Goal: Task Accomplishment & Management: Use online tool/utility

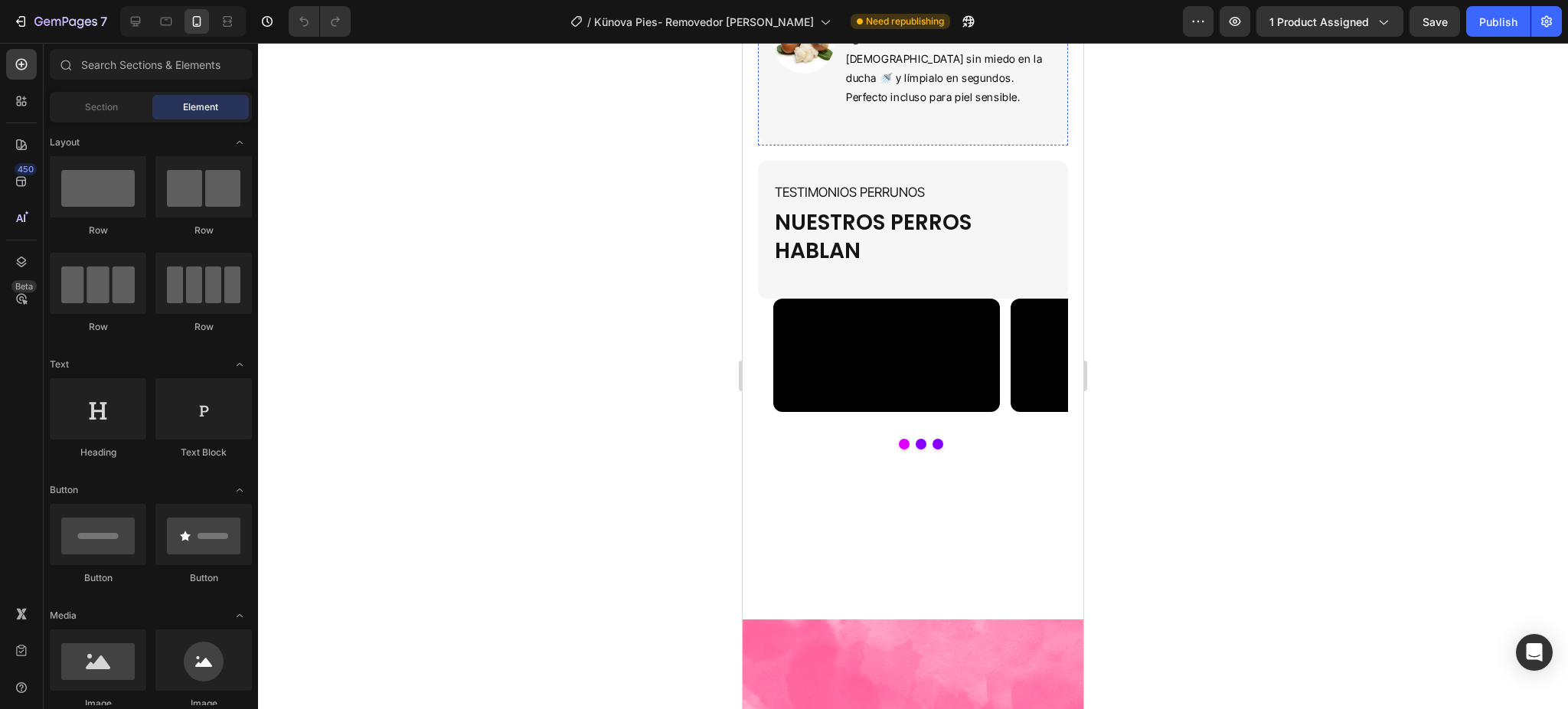
scroll to position [2620, 0]
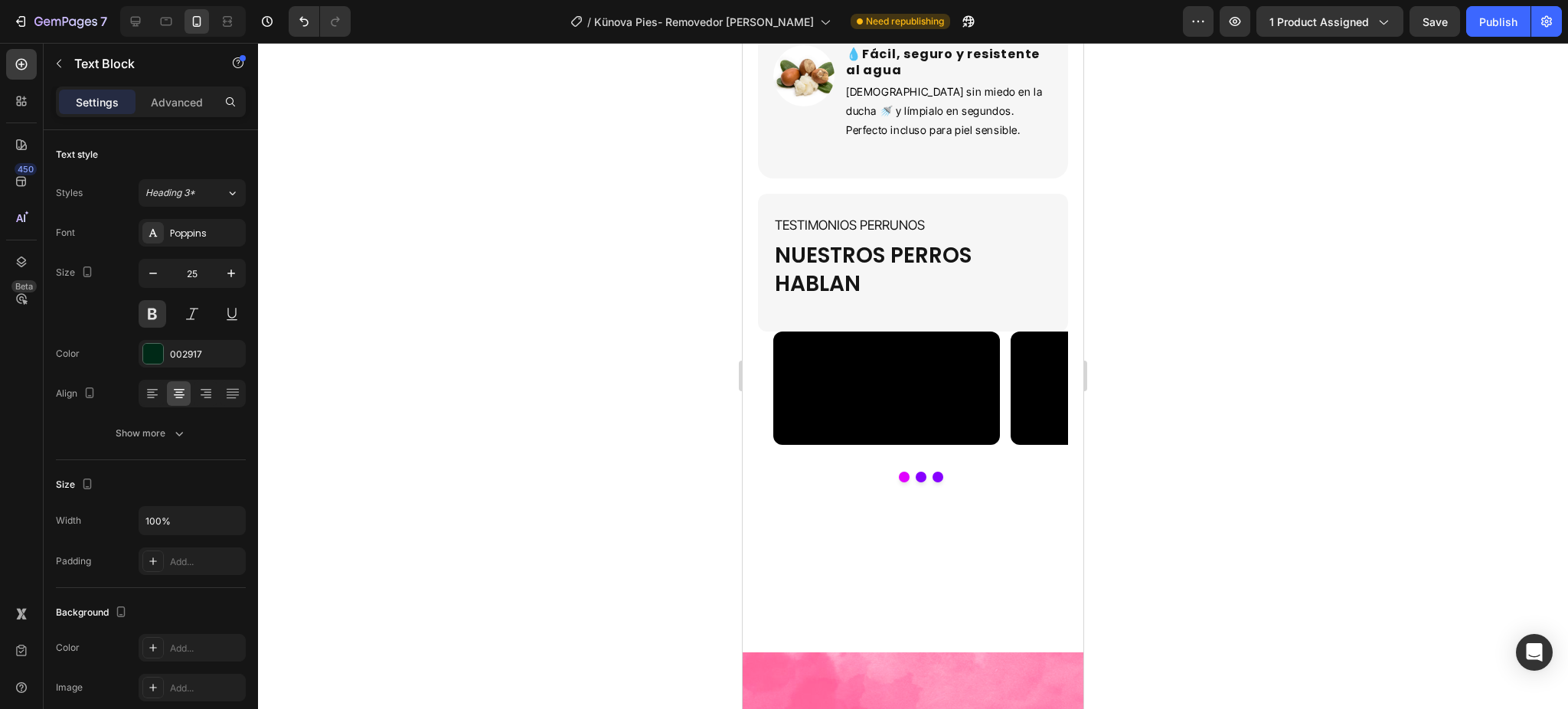
click at [1156, 279] on div at bounding box center [912, 376] width 1310 height 666
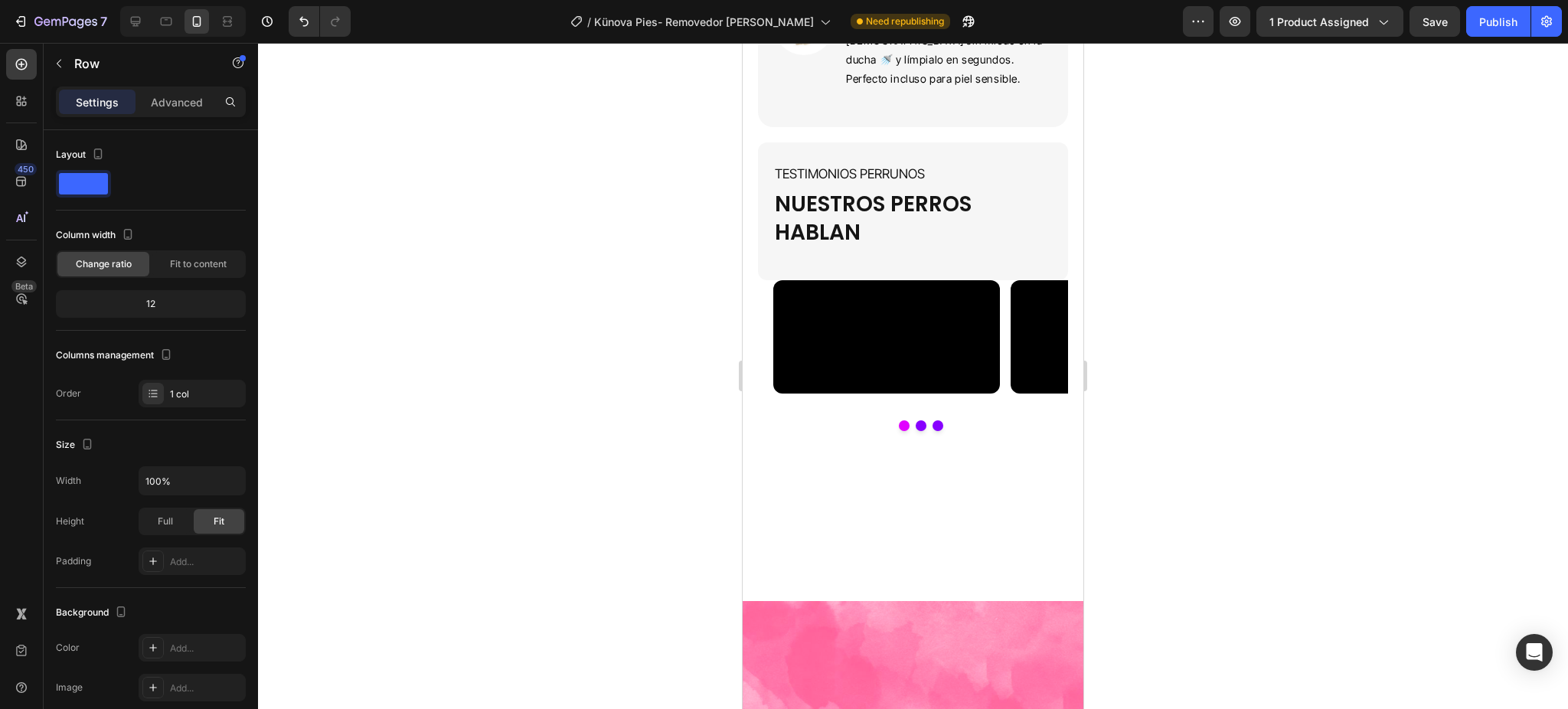
scroll to position [2930, 0]
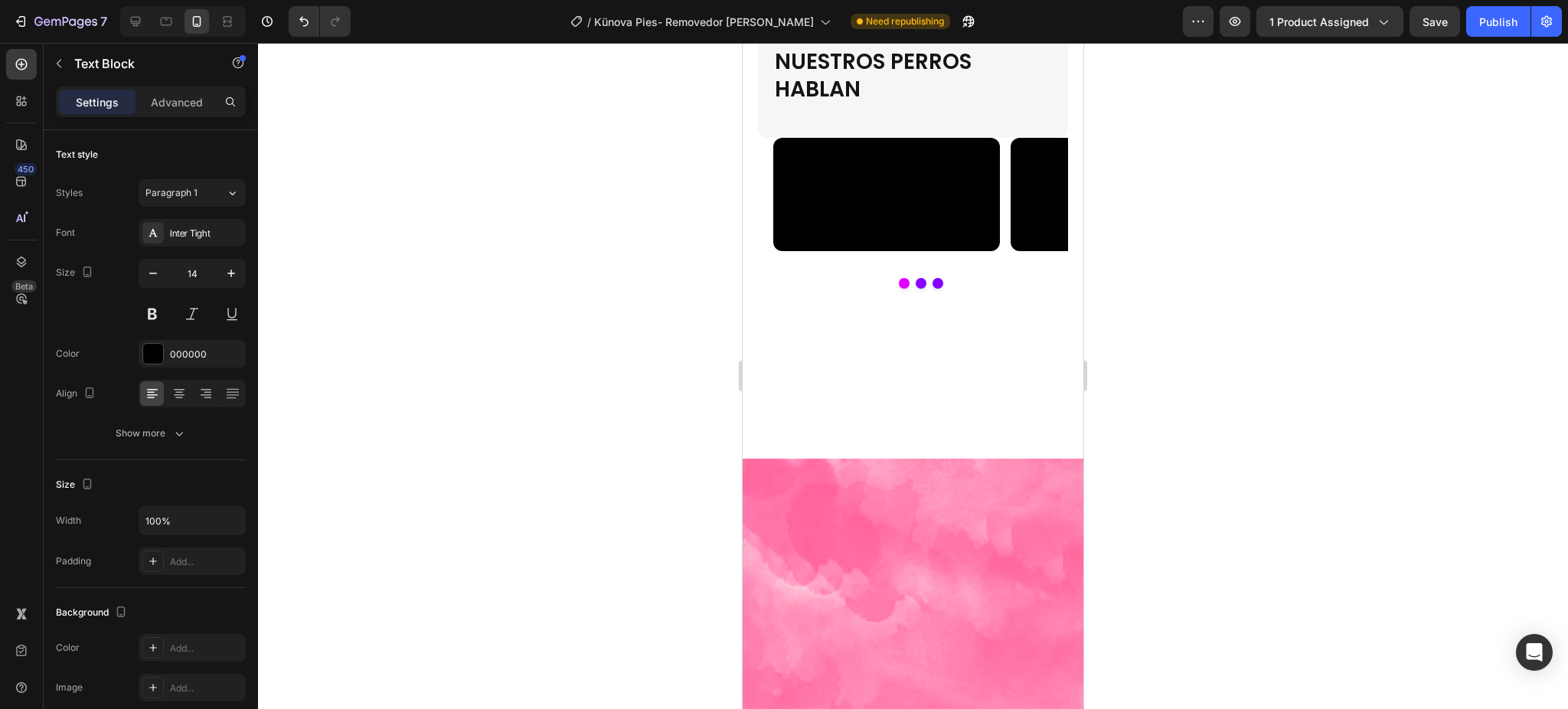
click at [1168, 400] on div at bounding box center [912, 376] width 1310 height 666
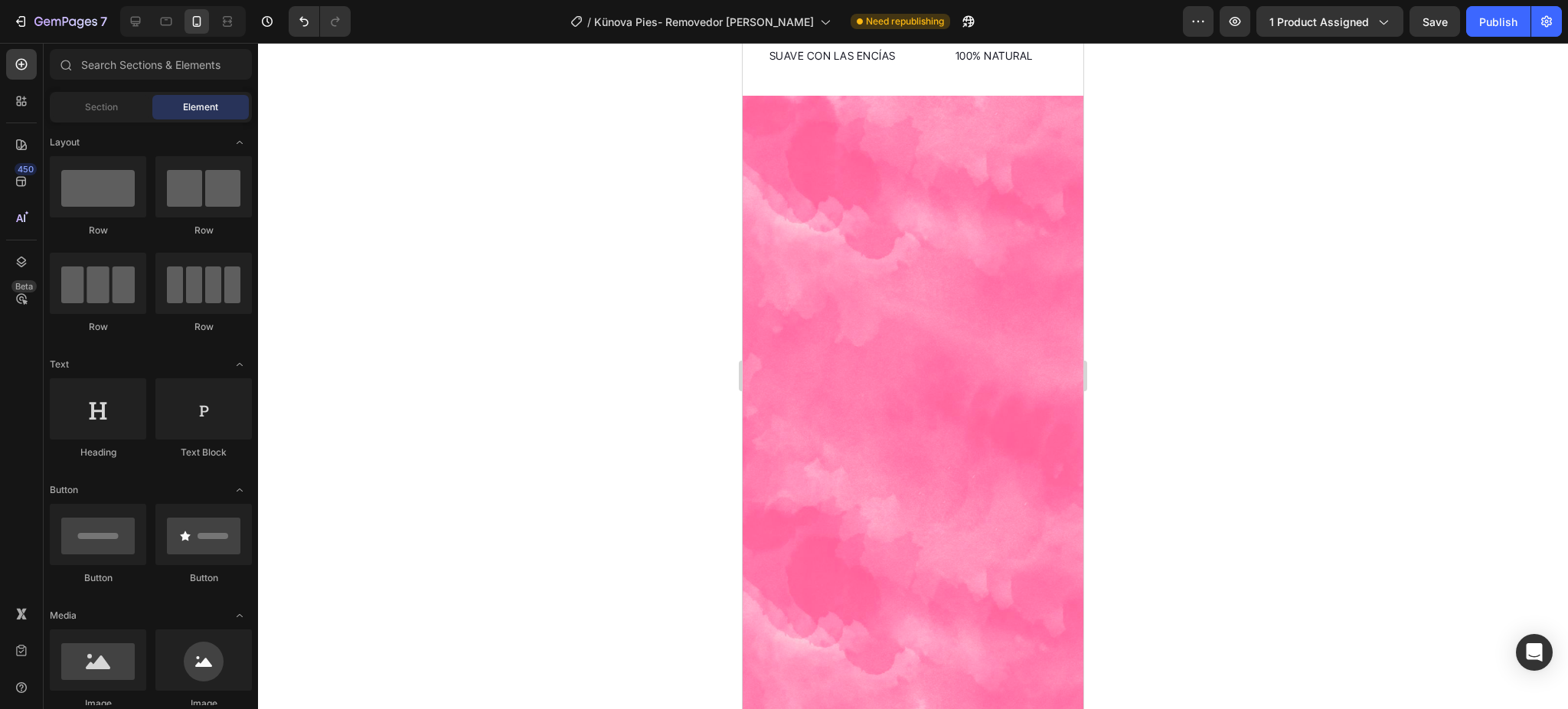
scroll to position [3182, 0]
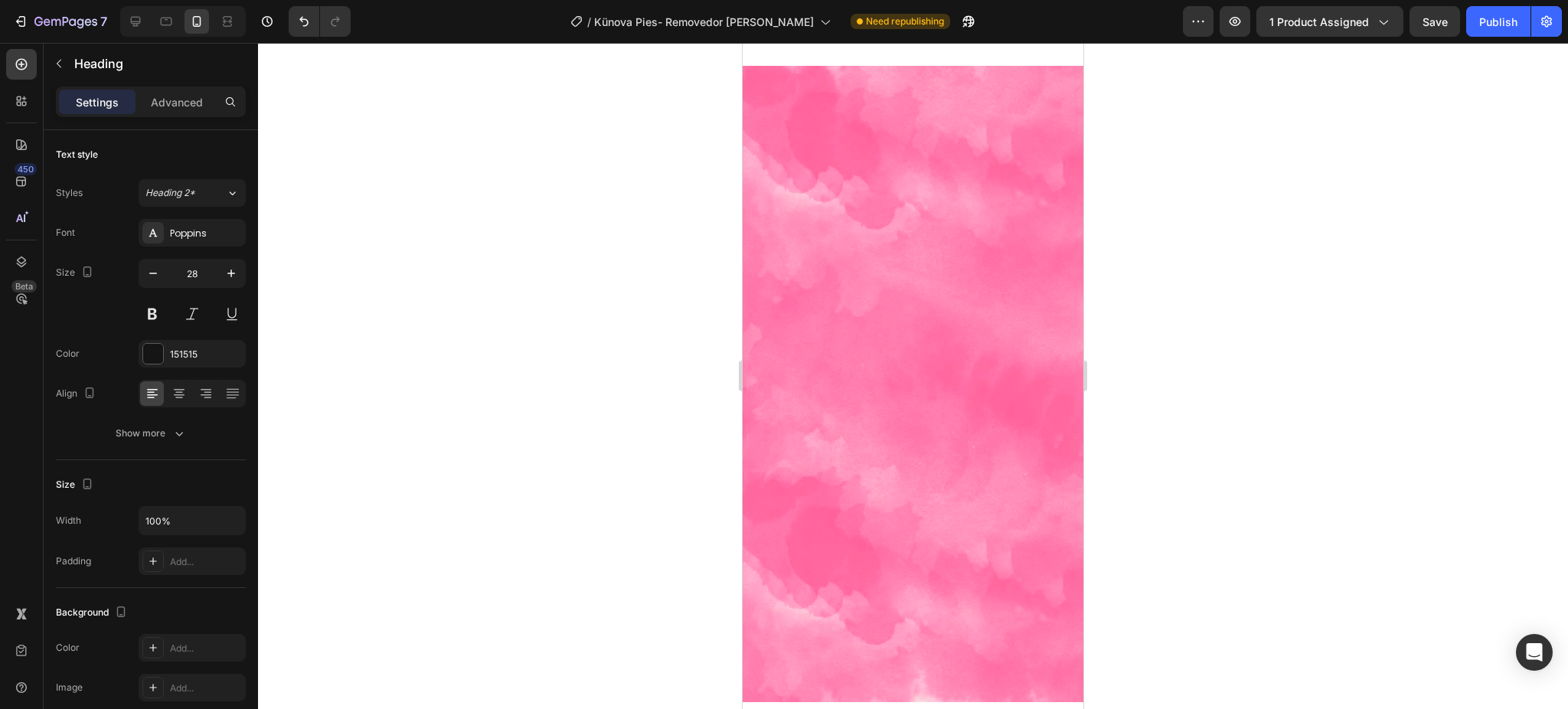
drag, startPoint x: 904, startPoint y: 182, endPoint x: 904, endPoint y: 128, distance: 54.0
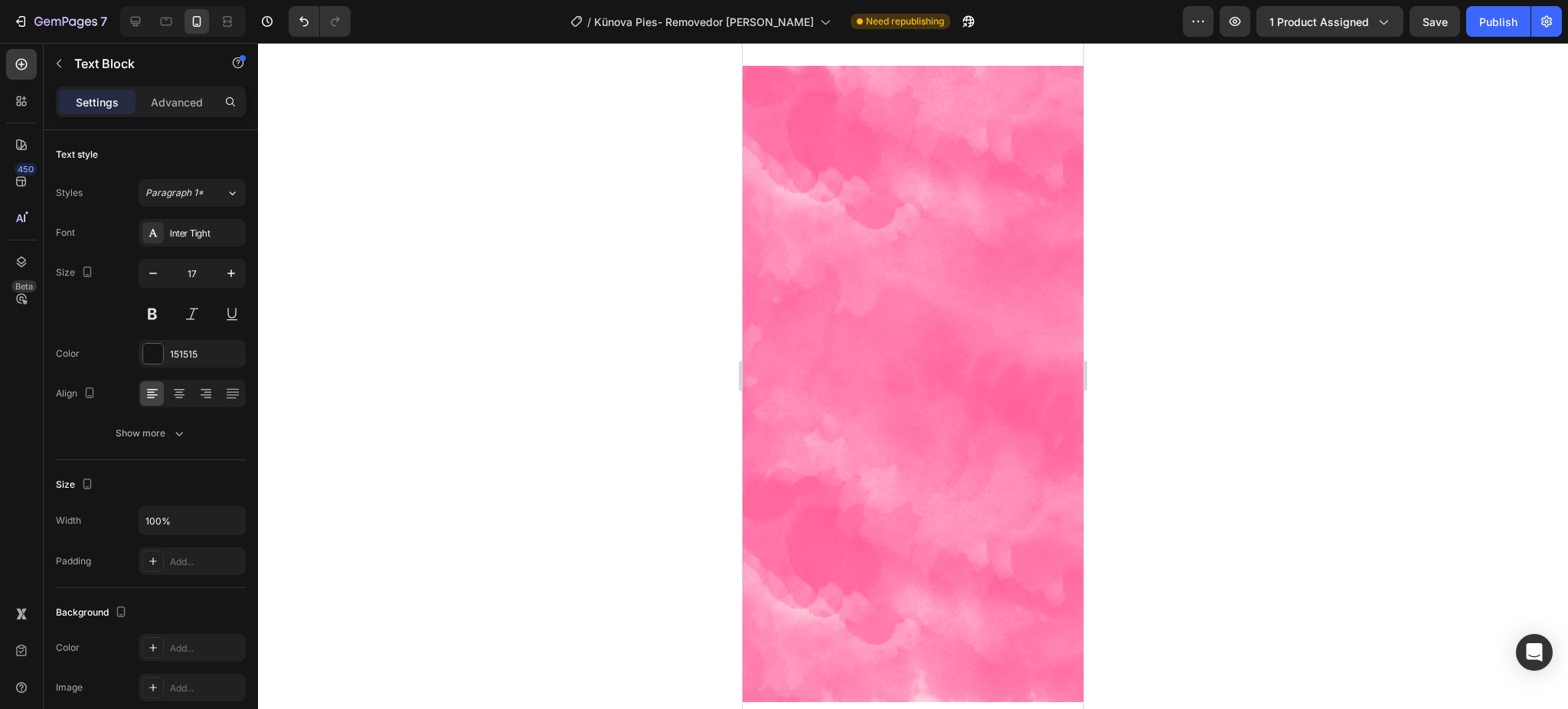
click at [1293, 124] on div at bounding box center [912, 376] width 1310 height 666
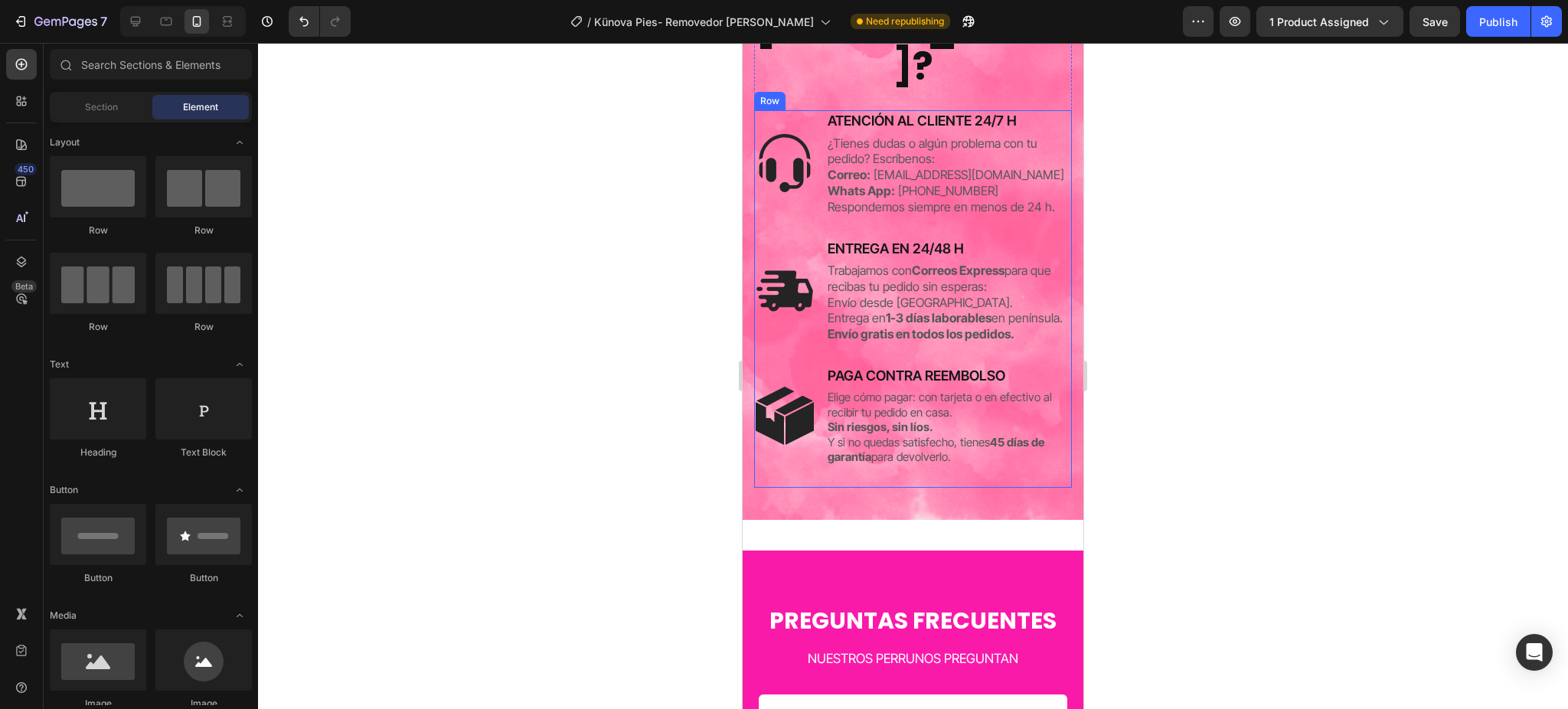
scroll to position [4100, 0]
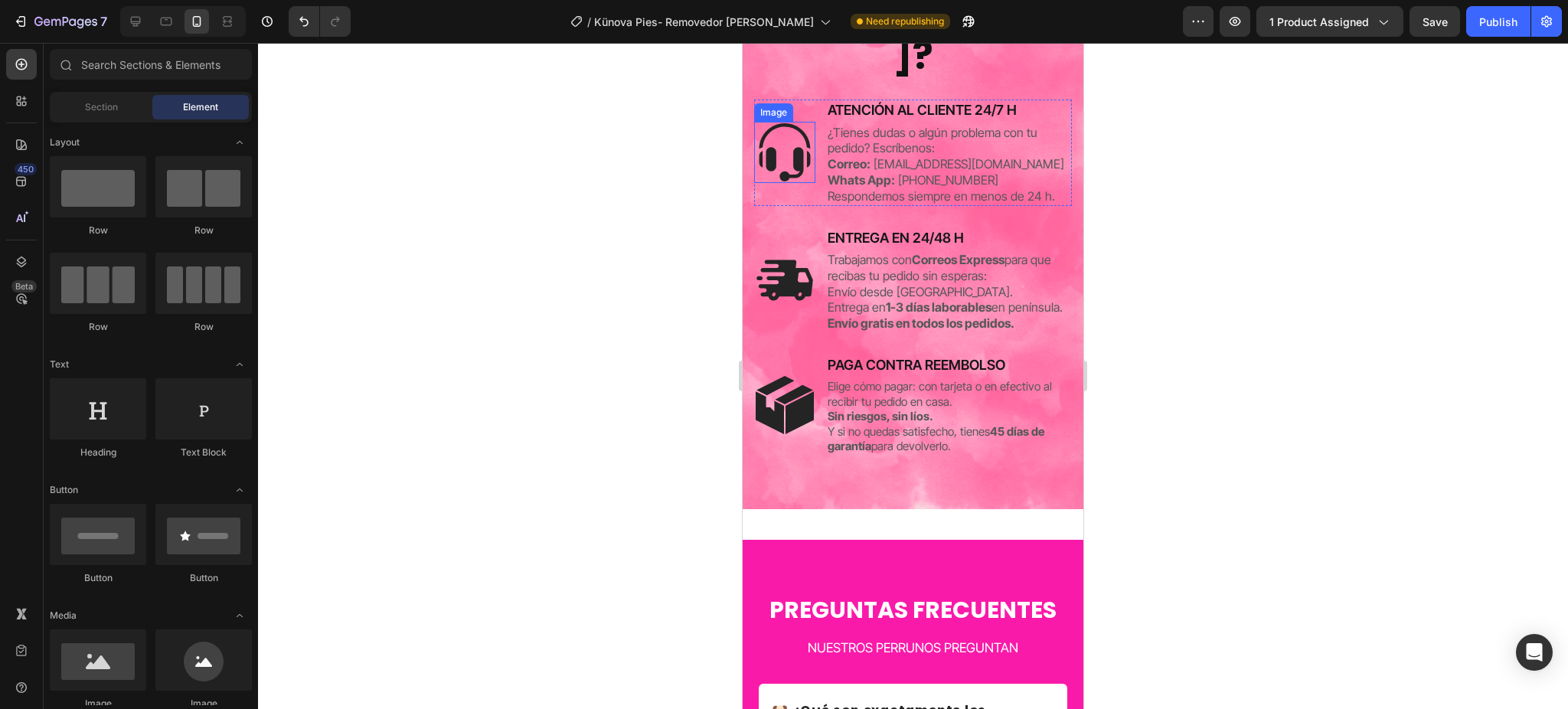
click at [786, 152] on img at bounding box center [784, 152] width 61 height 61
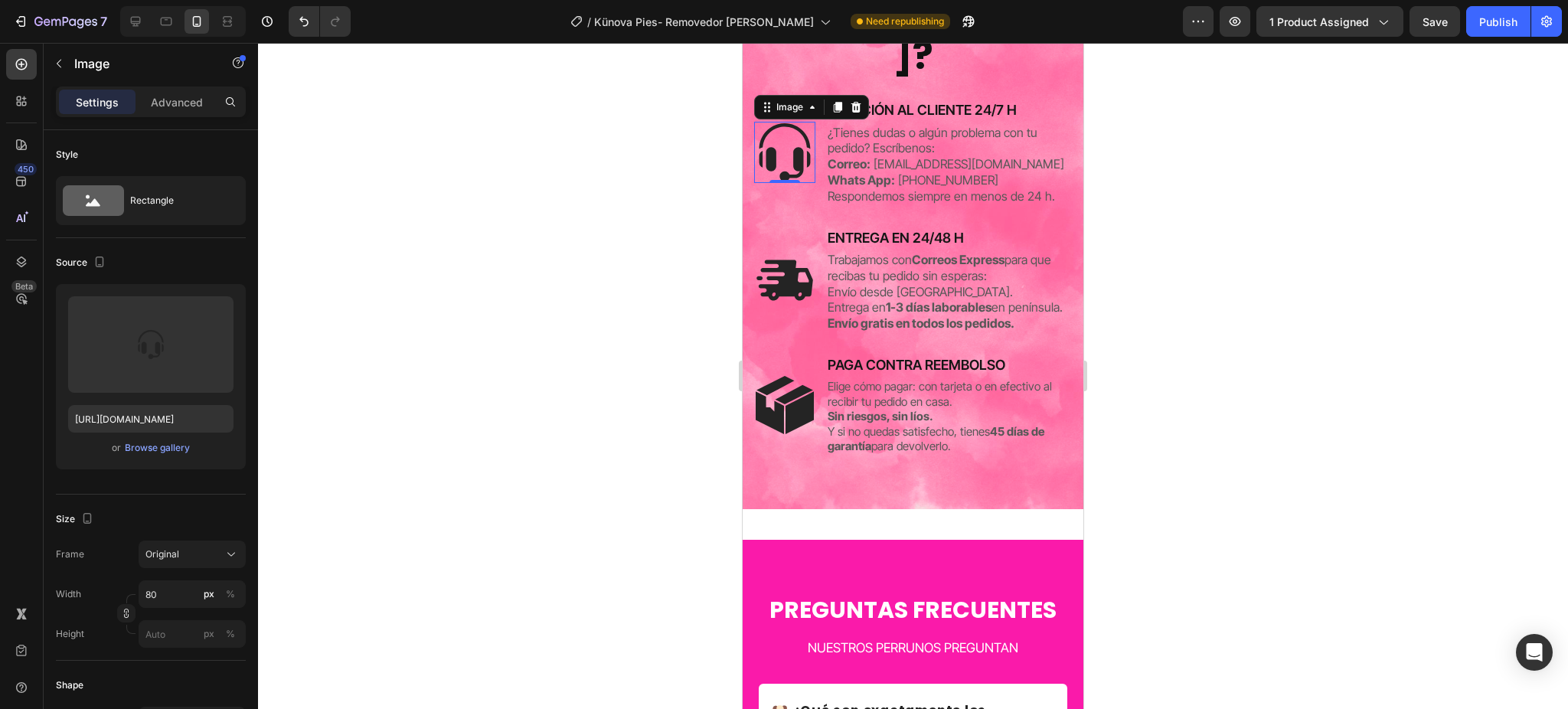
click at [485, 486] on div at bounding box center [912, 376] width 1310 height 666
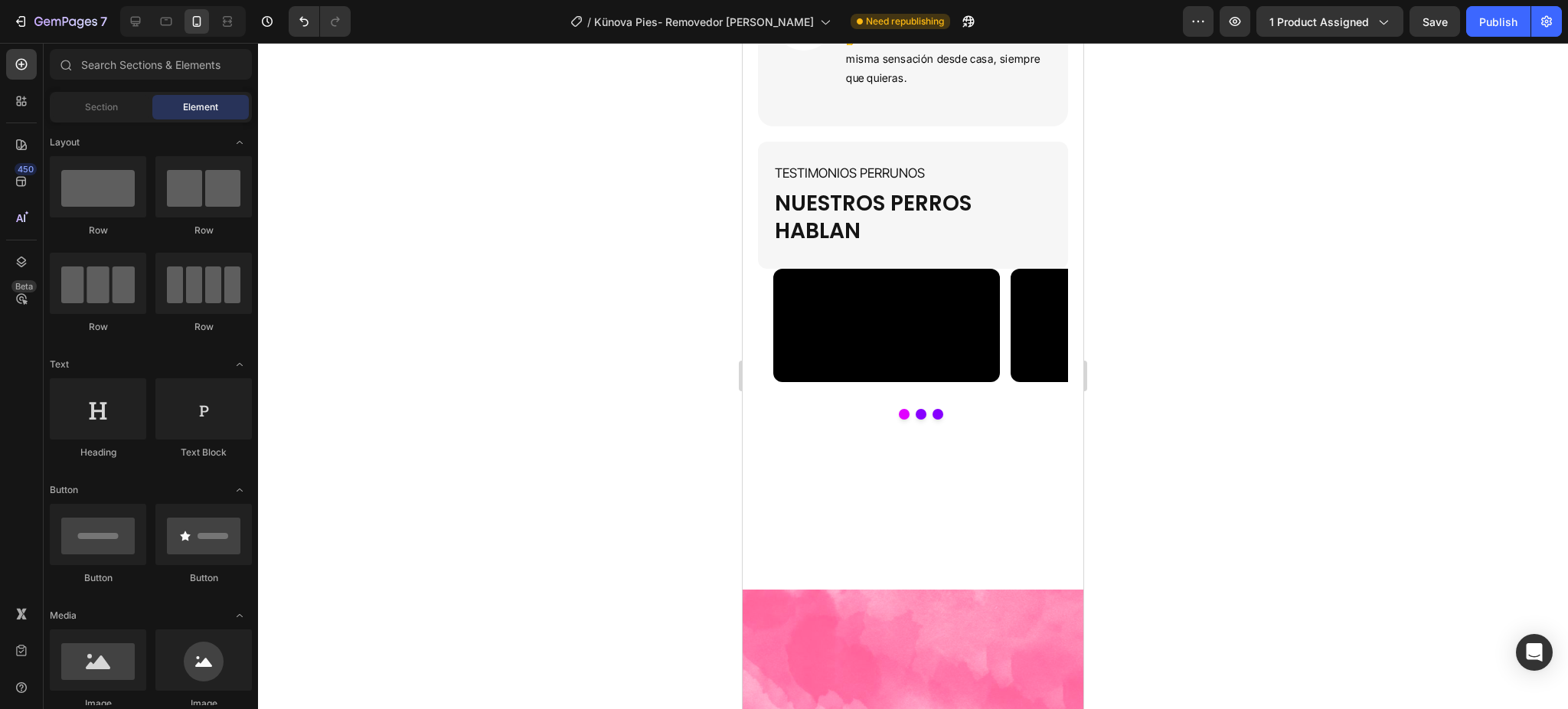
scroll to position [2515, 0]
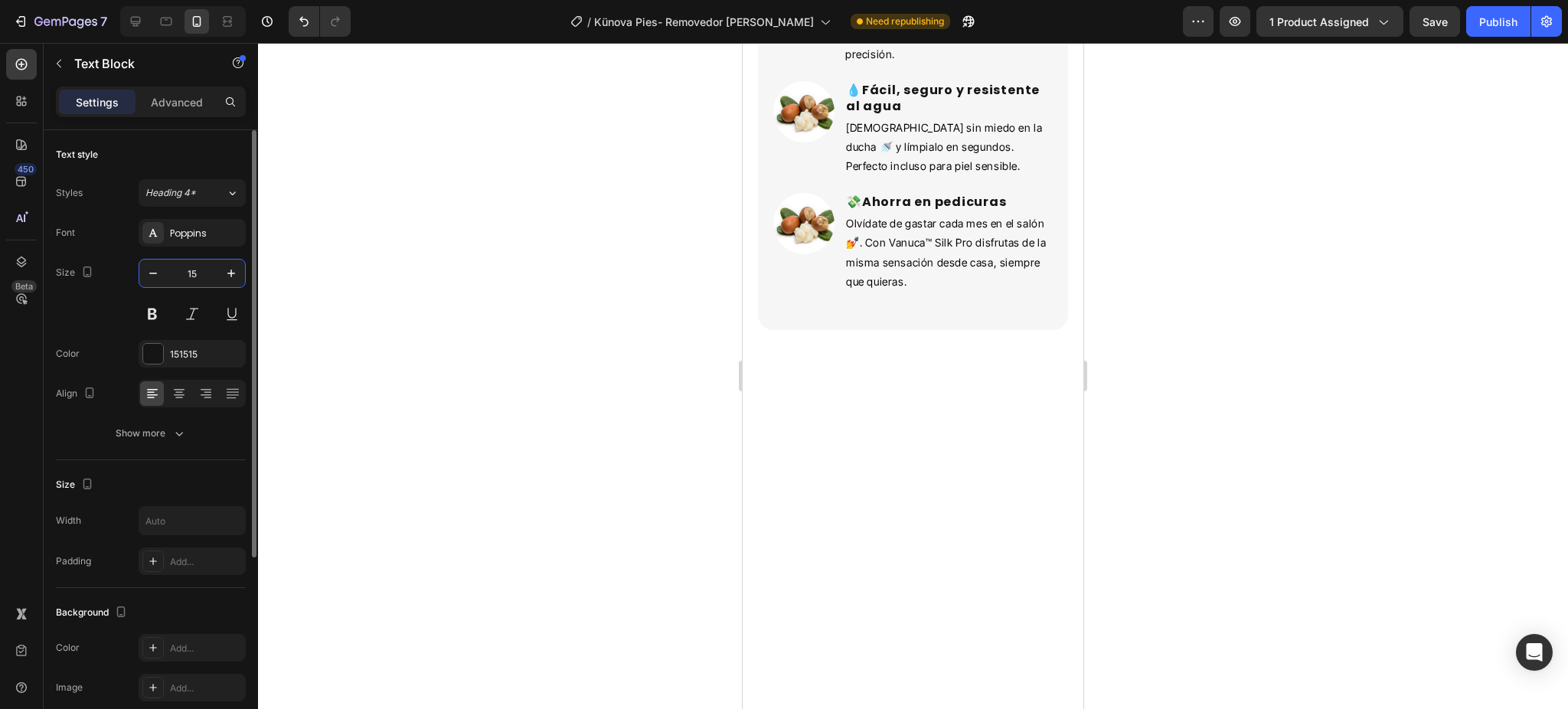
click at [192, 271] on input "15" at bounding box center [193, 273] width 51 height 28
type input "20"
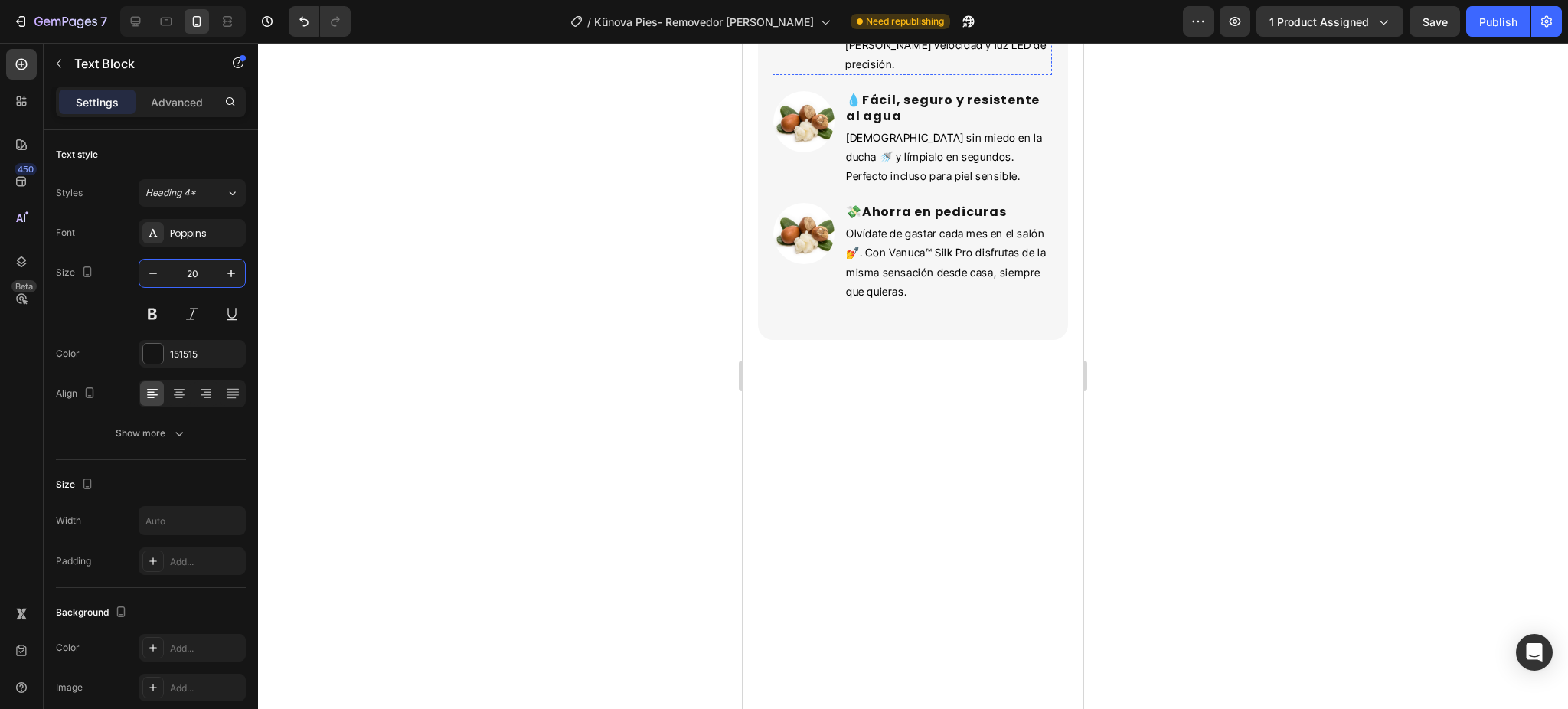
click at [197, 265] on input "16" at bounding box center [193, 273] width 51 height 28
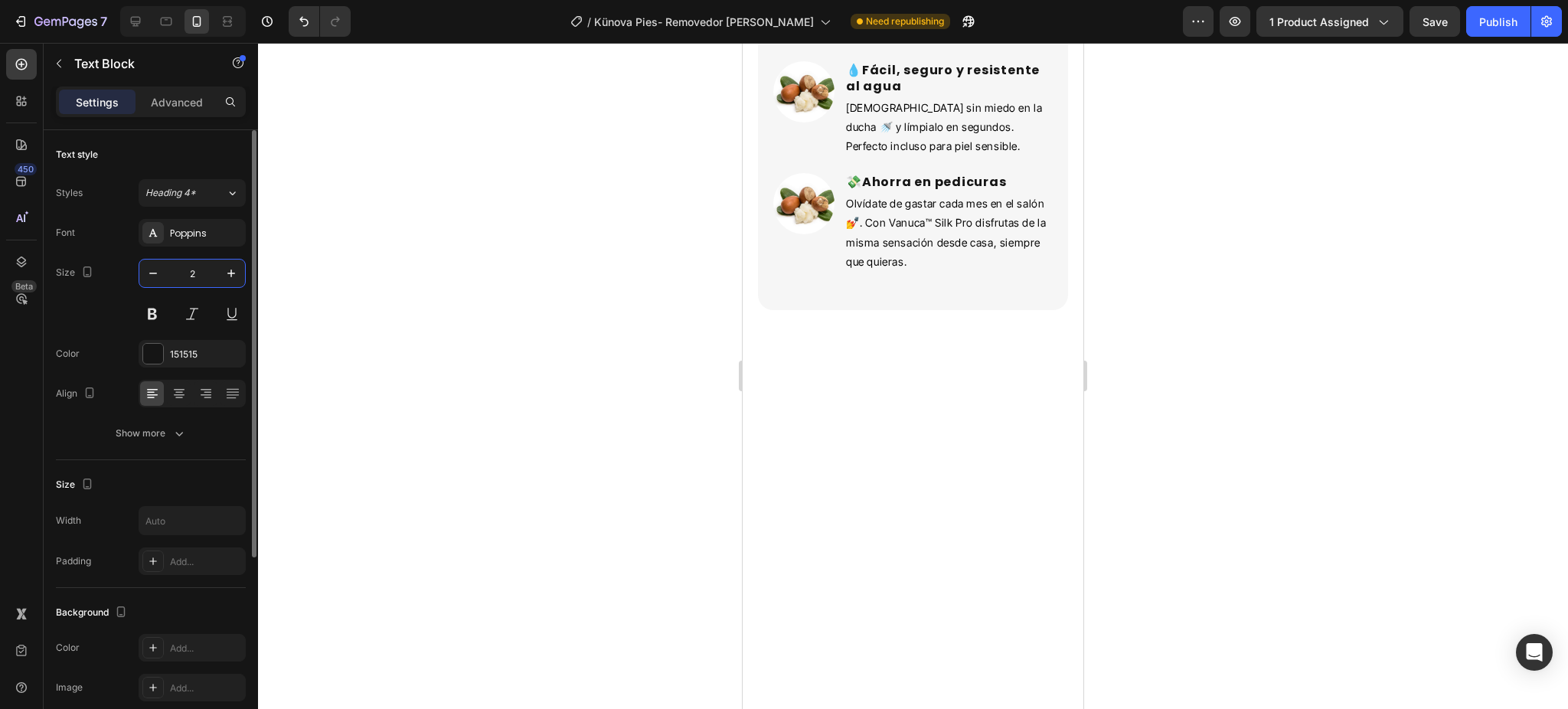
type input "20"
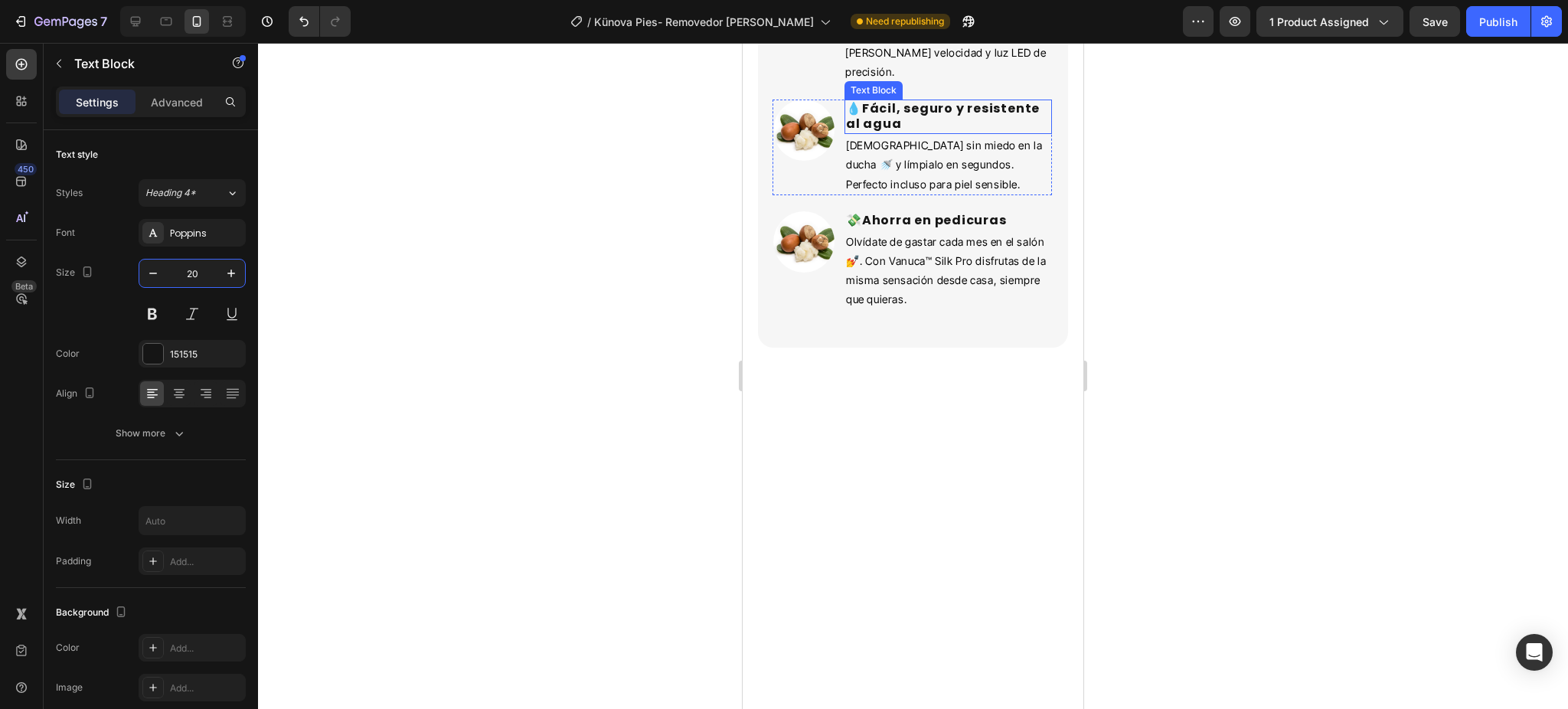
click at [915, 133] on strong "Fácil, seguro y resistente al agua" at bounding box center [943, 117] width 193 height 33
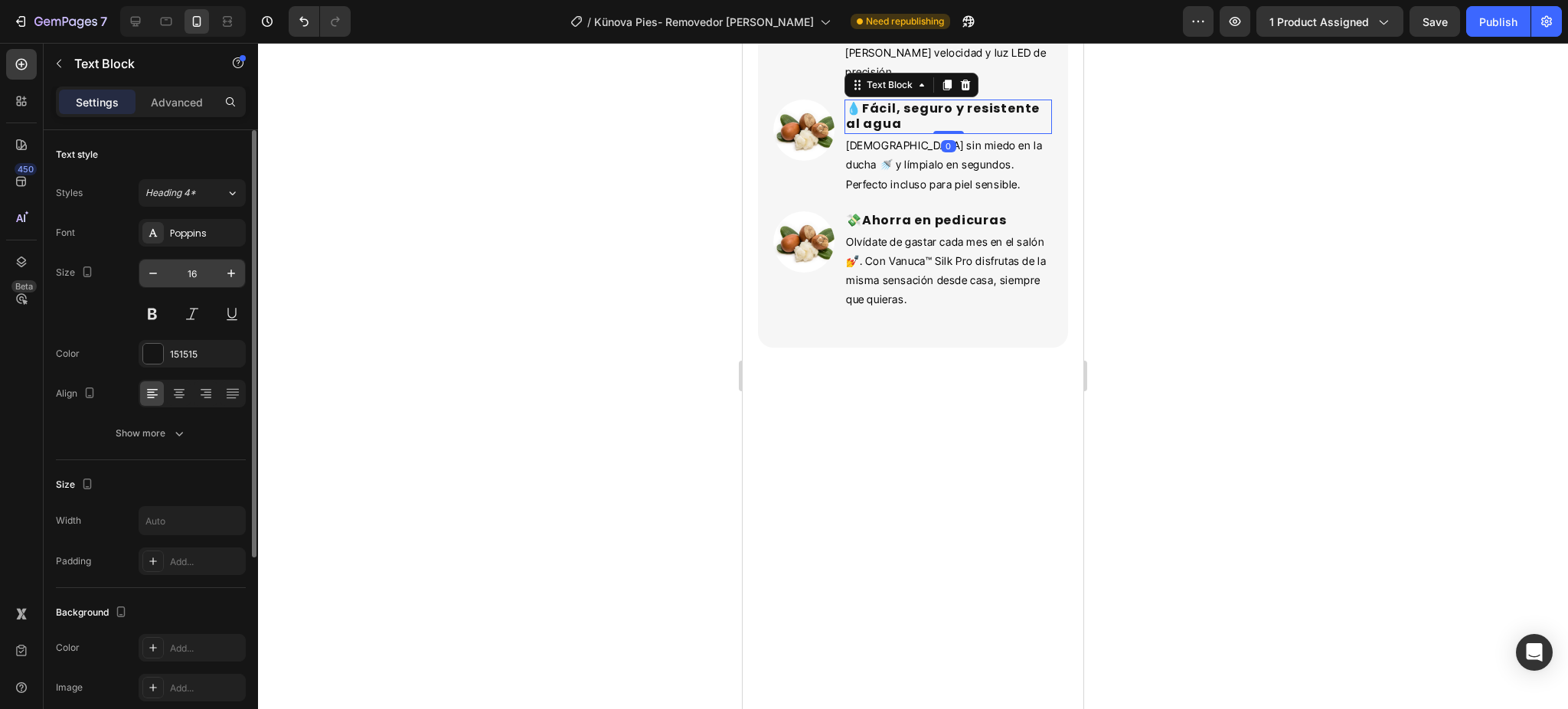
click at [185, 278] on input "16" at bounding box center [193, 273] width 51 height 28
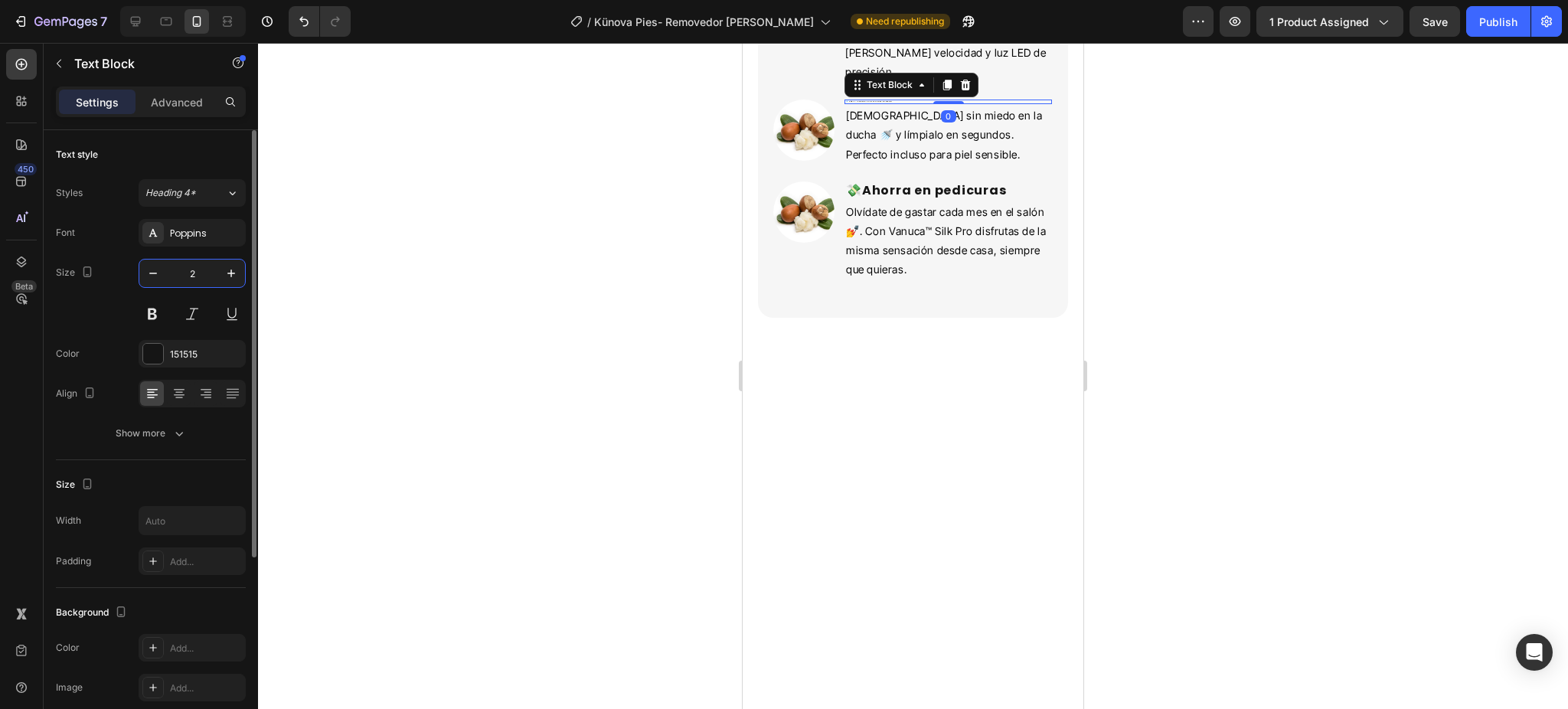
type input "20"
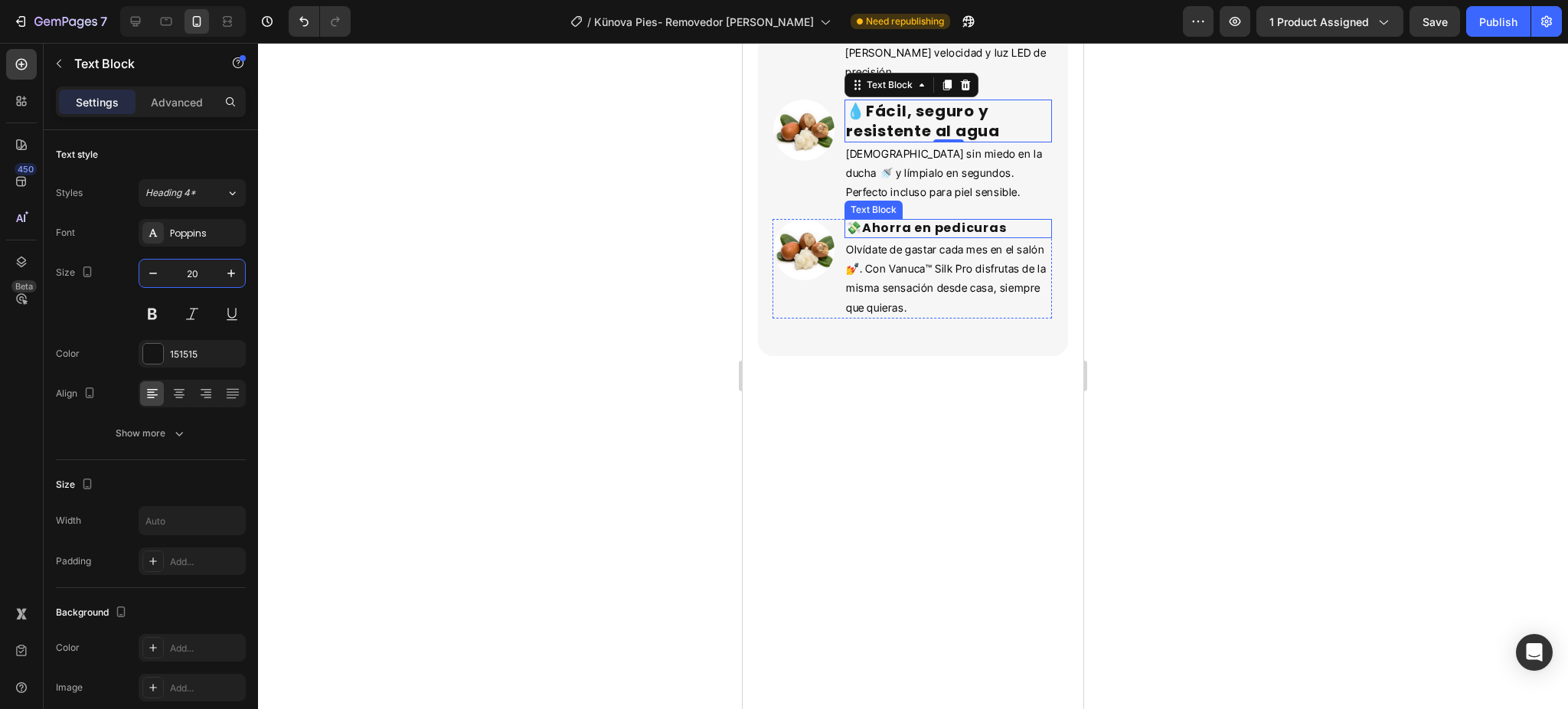
click at [904, 236] on strong "Ahorra en pedicuras" at bounding box center [934, 228] width 145 height 17
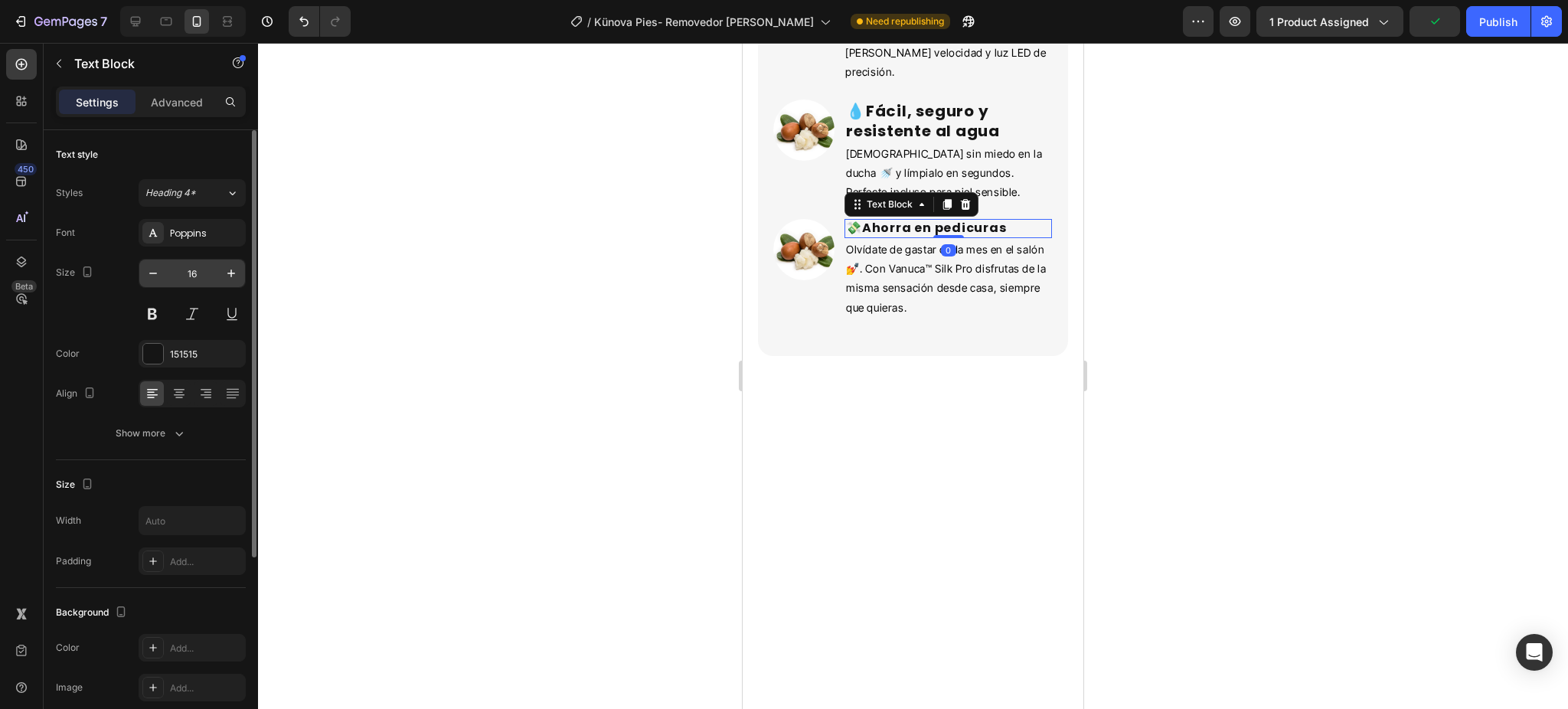
click at [186, 281] on input "16" at bounding box center [193, 273] width 51 height 28
type input "20"
click at [666, 294] on div at bounding box center [912, 376] width 1310 height 666
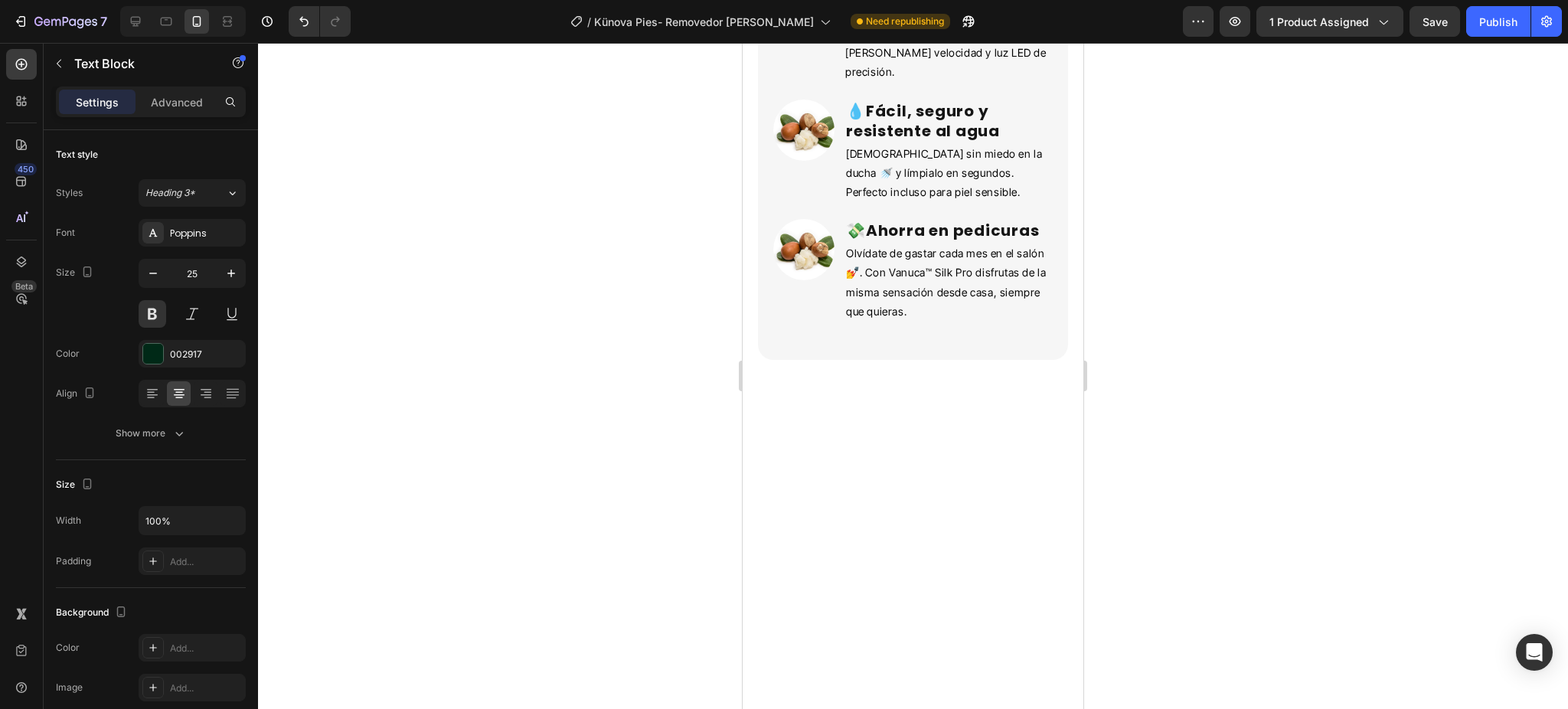
click at [522, 232] on div at bounding box center [912, 376] width 1310 height 666
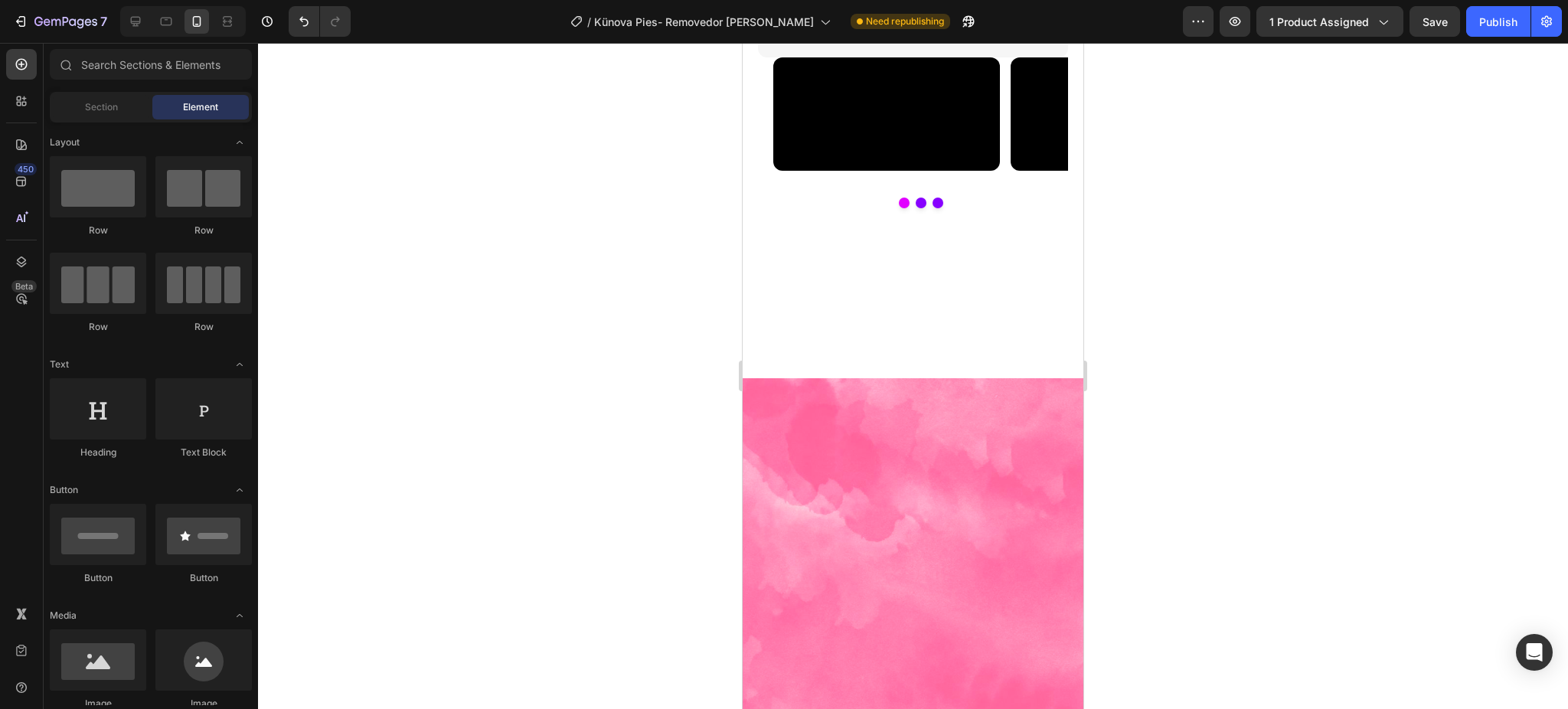
scroll to position [3128, 0]
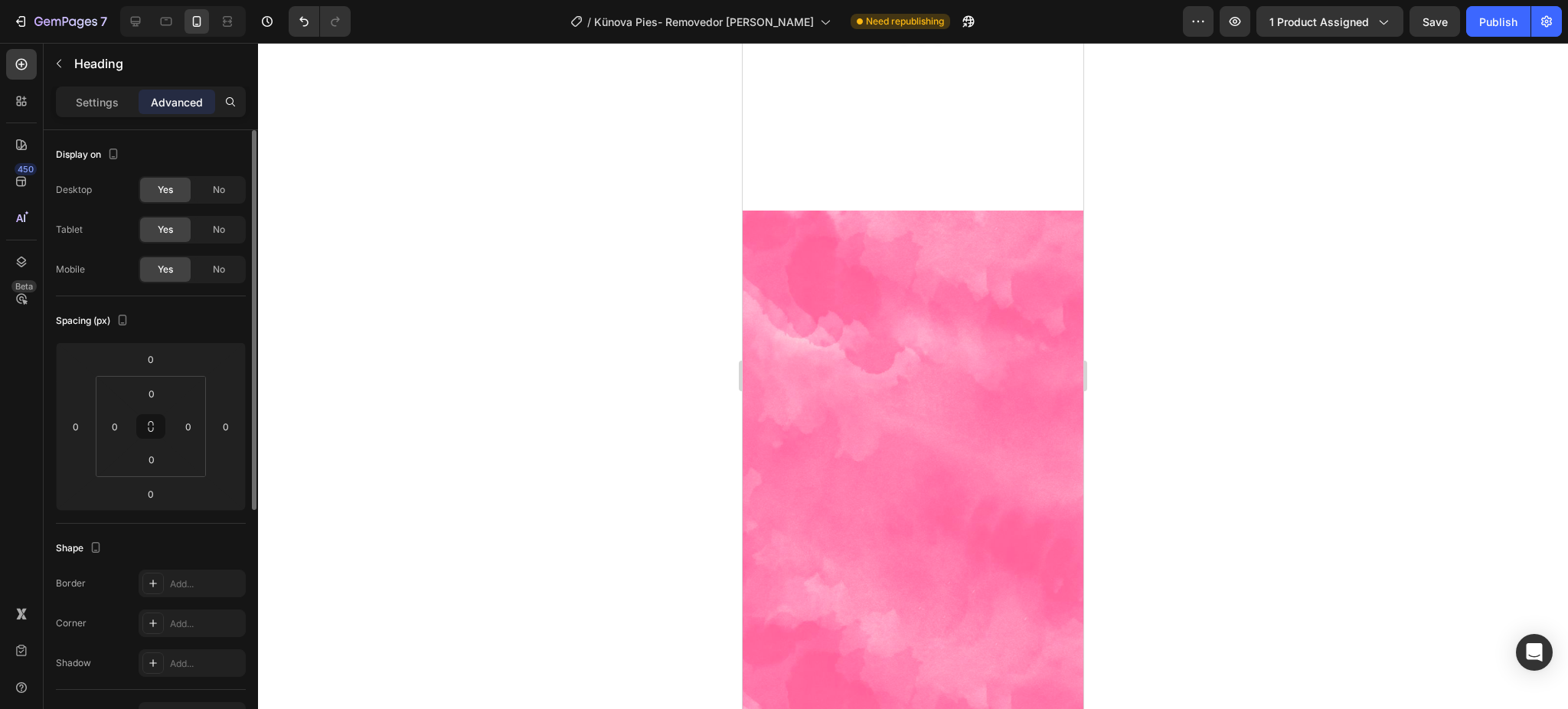
click at [101, 109] on p "Settings" at bounding box center [98, 102] width 43 height 16
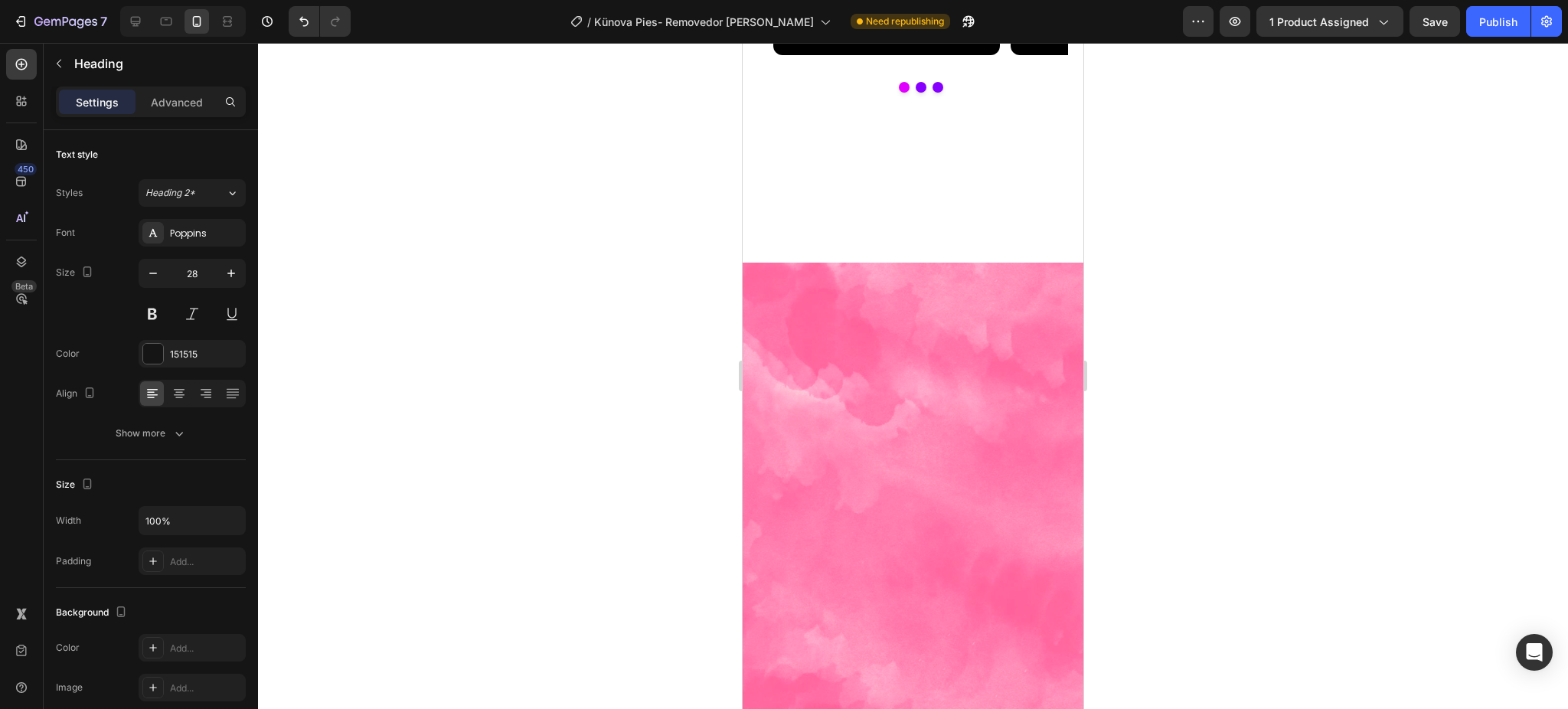
scroll to position [3026, 0]
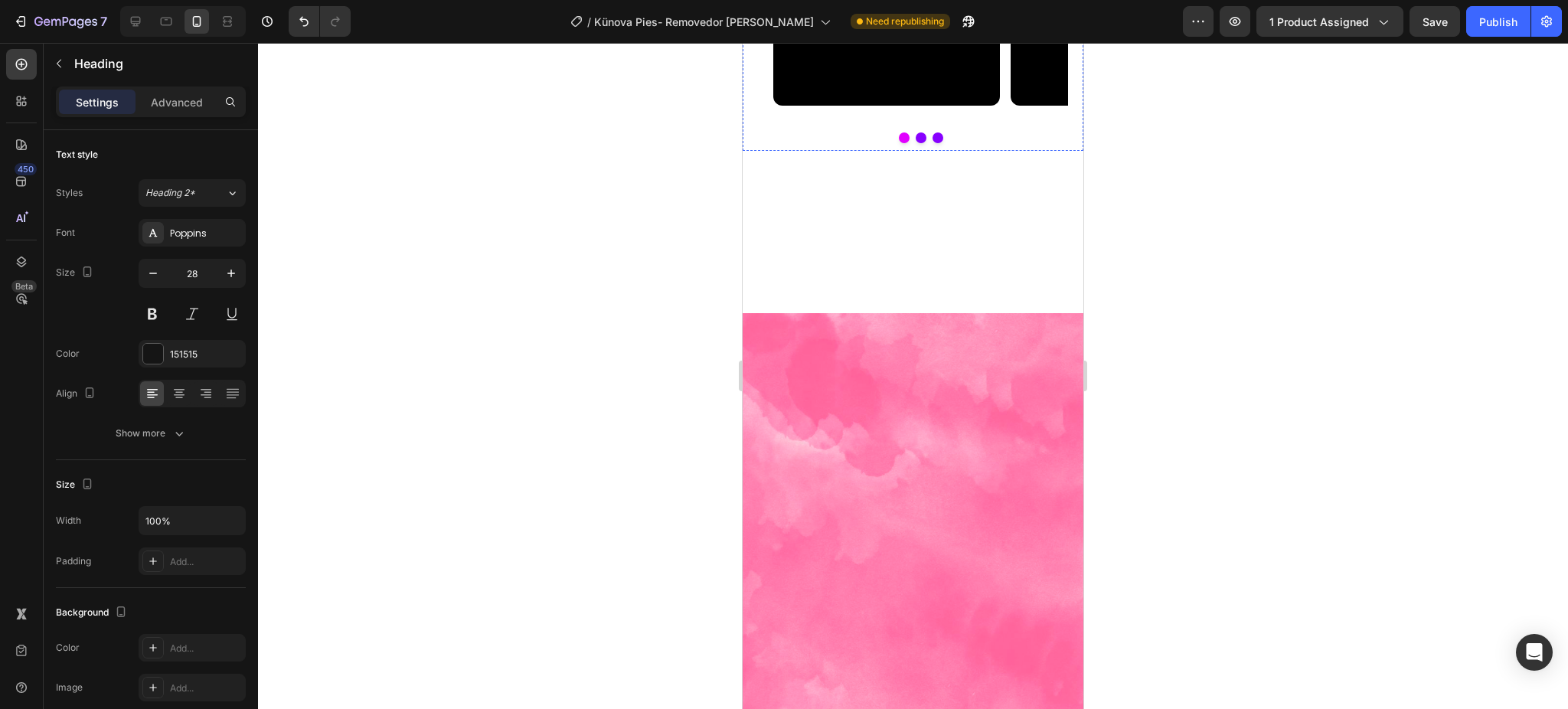
click at [1329, 243] on div at bounding box center [912, 376] width 1310 height 666
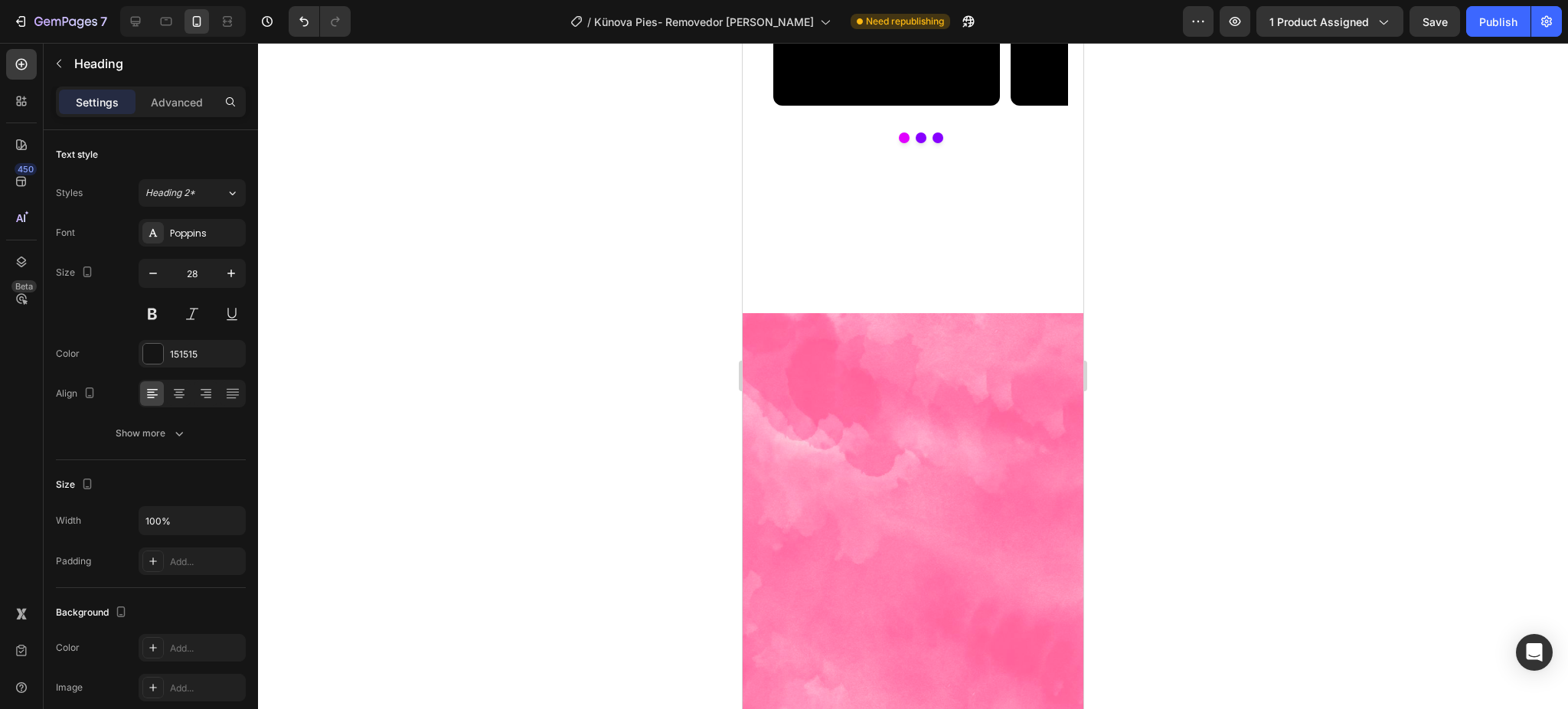
drag, startPoint x: 478, startPoint y: 334, endPoint x: 482, endPoint y: 311, distance: 23.3
click at [479, 334] on div at bounding box center [912, 376] width 1310 height 666
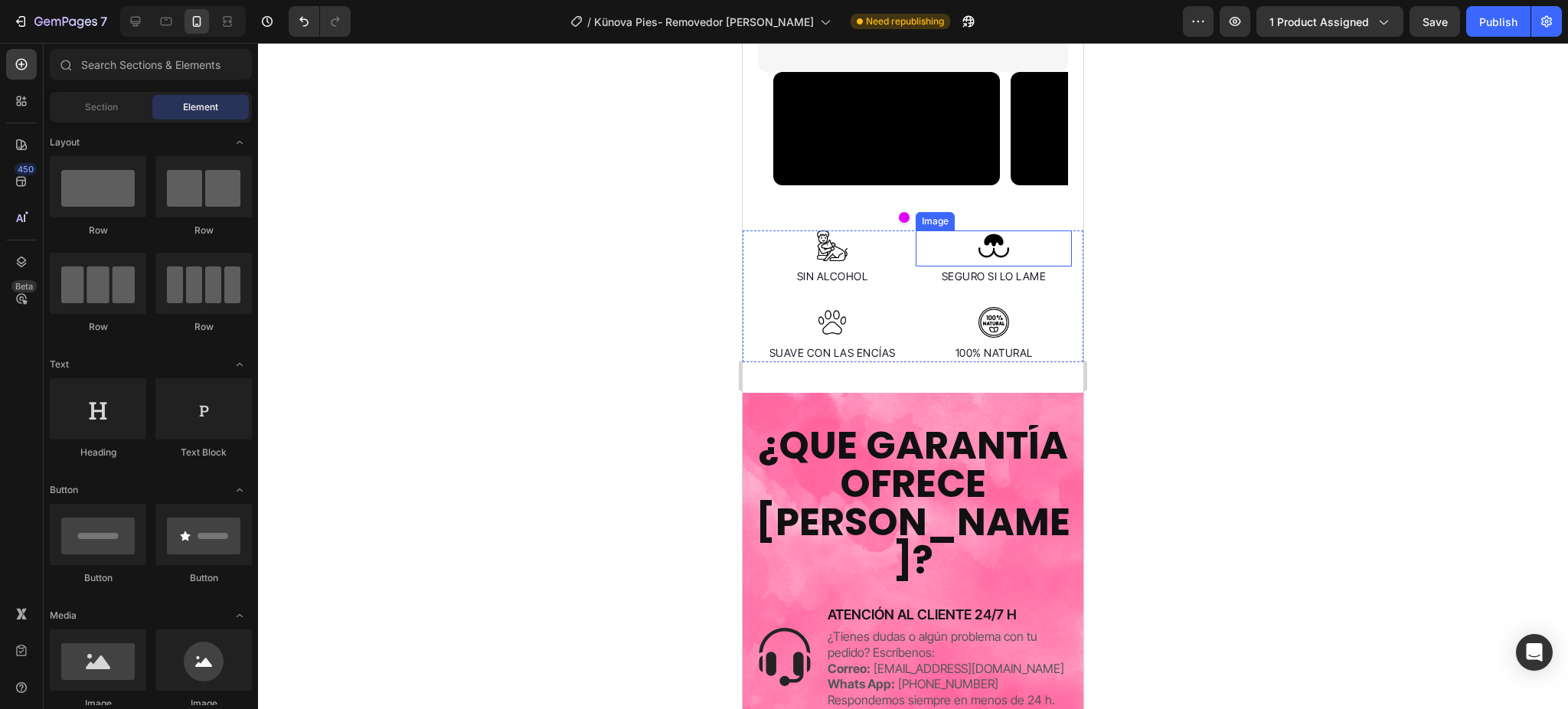
scroll to position [3434, 0]
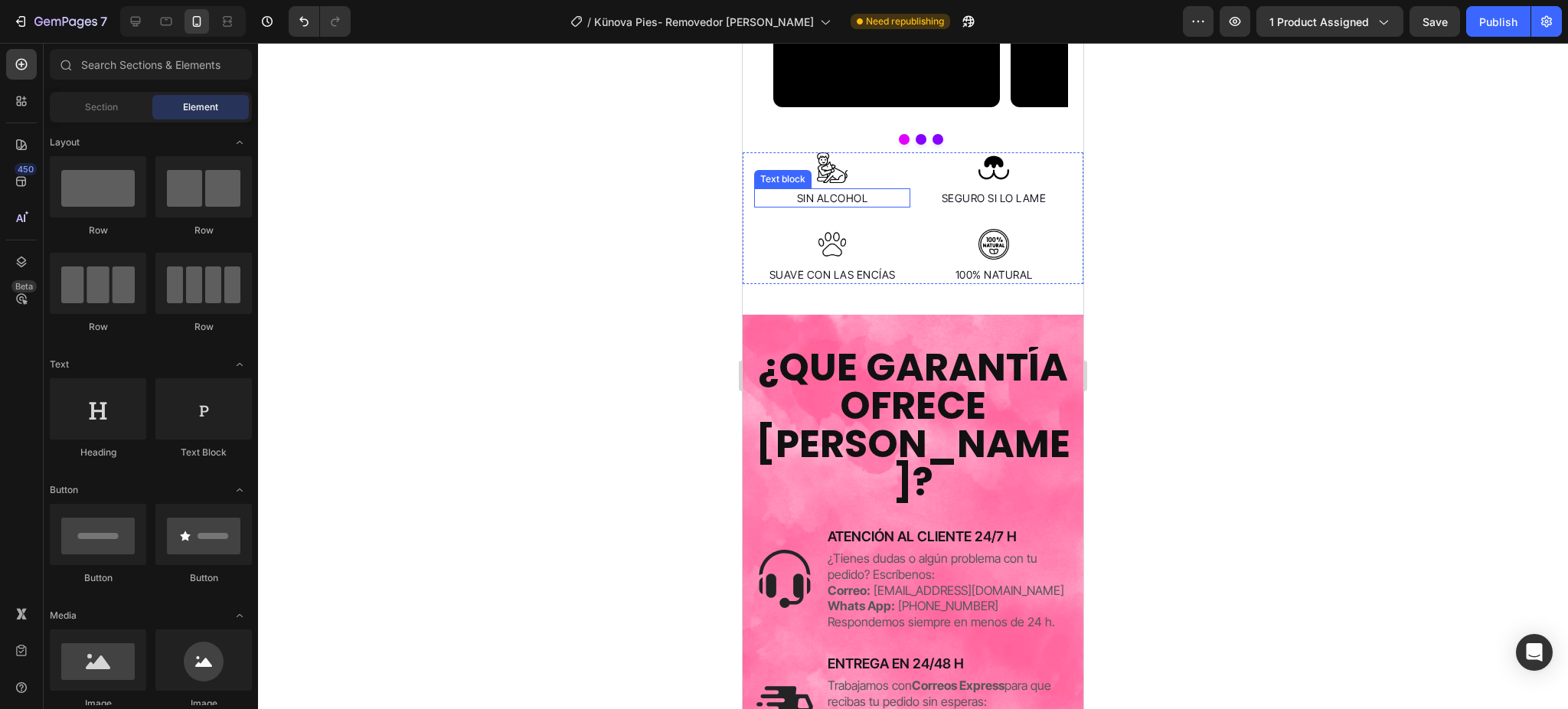
click at [889, 206] on p "SIN ALCOHOL" at bounding box center [832, 197] width 153 height 16
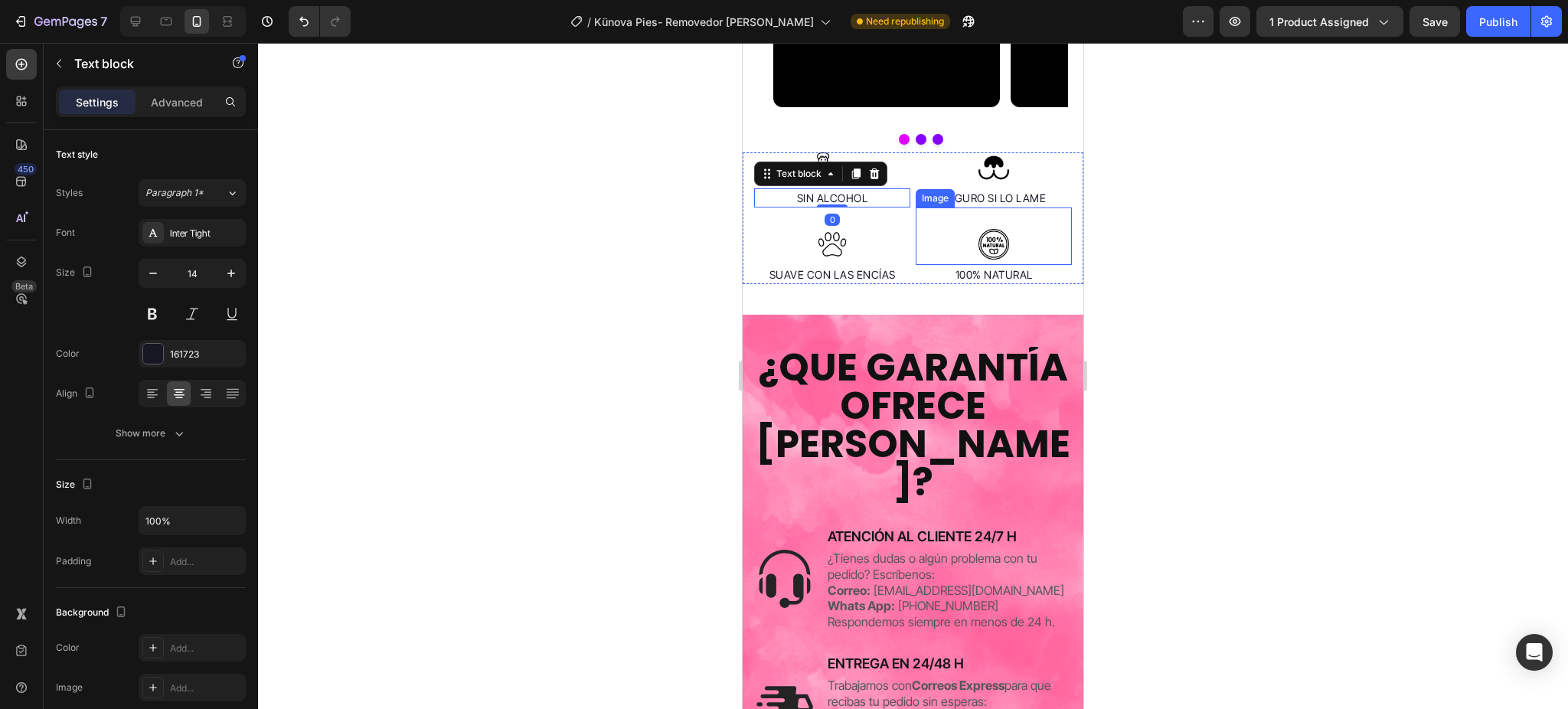
click at [916, 259] on div at bounding box center [993, 244] width 156 height 31
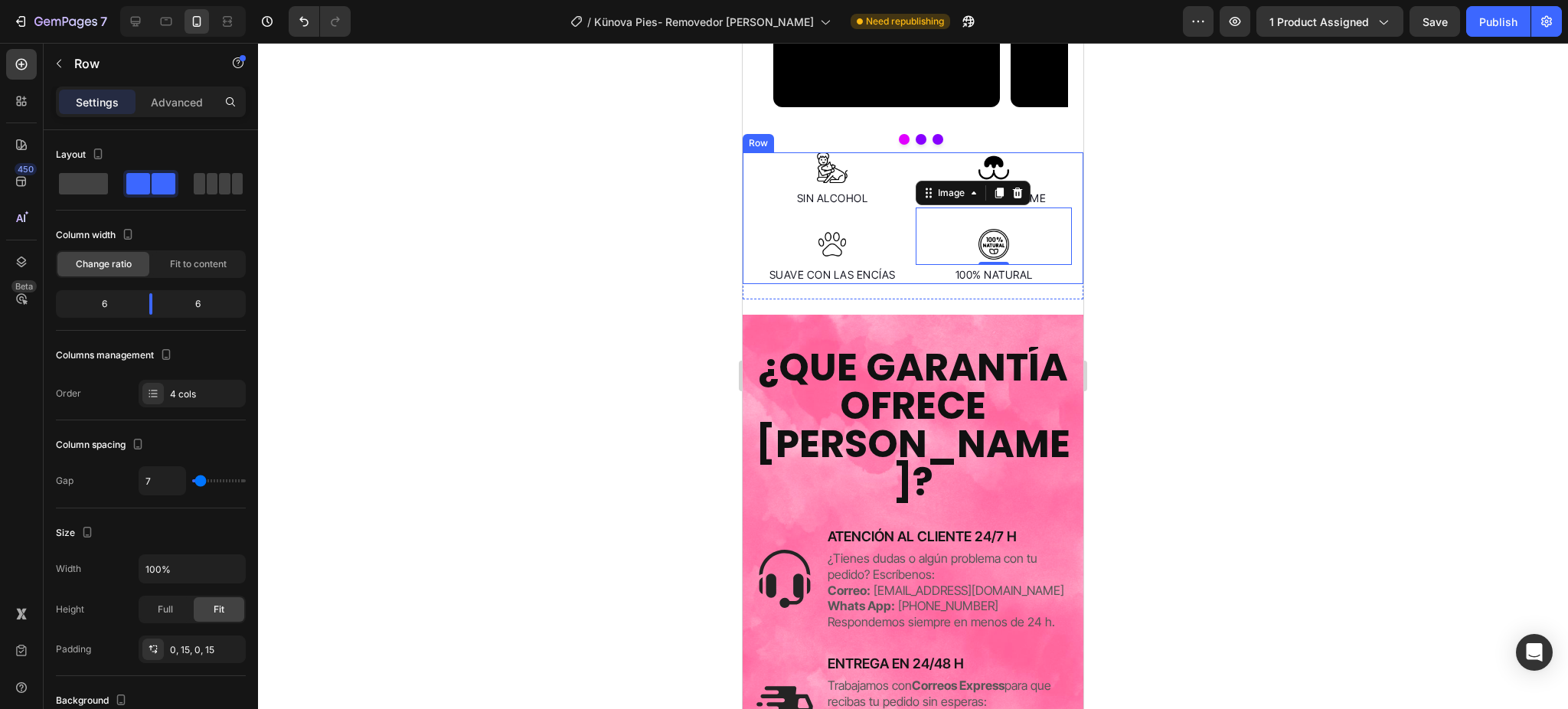
click at [1061, 284] on div "Image SIN ALCOHOL Text block Image SUAVE CON LAS ENCÍAS Text block Image SEGURO…" at bounding box center [913, 218] width 341 height 132
click at [835, 144] on icon at bounding box center [837, 138] width 10 height 11
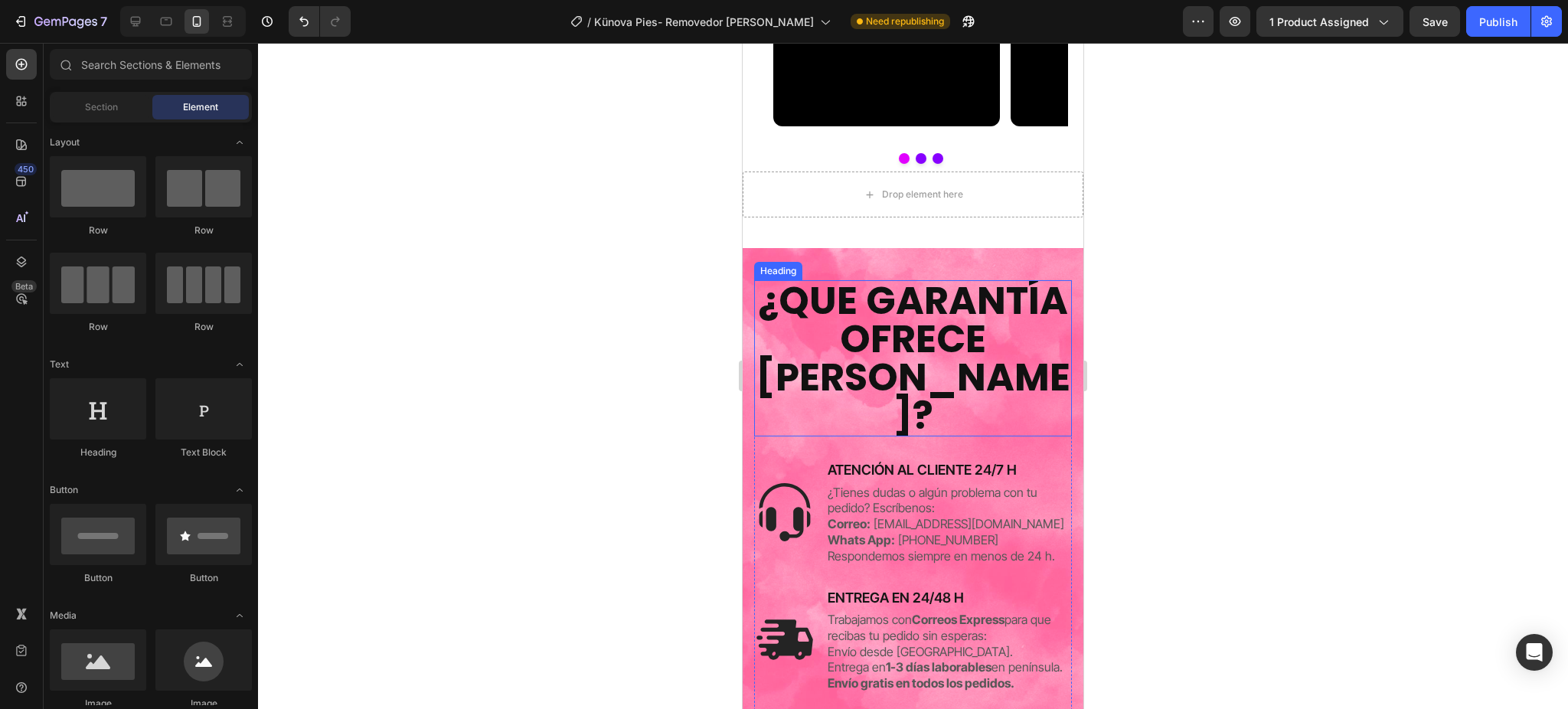
scroll to position [3026, 0]
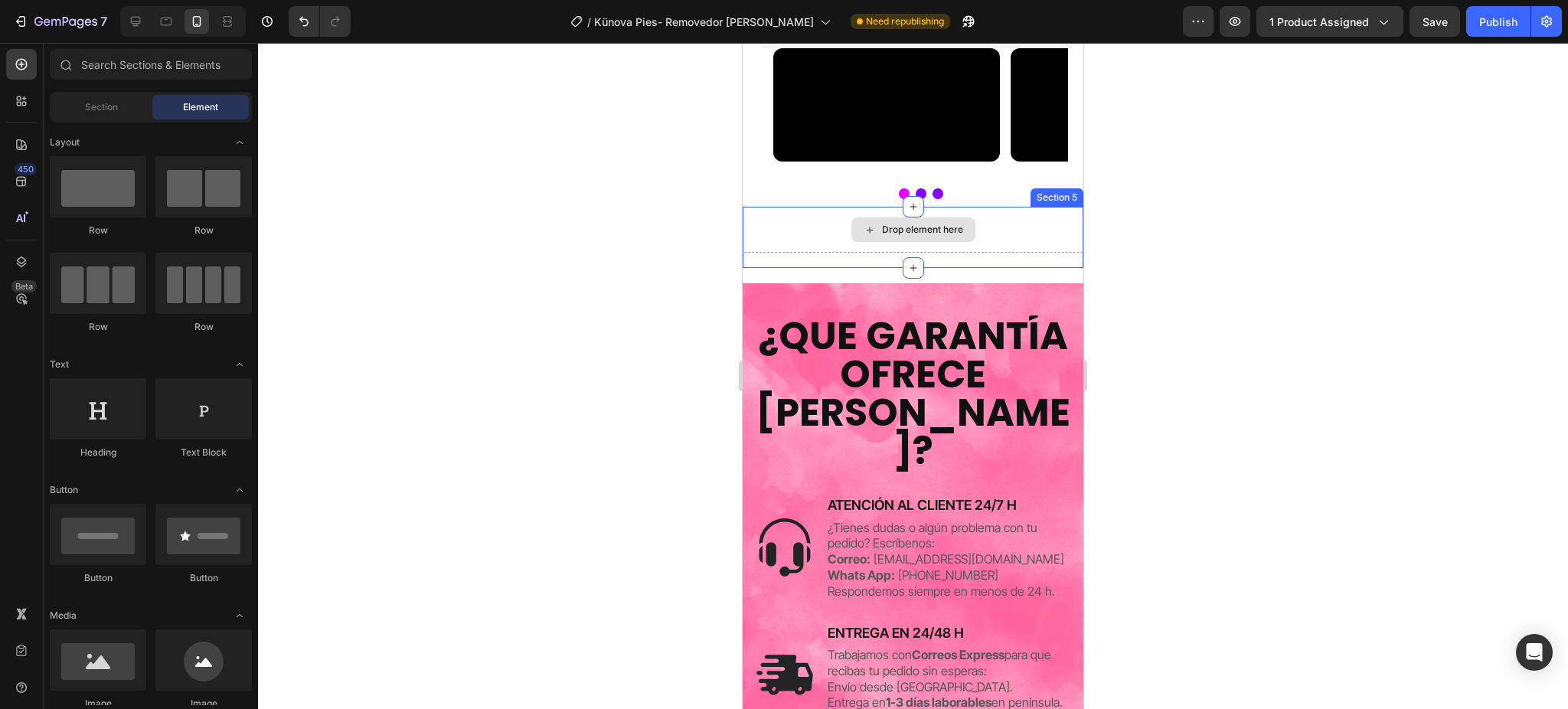
click at [993, 253] on div "Drop element here" at bounding box center [913, 230] width 341 height 46
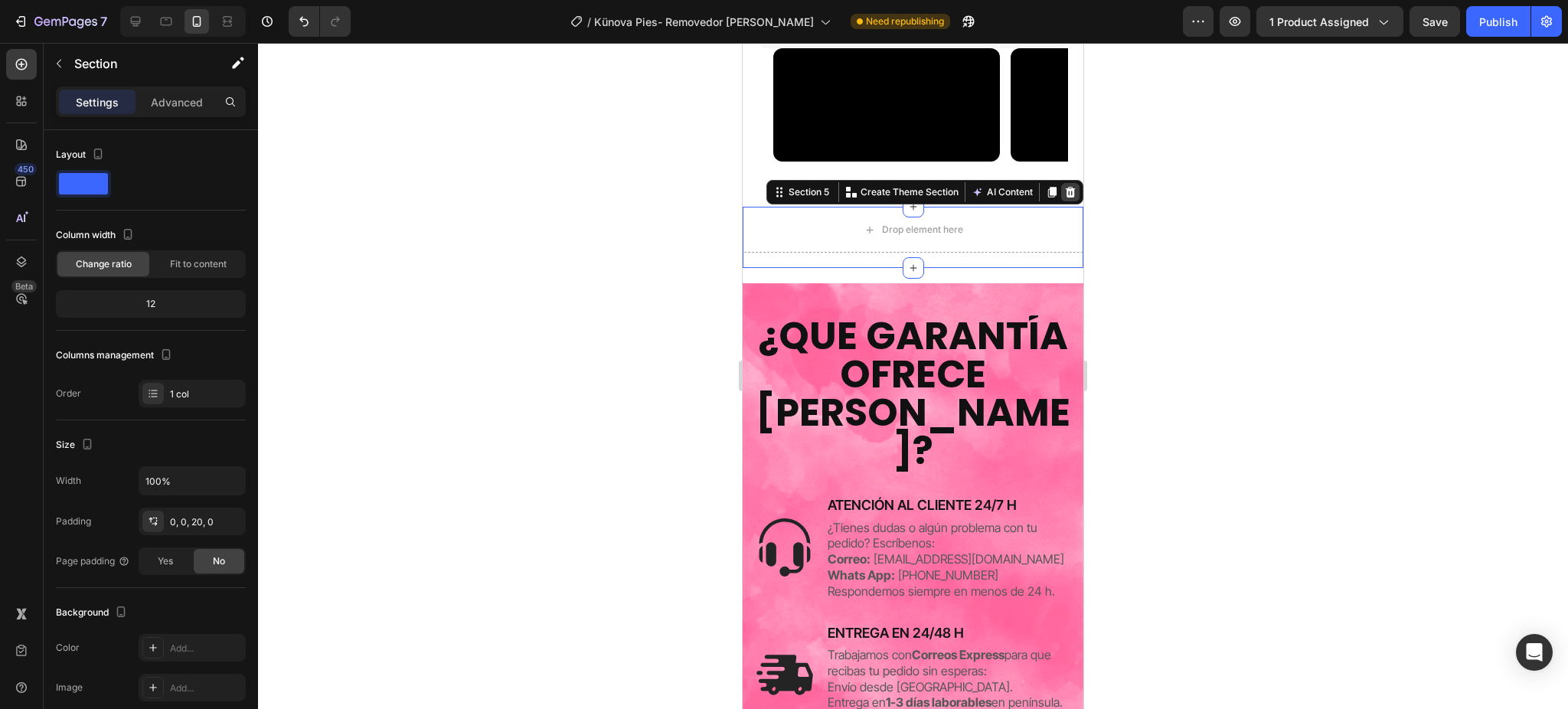
click at [1064, 198] on icon at bounding box center [1069, 192] width 12 height 12
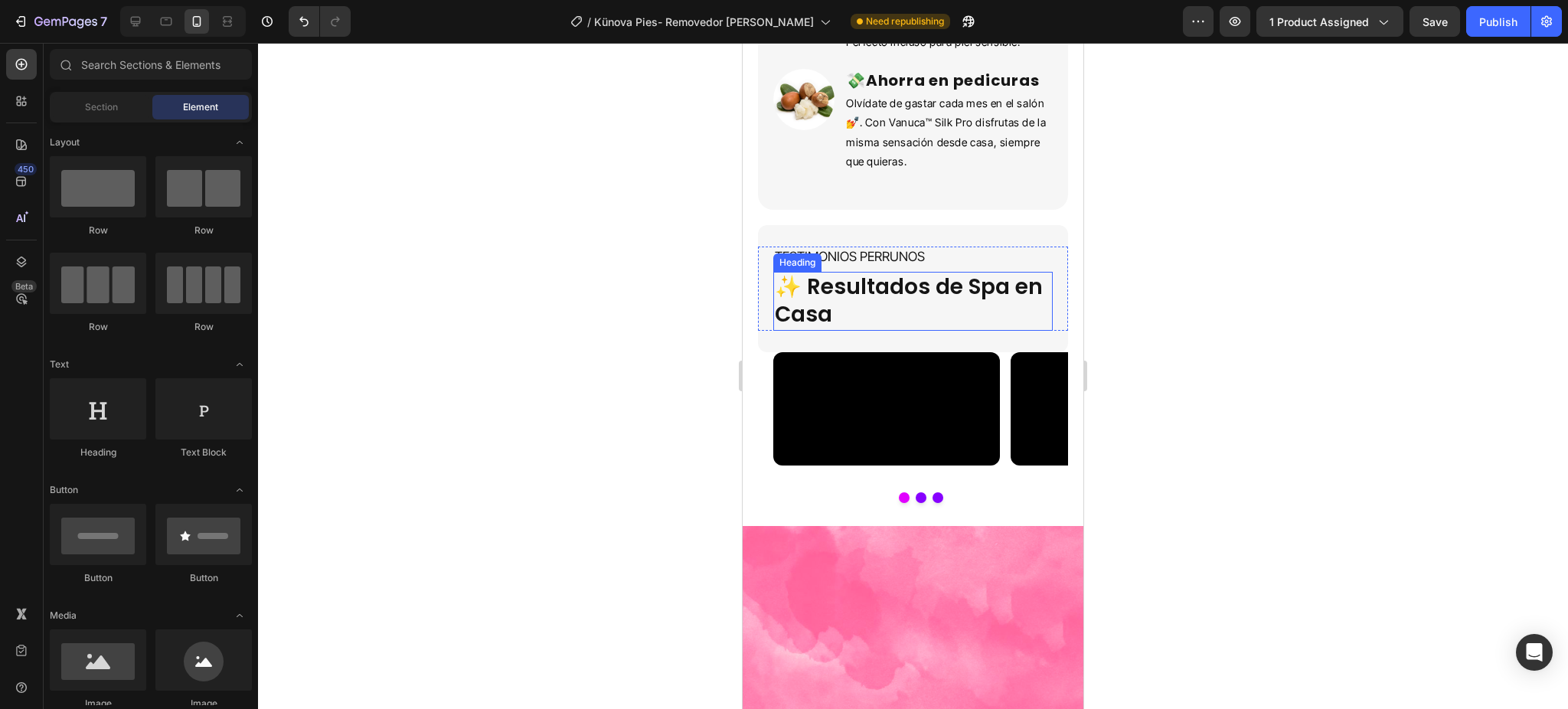
scroll to position [2972, 0]
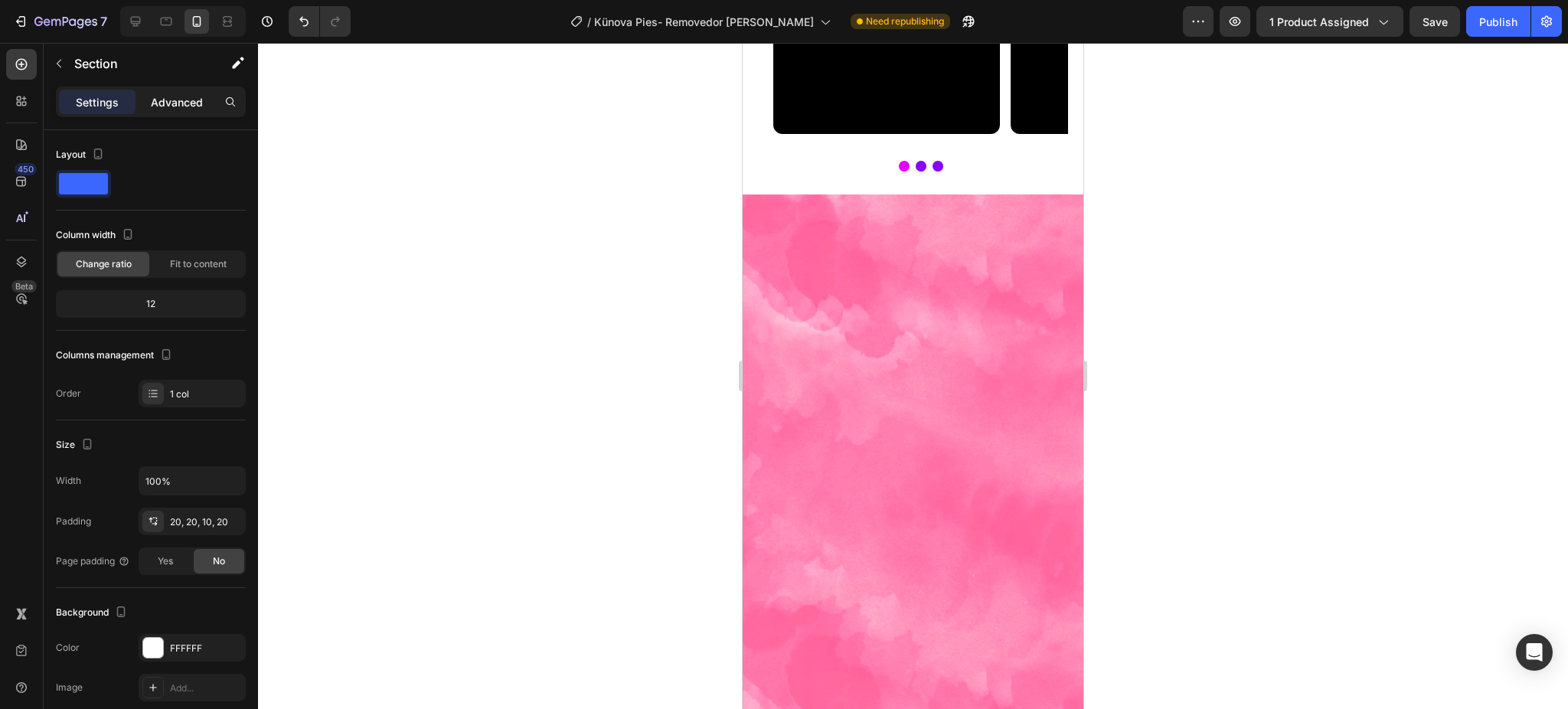
click at [175, 102] on p "Advanced" at bounding box center [177, 102] width 52 height 16
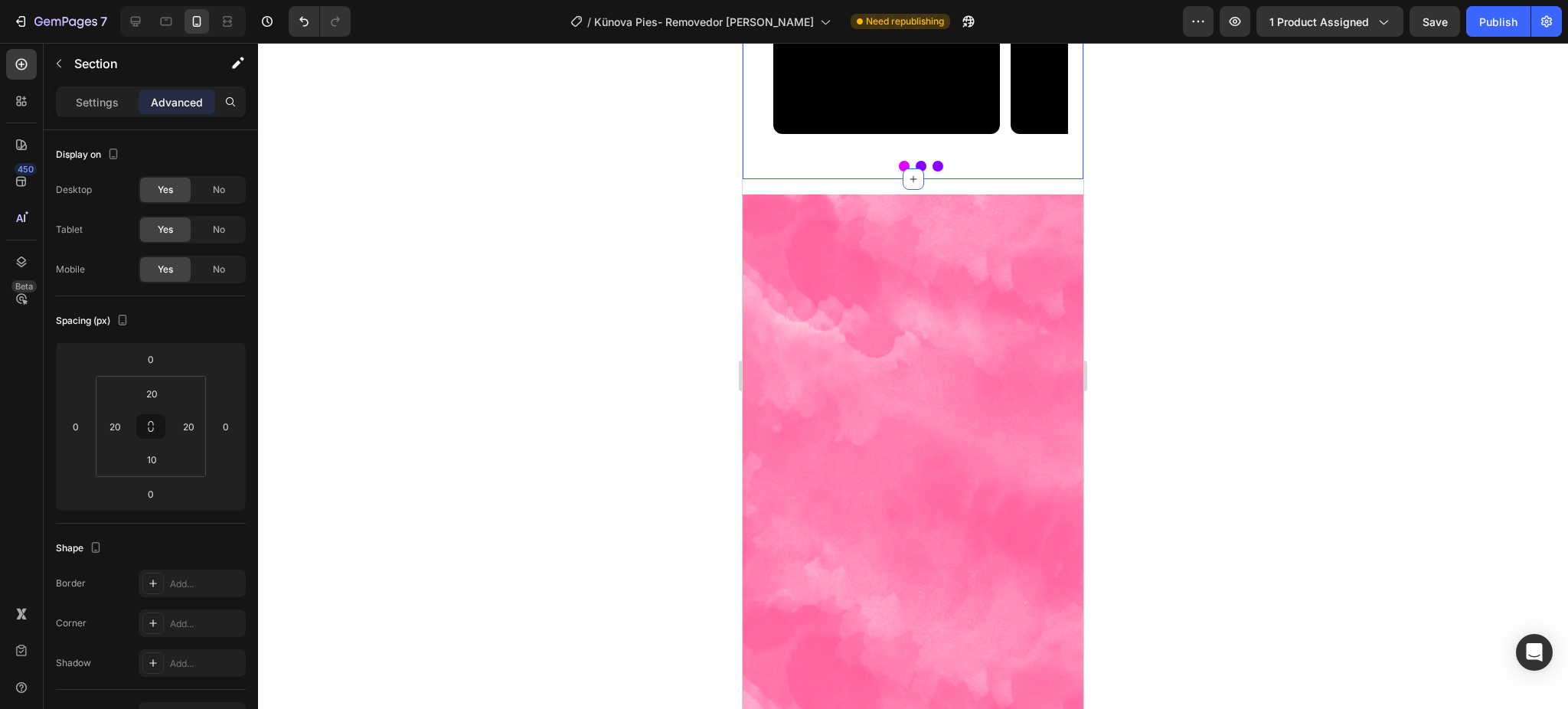
click at [1054, 179] on div "✨ Resultados de Spa en [GEOGRAPHIC_DATA] Row Row Video Video Video Carousel Sec…" at bounding box center [913, 45] width 341 height 268
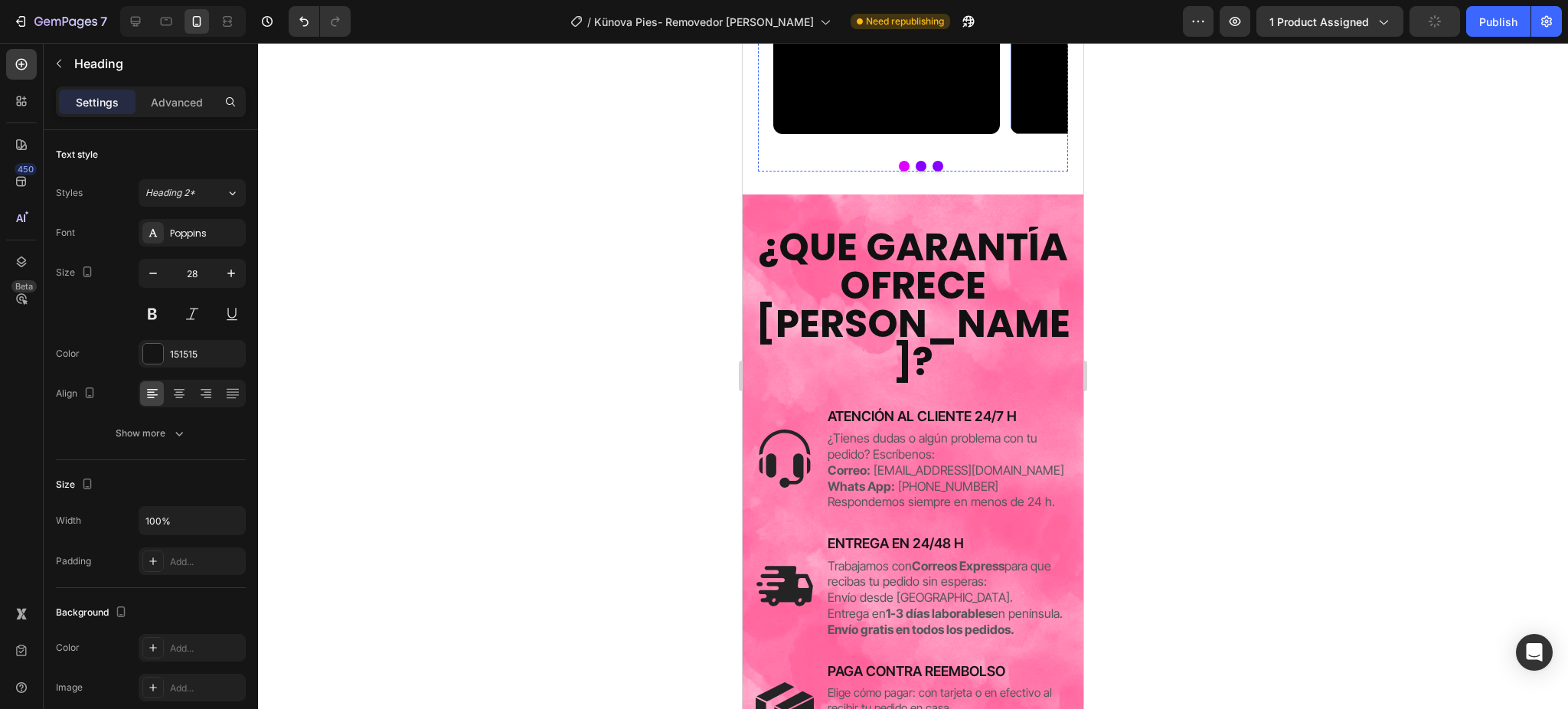
scroll to position [3278, 0]
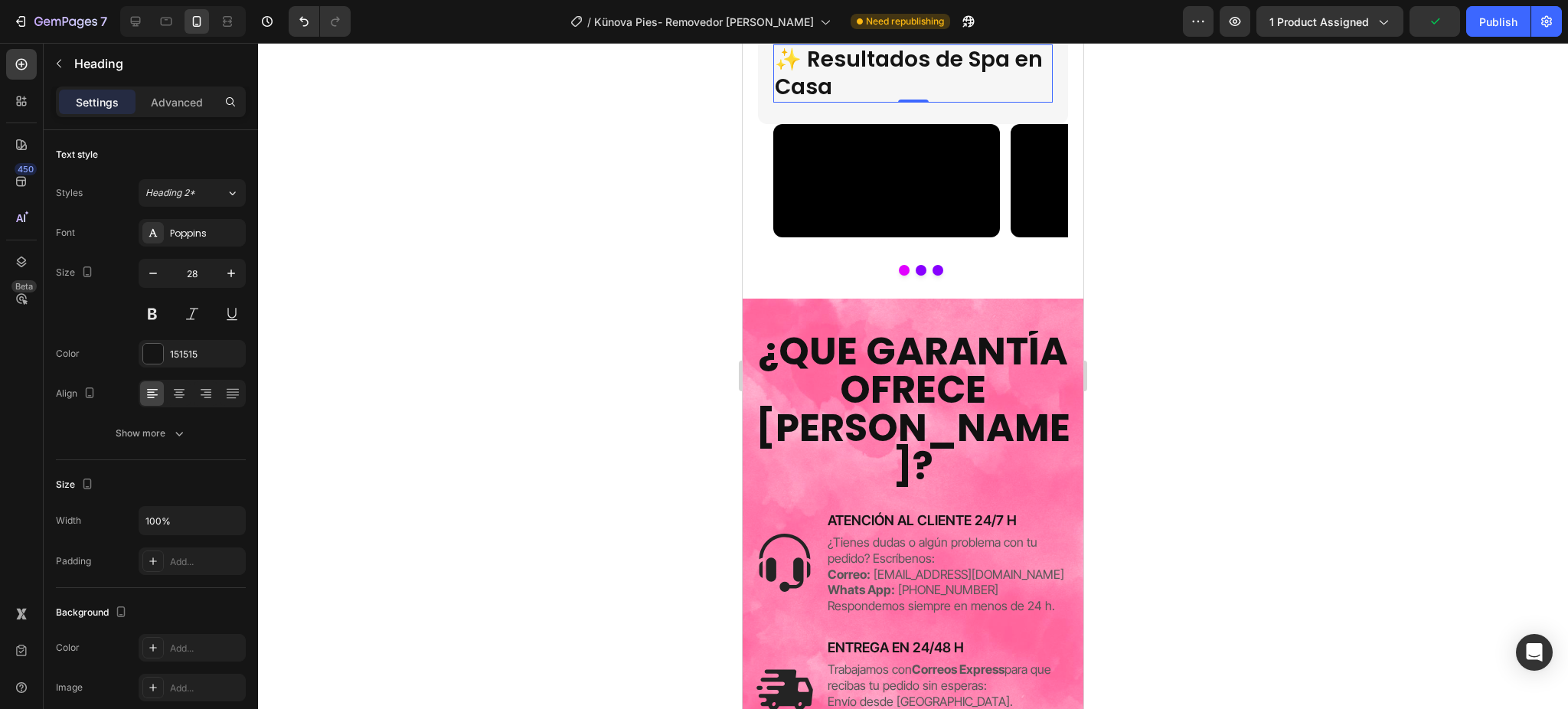
click at [1187, 459] on div at bounding box center [912, 376] width 1310 height 666
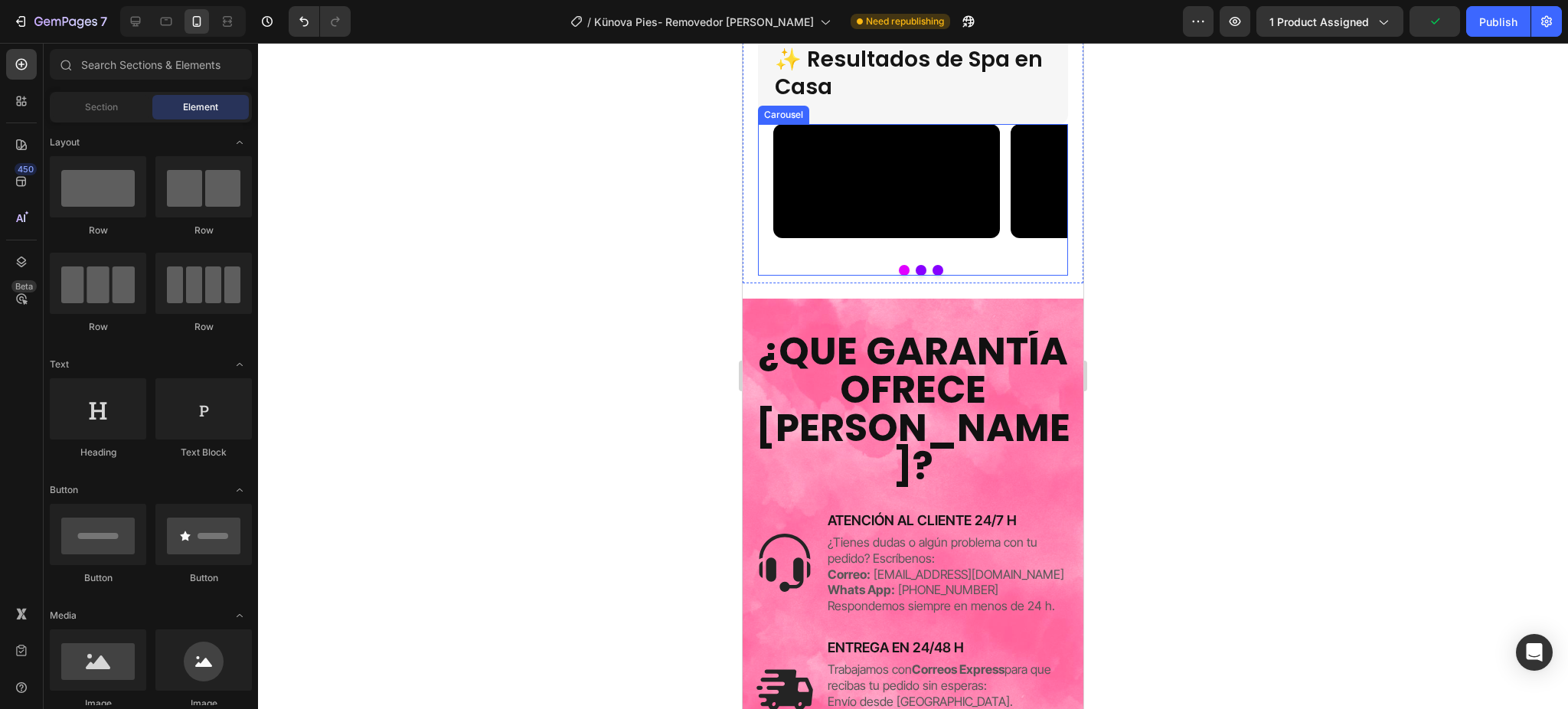
scroll to position [3482, 0]
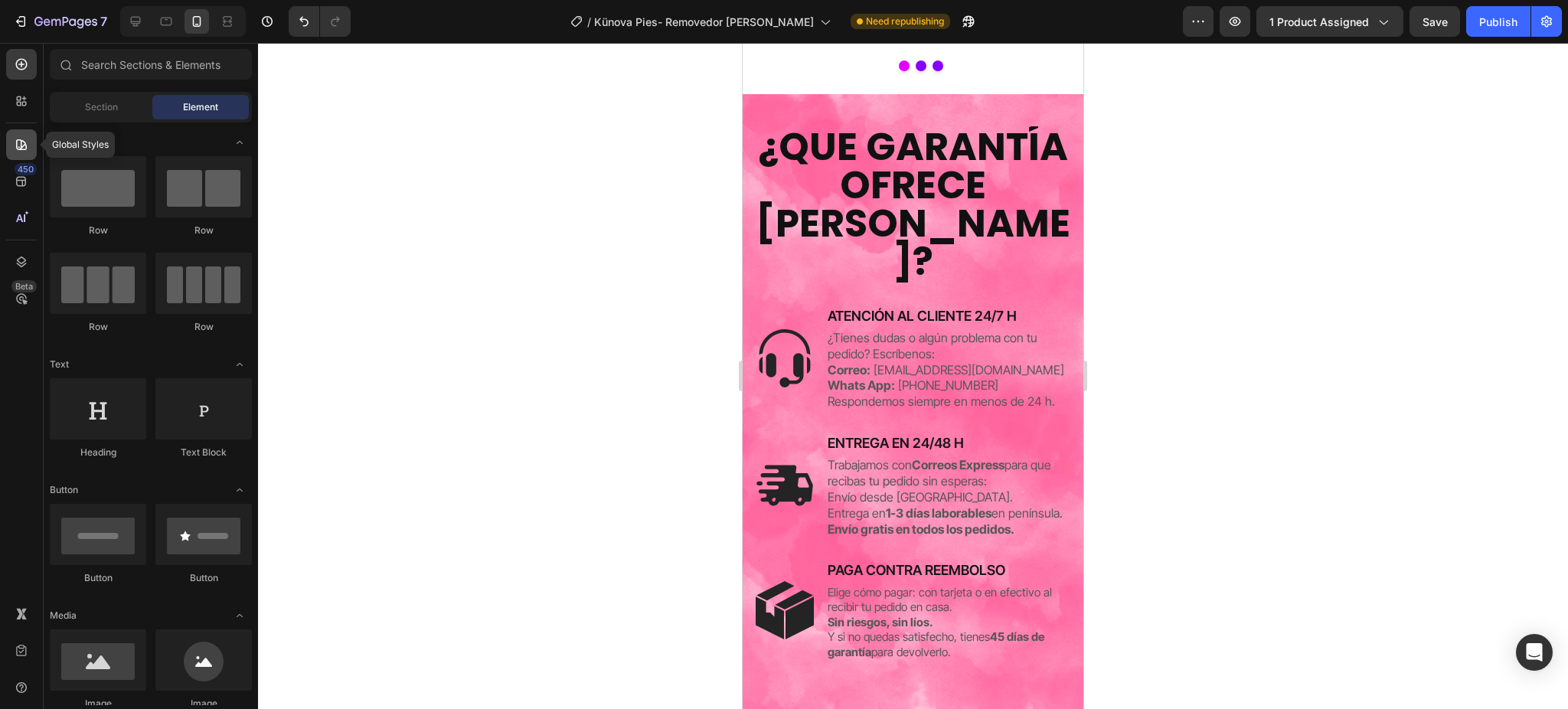
click at [30, 148] on div at bounding box center [21, 144] width 31 height 31
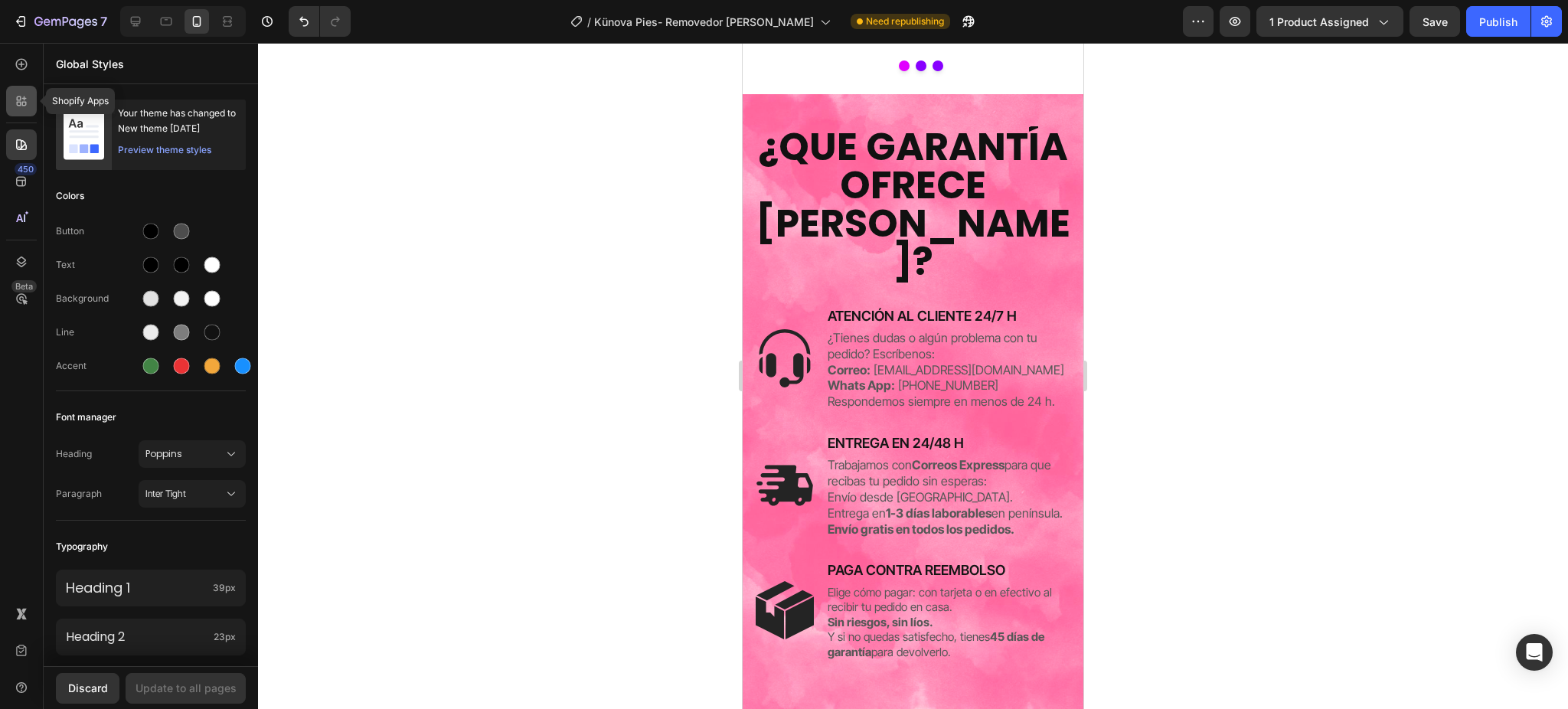
click at [28, 102] on icon at bounding box center [21, 101] width 15 height 15
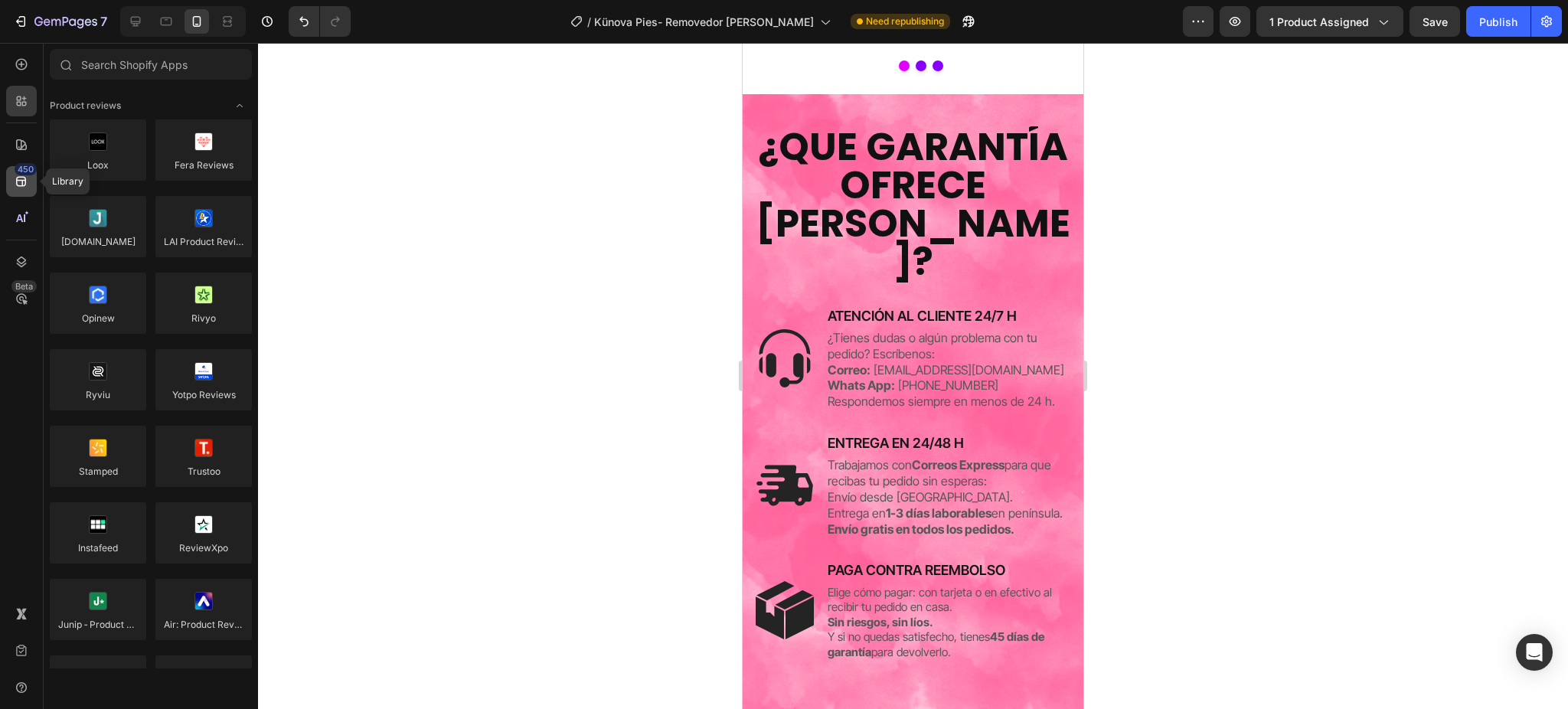
click at [29, 169] on div "450" at bounding box center [25, 169] width 22 height 12
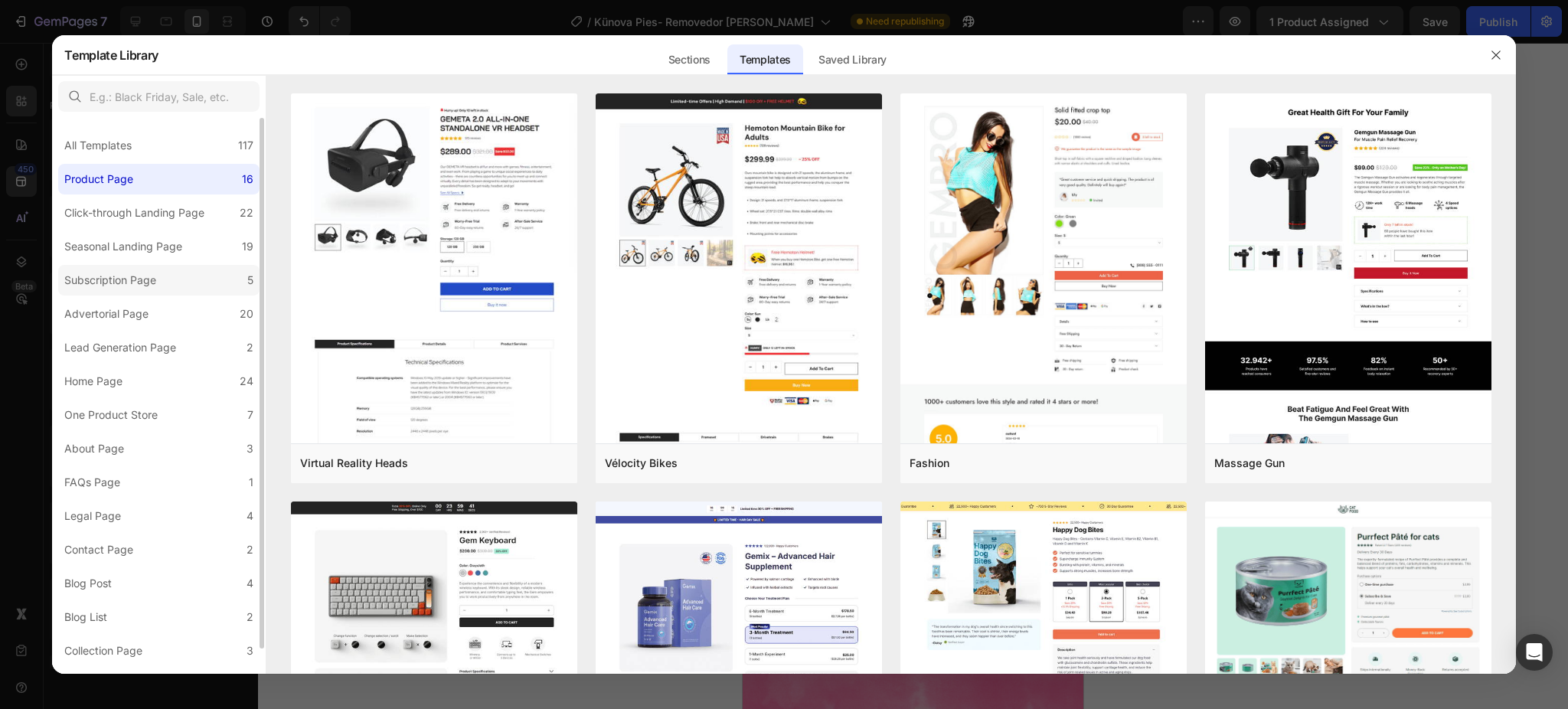
click at [166, 290] on label "Subscription Page 5" at bounding box center [159, 280] width 201 height 31
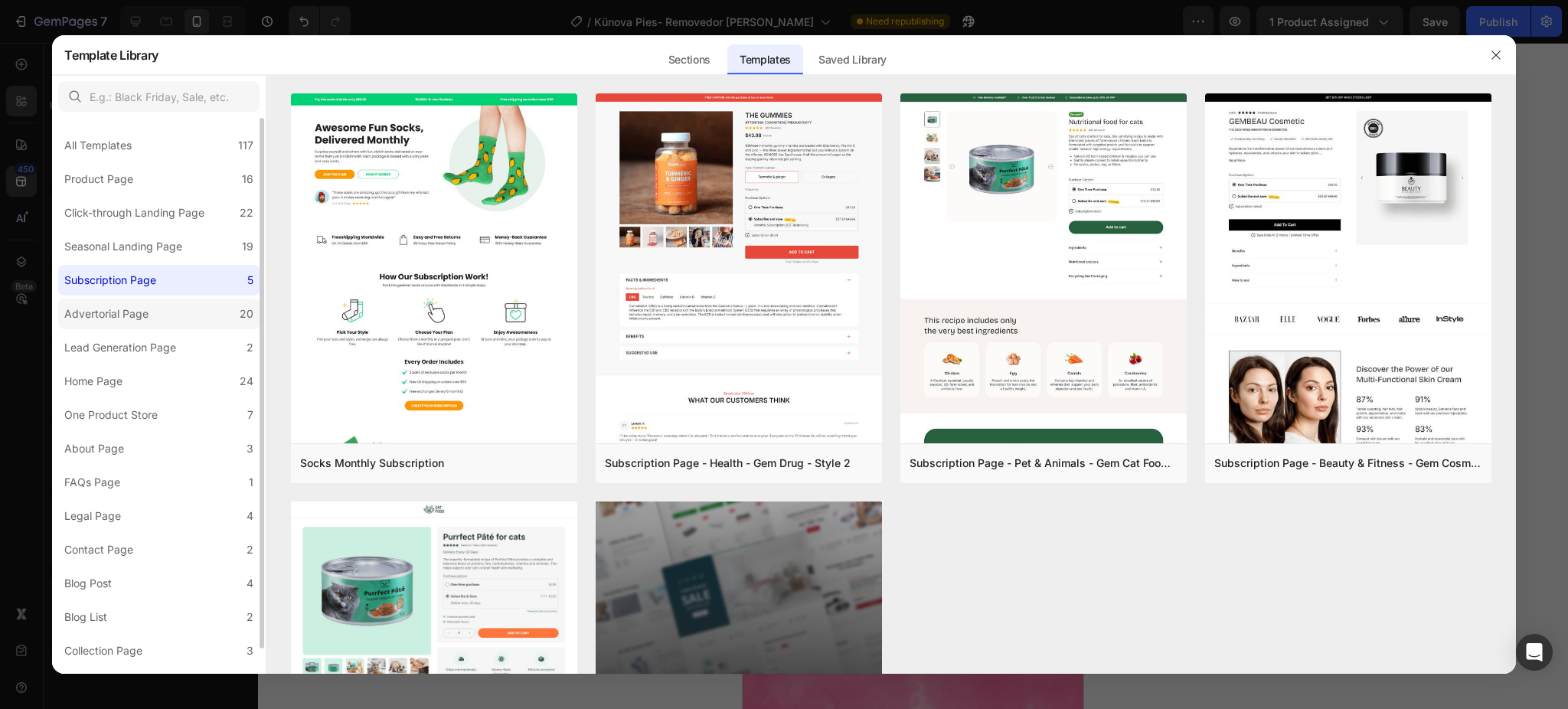
click at [151, 313] on div "Advertorial Page" at bounding box center [109, 313] width 90 height 18
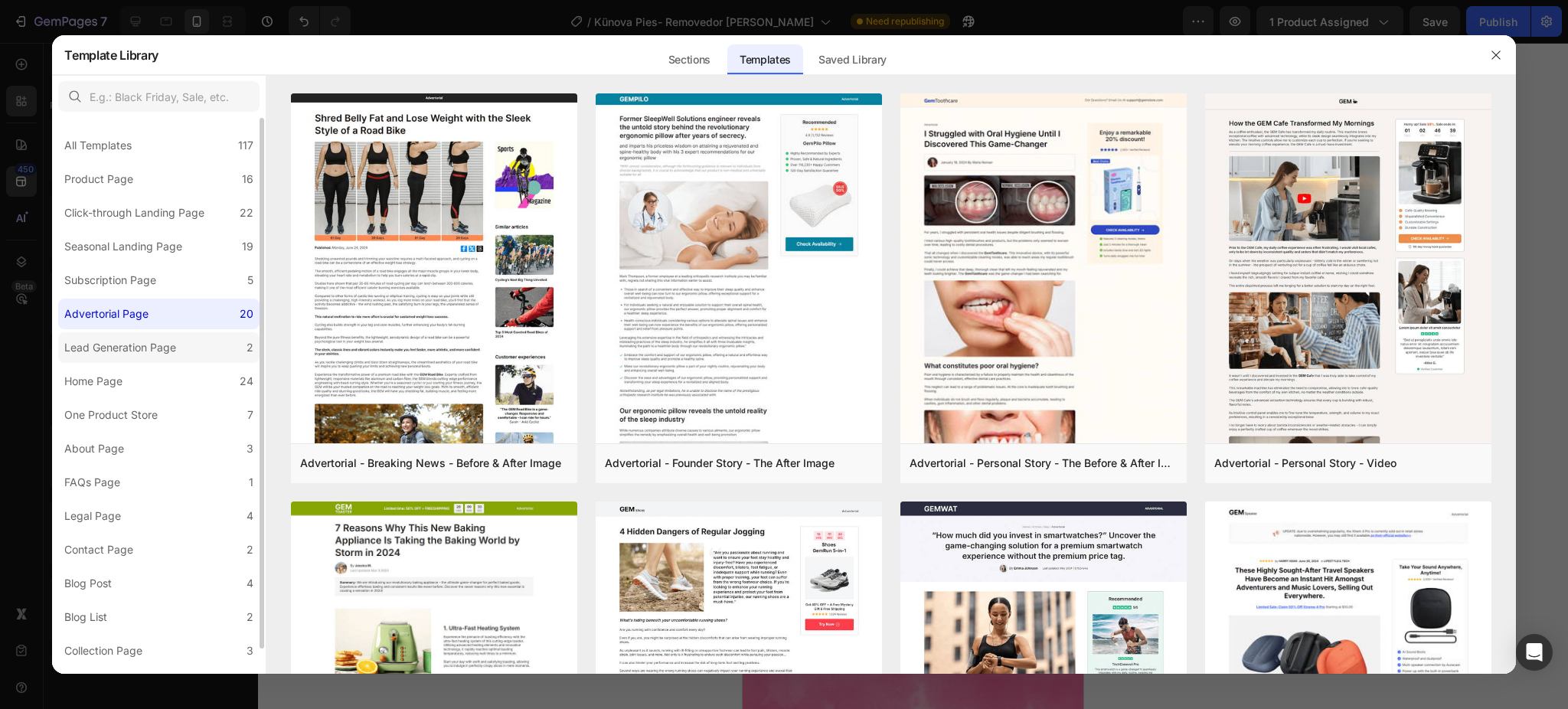
click at [159, 347] on div "Lead Generation Page" at bounding box center [120, 347] width 112 height 18
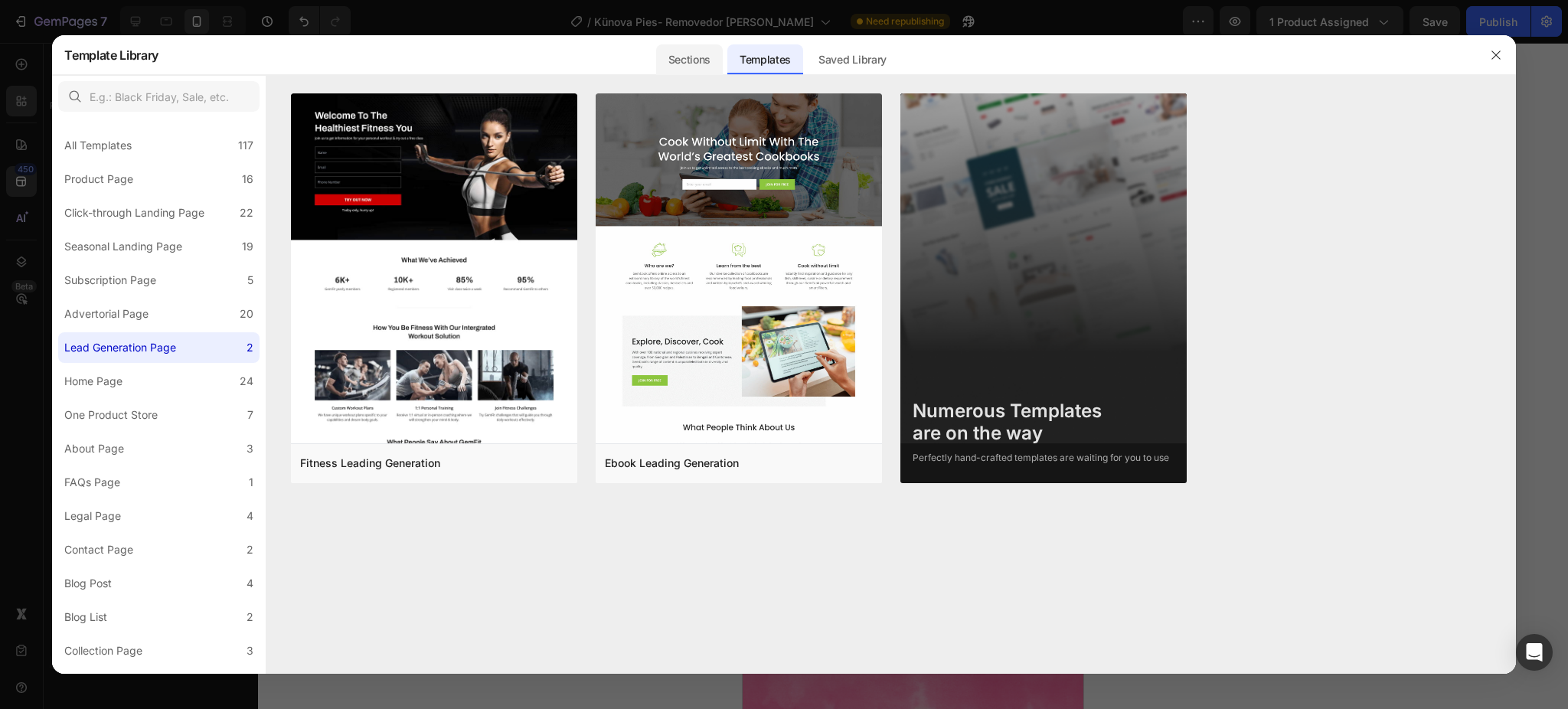
click at [684, 54] on div "Sections" at bounding box center [690, 59] width 67 height 31
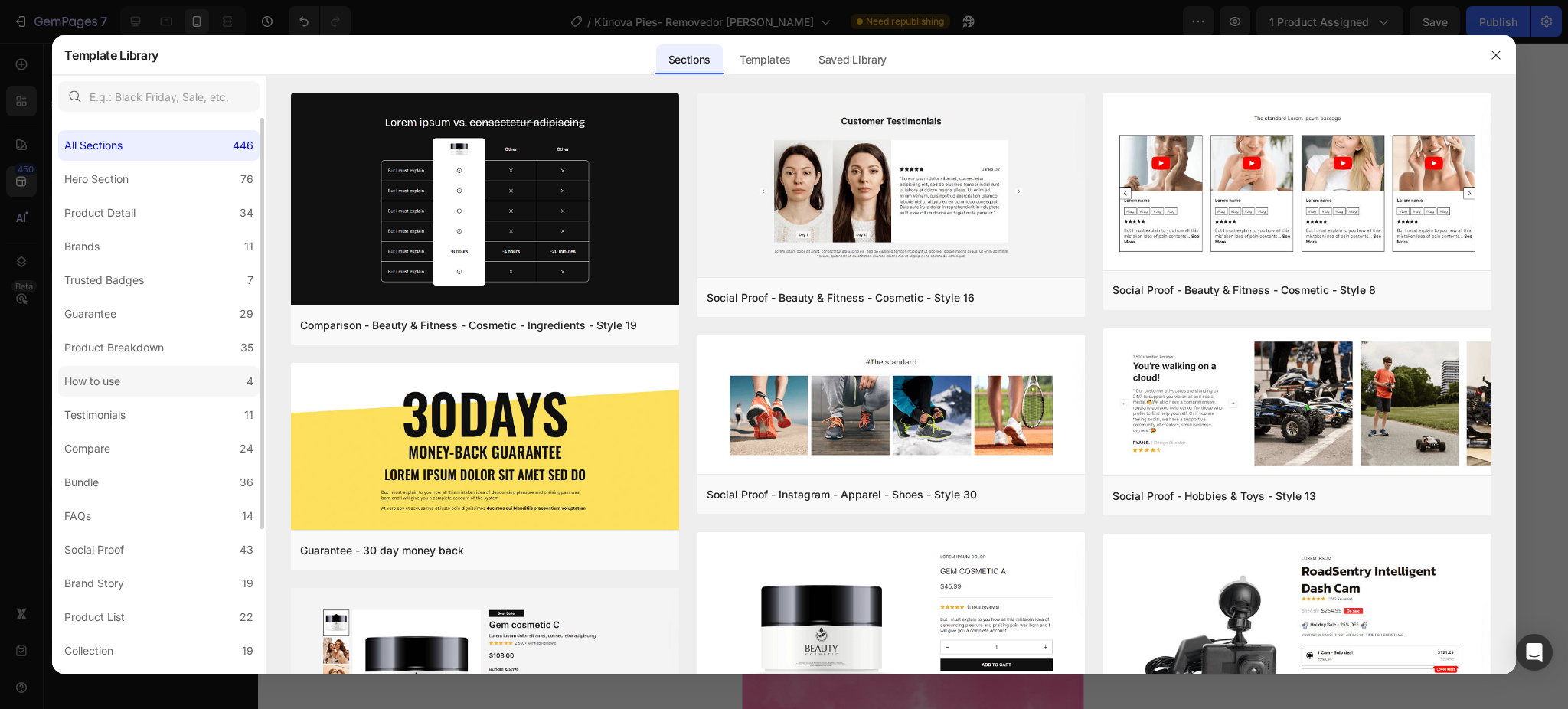
click at [133, 384] on label "How to use 4" at bounding box center [159, 381] width 201 height 31
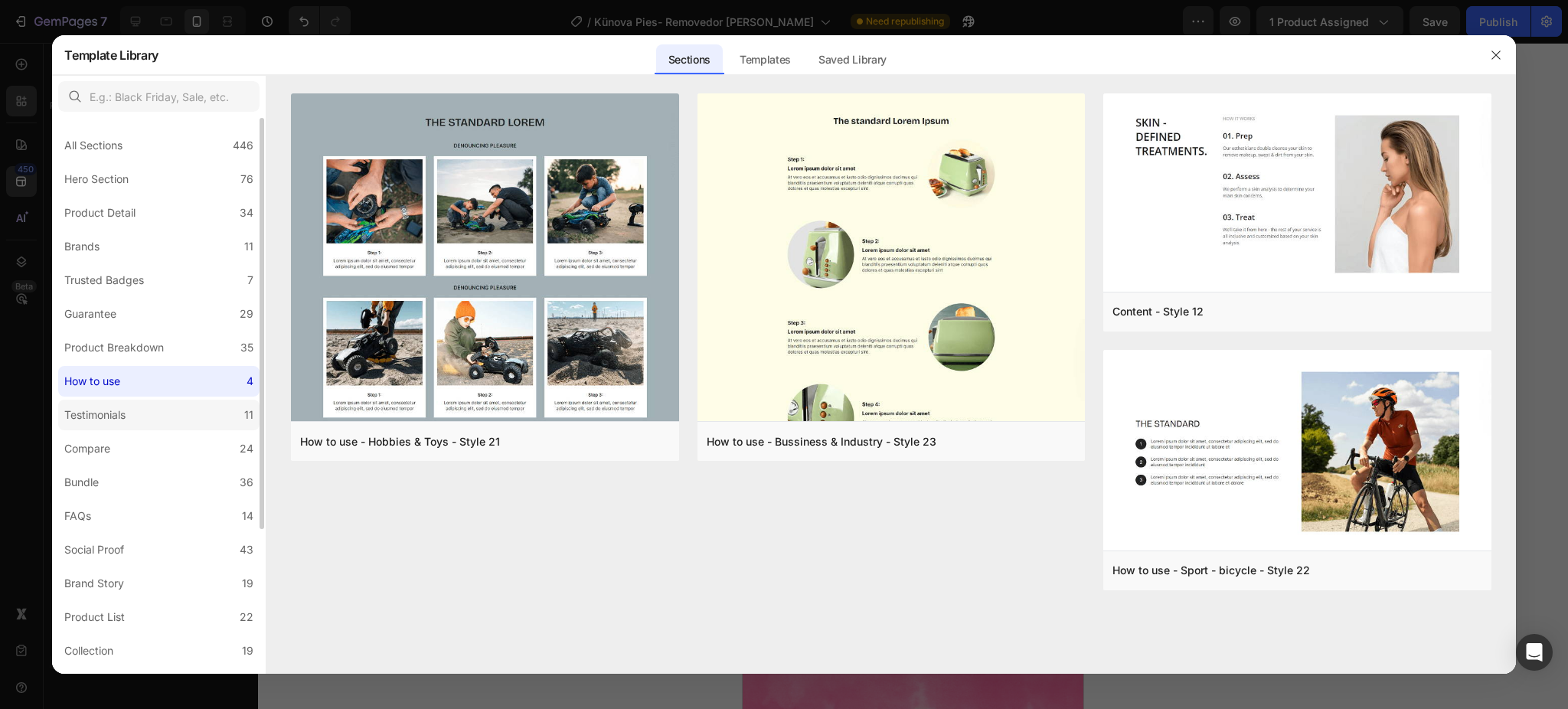
click at [136, 400] on label "Testimonials 11" at bounding box center [159, 415] width 201 height 31
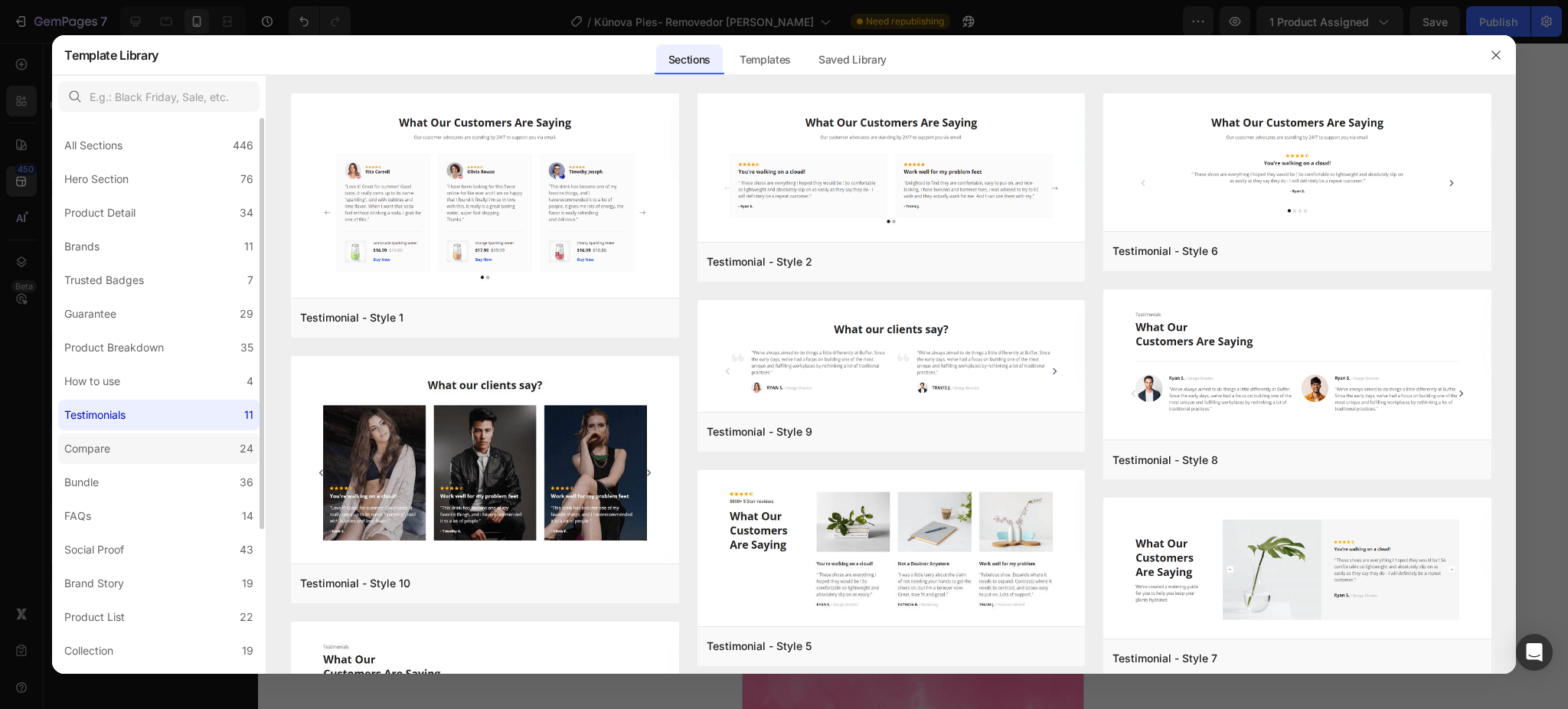
click at [131, 450] on label "Compare 24" at bounding box center [159, 449] width 201 height 31
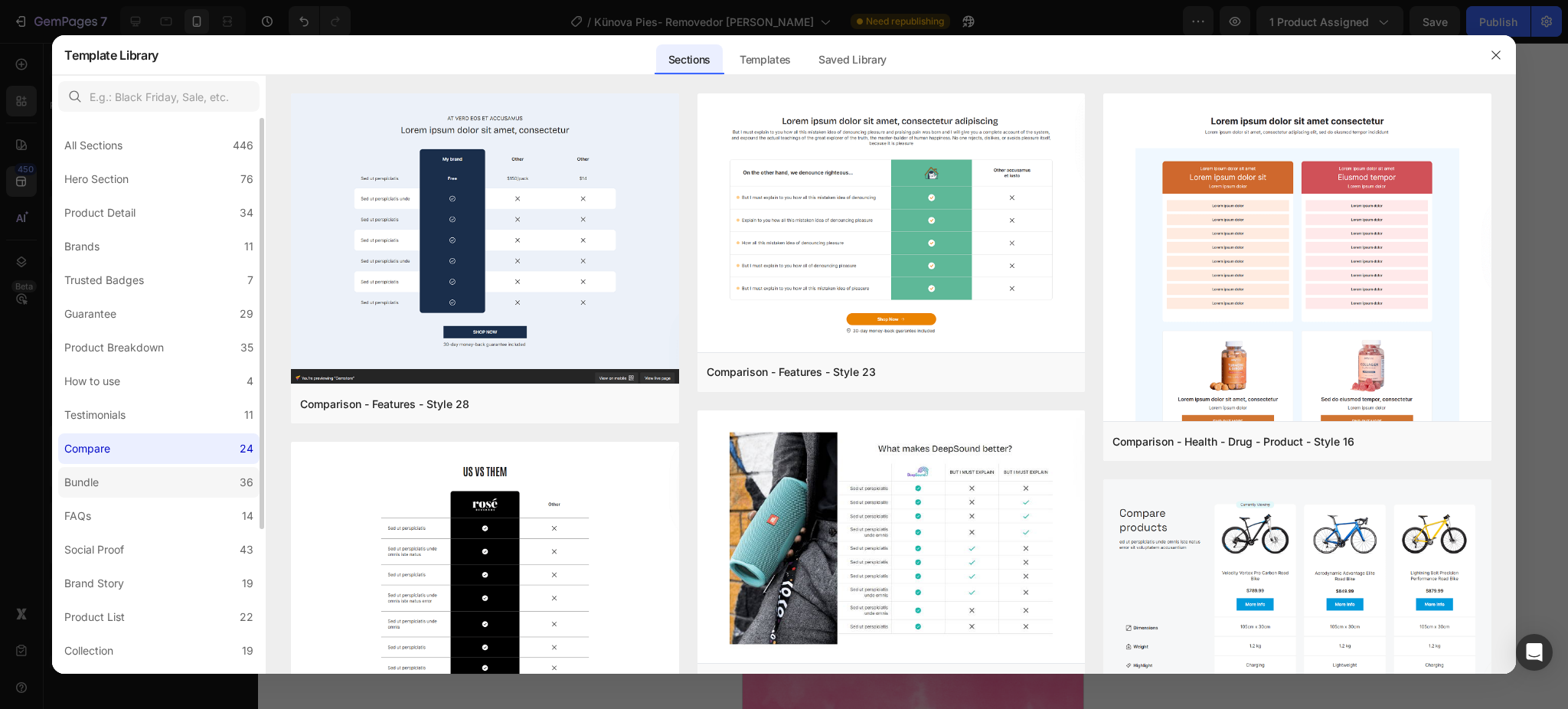
click at [132, 481] on label "Bundle 36" at bounding box center [159, 482] width 201 height 31
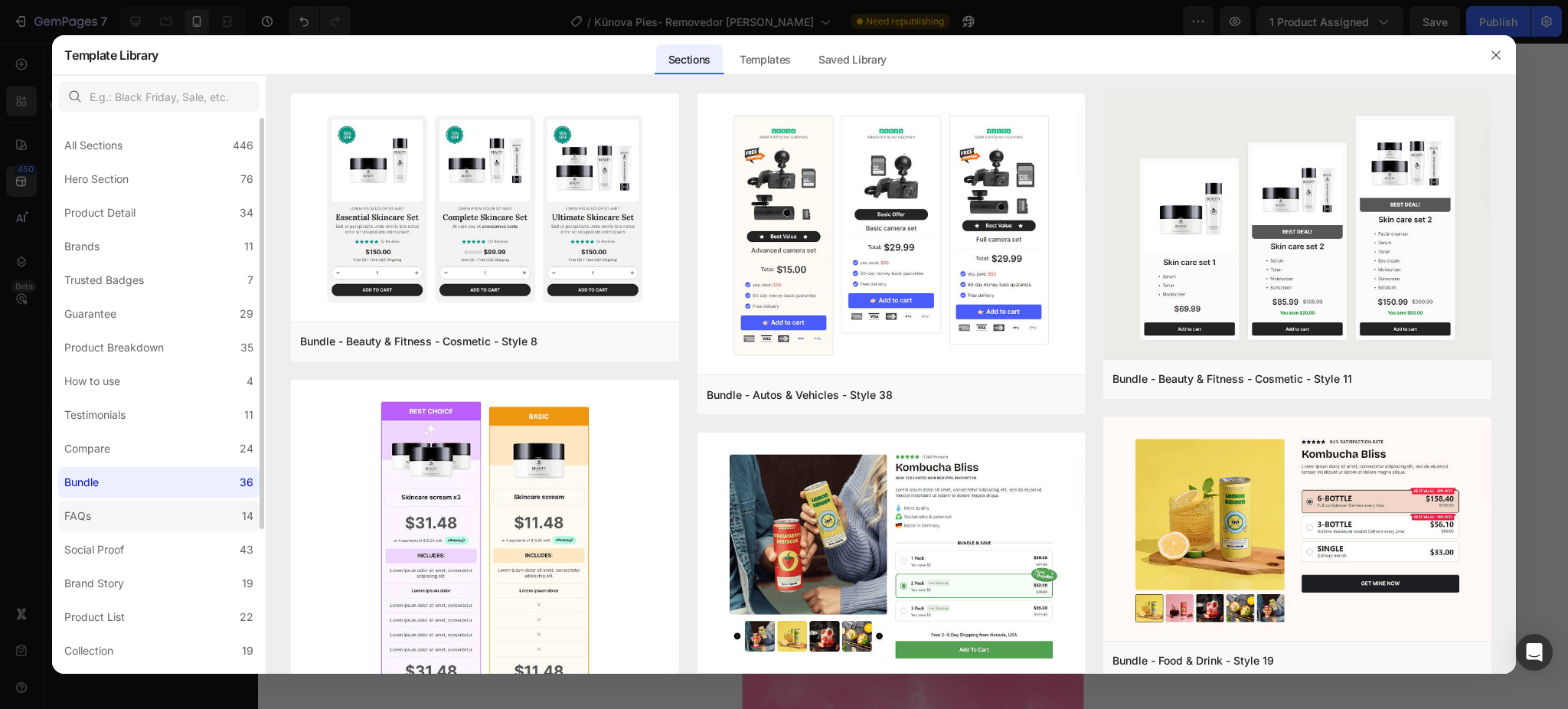
scroll to position [194, 0]
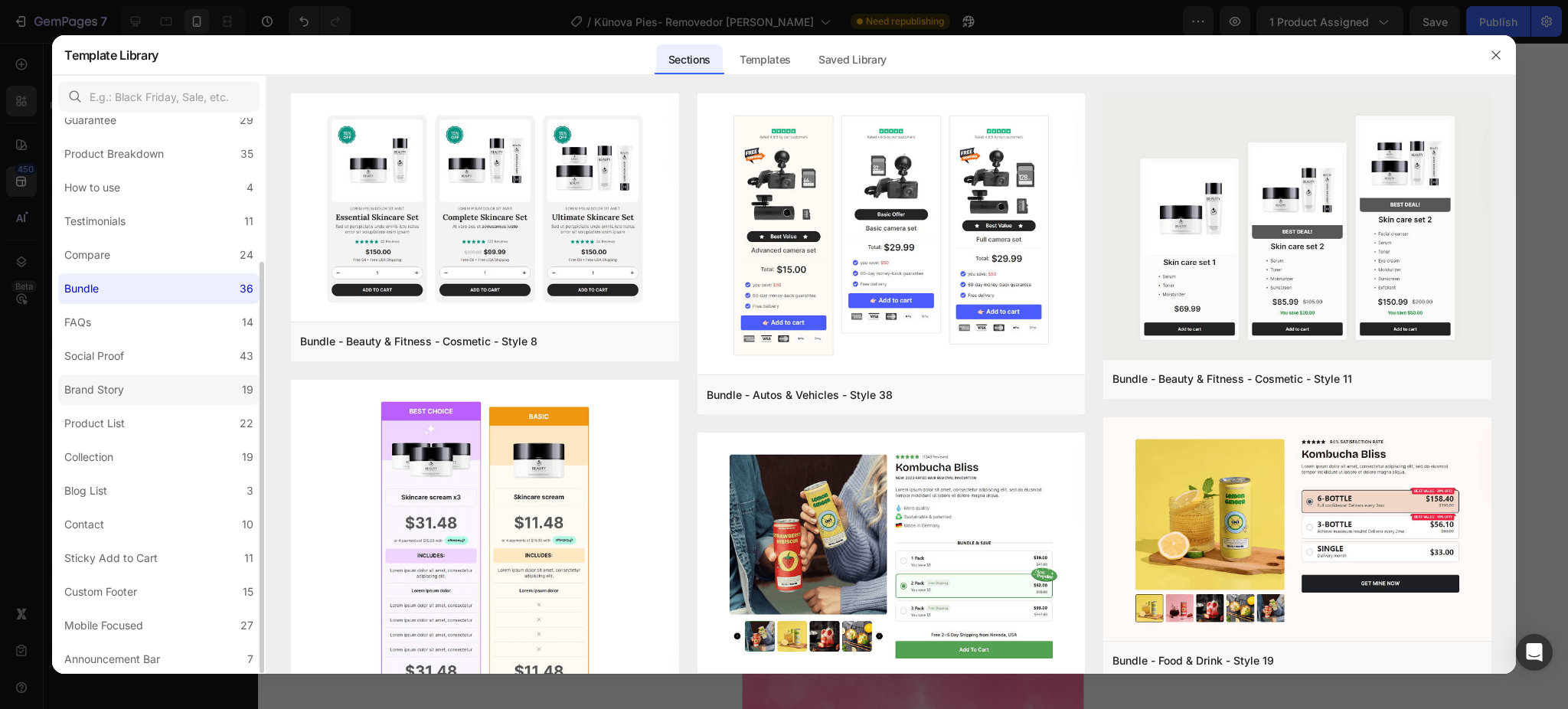
click at [119, 396] on div "Brand Story" at bounding box center [94, 389] width 59 height 18
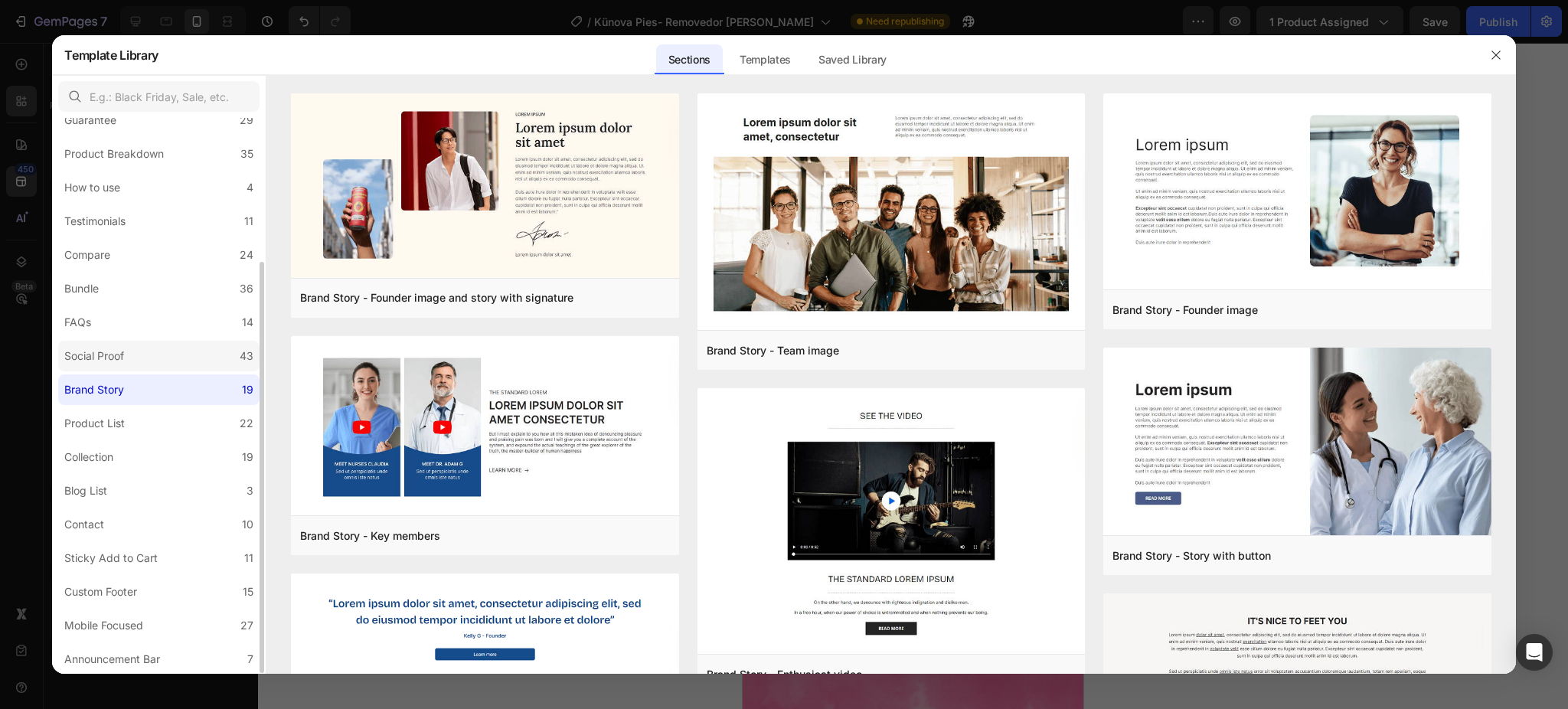
click at [119, 366] on label "Social Proof 43" at bounding box center [159, 356] width 201 height 31
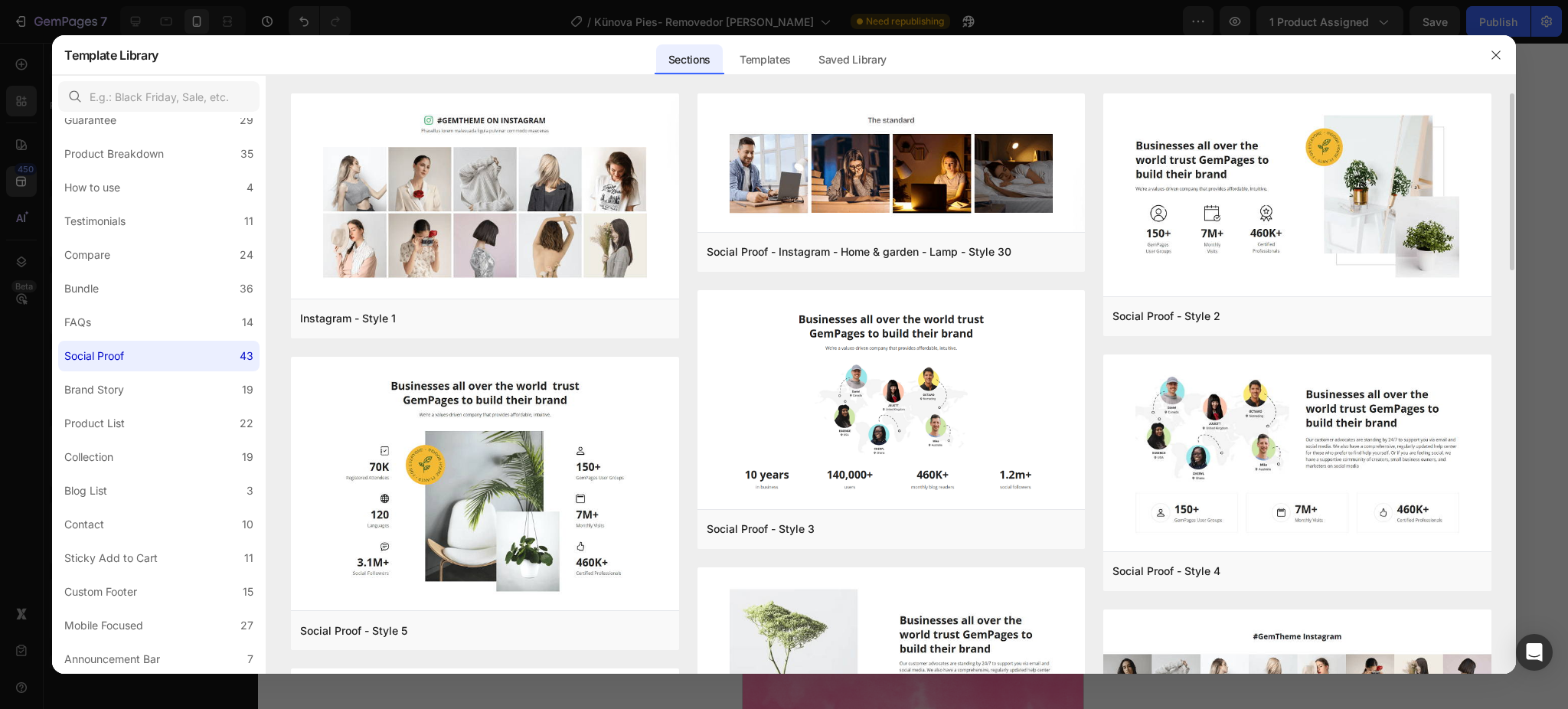
scroll to position [204, 0]
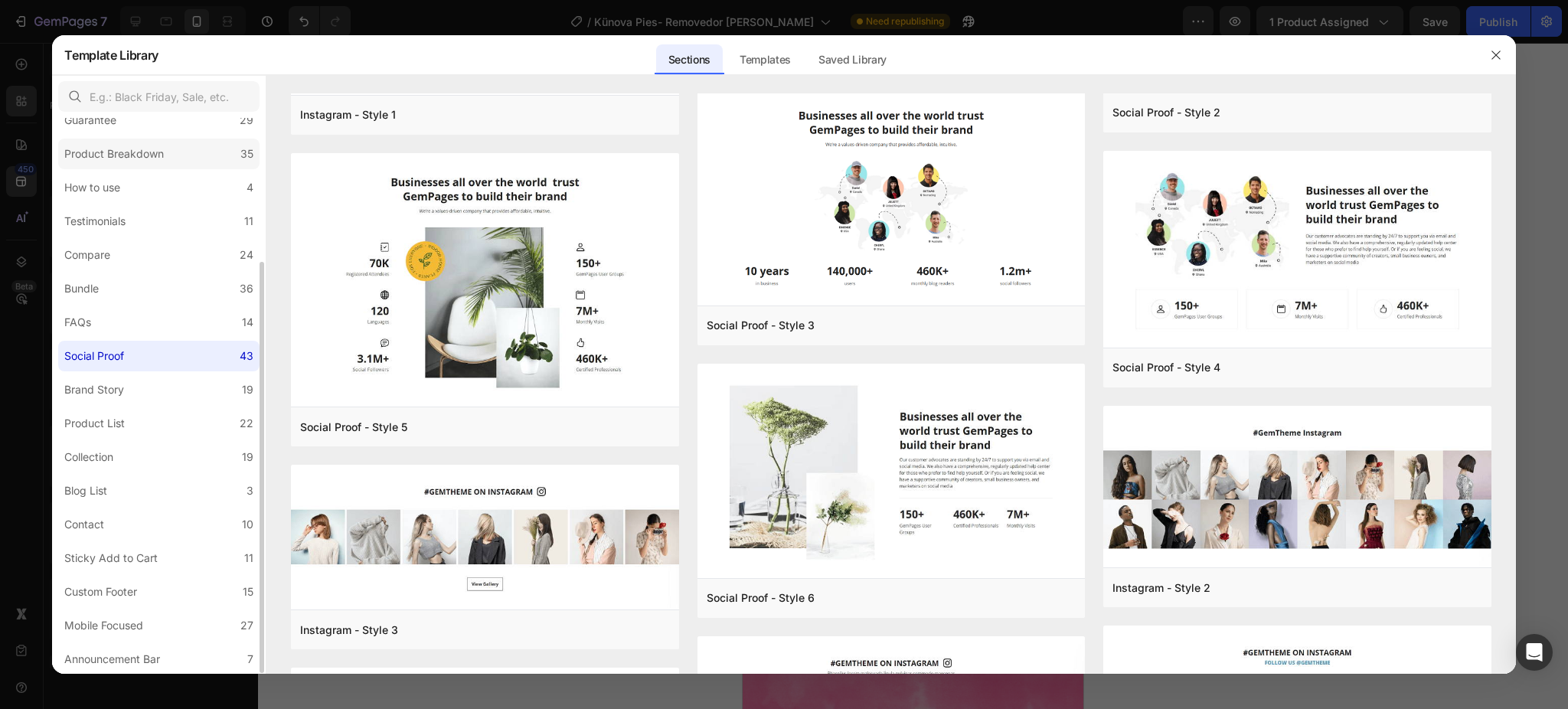
click at [137, 155] on div "Product Breakdown" at bounding box center [114, 154] width 100 height 18
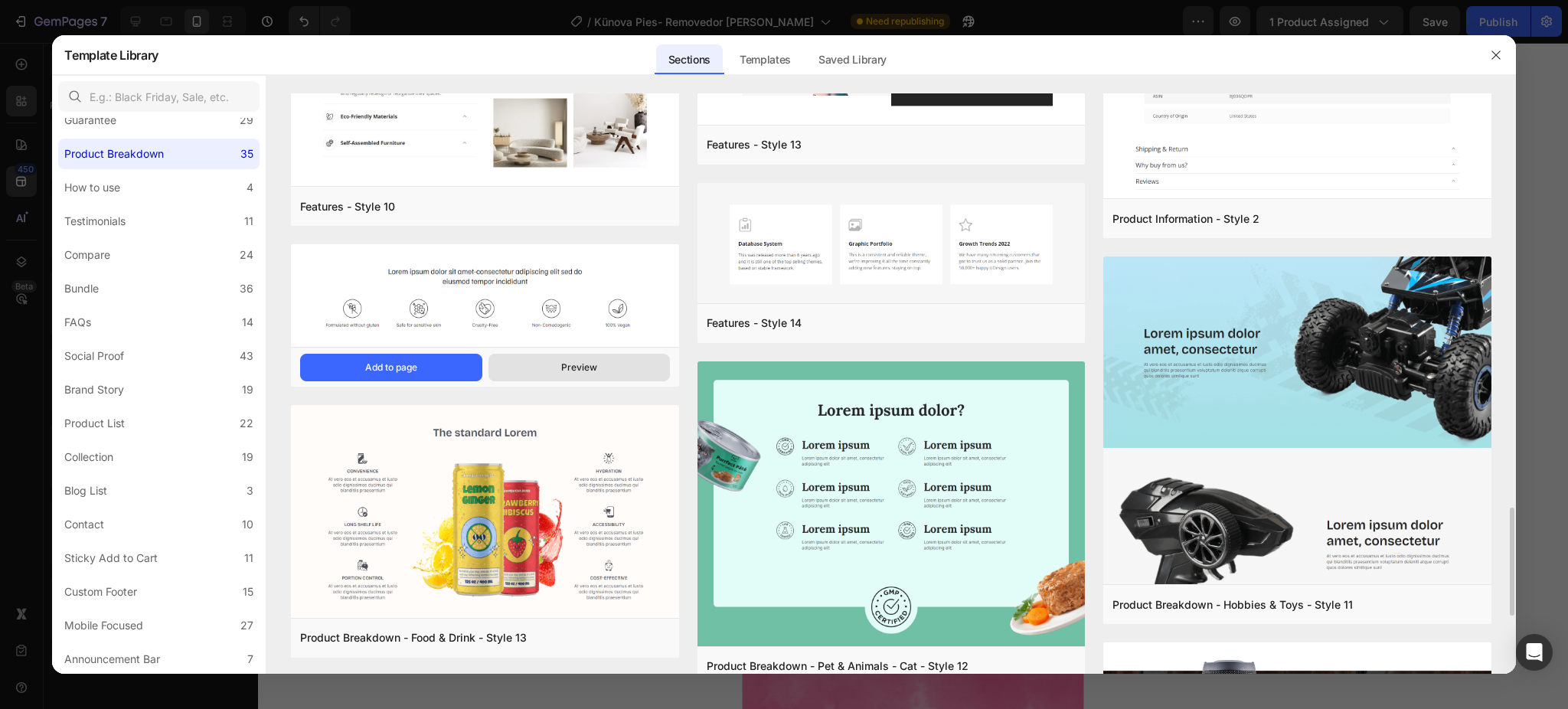
scroll to position [2110, 0]
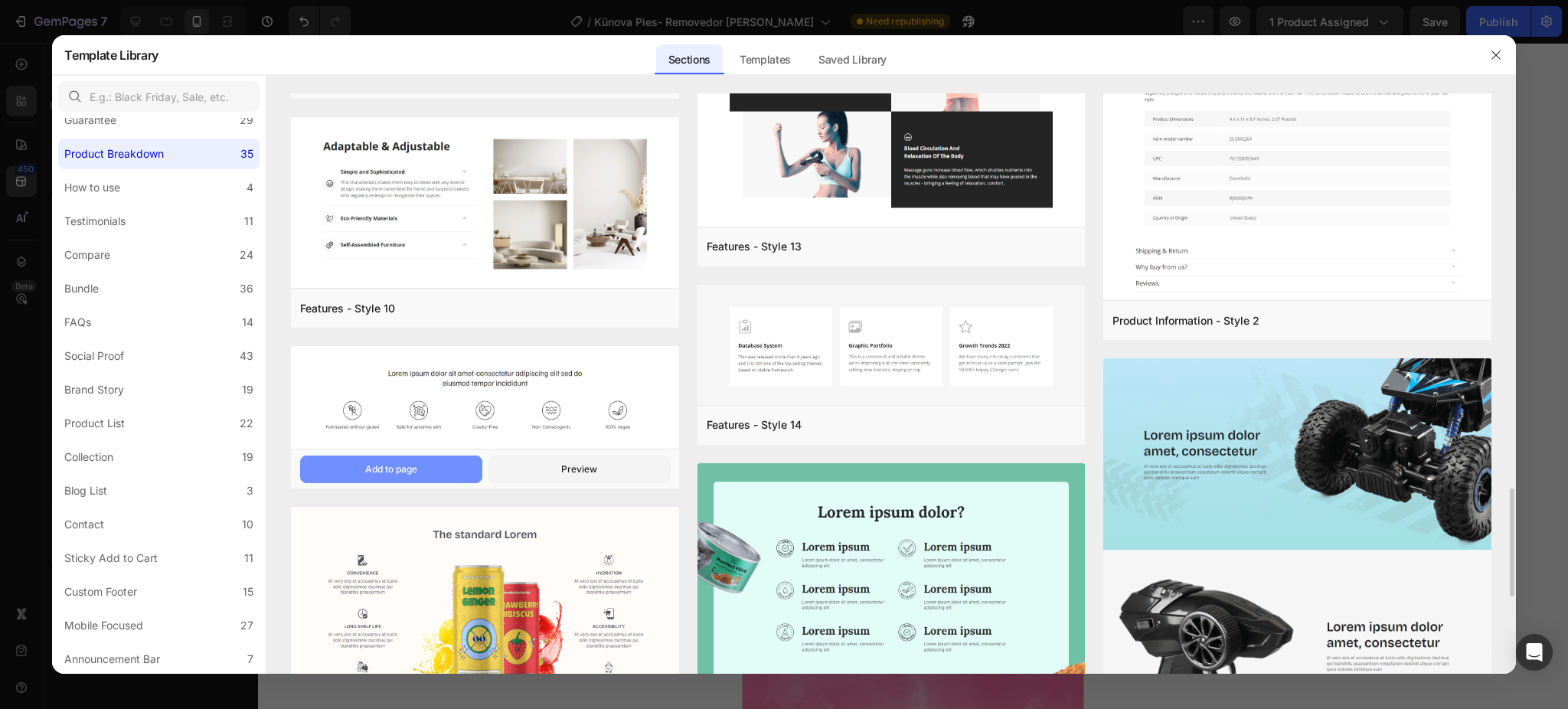
click at [446, 462] on button "Add to page" at bounding box center [391, 469] width 182 height 28
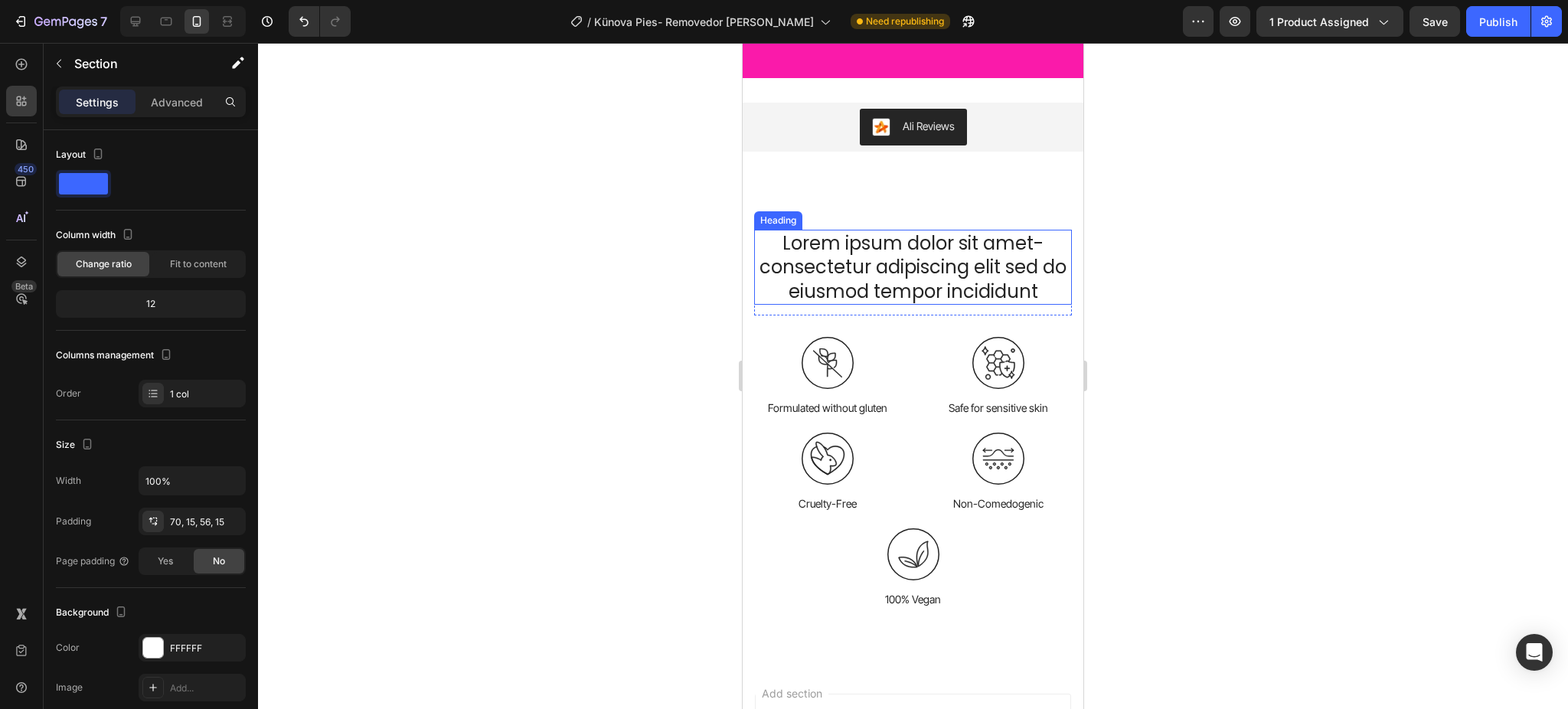
scroll to position [4764, 0]
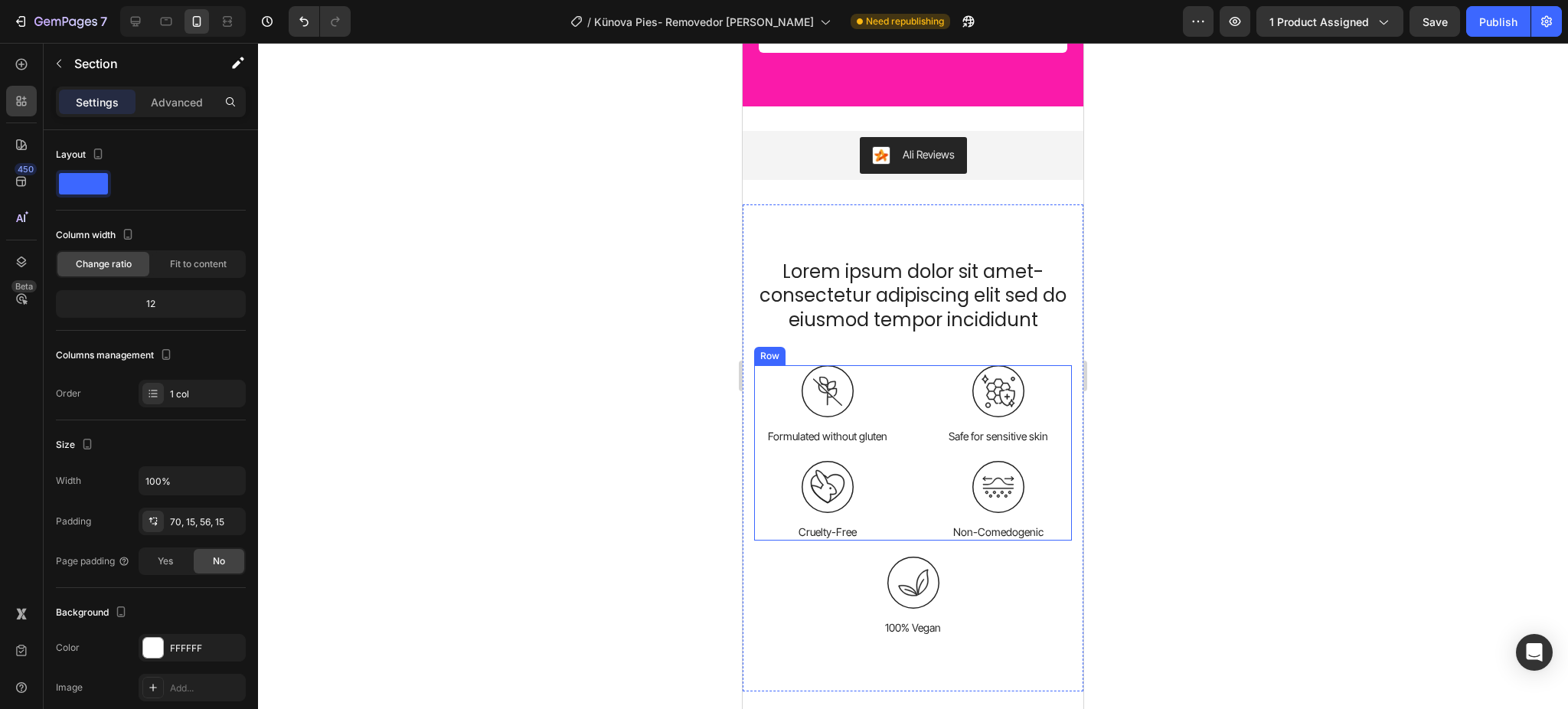
click at [900, 457] on div "Image Formulated without gluten Text Block Image Safe for sensitive skin Text B…" at bounding box center [912, 413] width 318 height 96
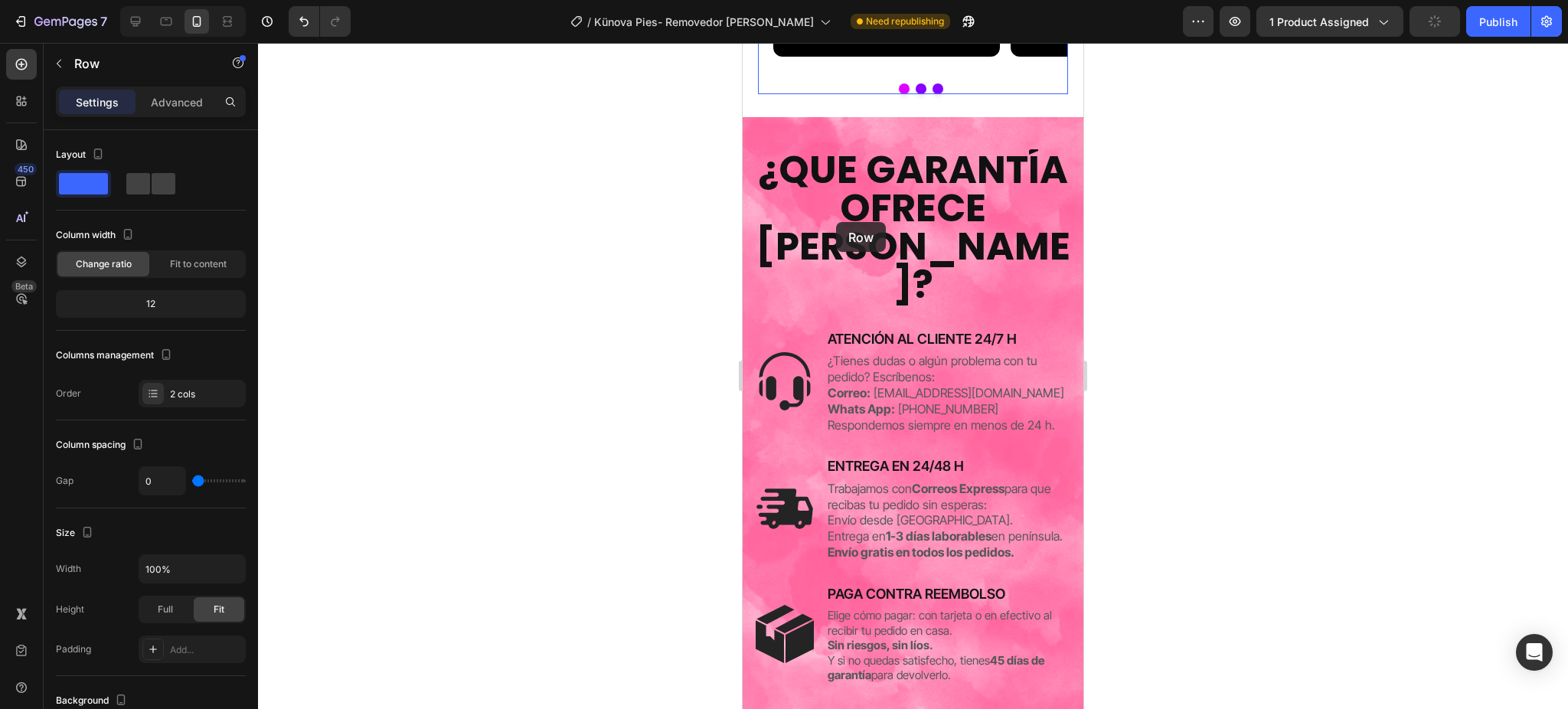
scroll to position [3068, 0]
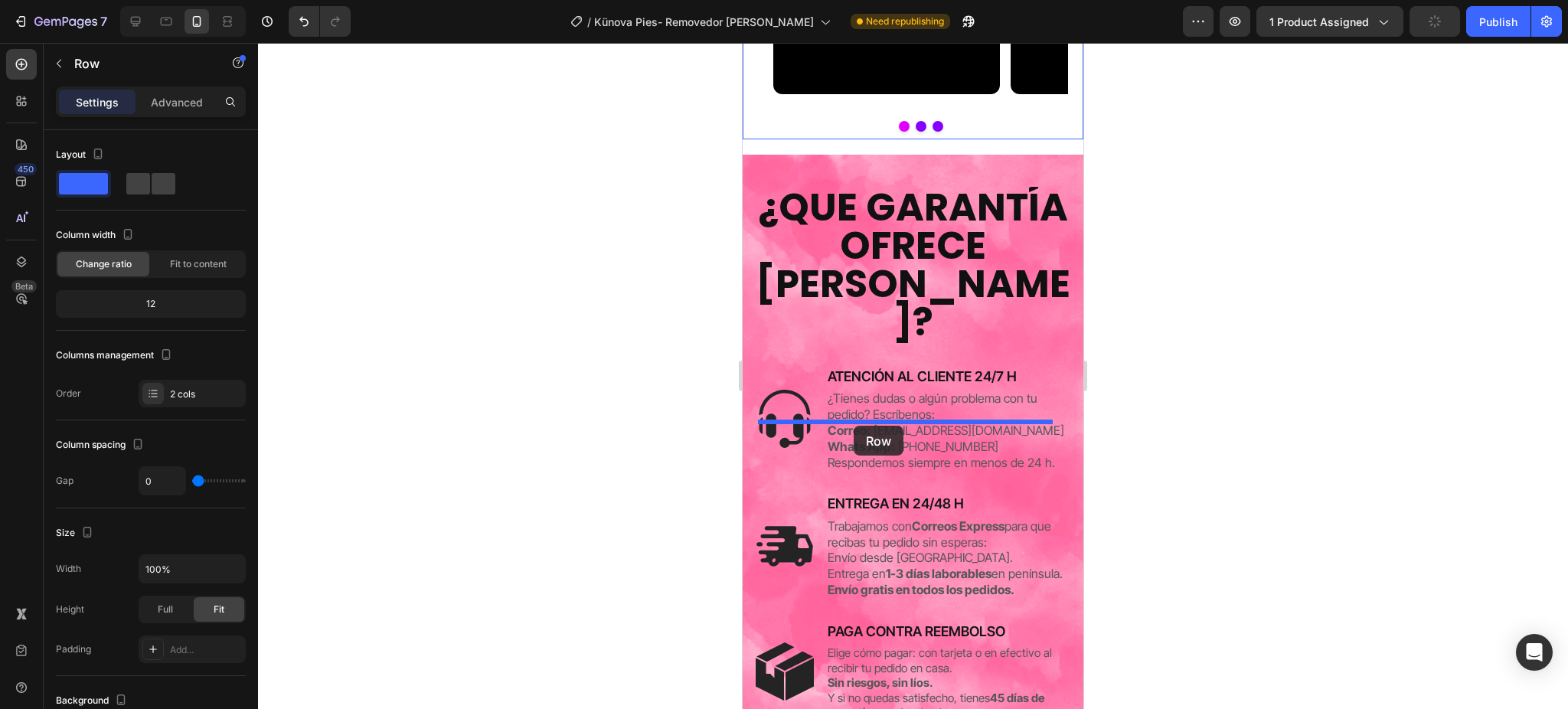
drag, startPoint x: 768, startPoint y: 349, endPoint x: 854, endPoint y: 426, distance: 115.4
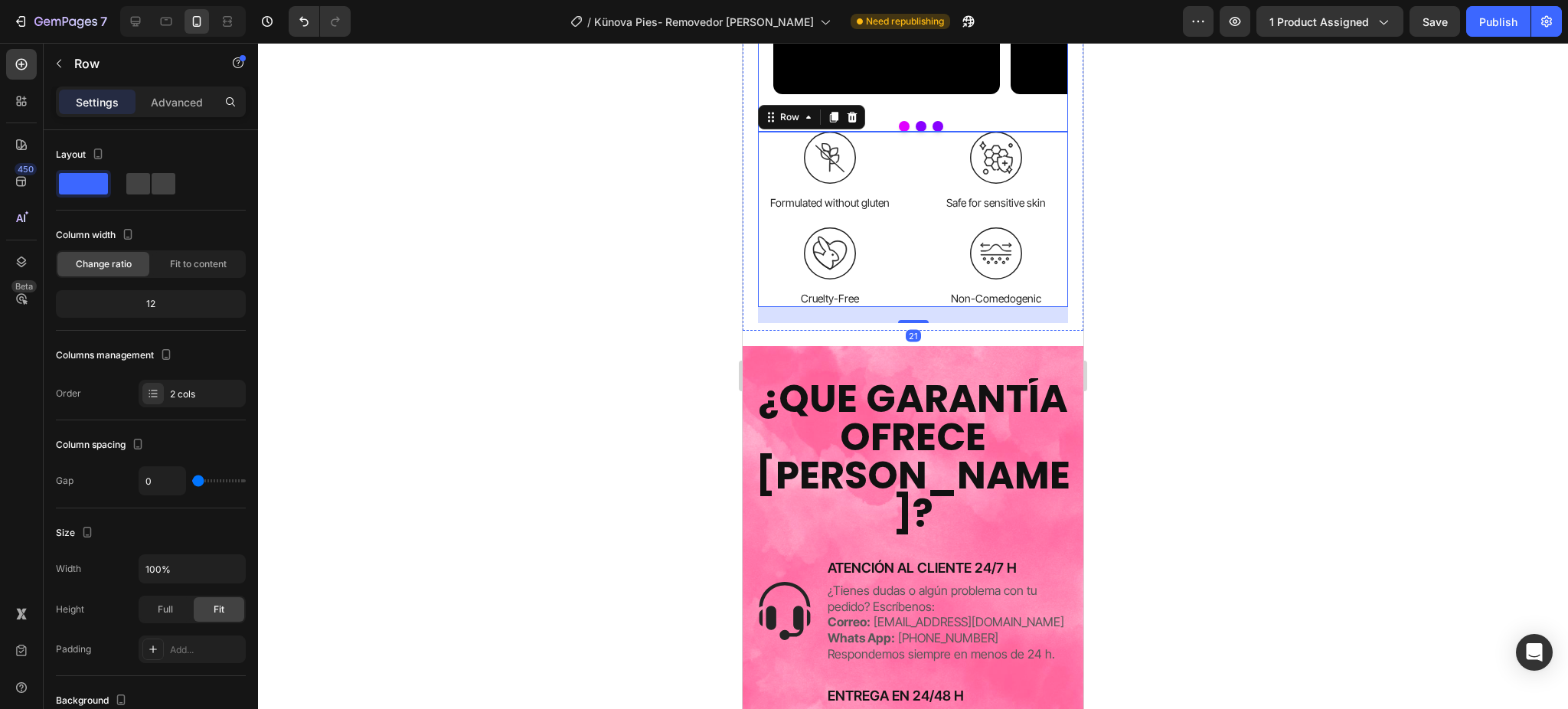
click at [961, 132] on div "Video Video Video Carousel" at bounding box center [912, 56] width 310 height 151
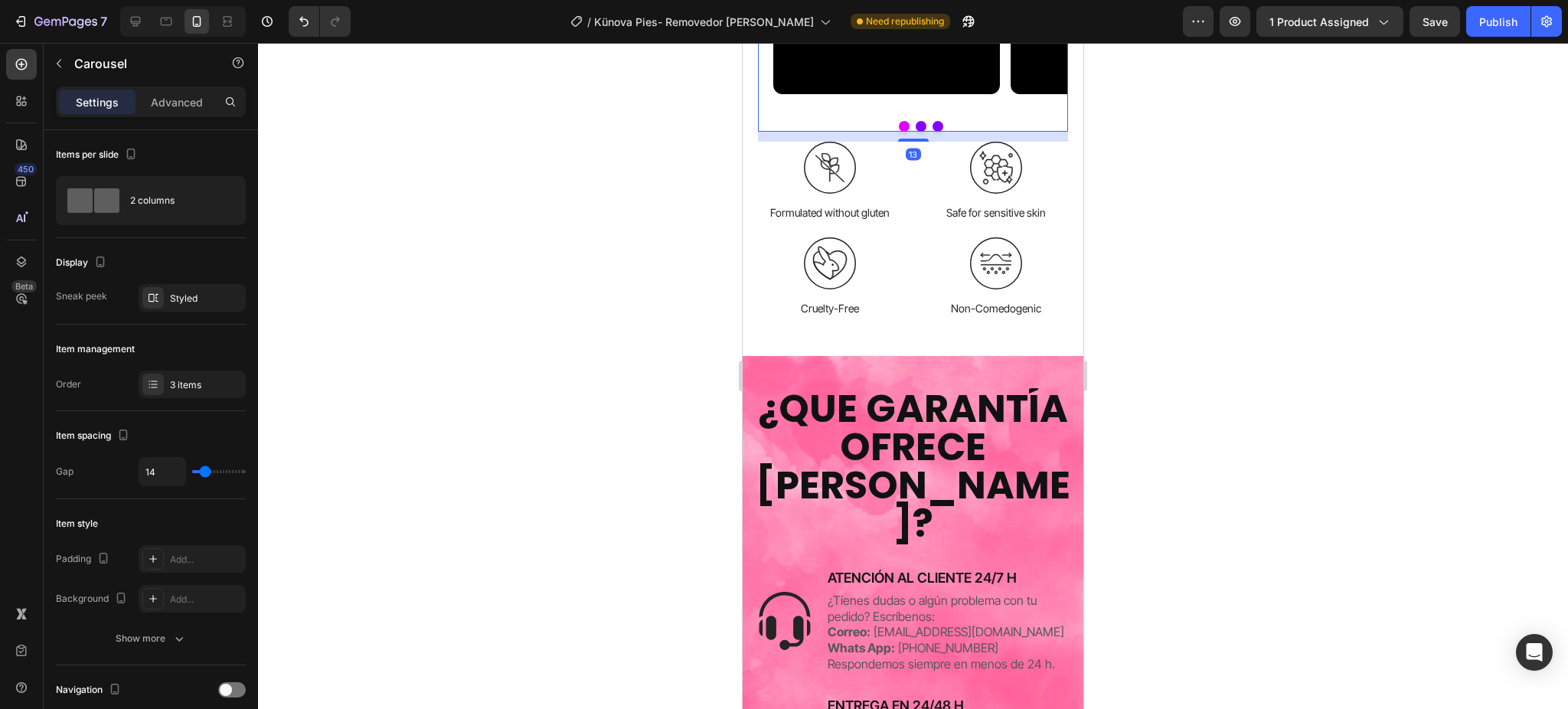
drag, startPoint x: 908, startPoint y: 420, endPoint x: 909, endPoint y: 431, distance: 11.0
click at [909, 142] on div at bounding box center [913, 140] width 31 height 3
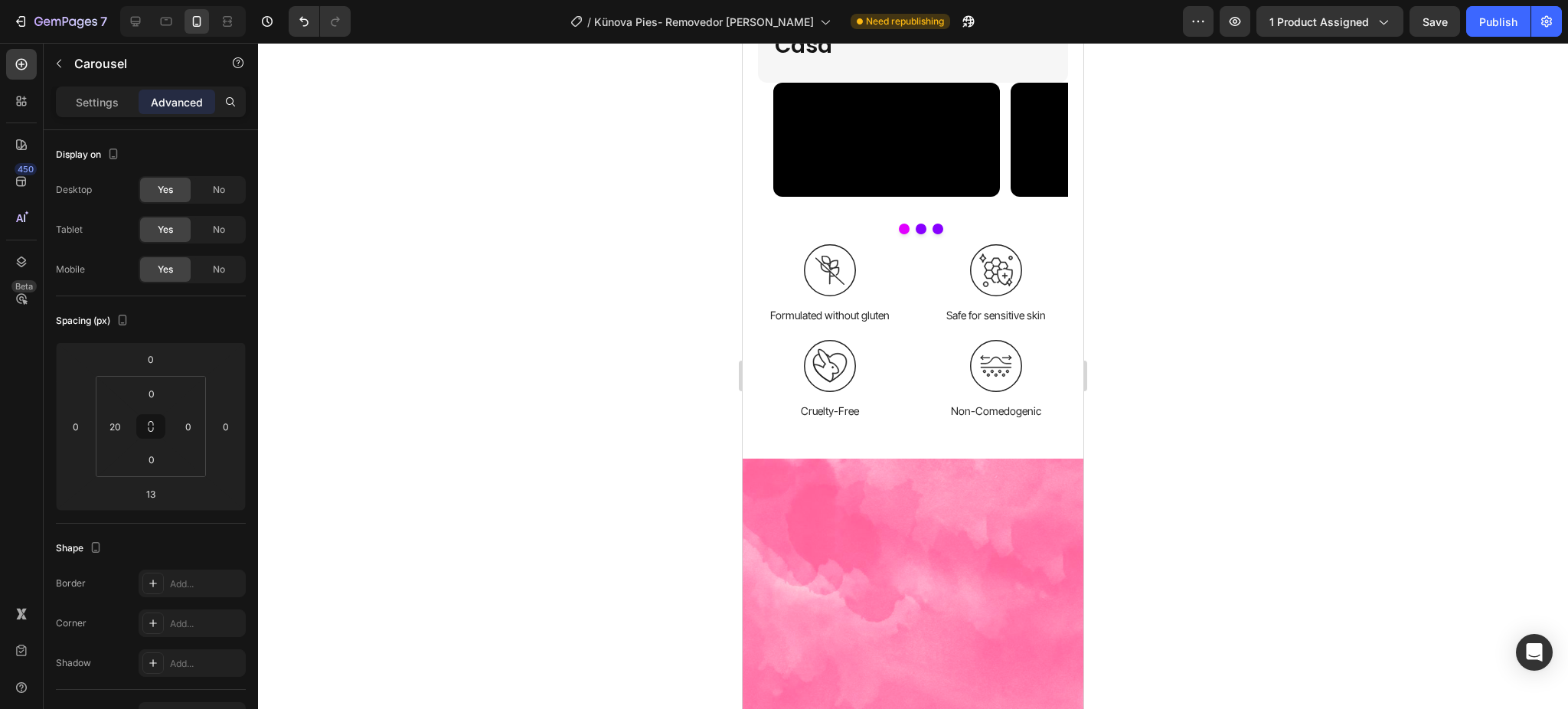
scroll to position [3626, 0]
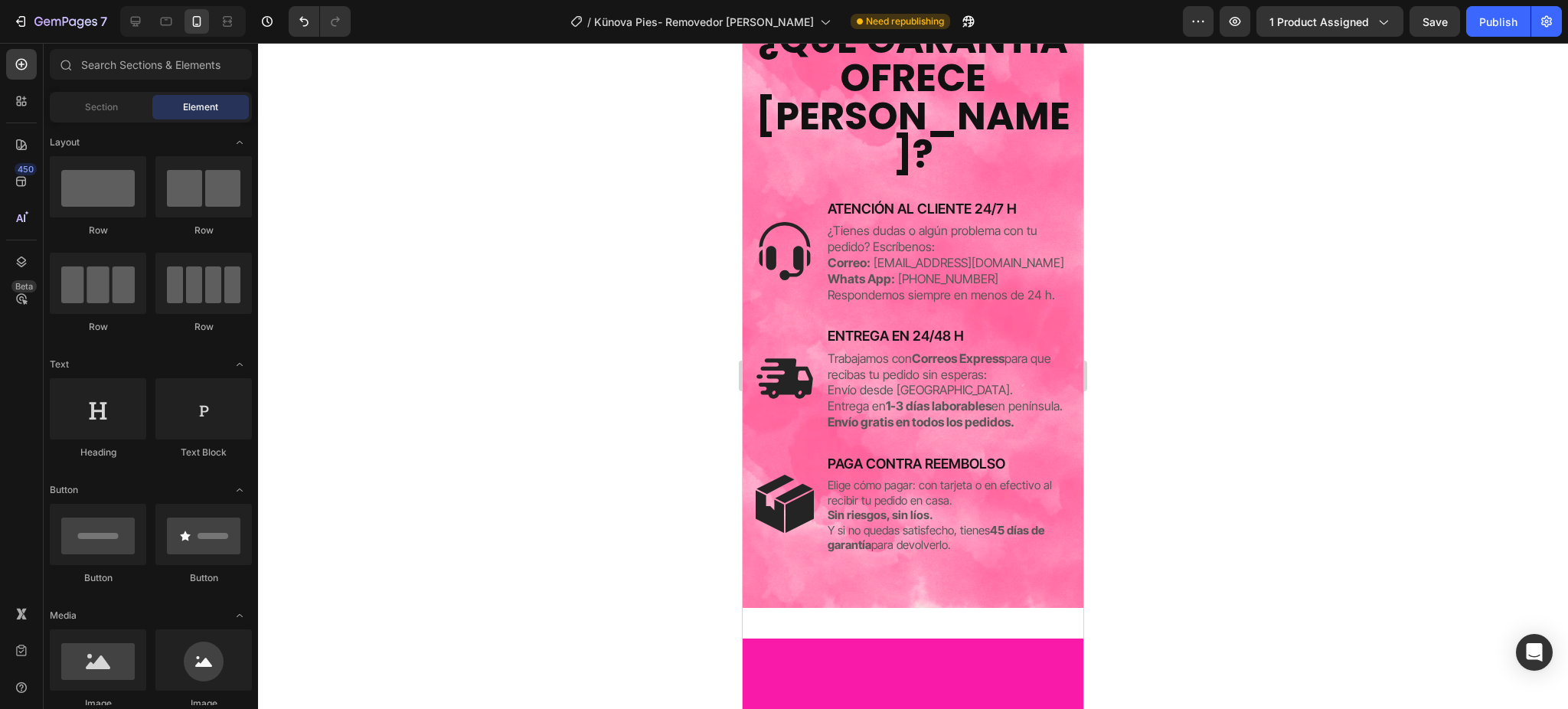
scroll to position [2911, 0]
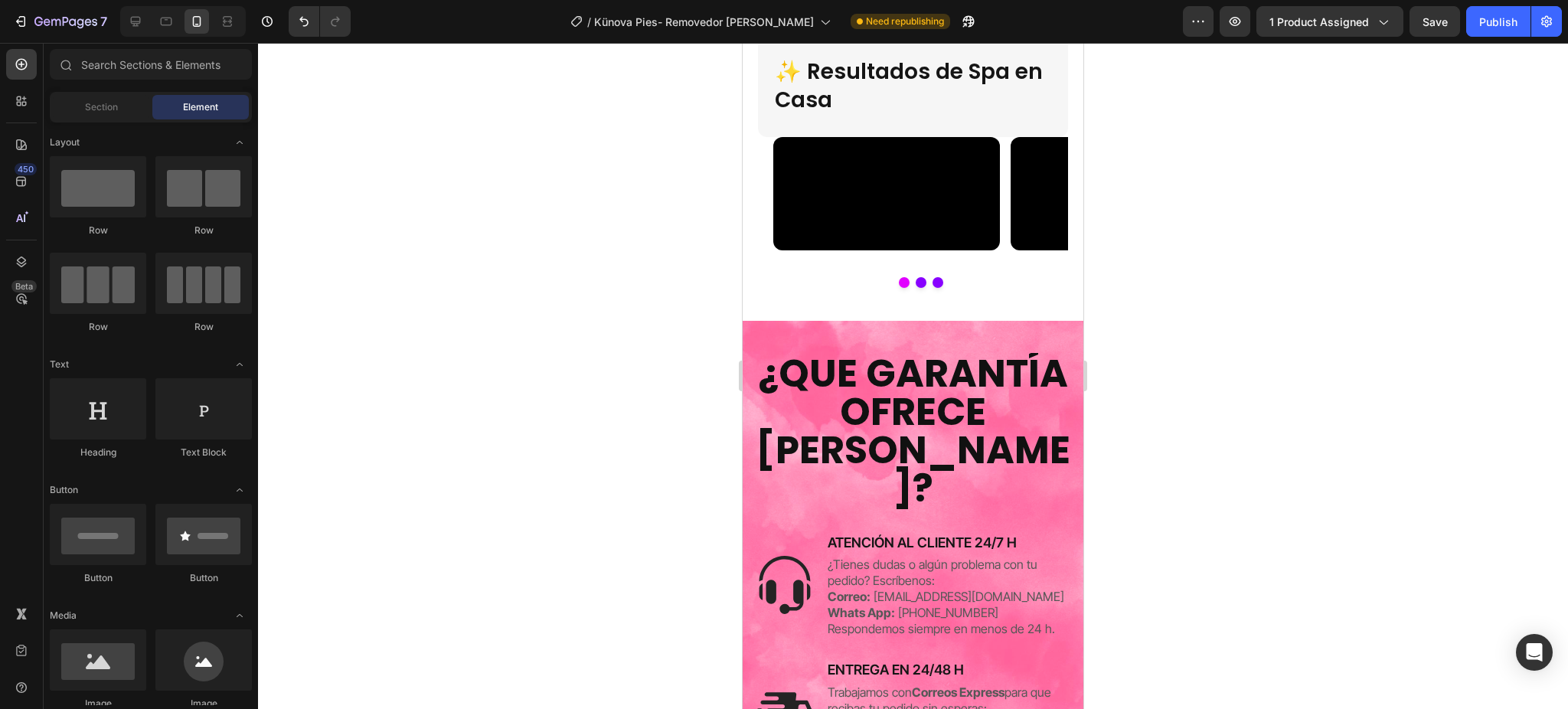
click at [1258, 356] on div at bounding box center [912, 376] width 1310 height 666
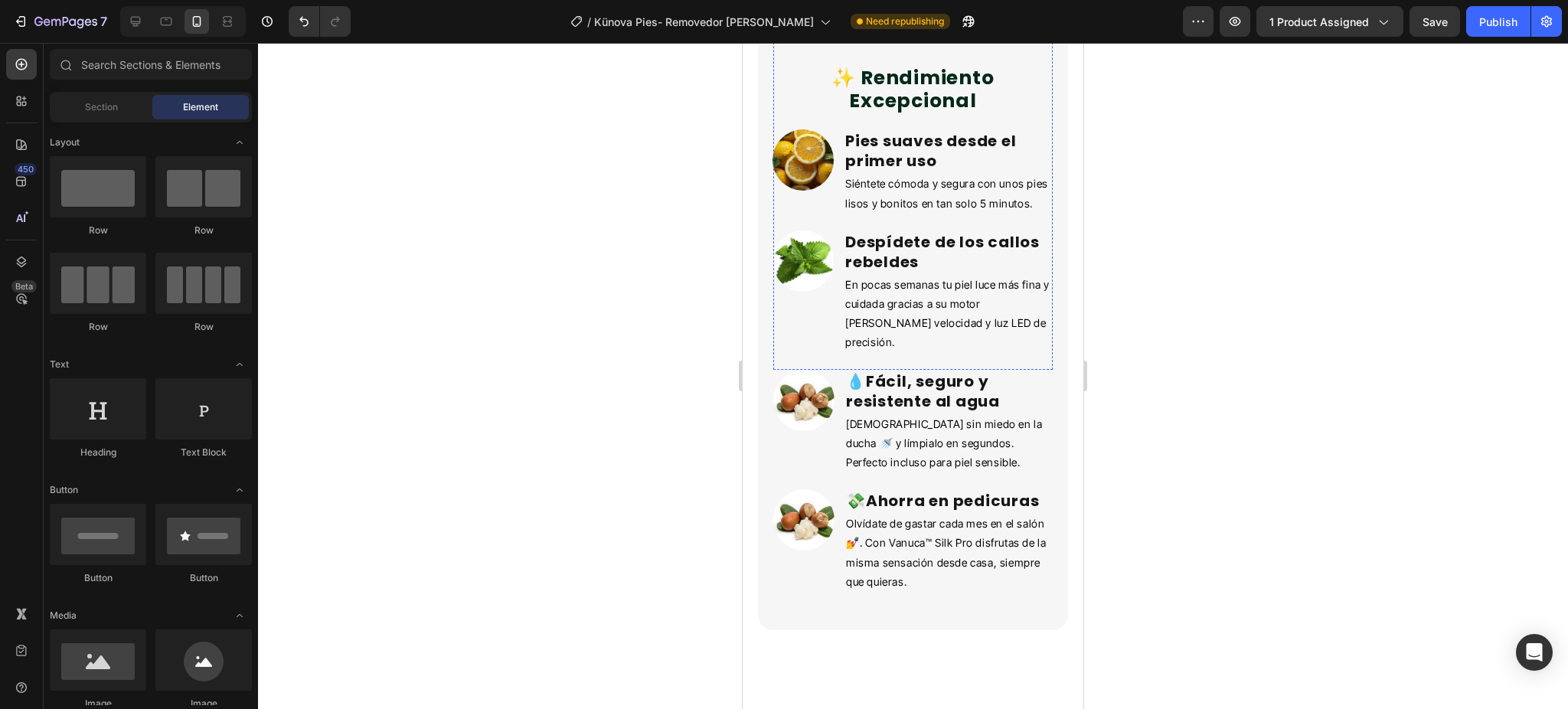
scroll to position [2447, 0]
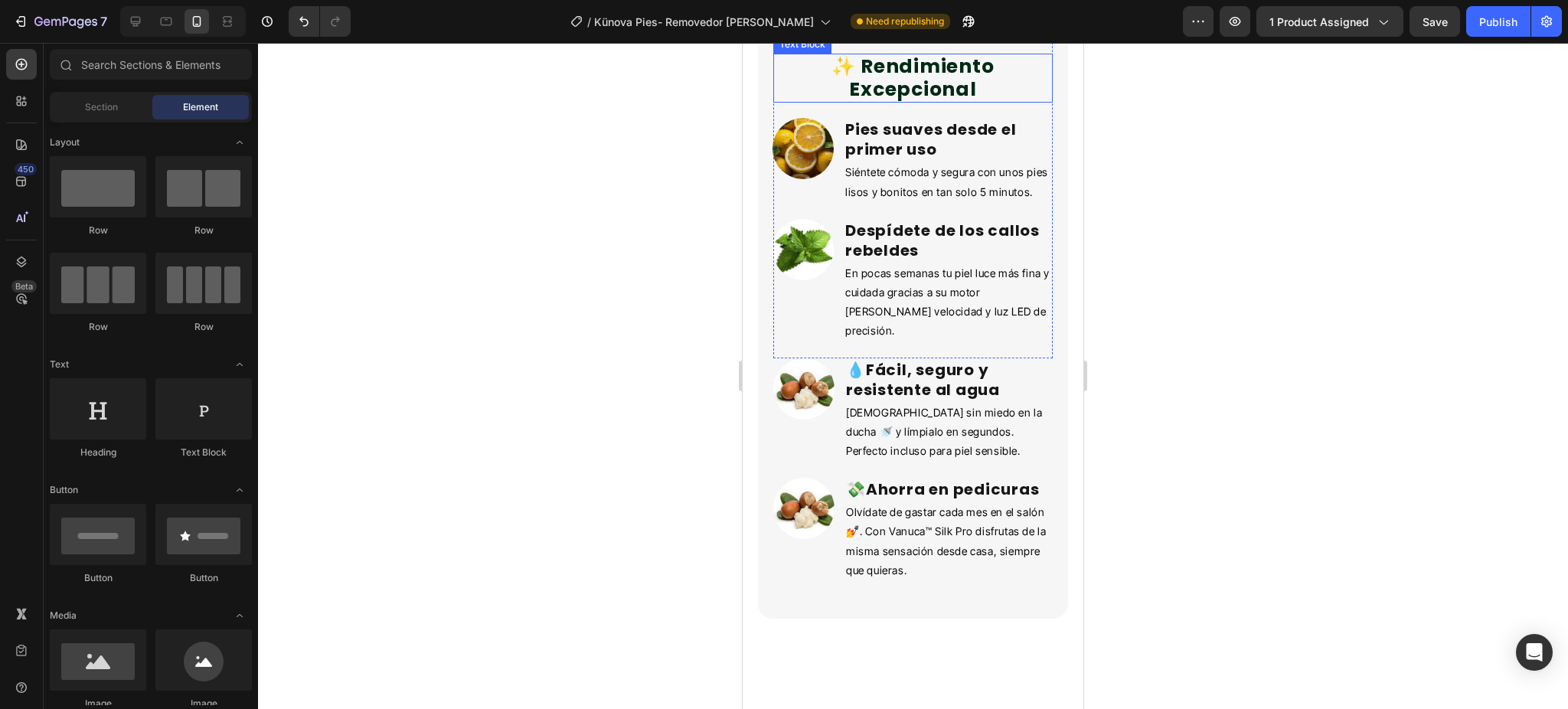
click at [902, 101] on p "✨ Rendimiento Excepcional" at bounding box center [912, 79] width 277 height 46
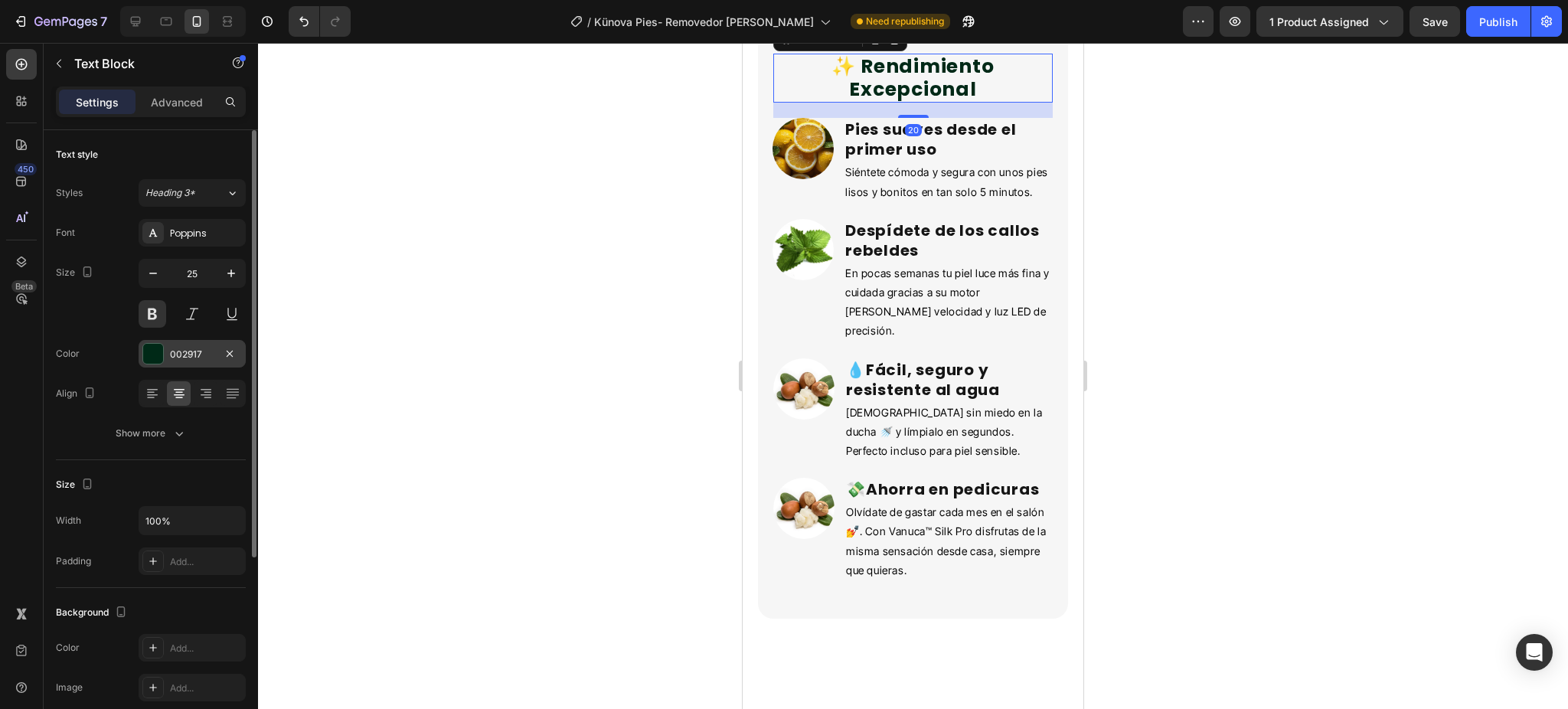
drag, startPoint x: 147, startPoint y: 359, endPoint x: 162, endPoint y: 364, distance: 15.8
click at [147, 359] on div at bounding box center [153, 354] width 20 height 20
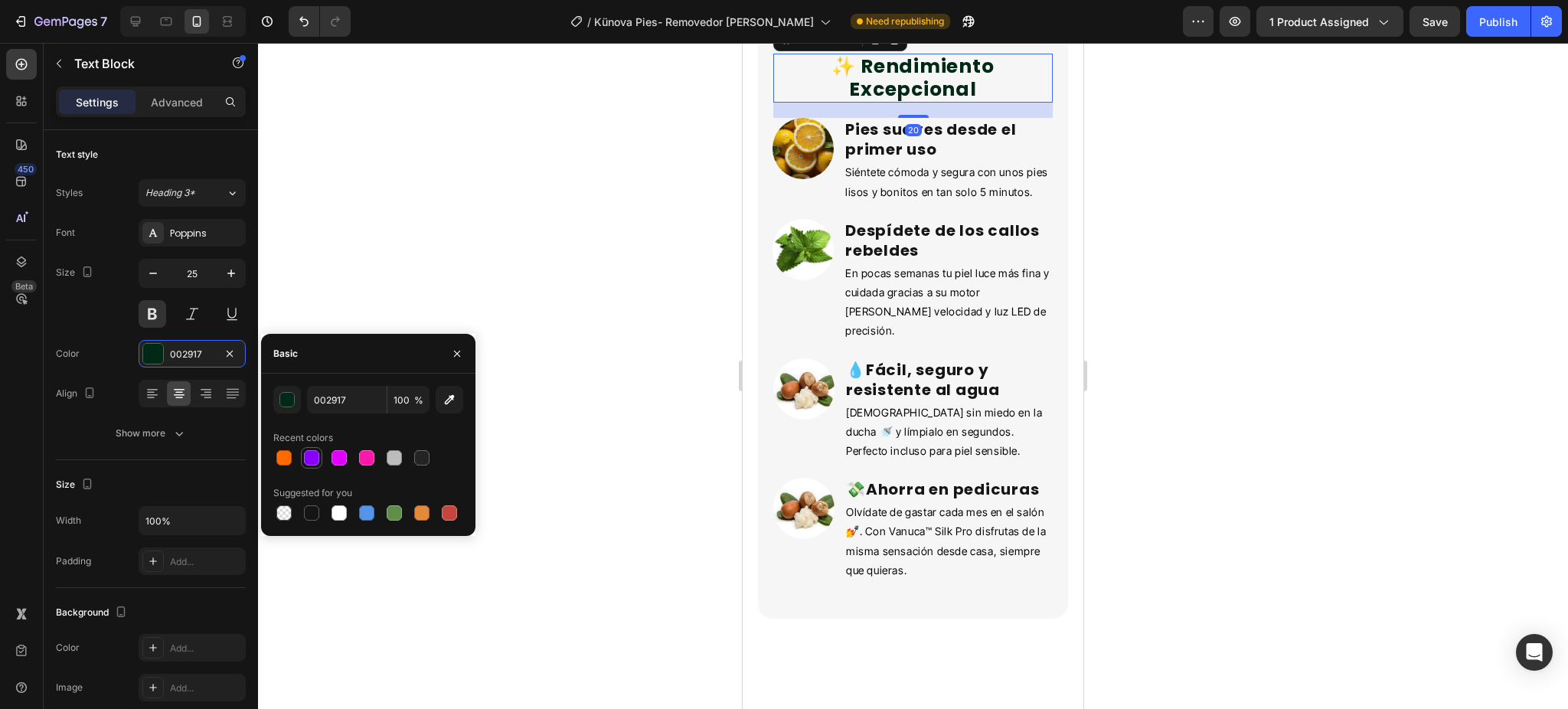
click at [307, 449] on div at bounding box center [311, 458] width 18 height 18
type input "8700FF"
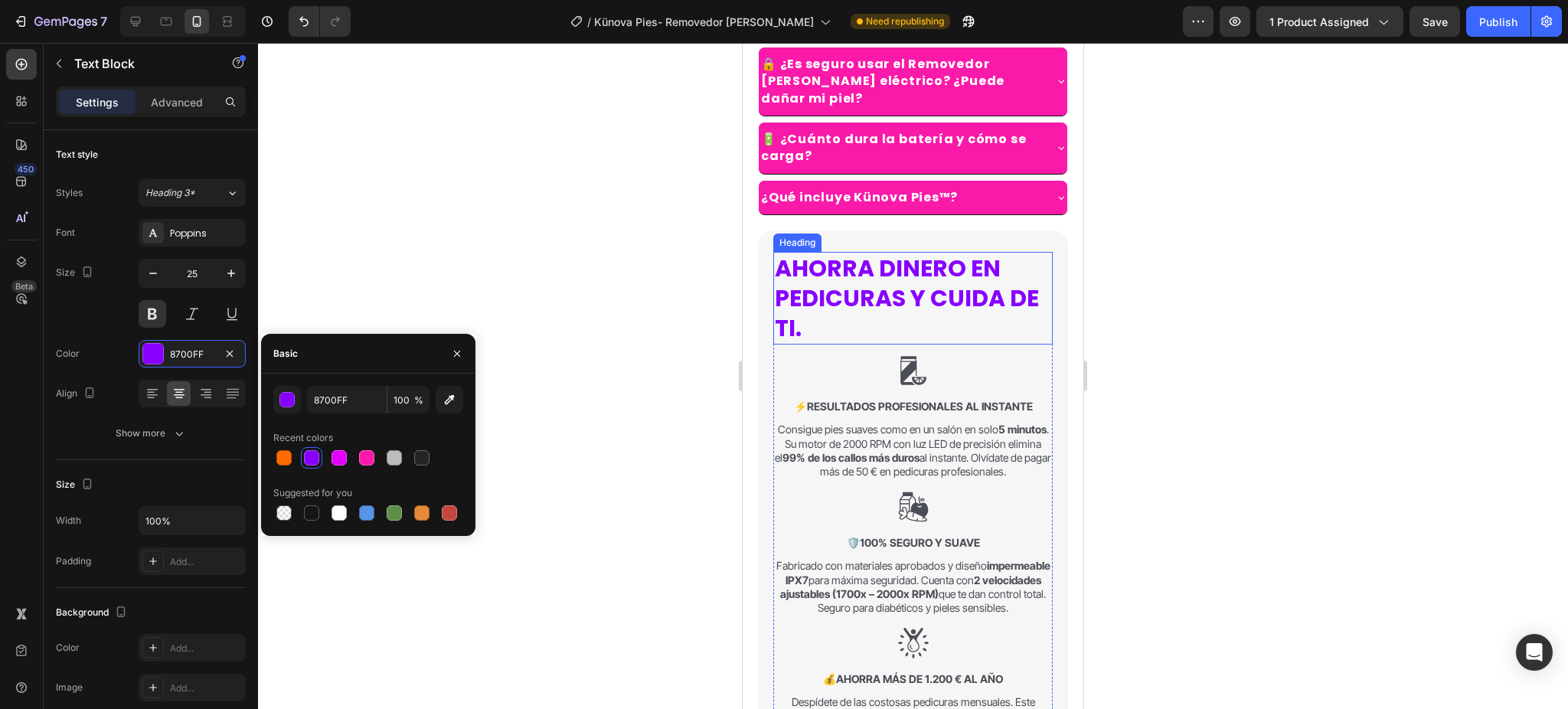
scroll to position [1312, 0]
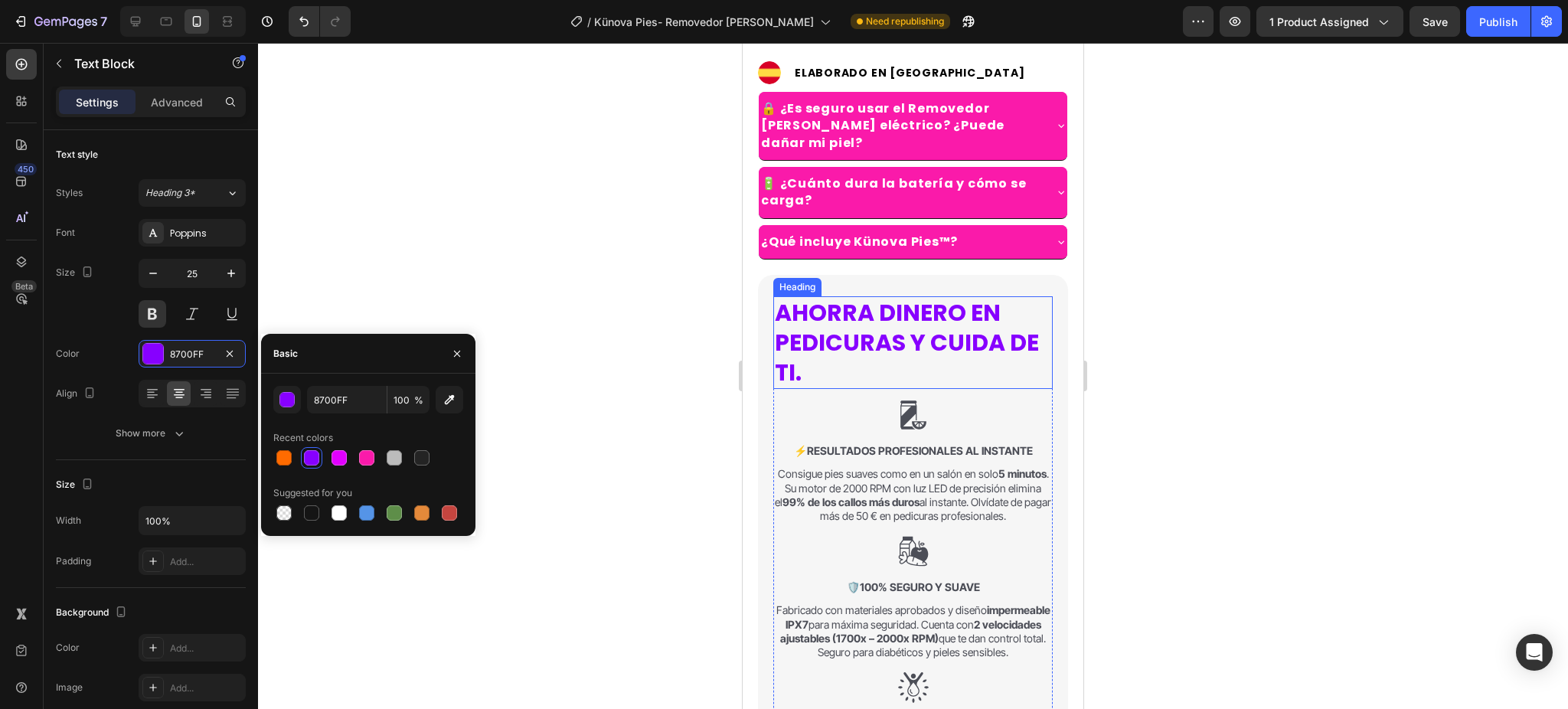
click at [881, 326] on strong "AHORRA DINERO EN PEDICURAS Y CUIDA DE TI." at bounding box center [906, 343] width 264 height 93
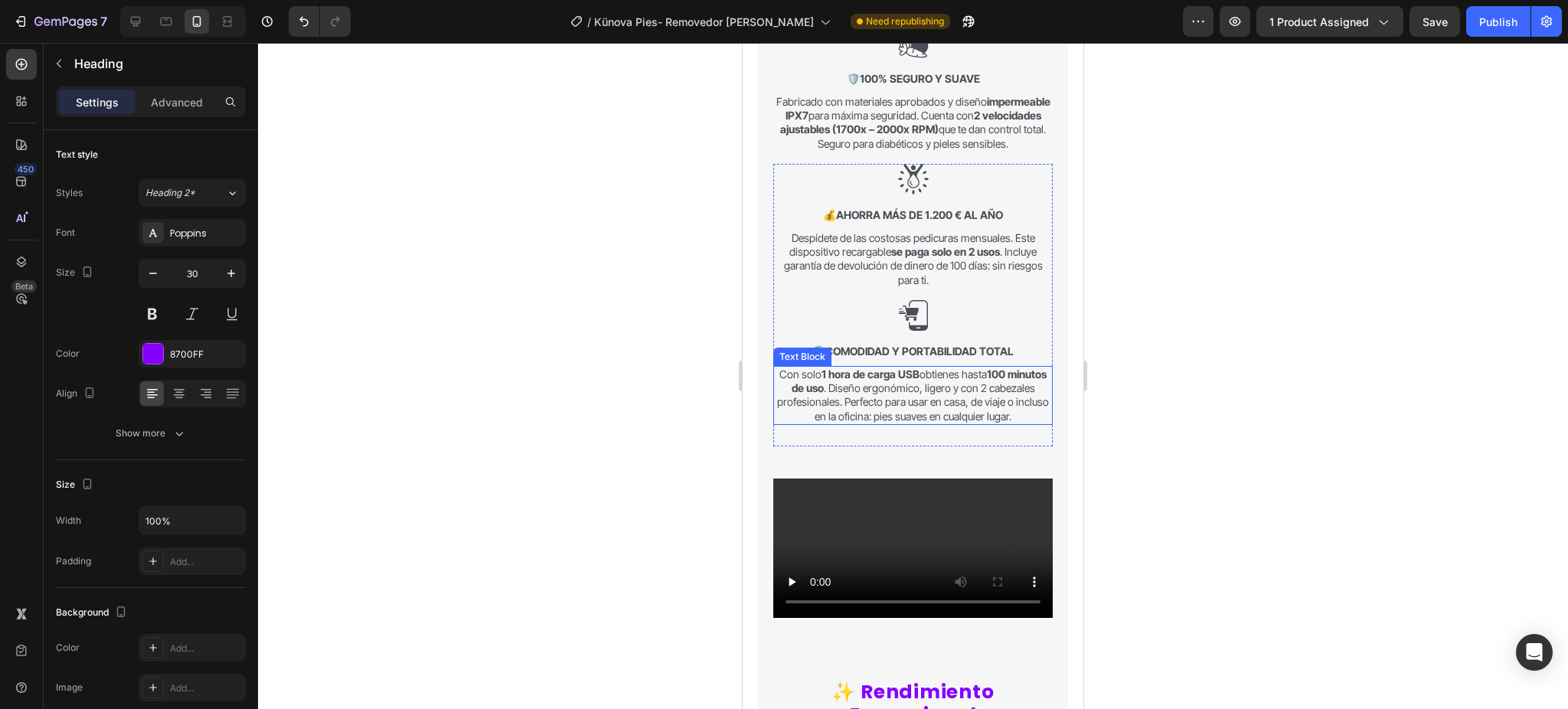
scroll to position [2333, 0]
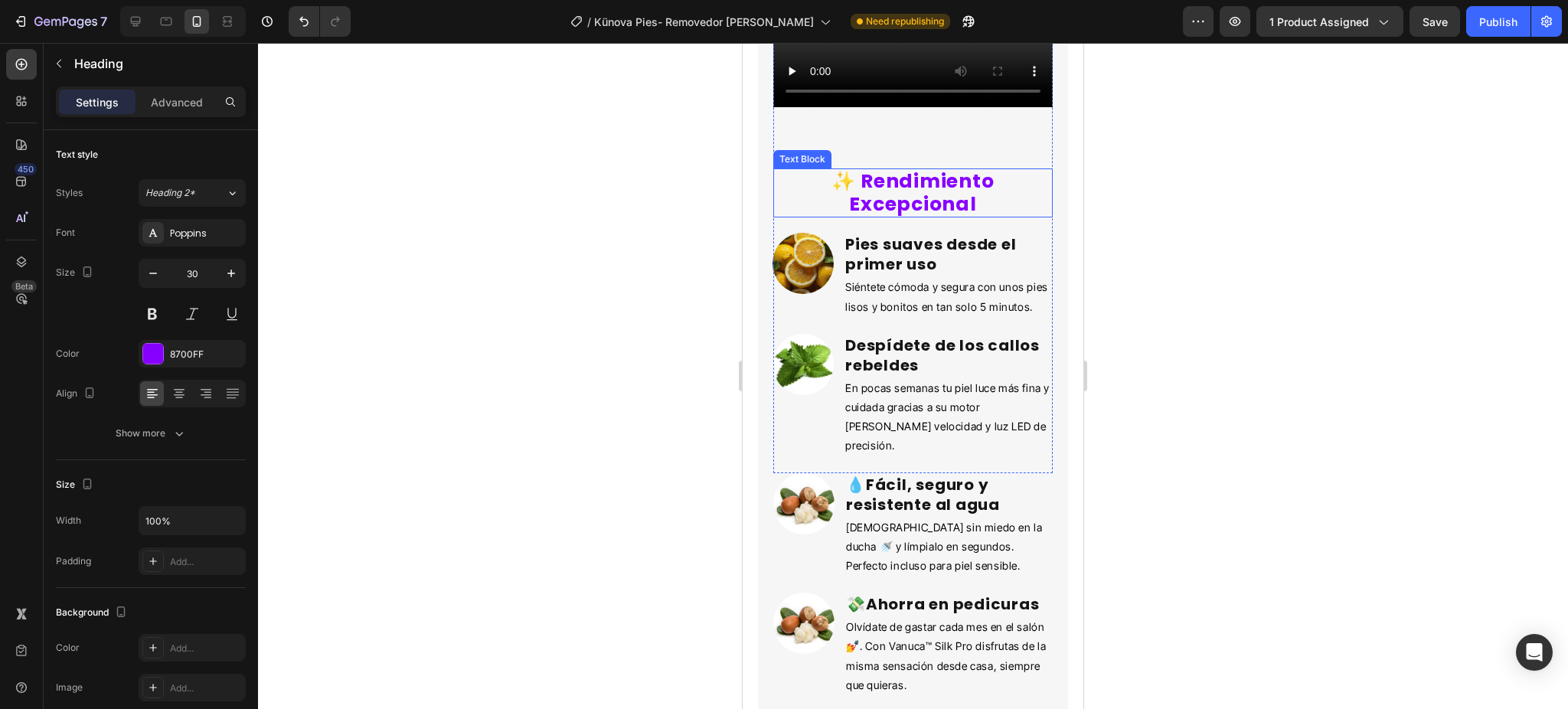
click at [849, 216] on p "✨ Rendimiento Excepcional" at bounding box center [912, 193] width 277 height 46
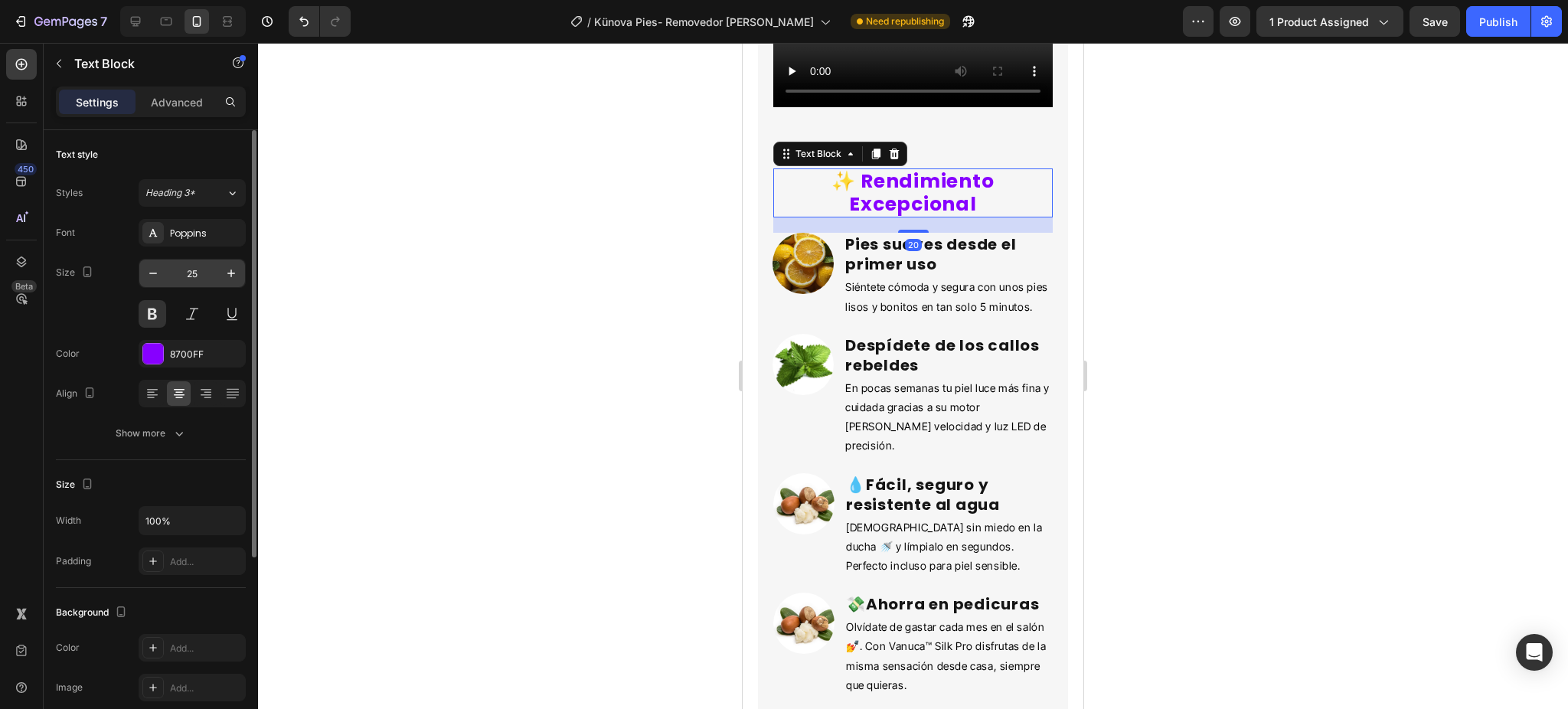
click at [196, 266] on input "25" at bounding box center [193, 273] width 51 height 28
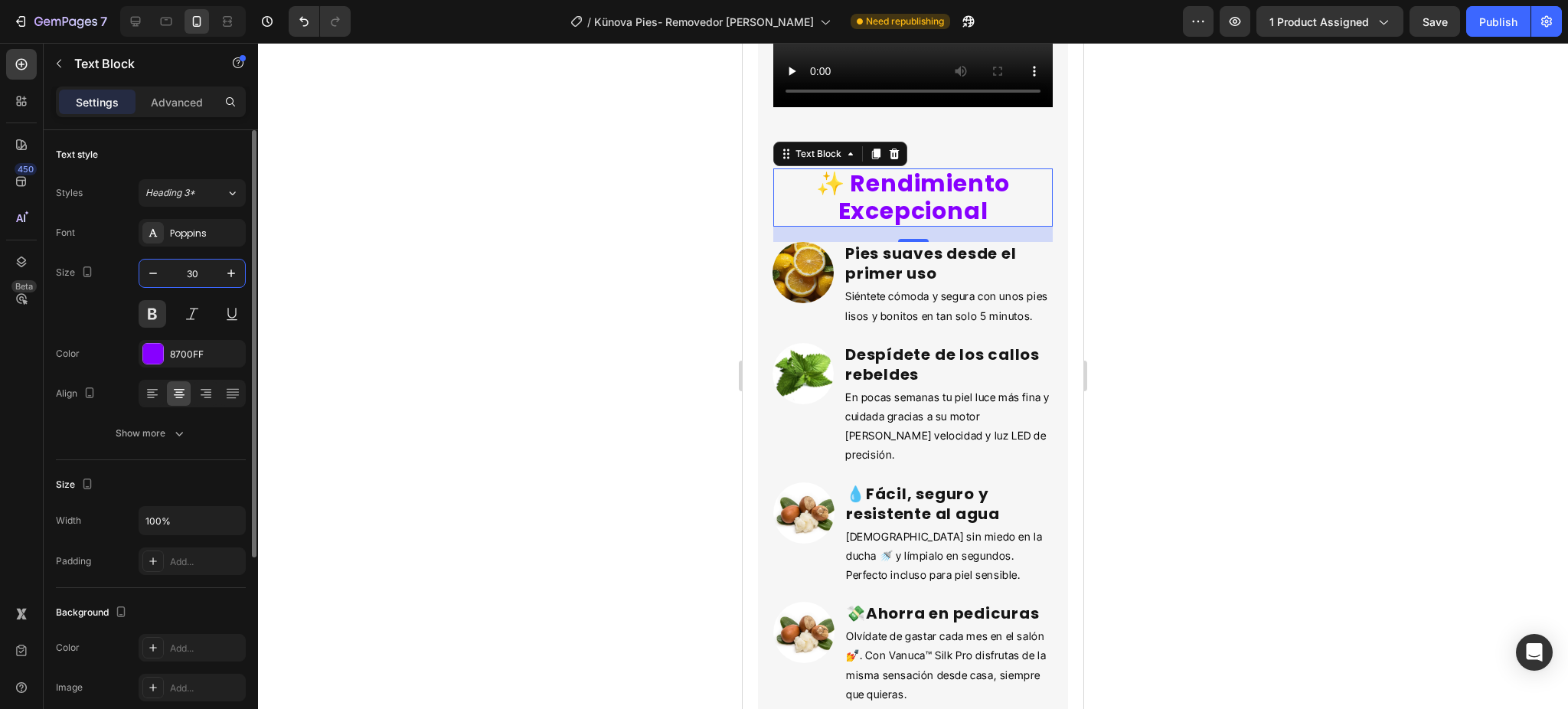
type input "30"
click at [855, 225] on p "✨ Rendimiento Excepcional" at bounding box center [912, 197] width 277 height 56
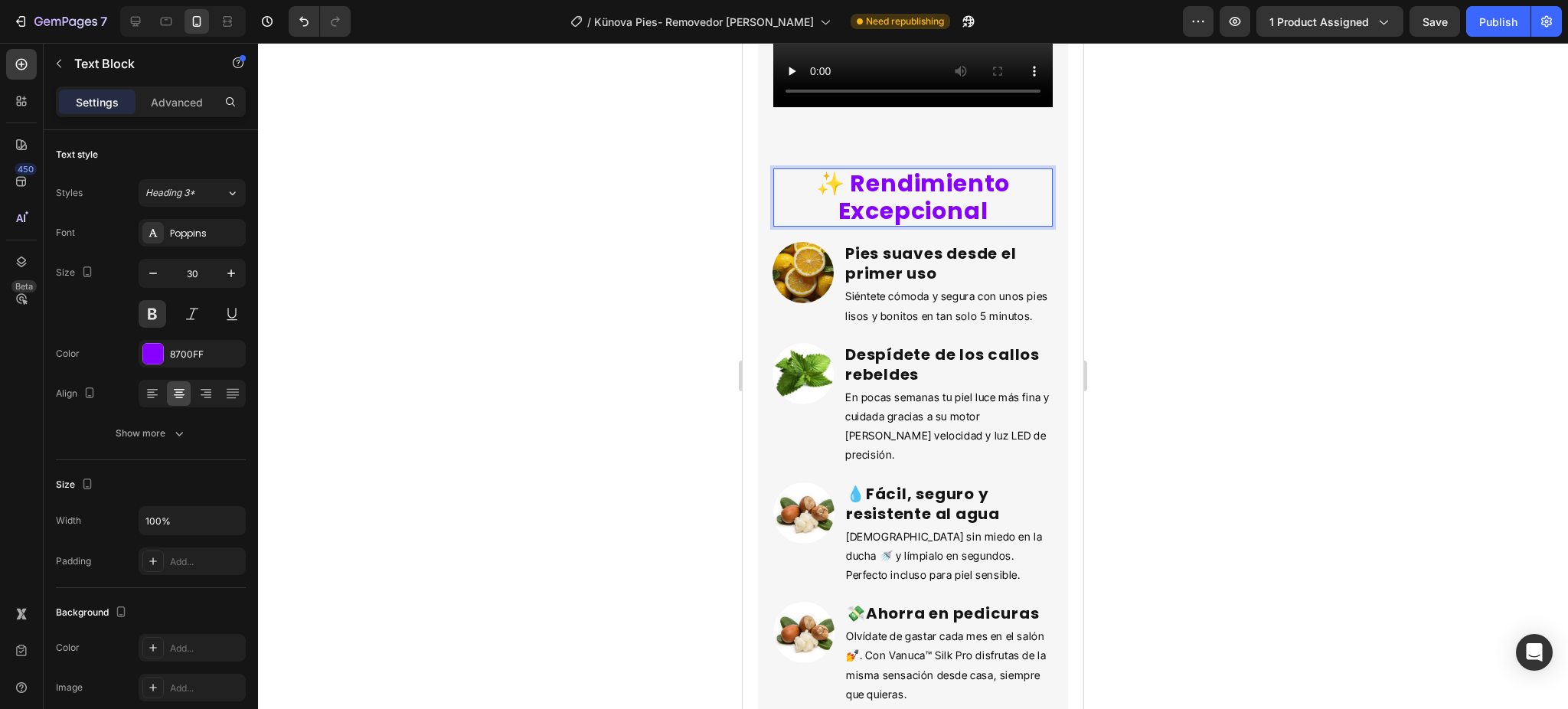
click at [846, 225] on p "✨ Rendimiento Excepcional" at bounding box center [912, 197] width 277 height 56
click at [155, 399] on icon at bounding box center [152, 393] width 15 height 15
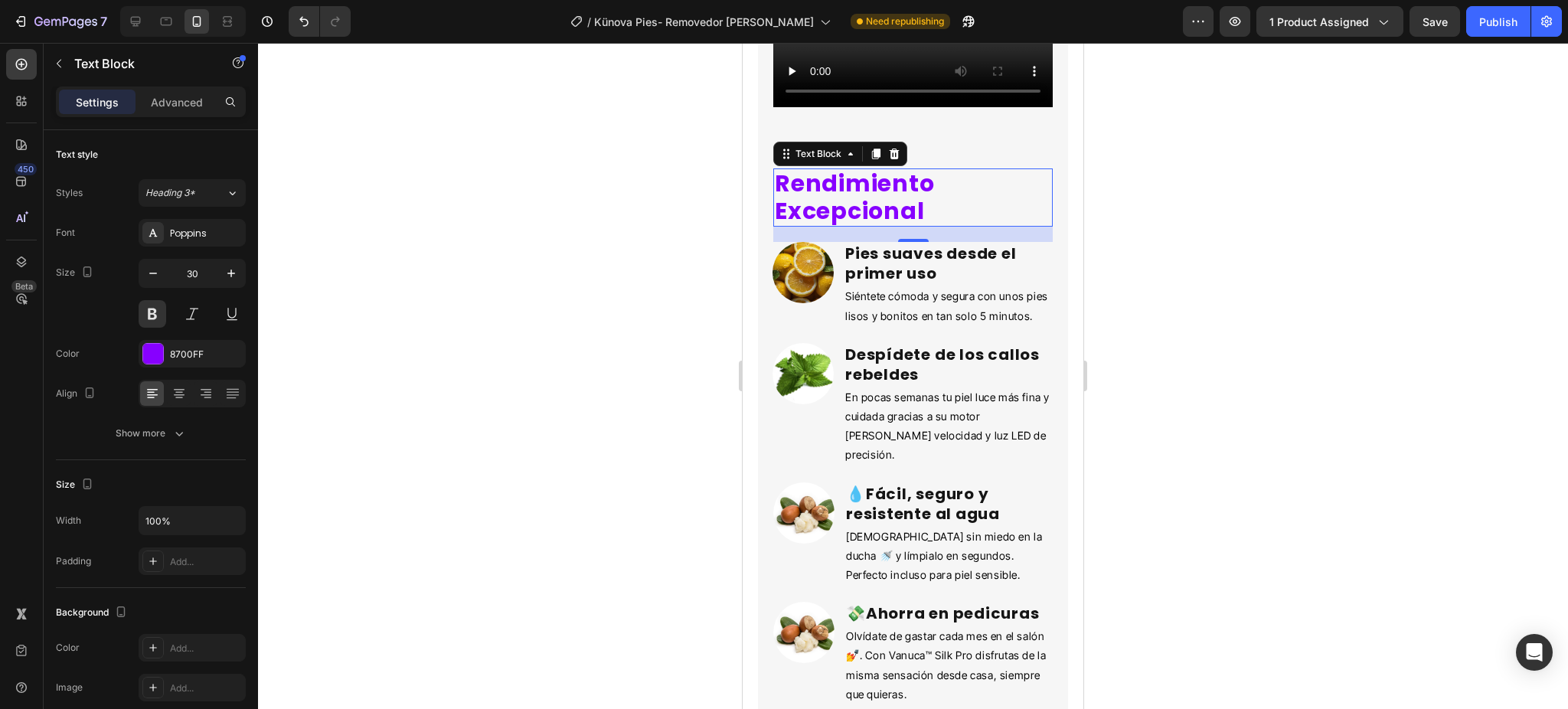
click at [432, 431] on div at bounding box center [912, 376] width 1310 height 666
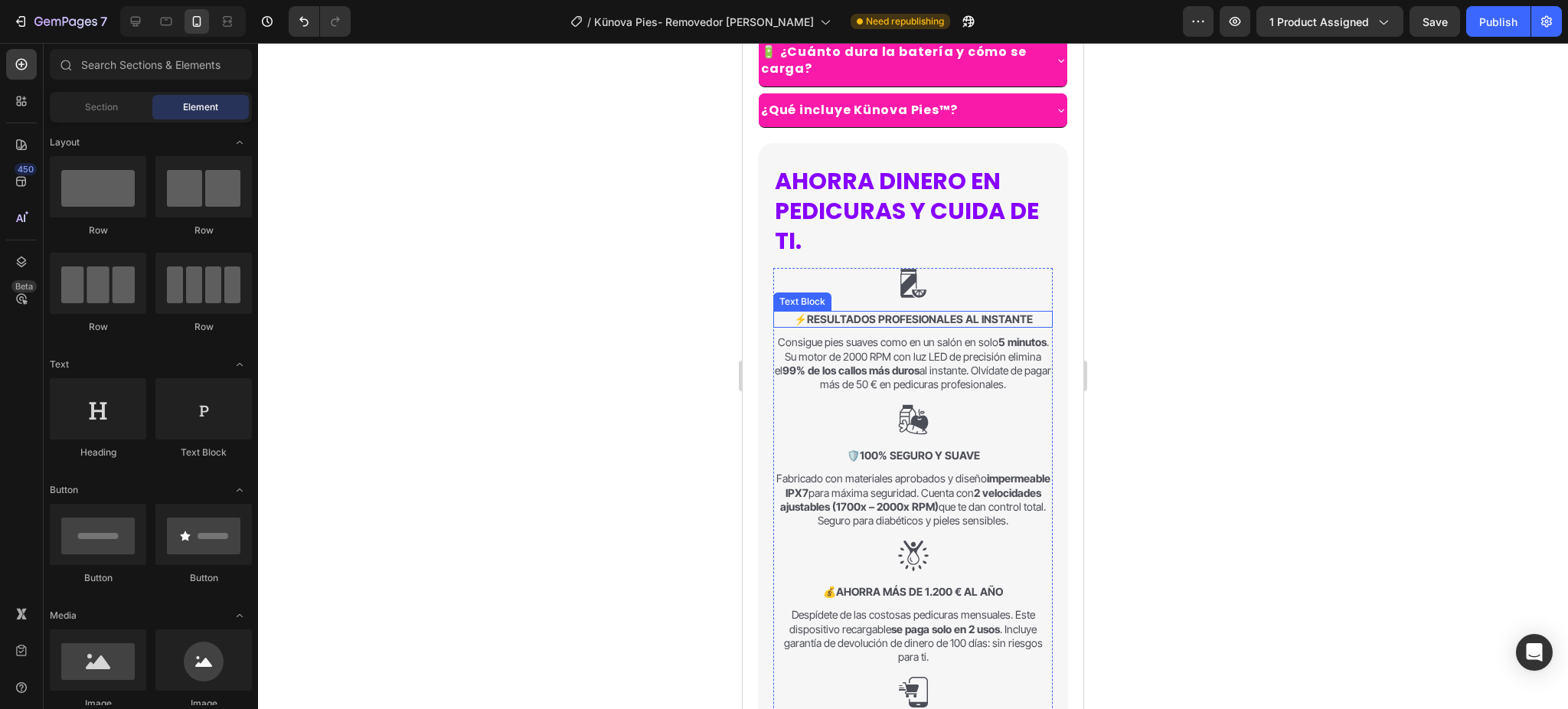
scroll to position [1501, 0]
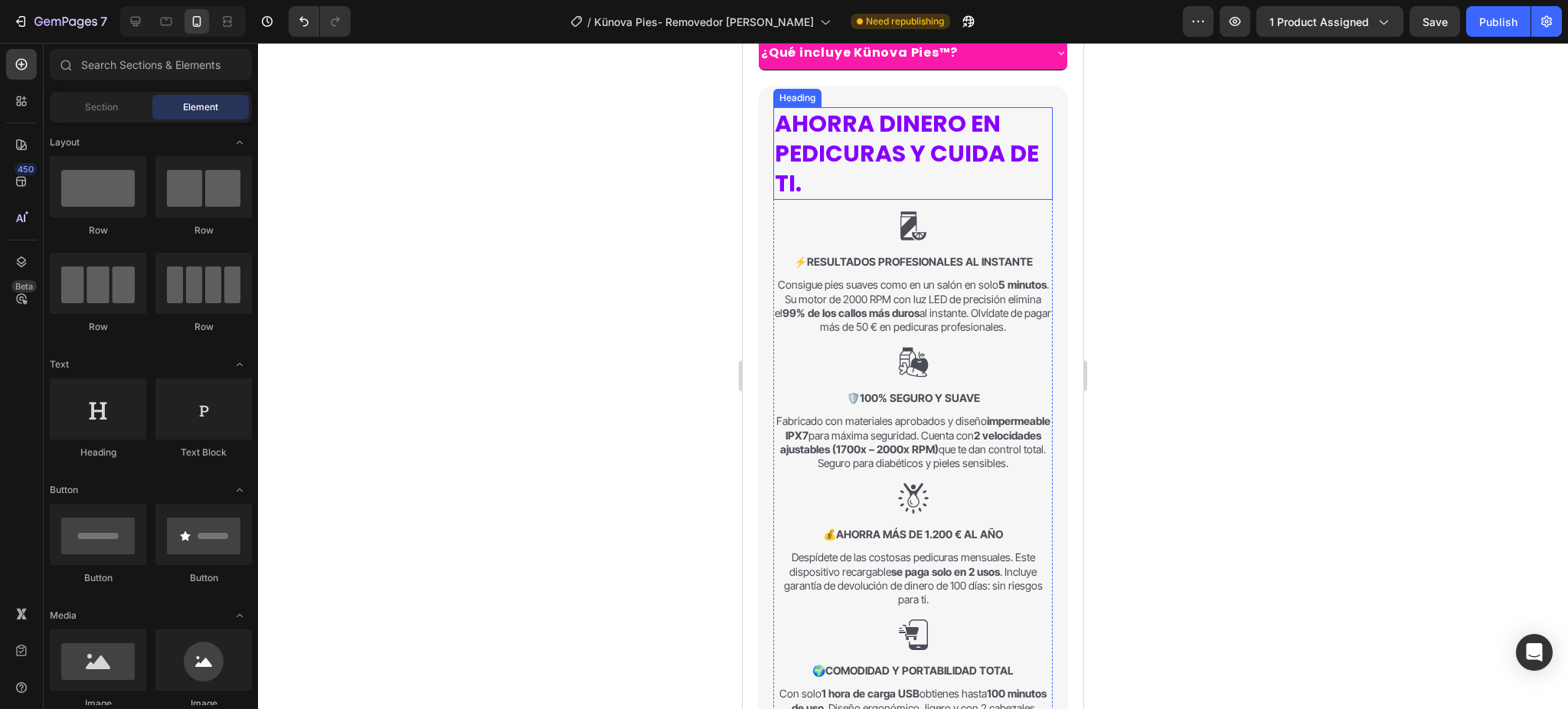
click at [852, 155] on strong "AHORRA DINERO EN PEDICURAS Y CUIDA DE TI." at bounding box center [906, 153] width 264 height 93
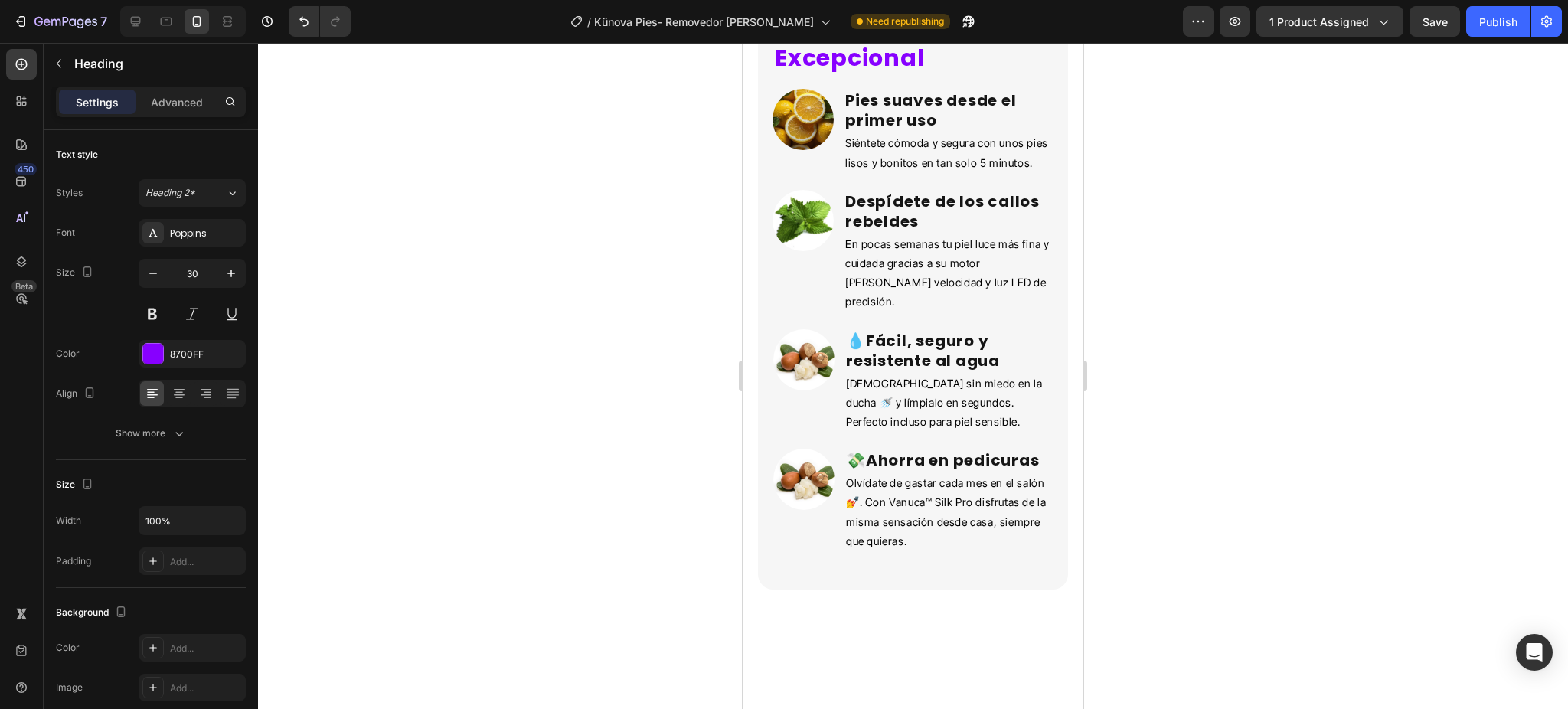
scroll to position [2522, 0]
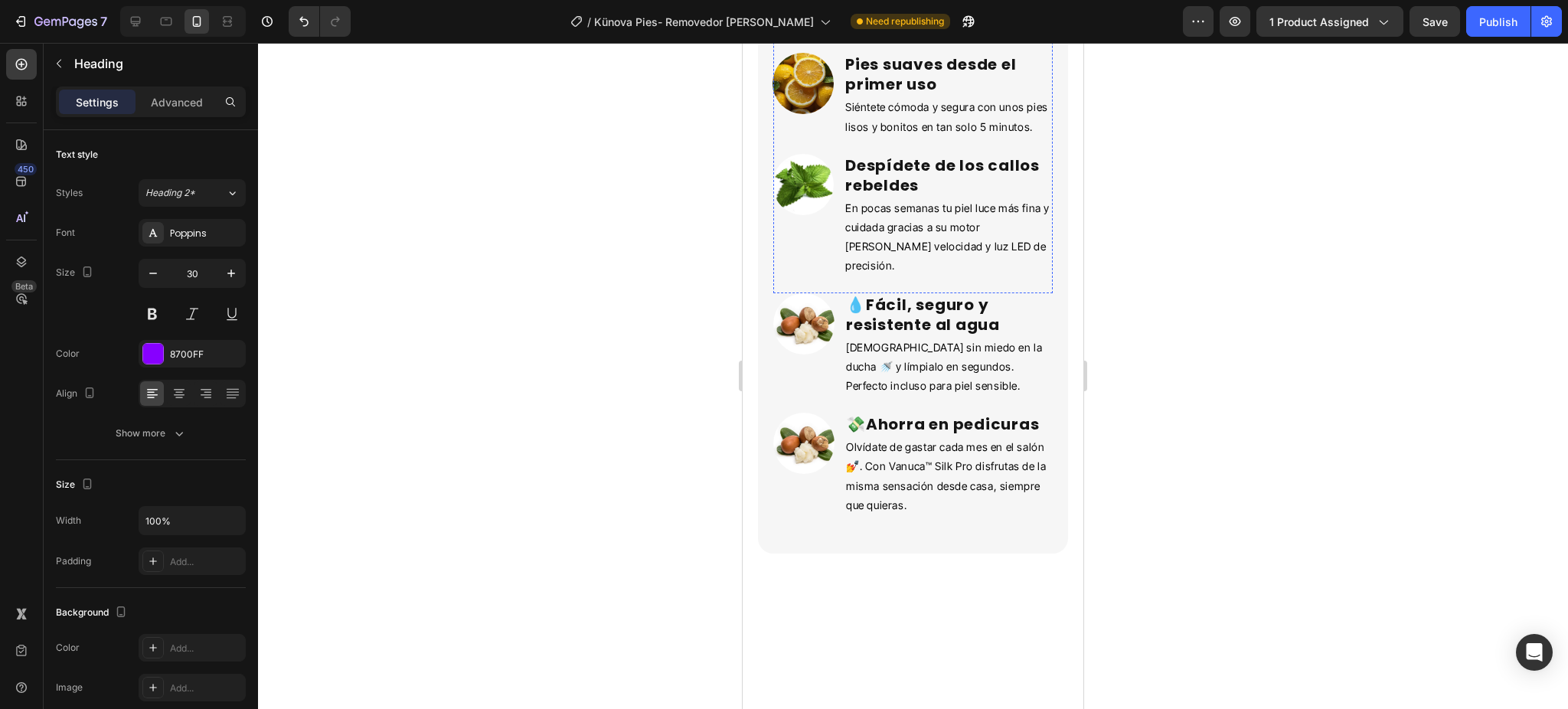
click at [859, 36] on p "Rendimiento Excepcional" at bounding box center [912, 9] width 277 height 56
click at [1242, 336] on div at bounding box center [912, 376] width 1310 height 666
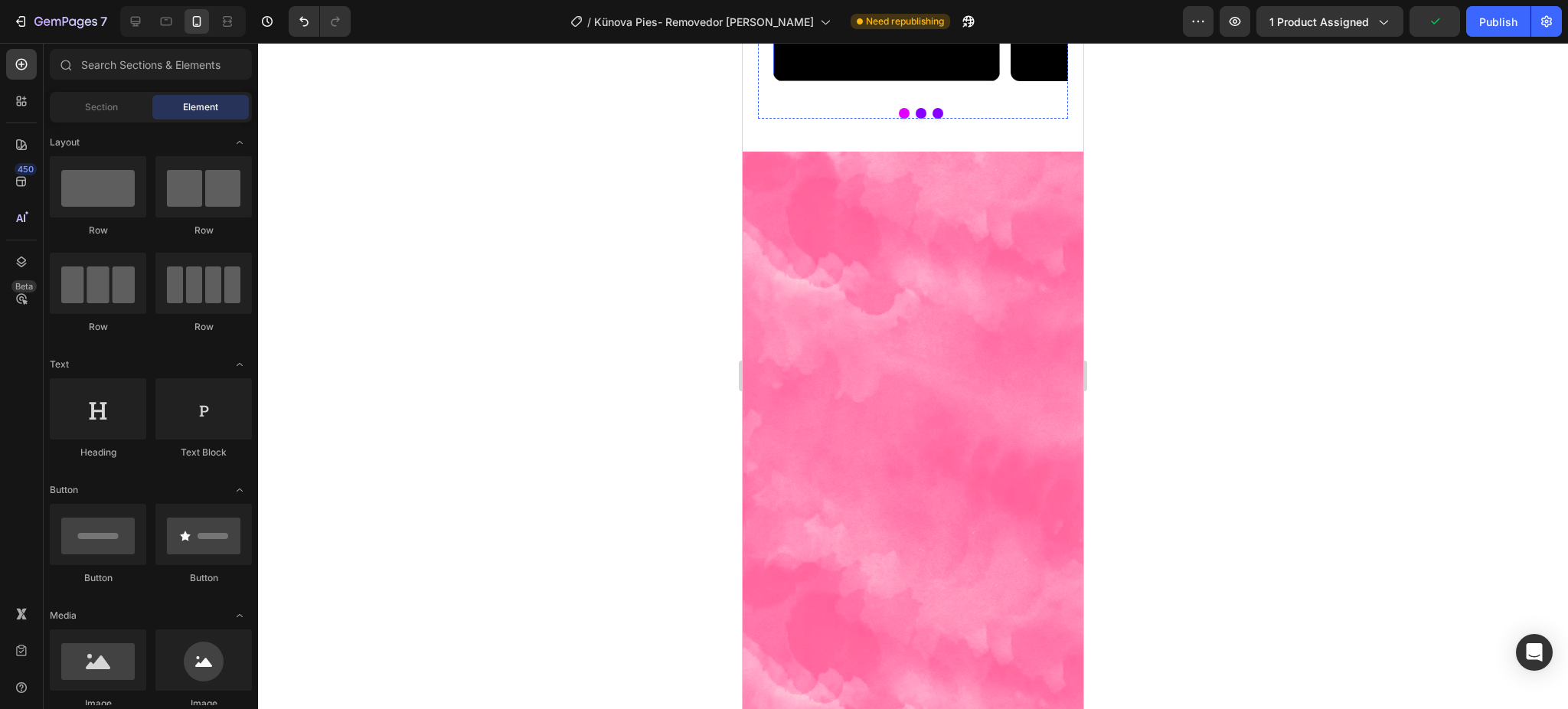
scroll to position [3237, 0]
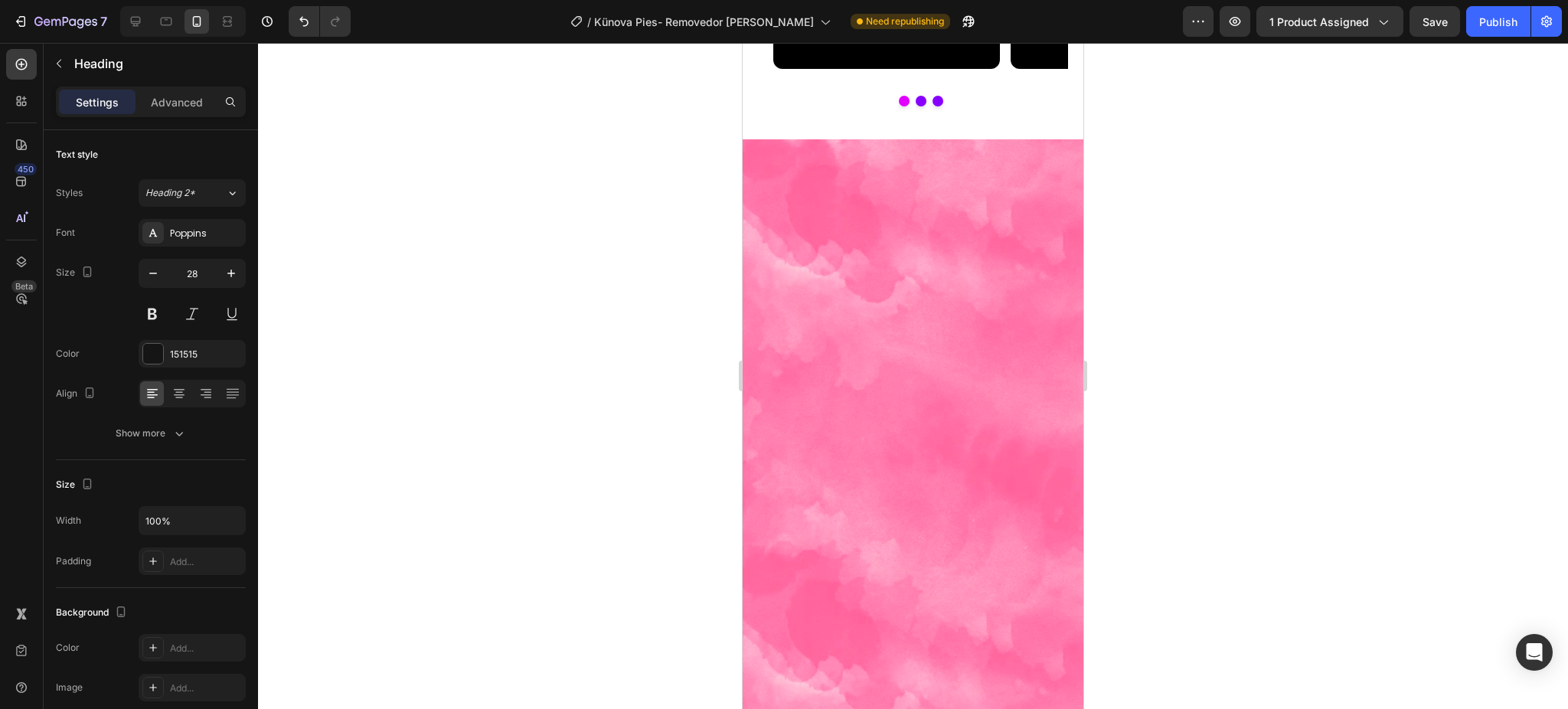
click at [152, 364] on div at bounding box center [153, 354] width 21 height 21
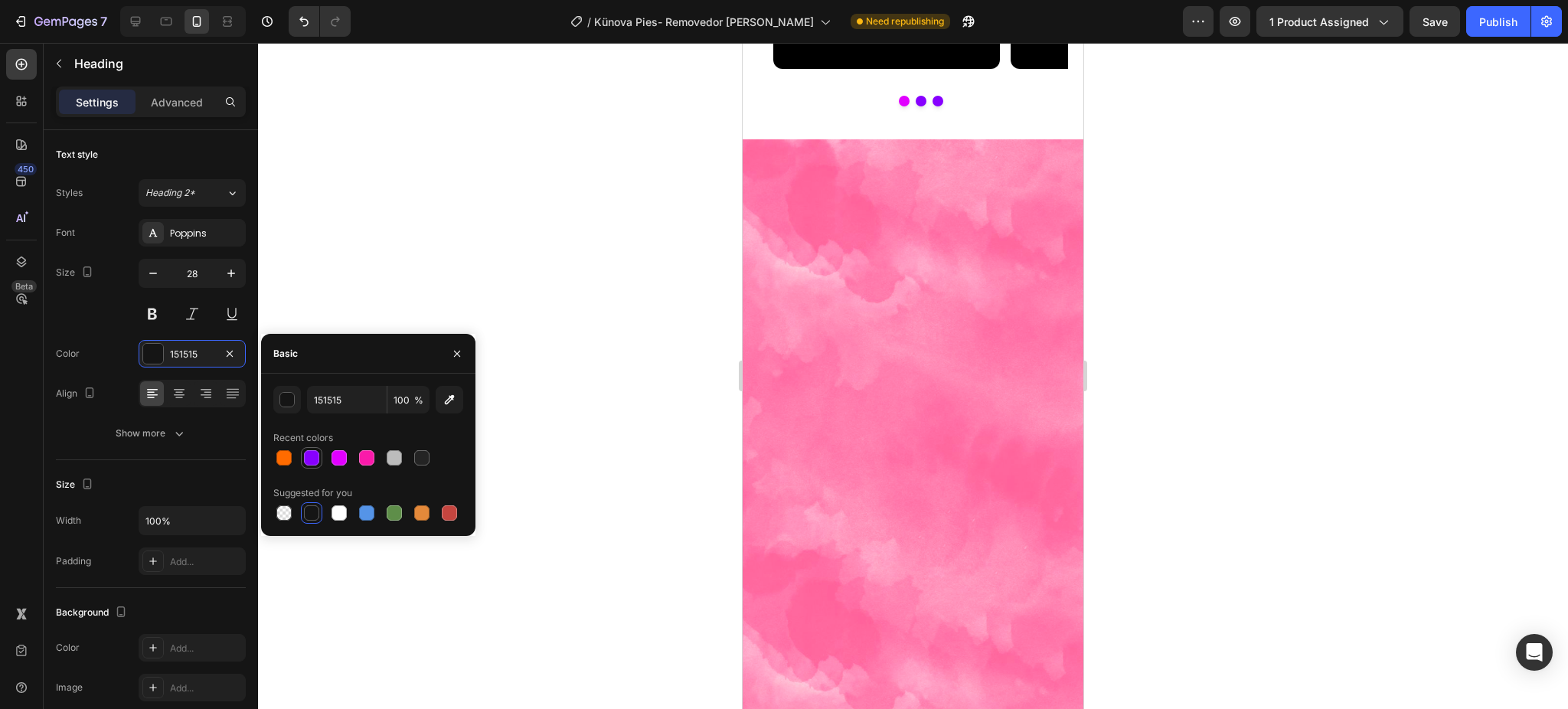
click at [311, 462] on div at bounding box center [311, 458] width 15 height 15
type input "8700FF"
click at [154, 310] on button at bounding box center [152, 314] width 28 height 28
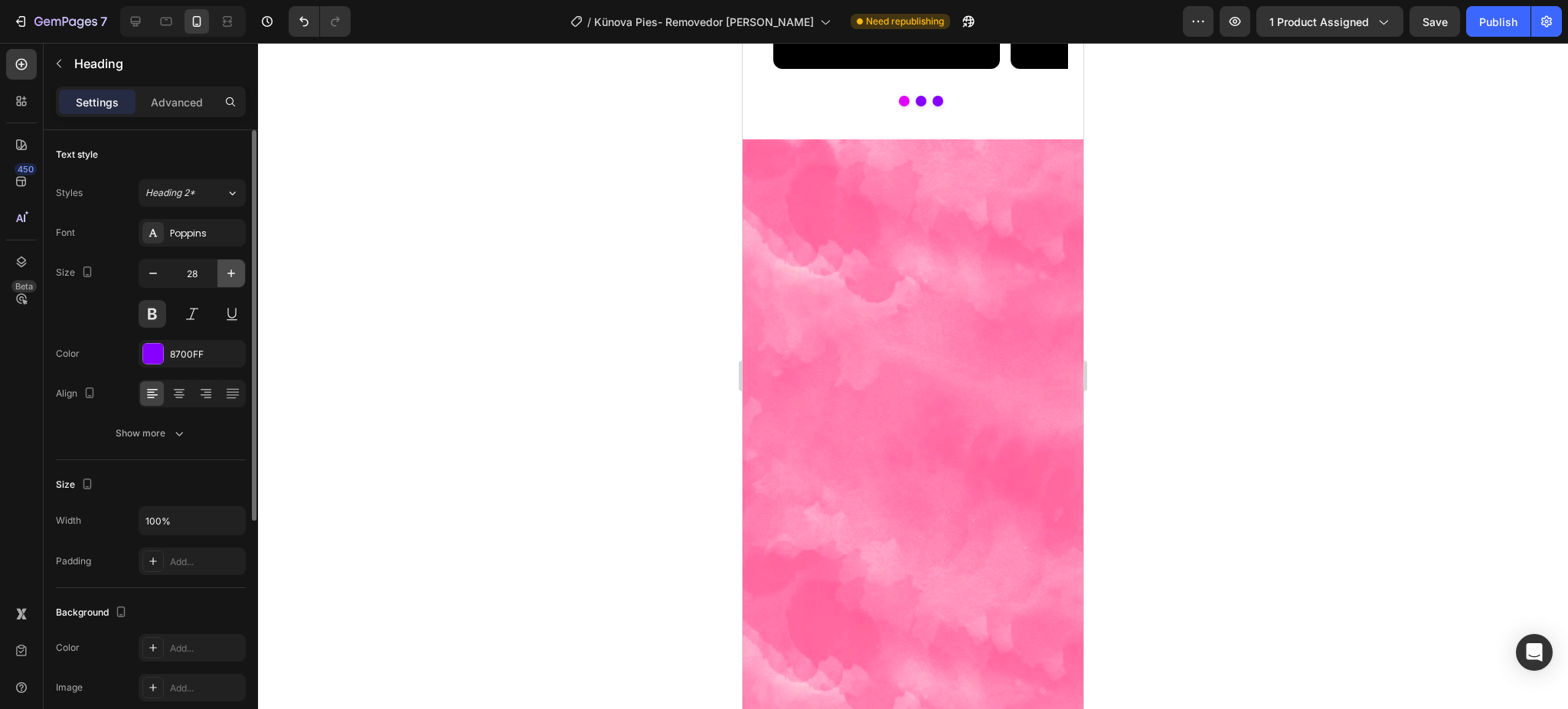
click at [231, 275] on icon "button" at bounding box center [231, 273] width 15 height 15
type input "30"
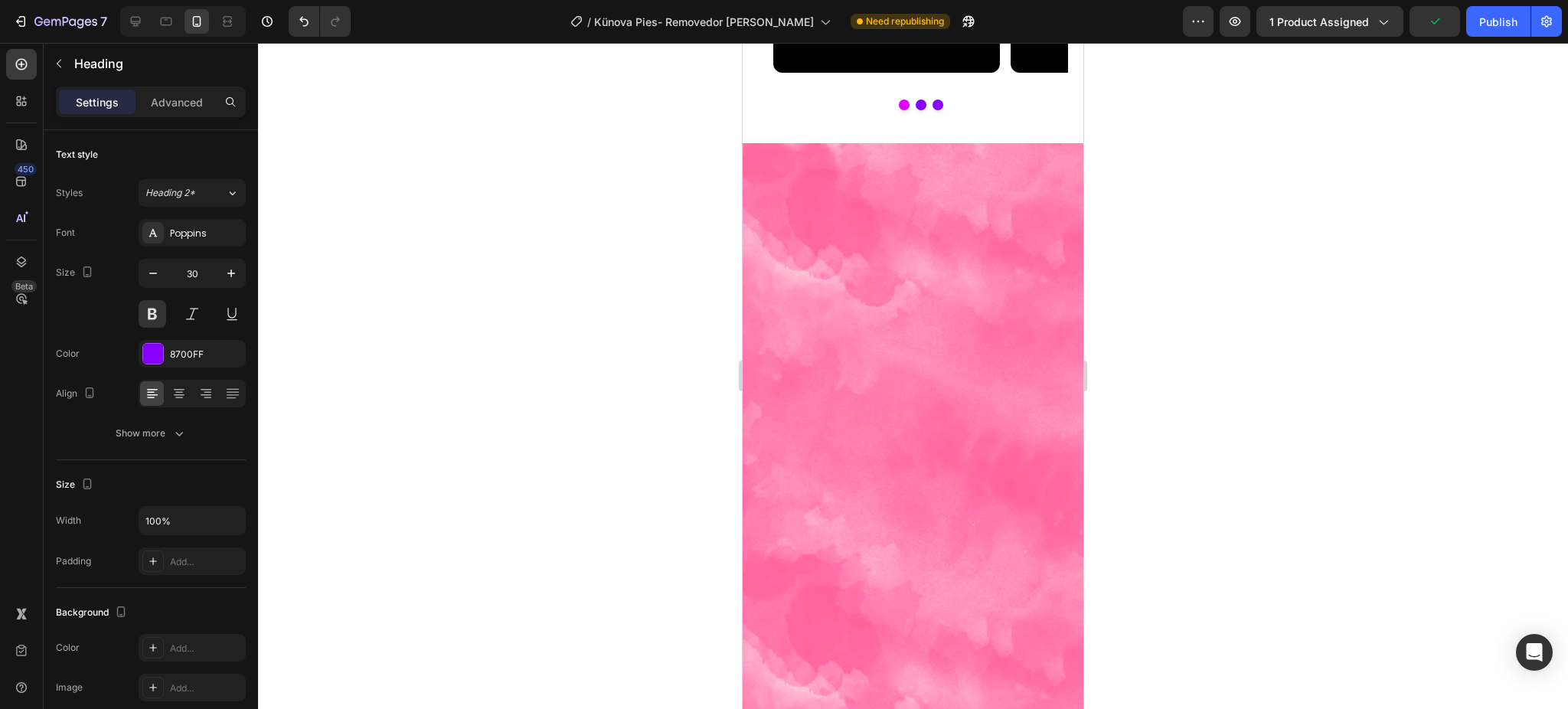
click at [454, 316] on div at bounding box center [912, 376] width 1310 height 666
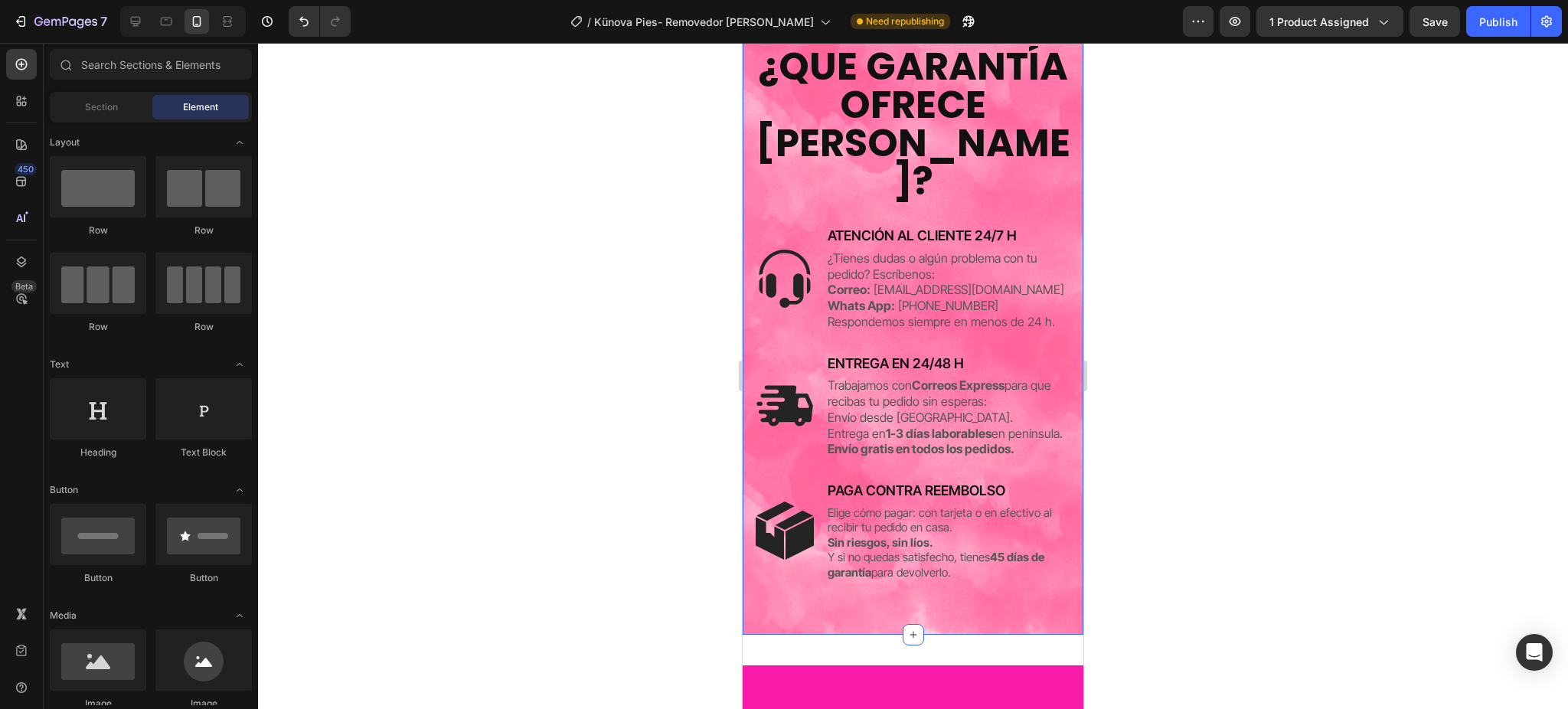
scroll to position [4053, 0]
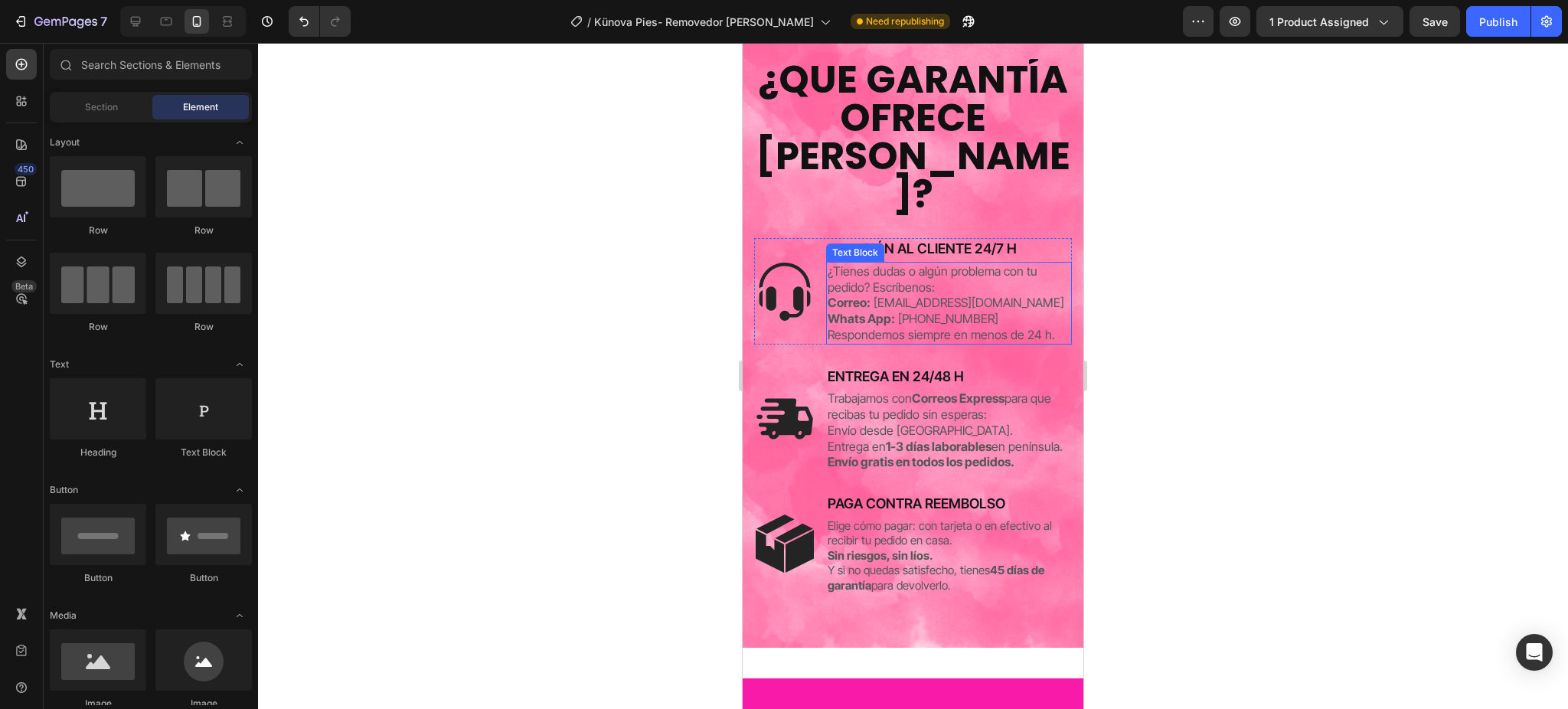
click at [927, 297] on link "[EMAIL_ADDRESS][DOMAIN_NAME]" at bounding box center [969, 302] width 190 height 15
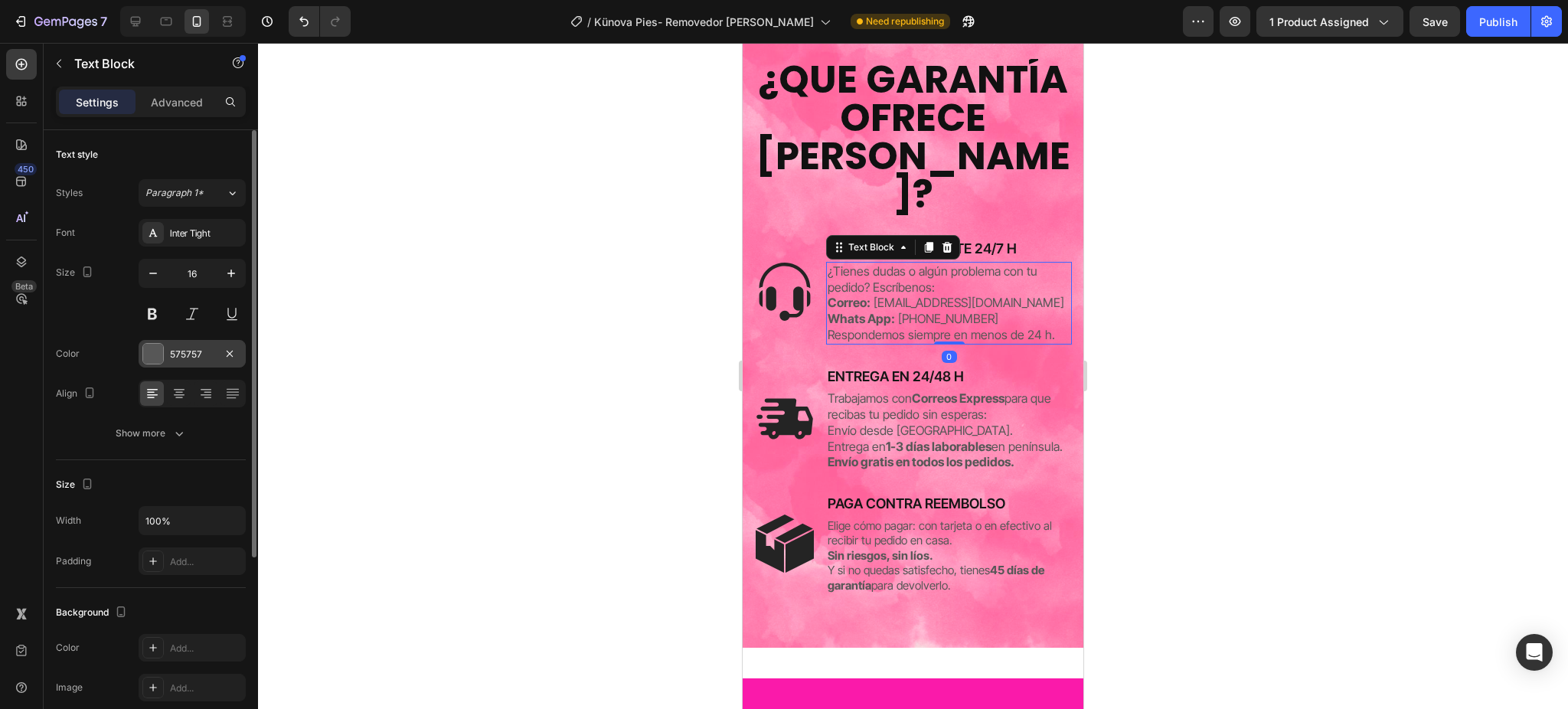
click at [148, 363] on div at bounding box center [153, 354] width 20 height 20
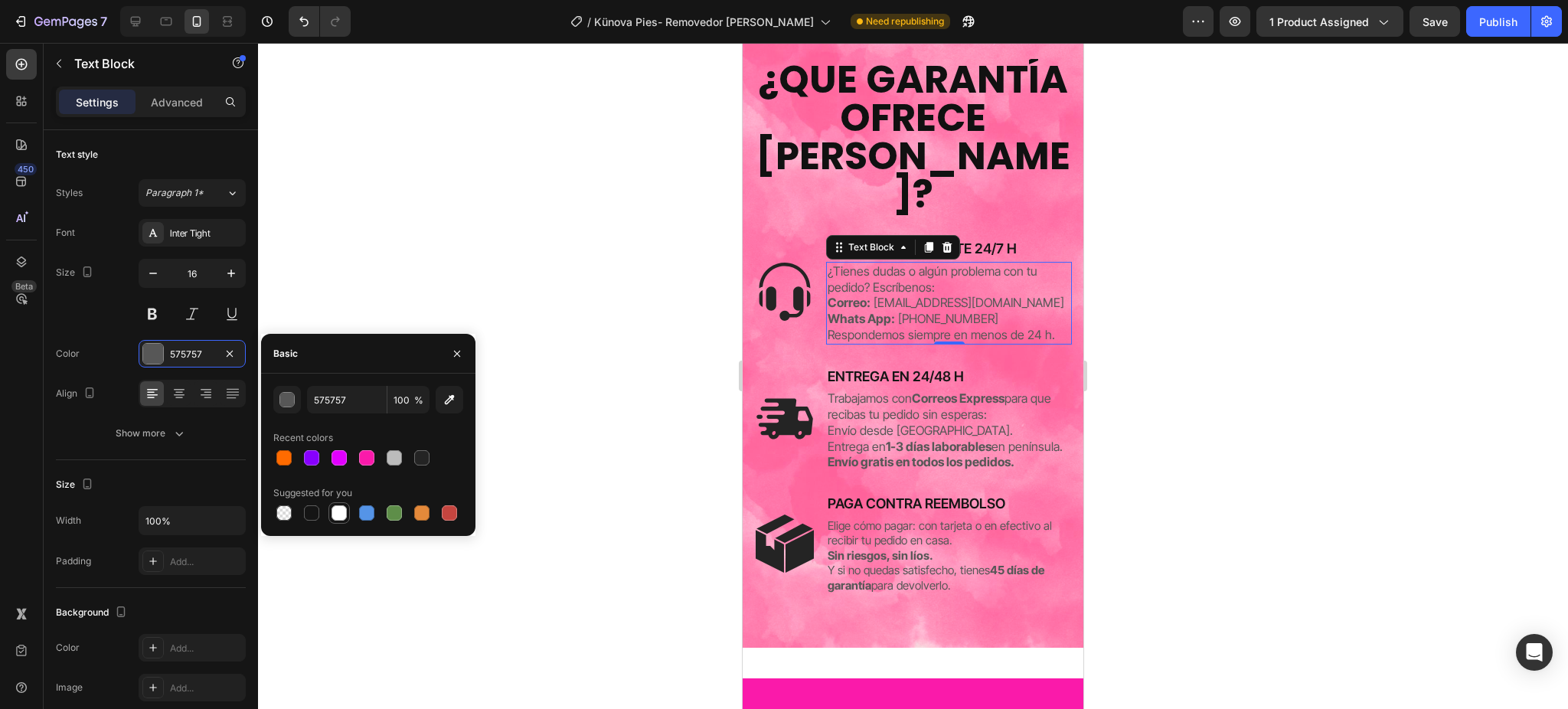
click at [330, 510] on div at bounding box center [338, 512] width 18 height 18
type input "FFFFFF"
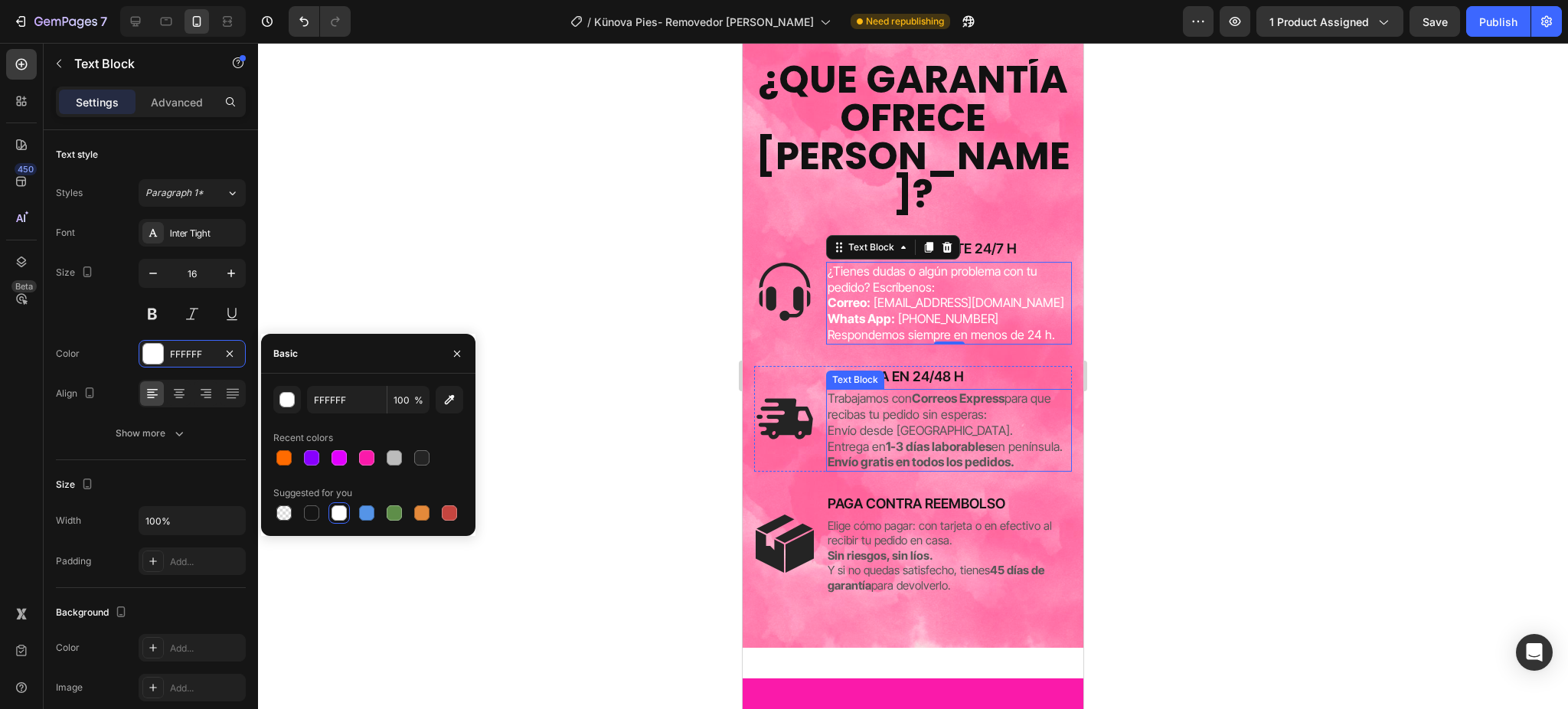
click at [926, 436] on p "Envío desde [GEOGRAPHIC_DATA]." at bounding box center [949, 431] width 243 height 16
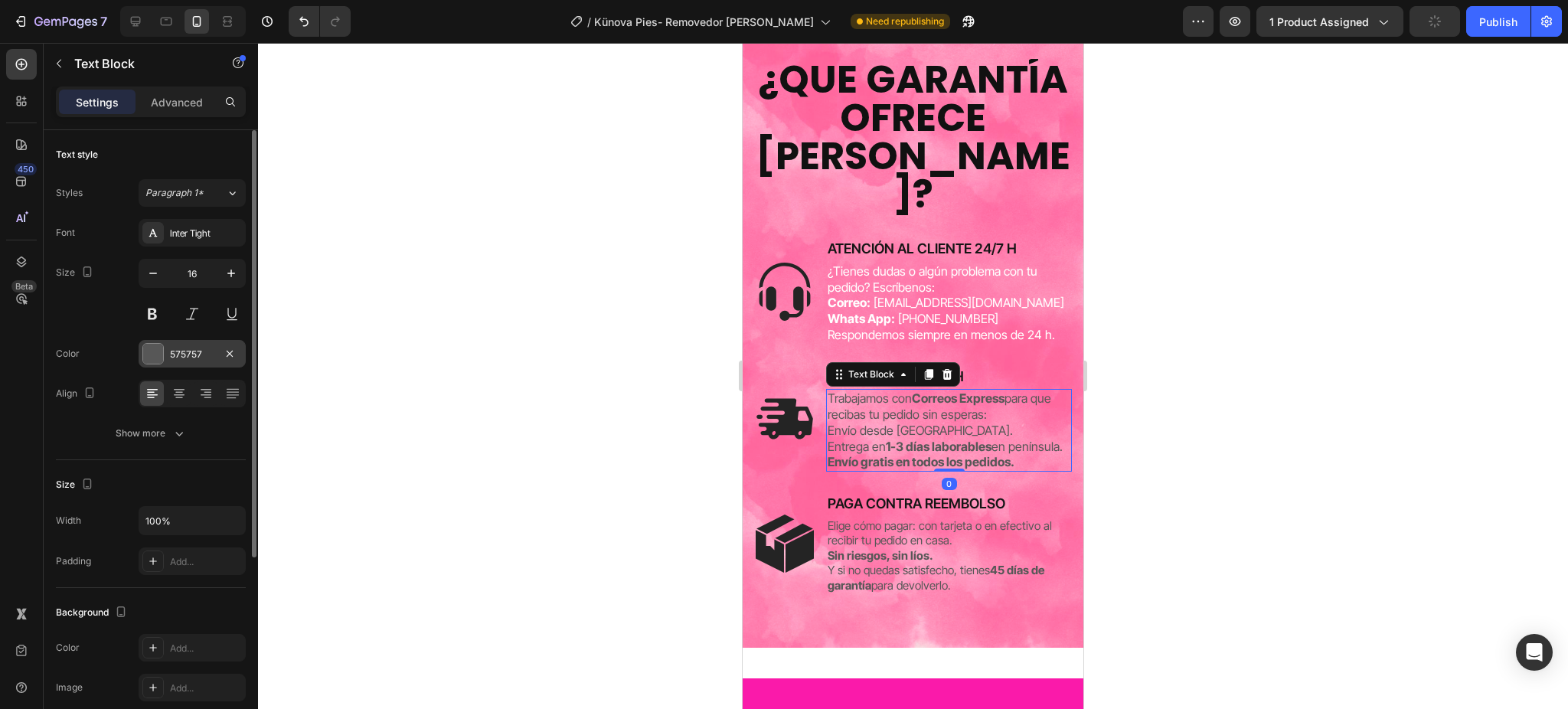
click at [157, 350] on div at bounding box center [153, 354] width 20 height 20
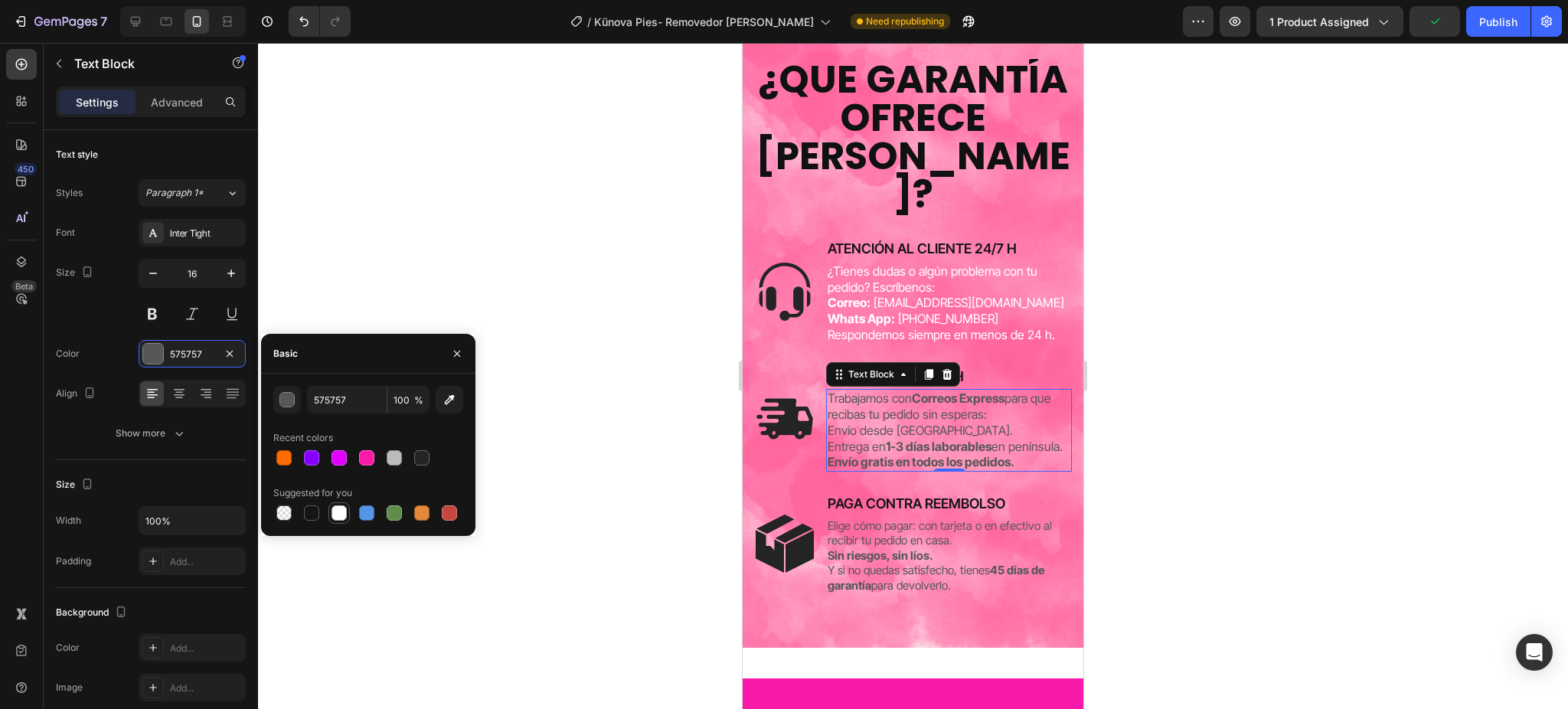
click at [341, 508] on div at bounding box center [338, 512] width 15 height 15
type input "FFFFFF"
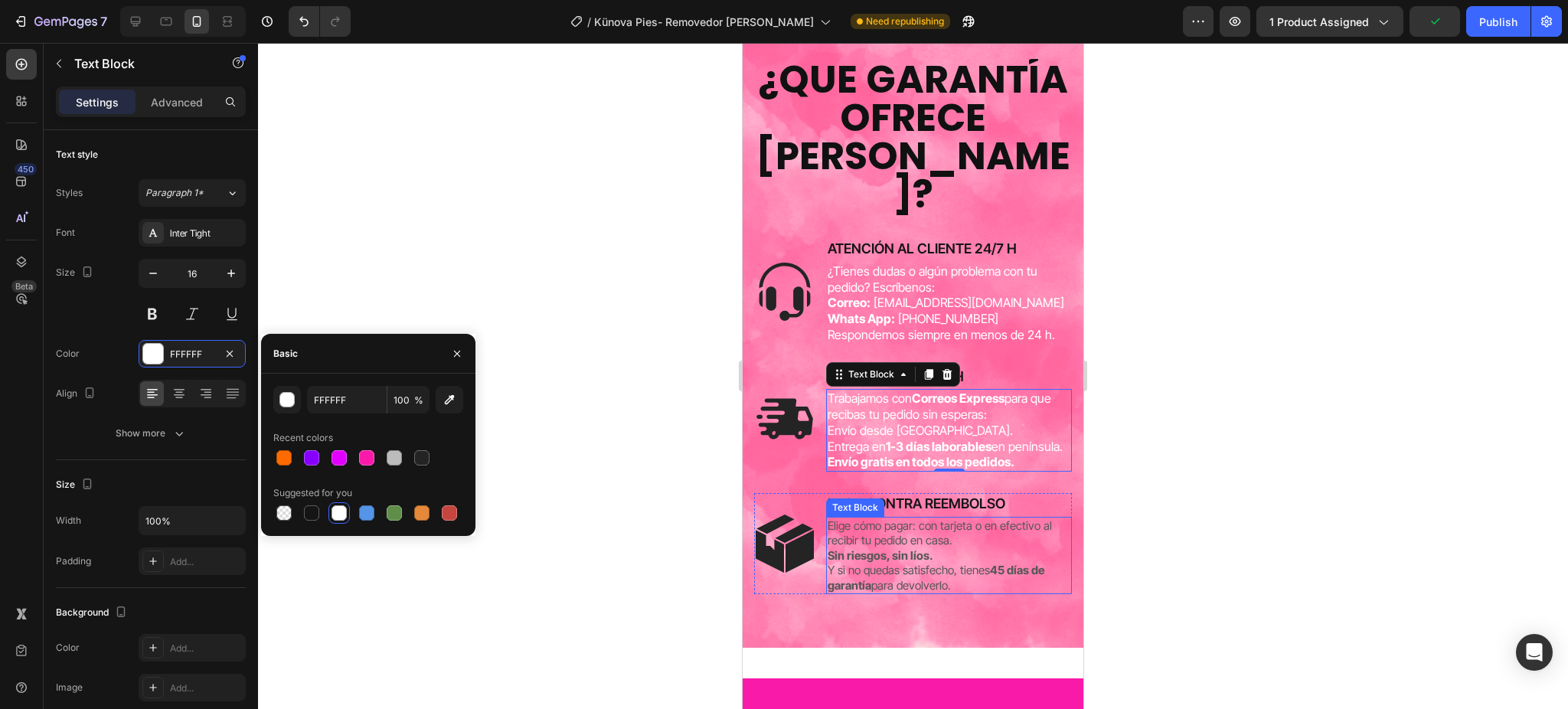
click at [874, 580] on p "Y si no quedas satisfecho, tienes 45 días de garantía para devolverlo." at bounding box center [949, 578] width 243 height 30
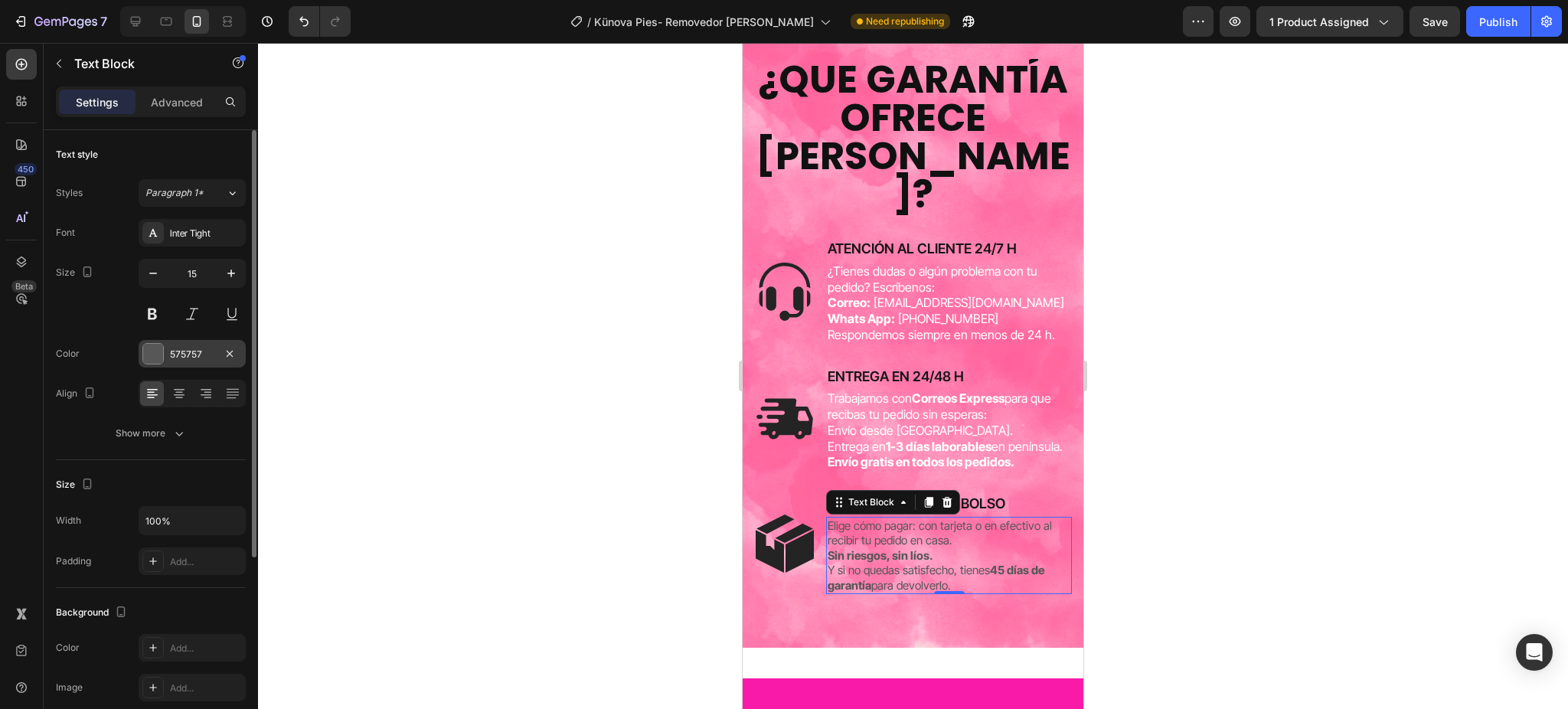
click at [150, 360] on div at bounding box center [153, 354] width 20 height 20
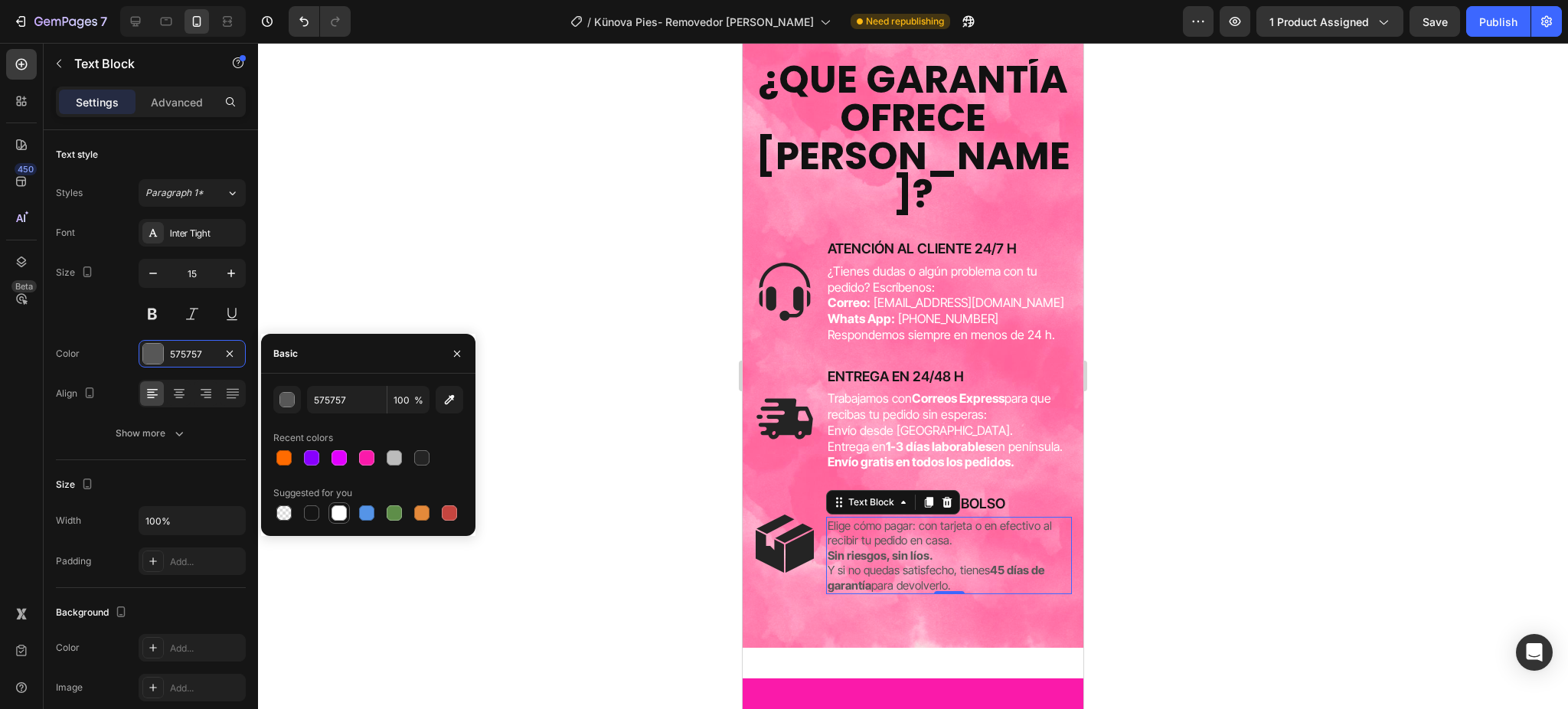
click at [333, 510] on div at bounding box center [338, 512] width 15 height 15
type input "FFFFFF"
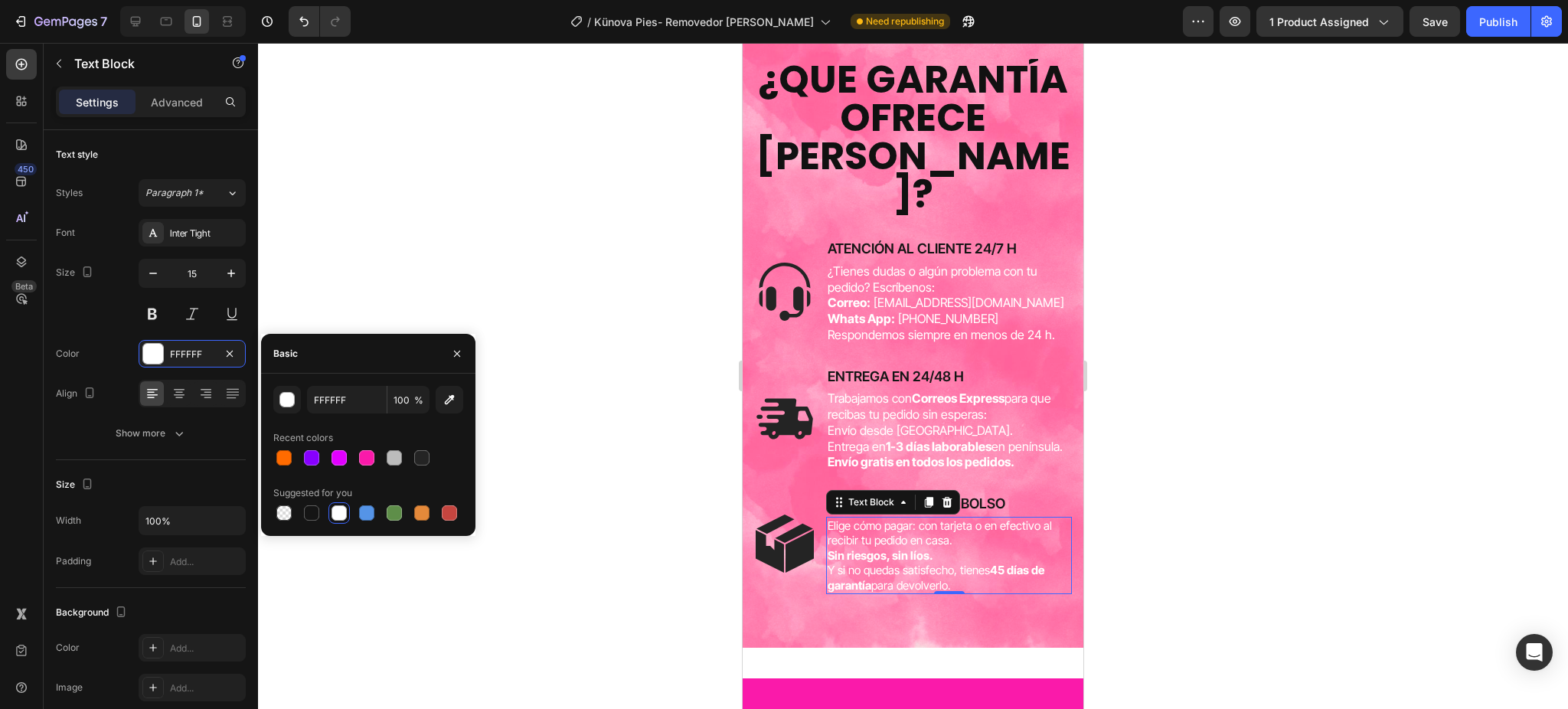
click at [491, 254] on div at bounding box center [912, 376] width 1310 height 666
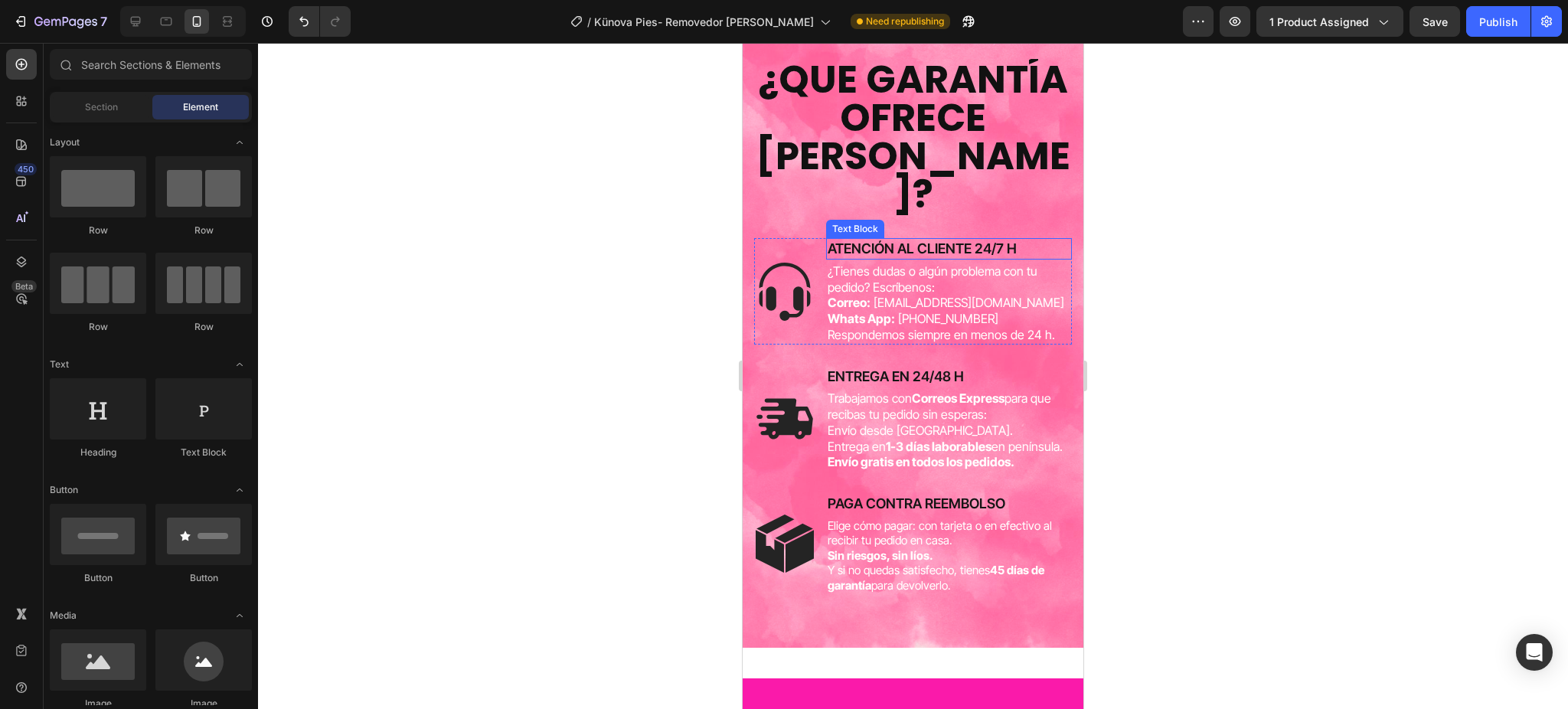
click at [931, 242] on p "ATENCIÓN AL CLIENTE 24/7 H" at bounding box center [949, 248] width 243 height 17
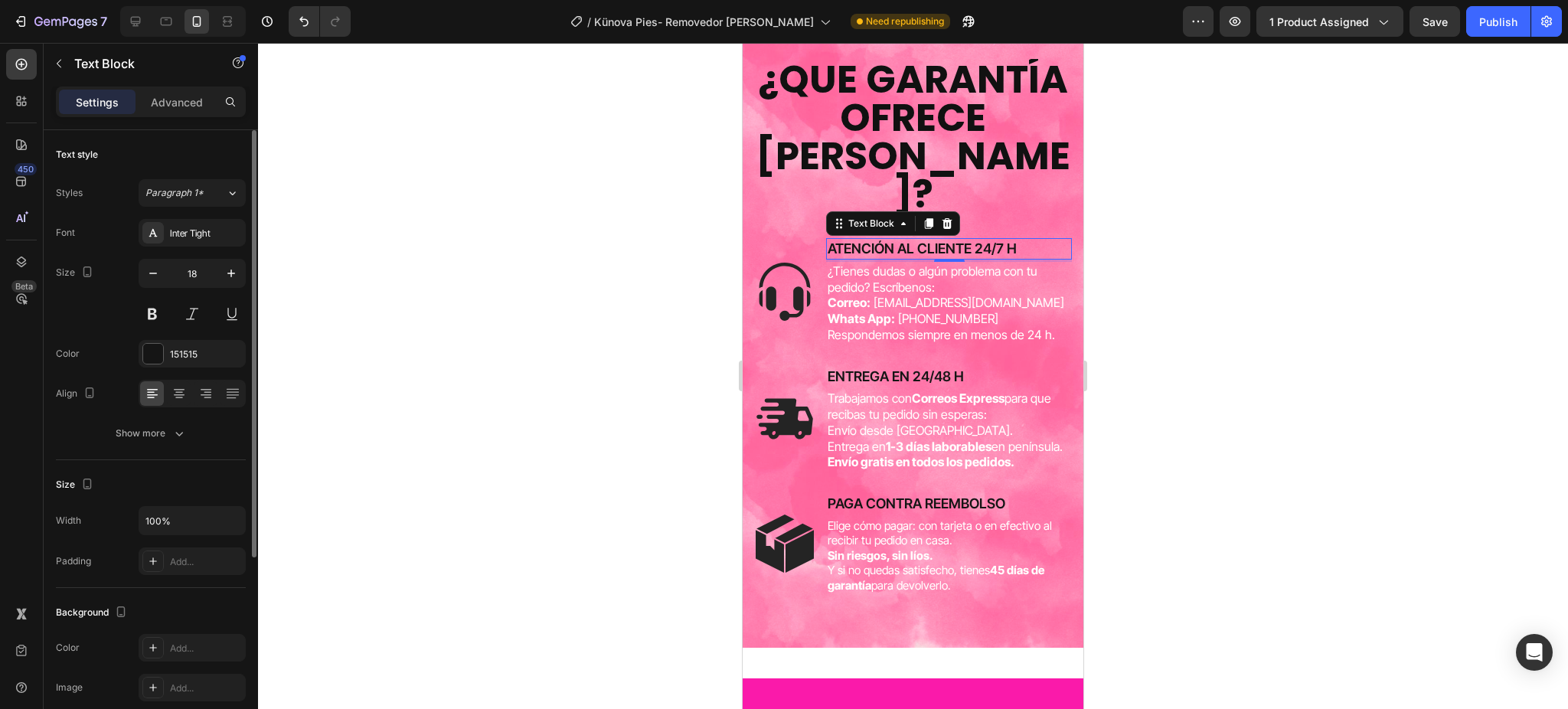
click at [191, 209] on div "Styles Paragraph 1* Font Inter Tight Size 18 Color 151515 Align Show more" at bounding box center [150, 313] width 189 height 268
click at [191, 205] on button "Paragraph 1*" at bounding box center [192, 193] width 107 height 28
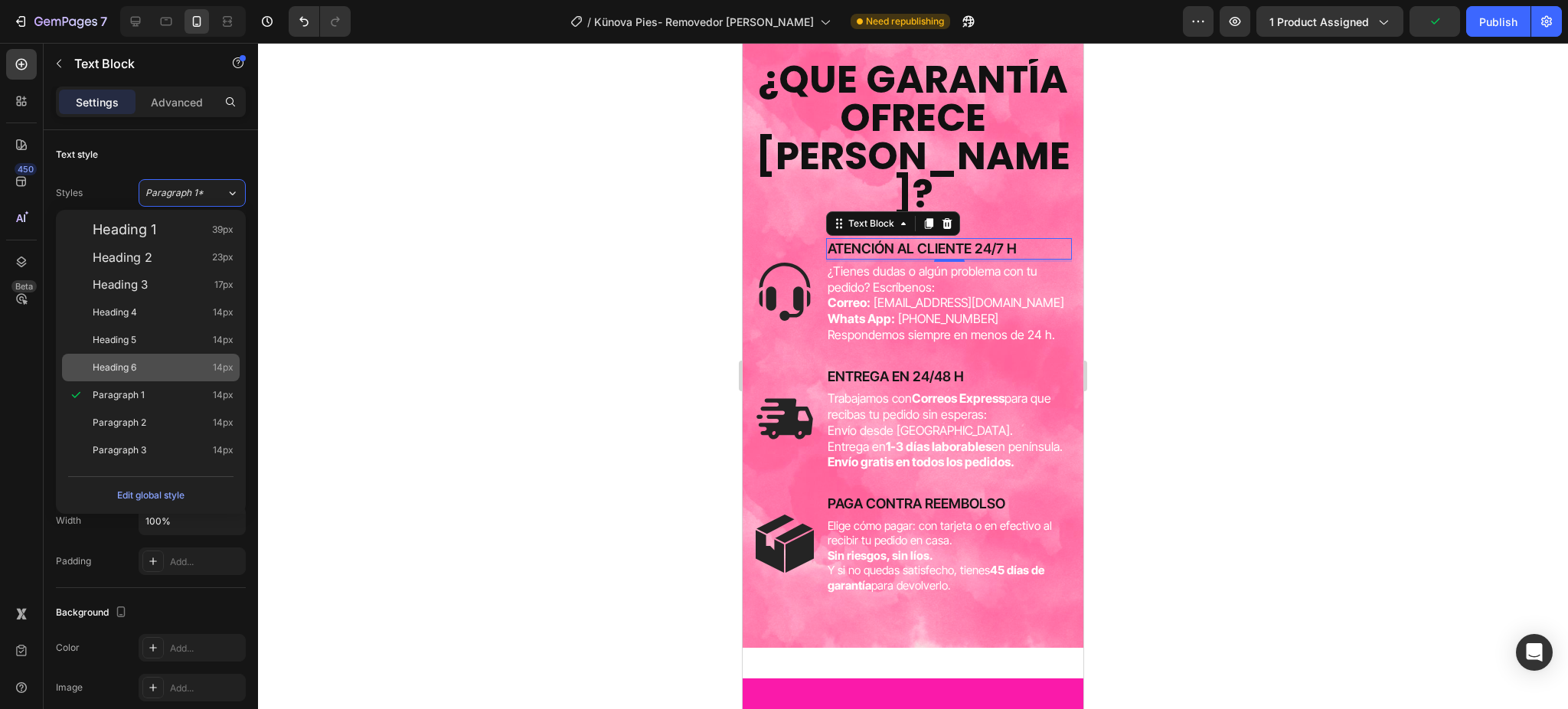
click at [163, 362] on div "Heading 6 14px" at bounding box center [163, 367] width 141 height 15
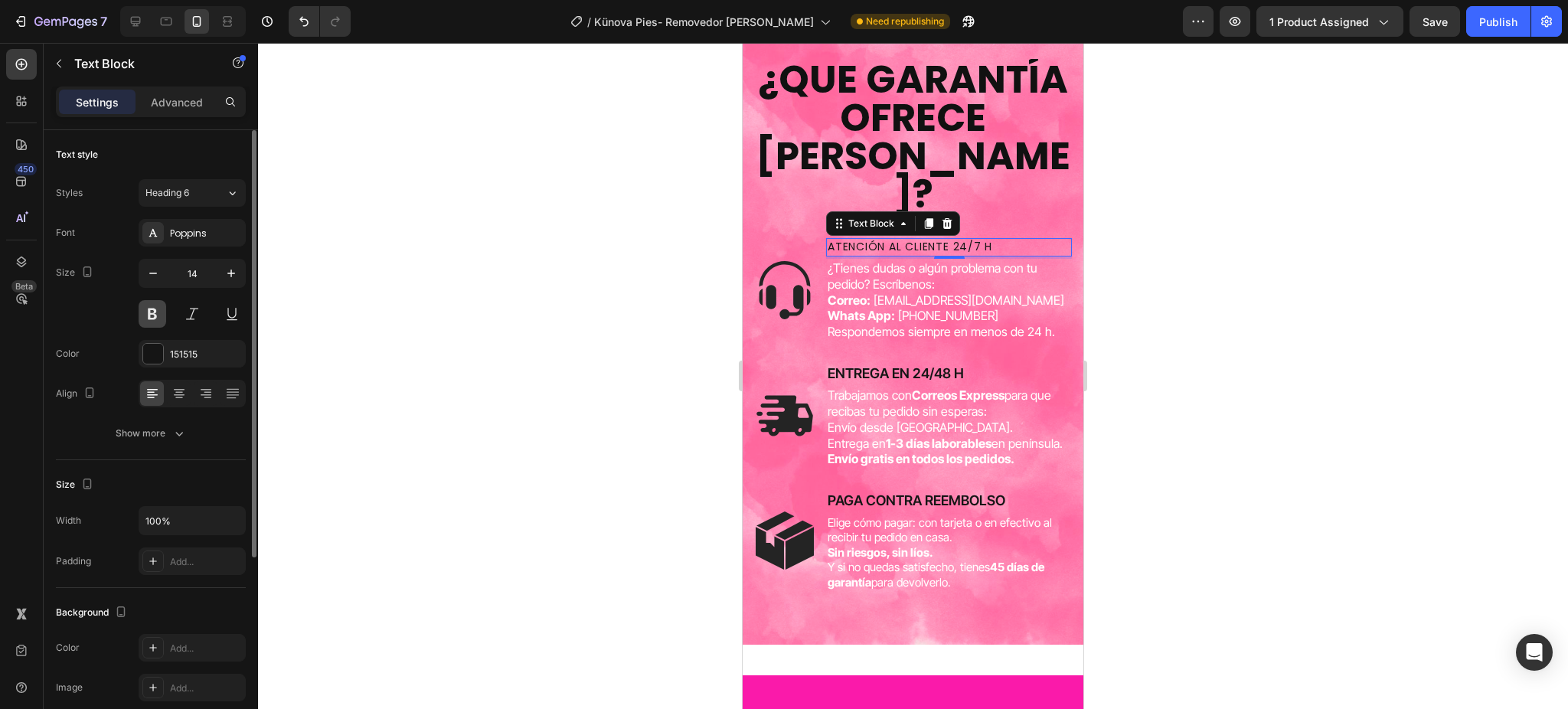
drag, startPoint x: 155, startPoint y: 313, endPoint x: 164, endPoint y: 312, distance: 9.1
click at [155, 312] on button at bounding box center [152, 314] width 28 height 28
click at [212, 263] on input "14" at bounding box center [193, 273] width 51 height 28
click at [241, 273] on button "button" at bounding box center [231, 273] width 28 height 28
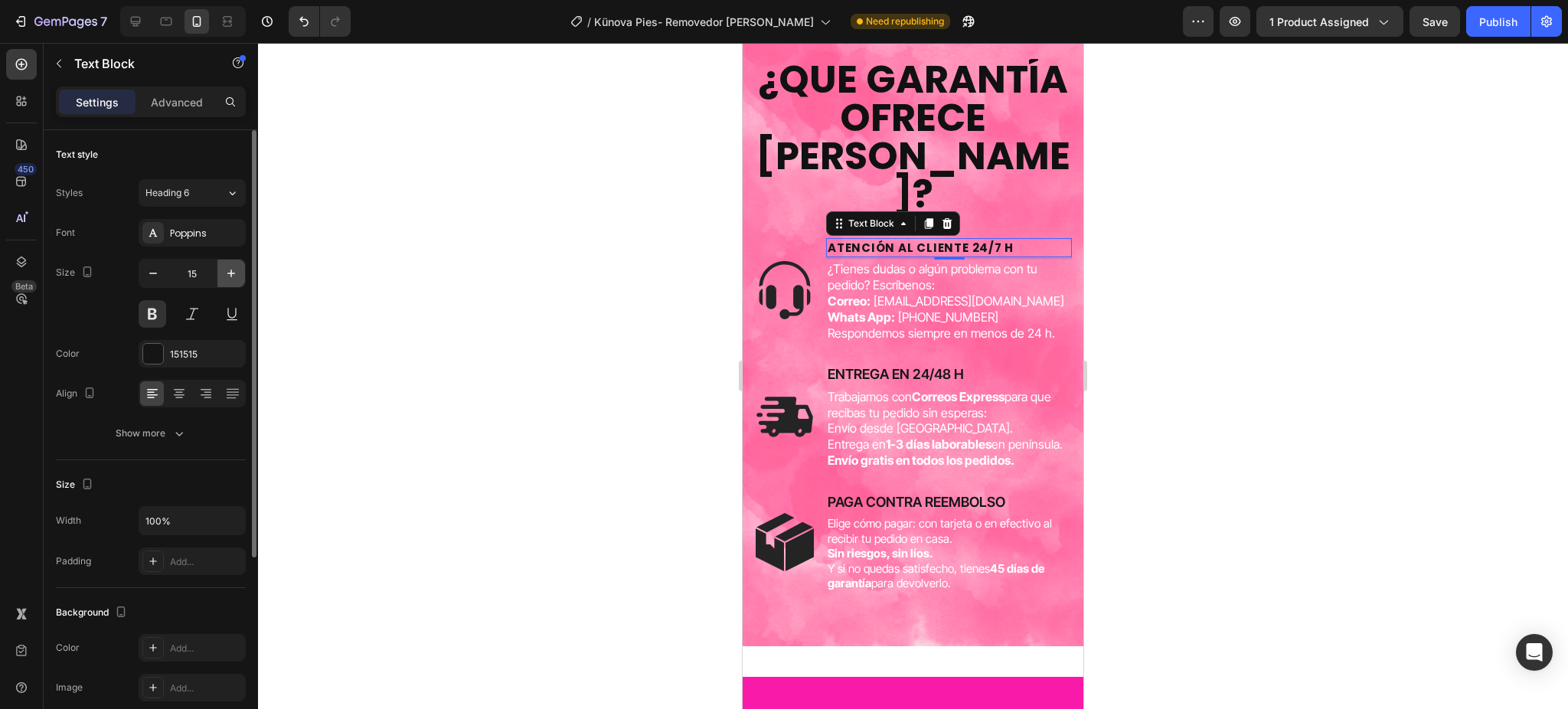
type input "16"
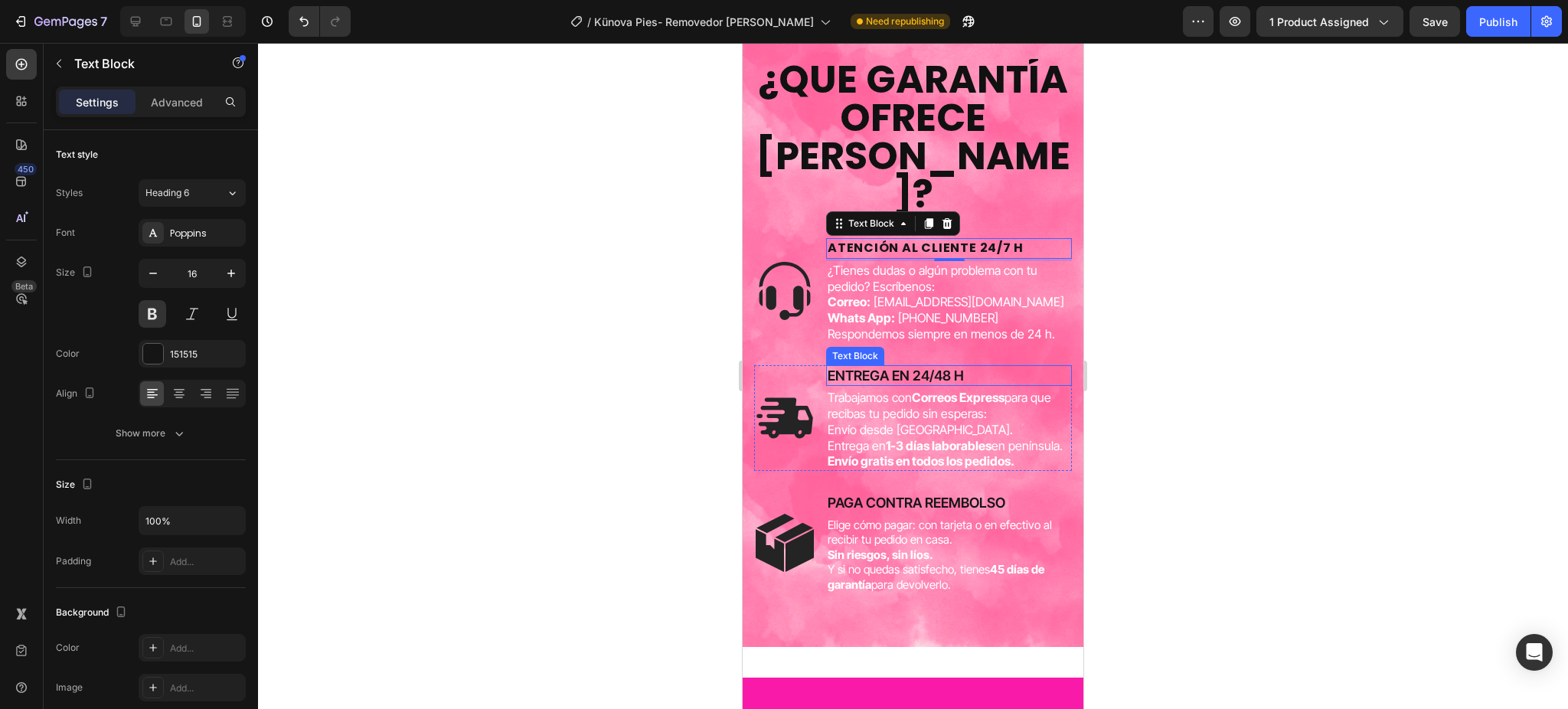
click at [868, 367] on p "ENTREGA EN 24/48 H" at bounding box center [949, 376] width 243 height 17
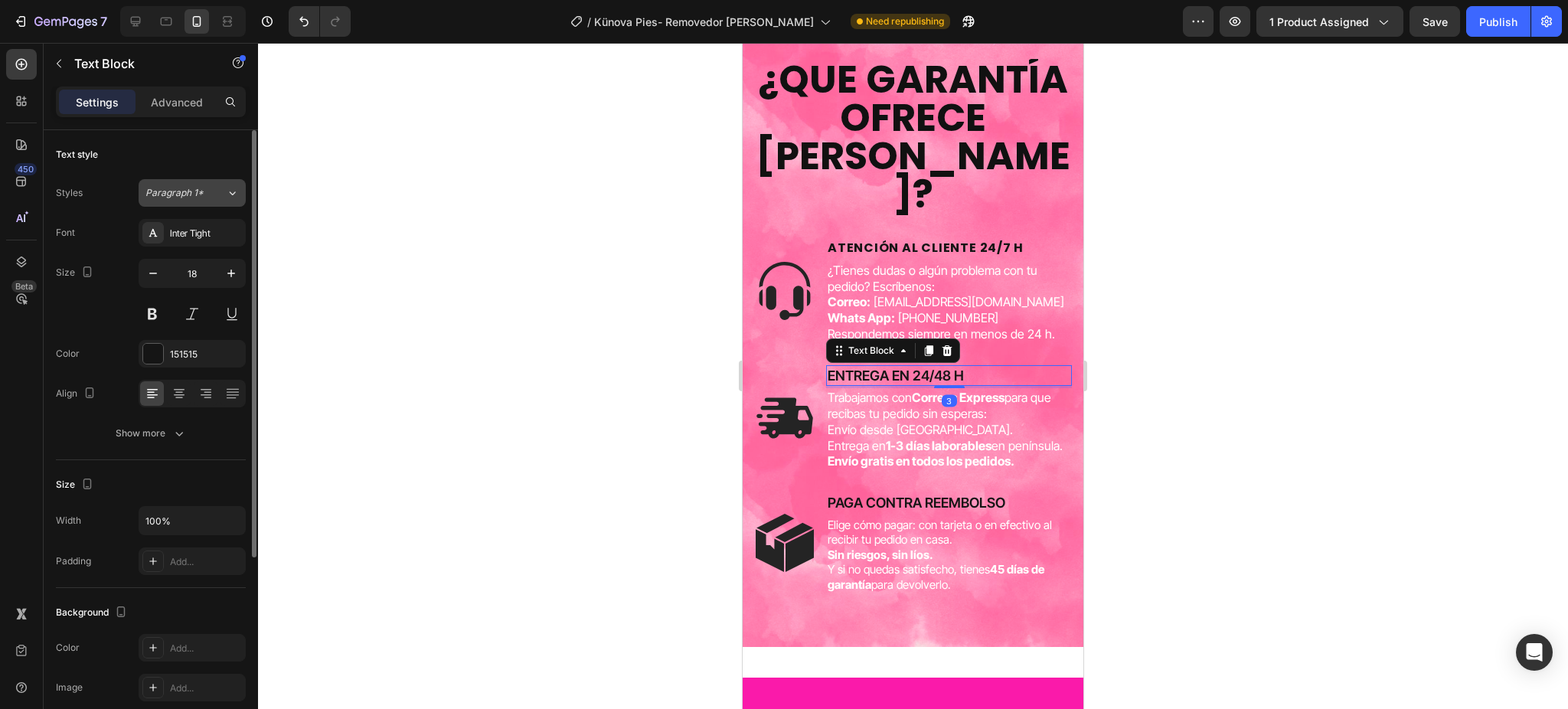
click at [191, 197] on span "Paragraph 1*" at bounding box center [174, 193] width 58 height 13
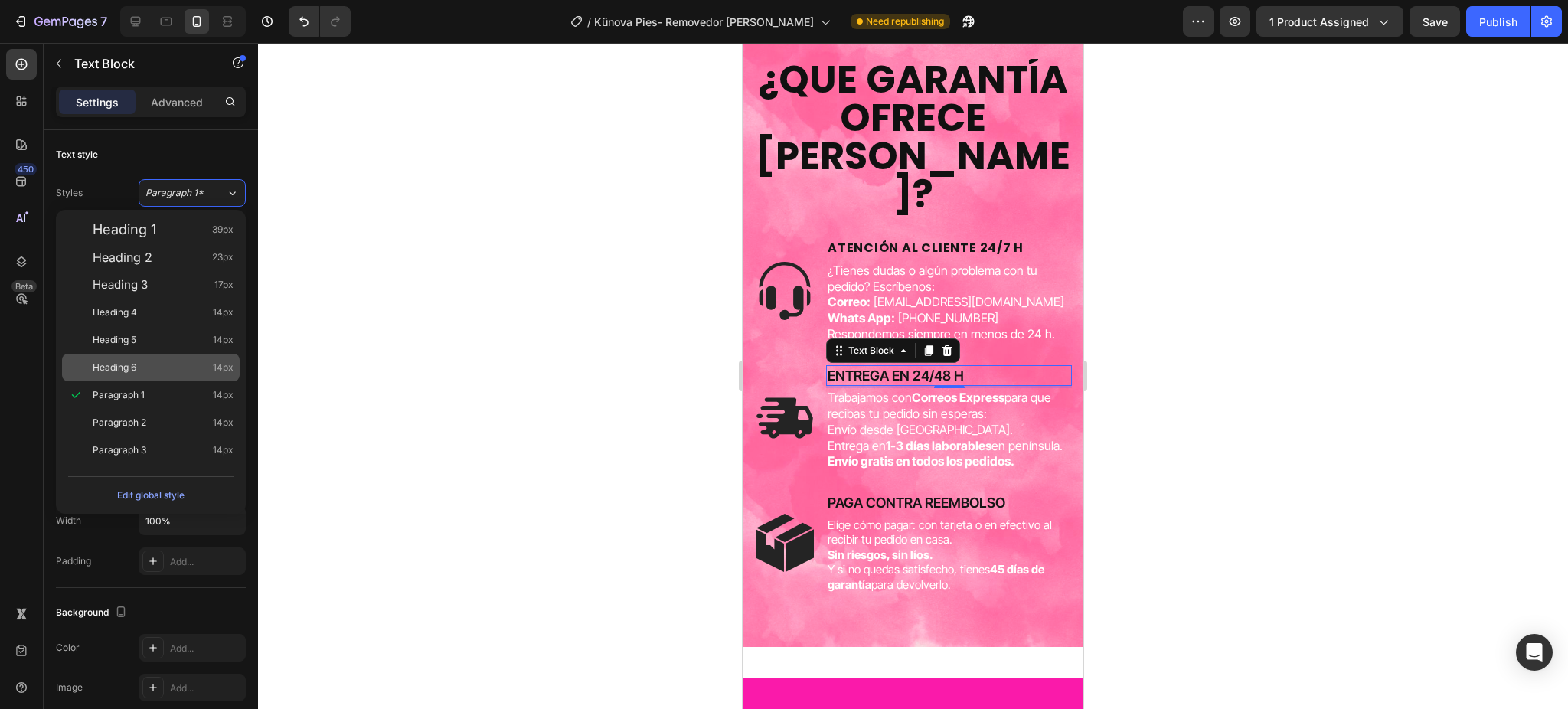
click at [155, 370] on div "Heading 6 14px" at bounding box center [163, 367] width 141 height 15
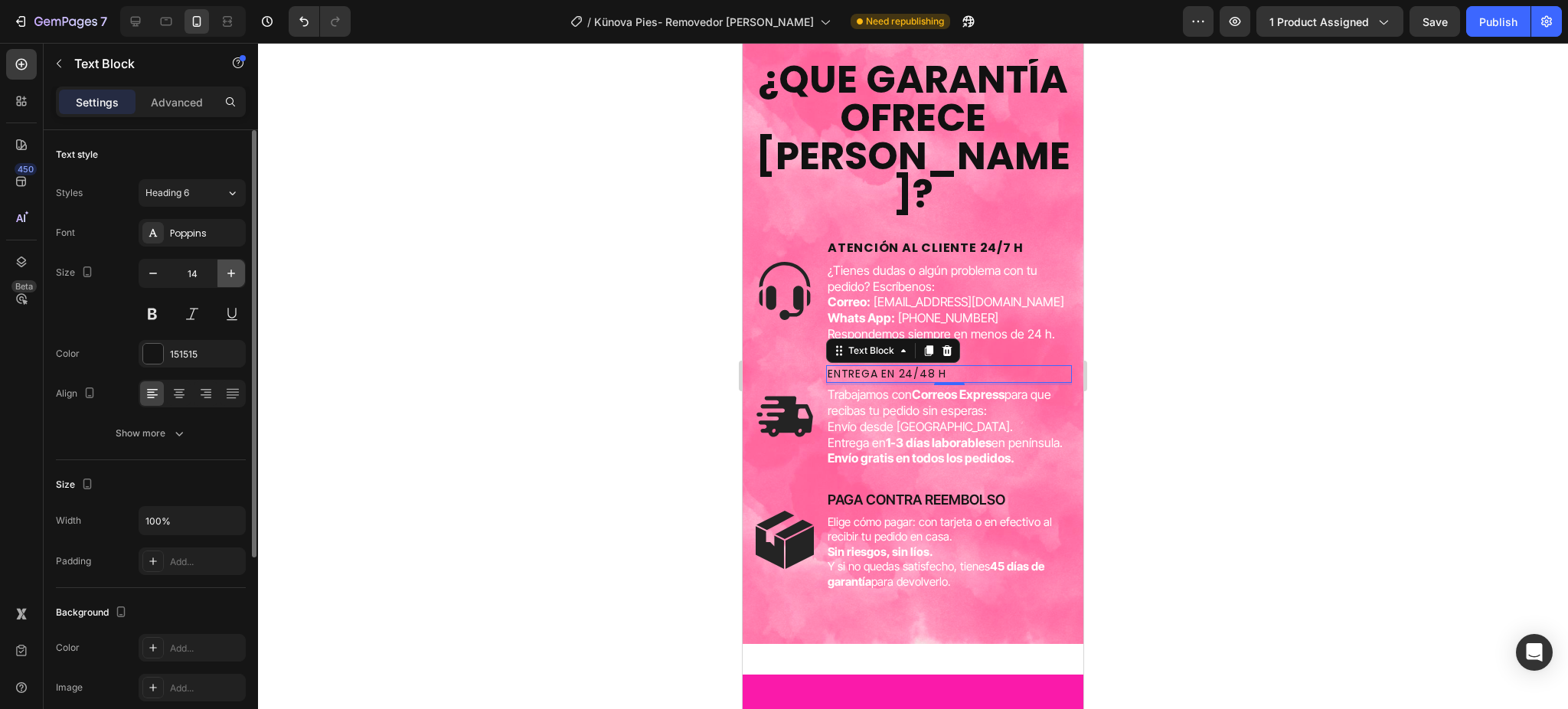
click at [221, 270] on button "button" at bounding box center [231, 273] width 28 height 28
type input "16"
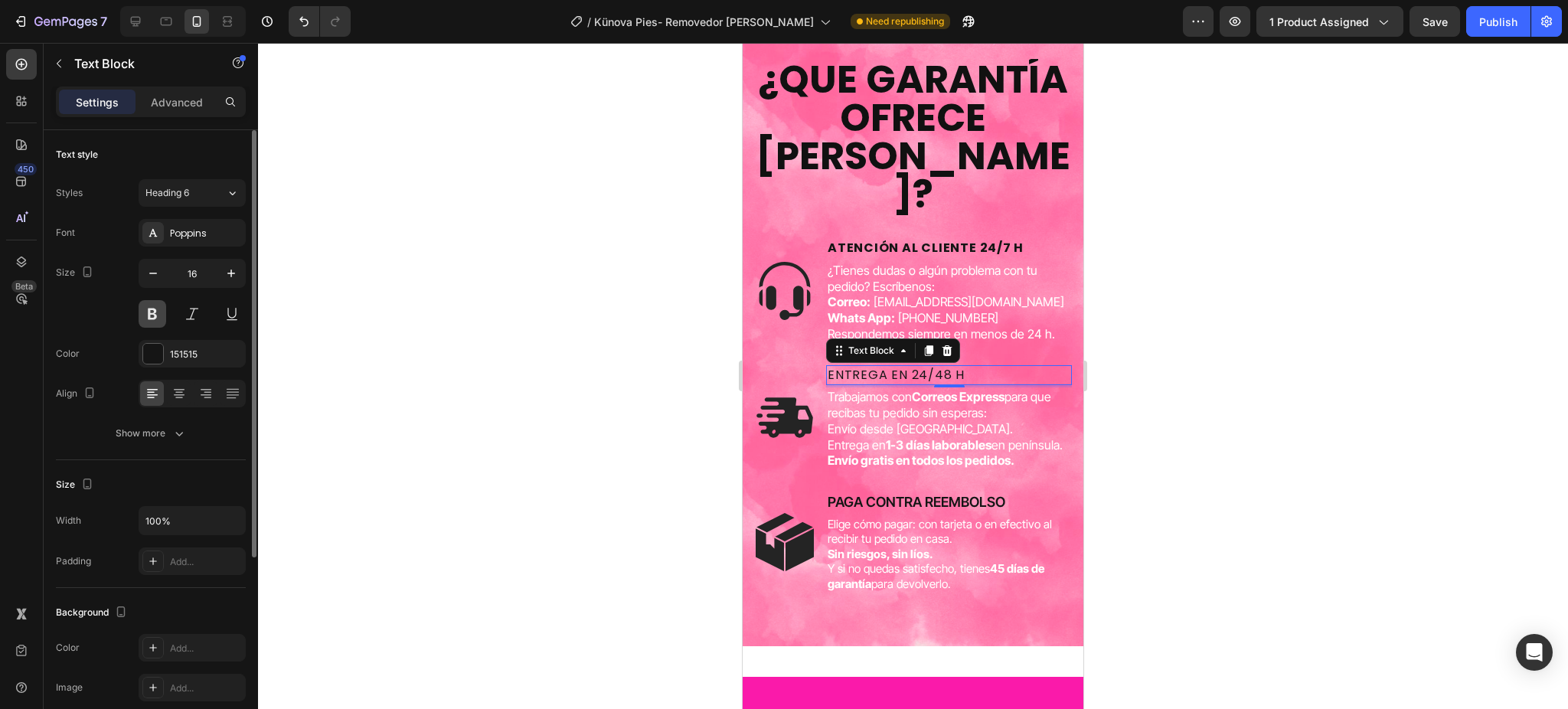
click at [158, 310] on button at bounding box center [152, 314] width 28 height 28
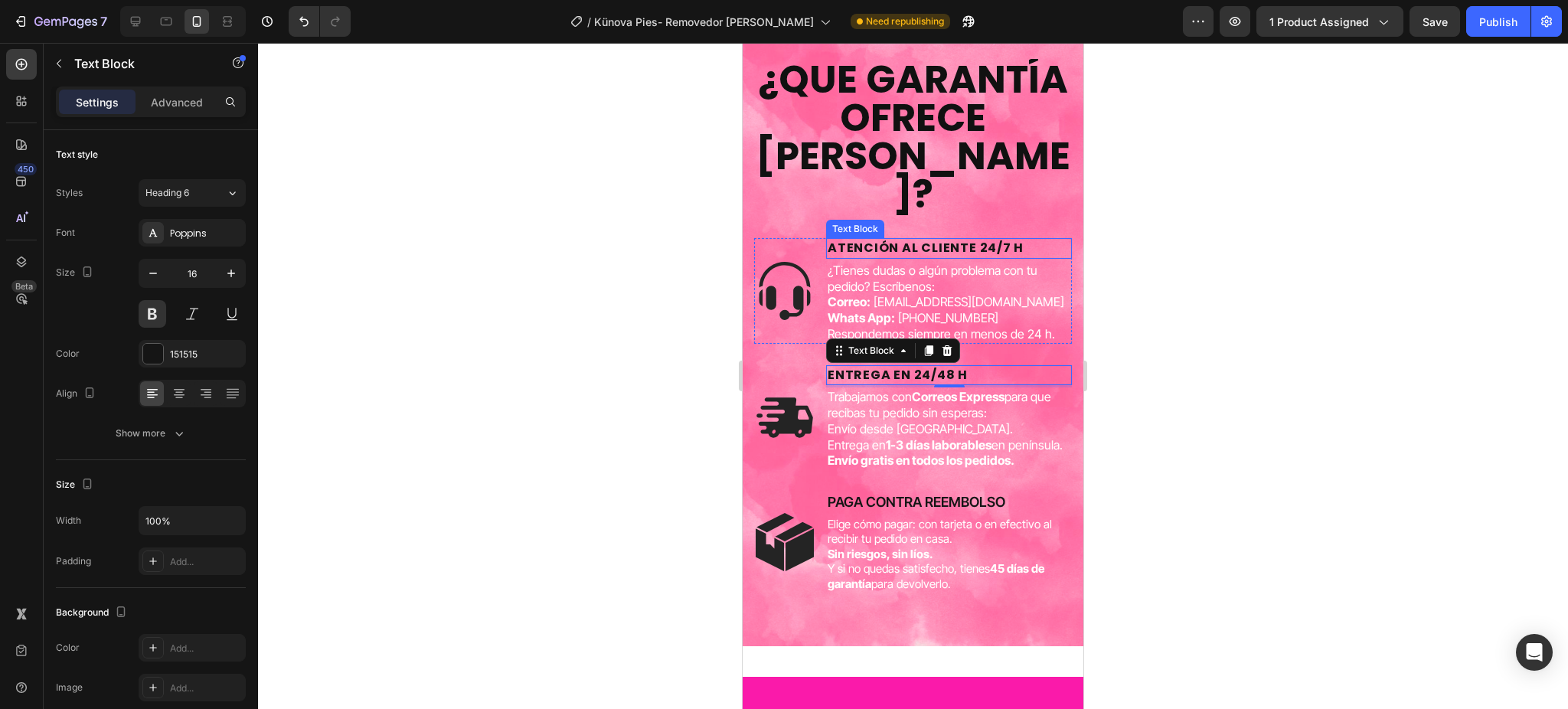
click at [887, 241] on p "ATENCIÓN AL CLIENTE 24/7 H" at bounding box center [949, 247] width 243 height 17
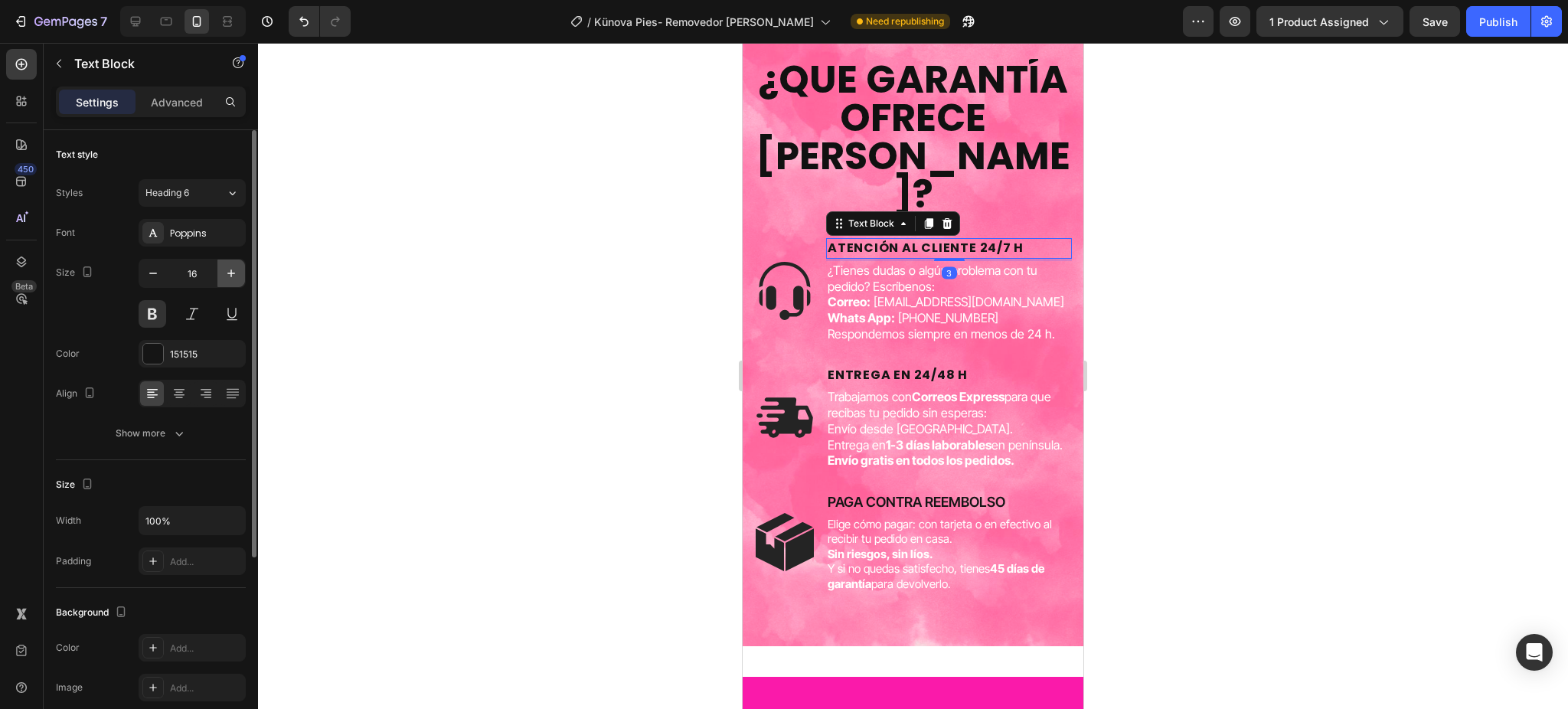
click at [235, 274] on icon "button" at bounding box center [231, 273] width 15 height 15
type input "19"
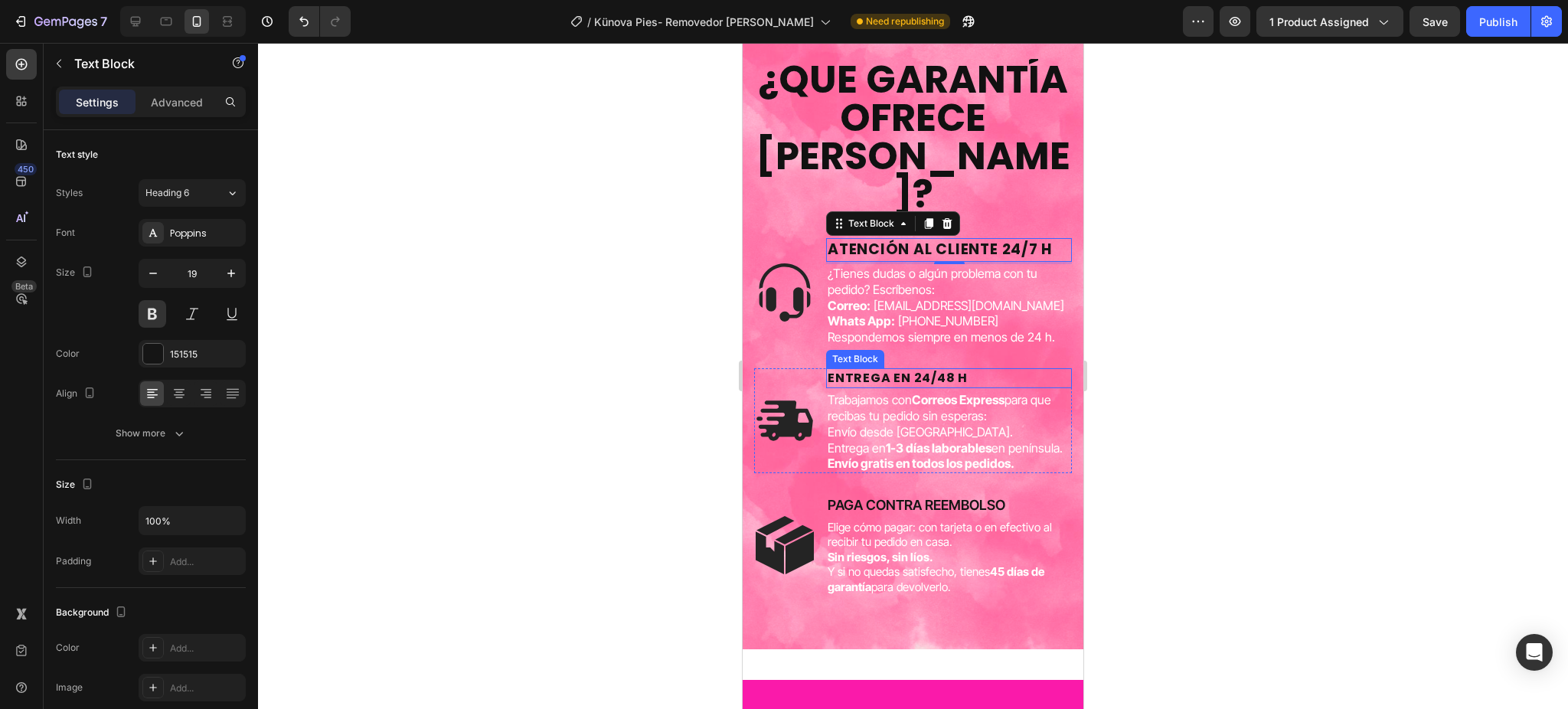
click at [845, 375] on p "ENTREGA EN 24/48 H" at bounding box center [949, 377] width 243 height 17
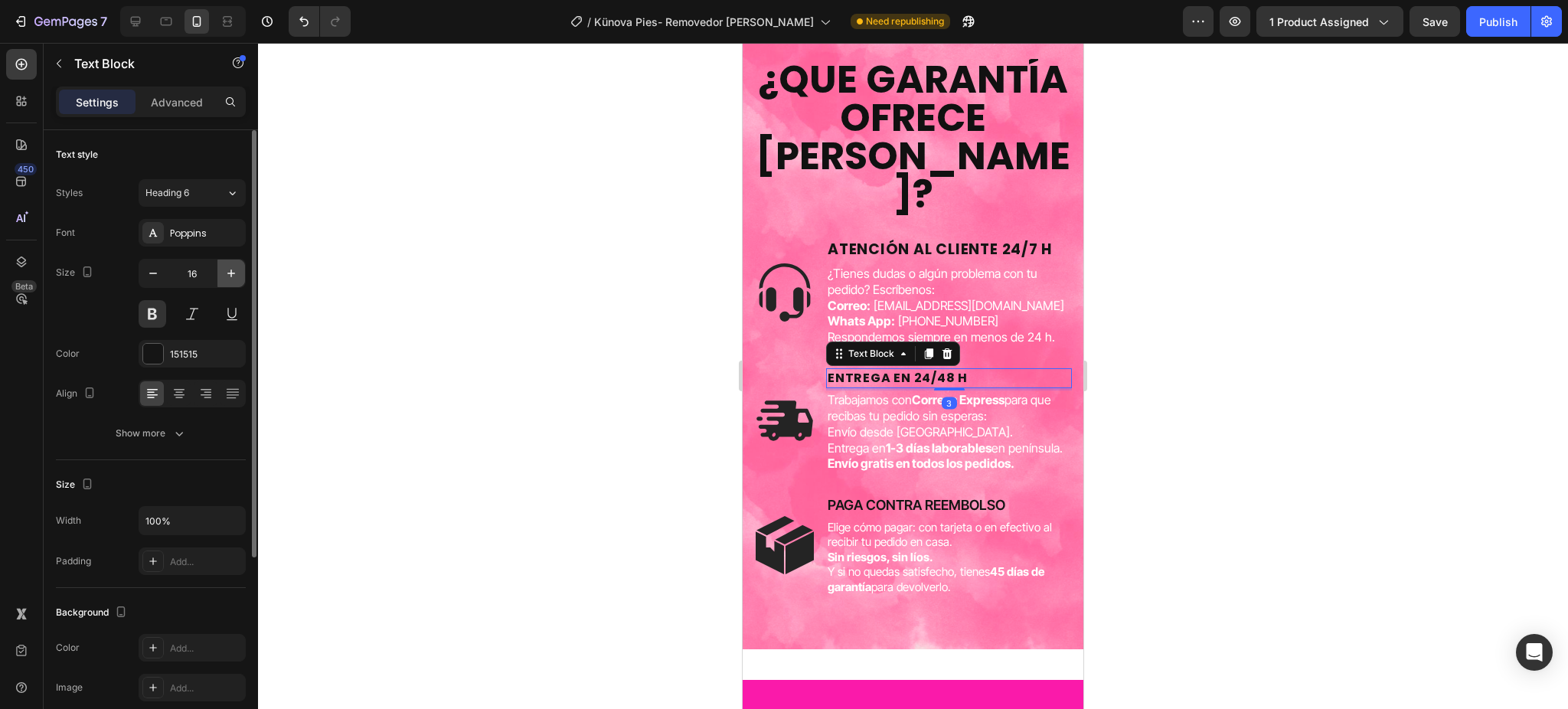
click at [240, 270] on button "button" at bounding box center [231, 273] width 28 height 28
type input "18"
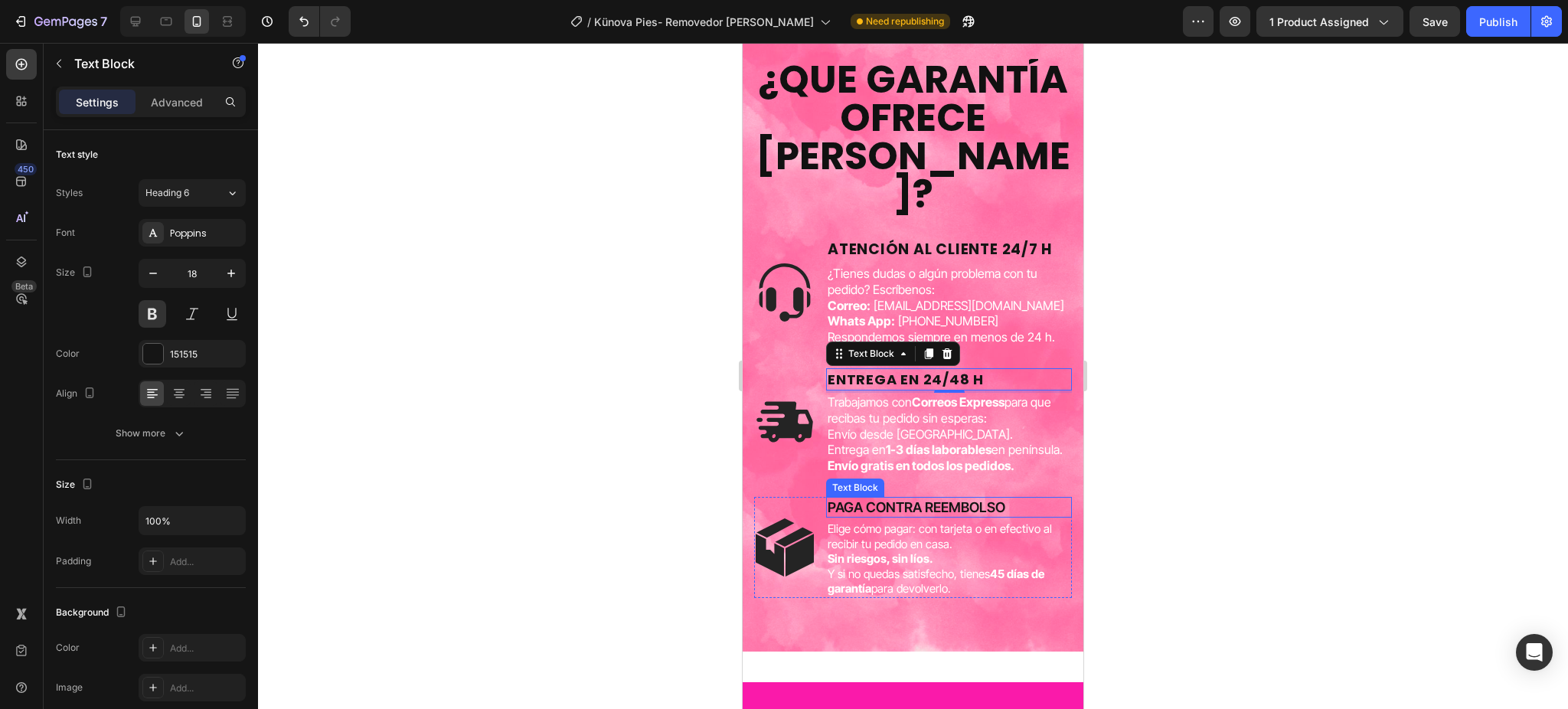
click at [908, 516] on p "PAGA CONTRA REEMBOLSO" at bounding box center [949, 508] width 243 height 17
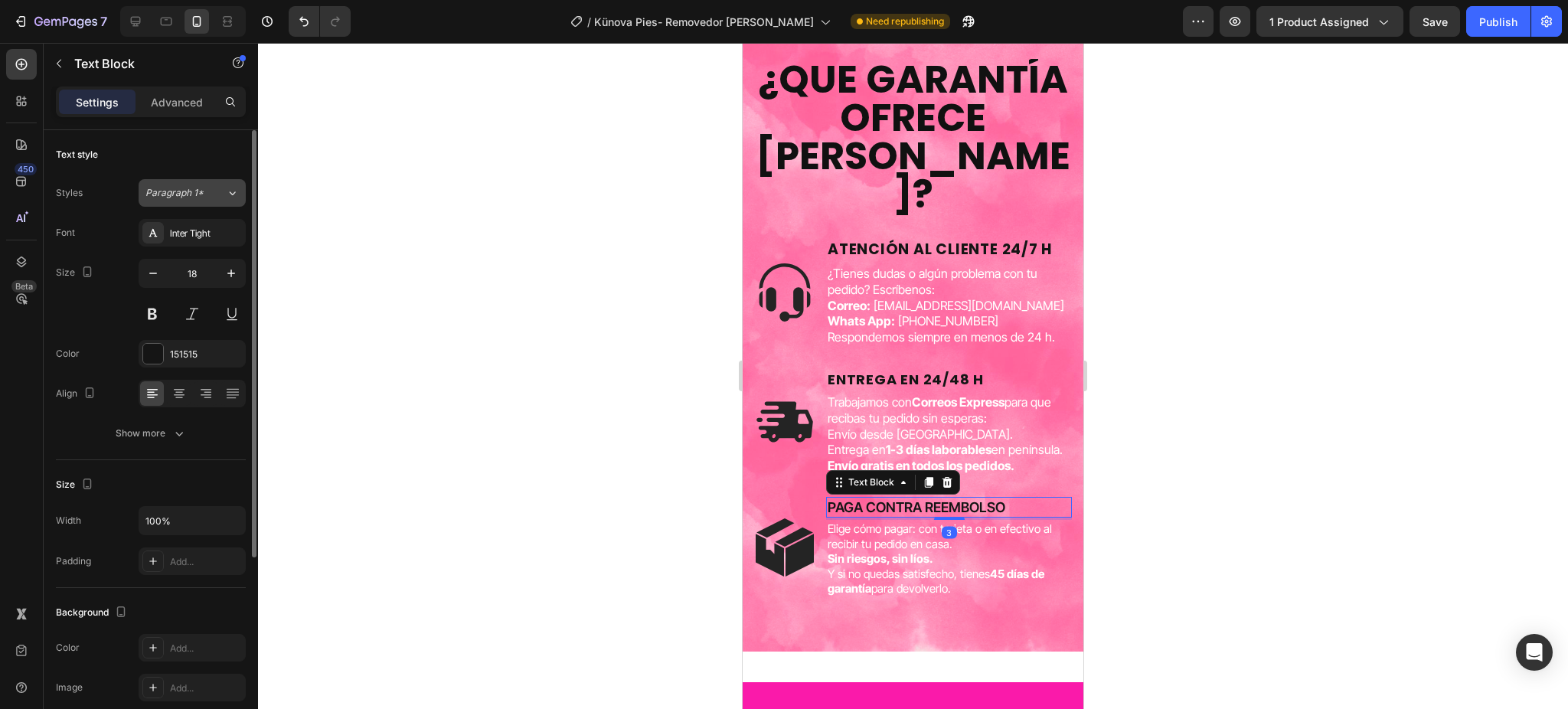
click at [179, 182] on button "Paragraph 1*" at bounding box center [192, 193] width 107 height 28
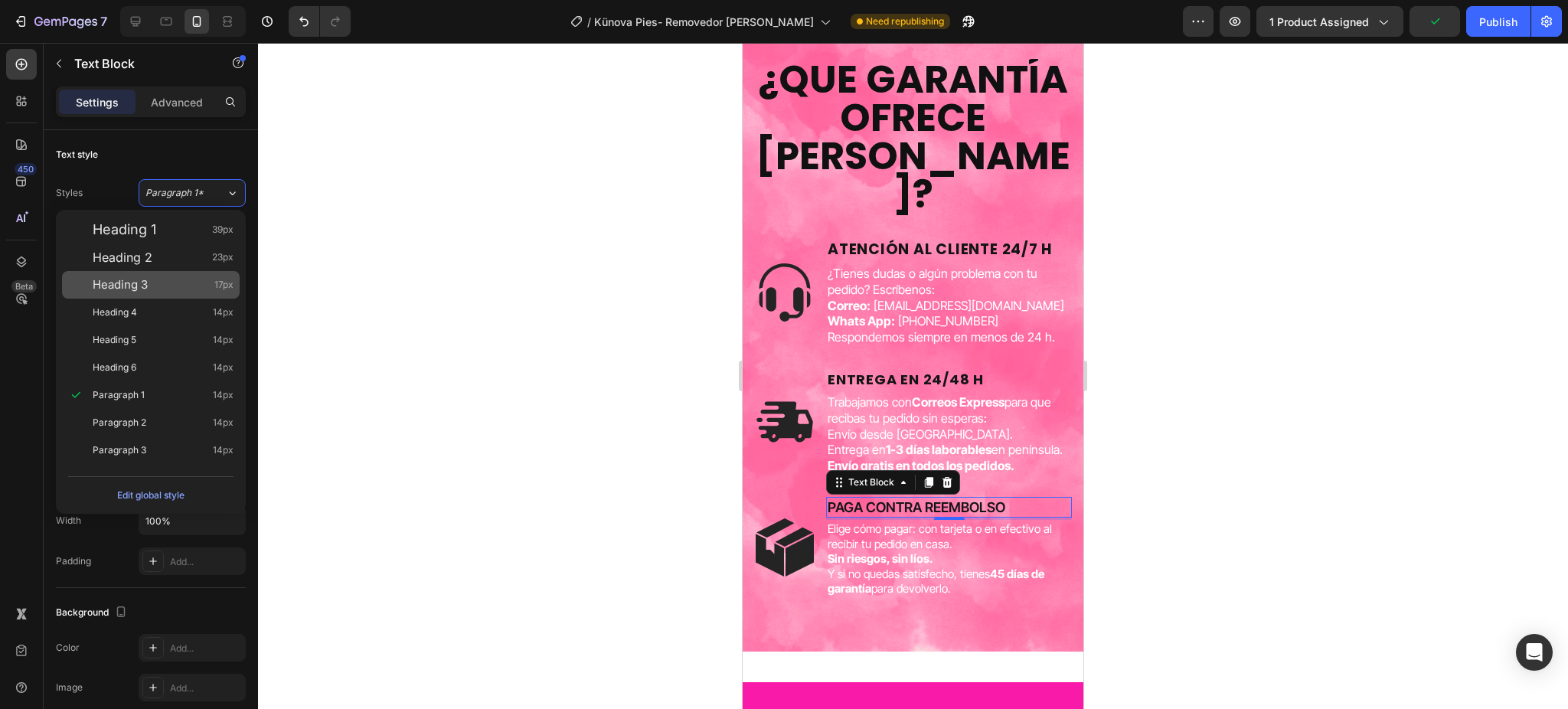
click at [168, 285] on div "Heading 3 17px" at bounding box center [163, 285] width 141 height 15
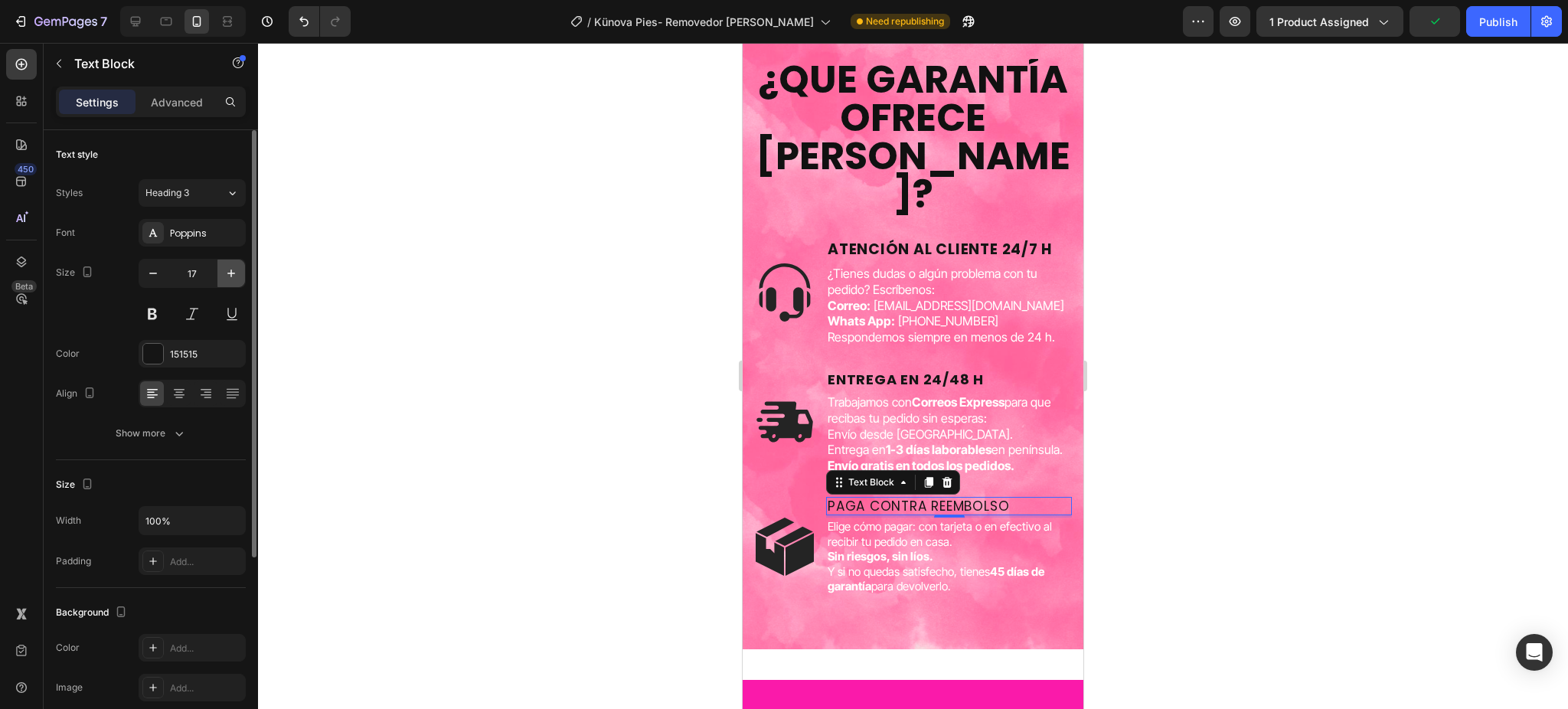
click at [235, 271] on icon "button" at bounding box center [231, 273] width 15 height 15
type input "18"
click at [159, 307] on button at bounding box center [152, 314] width 28 height 28
click at [384, 373] on div at bounding box center [912, 376] width 1310 height 666
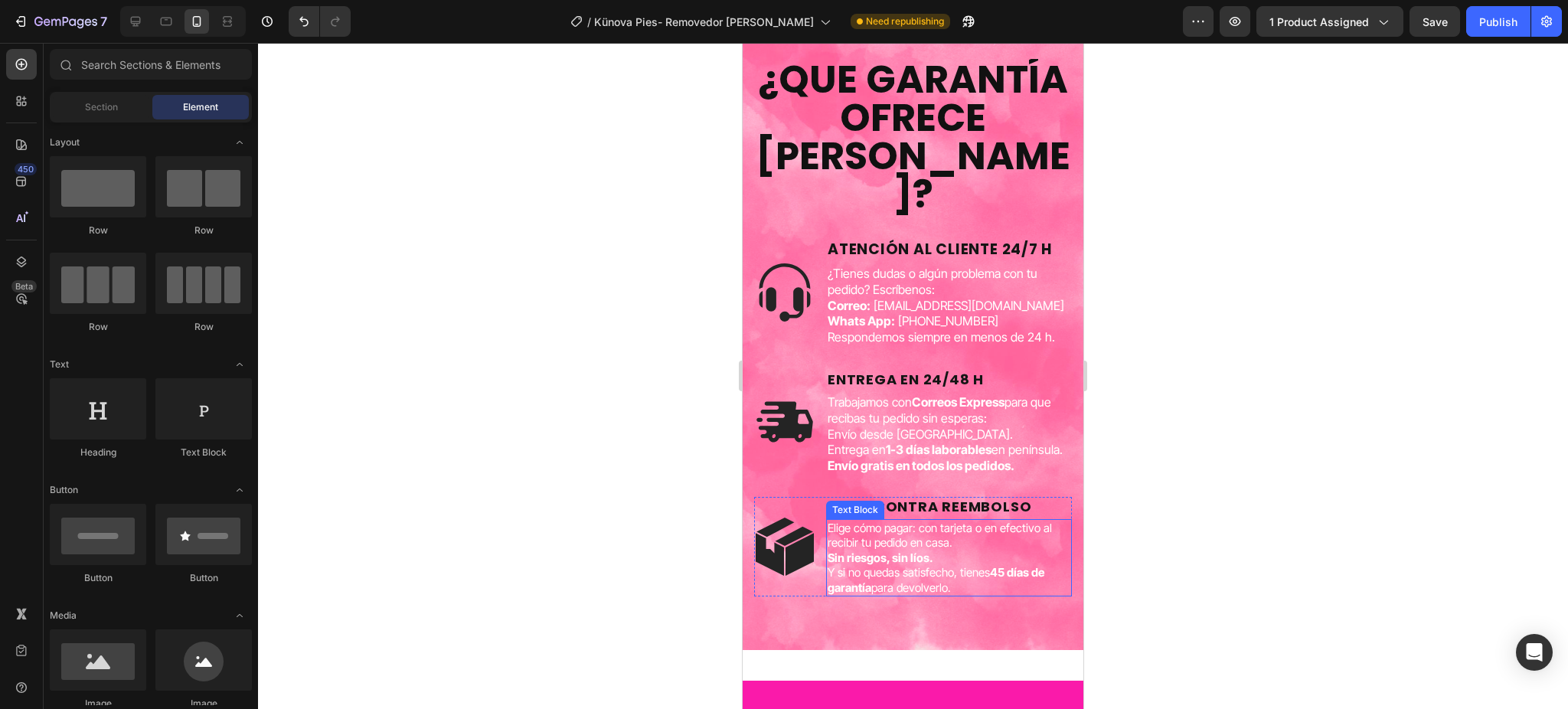
click at [912, 565] on strong "Sin riesgos, sin líos." at bounding box center [880, 558] width 105 height 14
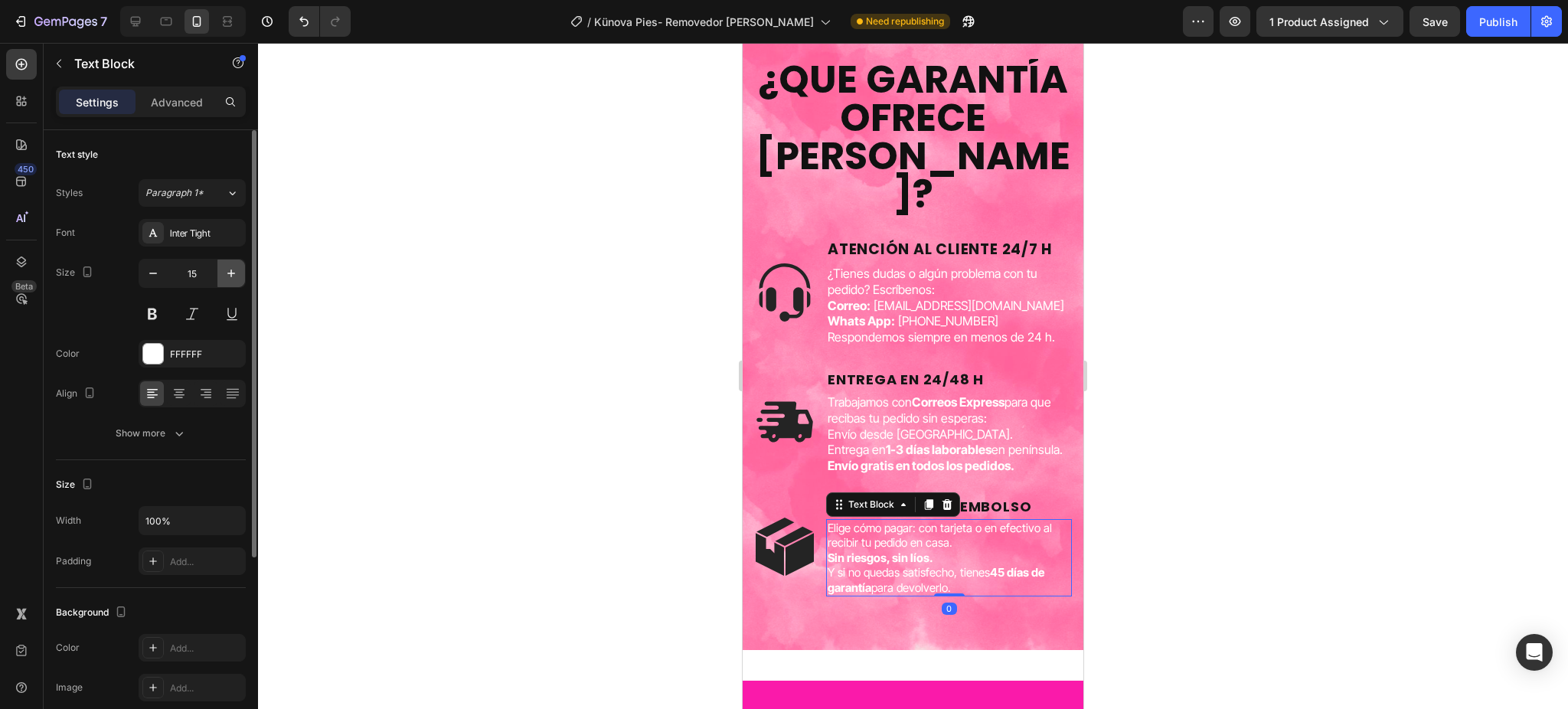
click at [228, 277] on icon "button" at bounding box center [231, 273] width 15 height 15
type input "16"
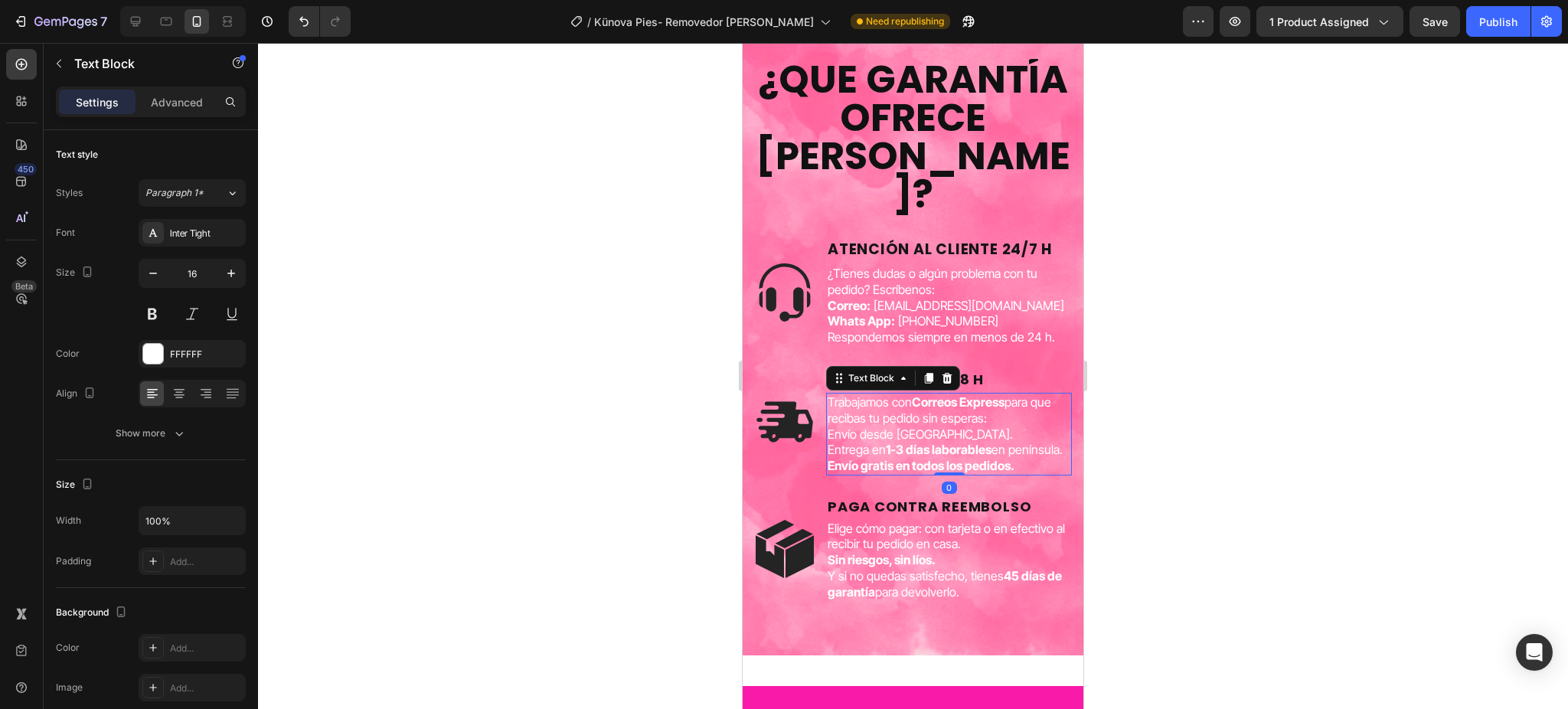
click at [878, 458] on p "Entrega en 1-3 días laborables en península." at bounding box center [949, 450] width 243 height 16
click at [235, 268] on icon "button" at bounding box center [231, 273] width 15 height 15
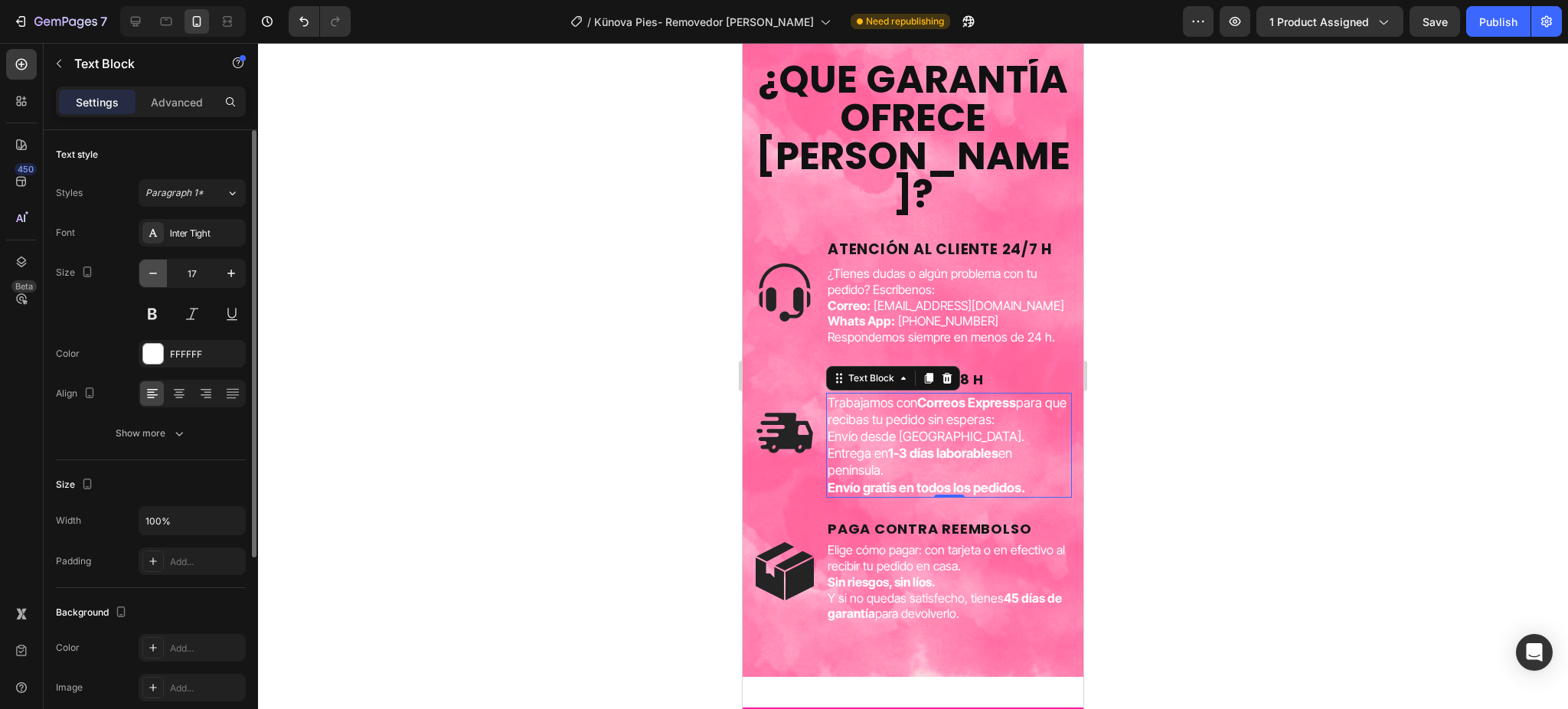
click at [140, 275] on button "button" at bounding box center [153, 273] width 28 height 28
type input "16"
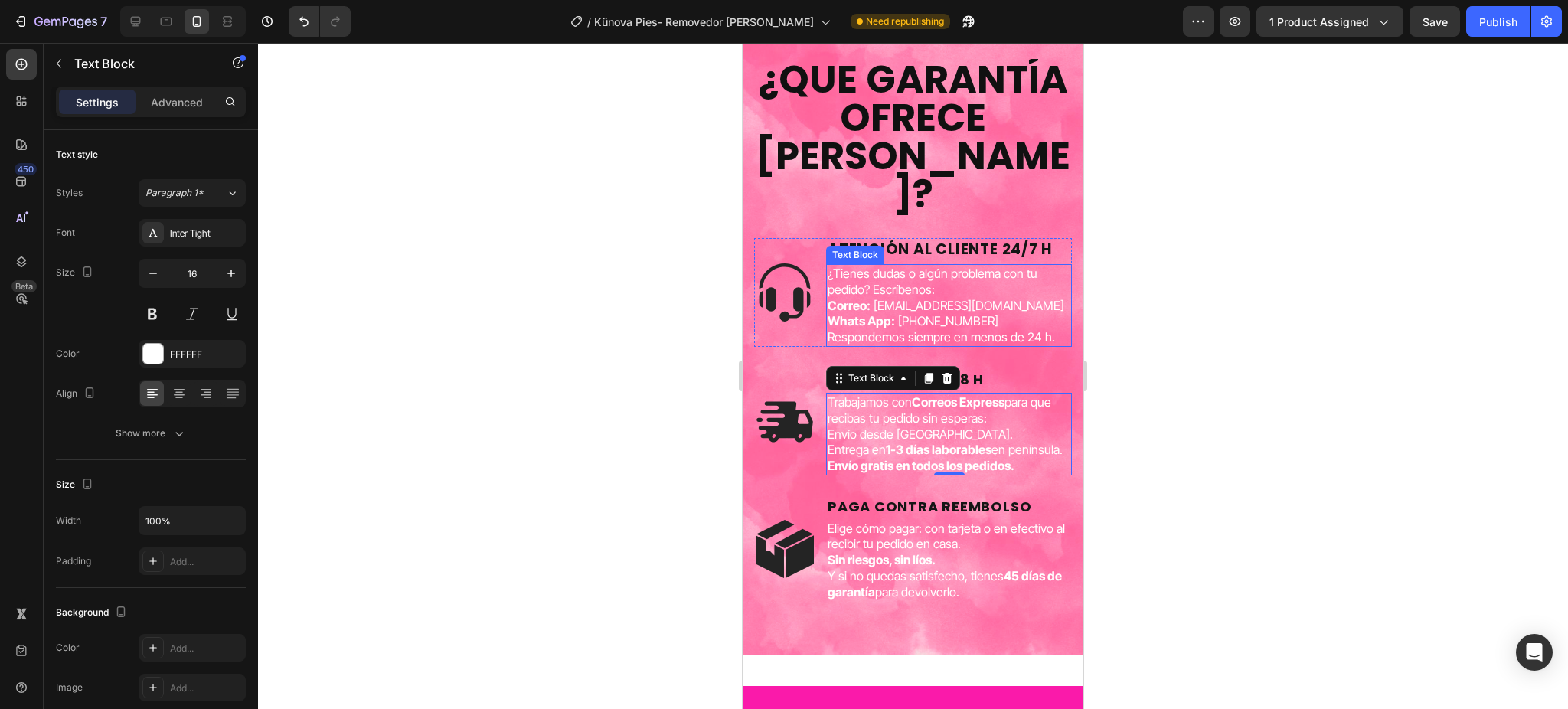
click at [858, 301] on strong "Correo:" at bounding box center [849, 305] width 43 height 15
click at [457, 305] on div at bounding box center [912, 376] width 1310 height 666
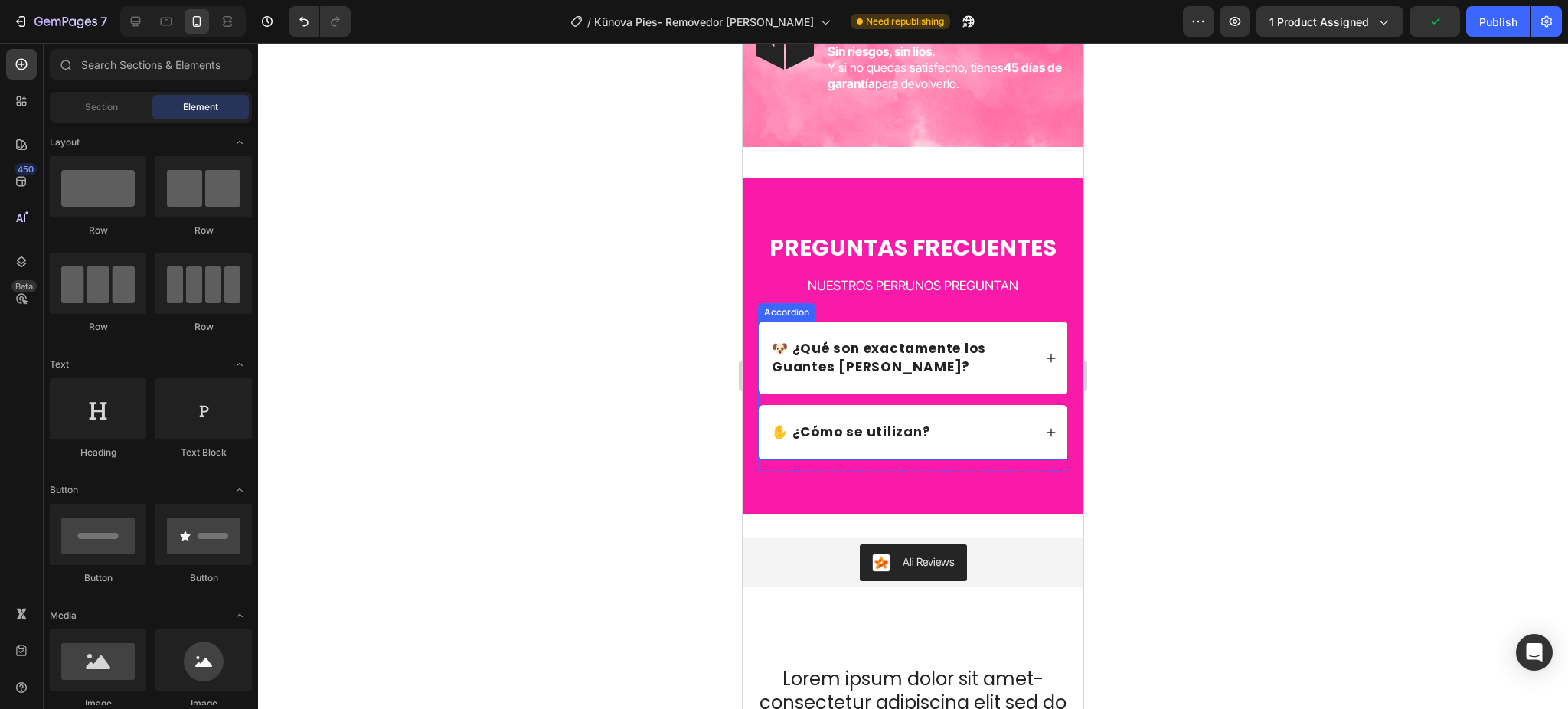
scroll to position [4565, 0]
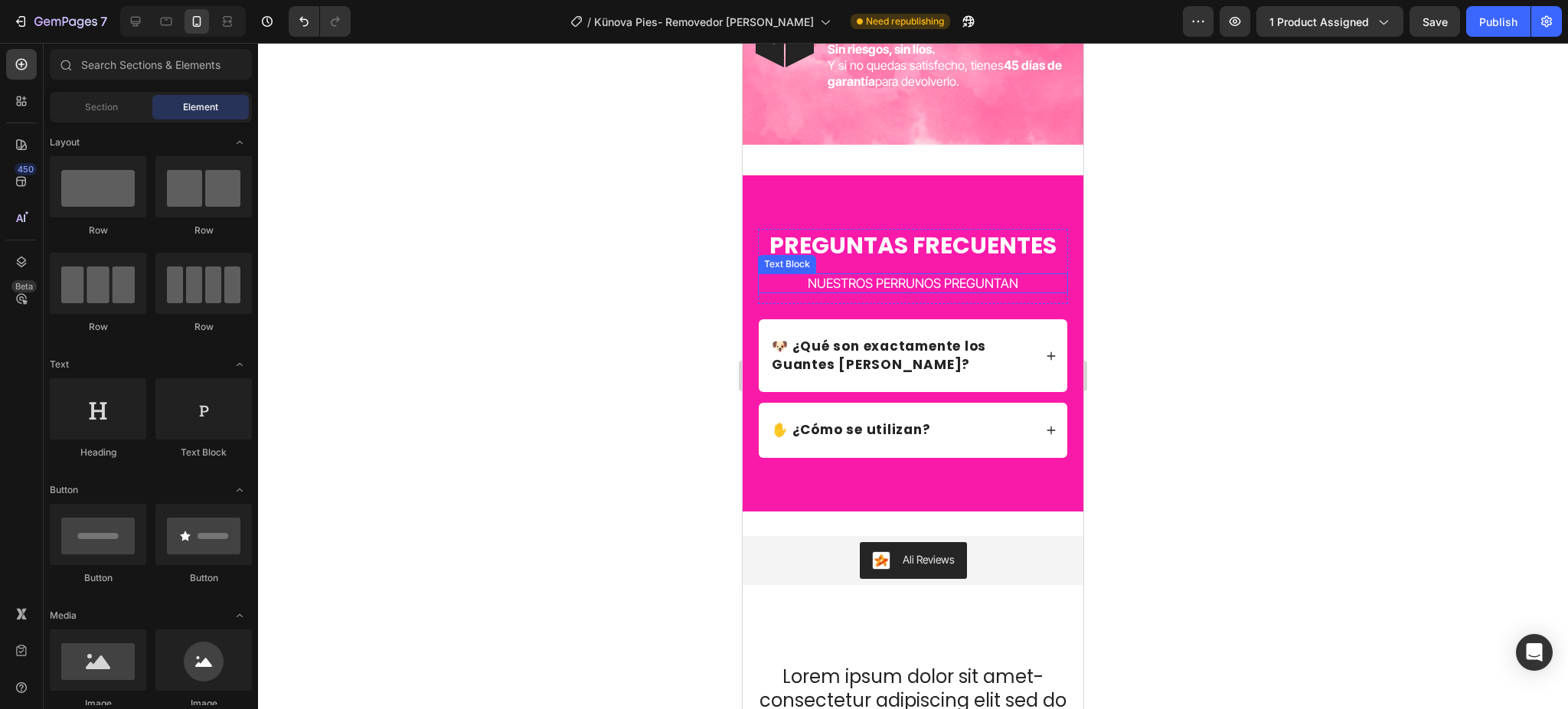
click at [910, 292] on p "NUESTROS PERRUNOS PREGUNTAN" at bounding box center [912, 283] width 307 height 17
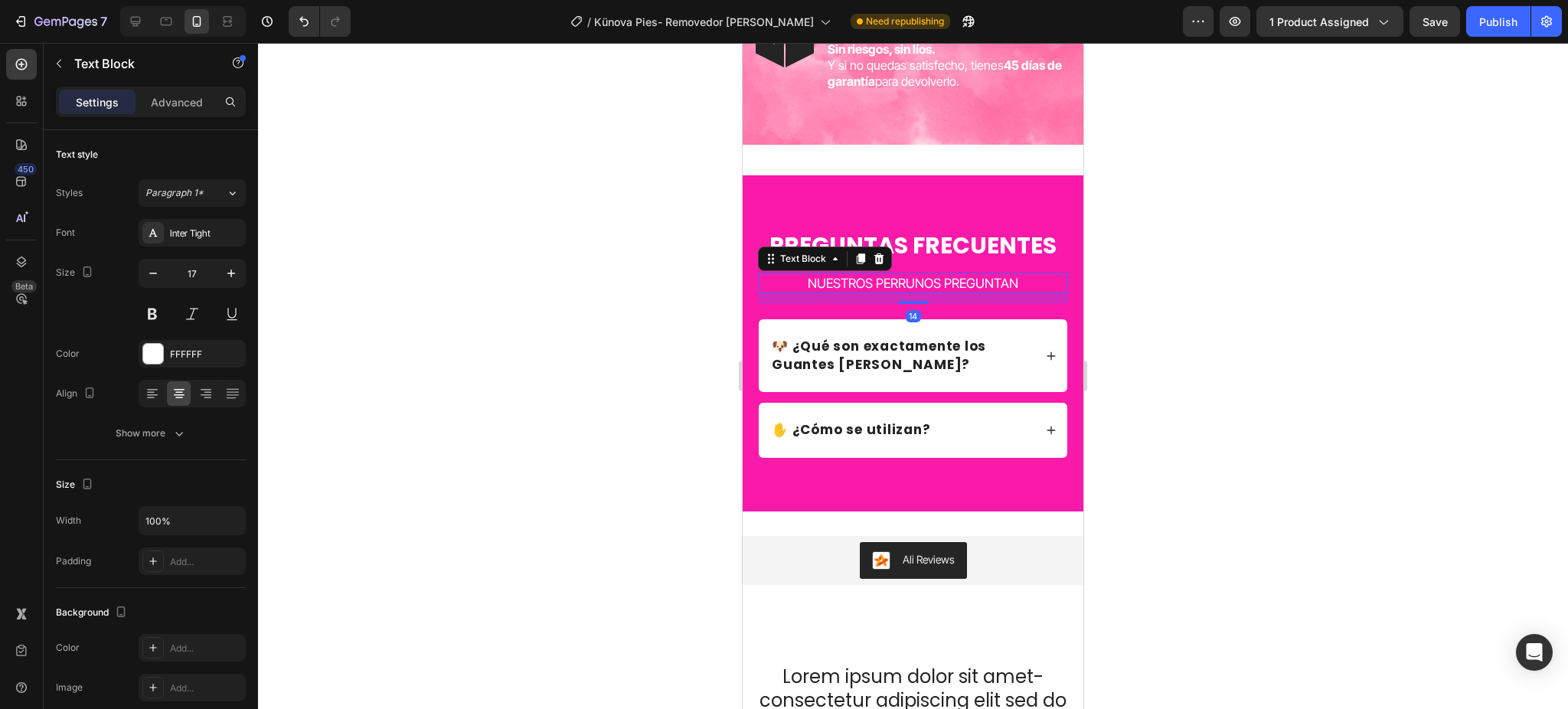
click at [910, 292] on p "NUESTROS PERRUNOS PREGUNTAN" at bounding box center [912, 283] width 307 height 17
click at [1230, 220] on div at bounding box center [912, 376] width 1310 height 666
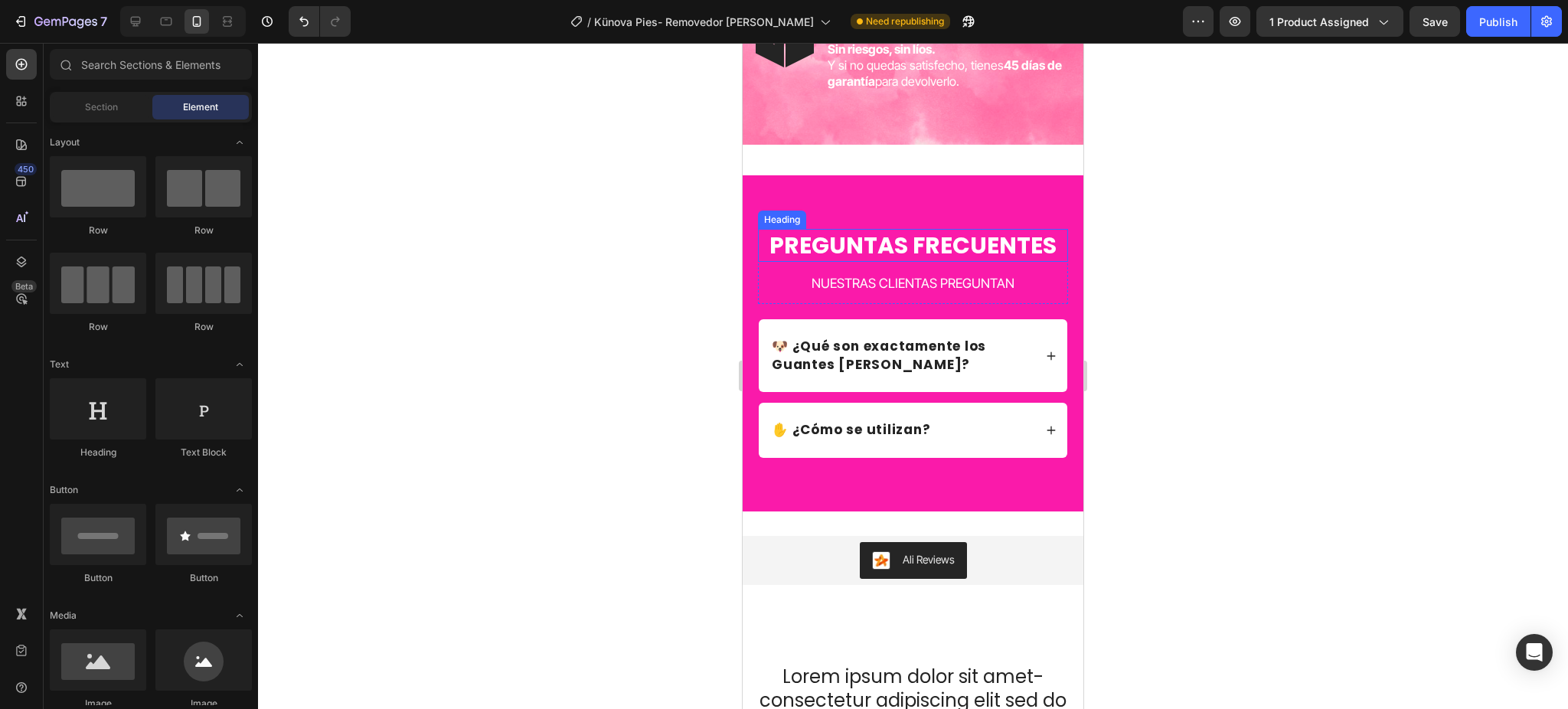
click at [988, 258] on h2 "PREGUNTAS FRECUENTES" at bounding box center [912, 246] width 310 height 33
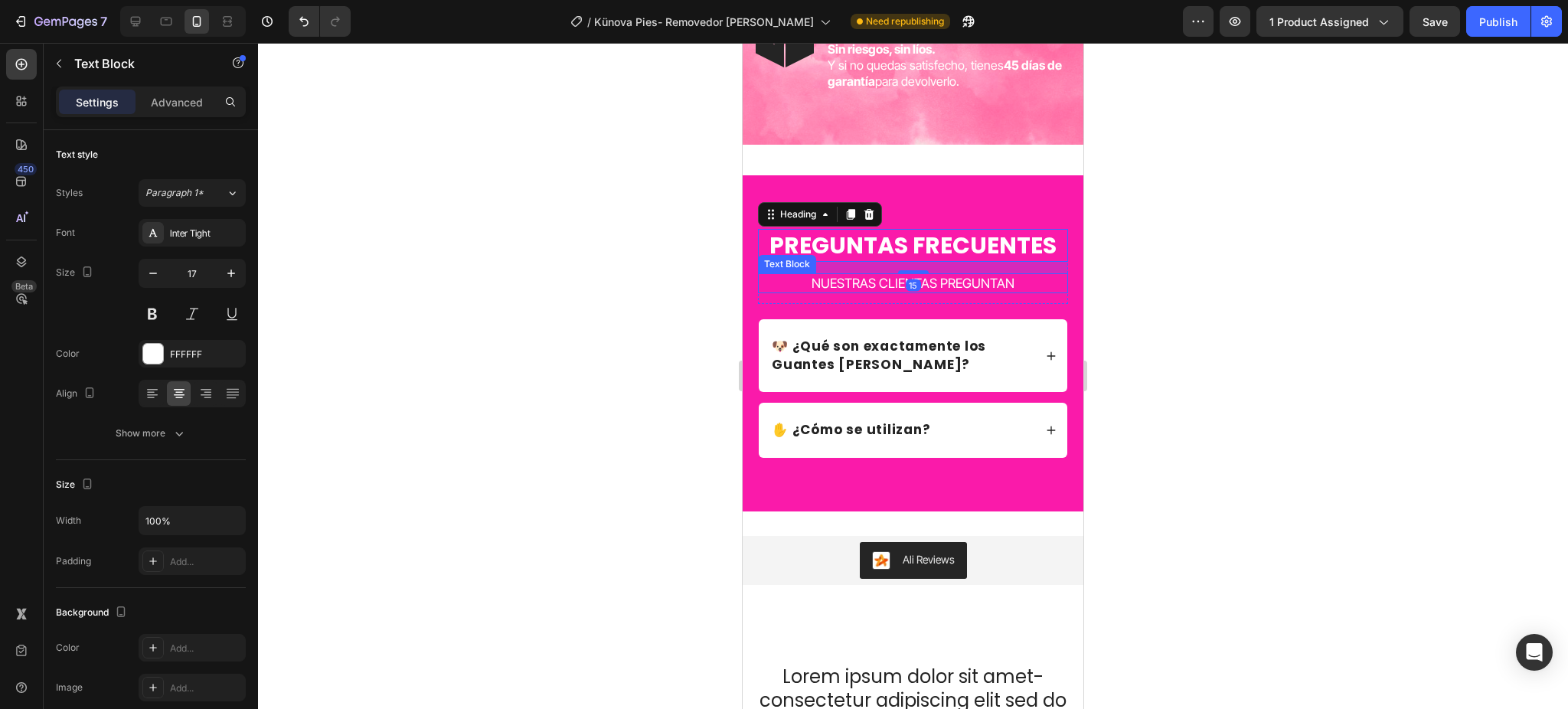
click at [955, 292] on p "NUESTRAS CLIENTAS PREGUNTAN" at bounding box center [912, 283] width 307 height 17
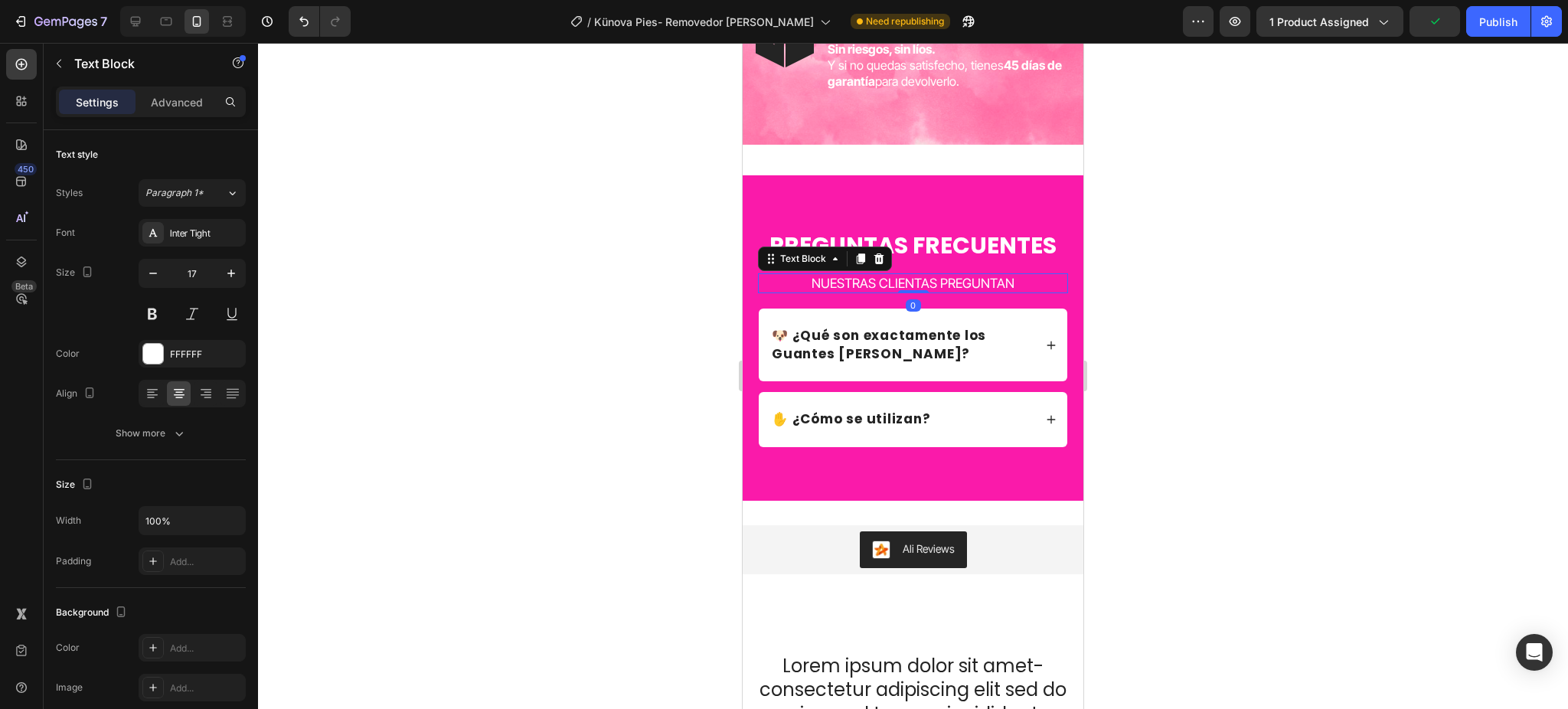
drag, startPoint x: 910, startPoint y: 315, endPoint x: 964, endPoint y: 289, distance: 59.9
click at [912, 286] on div "PREGUNTAS FRECUENTES Heading NUESTRAS CLIENTAS PREGUNTAN Text Block 0" at bounding box center [912, 261] width 310 height 64
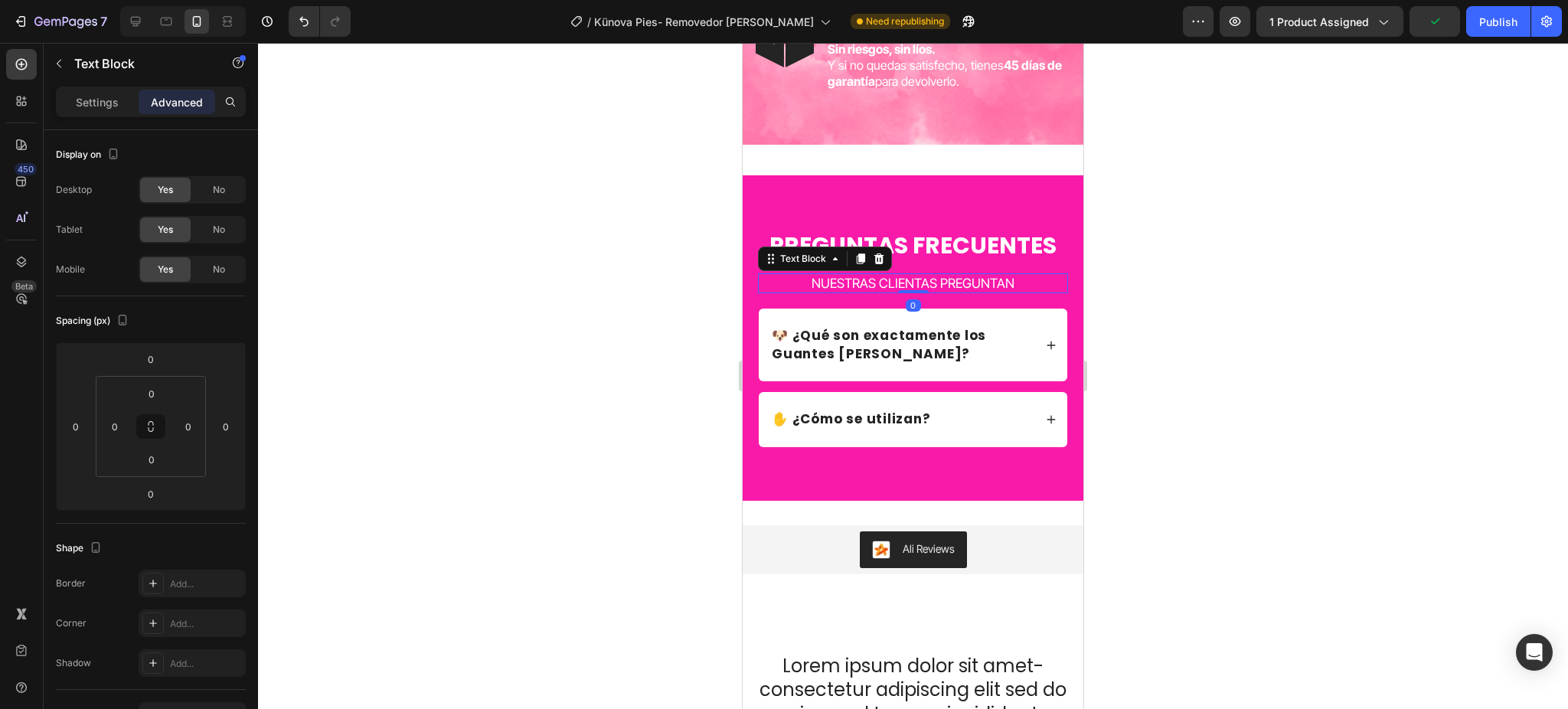
click at [1380, 352] on div at bounding box center [912, 376] width 1310 height 666
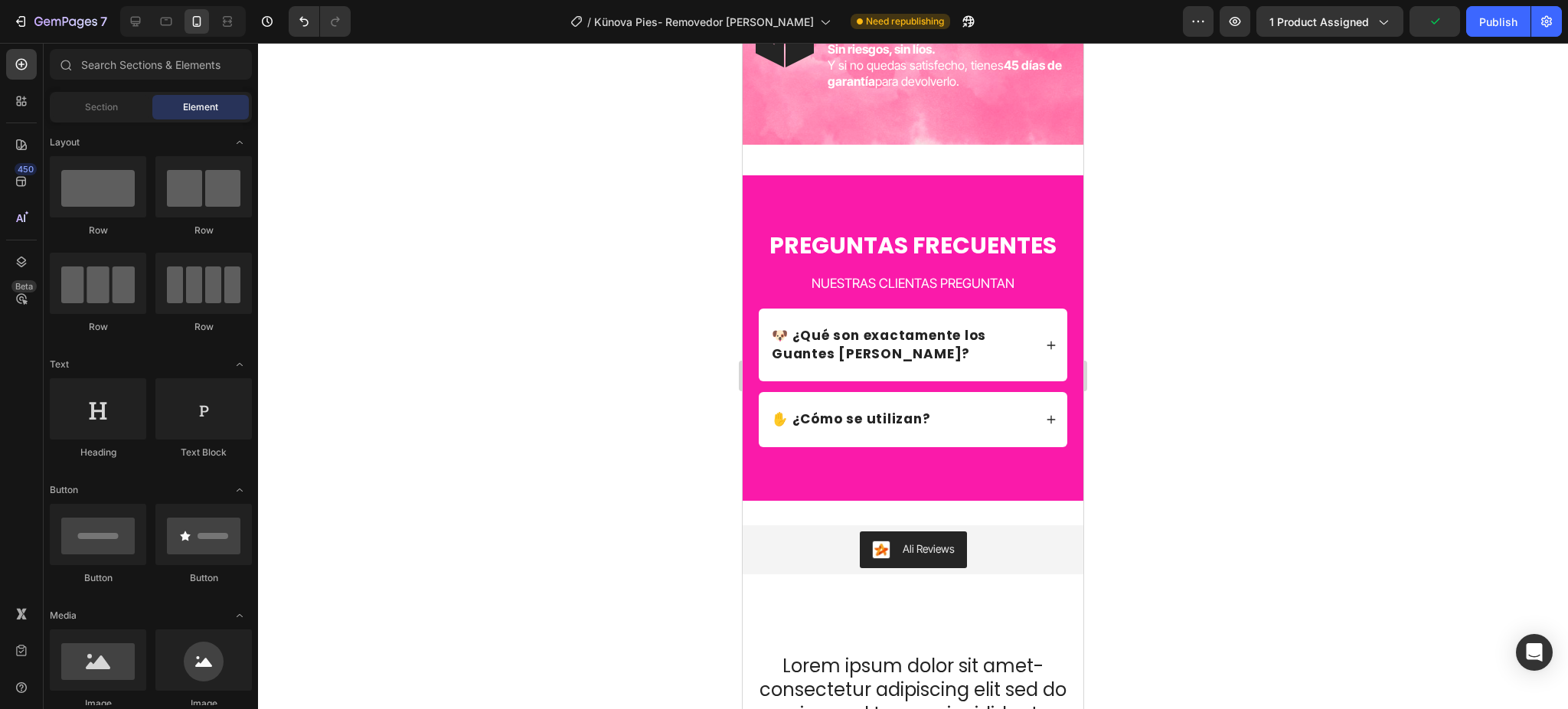
click at [964, 197] on div "PREGUNTAS FRECUENTES Heading NUESTRAS CLIENTAS PREGUNTAN Text Block Row 🐶 ¿Qué …" at bounding box center [913, 338] width 341 height 325
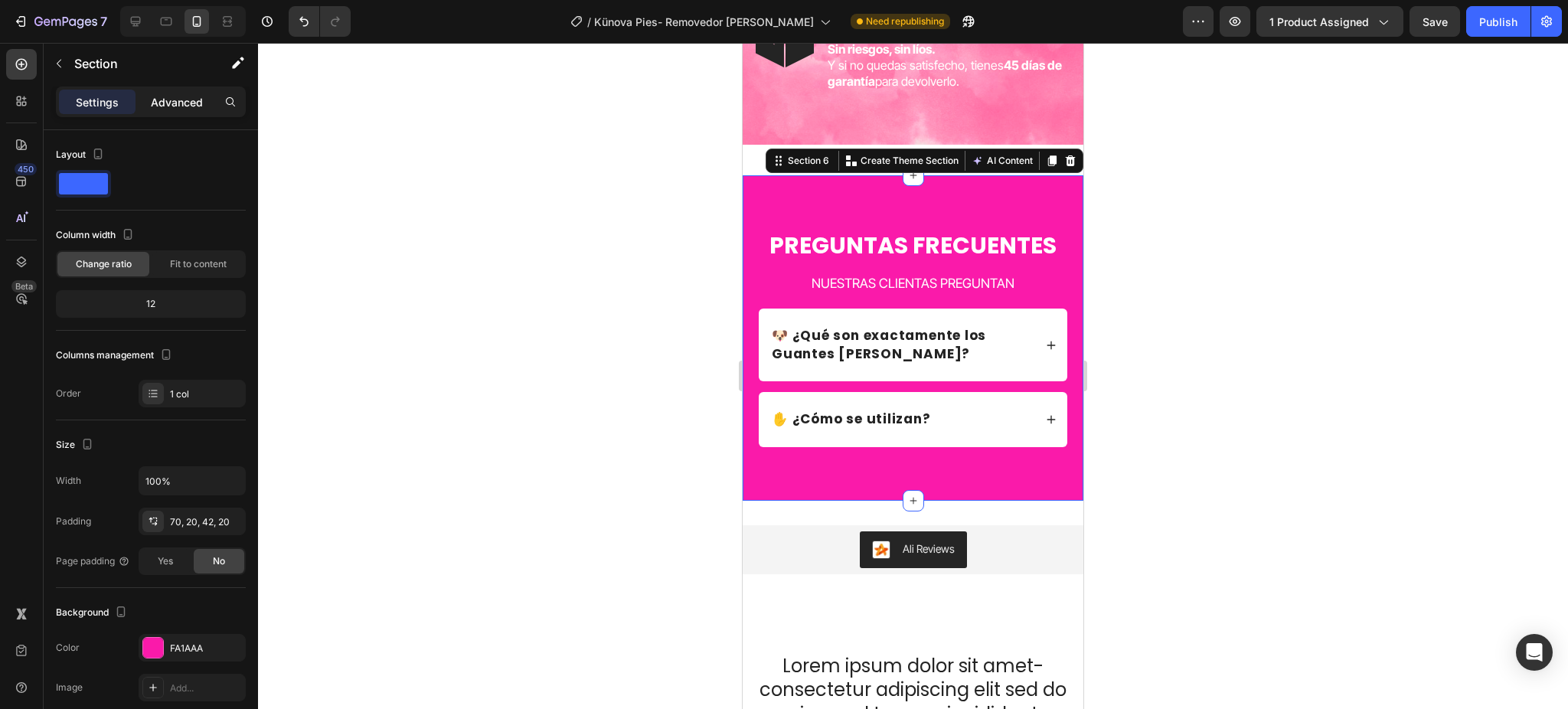
click at [188, 101] on p "Advanced" at bounding box center [177, 102] width 52 height 16
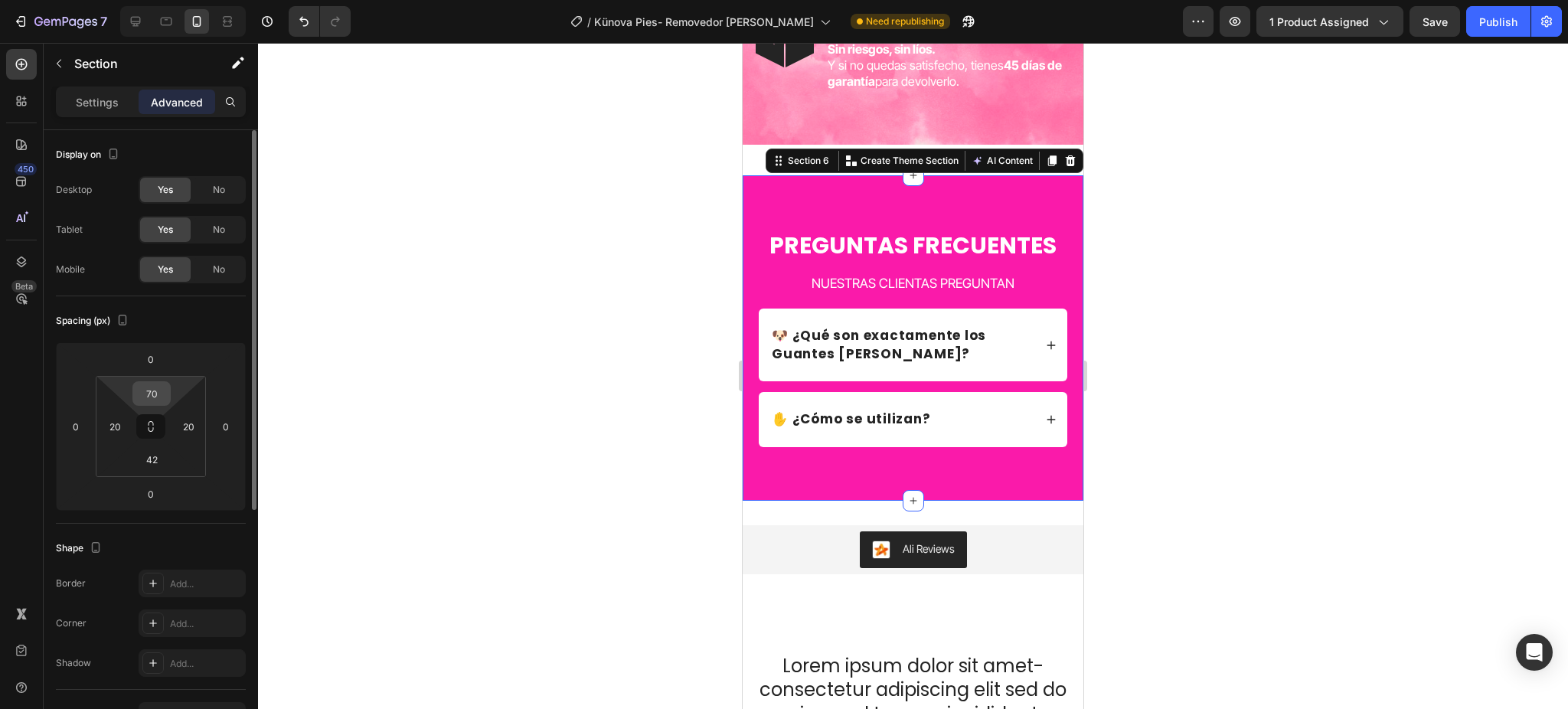
click at [155, 393] on input "70" at bounding box center [151, 393] width 31 height 23
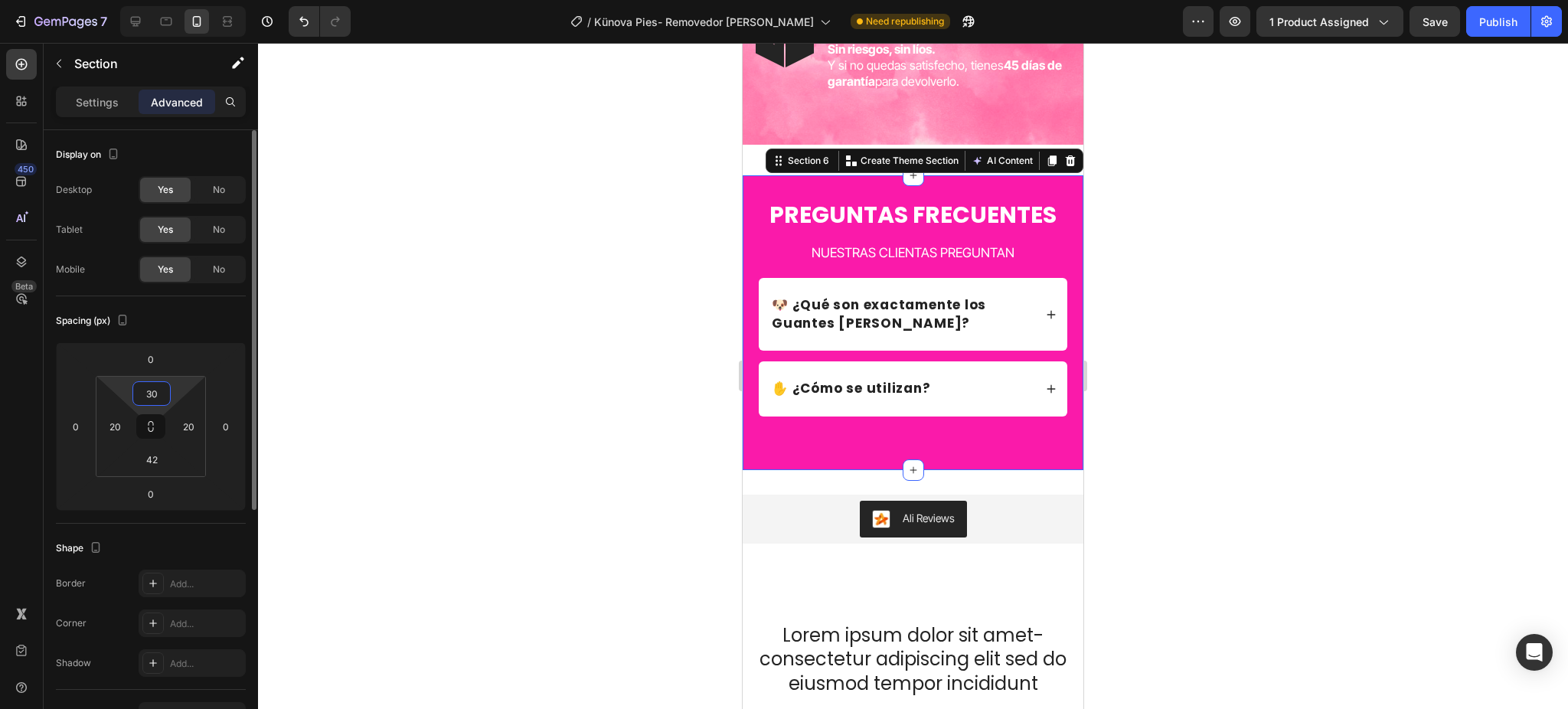
click at [147, 389] on input "30" at bounding box center [151, 393] width 31 height 23
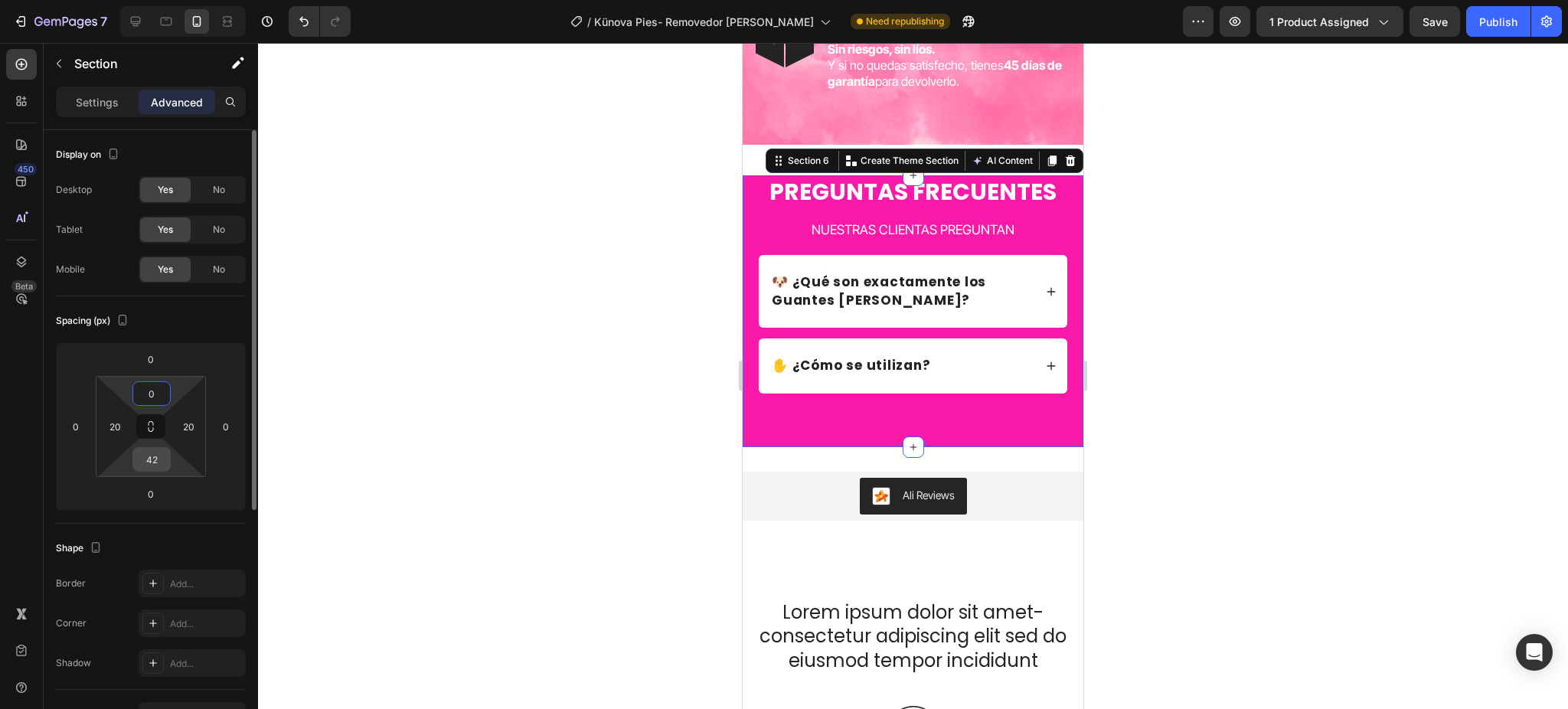
type input "0"
click at [155, 463] on input "42" at bounding box center [151, 459] width 31 height 23
click at [155, 463] on input "42" at bounding box center [151, 459] width 31 height 23
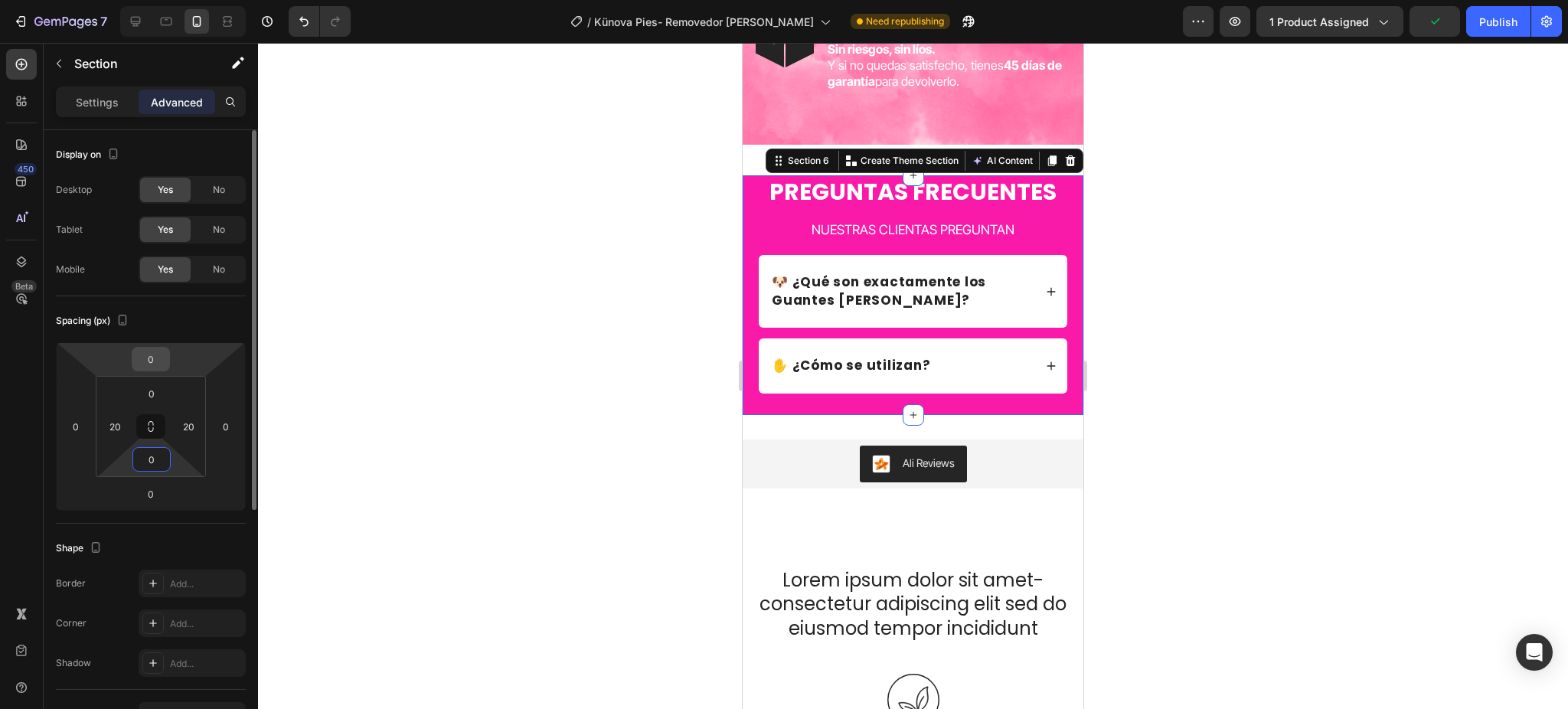
type input "0"
click at [150, 362] on input "0" at bounding box center [151, 358] width 31 height 23
type input "30"
click at [157, 486] on input "0" at bounding box center [151, 493] width 31 height 23
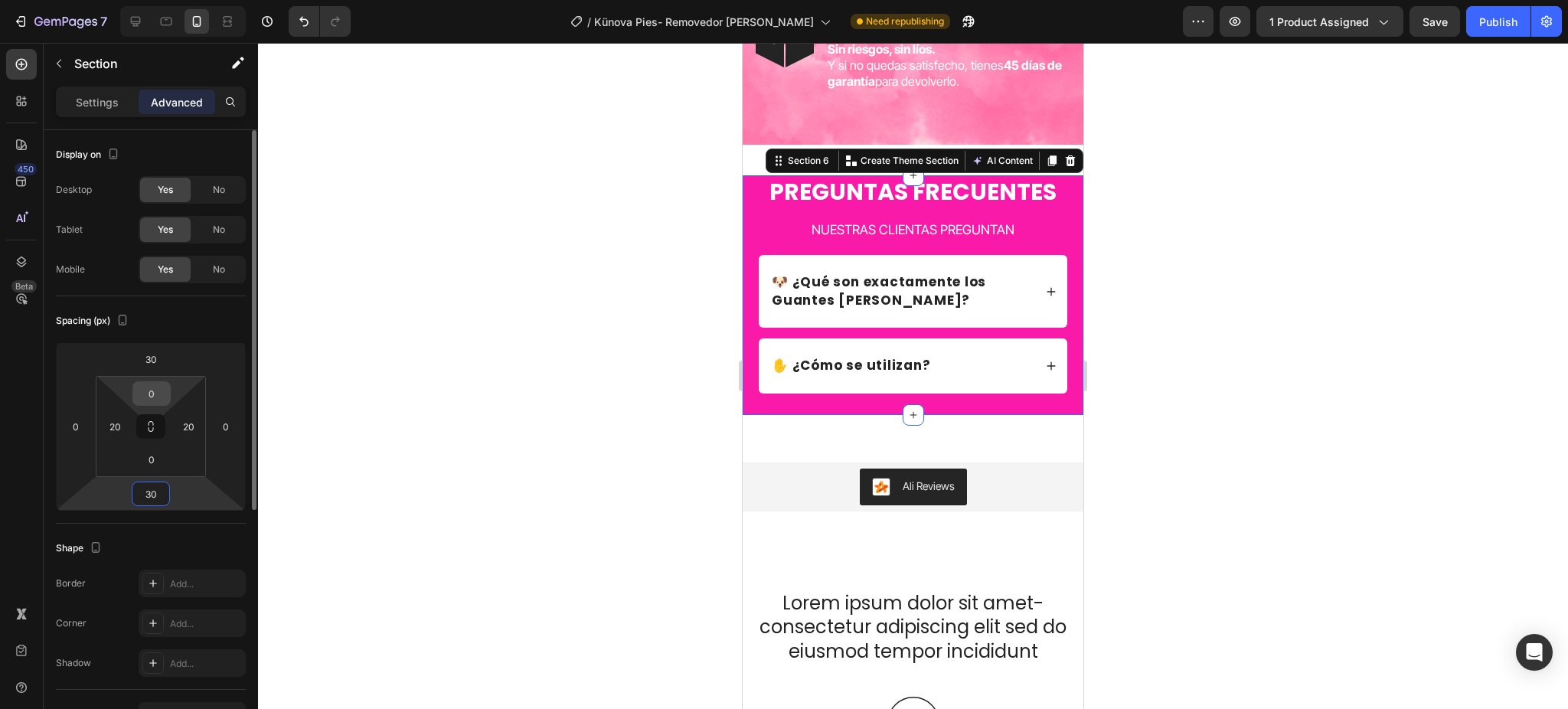
type input "30"
click at [155, 393] on input "0" at bounding box center [151, 393] width 31 height 23
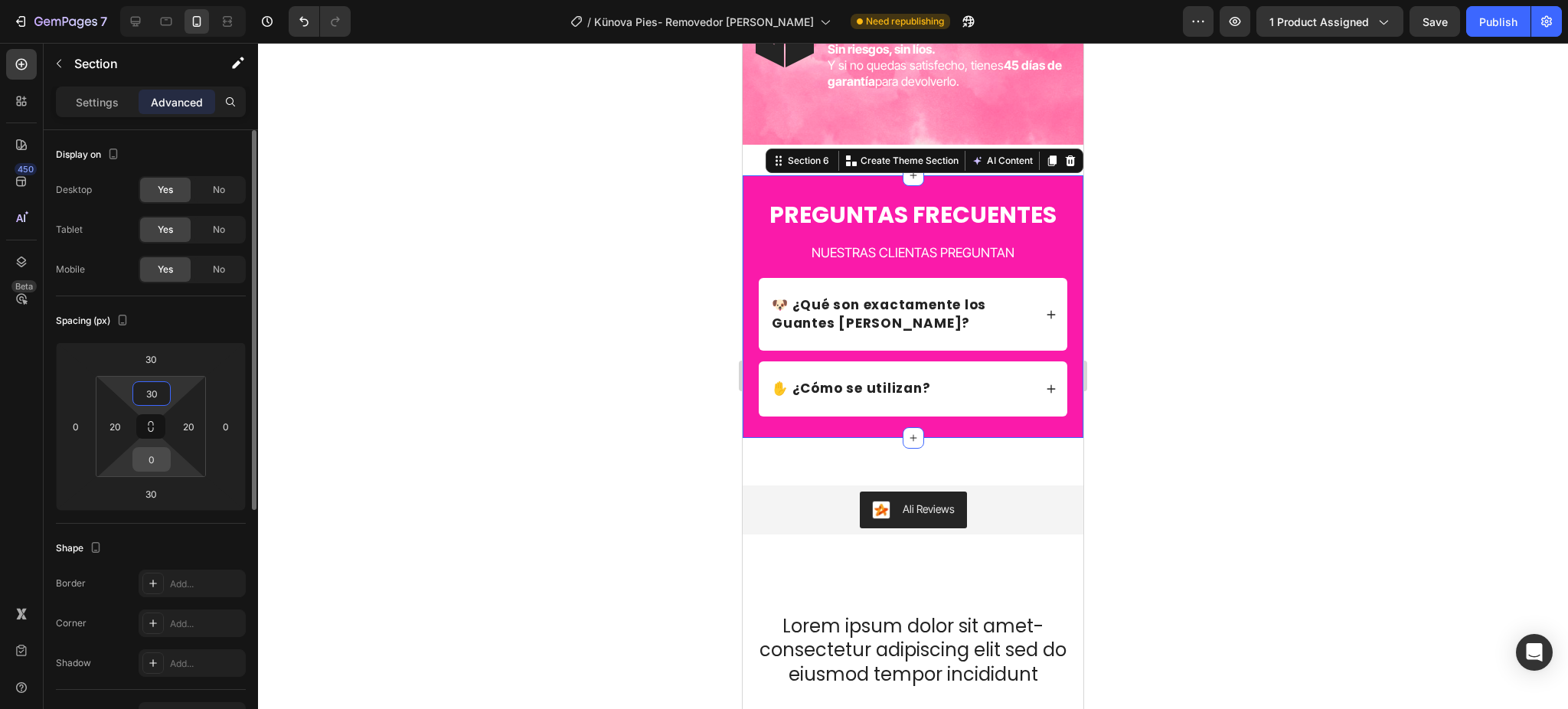
type input "30"
click at [159, 454] on input "0" at bounding box center [151, 459] width 31 height 23
type input "30"
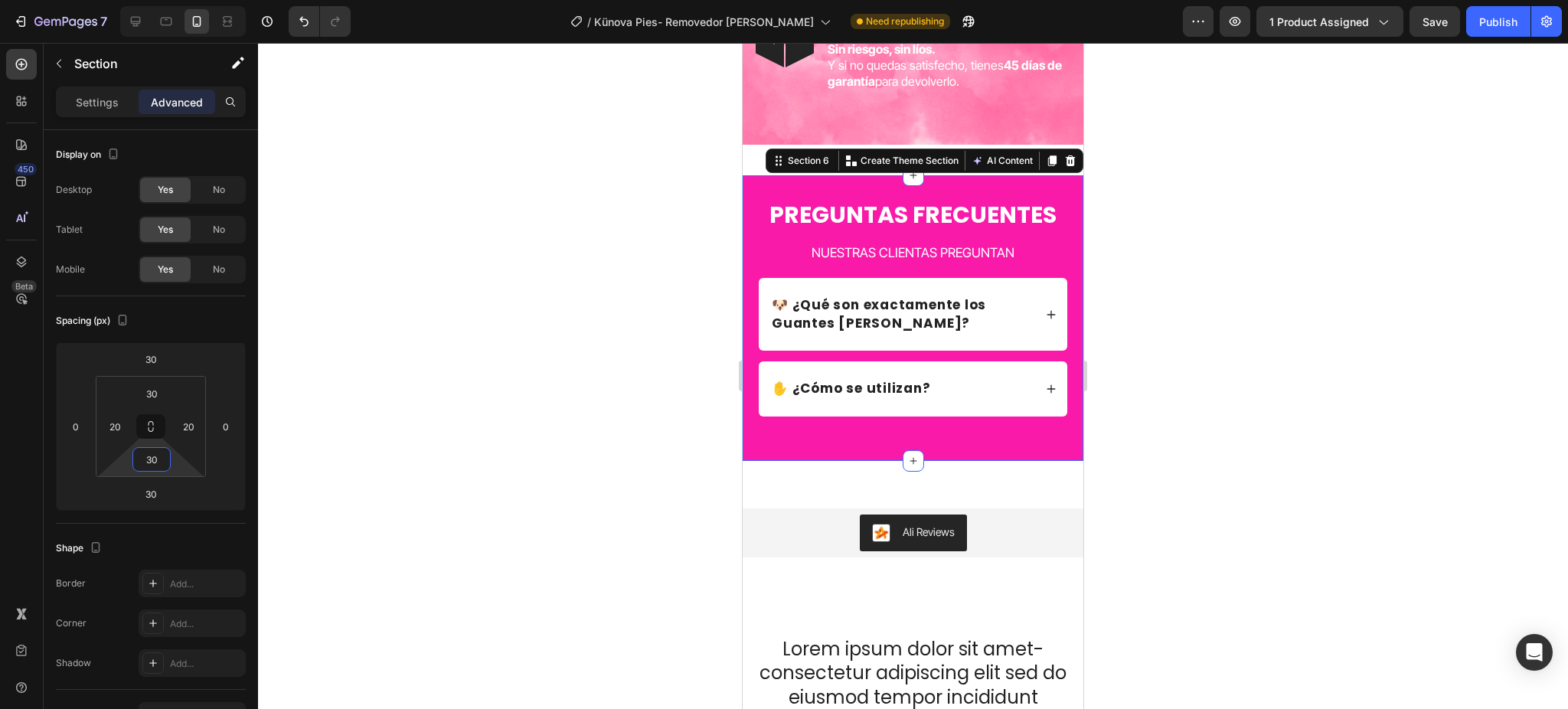
click at [435, 376] on div at bounding box center [912, 376] width 1310 height 666
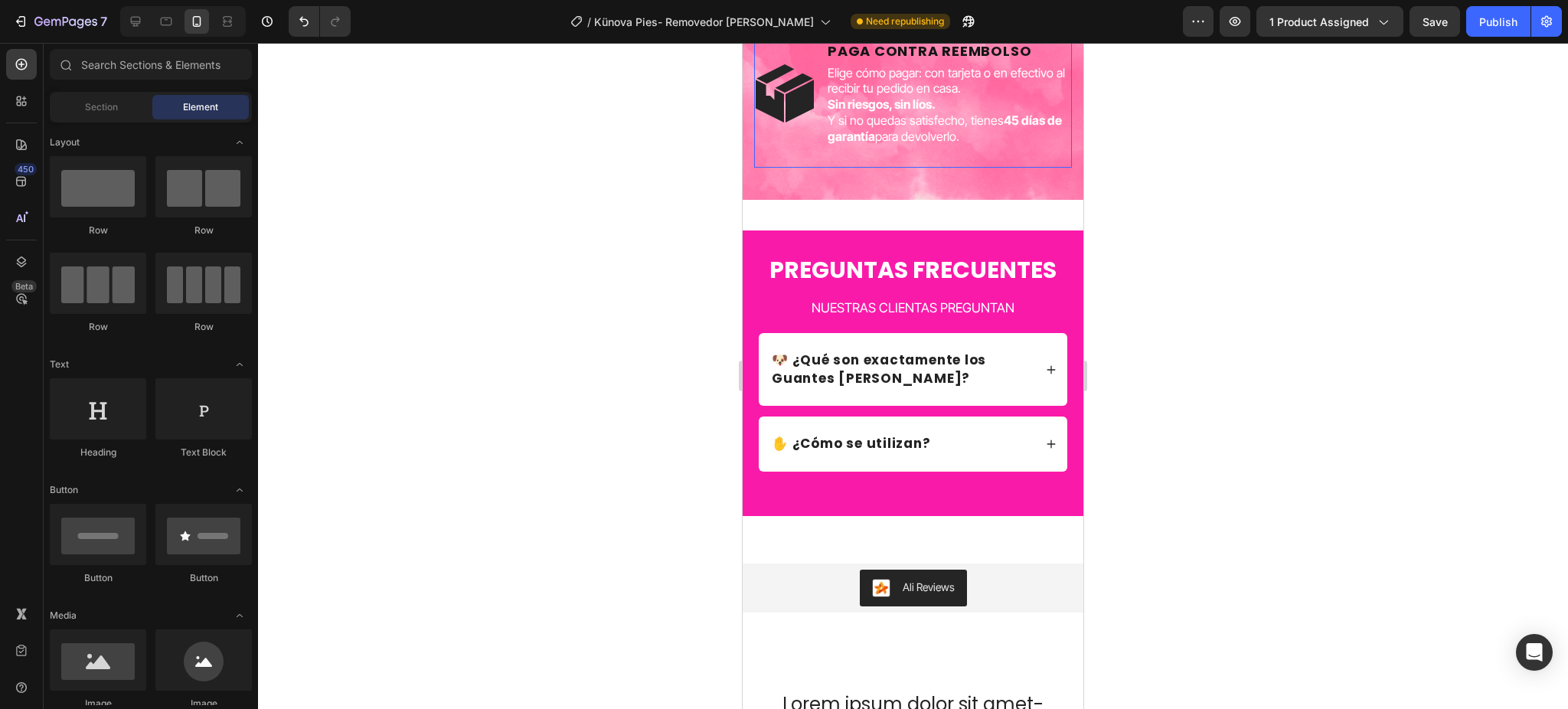
scroll to position [4463, 0]
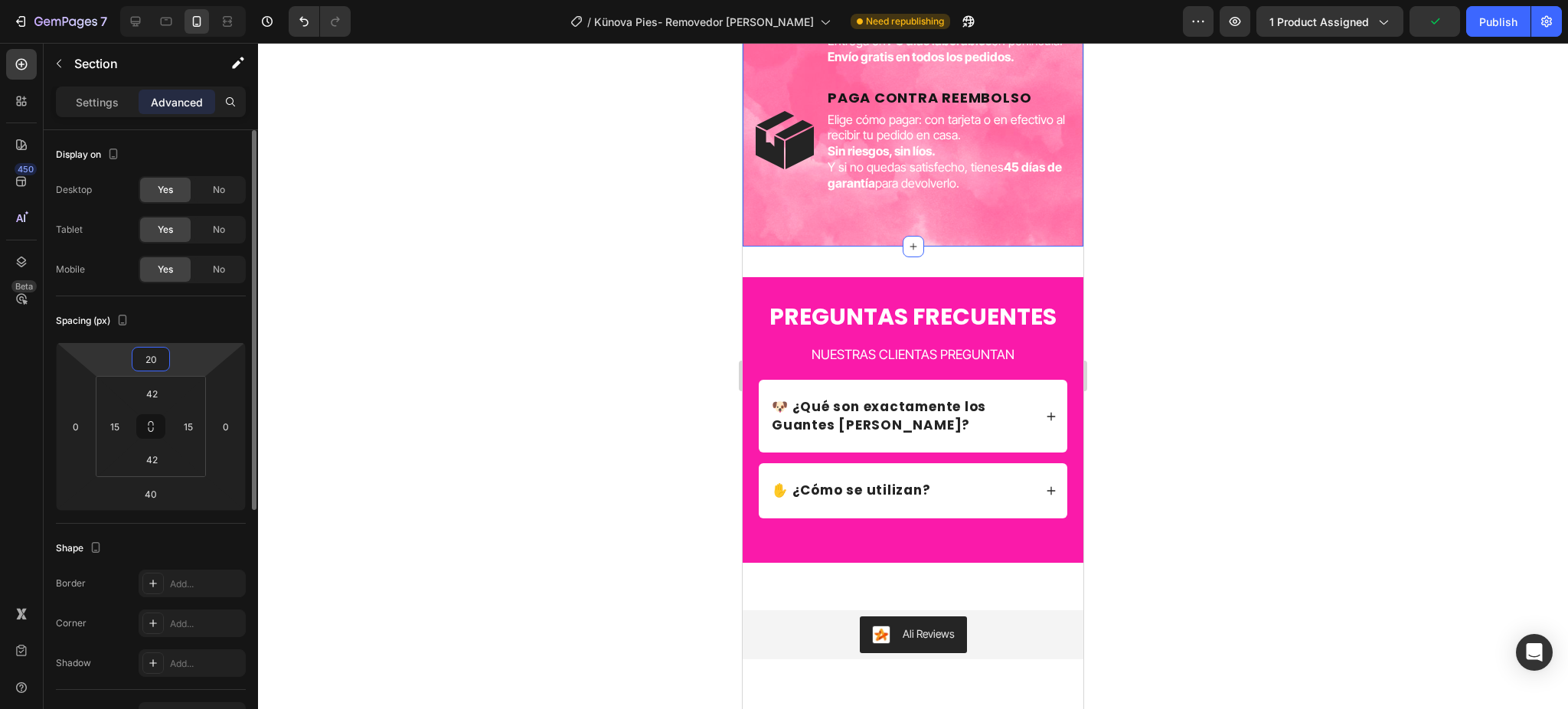
click at [155, 354] on input "20" at bounding box center [151, 358] width 31 height 23
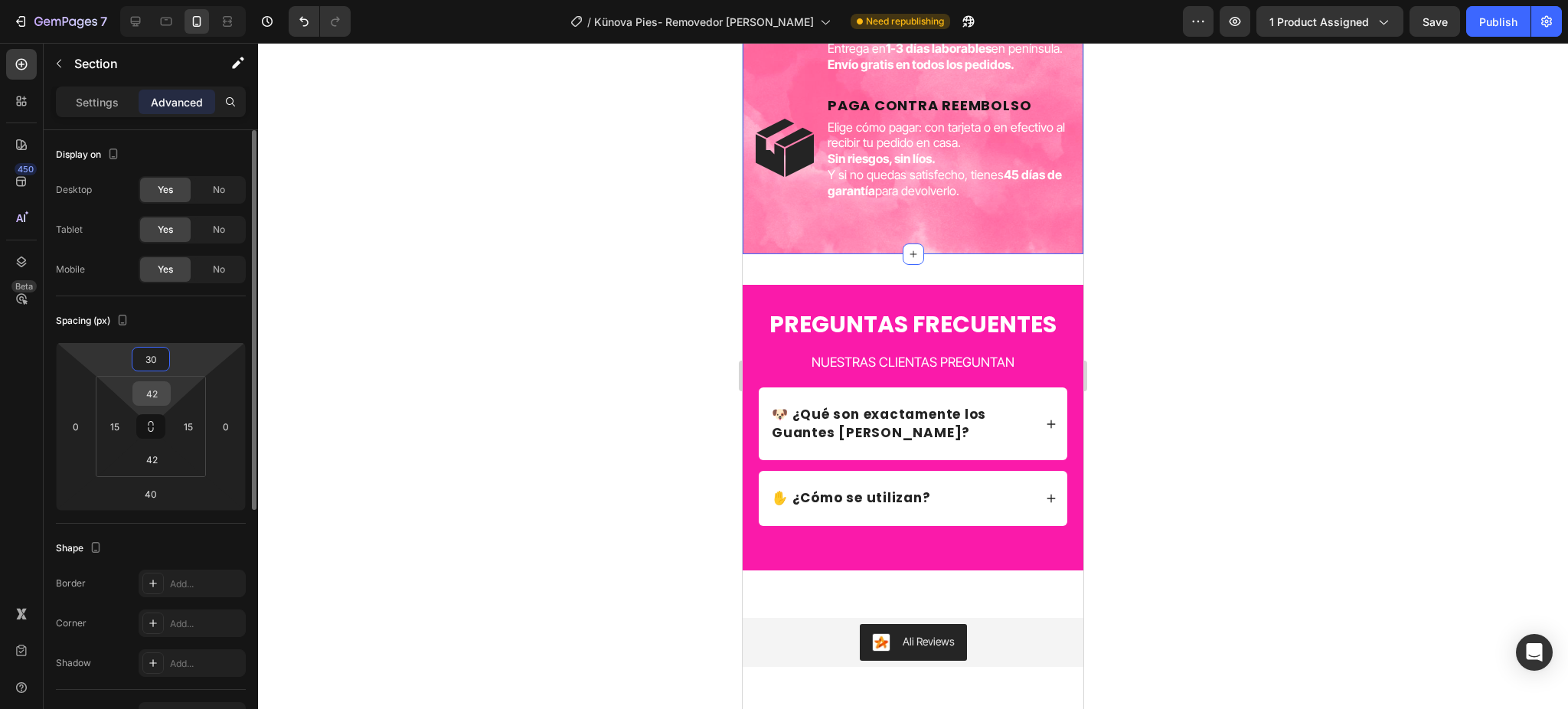
type input "30"
click at [159, 386] on input "42" at bounding box center [151, 393] width 31 height 23
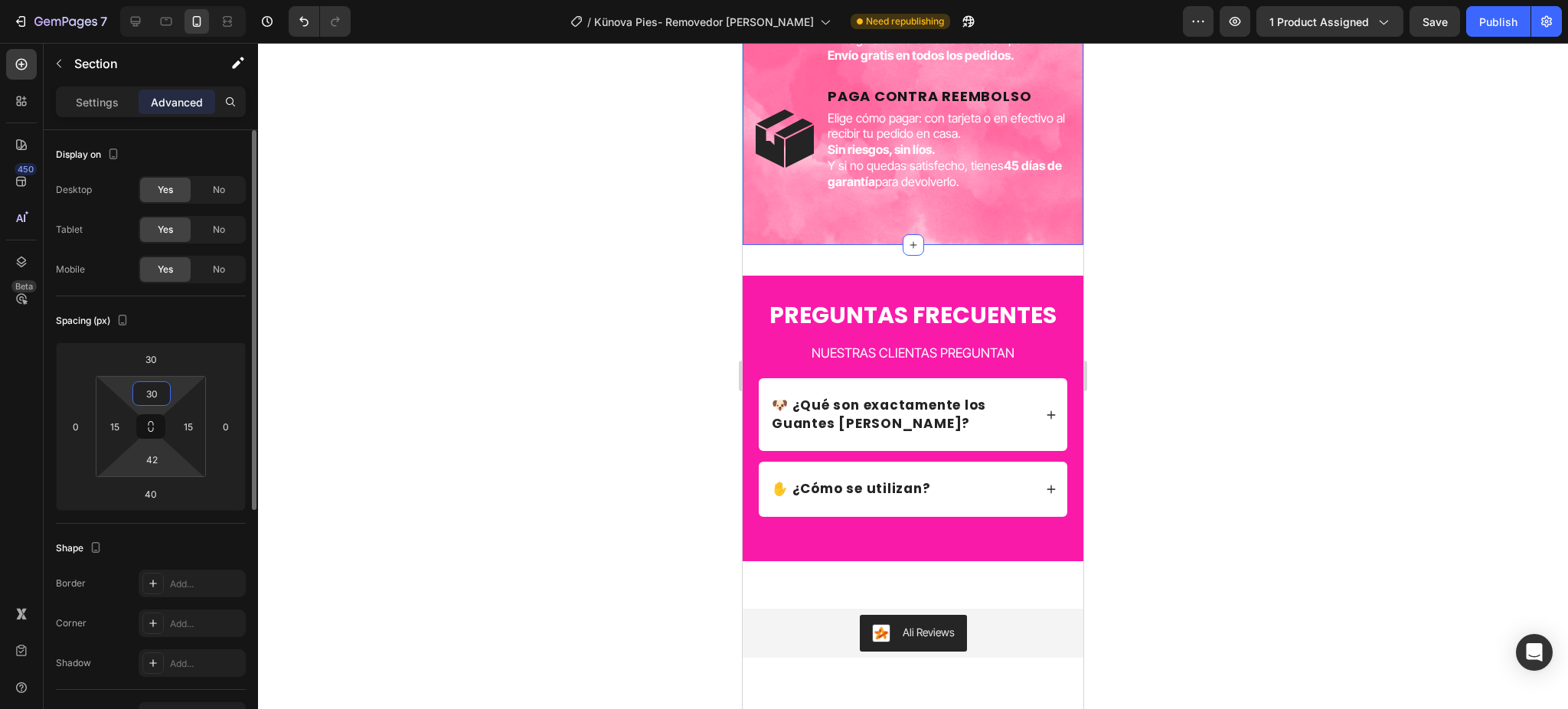
type input "30"
click at [151, 0] on html "7 Version history / Künova Pies- Removedor [PERSON_NAME] Need republishing Prev…" at bounding box center [784, 0] width 1568 height 0
click at [158, 458] on input "42" at bounding box center [151, 459] width 31 height 23
click at [145, 421] on icon at bounding box center [151, 426] width 12 height 12
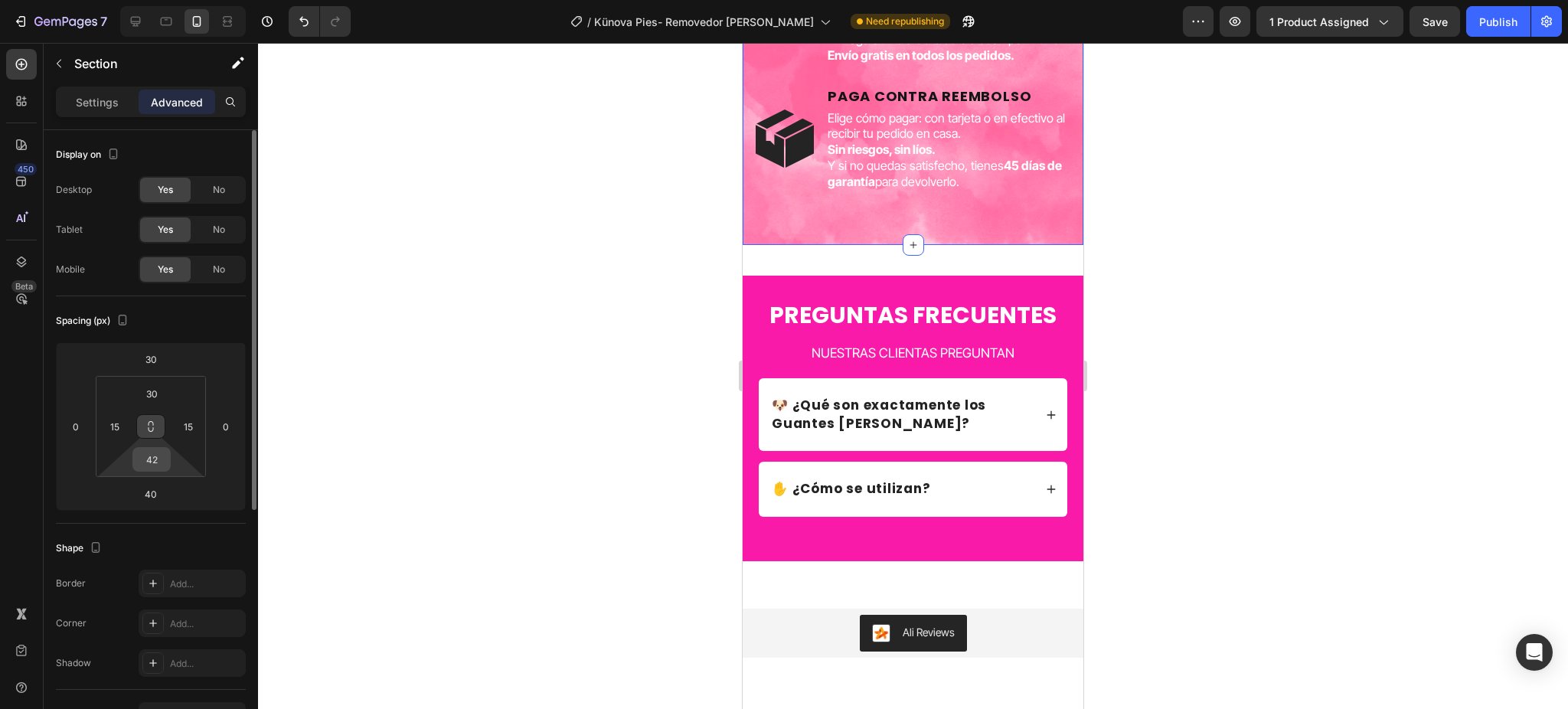
click at [160, 458] on input "42" at bounding box center [151, 459] width 31 height 23
click at [160, 459] on input "42" at bounding box center [151, 459] width 31 height 23
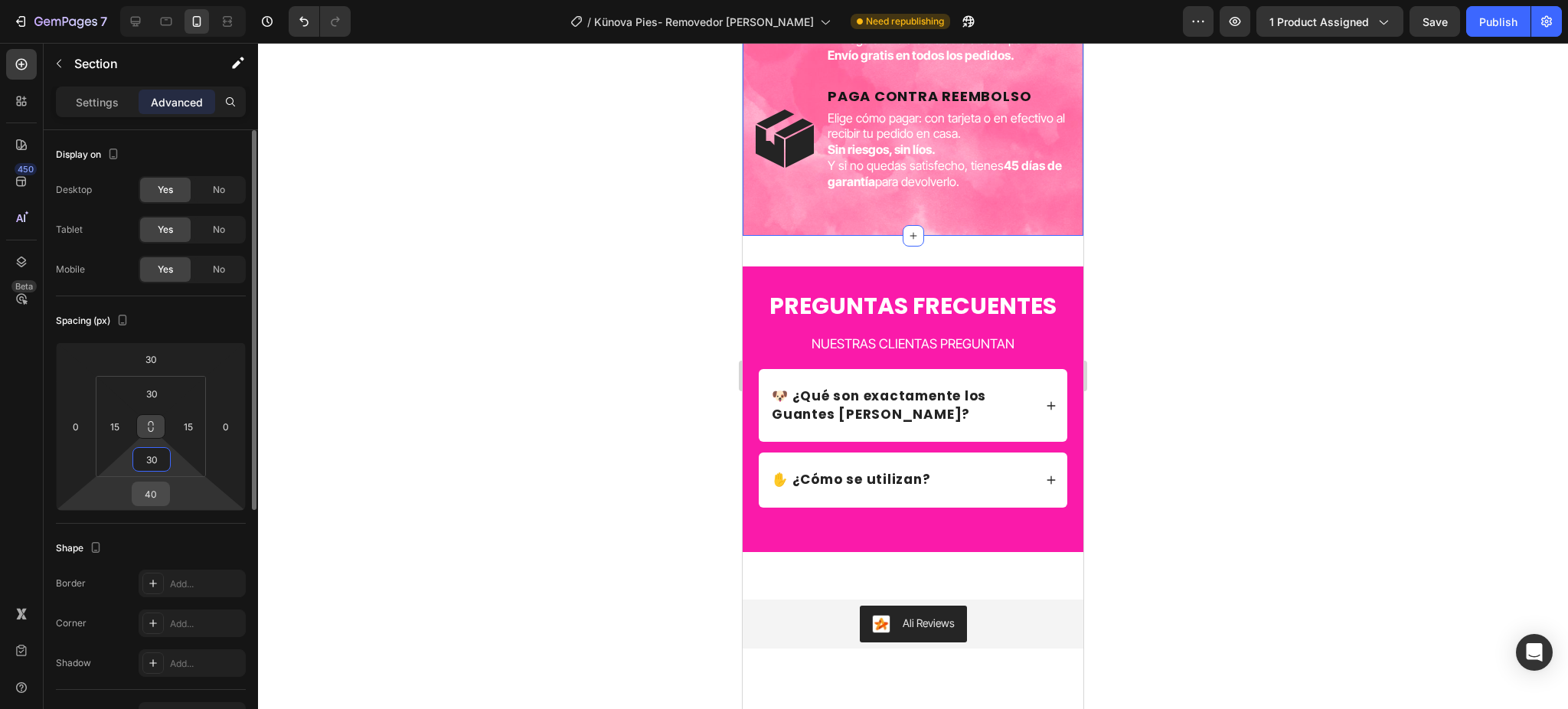
type input "30"
click at [145, 488] on input "40" at bounding box center [151, 493] width 31 height 23
click at [147, 489] on input "40" at bounding box center [151, 493] width 31 height 23
click at [148, 490] on input "40" at bounding box center [151, 493] width 31 height 23
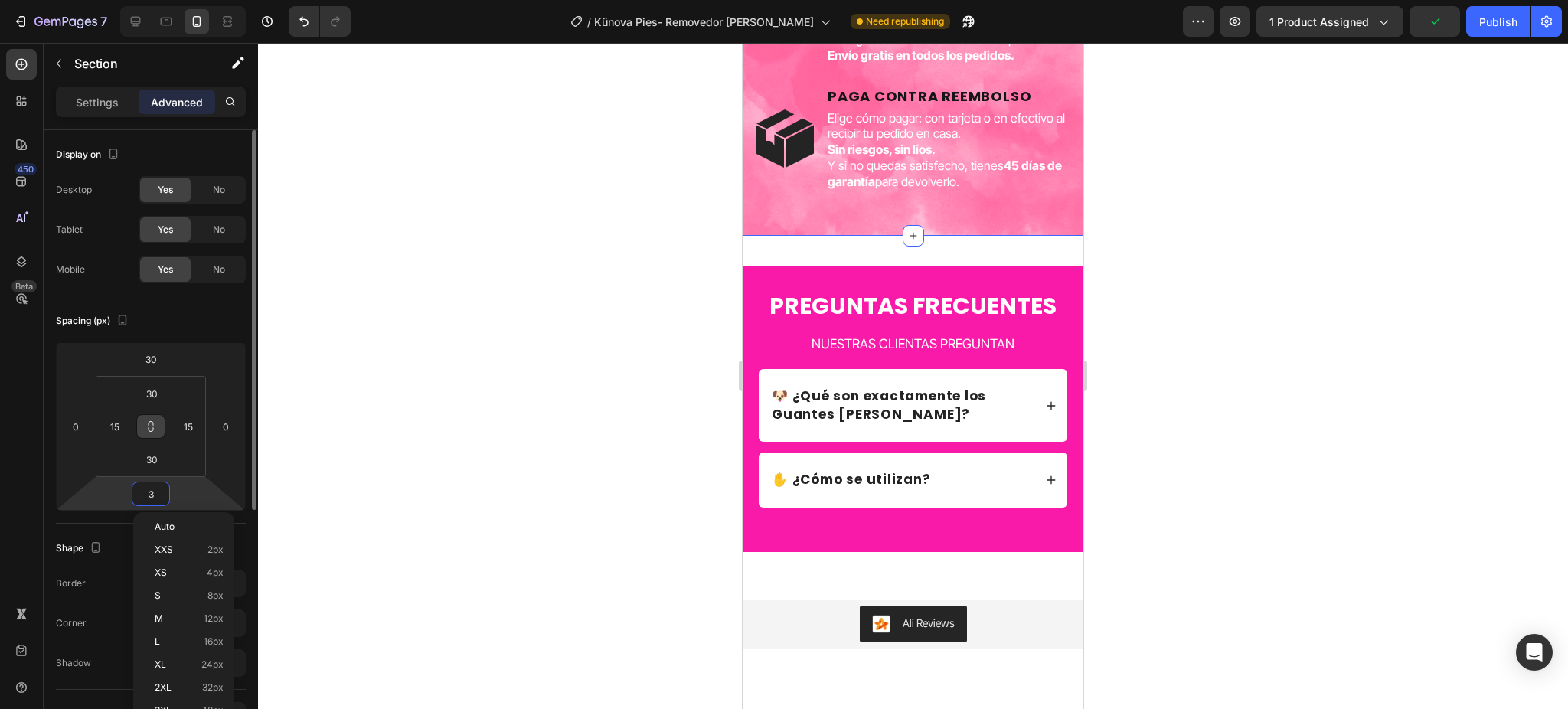
type input "30"
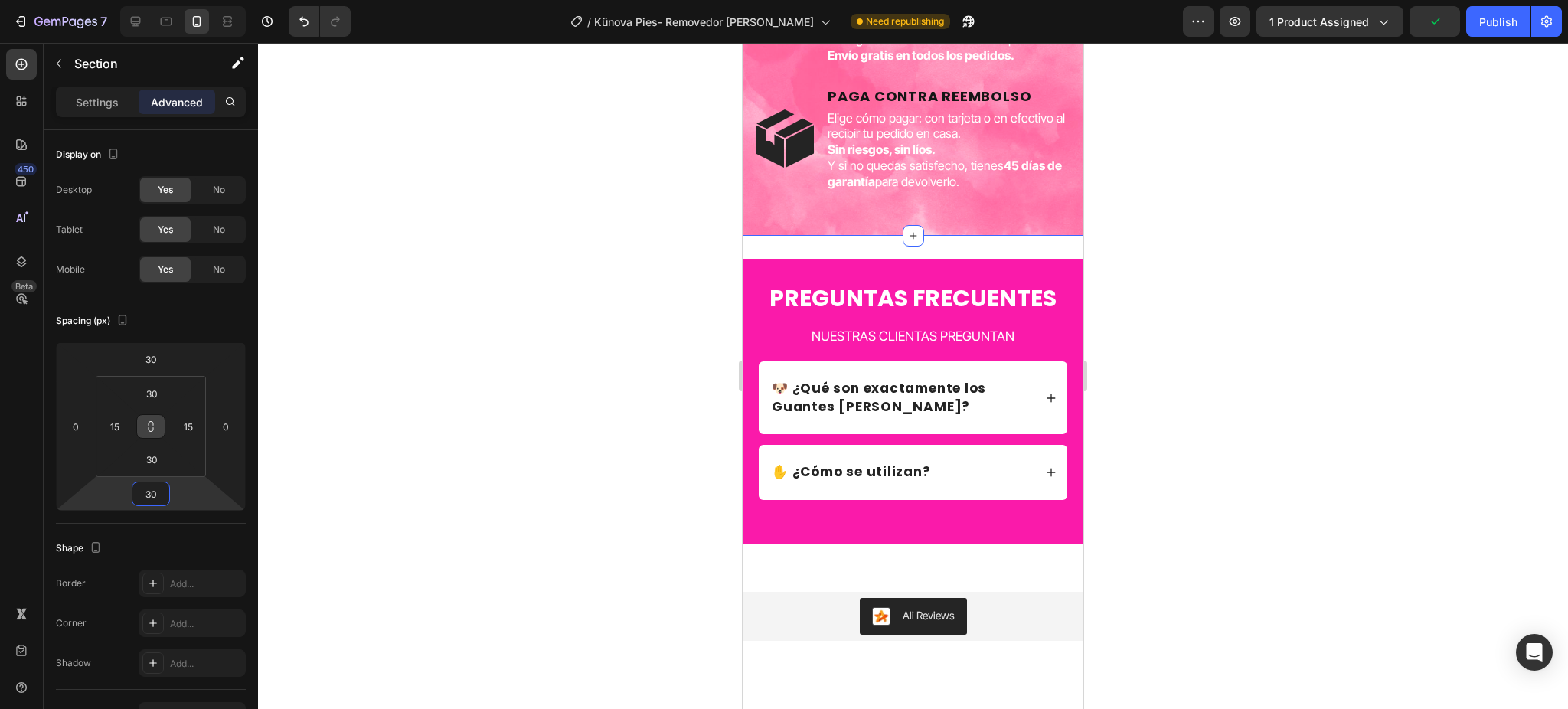
click at [488, 411] on div at bounding box center [912, 376] width 1310 height 666
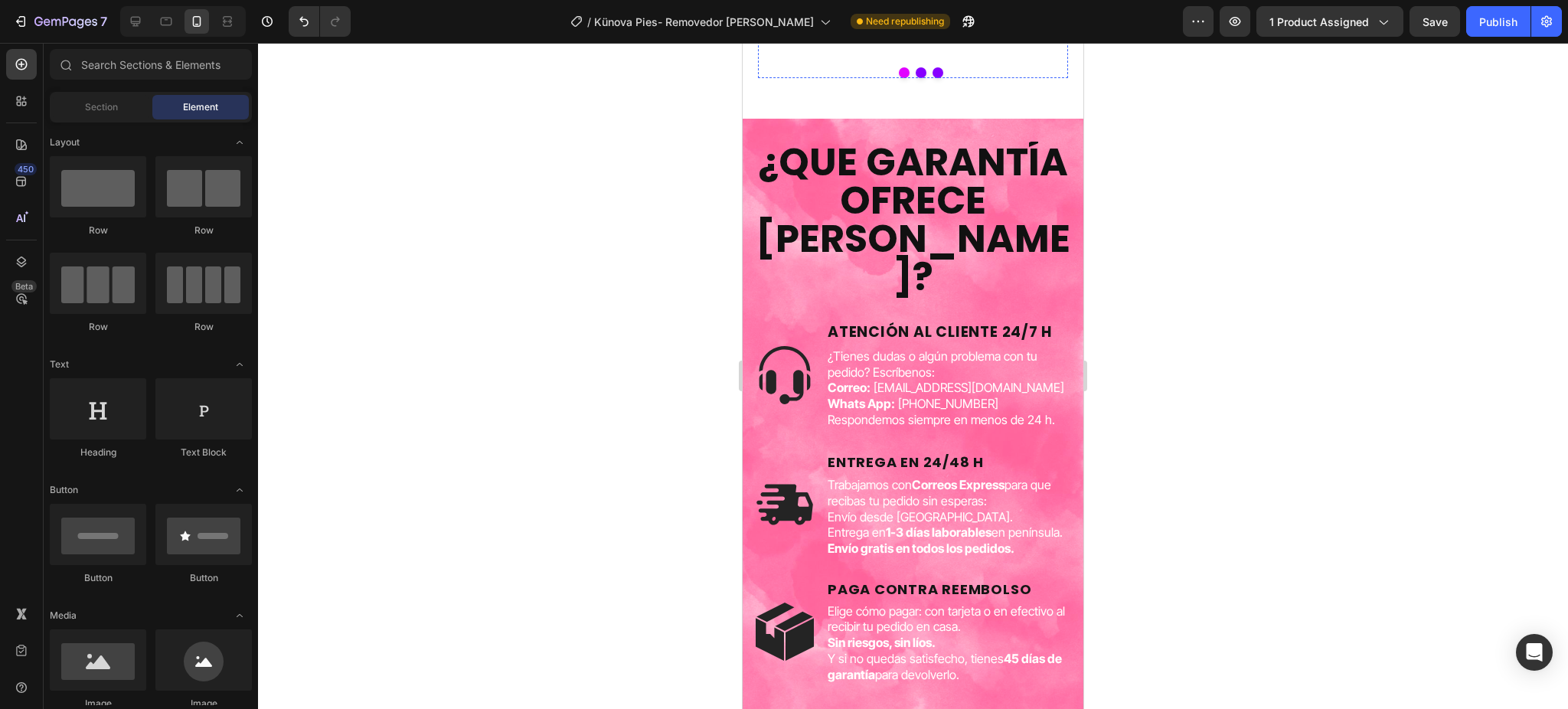
scroll to position [3237, 0]
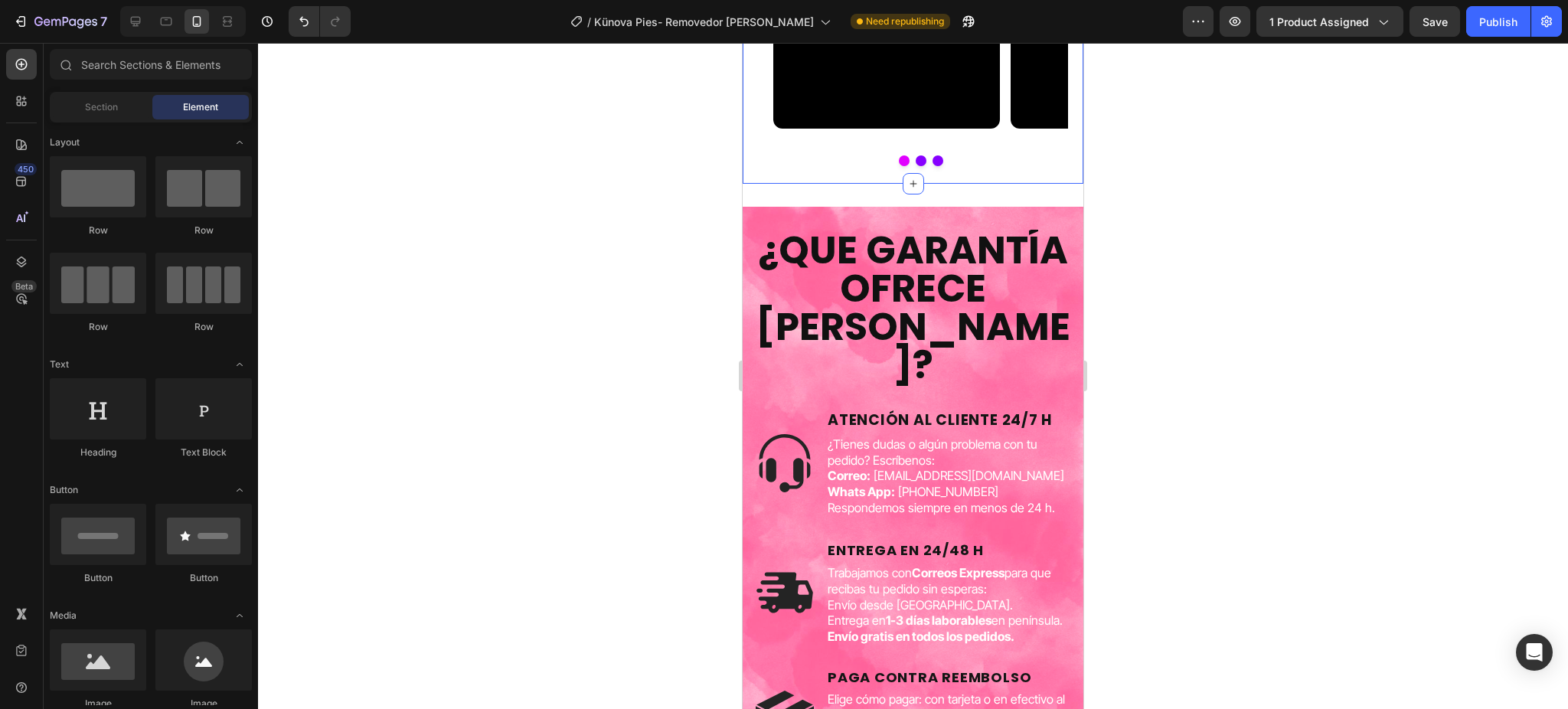
click at [1023, 176] on div "Video Video Video Carousel" at bounding box center [912, 95] width 310 height 161
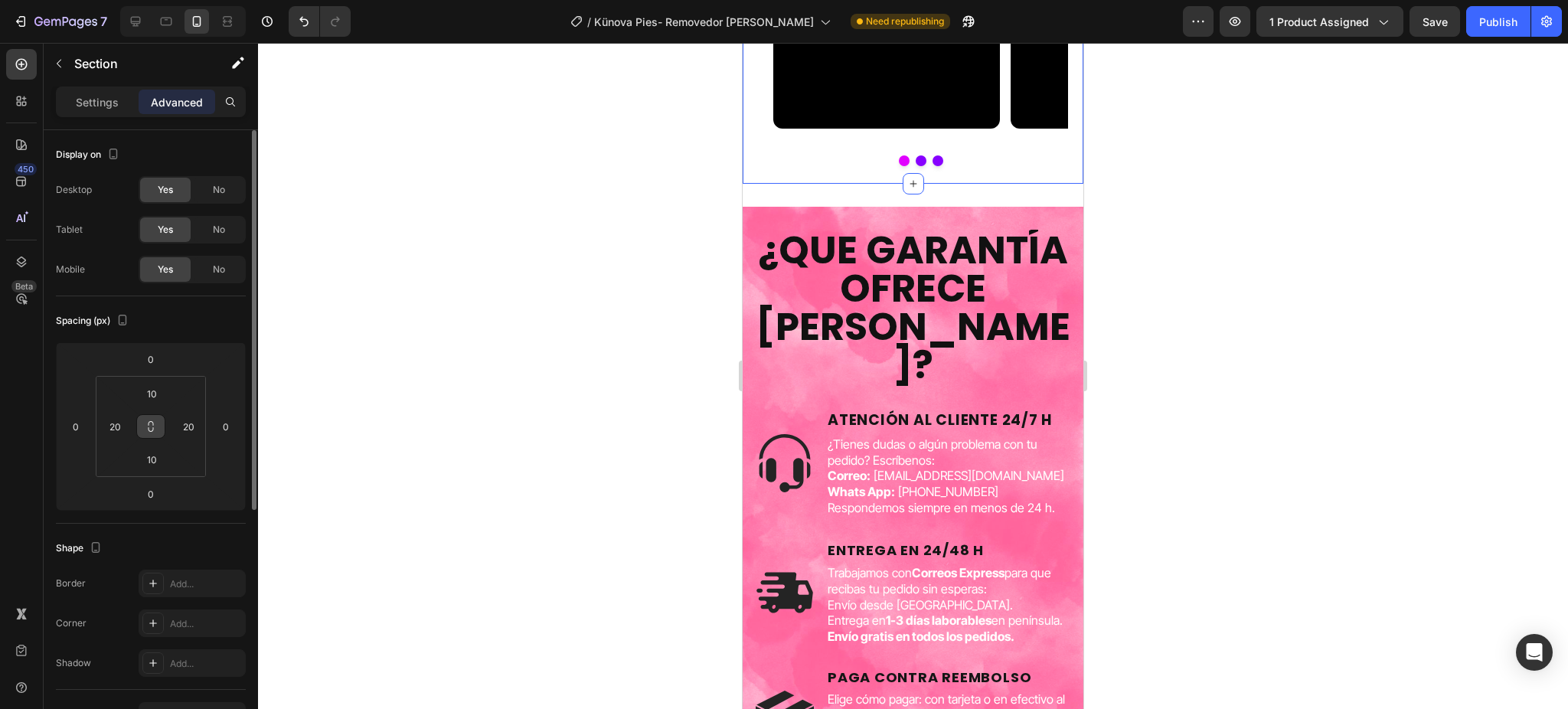
click at [157, 427] on button at bounding box center [151, 426] width 29 height 25
click at [162, 354] on input "0" at bounding box center [151, 358] width 31 height 23
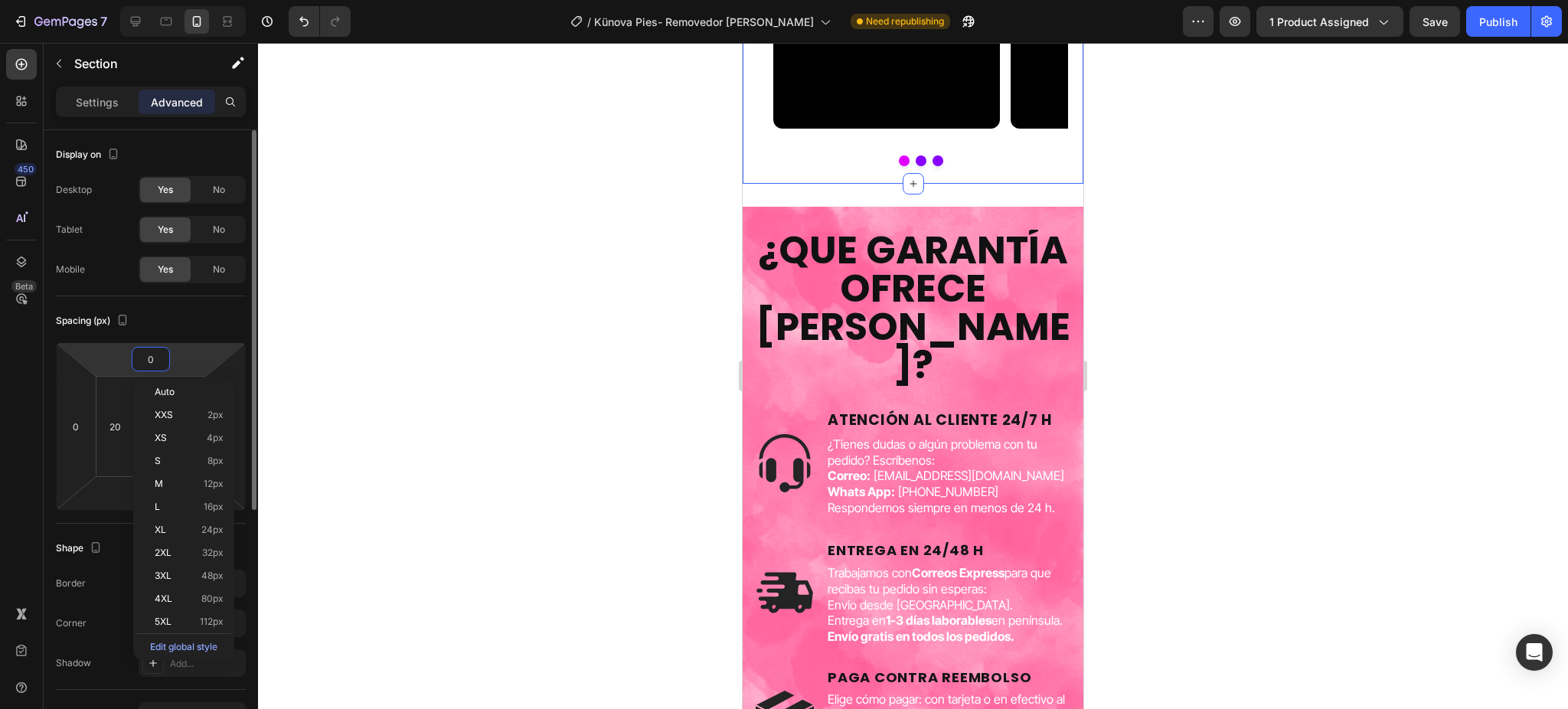
type input "3"
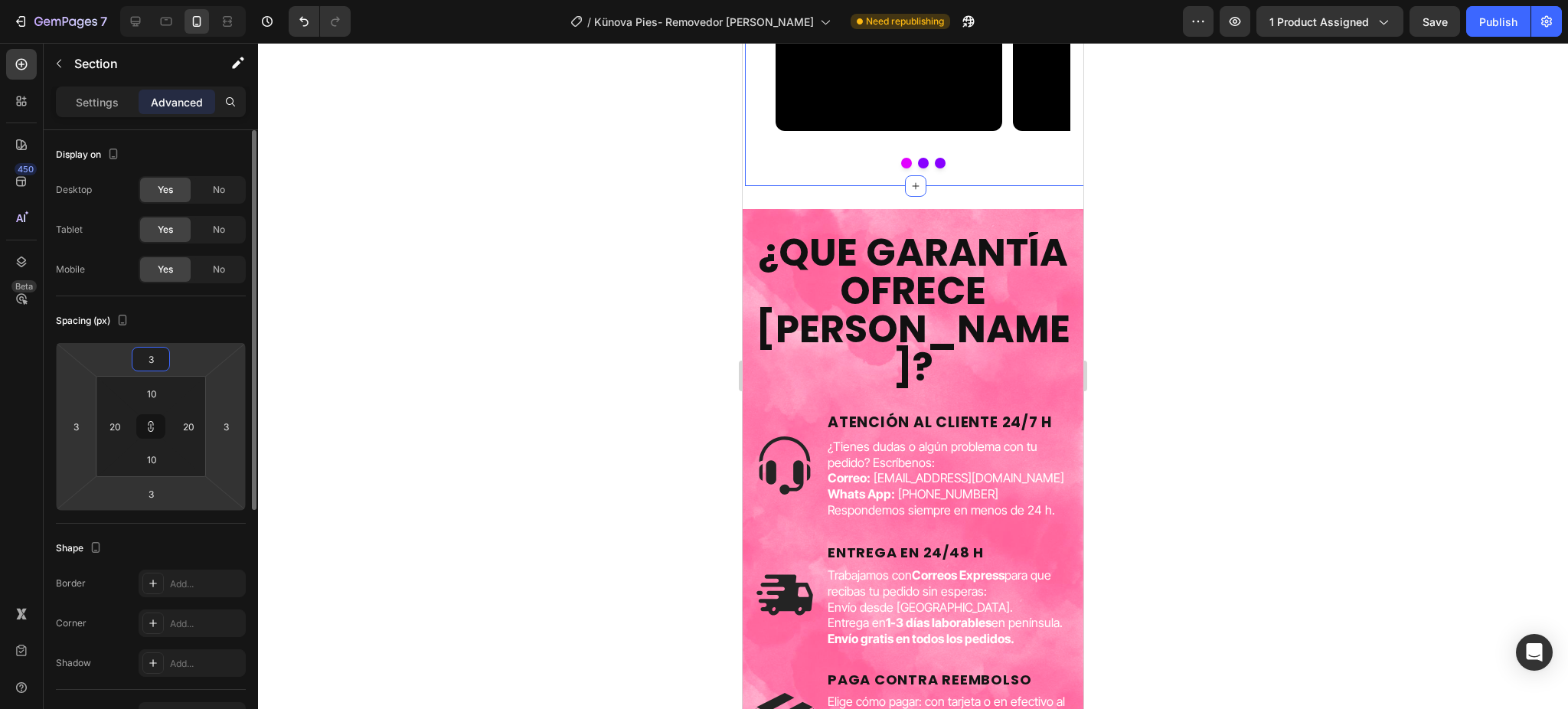
type input "30"
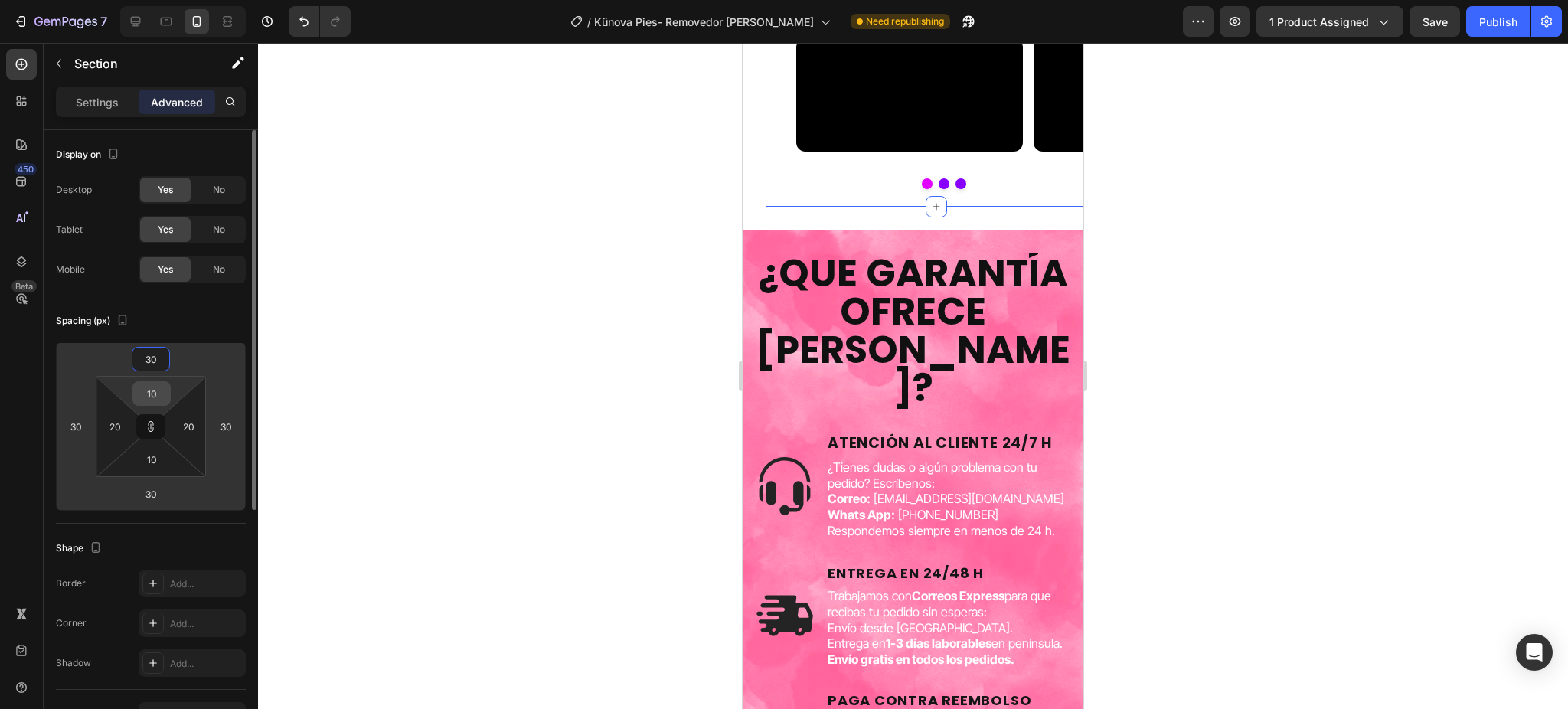
type input "30"
click at [153, 400] on input "10" at bounding box center [151, 393] width 31 height 23
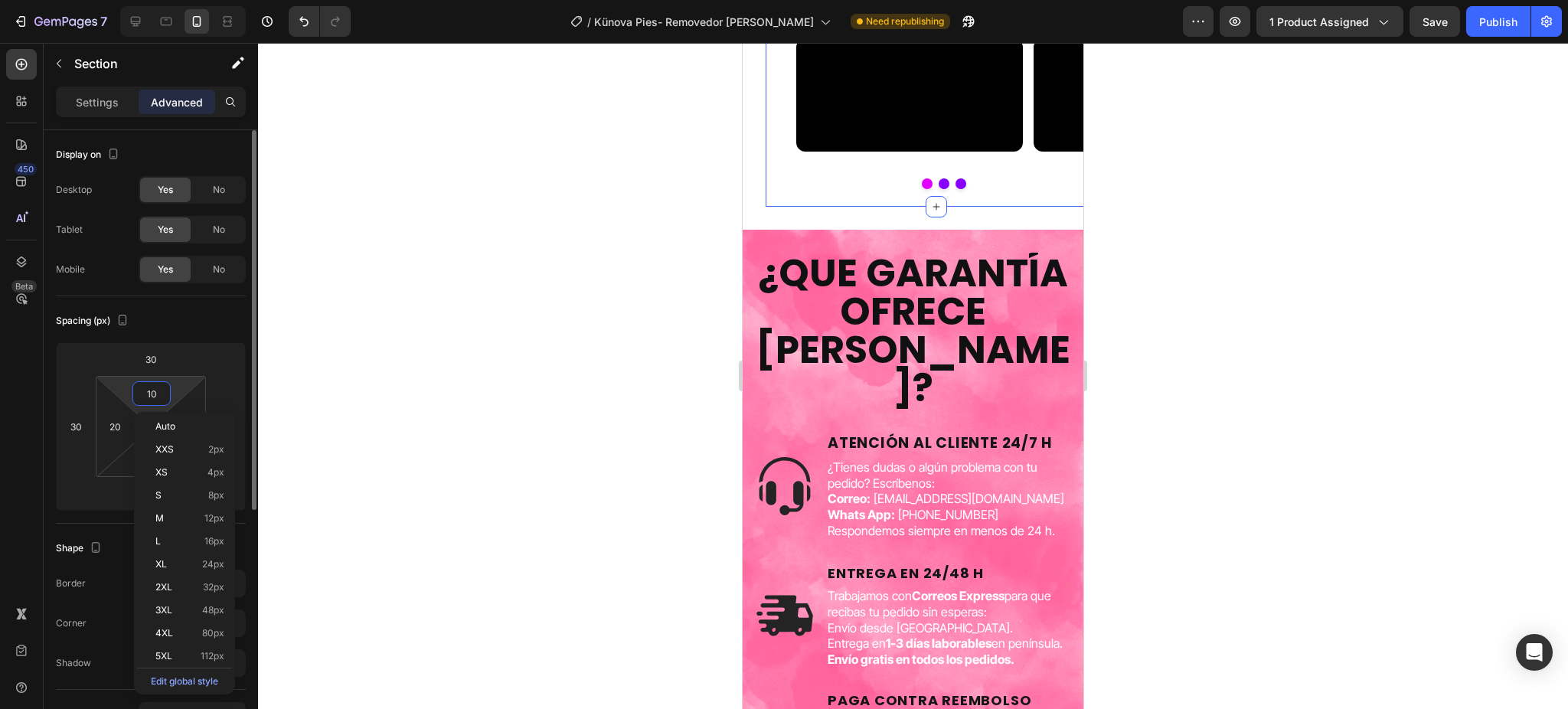
type input "3"
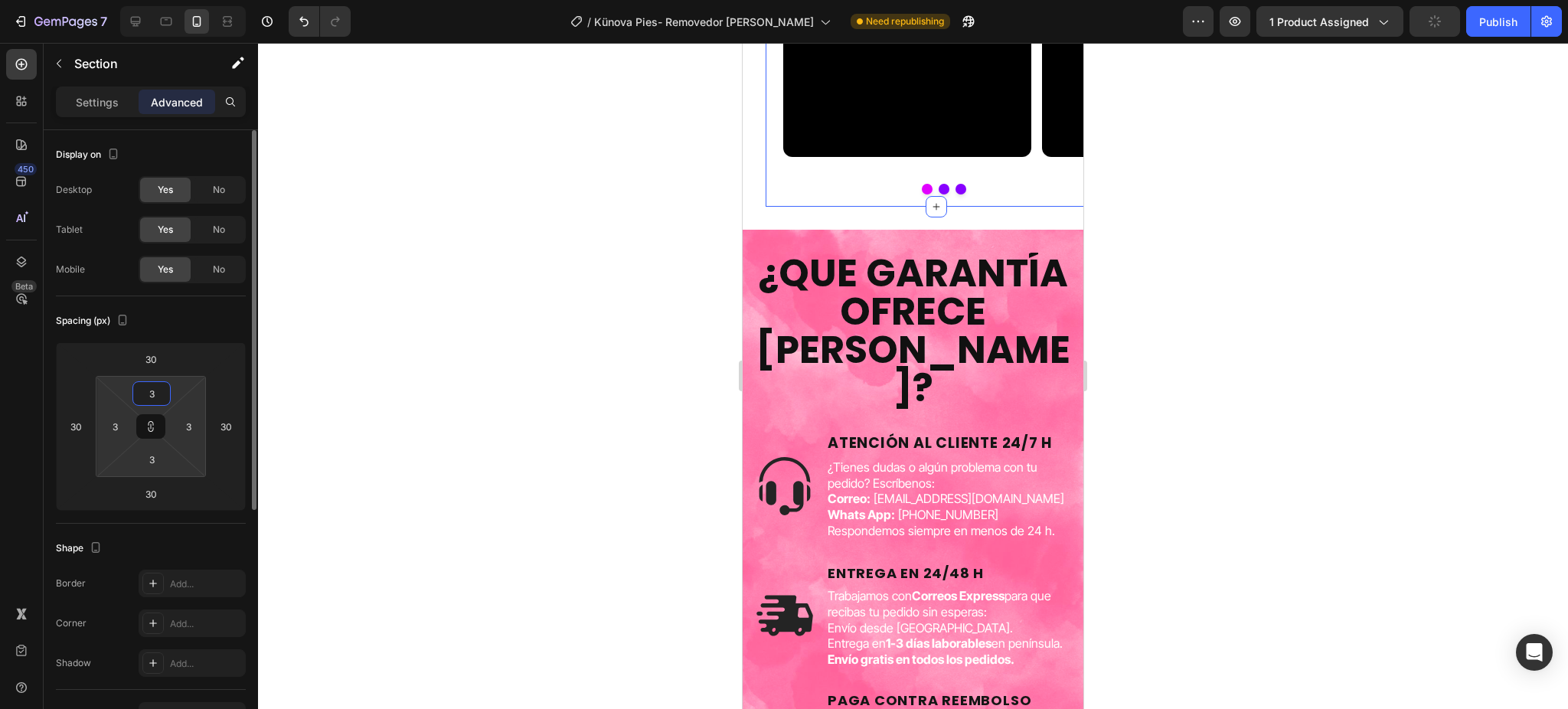
type input "30"
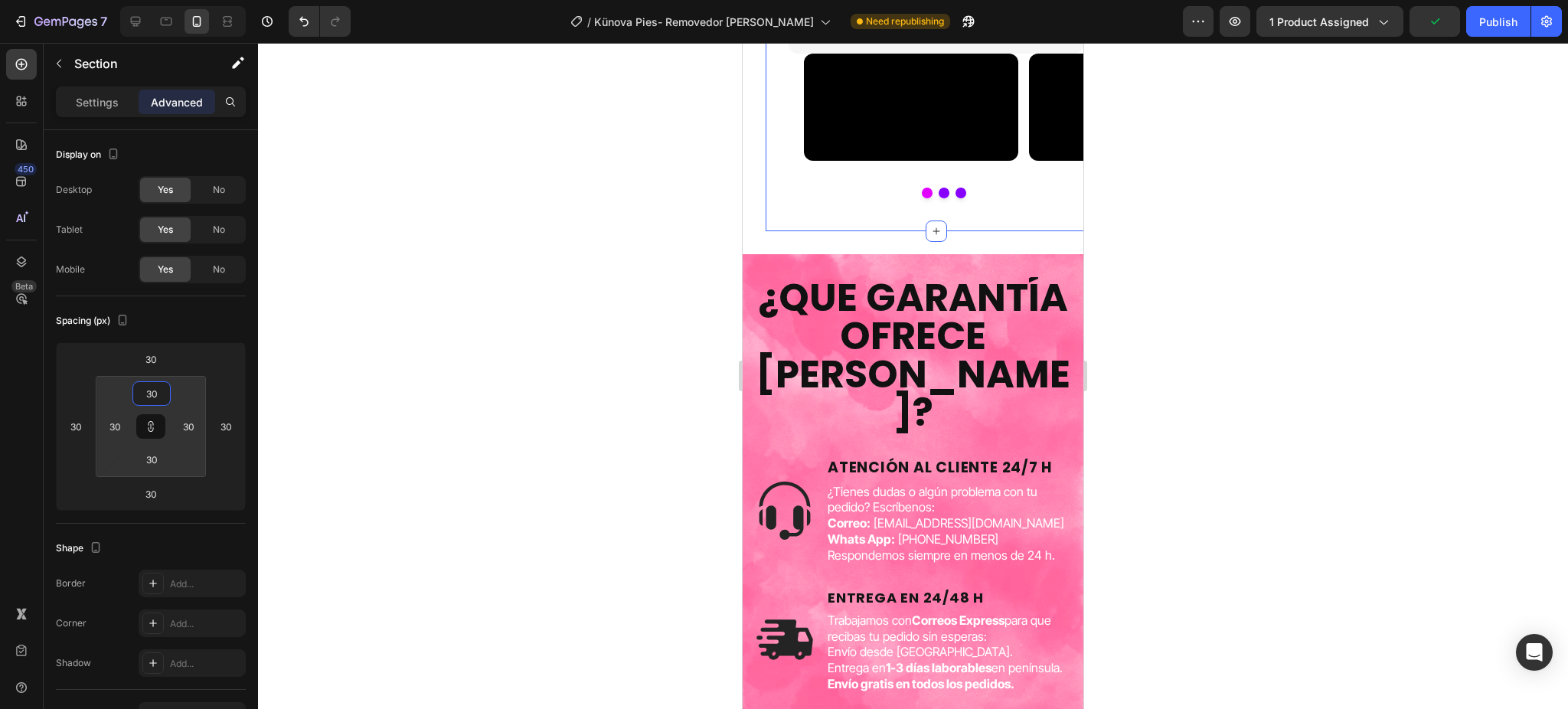
click at [492, 349] on div at bounding box center [912, 376] width 1310 height 666
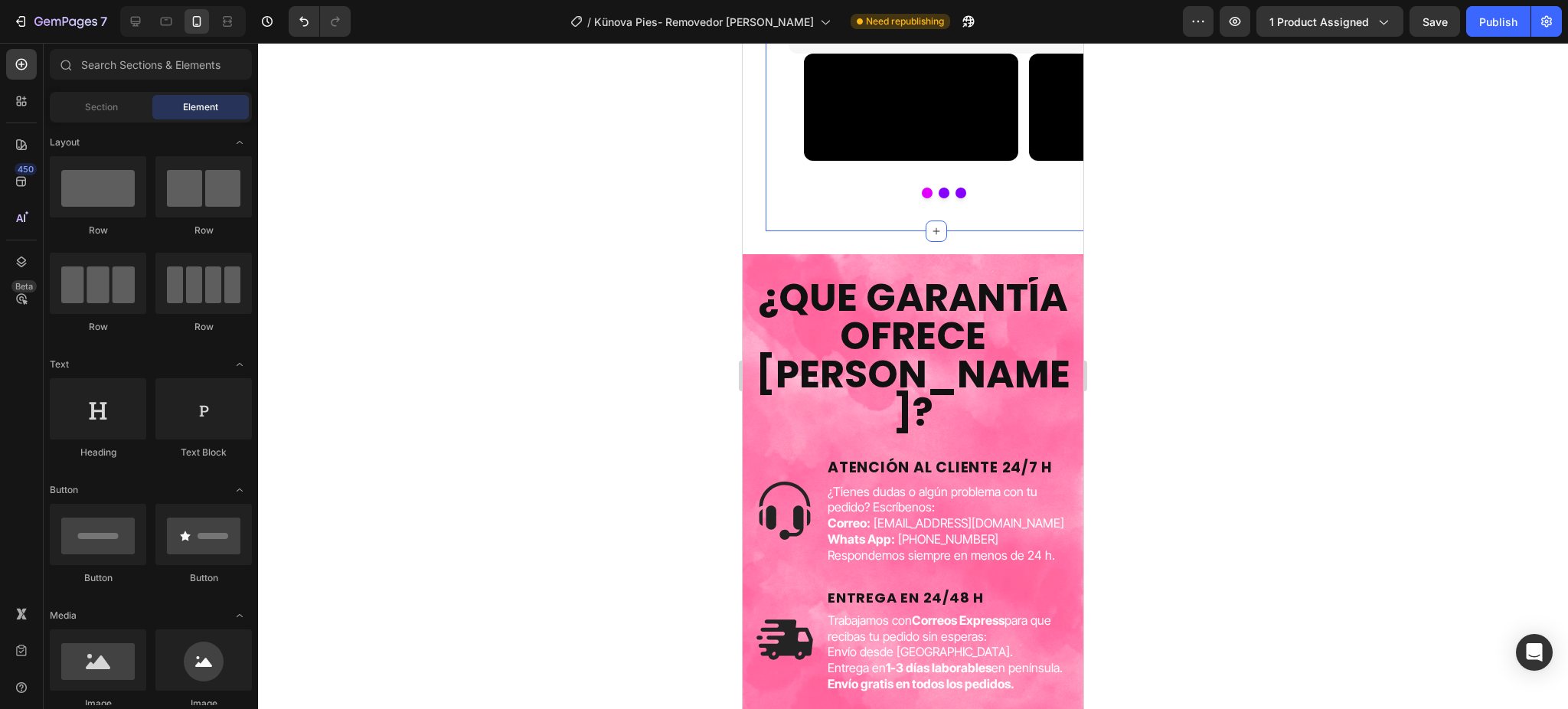
click at [813, 232] on div "RESULTADOS DE SPA EN CASA Heading Row Row Video Video Video Carousel Section 4" at bounding box center [936, 78] width 341 height 306
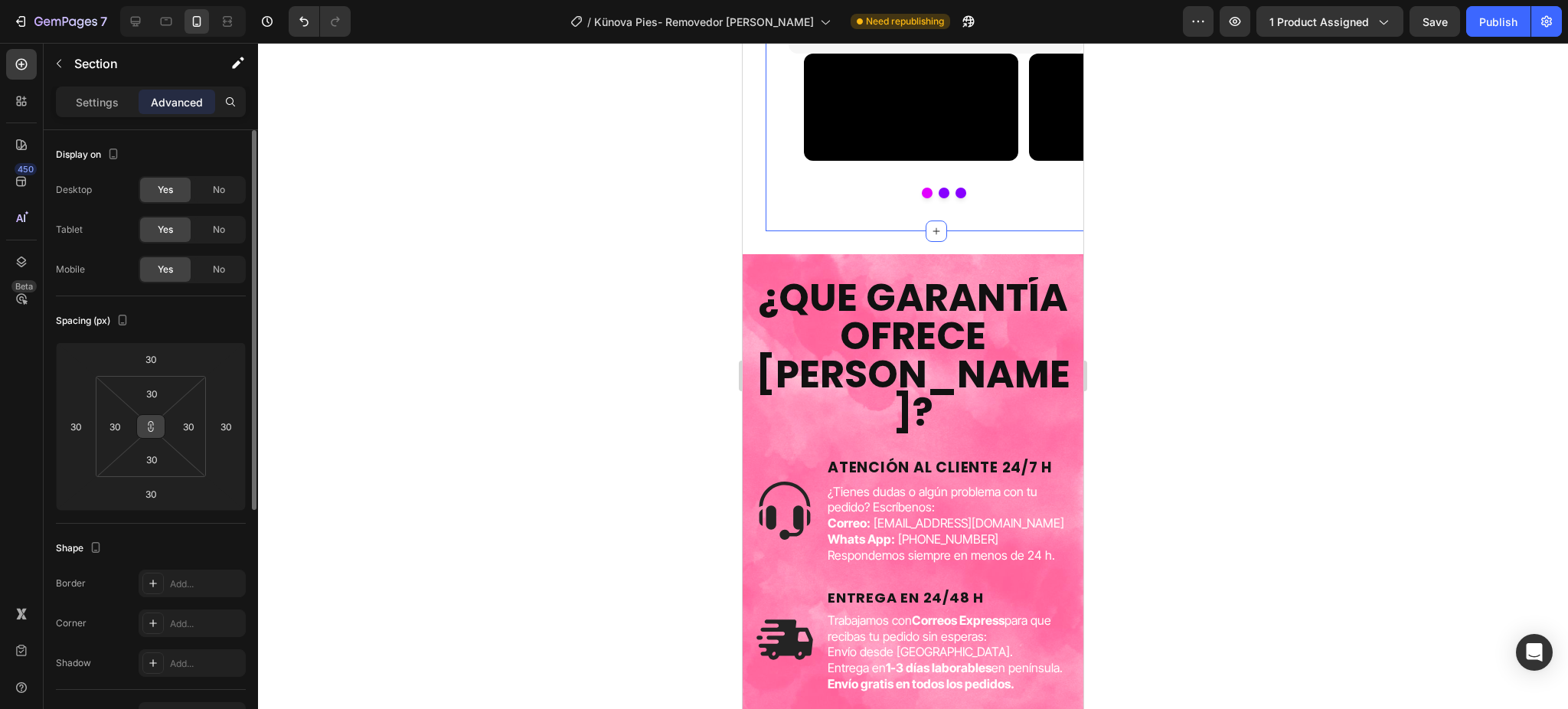
click at [156, 428] on icon at bounding box center [151, 426] width 12 height 12
click at [296, 13] on button "Undo/Redo" at bounding box center [304, 21] width 31 height 31
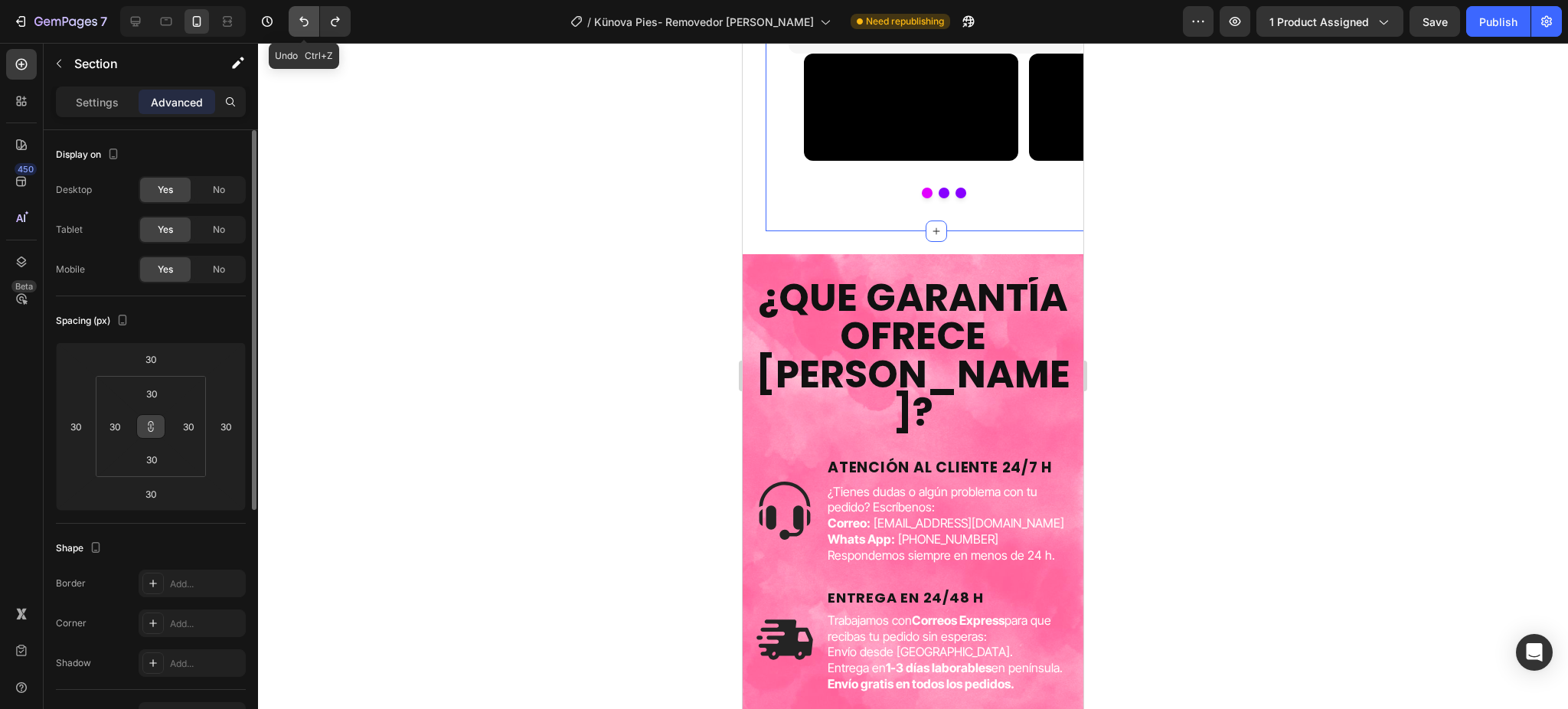
type input "10"
type input "20"
type input "10"
type input "20"
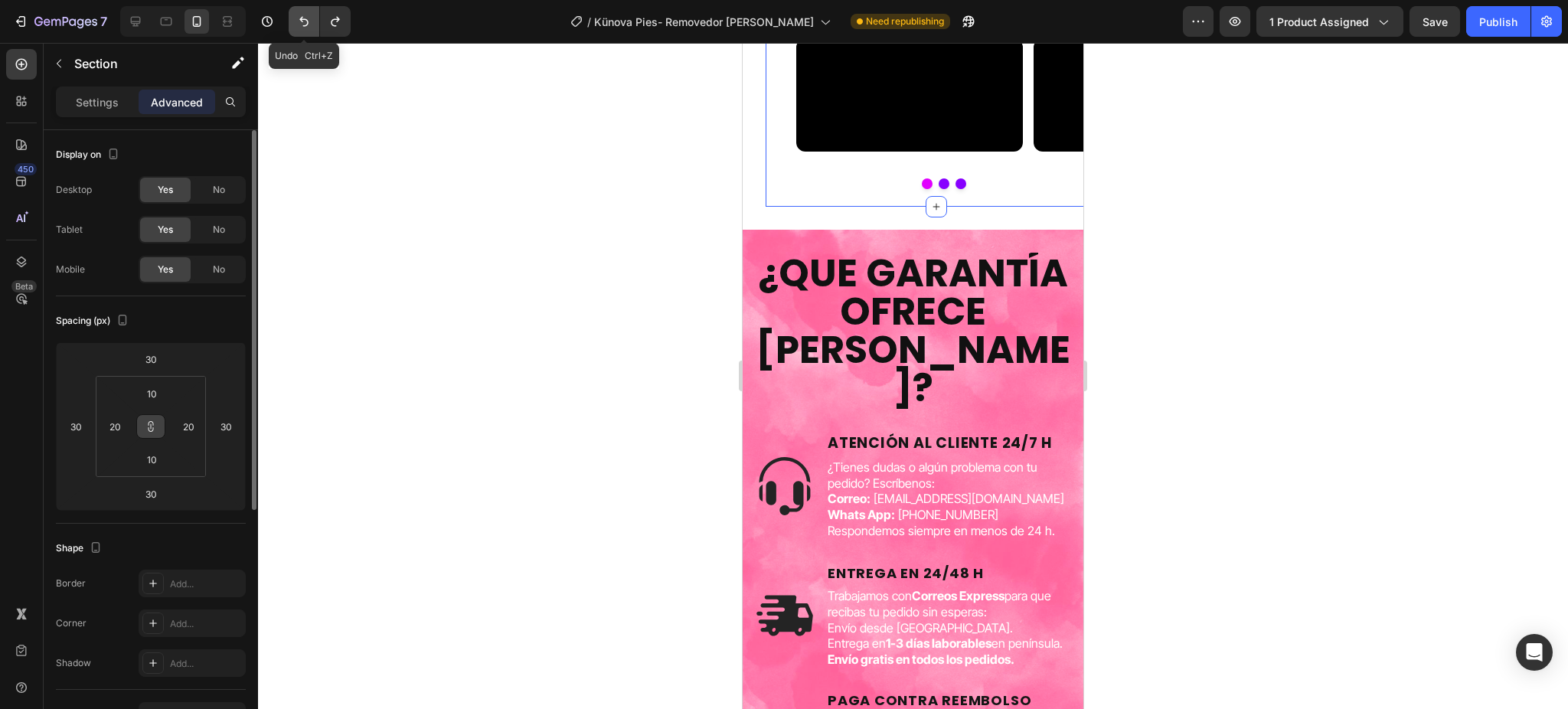
click at [296, 13] on button "Undo/Redo" at bounding box center [304, 21] width 31 height 31
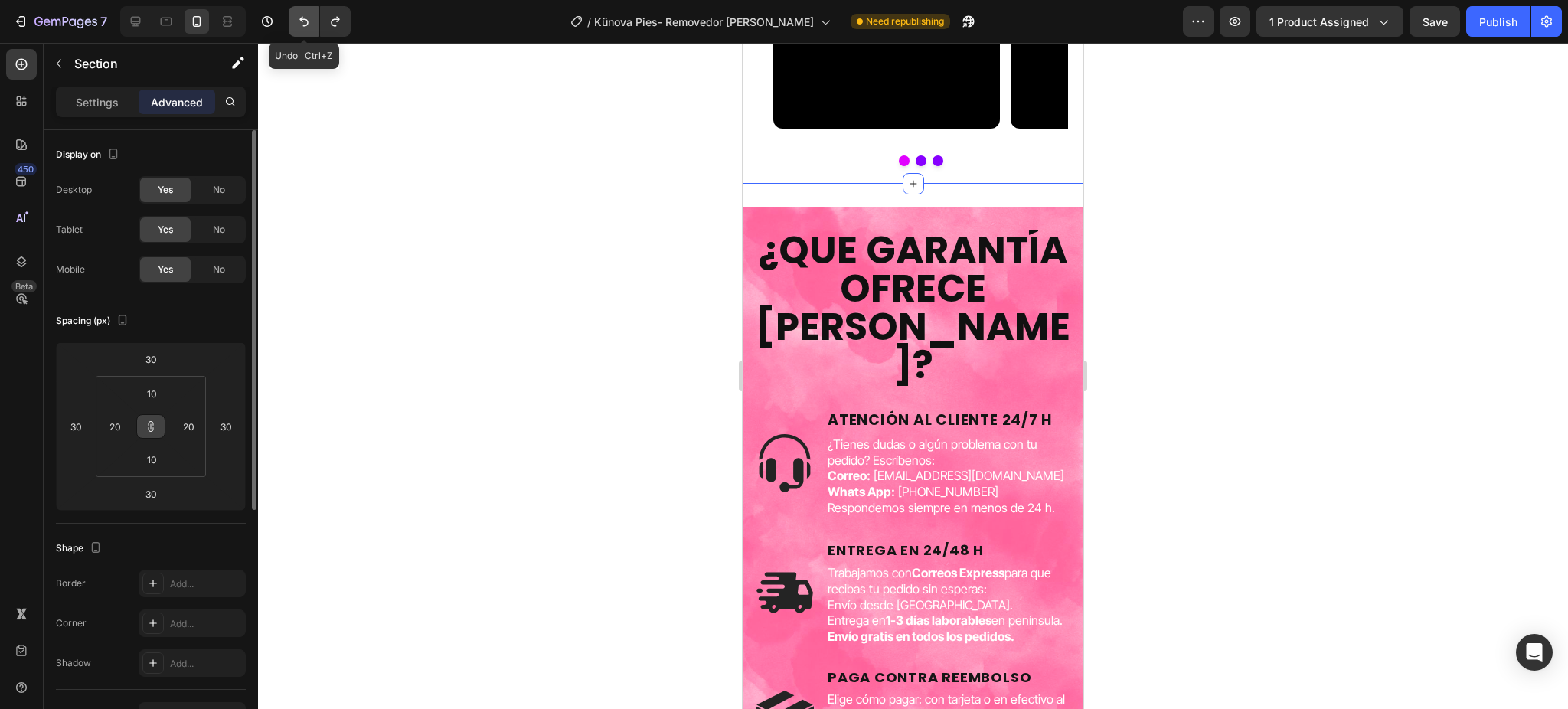
type input "0"
click at [147, 357] on input "0" at bounding box center [151, 358] width 31 height 23
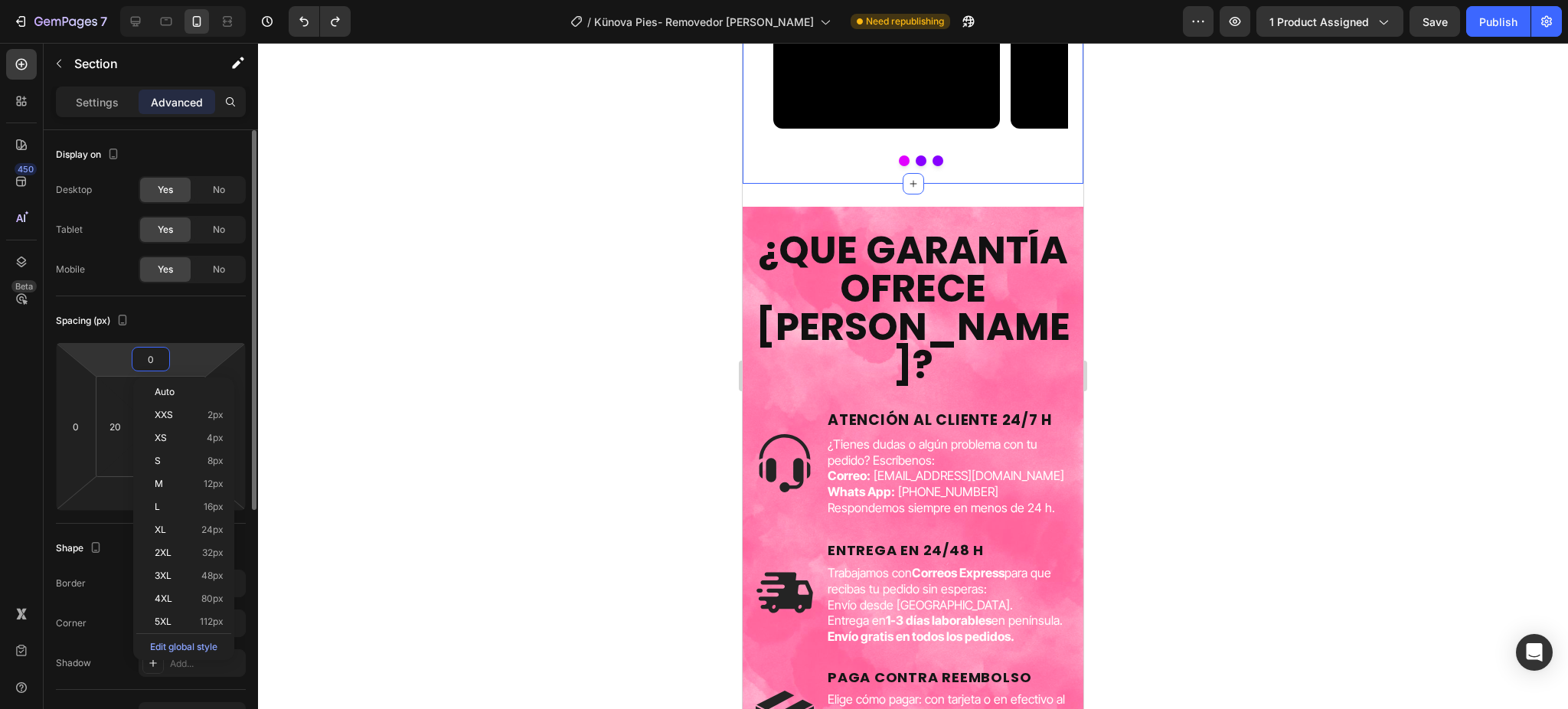
type input "3"
type input "30"
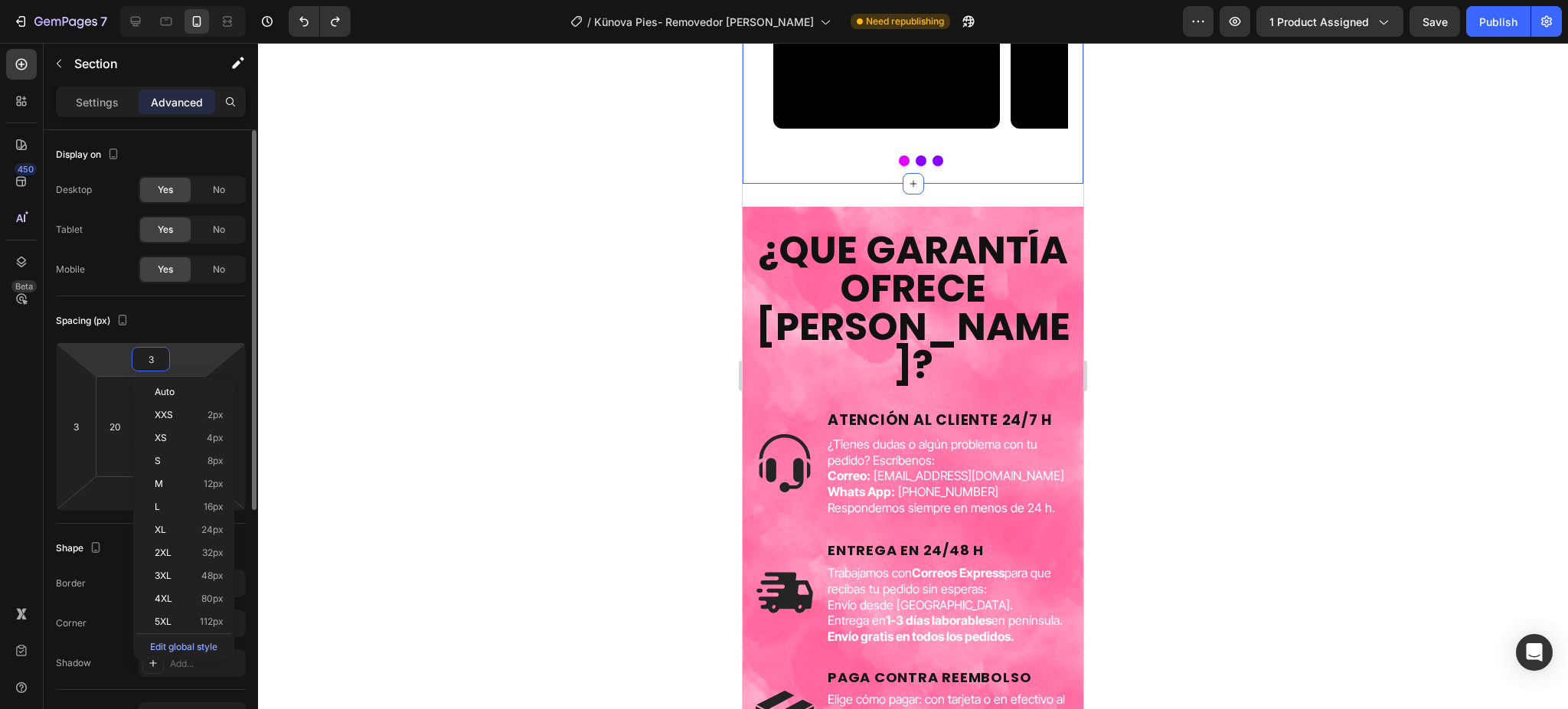
type input "30"
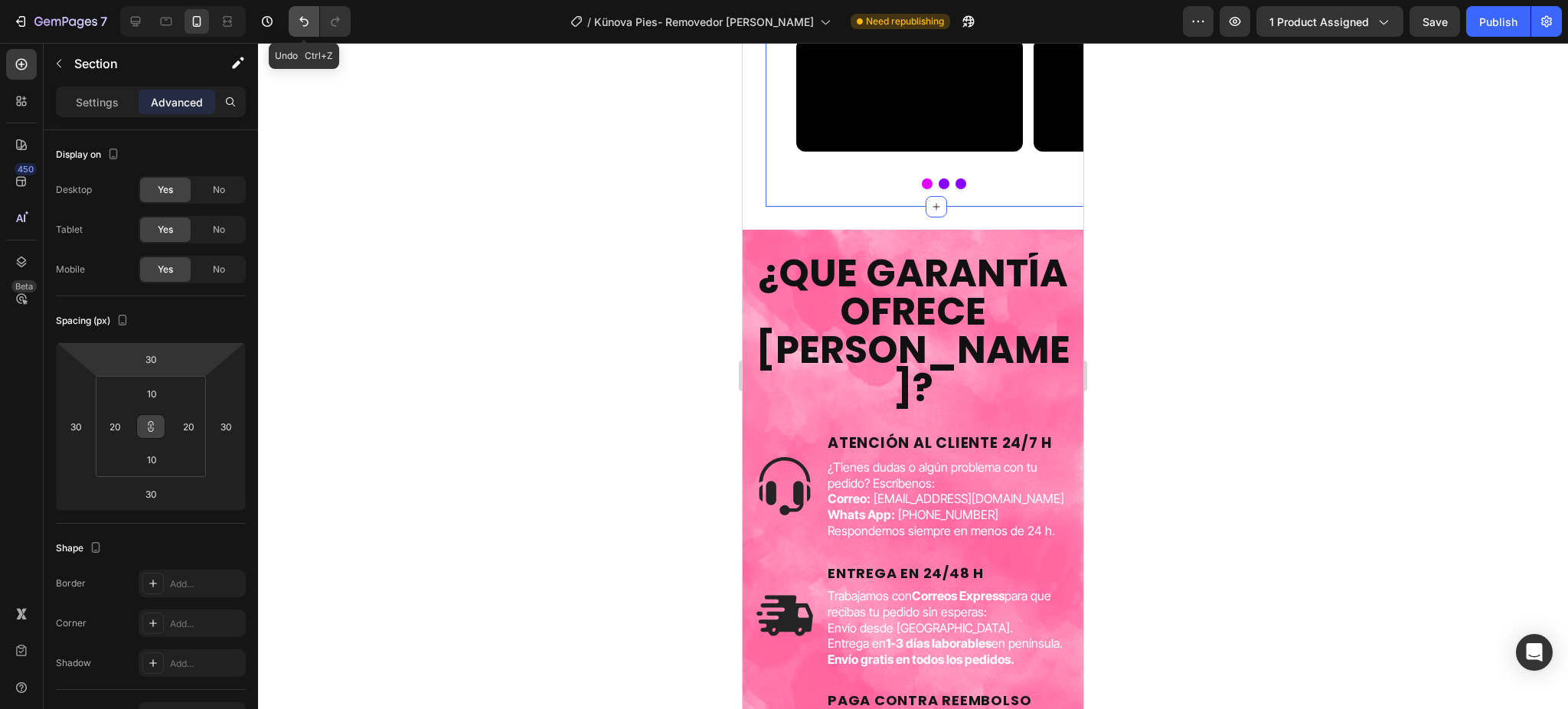
click at [295, 23] on button "Undo/Redo" at bounding box center [304, 21] width 31 height 31
type input "0"
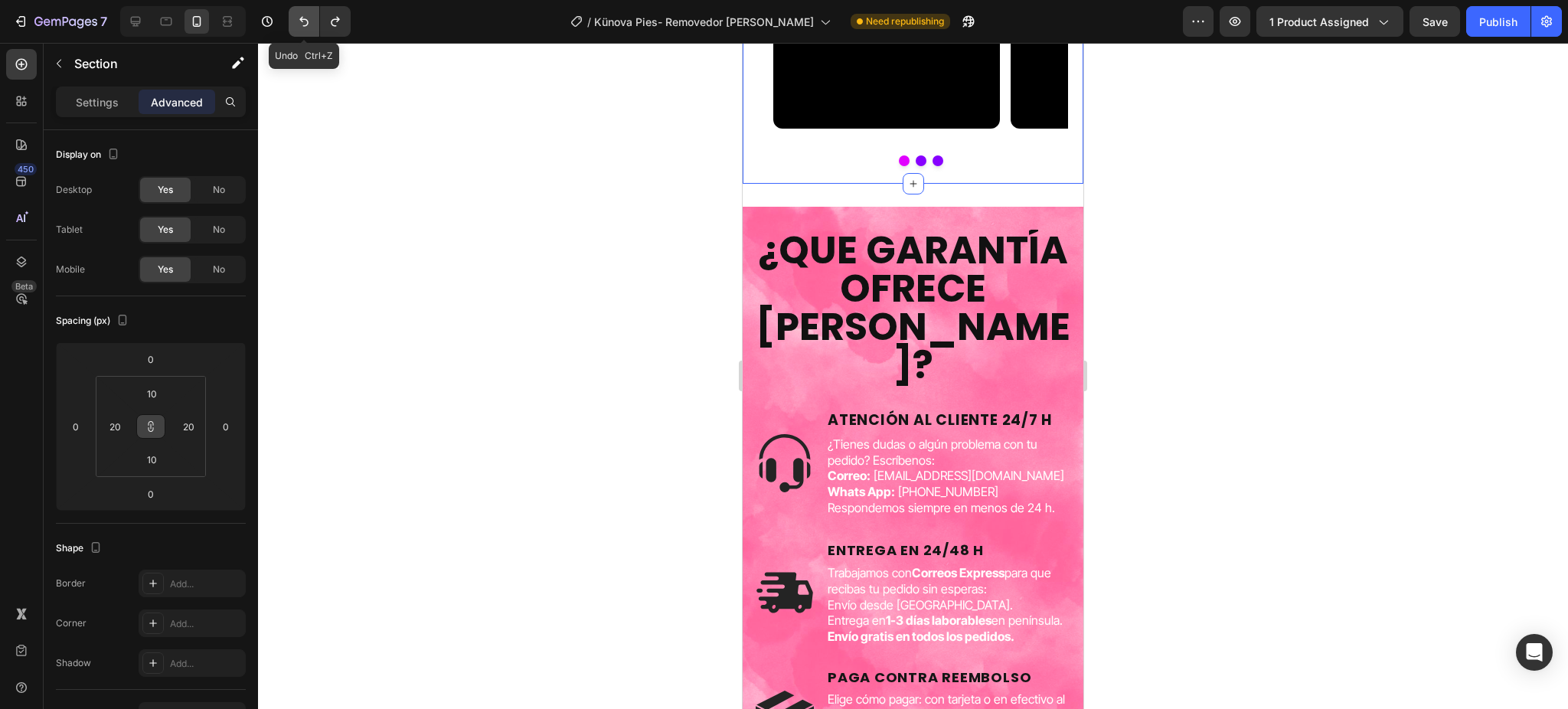
click at [295, 23] on button "Undo/Redo" at bounding box center [304, 21] width 31 height 31
click at [158, 366] on input "0" at bounding box center [151, 358] width 31 height 23
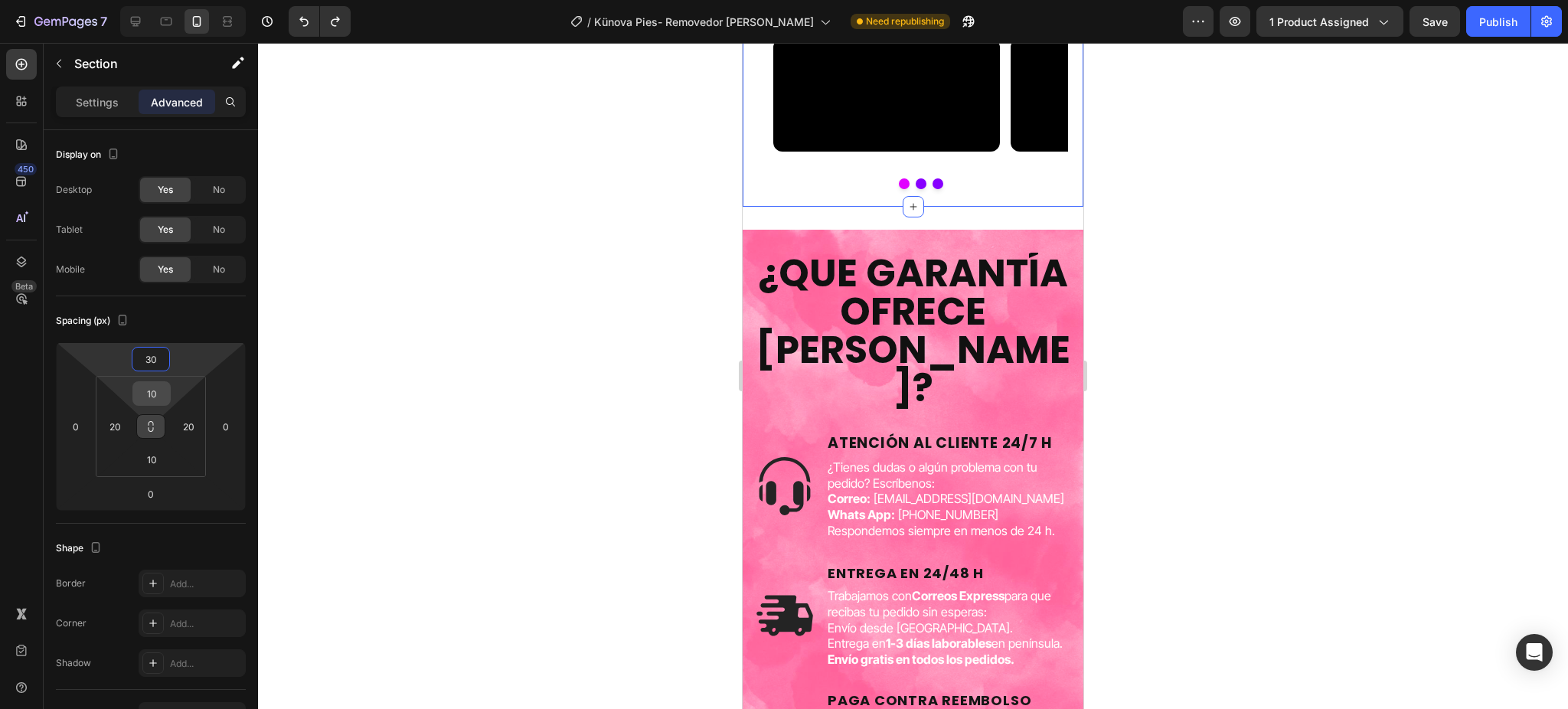
type input "30"
click at [150, 402] on input "10" at bounding box center [151, 393] width 31 height 23
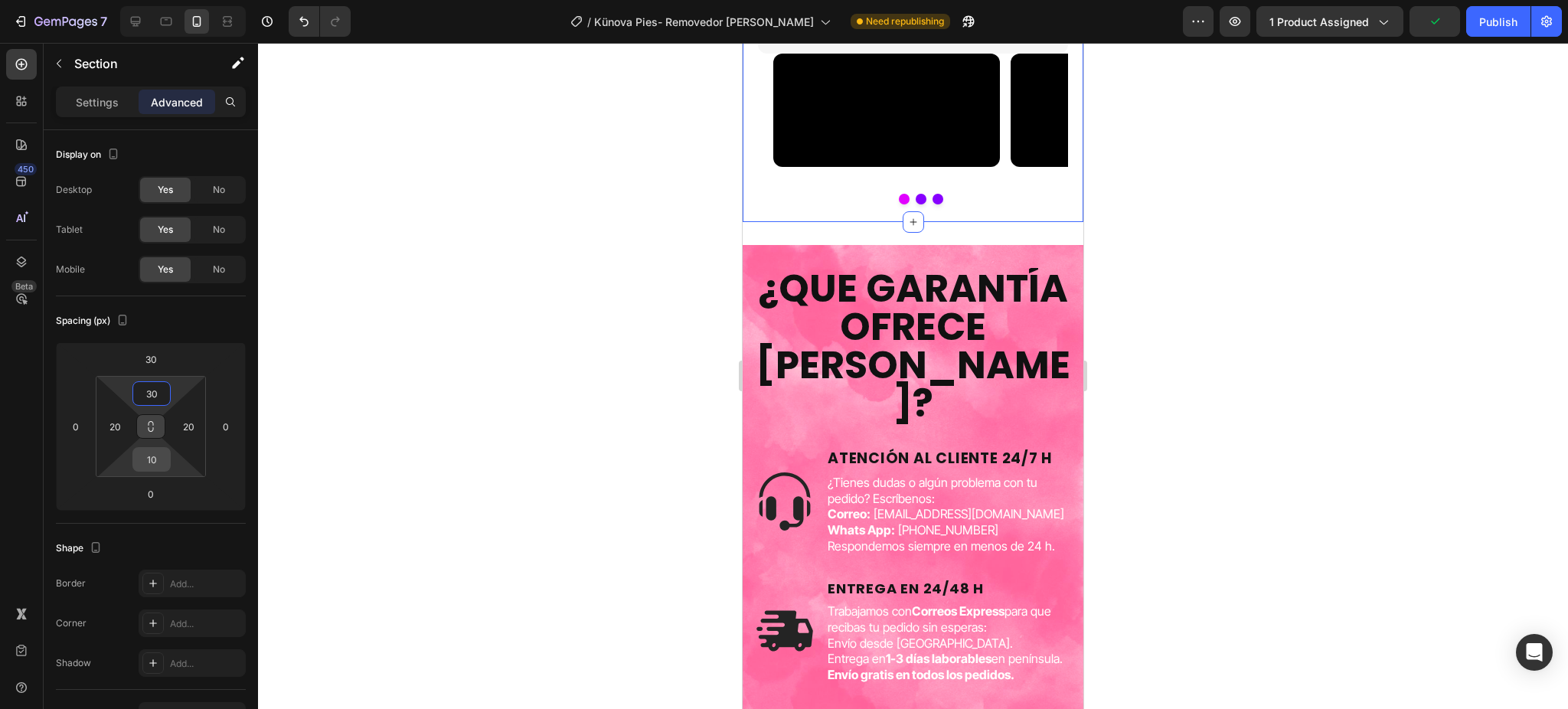
type input "30"
click at [155, 455] on input "10" at bounding box center [151, 459] width 31 height 23
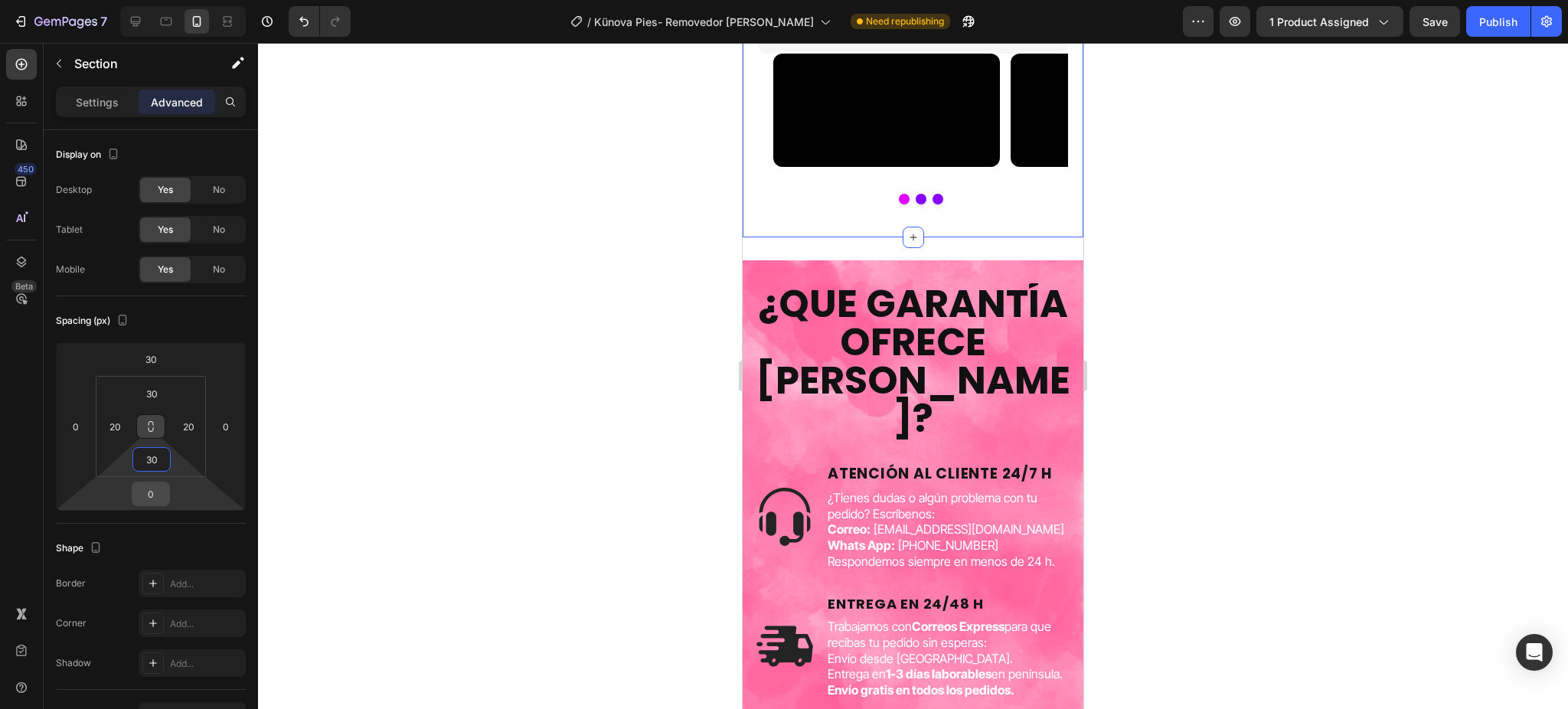
type input "30"
click at [155, 498] on input "0" at bounding box center [151, 493] width 31 height 23
type input "30"
click at [113, 435] on input "20" at bounding box center [114, 426] width 23 height 23
type input "0"
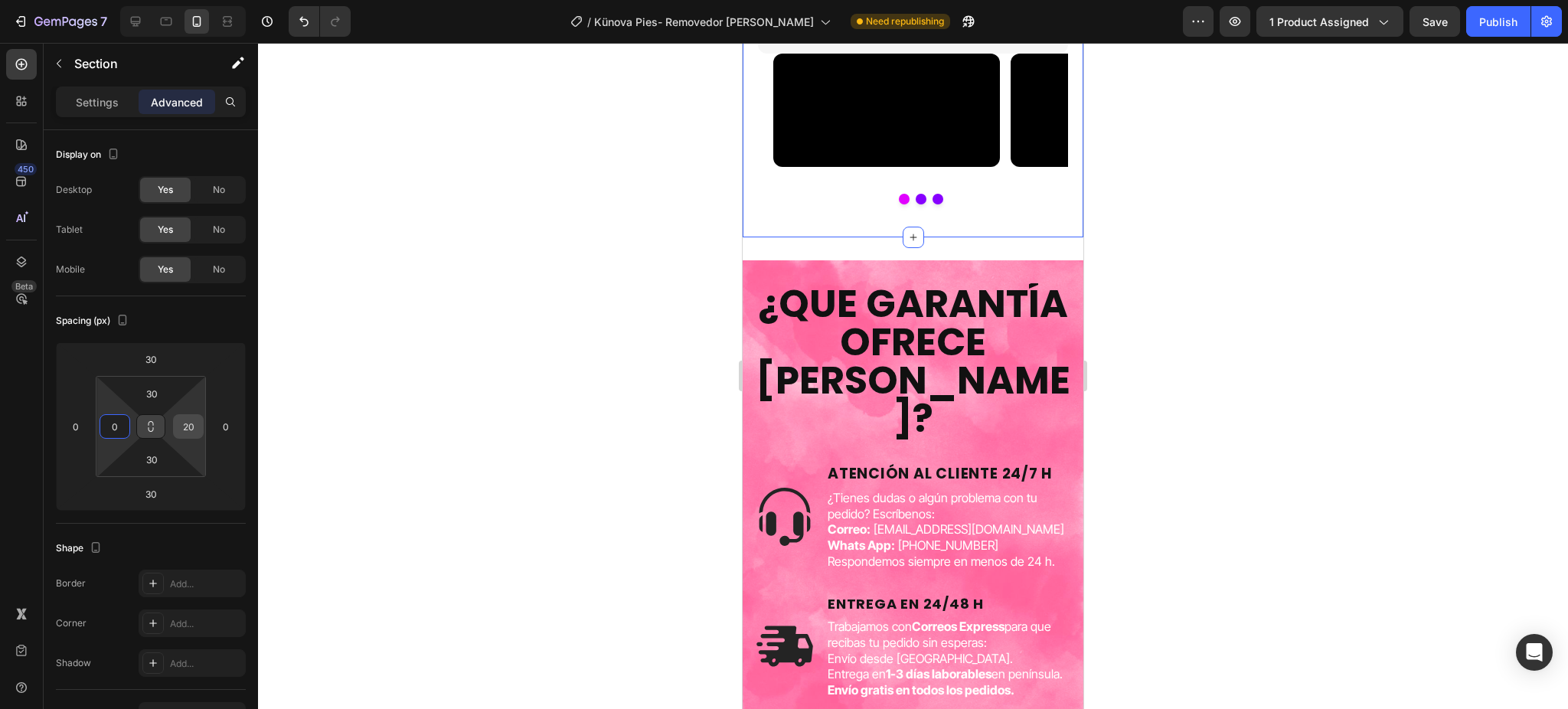
click at [186, 430] on input "20" at bounding box center [188, 426] width 23 height 23
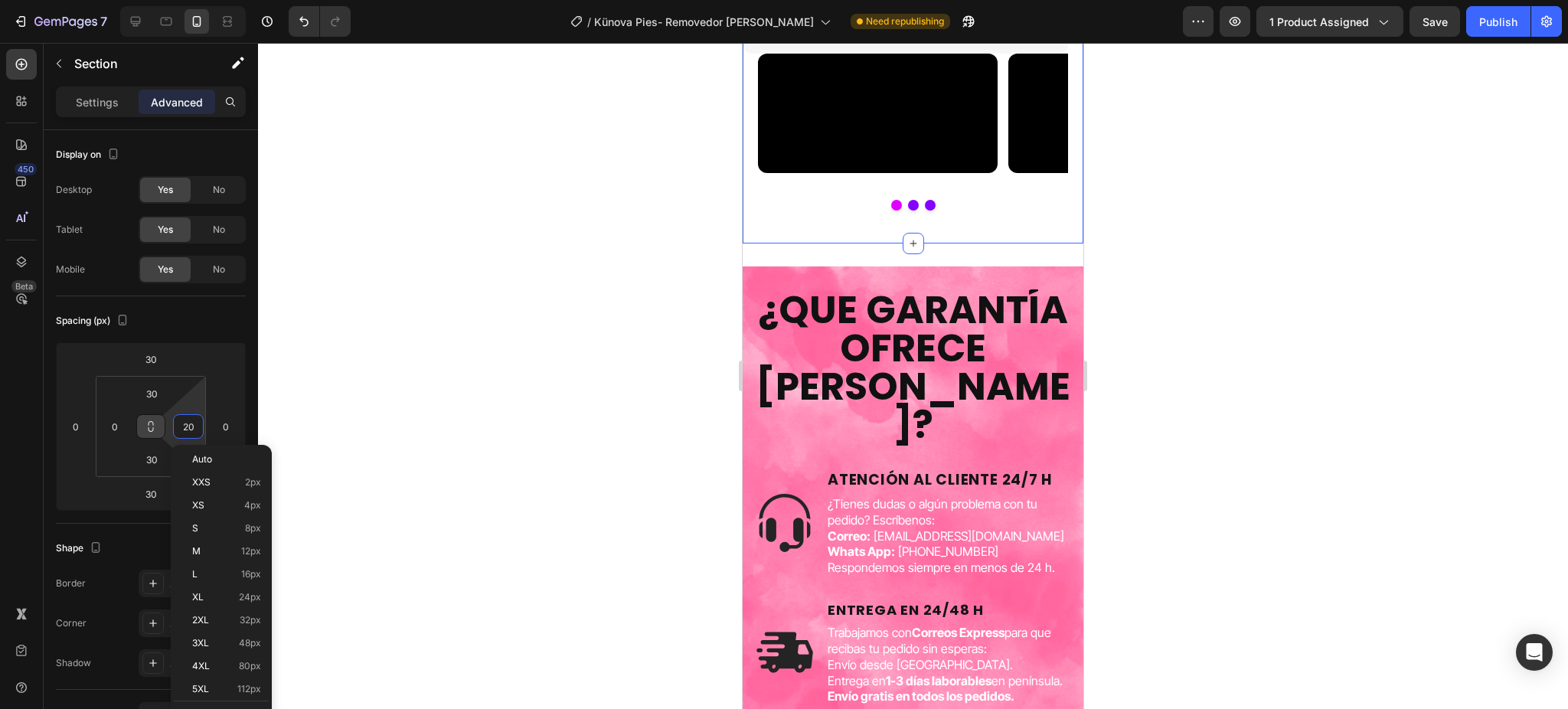
type input "0"
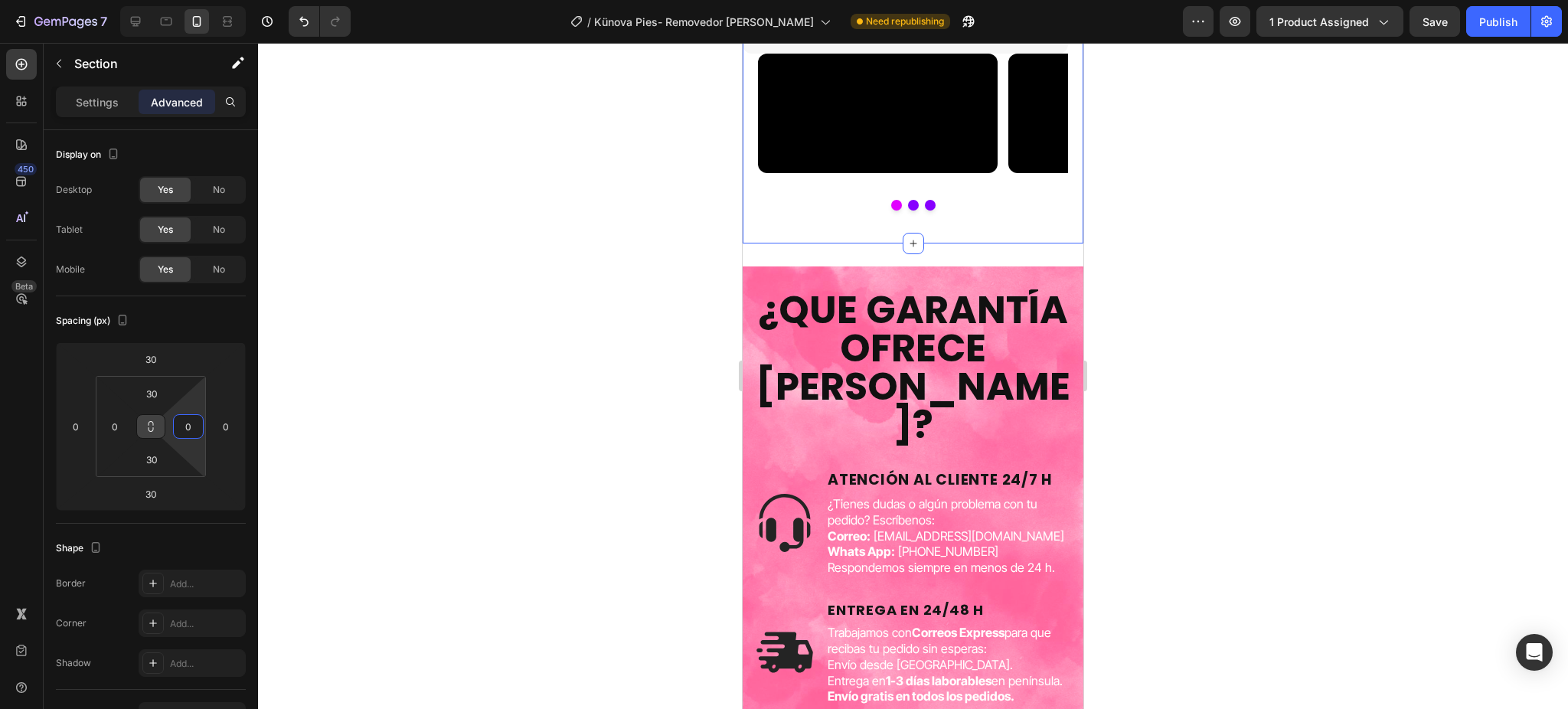
click at [409, 377] on div at bounding box center [912, 376] width 1310 height 666
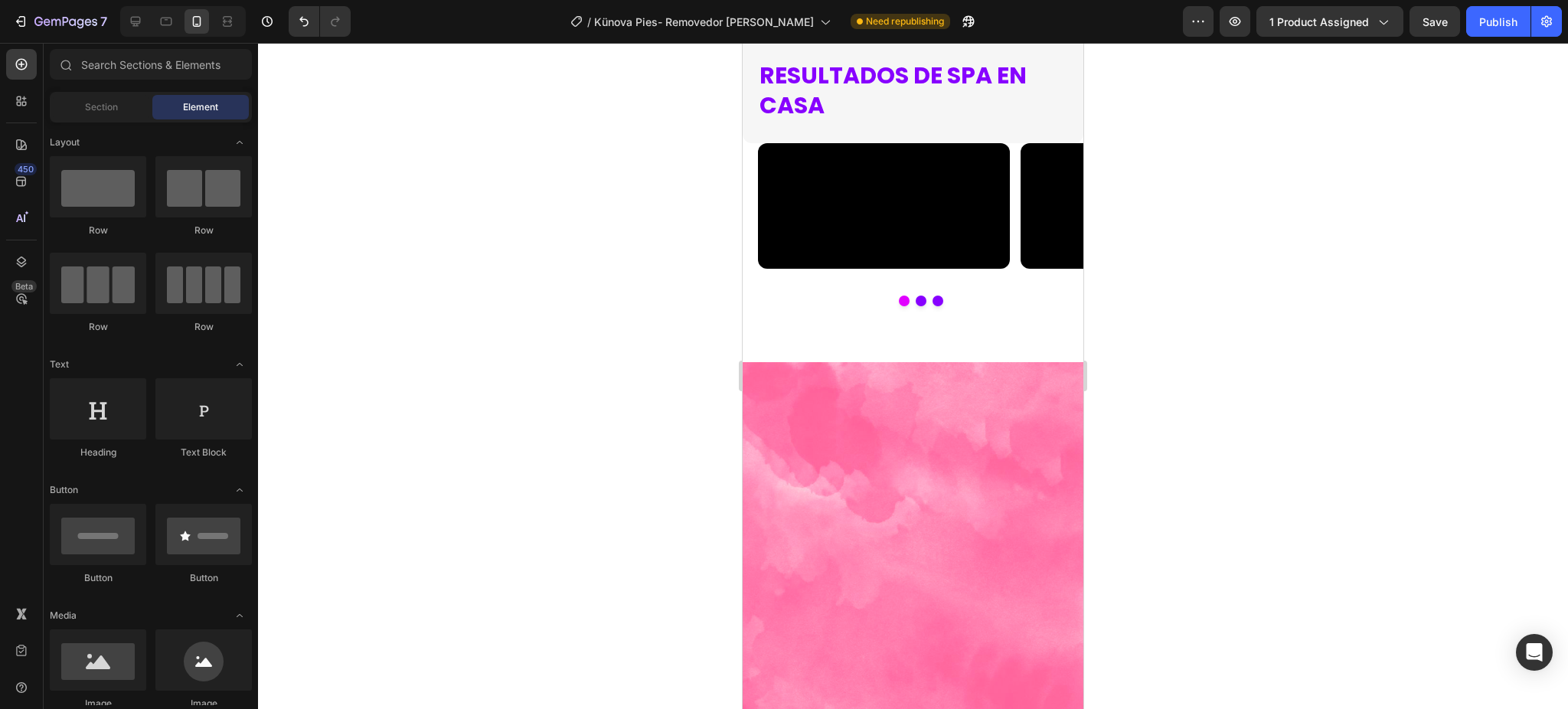
scroll to position [3080, 0]
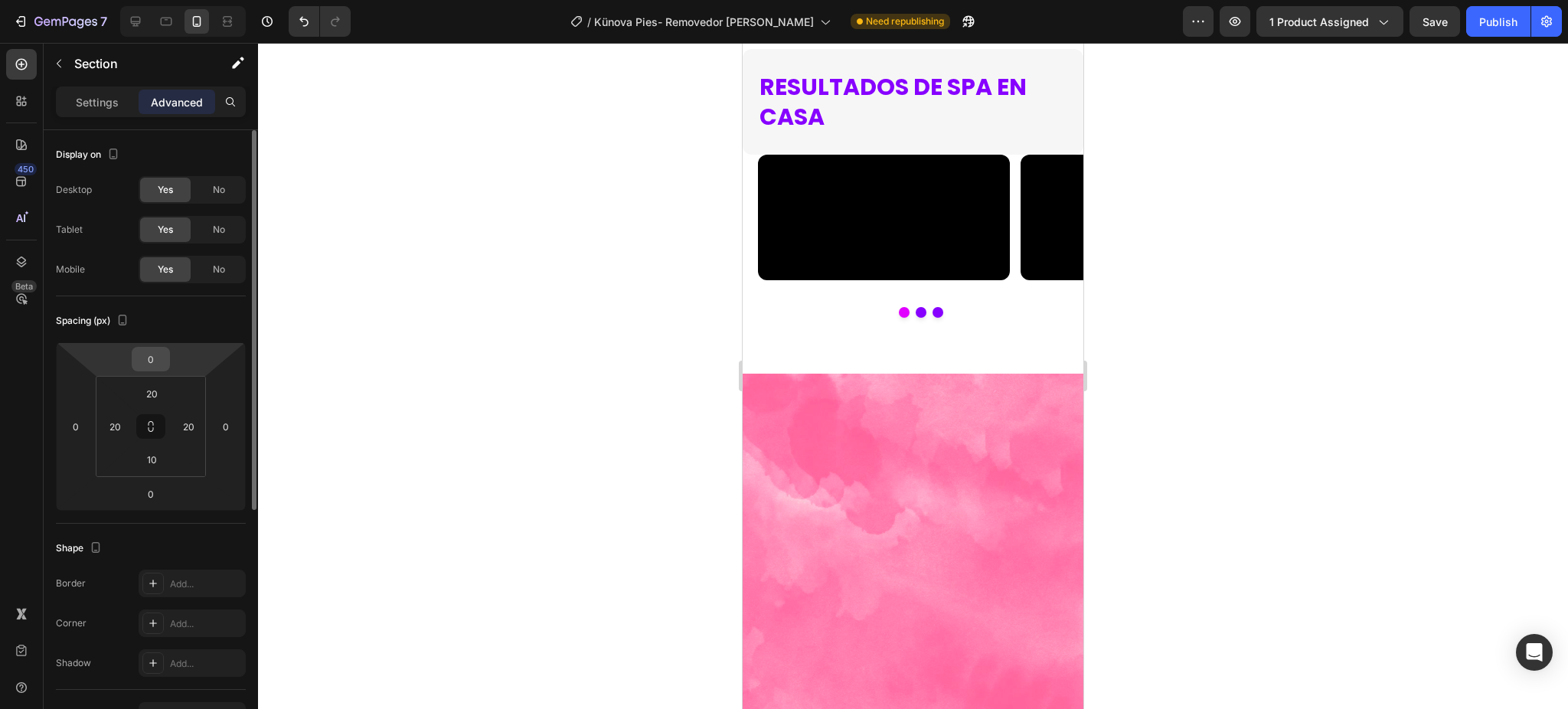
click at [152, 362] on input "0" at bounding box center [151, 358] width 31 height 23
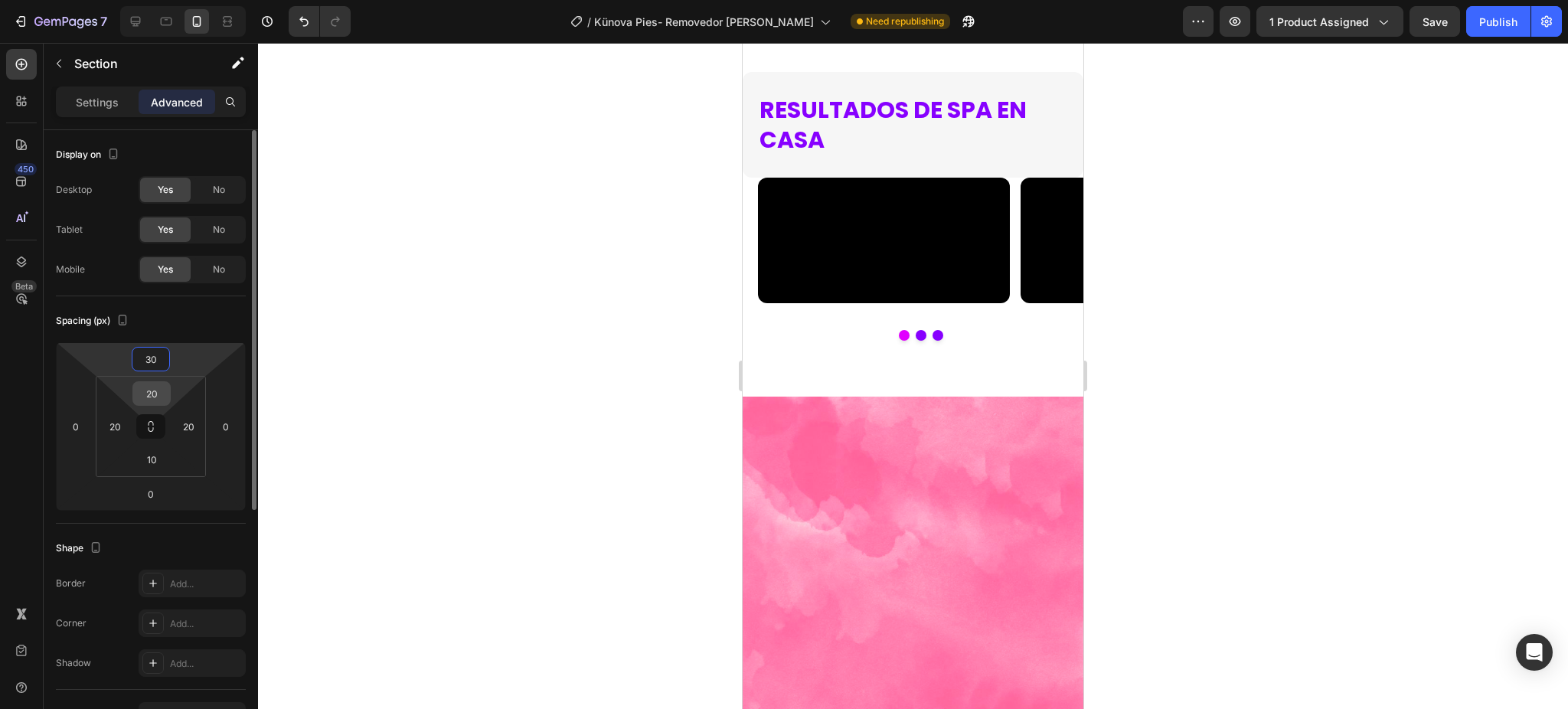
type input "30"
click at [153, 388] on input "20" at bounding box center [151, 393] width 31 height 23
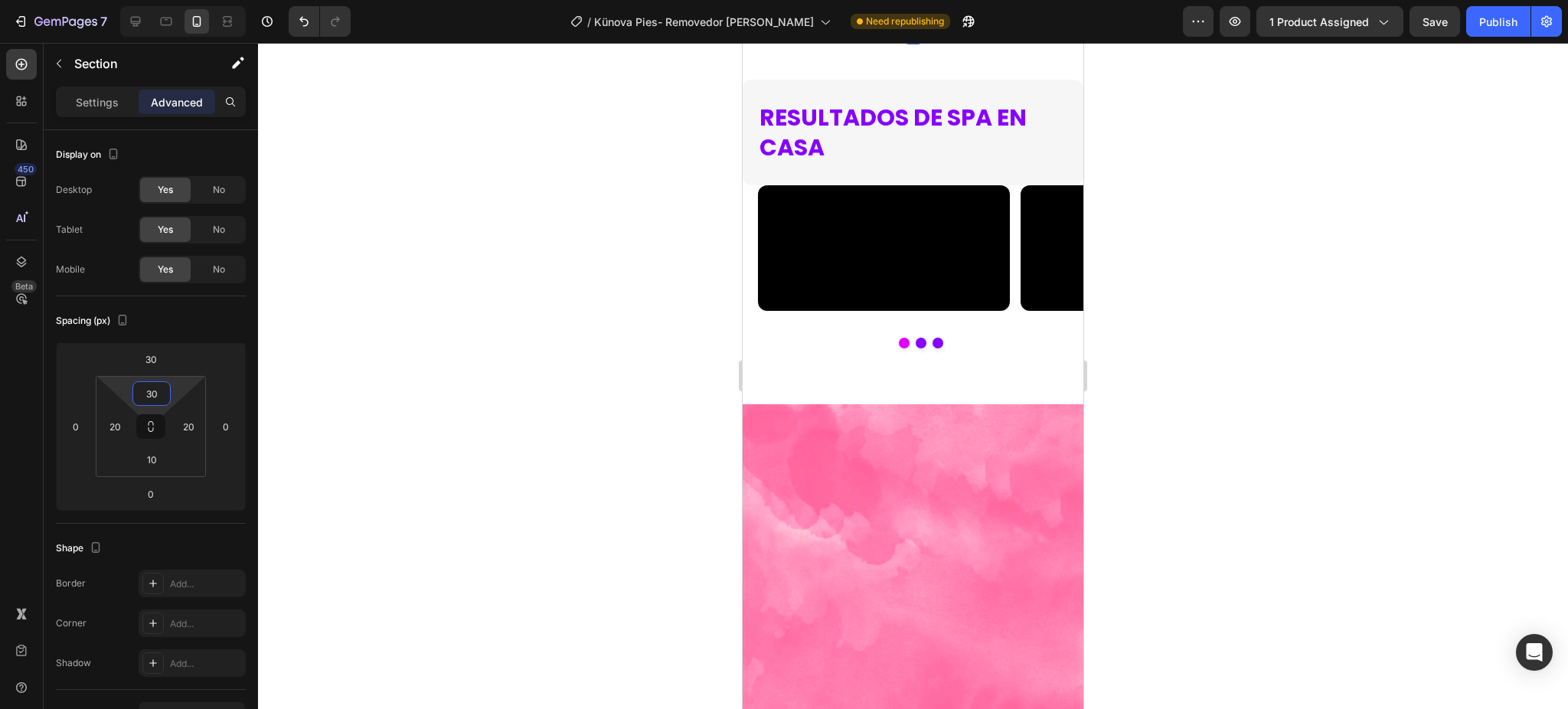
type input "30"
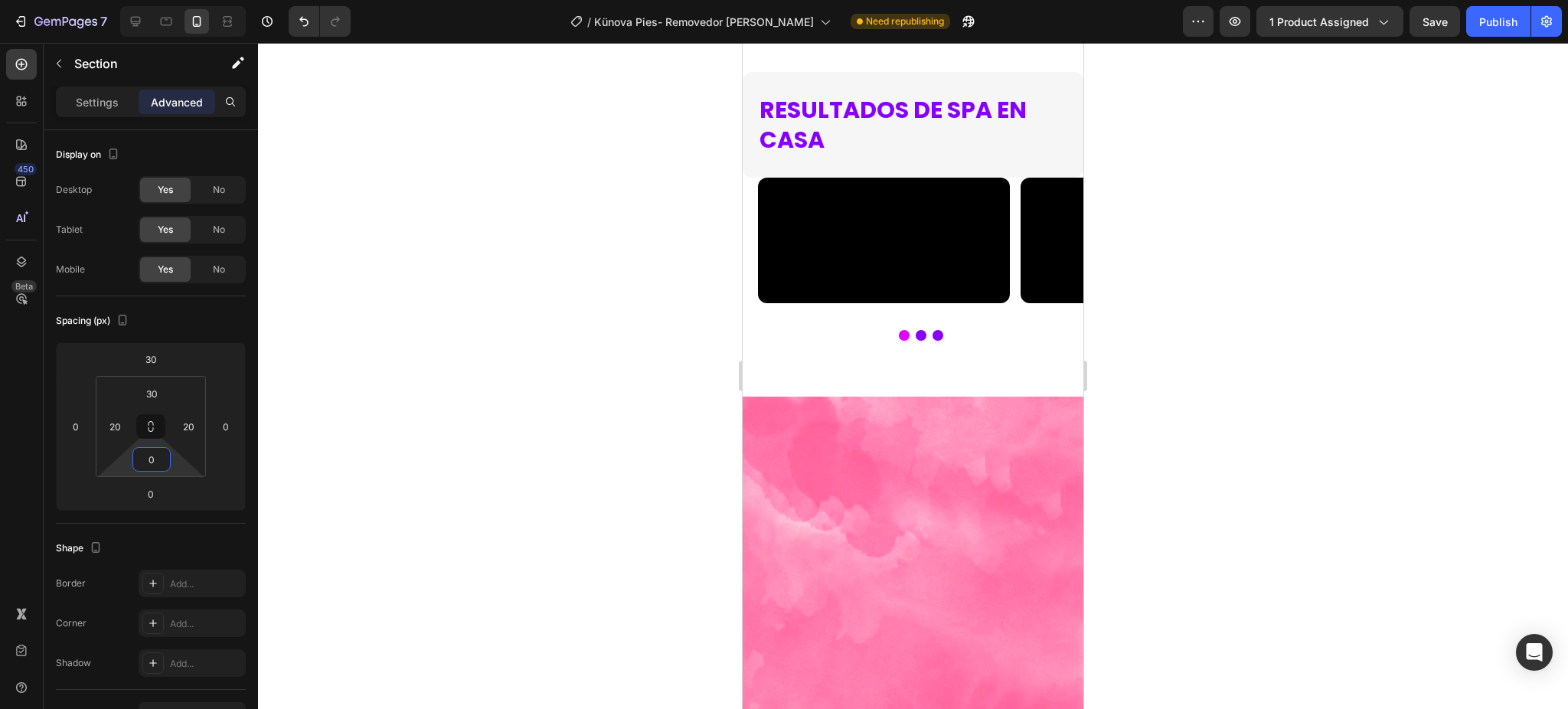
click at [135, 0] on html "7 Version history / Künova Pies- Removedor [PERSON_NAME] Need republishing Prev…" at bounding box center [784, 0] width 1568 height 0
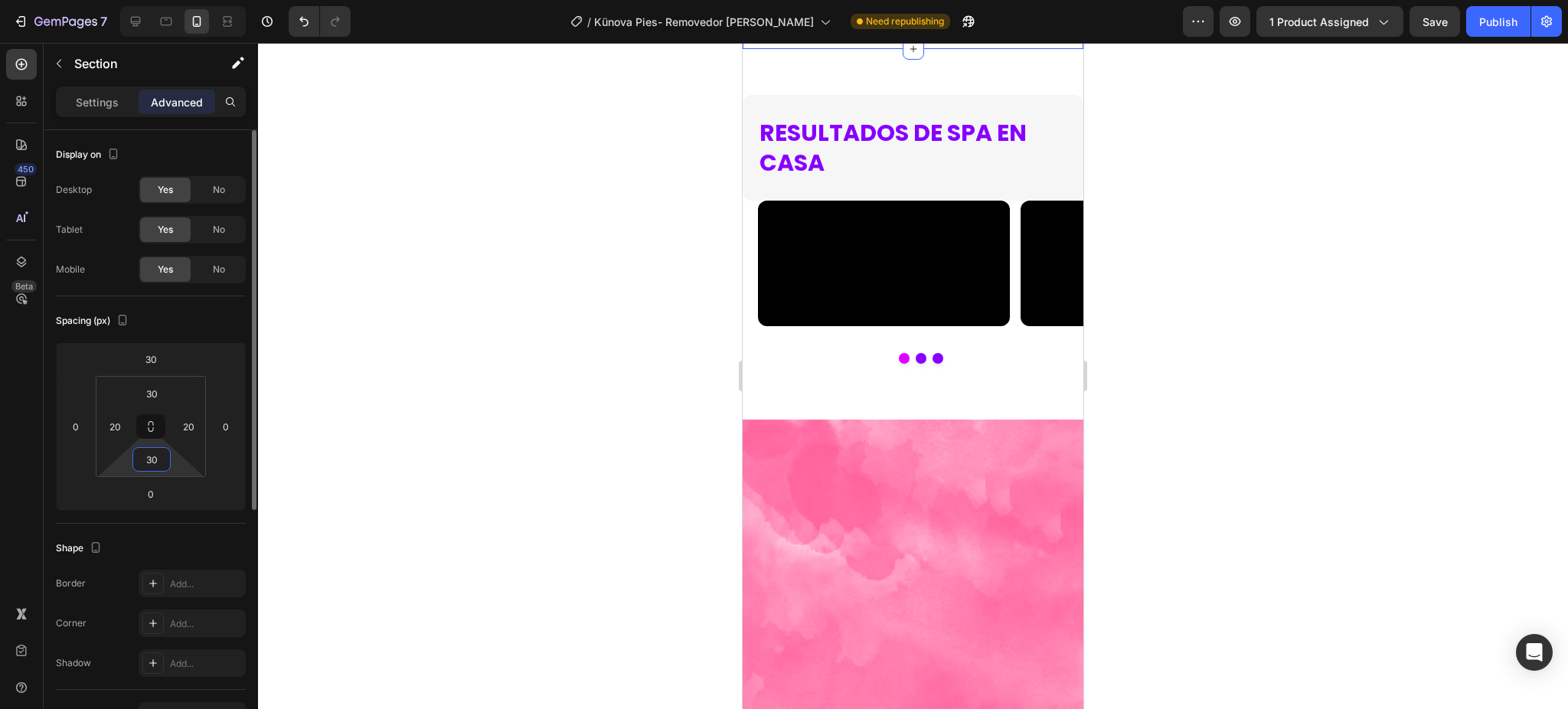
click at [145, 452] on input "30" at bounding box center [151, 459] width 31 height 23
drag, startPoint x: 145, startPoint y: 453, endPoint x: 155, endPoint y: 496, distance: 44.1
click at [155, 0] on div "7 Version history / Künova Pies- Removedor [PERSON_NAME] Need republishing Prev…" at bounding box center [784, 0] width 1568 height 0
type input "30"
click at [151, 496] on input "0" at bounding box center [151, 493] width 31 height 23
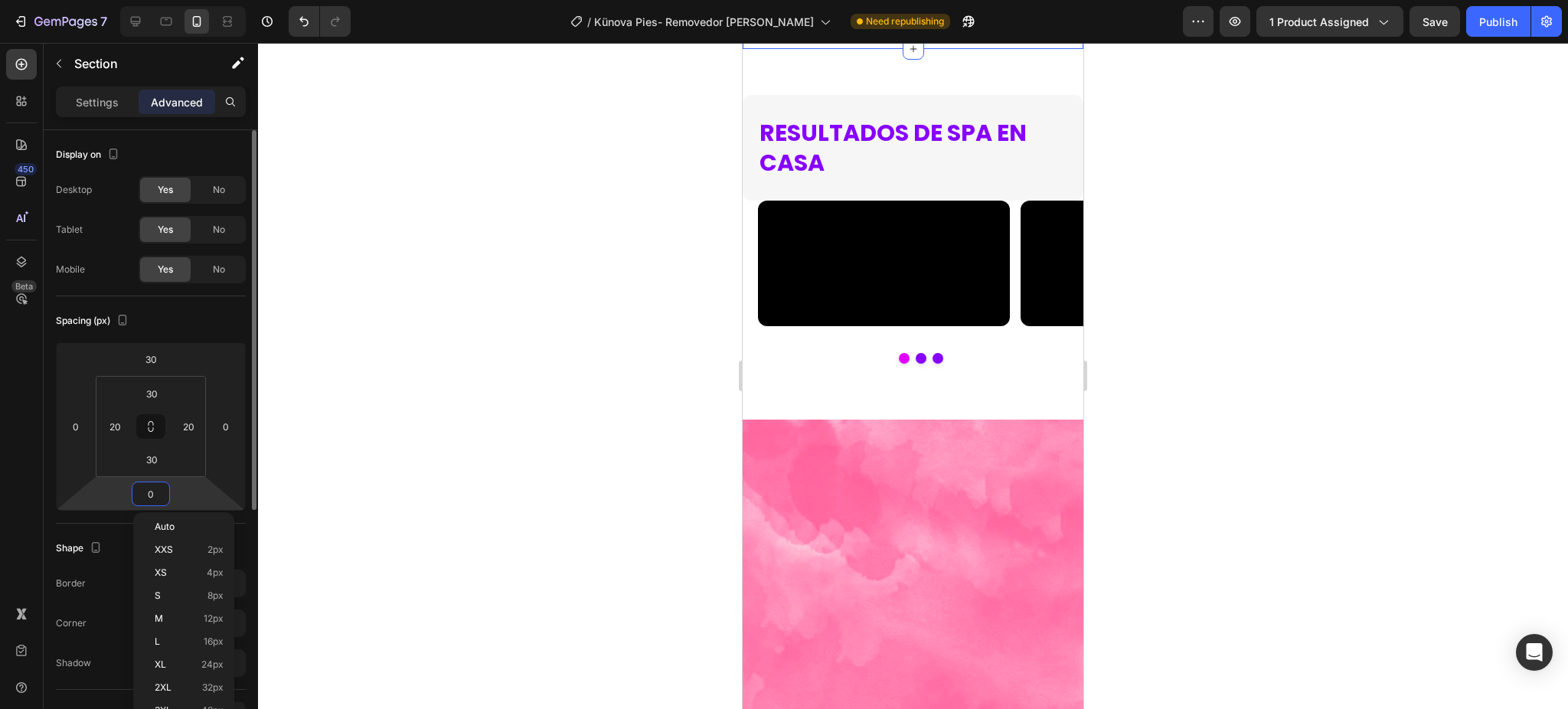
click at [150, 496] on input "0" at bounding box center [151, 493] width 31 height 23
click at [157, 491] on input "0" at bounding box center [151, 493] width 31 height 23
type input "30"
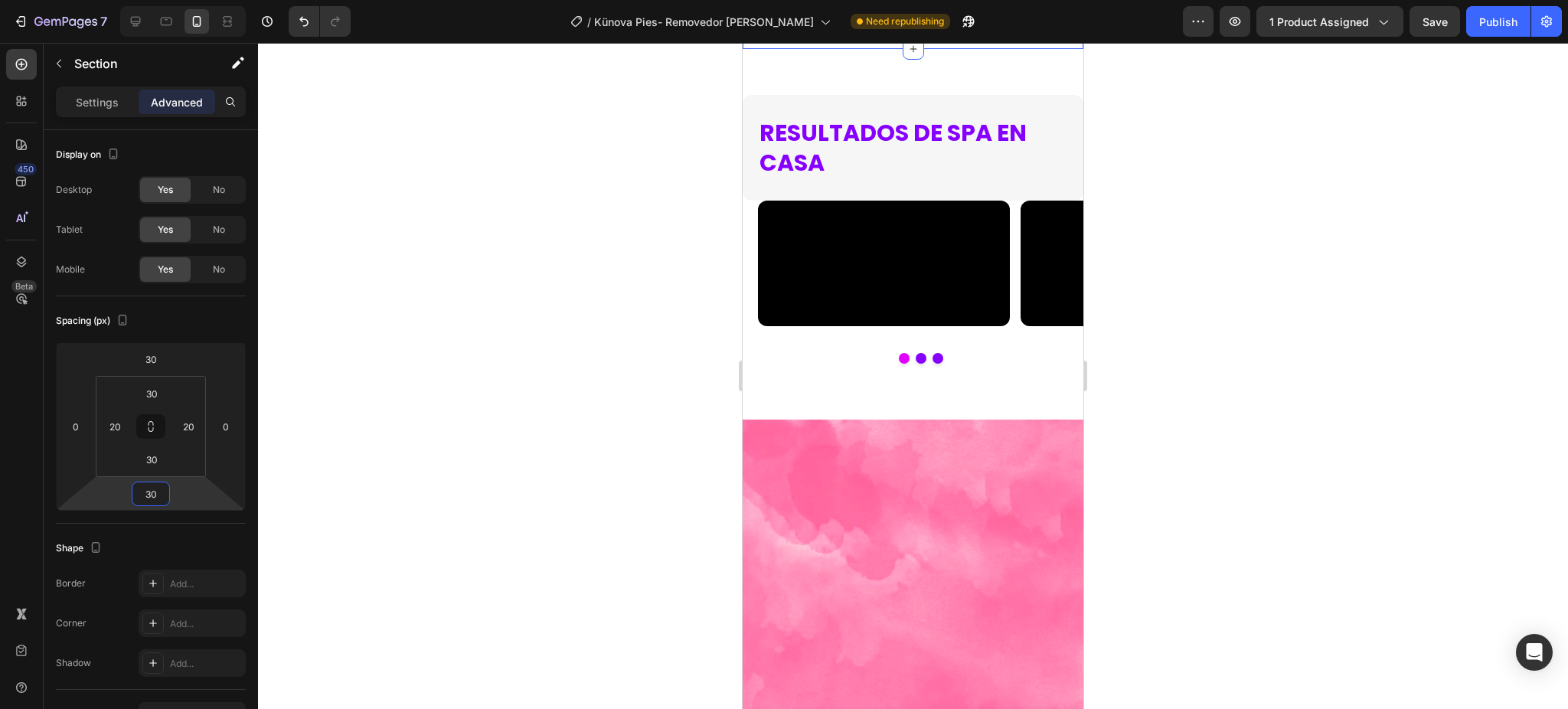
drag, startPoint x: 481, startPoint y: 397, endPoint x: 725, endPoint y: 392, distance: 244.1
click at [483, 397] on div at bounding box center [912, 376] width 1310 height 666
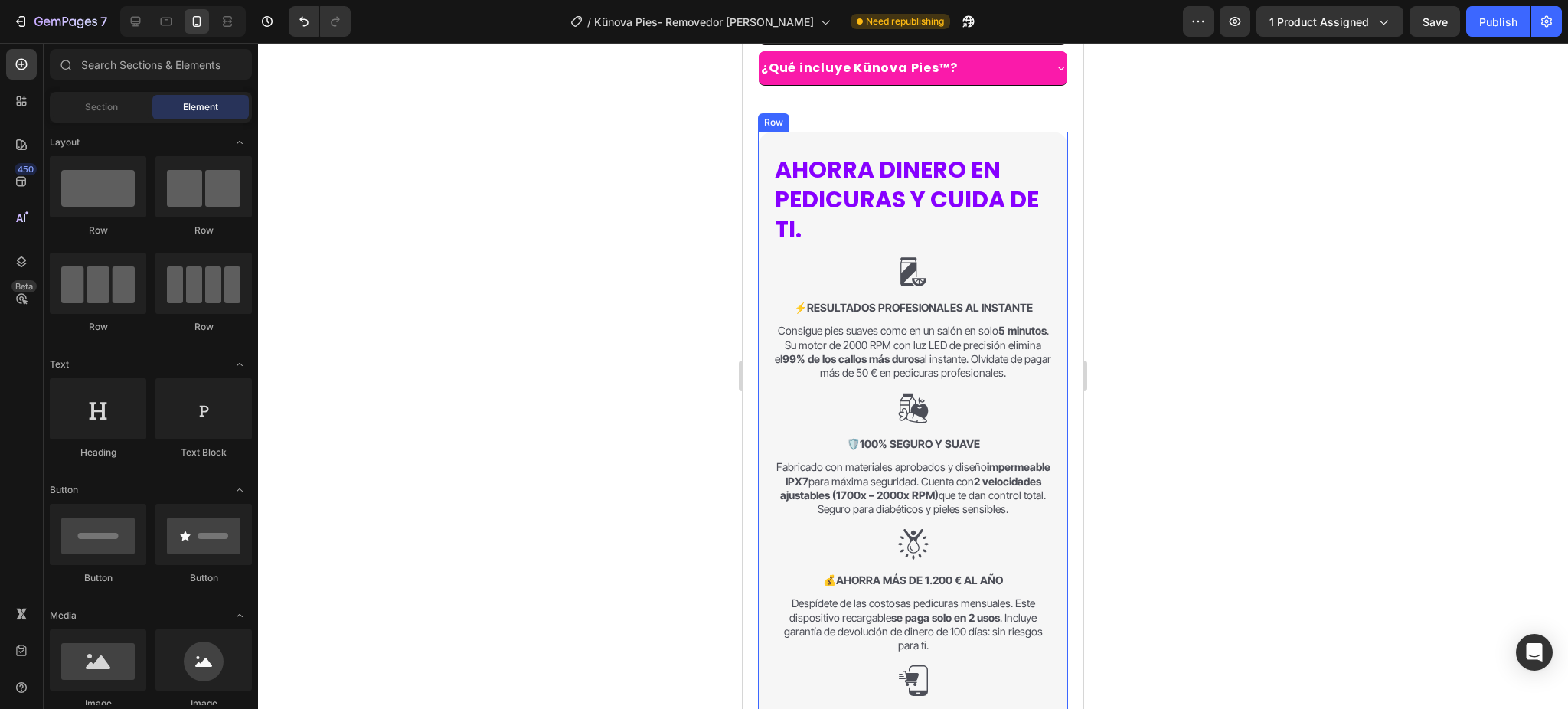
scroll to position [1431, 0]
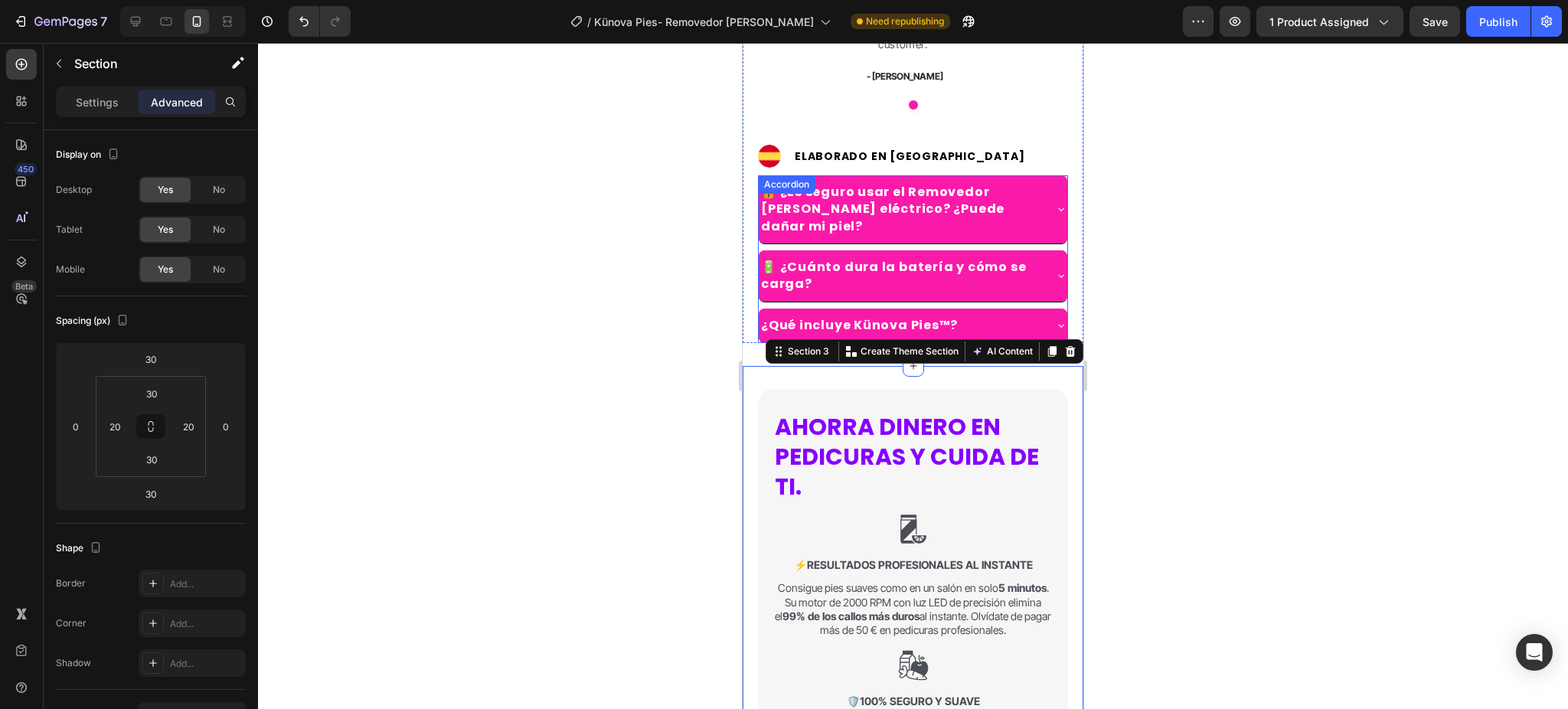
scroll to position [1228, 0]
click at [1267, 237] on div at bounding box center [912, 376] width 1310 height 666
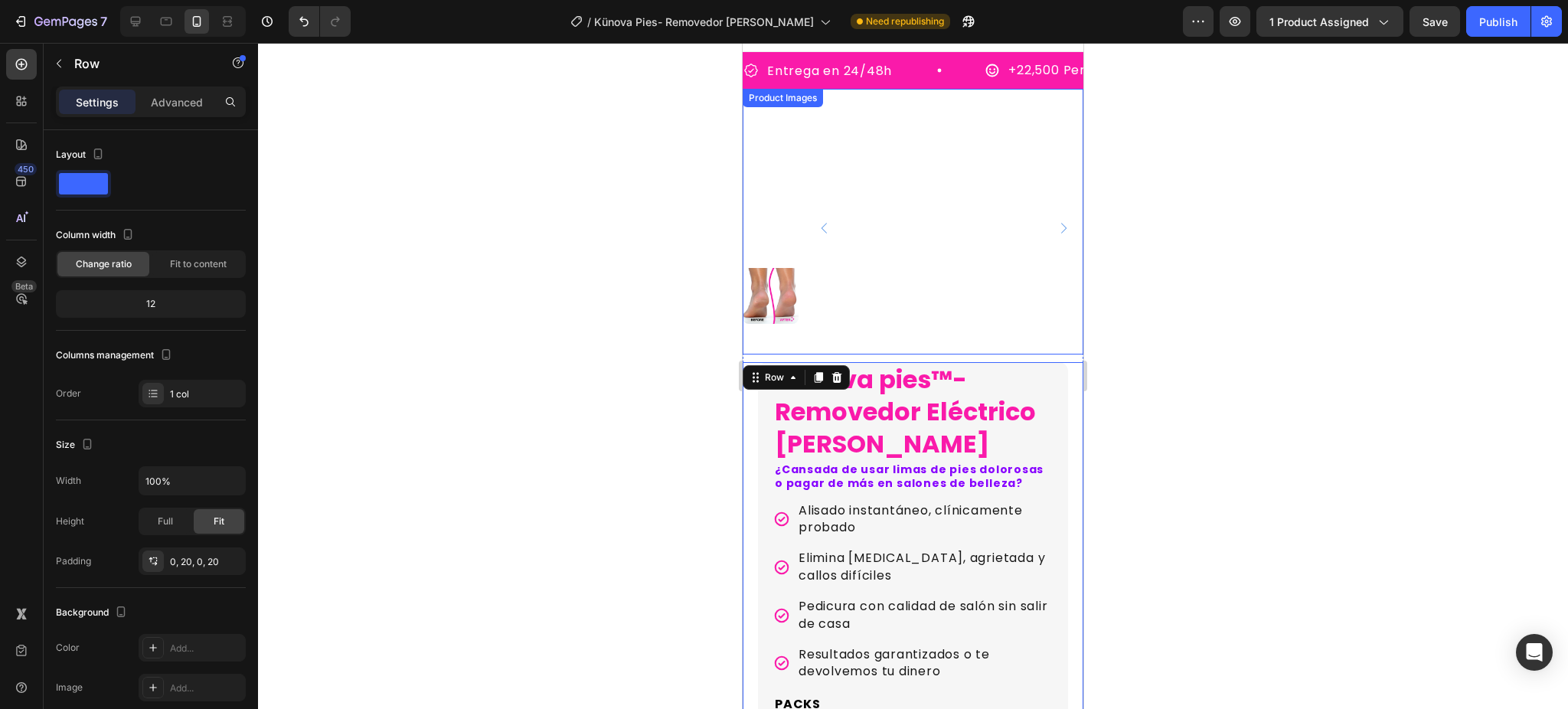
scroll to position [0, 0]
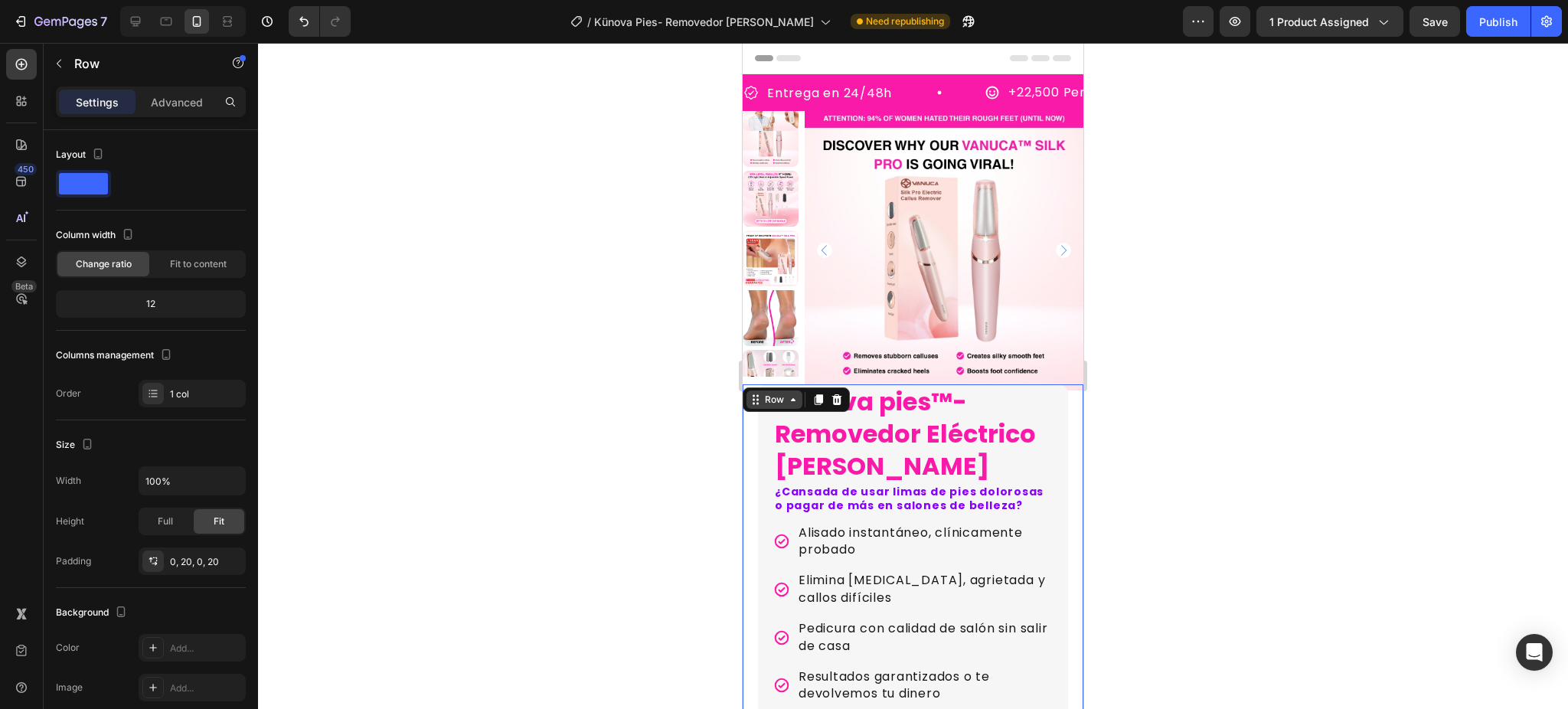
click at [797, 403] on icon at bounding box center [793, 399] width 12 height 12
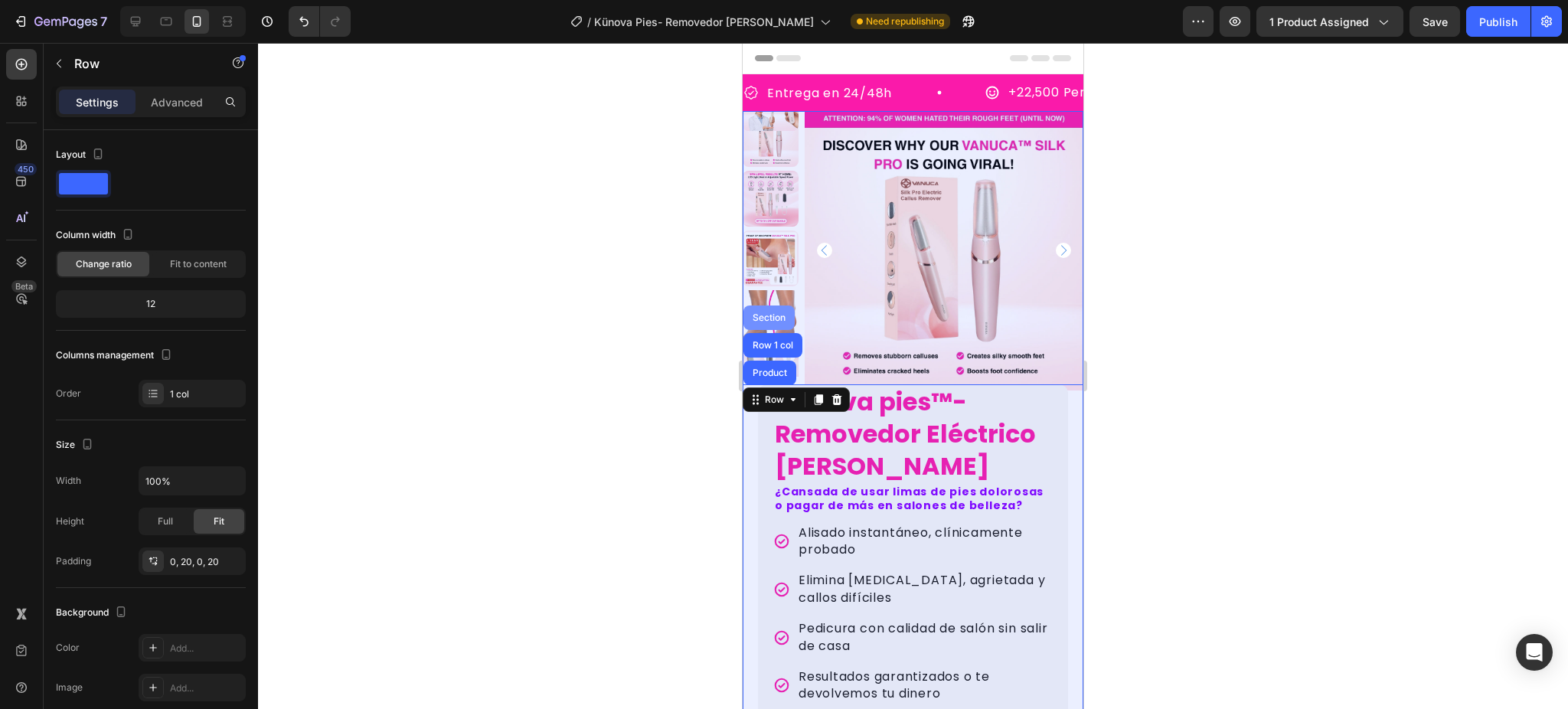
click at [777, 314] on div "Section" at bounding box center [768, 318] width 39 height 10
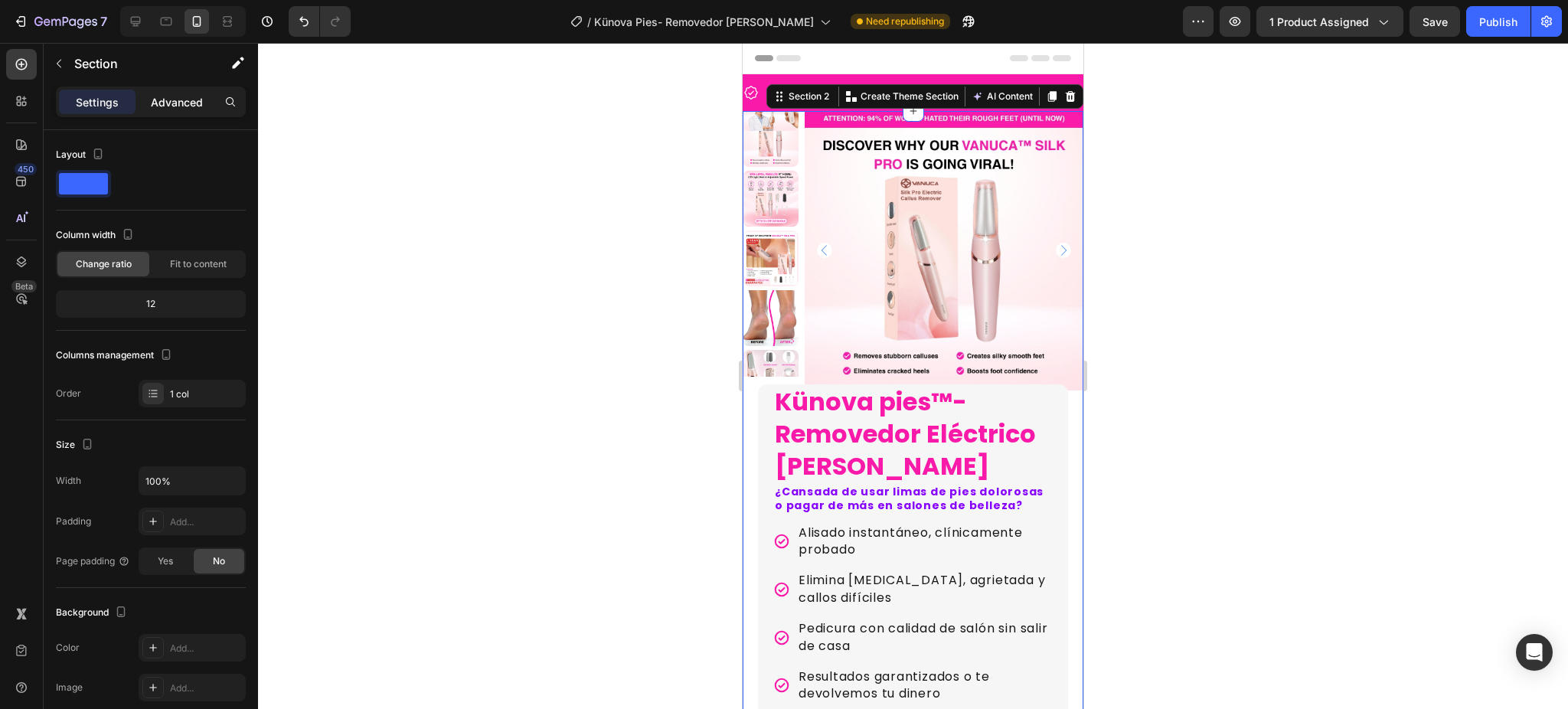
click at [179, 109] on div "Advanced" at bounding box center [177, 102] width 77 height 25
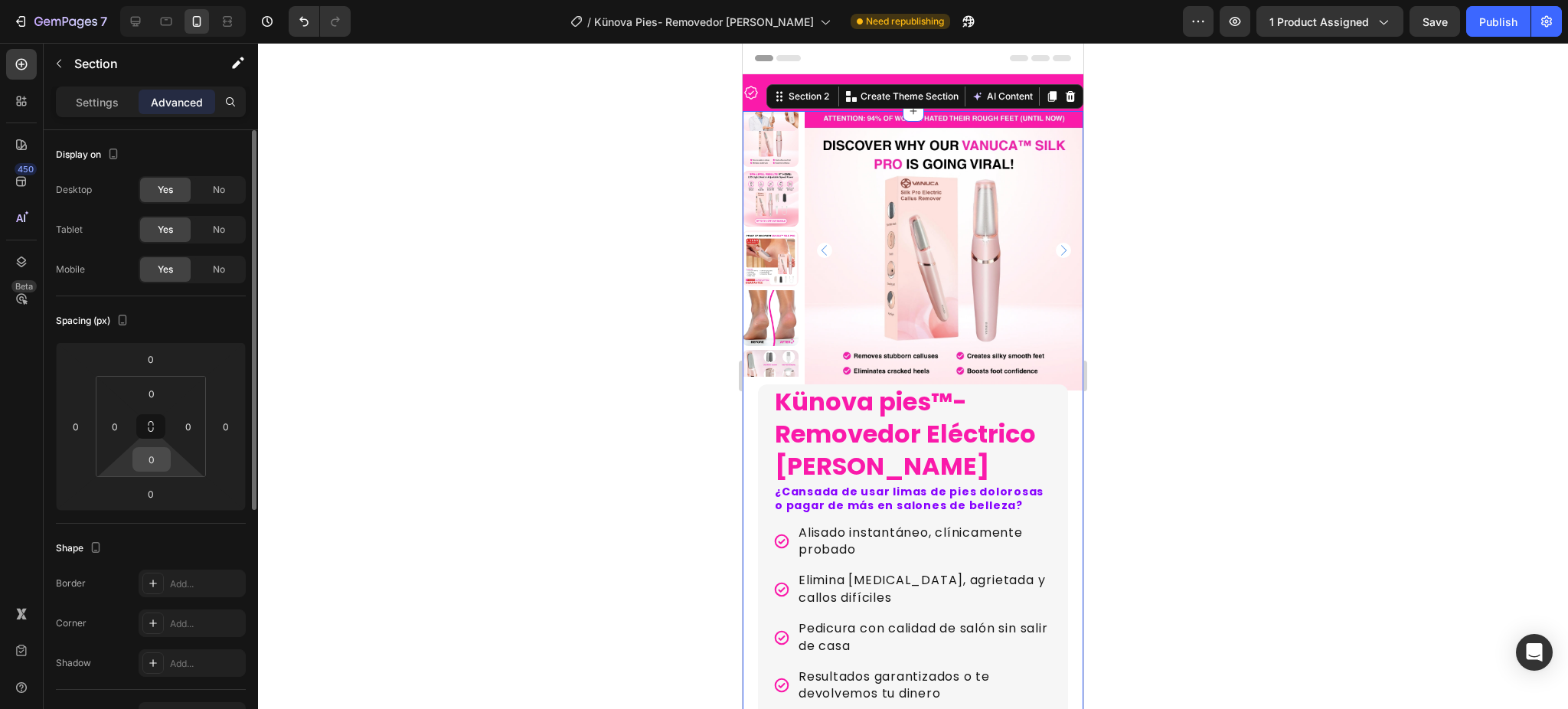
click at [159, 454] on input "0" at bounding box center [151, 459] width 31 height 23
type input "30"
click at [150, 489] on input "0" at bounding box center [151, 493] width 31 height 23
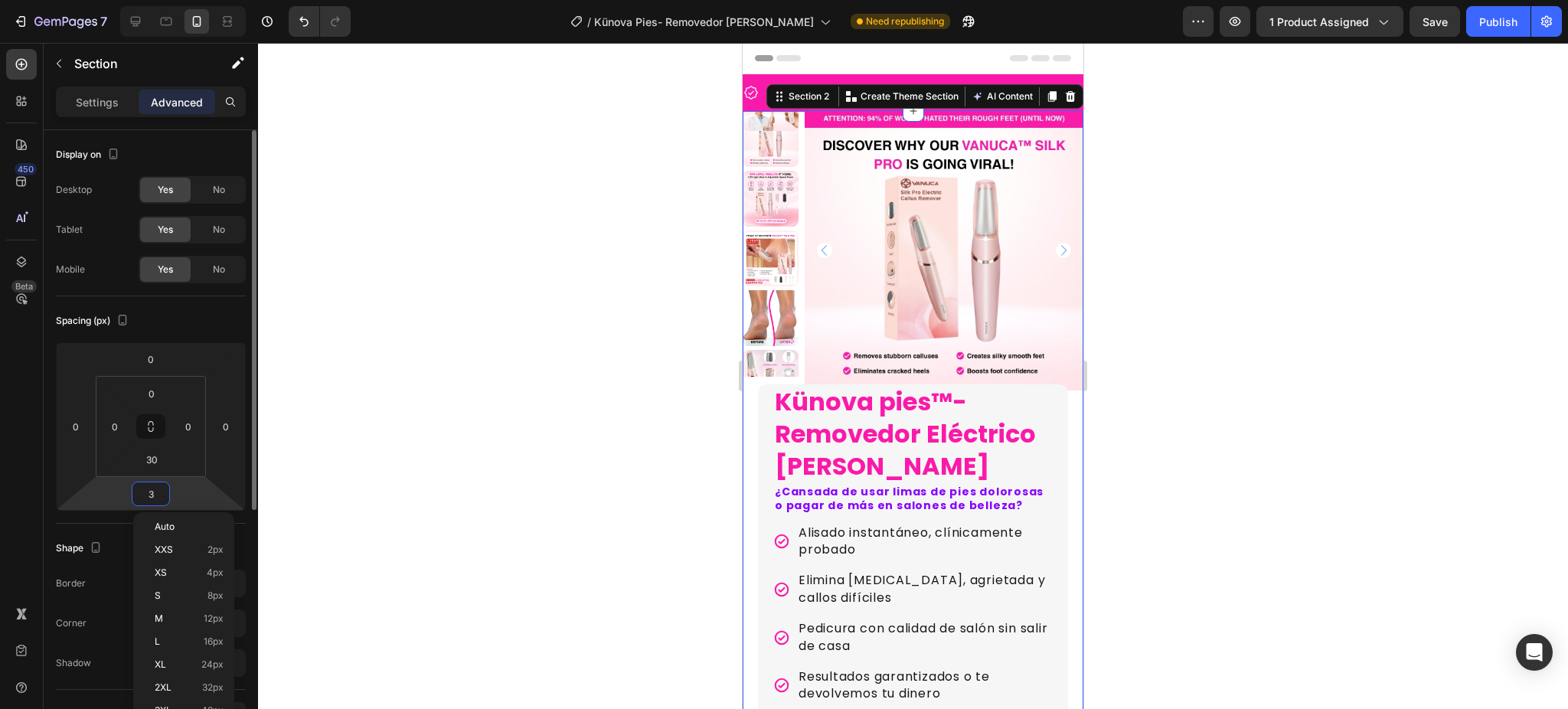
type input "30"
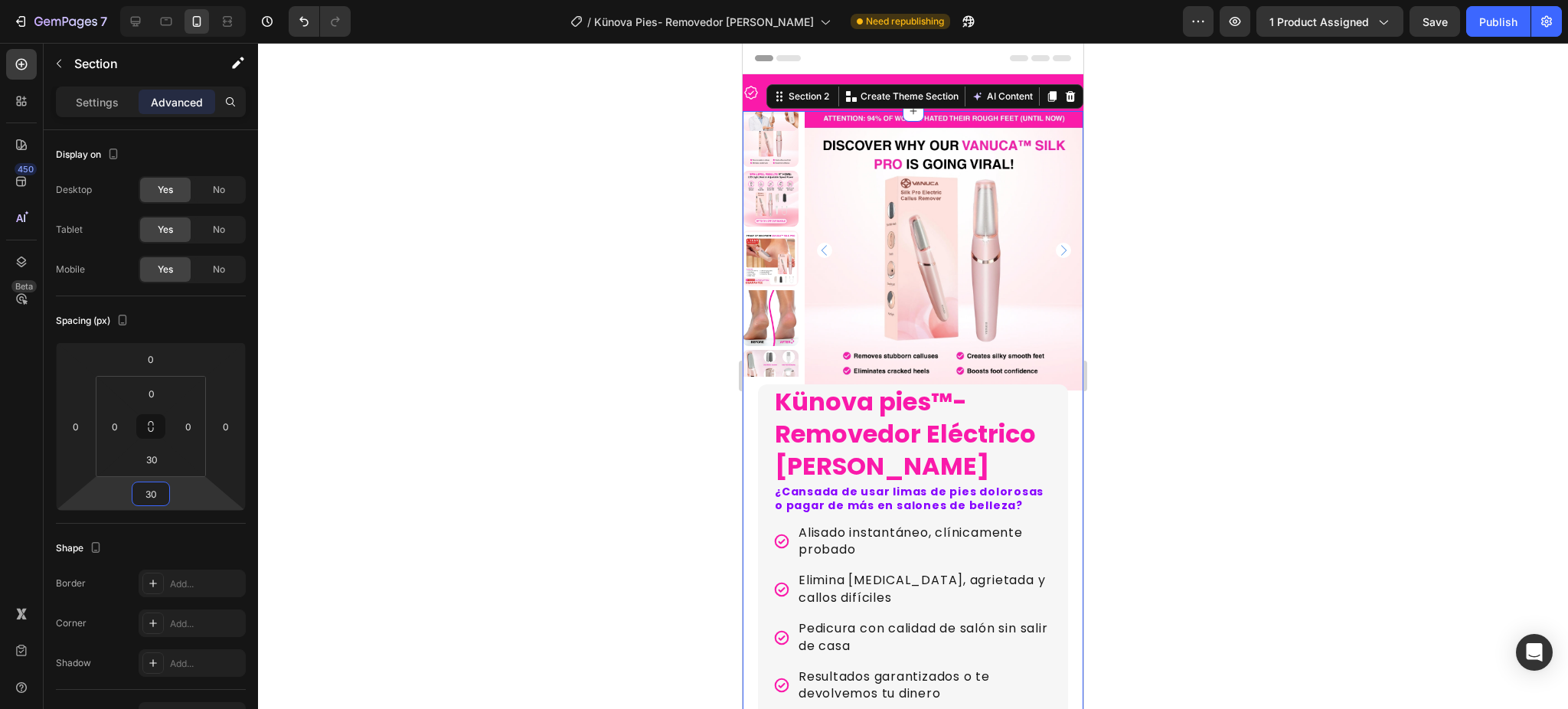
click at [526, 475] on div at bounding box center [912, 376] width 1310 height 666
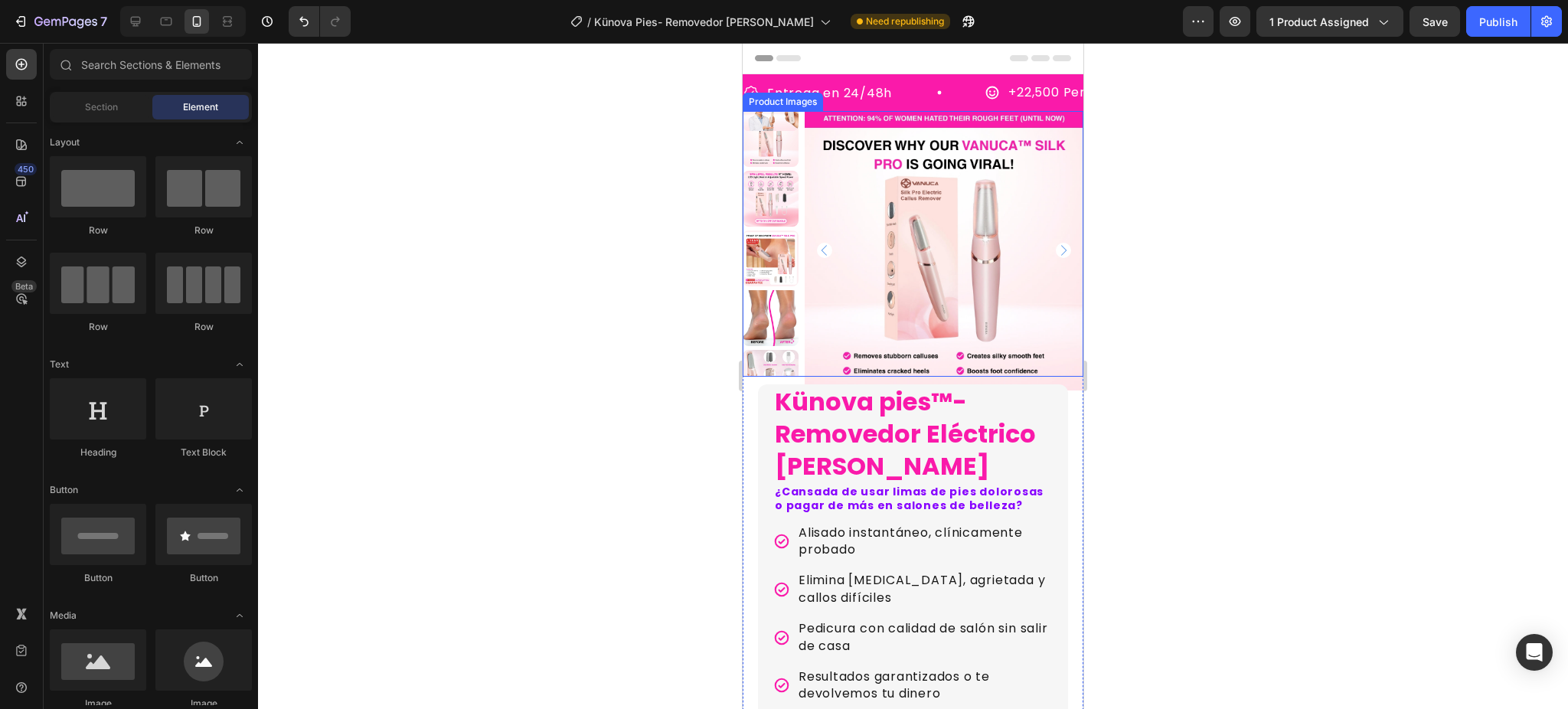
click at [916, 368] on img at bounding box center [944, 251] width 279 height 279
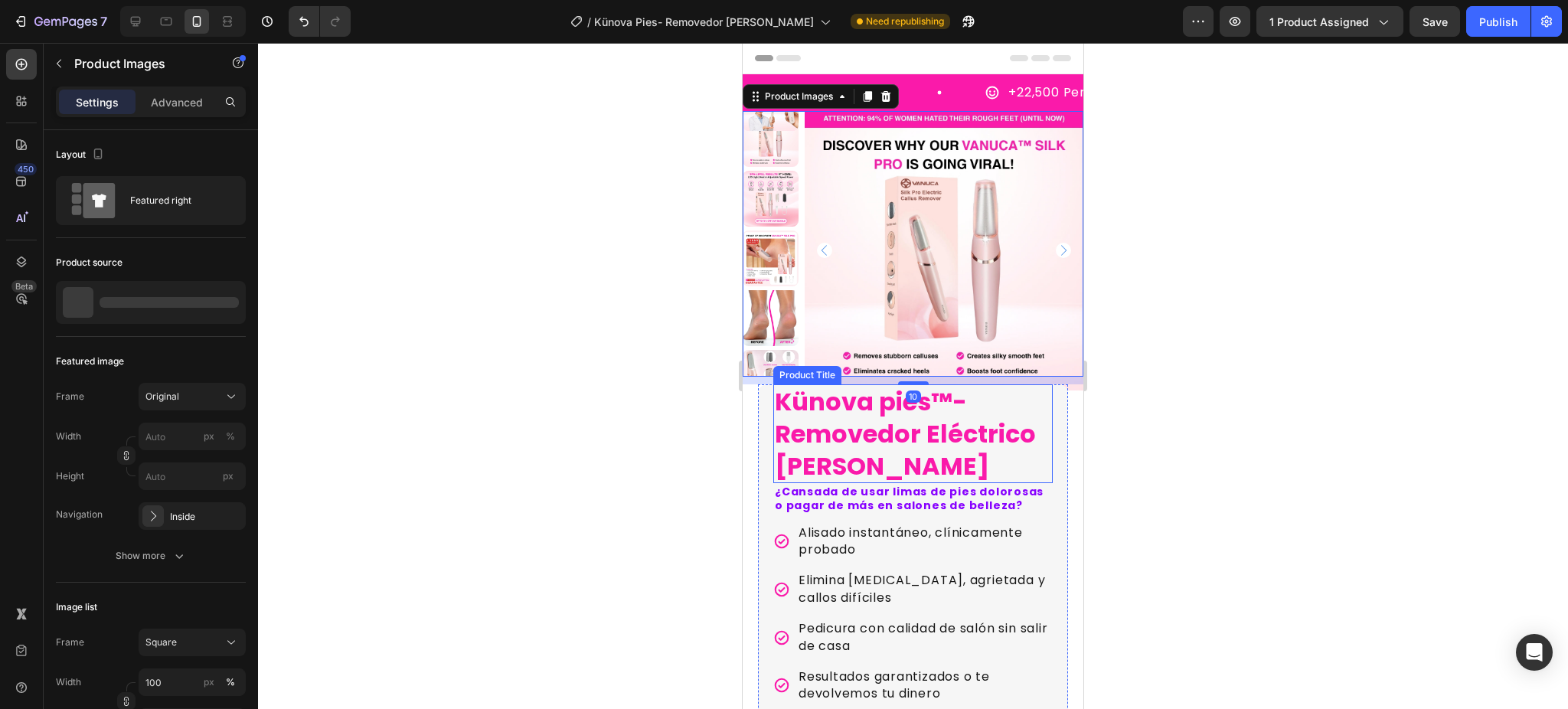
click at [908, 435] on h1 "Künova pies™-Removedor Eléctrico [PERSON_NAME]" at bounding box center [912, 434] width 279 height 99
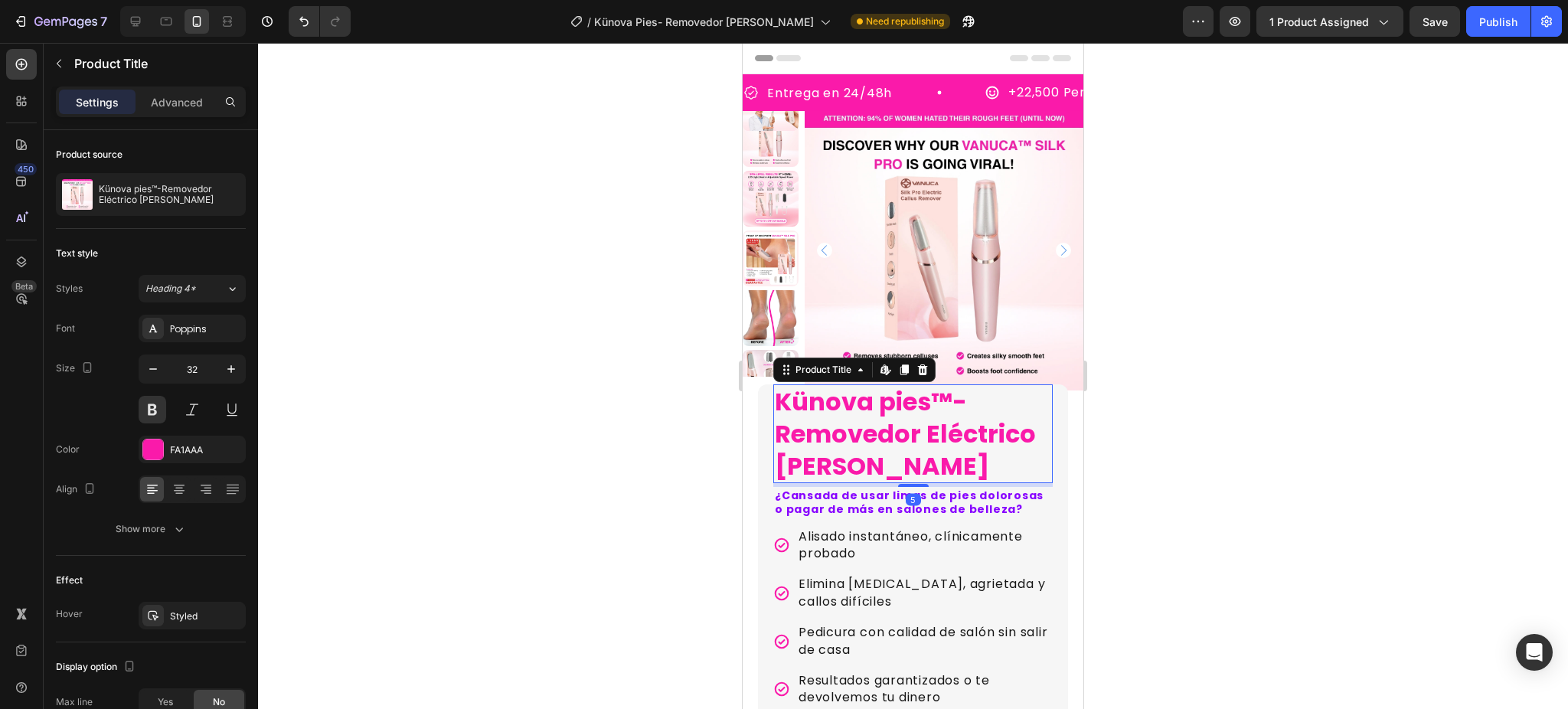
drag, startPoint x: 908, startPoint y: 482, endPoint x: 2095, endPoint y: 481, distance: 1187.0
click at [910, 486] on div at bounding box center [913, 485] width 31 height 3
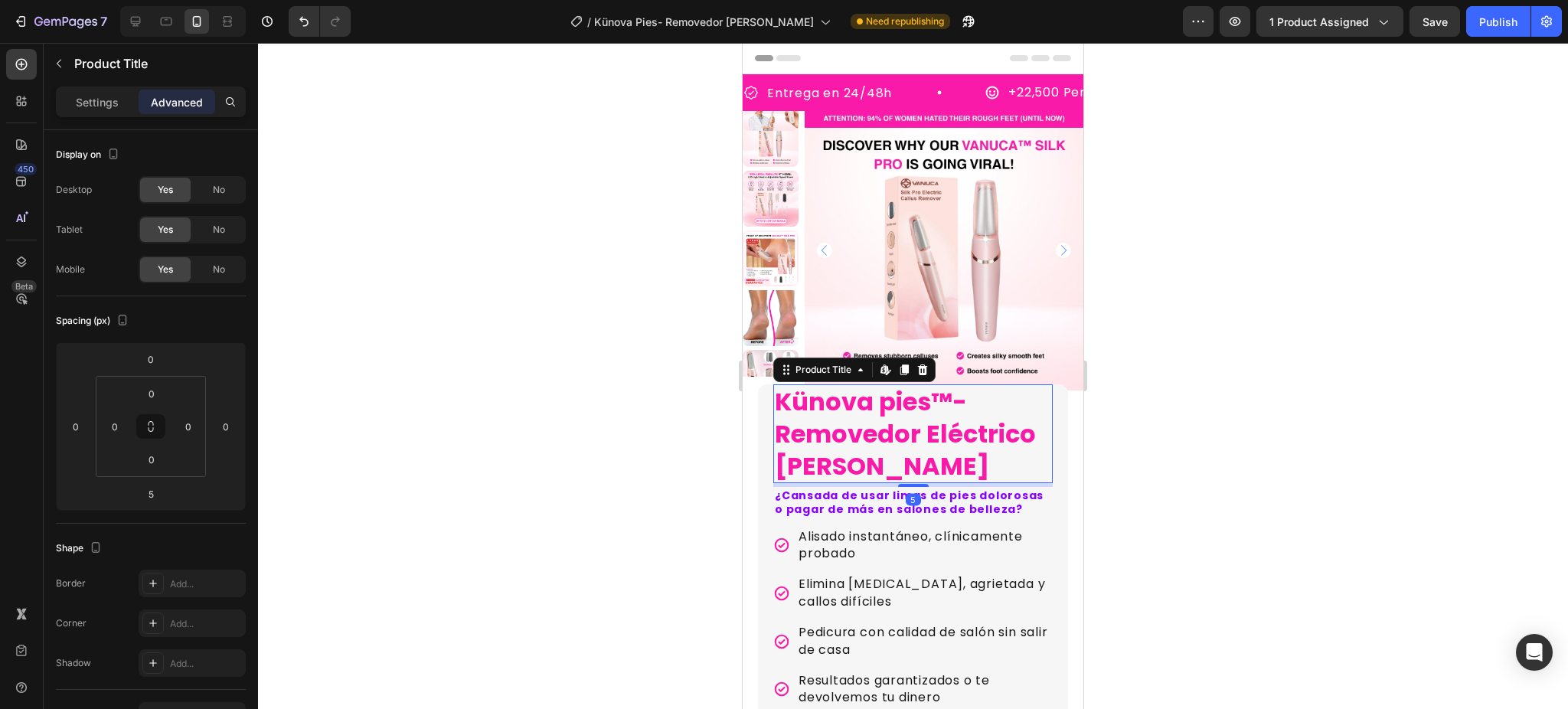
click at [1353, 439] on div at bounding box center [912, 376] width 1310 height 666
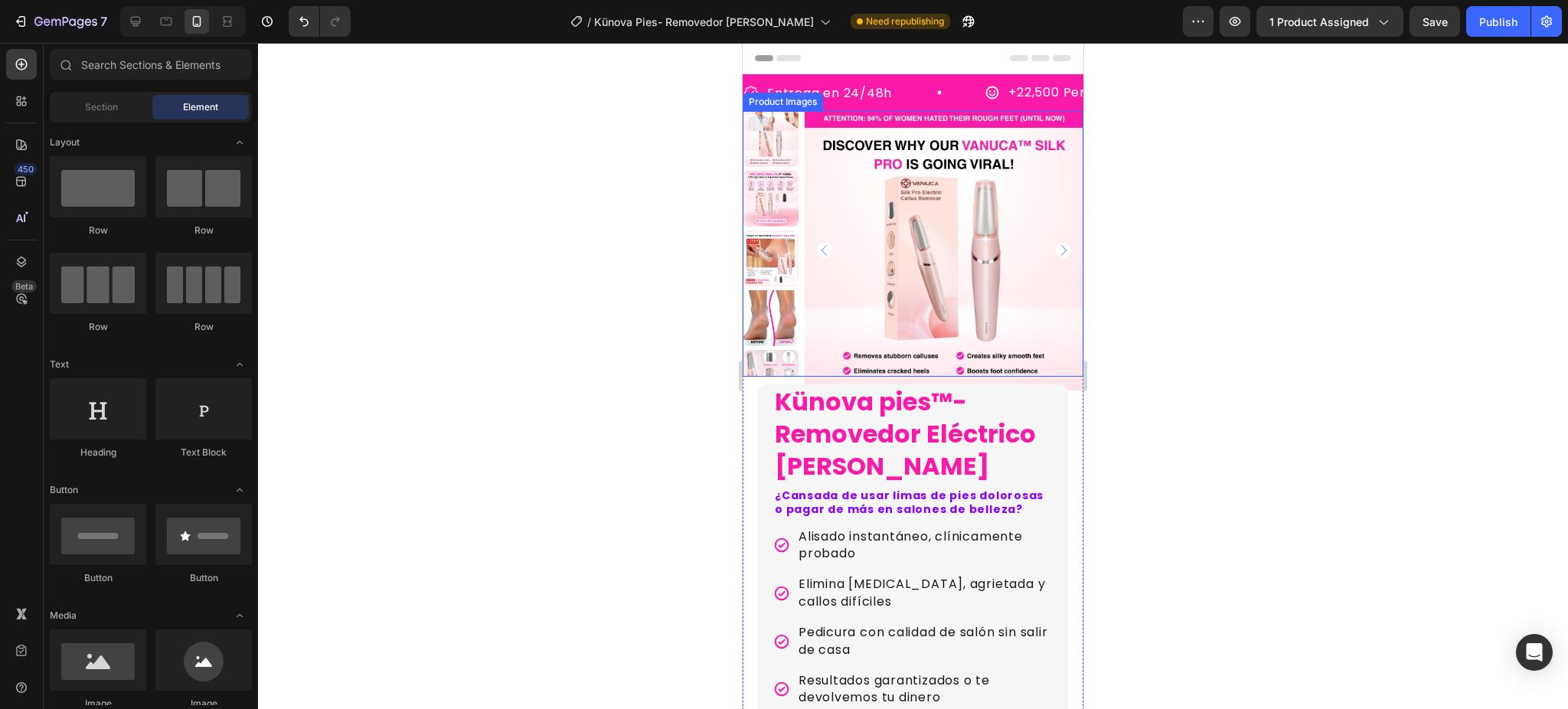
click at [889, 361] on img at bounding box center [944, 251] width 279 height 279
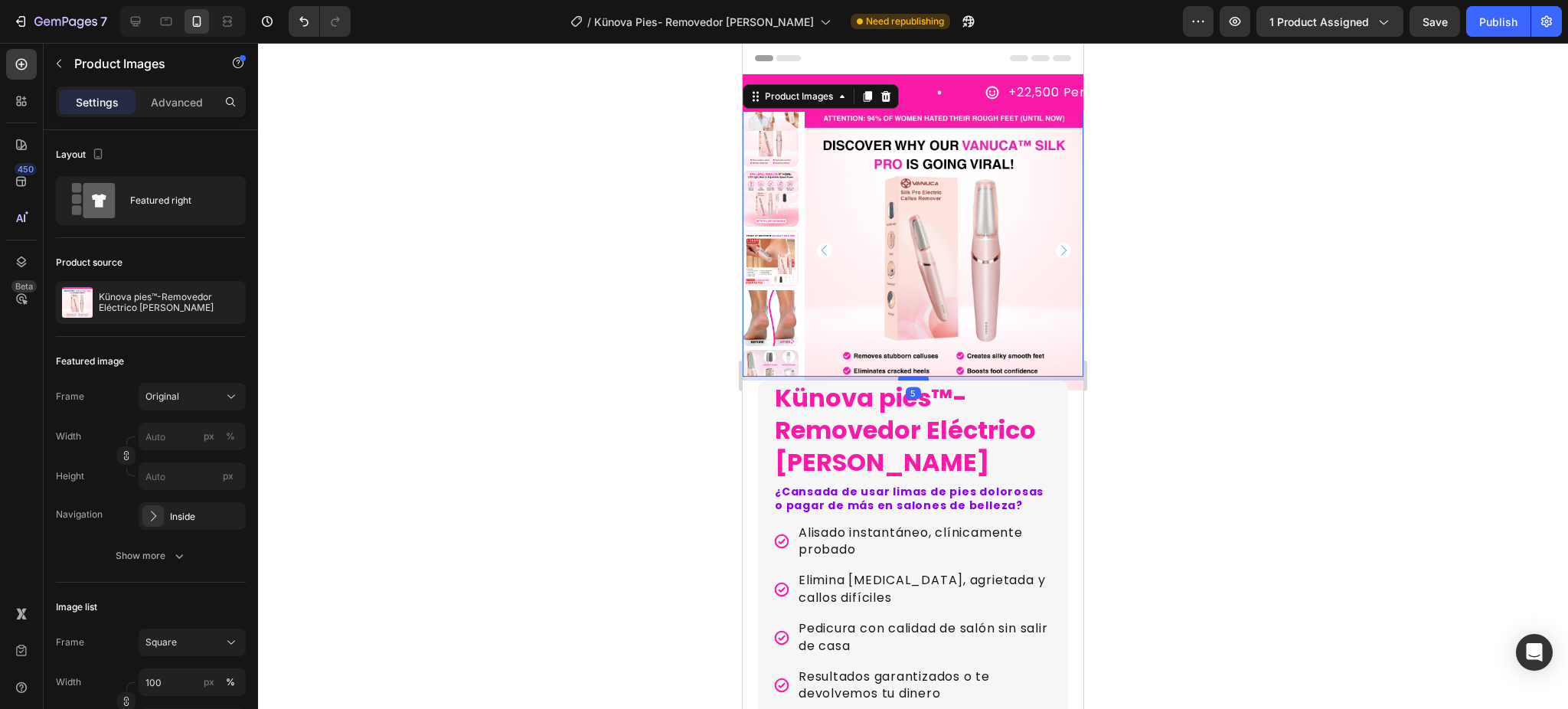
drag, startPoint x: 908, startPoint y: 383, endPoint x: 916, endPoint y: 379, distance: 8.9
click at [916, 379] on div at bounding box center [913, 378] width 31 height 5
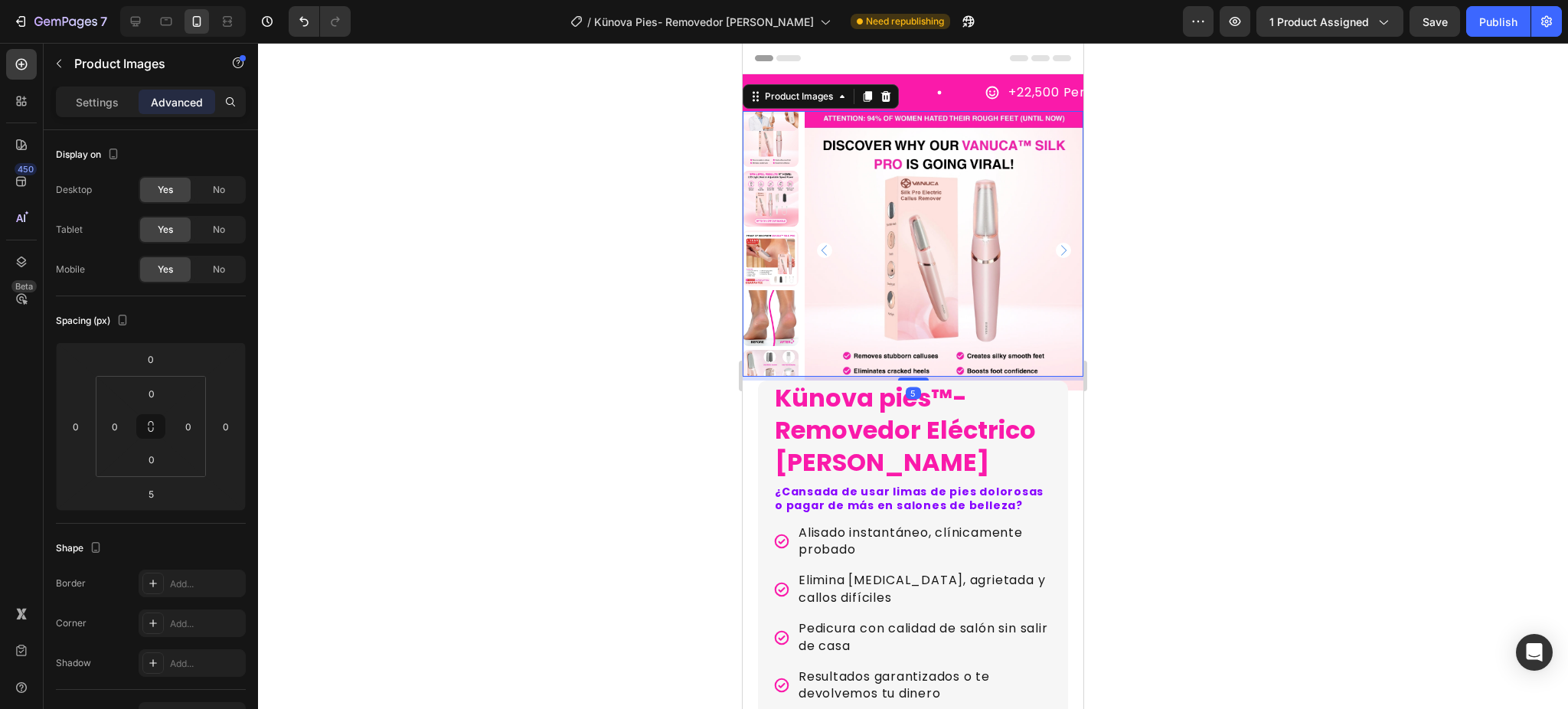
click at [1566, 303] on div at bounding box center [912, 376] width 1310 height 666
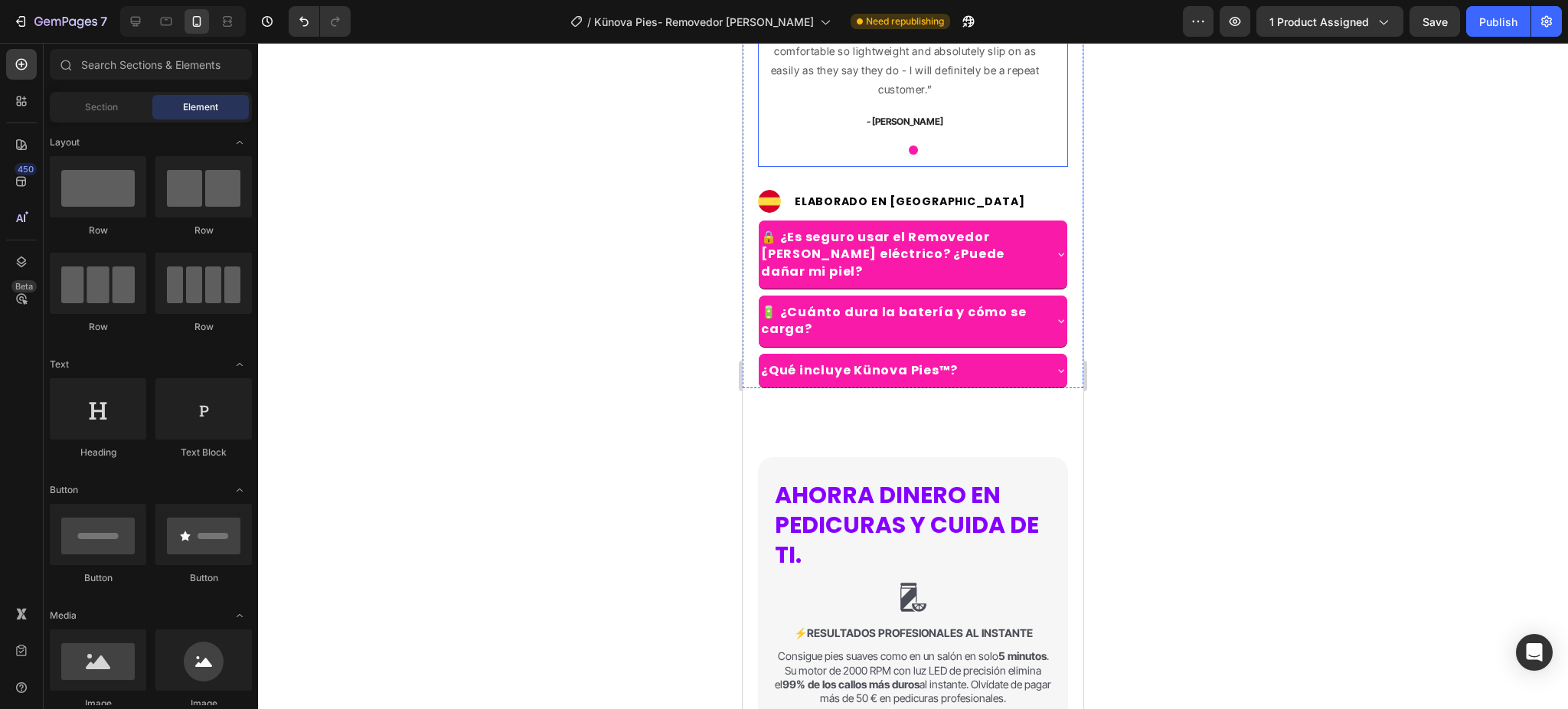
scroll to position [1328, 0]
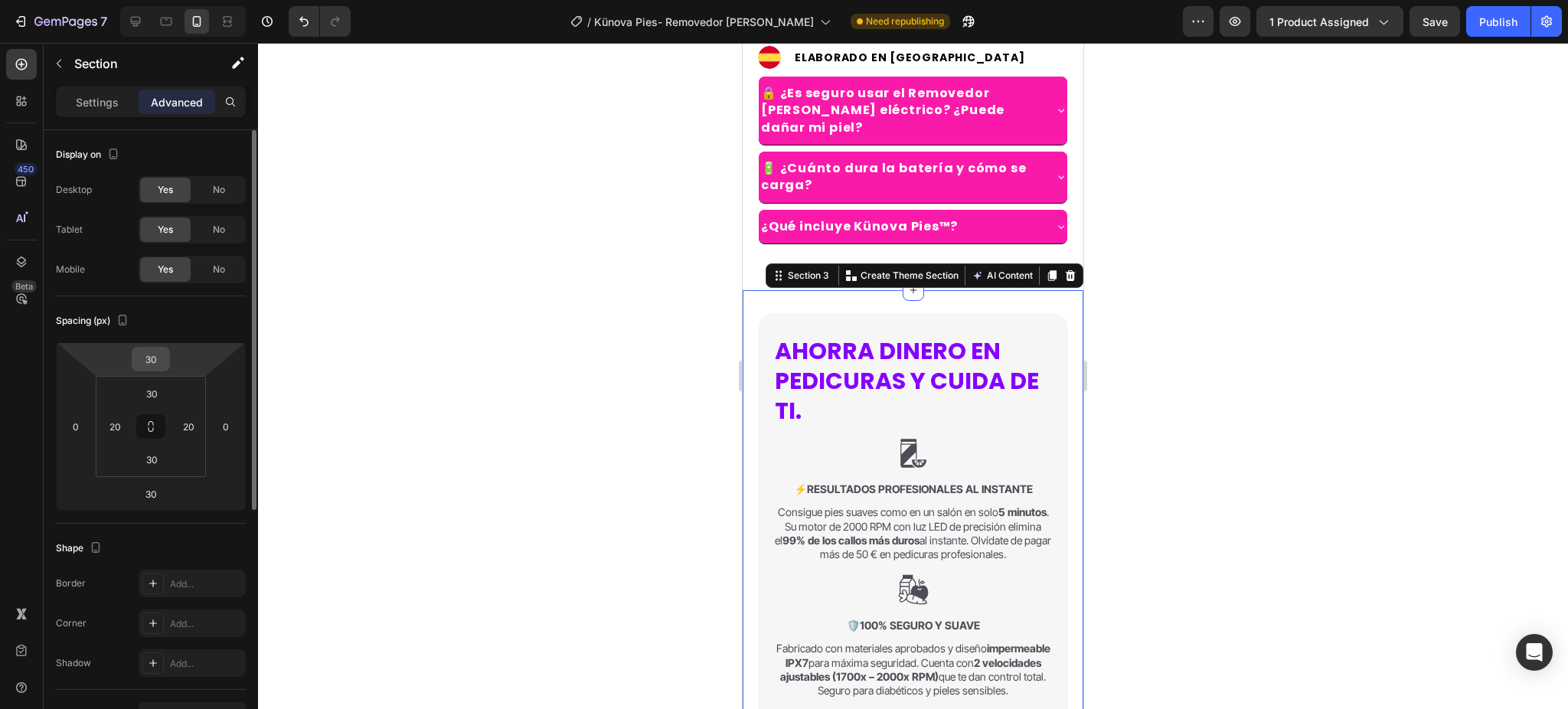
click at [155, 362] on input "30" at bounding box center [151, 358] width 31 height 23
type input "0"
click at [491, 372] on div at bounding box center [912, 376] width 1310 height 666
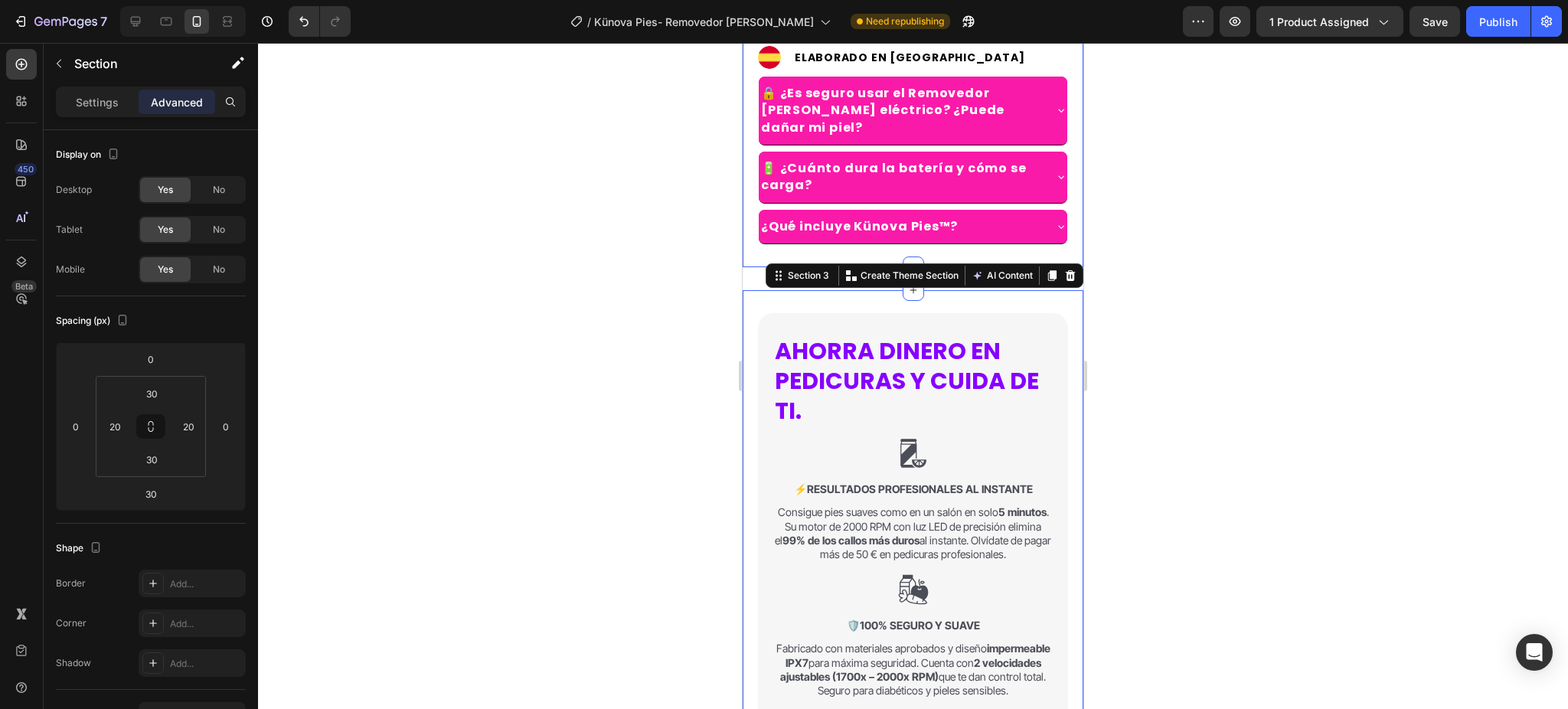
click at [155, 396] on input "30" at bounding box center [151, 393] width 31 height 23
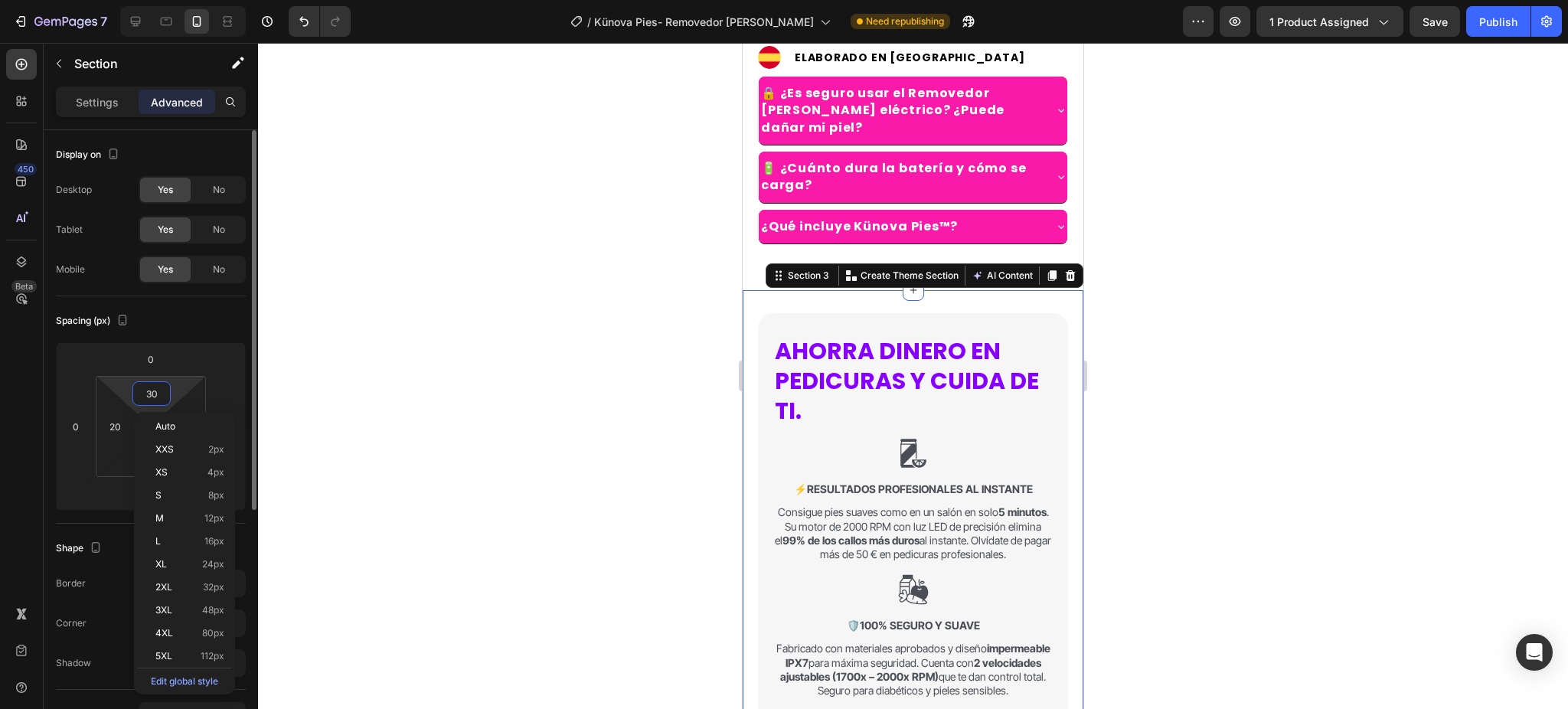
type input "0"
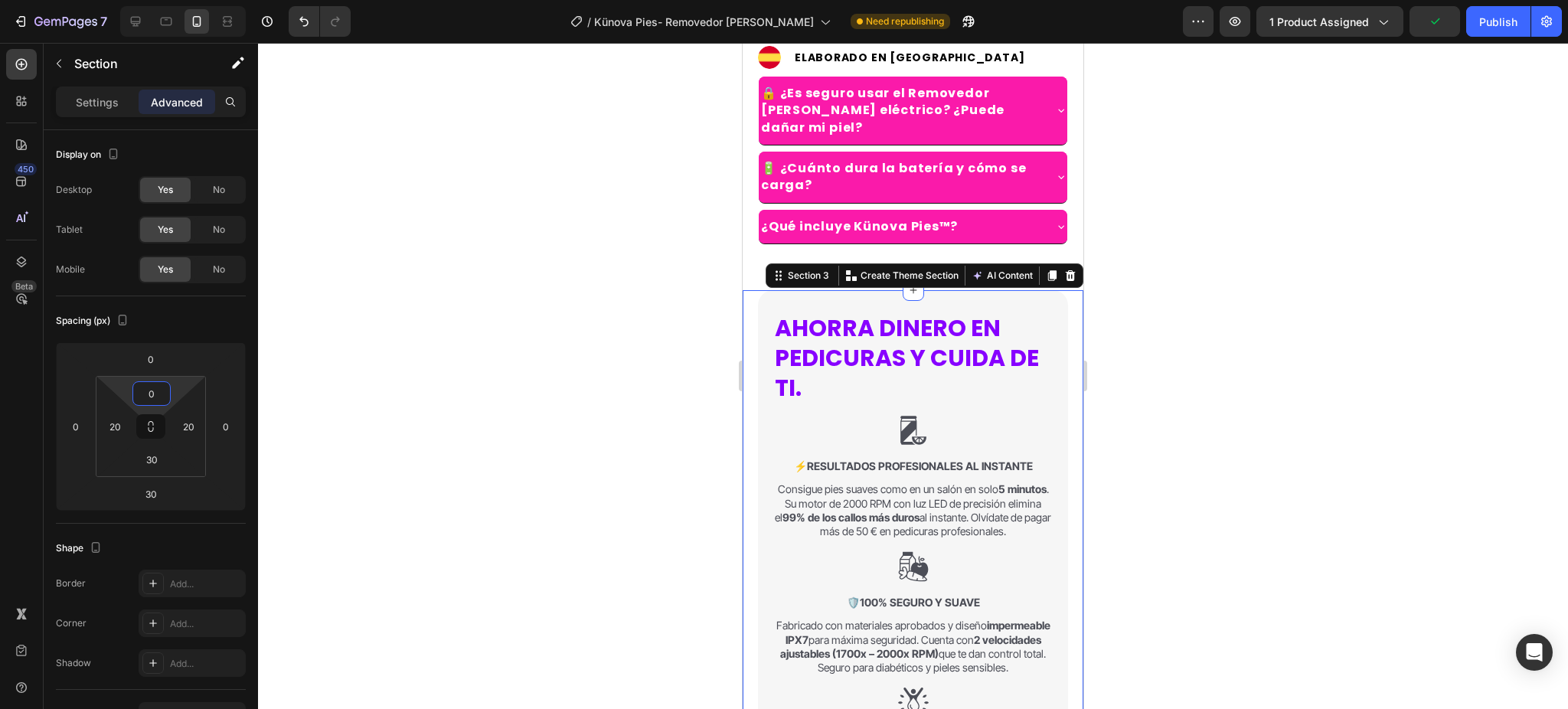
click at [424, 374] on div at bounding box center [912, 376] width 1310 height 666
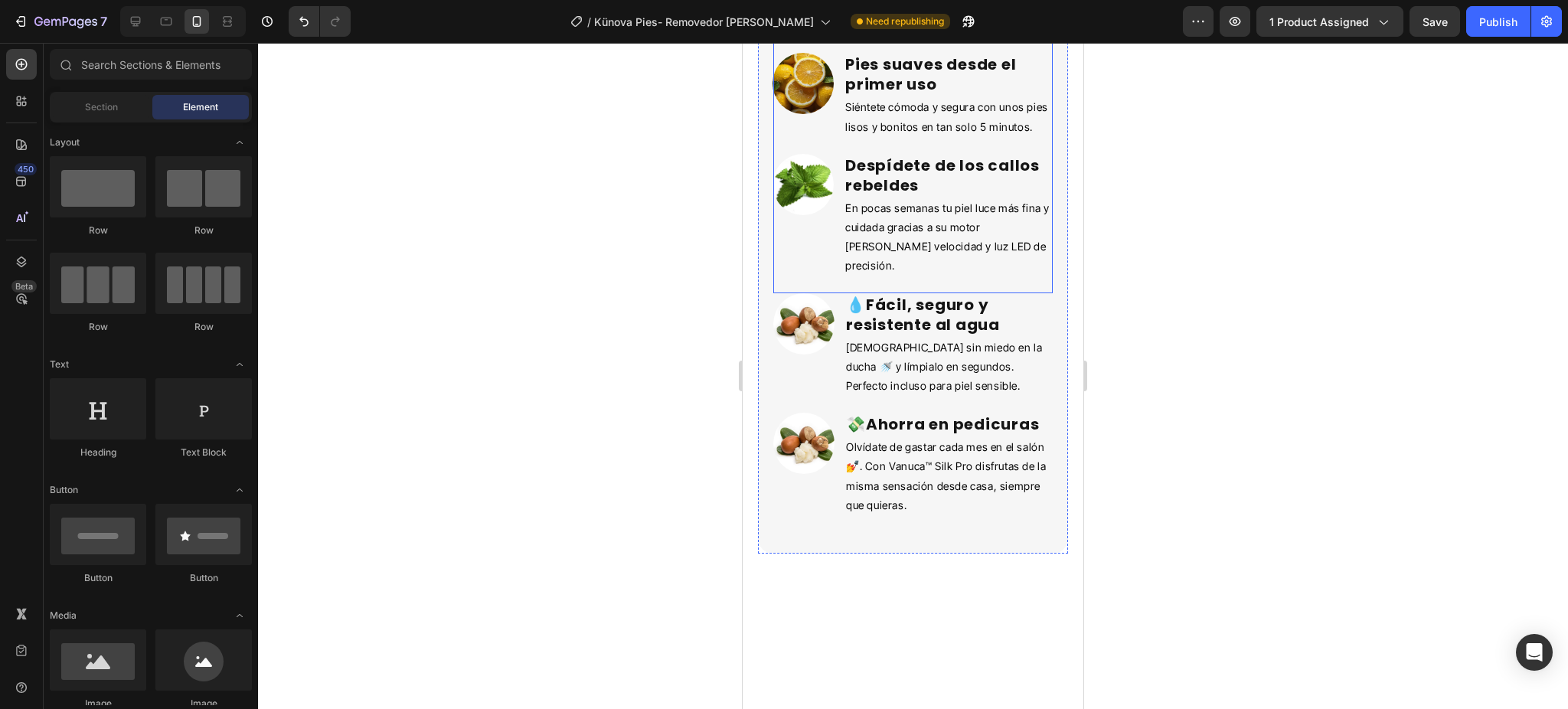
scroll to position [2696, 0]
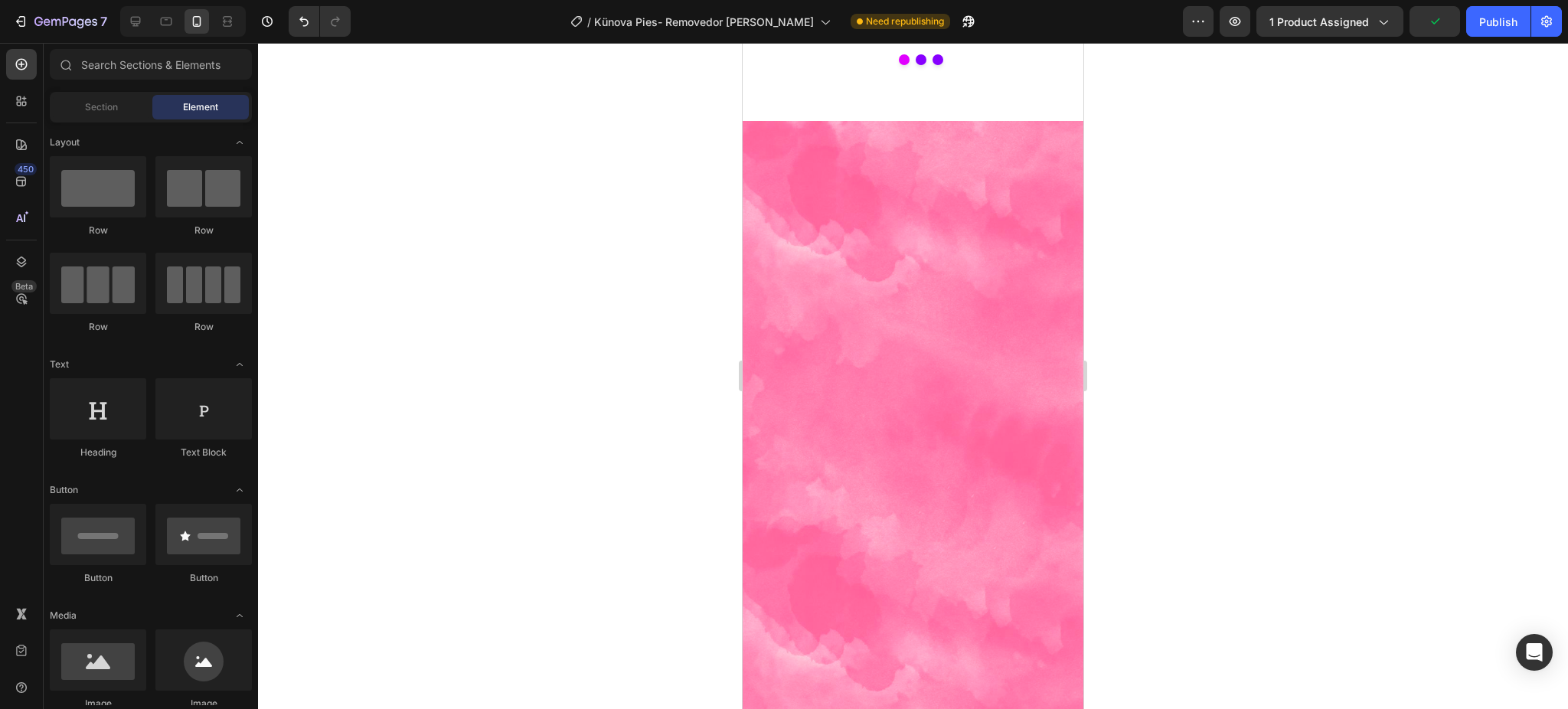
scroll to position [3267, 0]
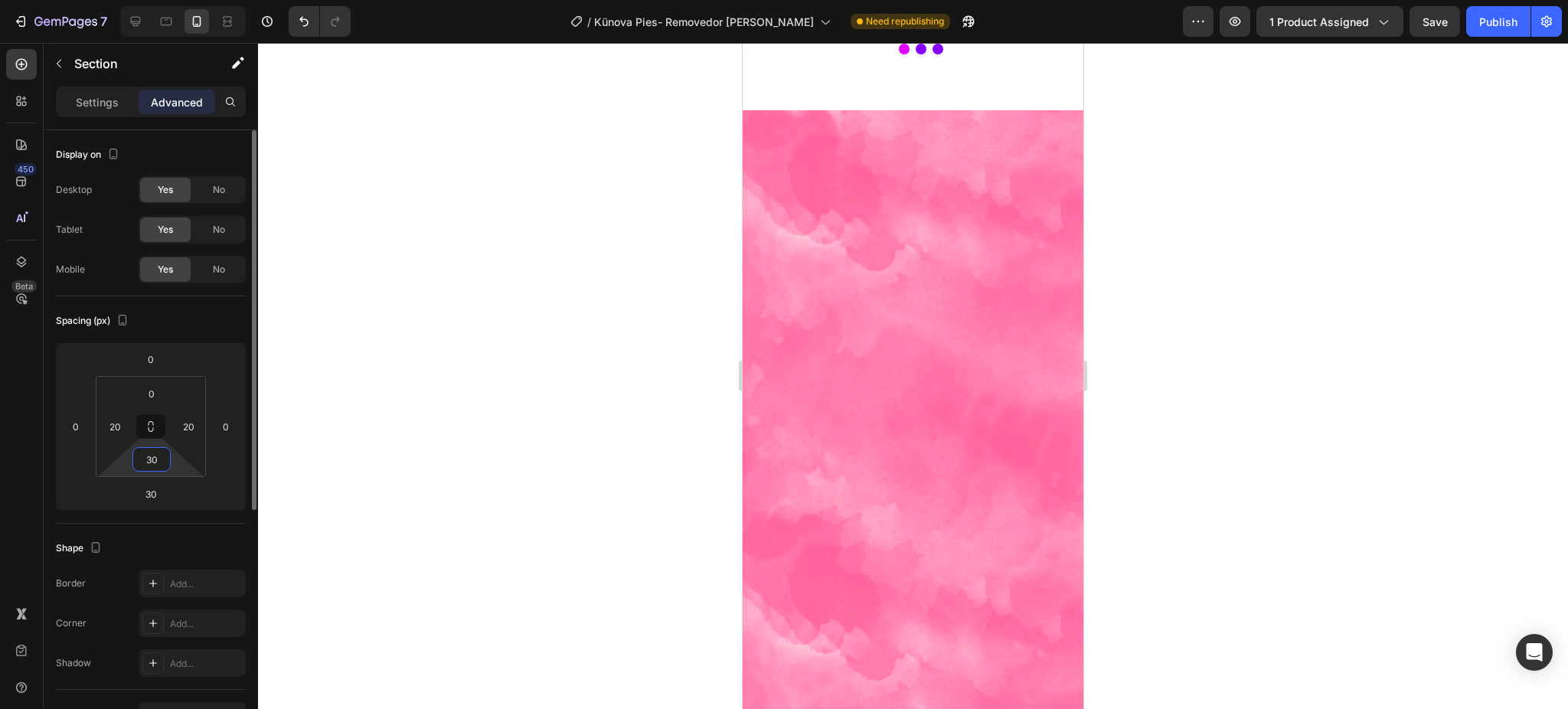
click at [155, 459] on input "30" at bounding box center [151, 459] width 31 height 23
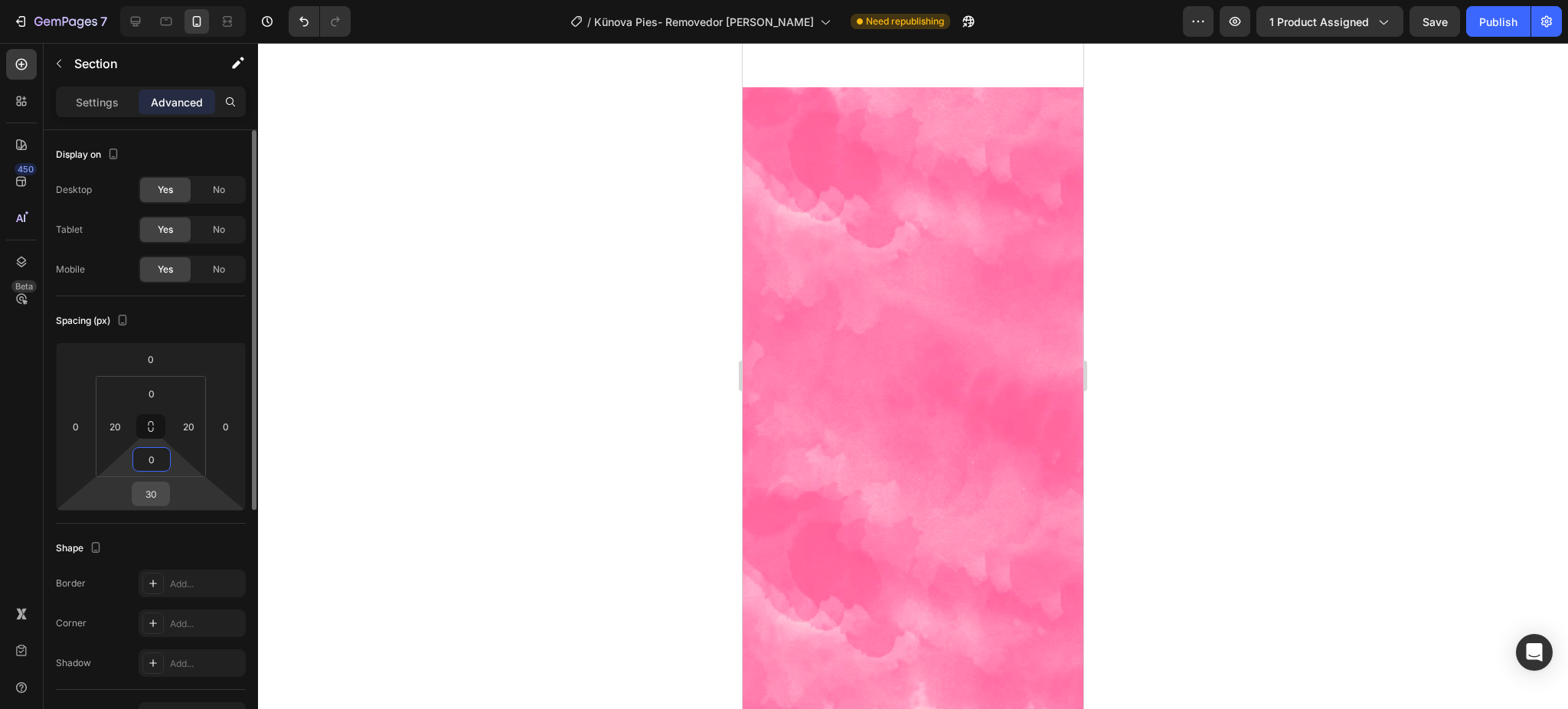
type input "0"
click at [154, 485] on input "30" at bounding box center [151, 493] width 31 height 23
type input "0"
click at [304, 450] on div at bounding box center [912, 376] width 1310 height 666
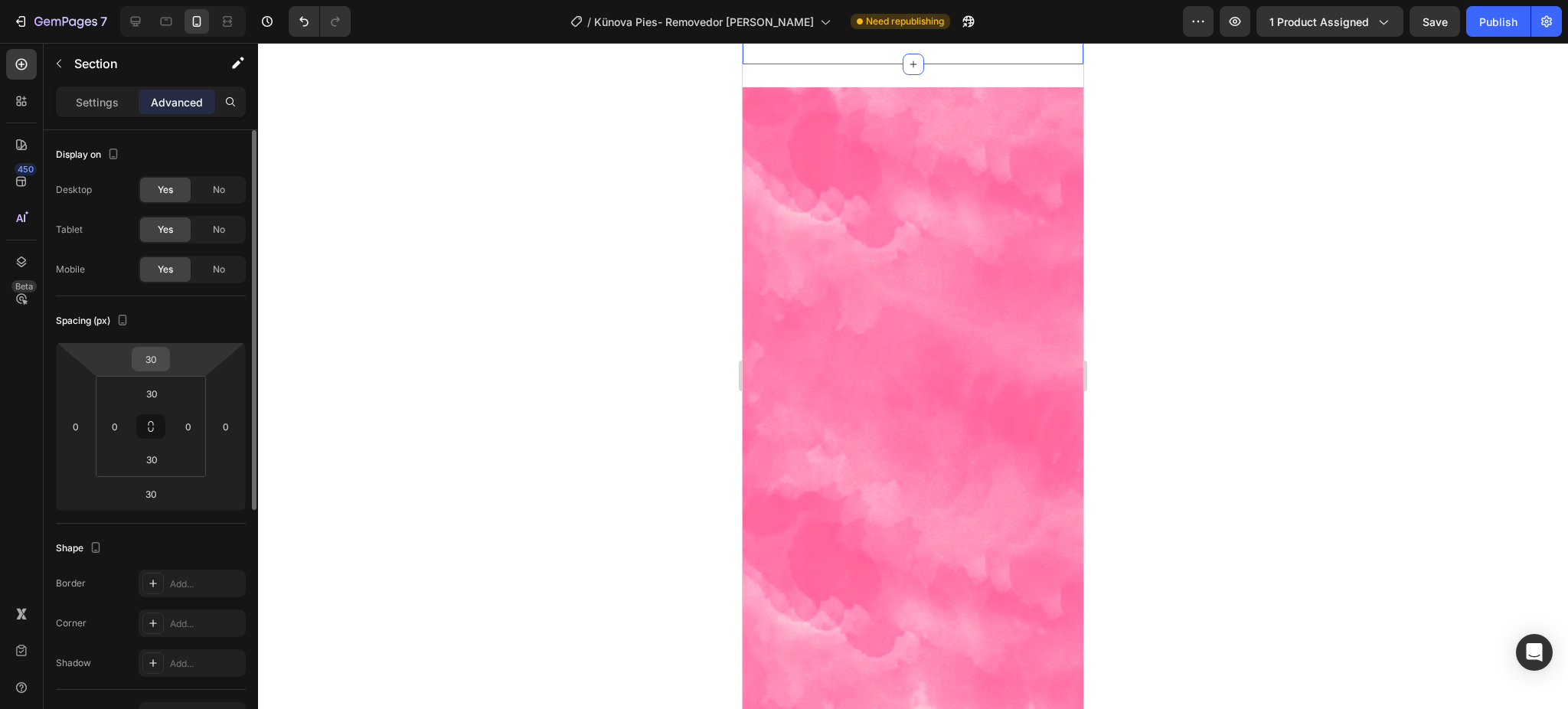
click at [156, 354] on input "30" at bounding box center [151, 358] width 31 height 23
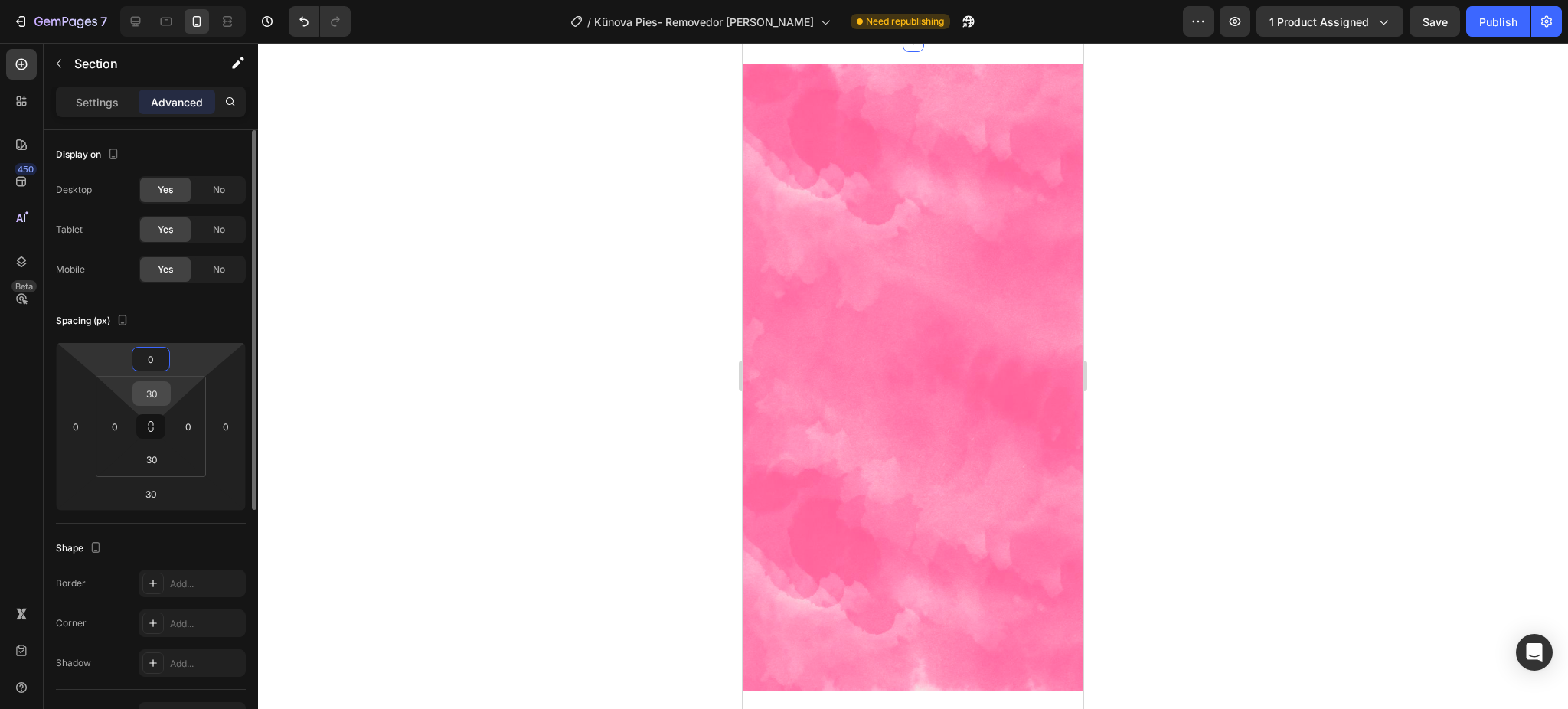
type input "0"
click at [166, 381] on div "30" at bounding box center [151, 393] width 38 height 25
click at [160, 389] on input "30" at bounding box center [151, 393] width 31 height 23
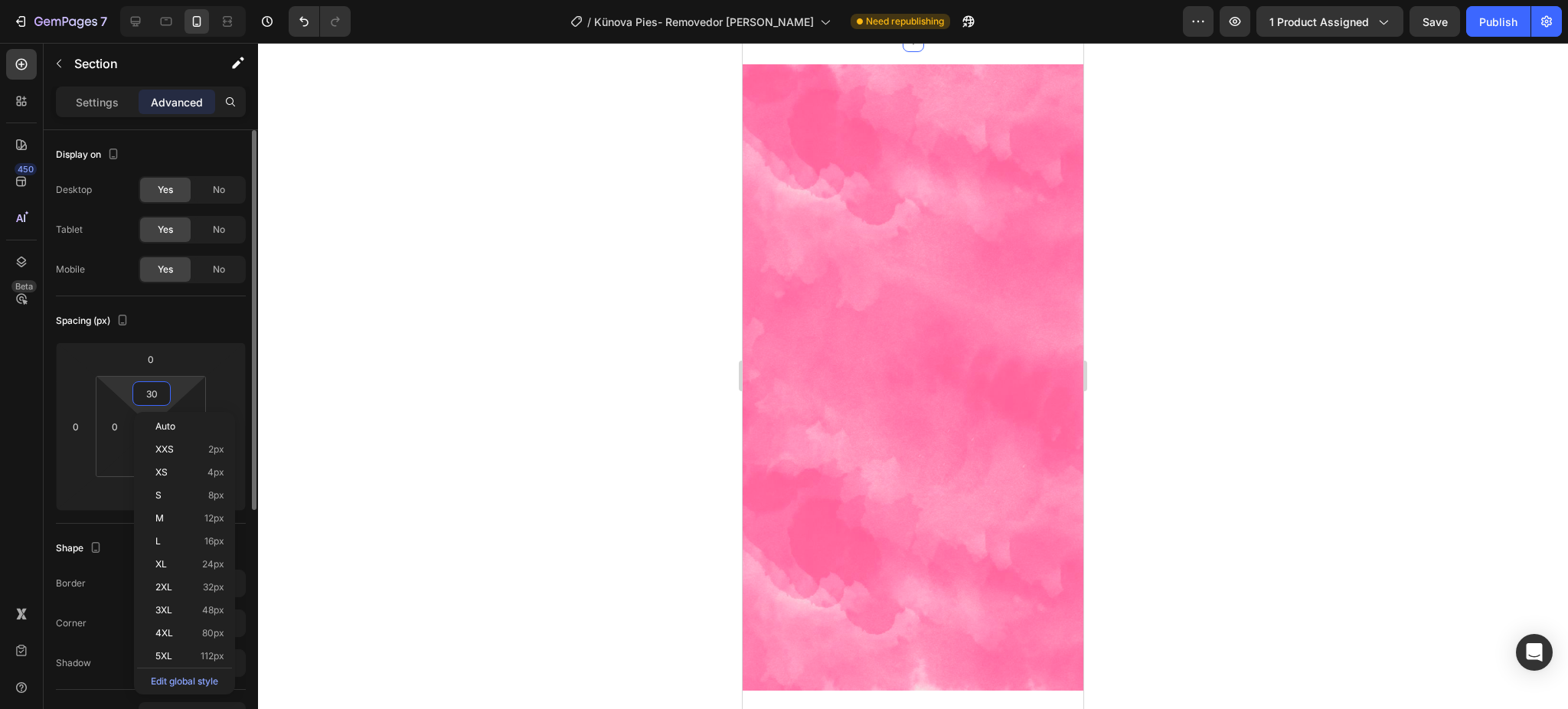
type input "0"
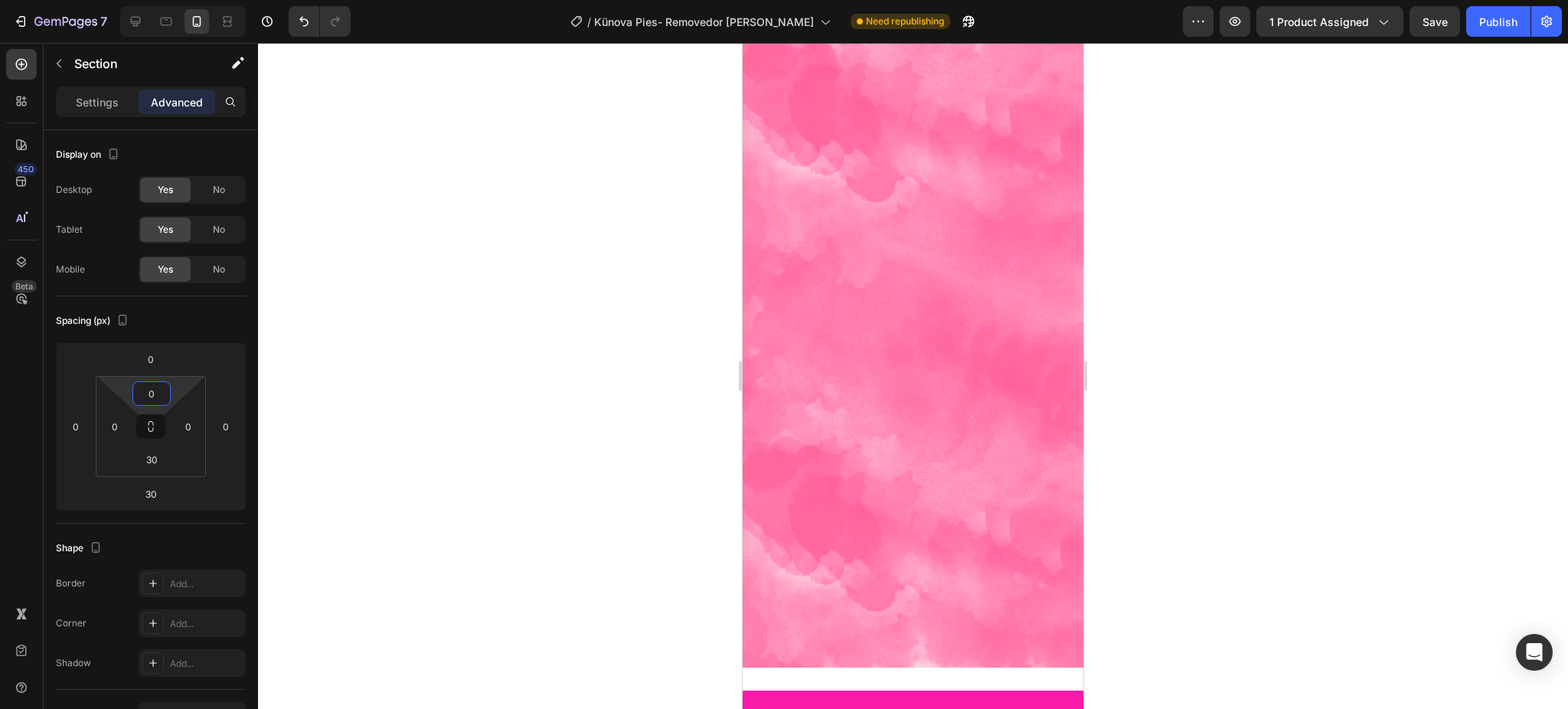
click at [450, 363] on div at bounding box center [912, 376] width 1310 height 666
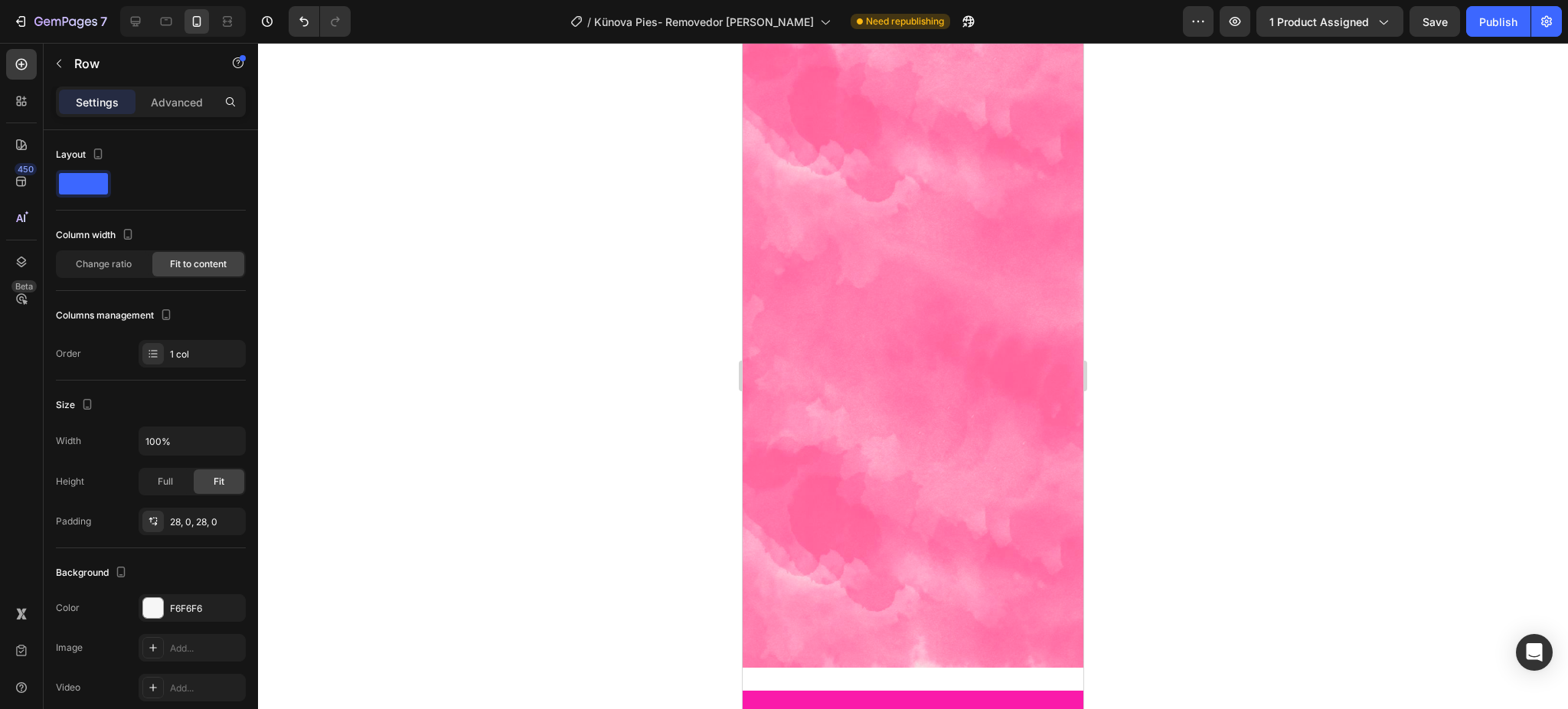
drag, startPoint x: 916, startPoint y: 351, endPoint x: 915, endPoint y: 325, distance: 26.0
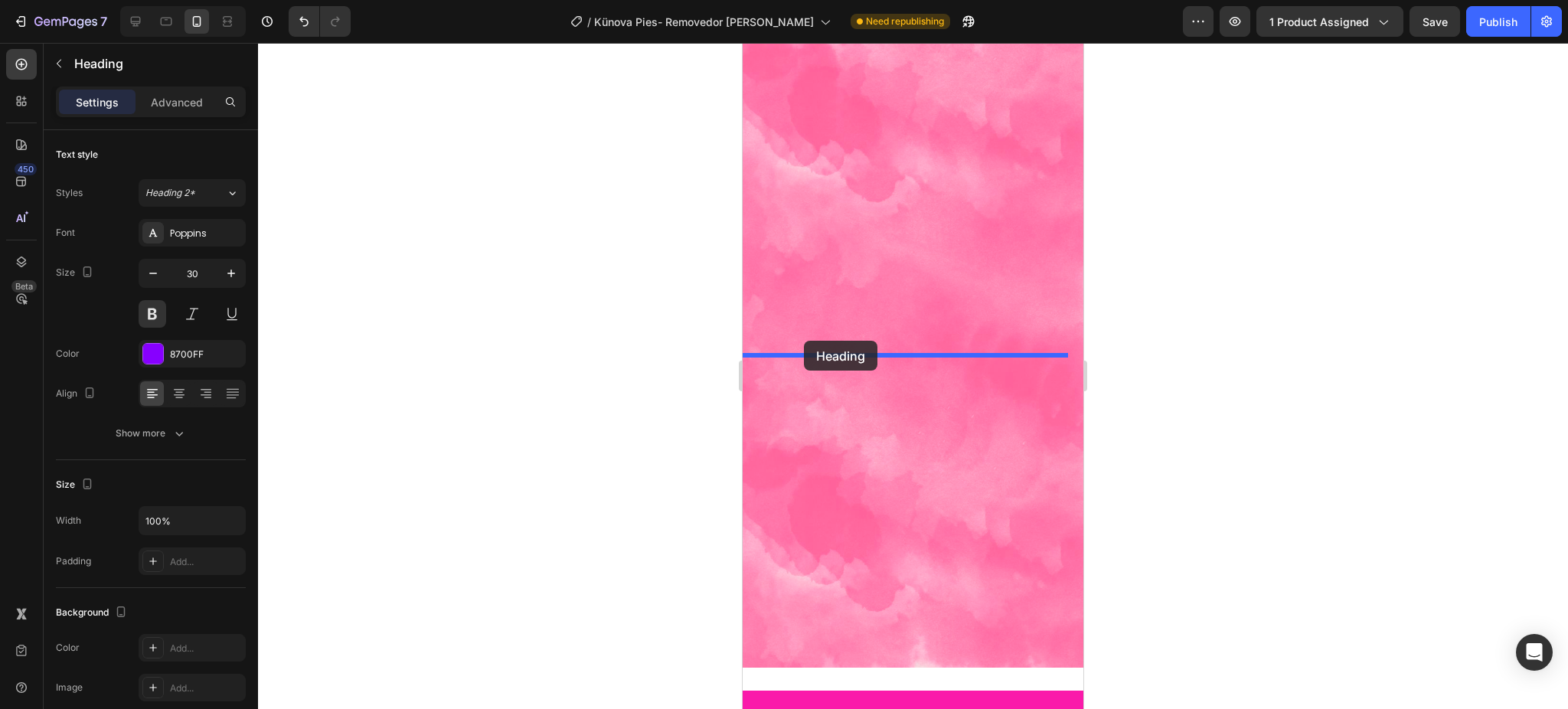
drag, startPoint x: 769, startPoint y: 251, endPoint x: 804, endPoint y: 341, distance: 96.6
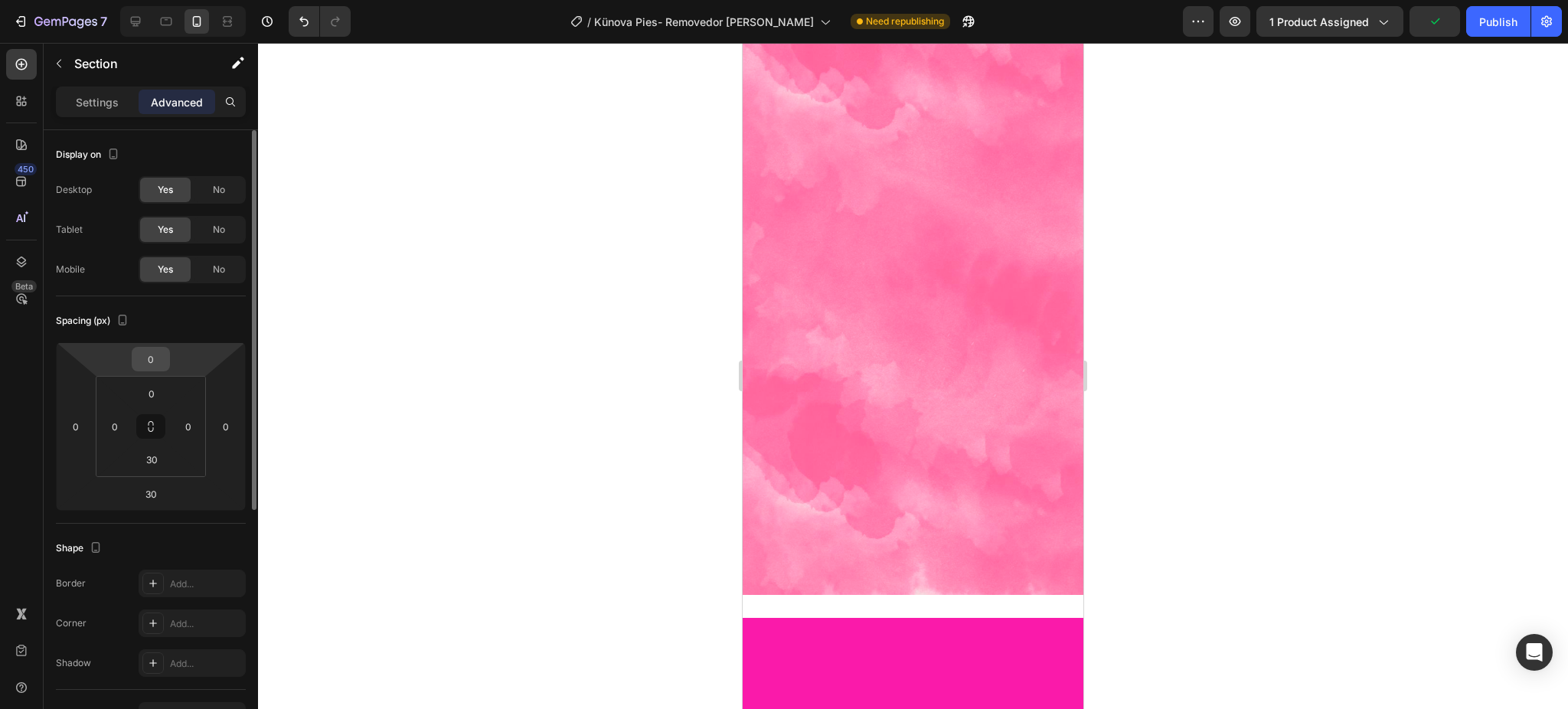
click at [155, 366] on input "0" at bounding box center [151, 358] width 31 height 23
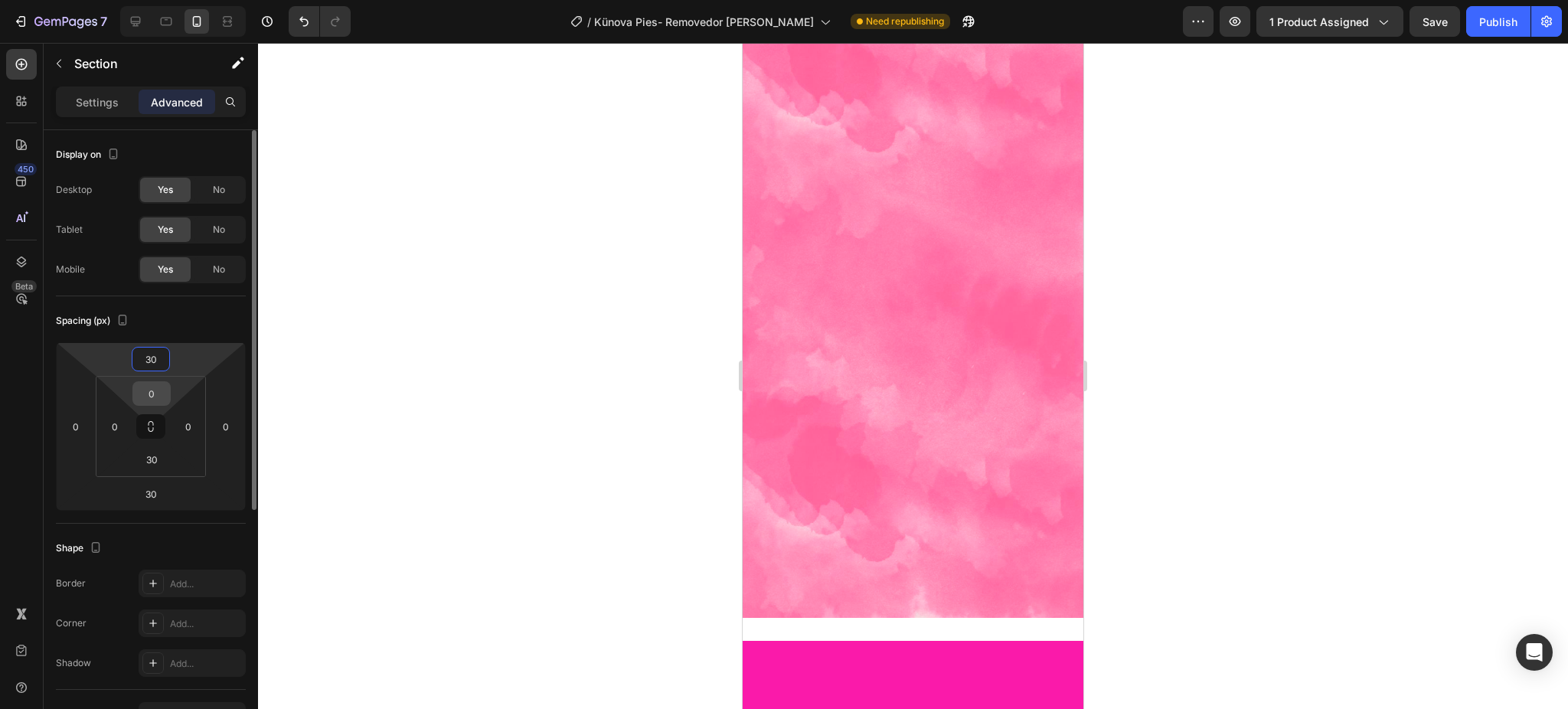
type input "30"
click at [156, 391] on input "0" at bounding box center [151, 393] width 31 height 23
type input "30"
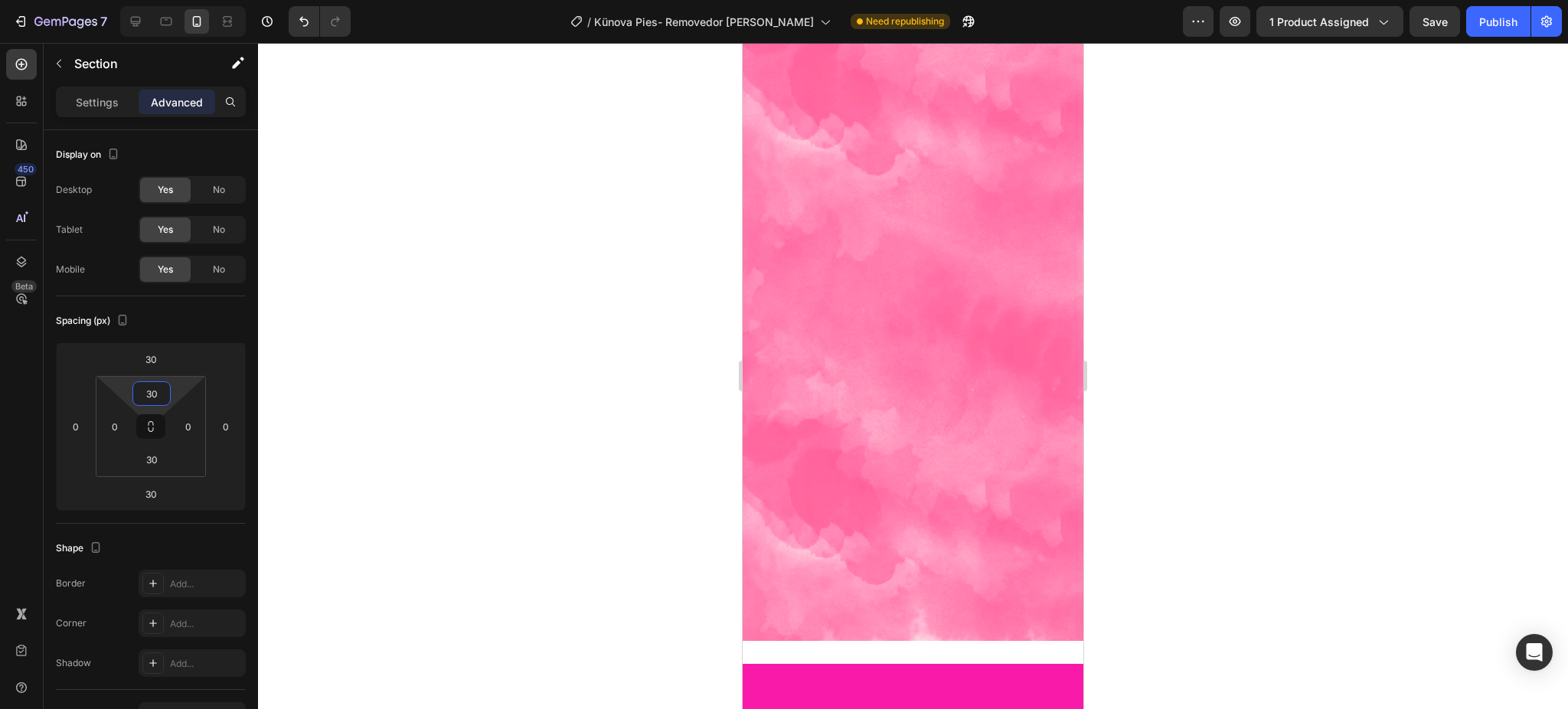
click at [1219, 293] on div at bounding box center [912, 376] width 1310 height 666
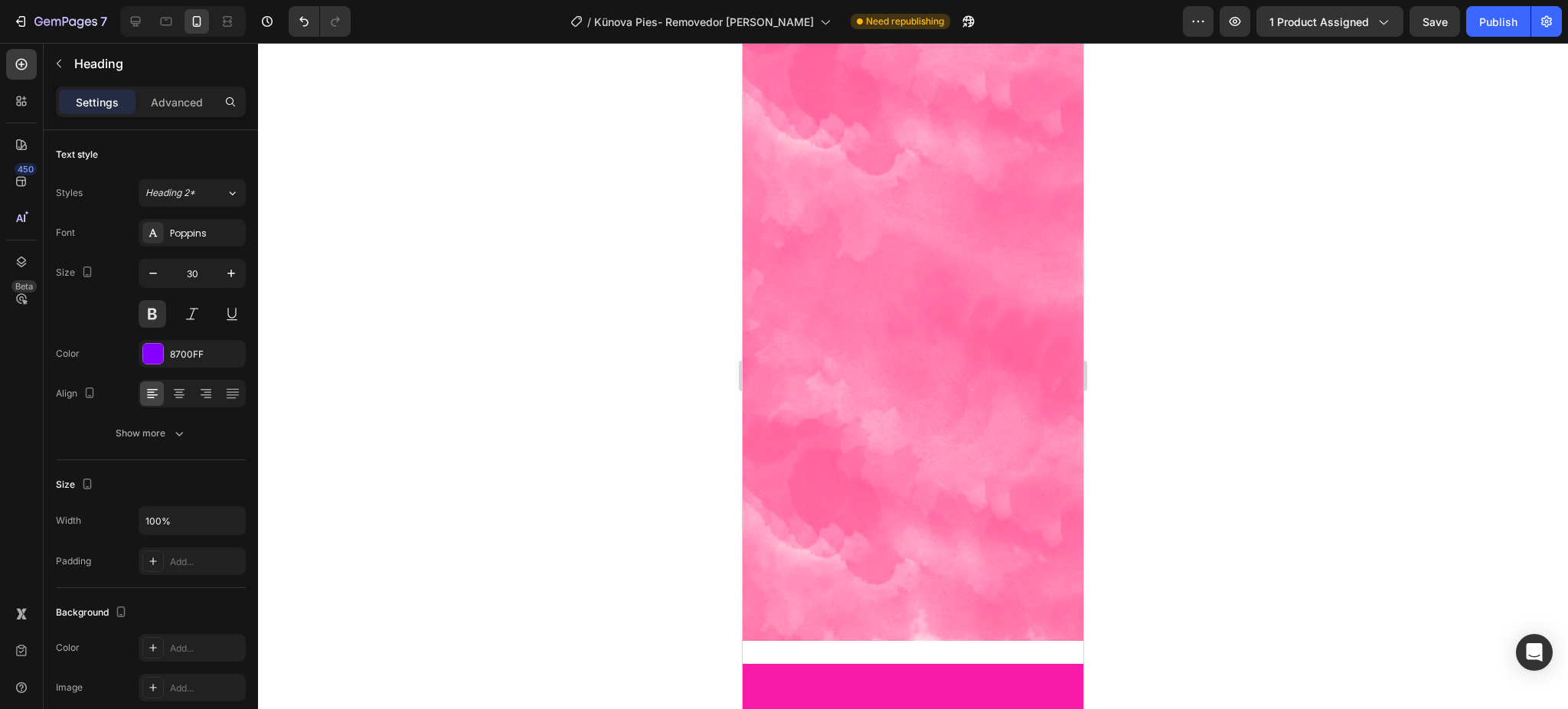
click at [1186, 312] on div at bounding box center [912, 376] width 1310 height 666
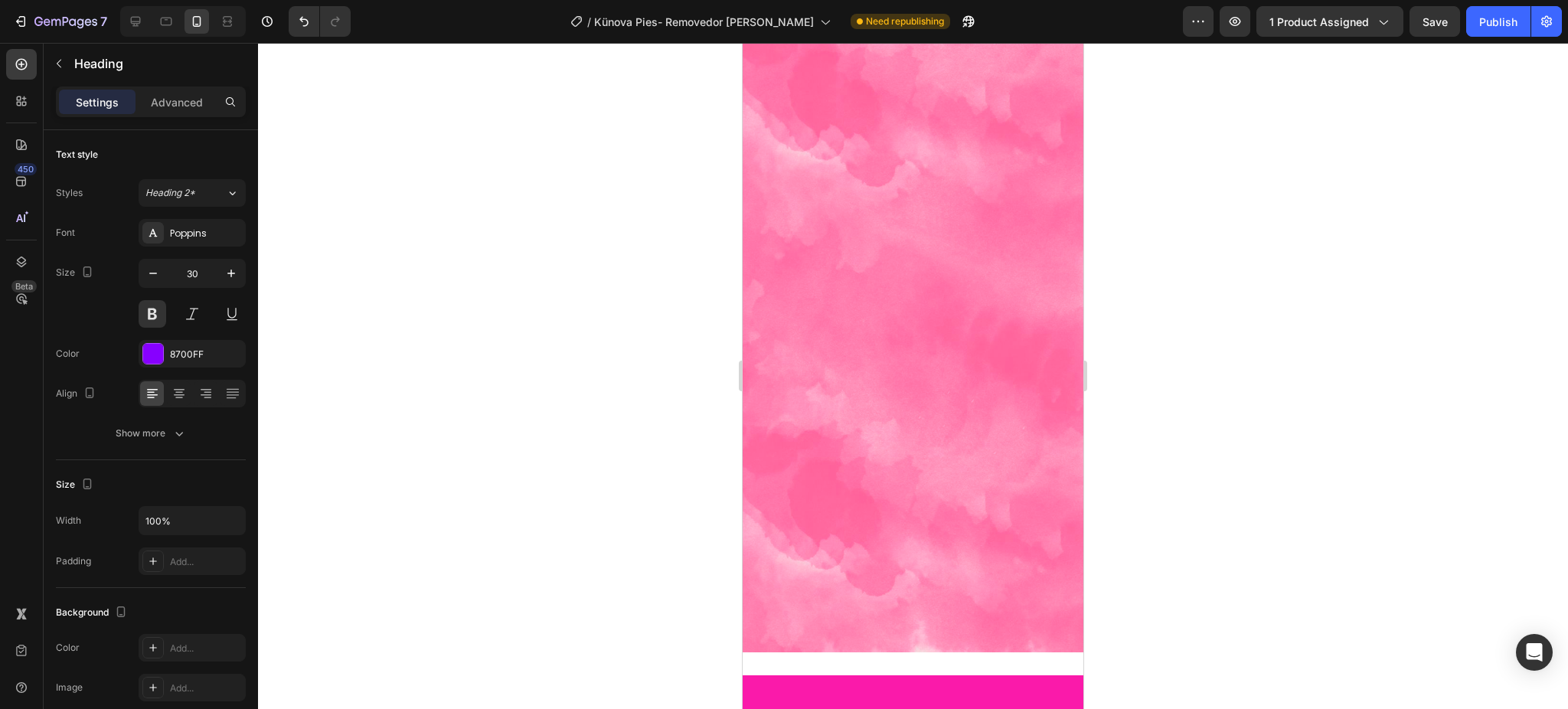
drag, startPoint x: 907, startPoint y: 356, endPoint x: 916, endPoint y: 368, distance: 15.0
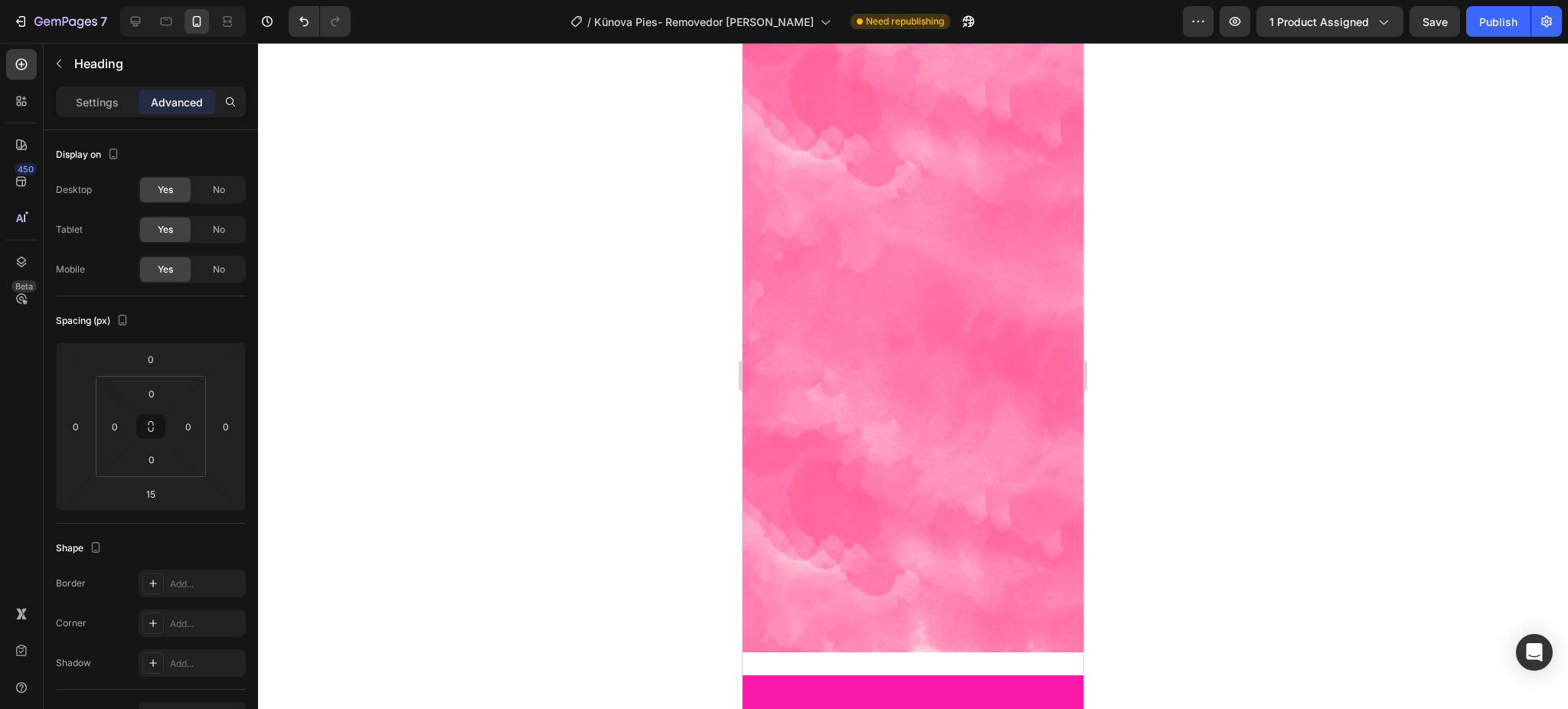
drag, startPoint x: 1208, startPoint y: 309, endPoint x: 1176, endPoint y: 324, distance: 35.3
click at [1210, 310] on div at bounding box center [912, 376] width 1310 height 666
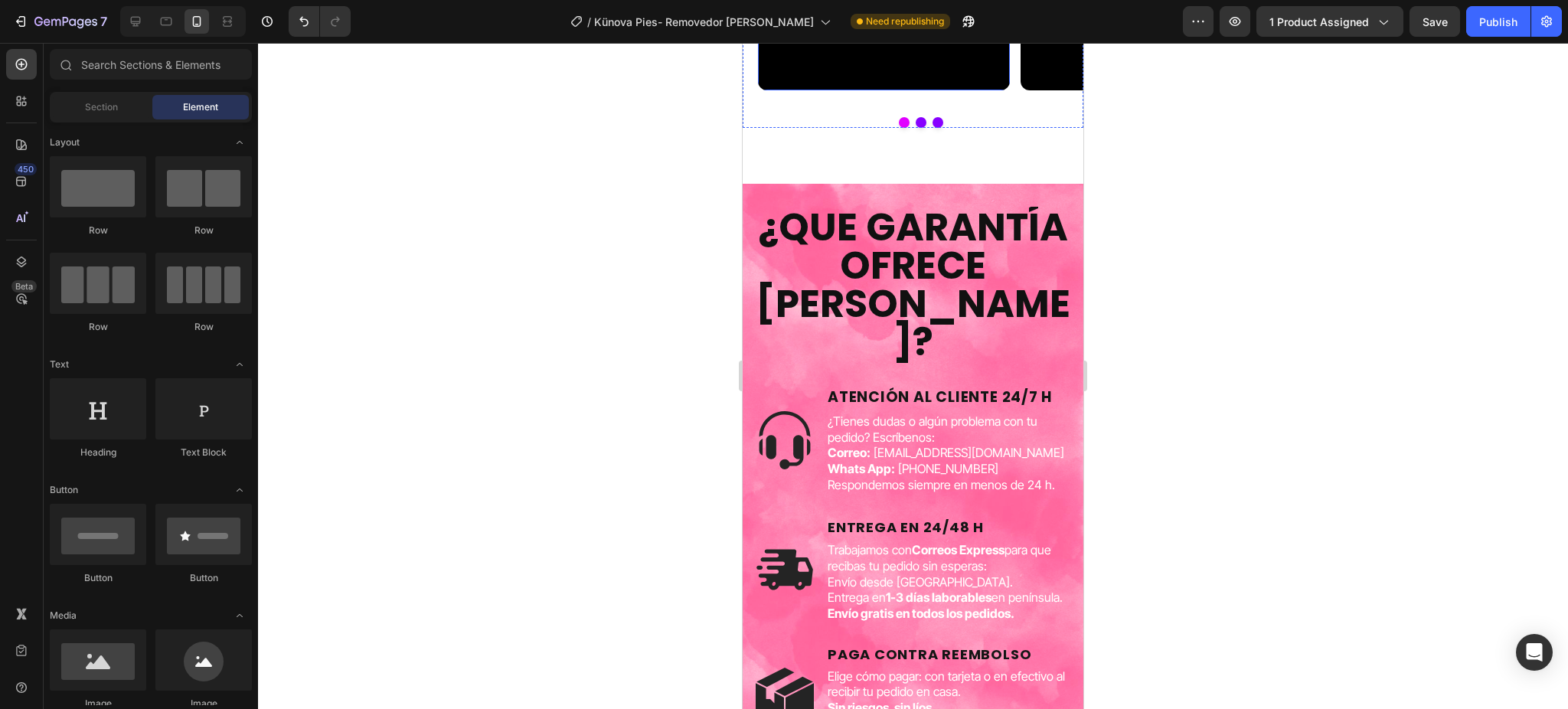
scroll to position [3676, 0]
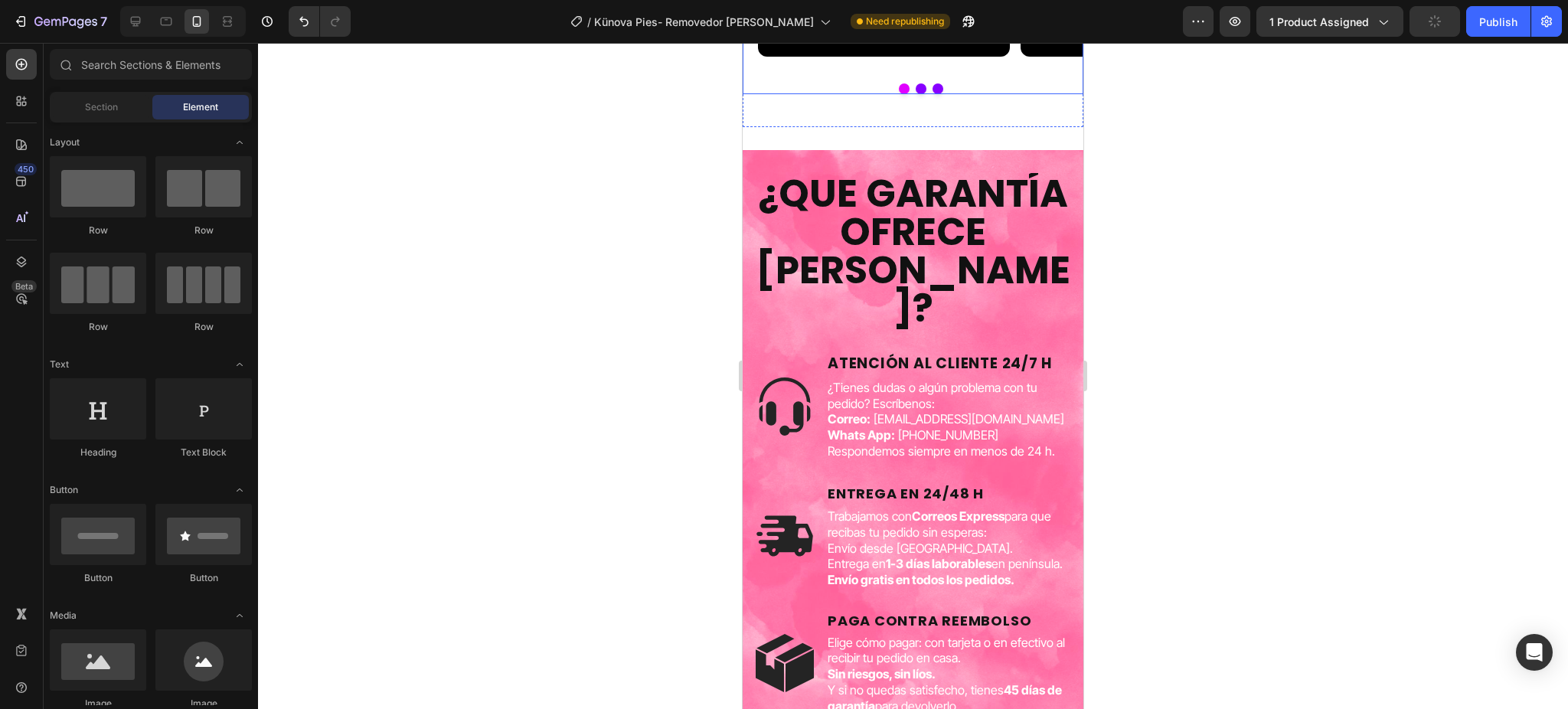
click at [954, 95] on div "Video Video Video Carousel" at bounding box center [913, 13] width 341 height 164
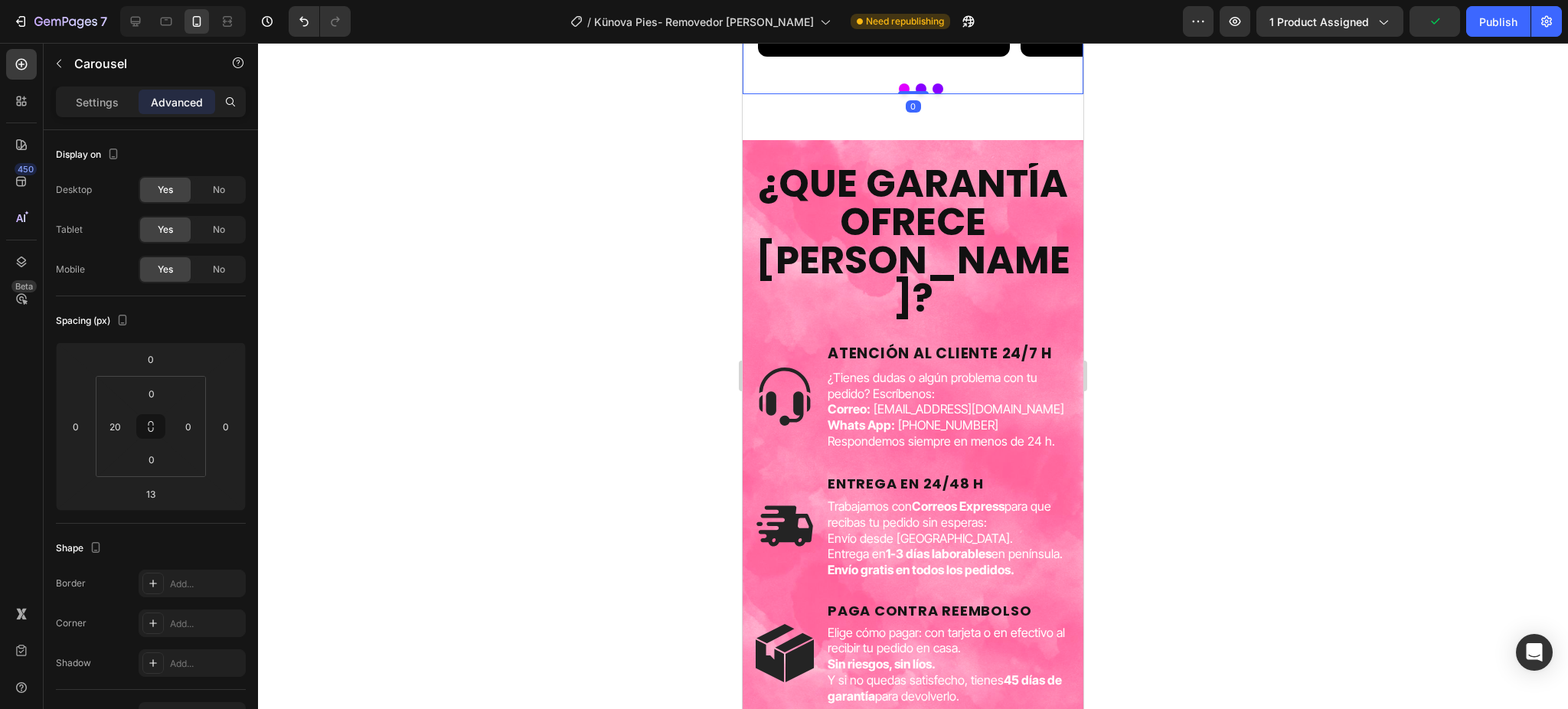
drag, startPoint x: 910, startPoint y: 436, endPoint x: 910, endPoint y: 422, distance: 14.0
click at [910, 95] on div "Video Video Video Carousel 0" at bounding box center [913, 13] width 341 height 164
type input "0"
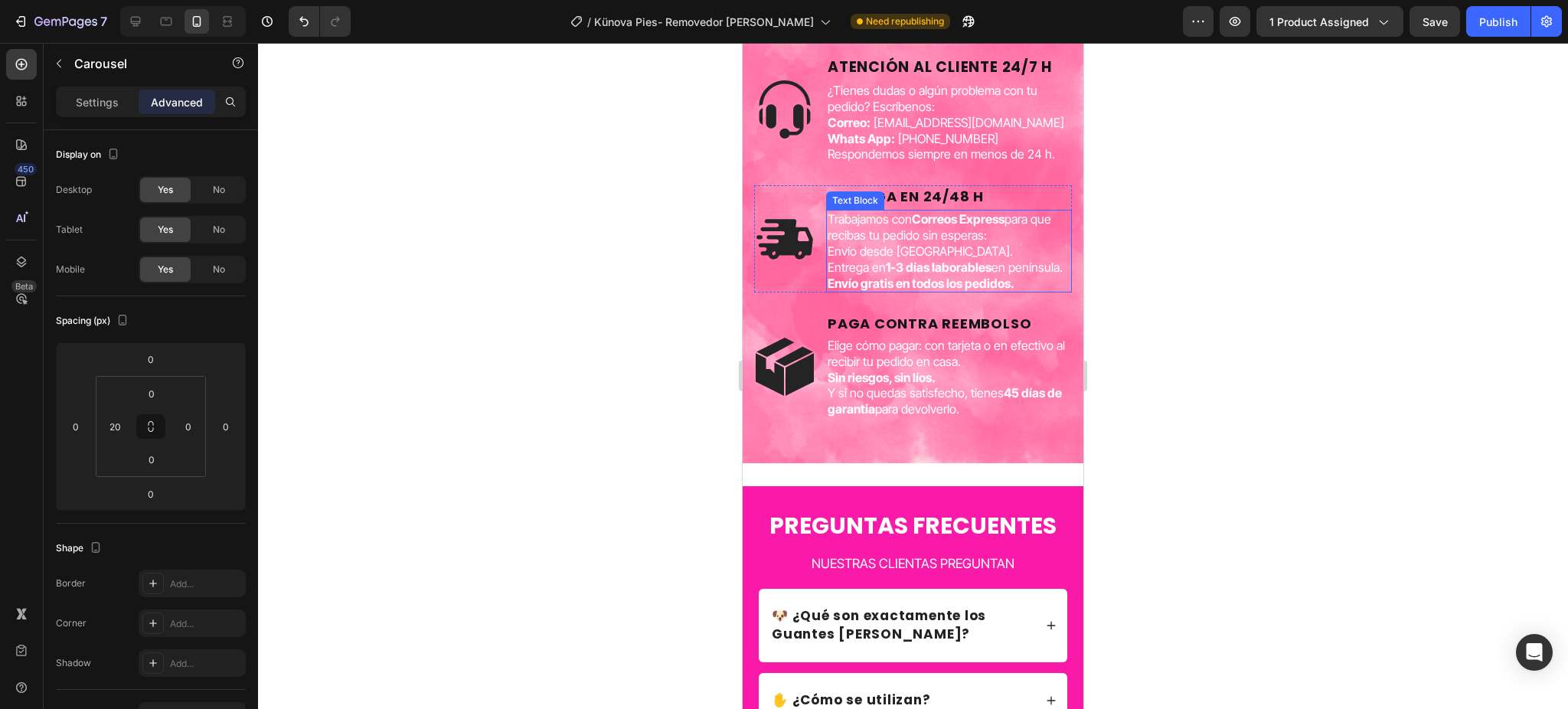
scroll to position [4390, 0]
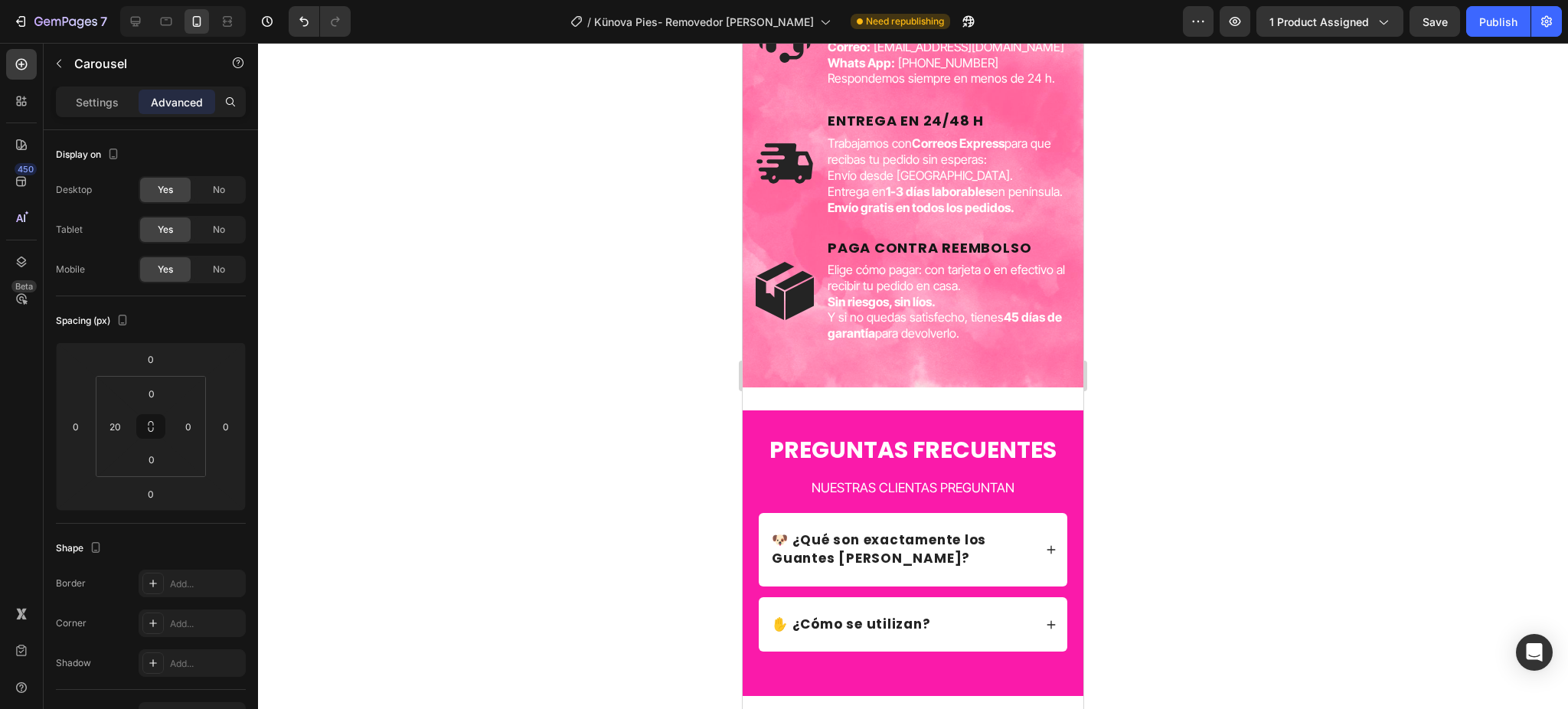
click at [1148, 385] on div at bounding box center [912, 376] width 1310 height 666
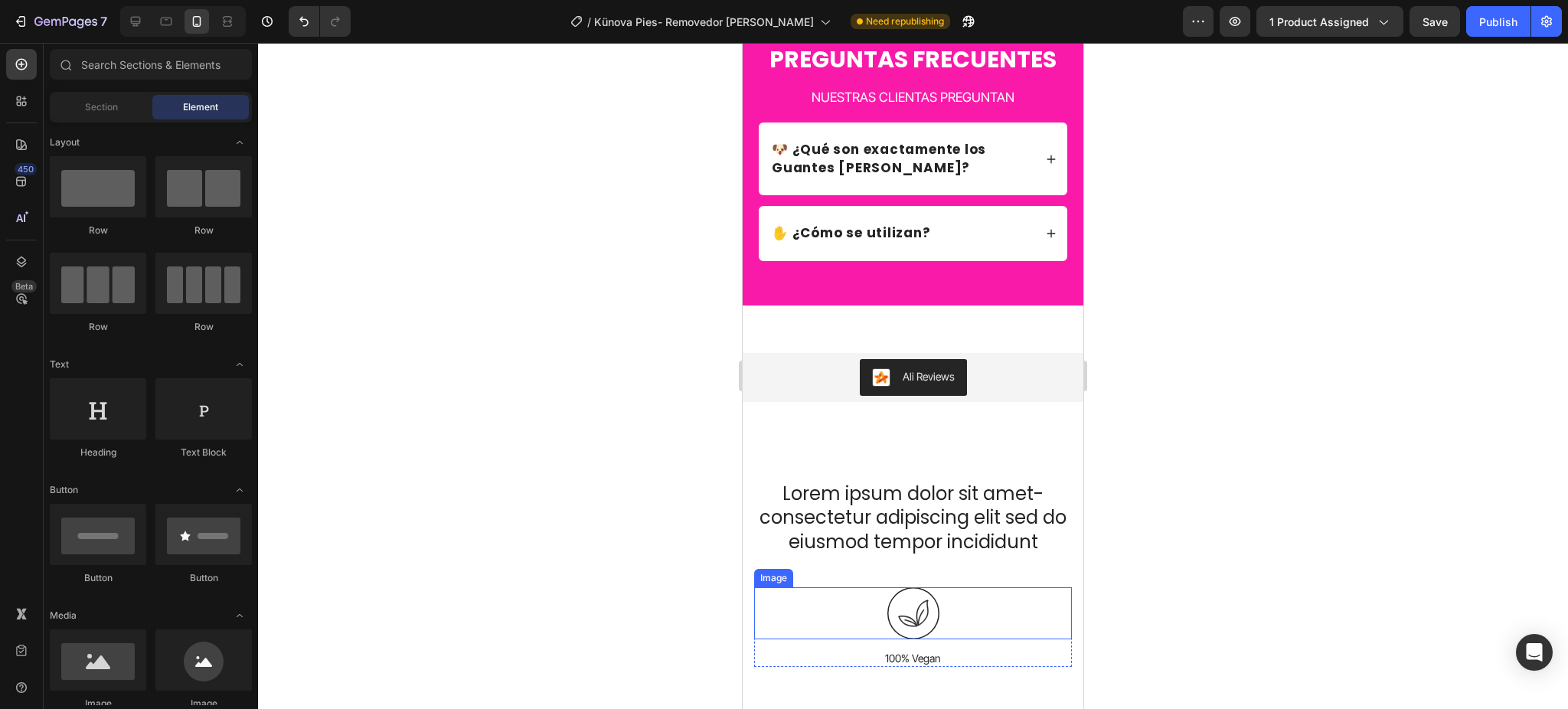
scroll to position [5003, 0]
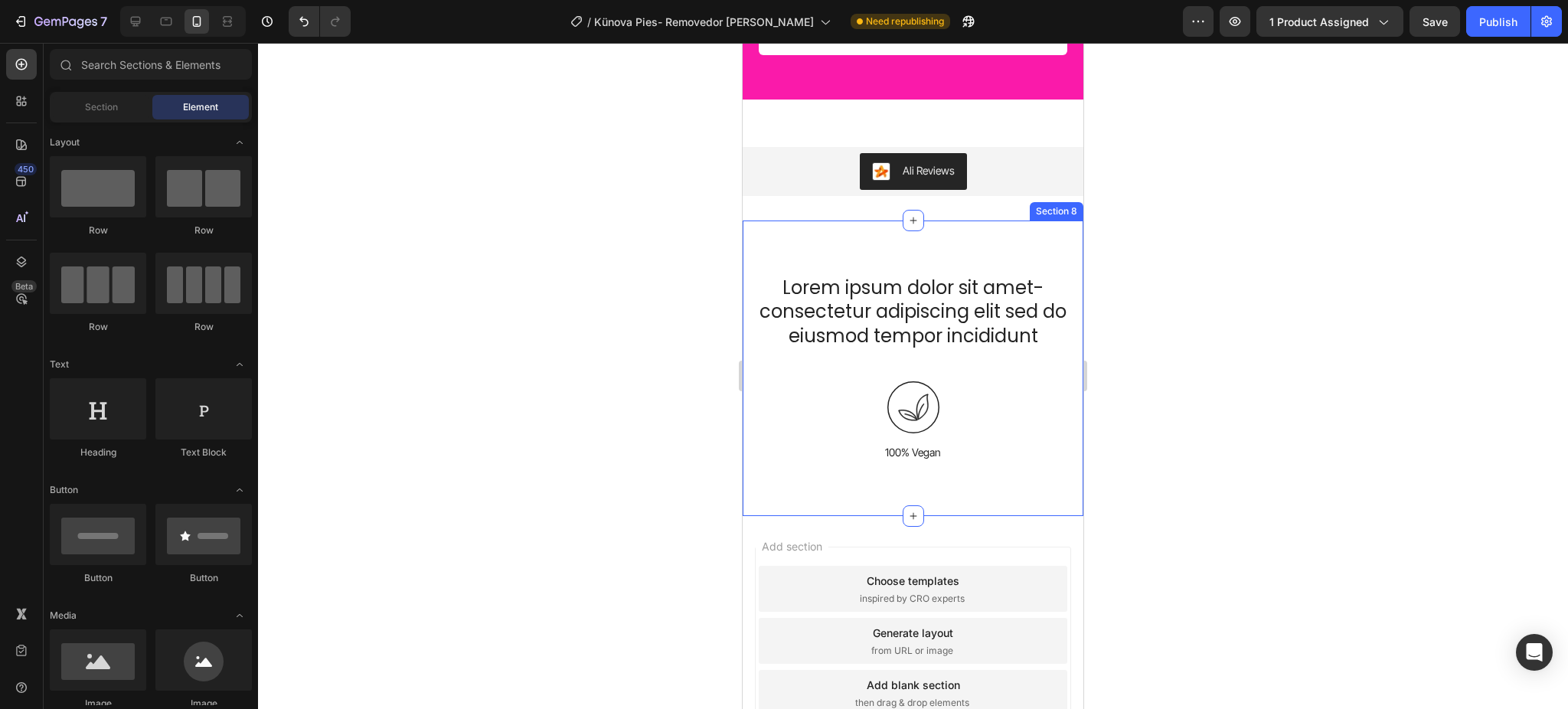
click at [976, 262] on div "Lorem ipsum dolor sit amet-consectetur adipiscing elit sed do eiusmod tempor in…" at bounding box center [913, 368] width 341 height 296
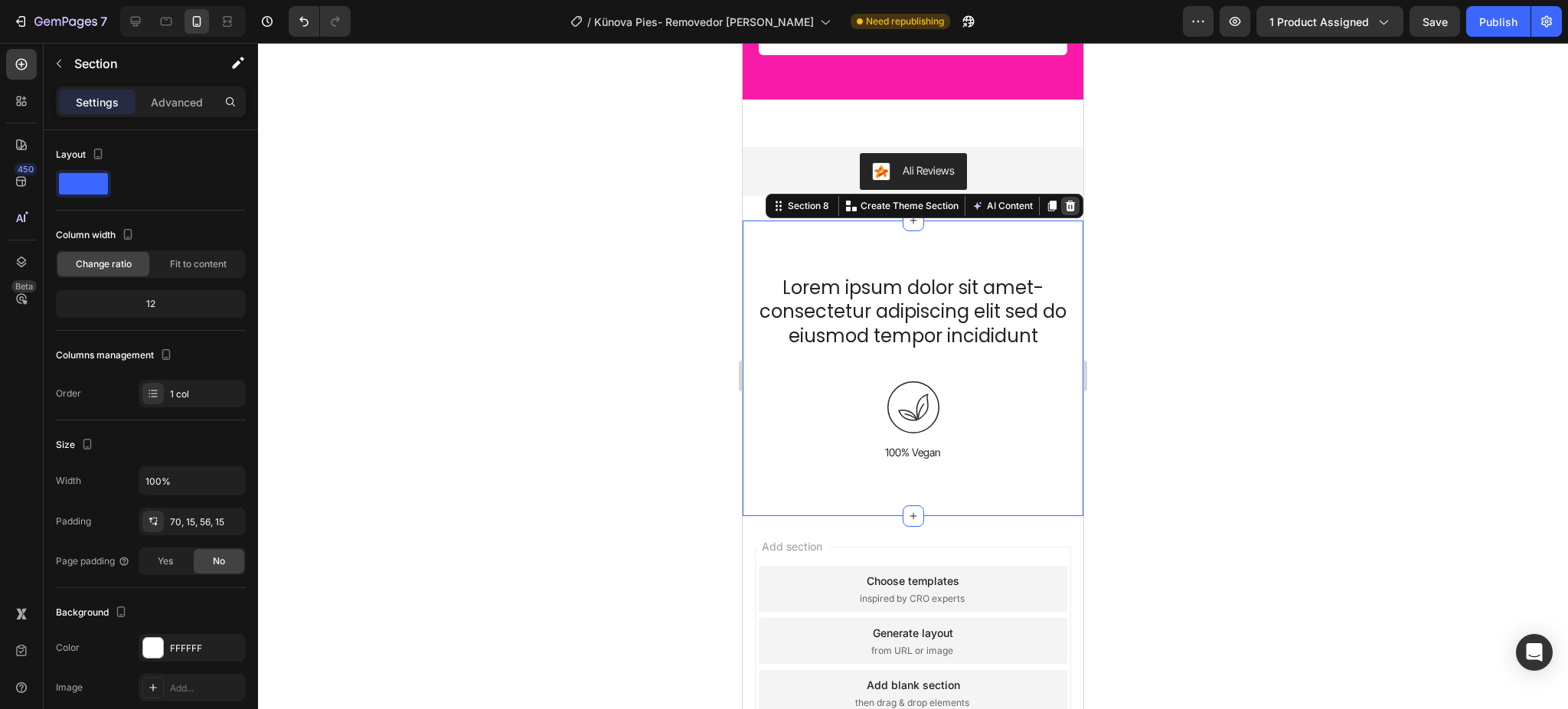
click at [1065, 209] on icon at bounding box center [1070, 206] width 10 height 11
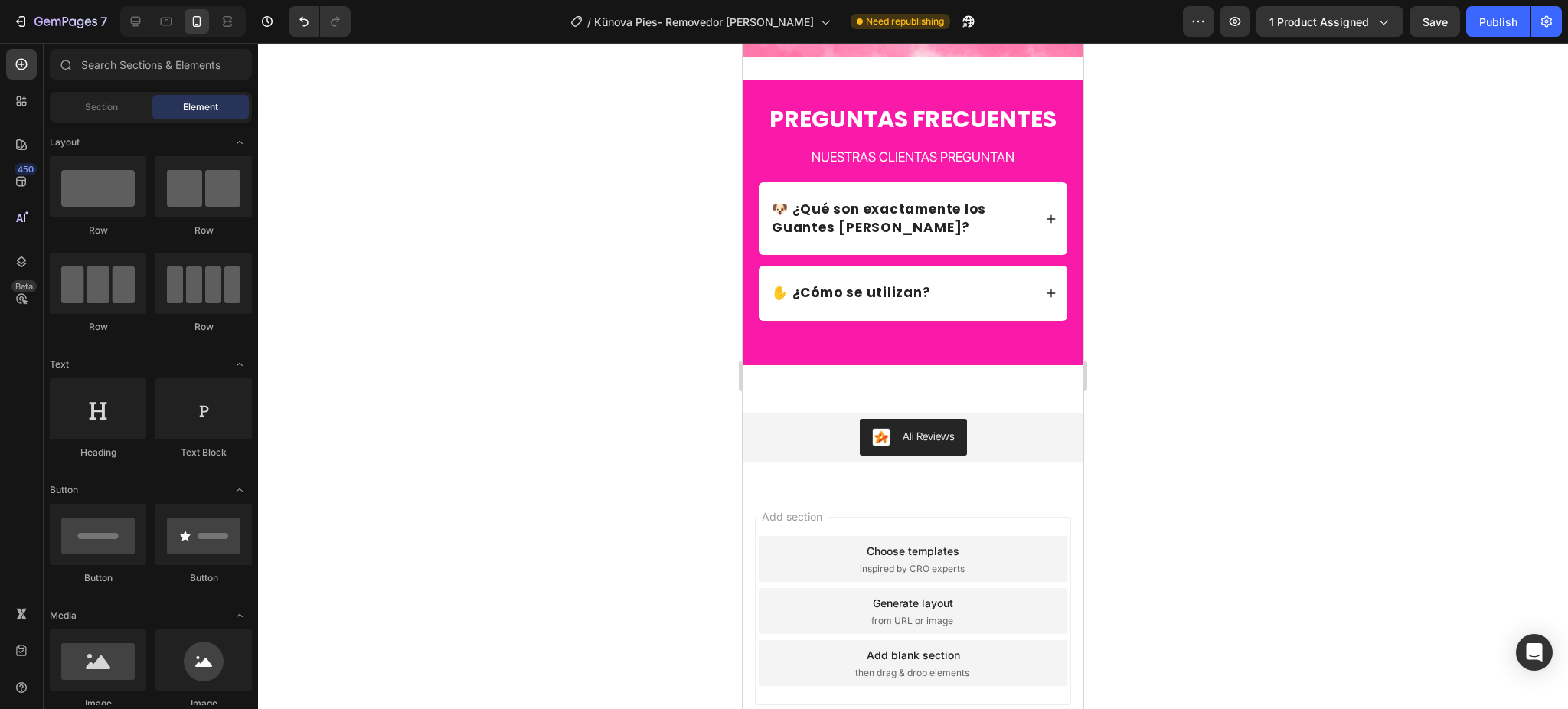
scroll to position [4532, 0]
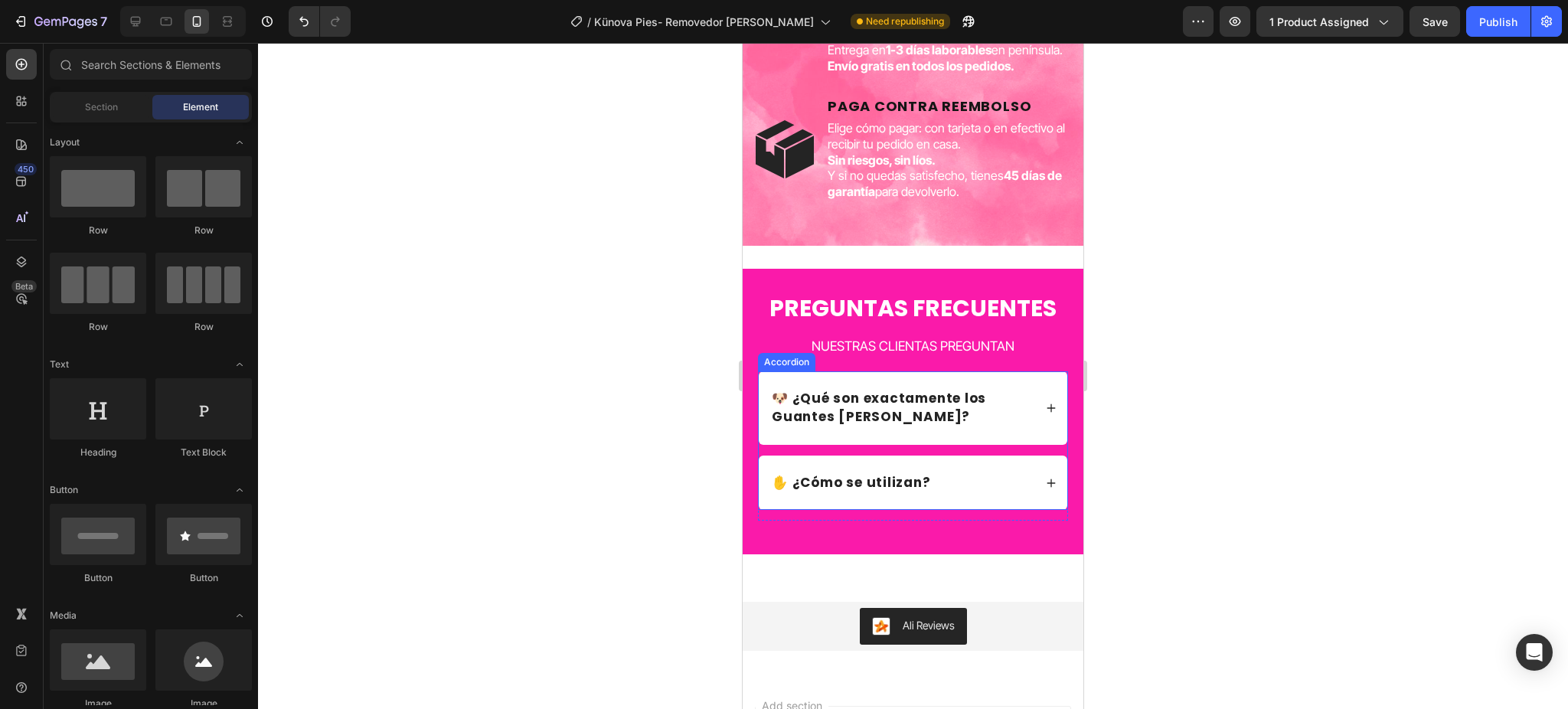
click at [1046, 413] on icon at bounding box center [1051, 408] width 11 height 11
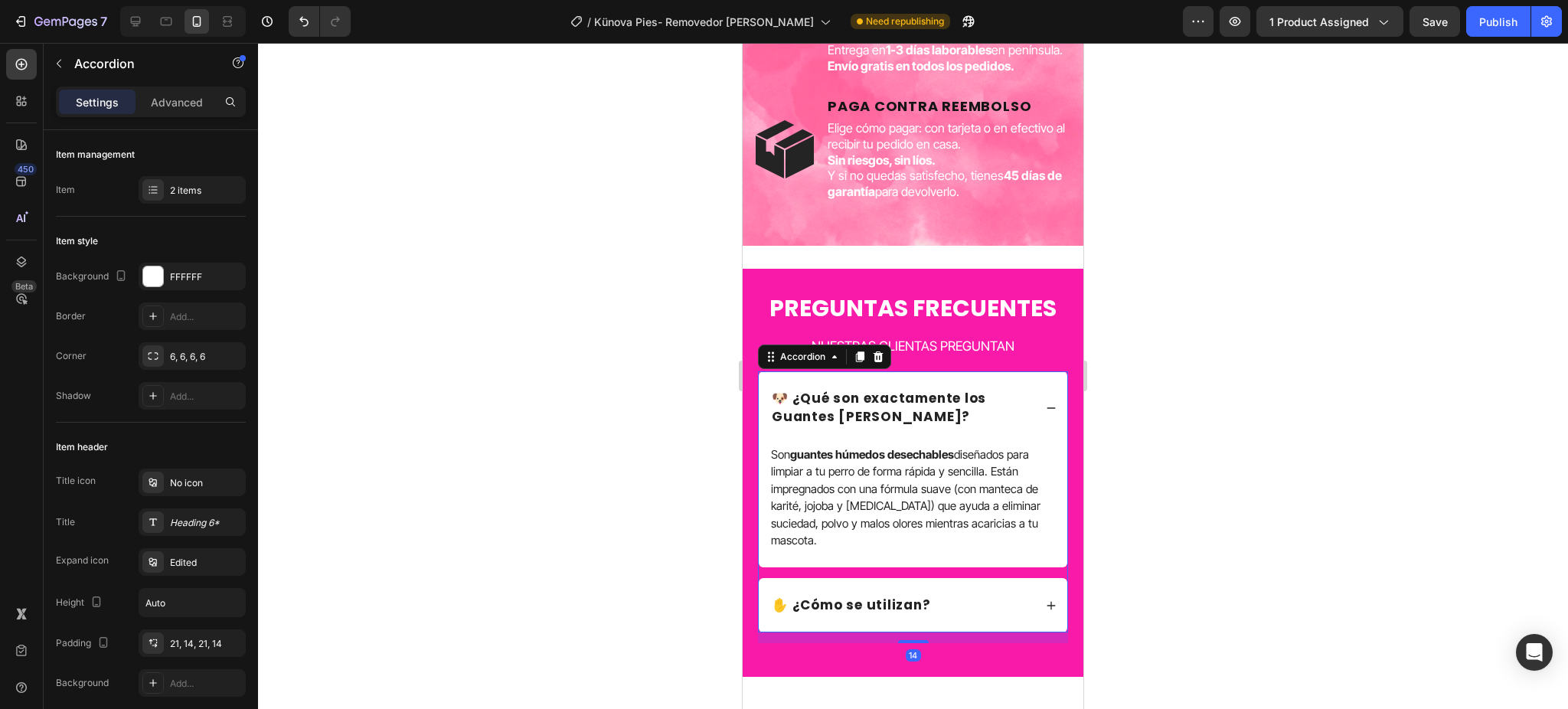
click at [934, 425] on p "🐶 ¿Qué son exactamente los Guantes [PERSON_NAME]?" at bounding box center [901, 408] width 259 height 36
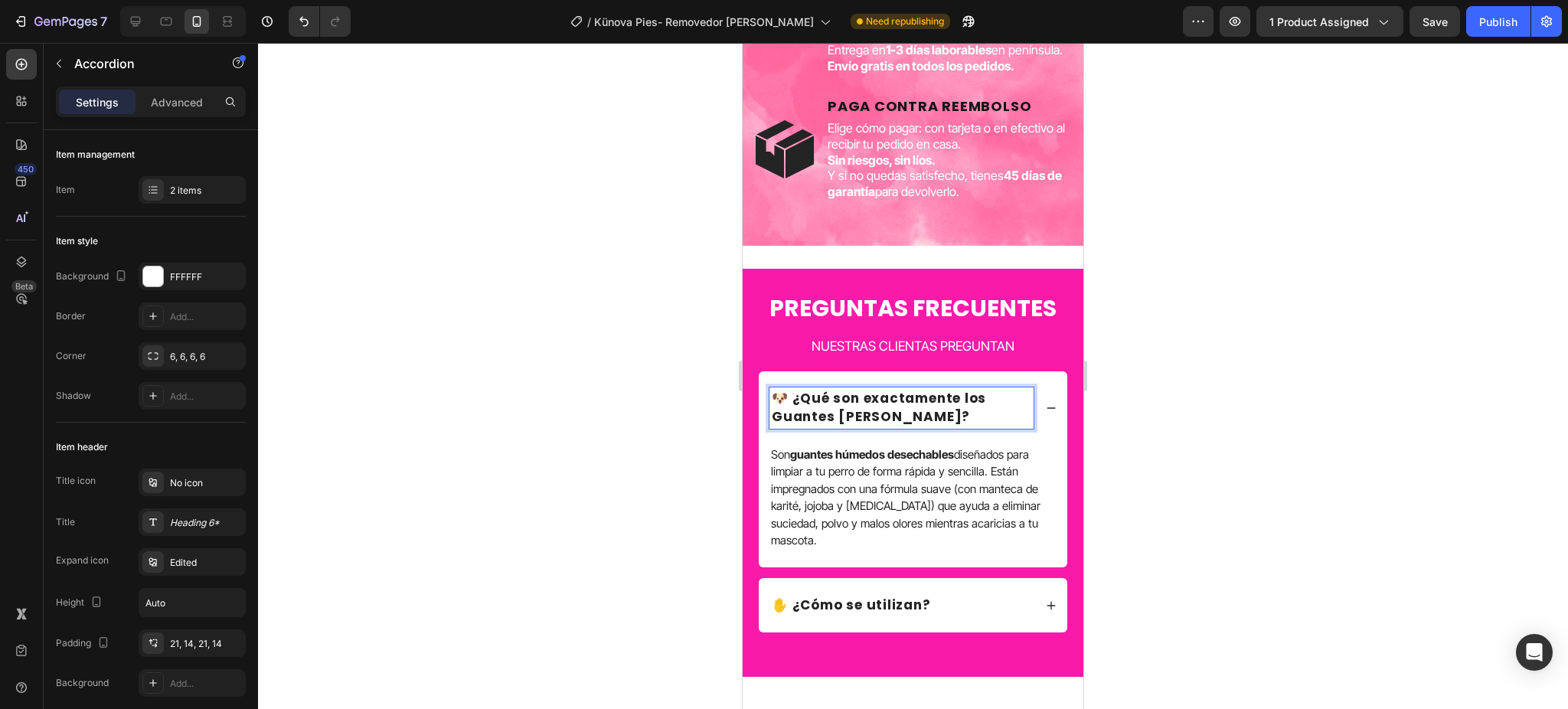
click at [1115, 431] on div at bounding box center [912, 376] width 1310 height 666
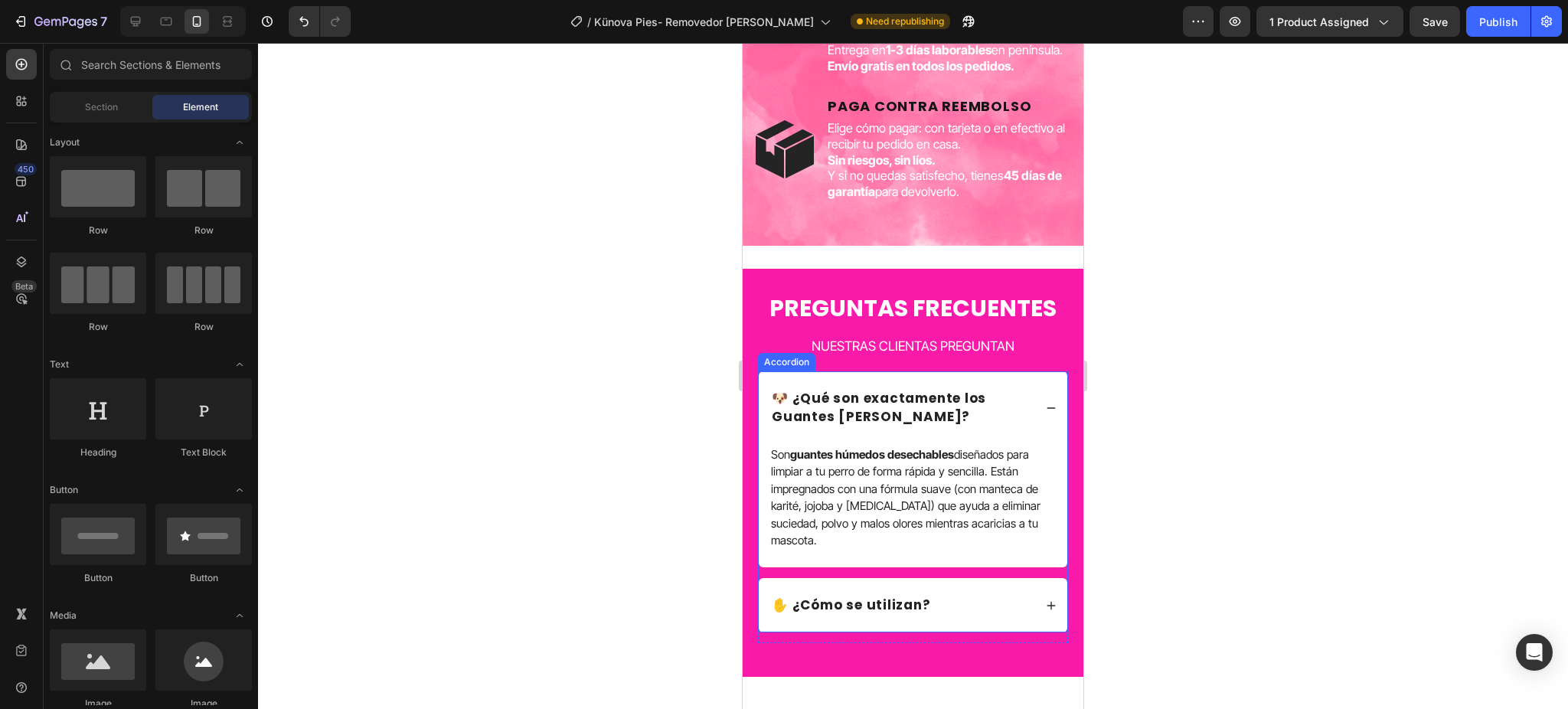
click at [1046, 413] on icon at bounding box center [1051, 408] width 11 height 11
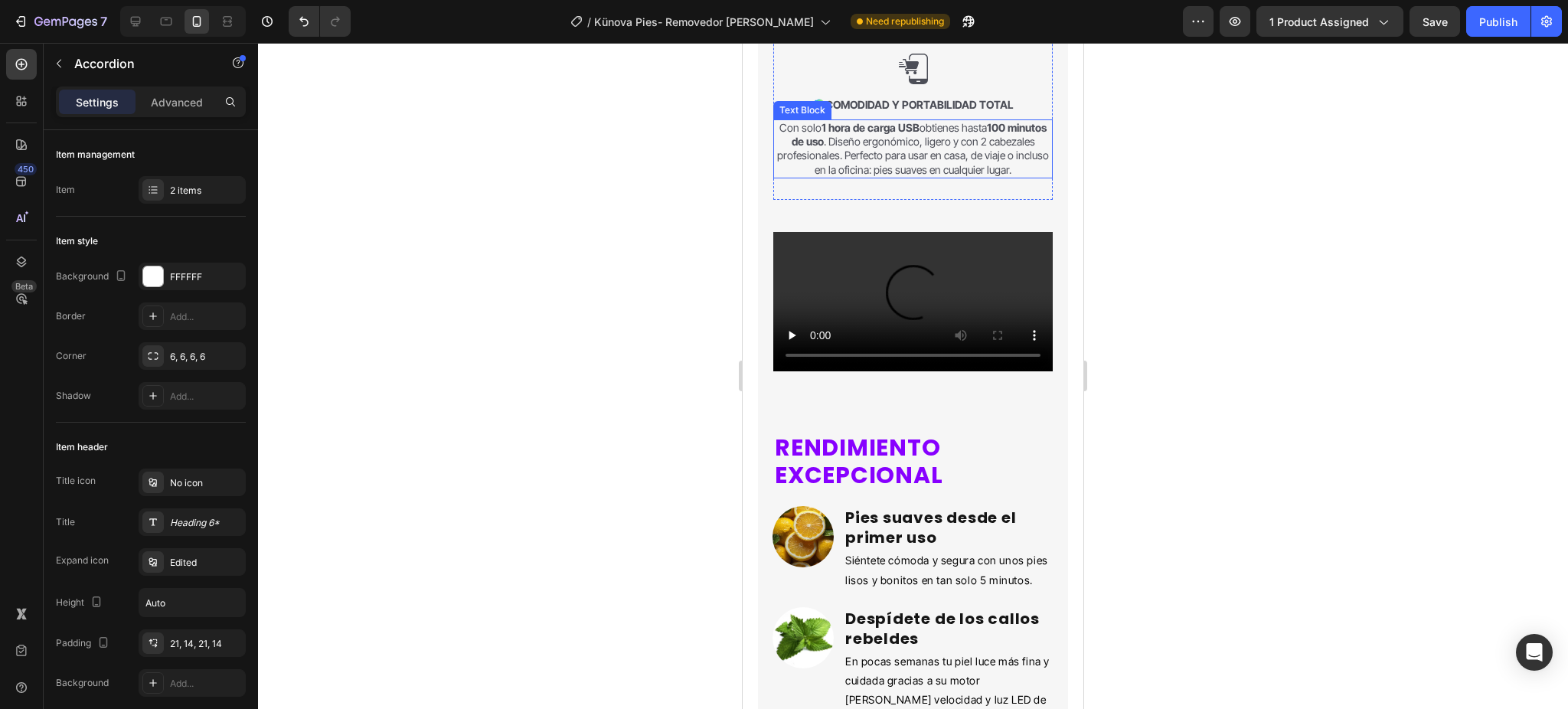
scroll to position [1979, 0]
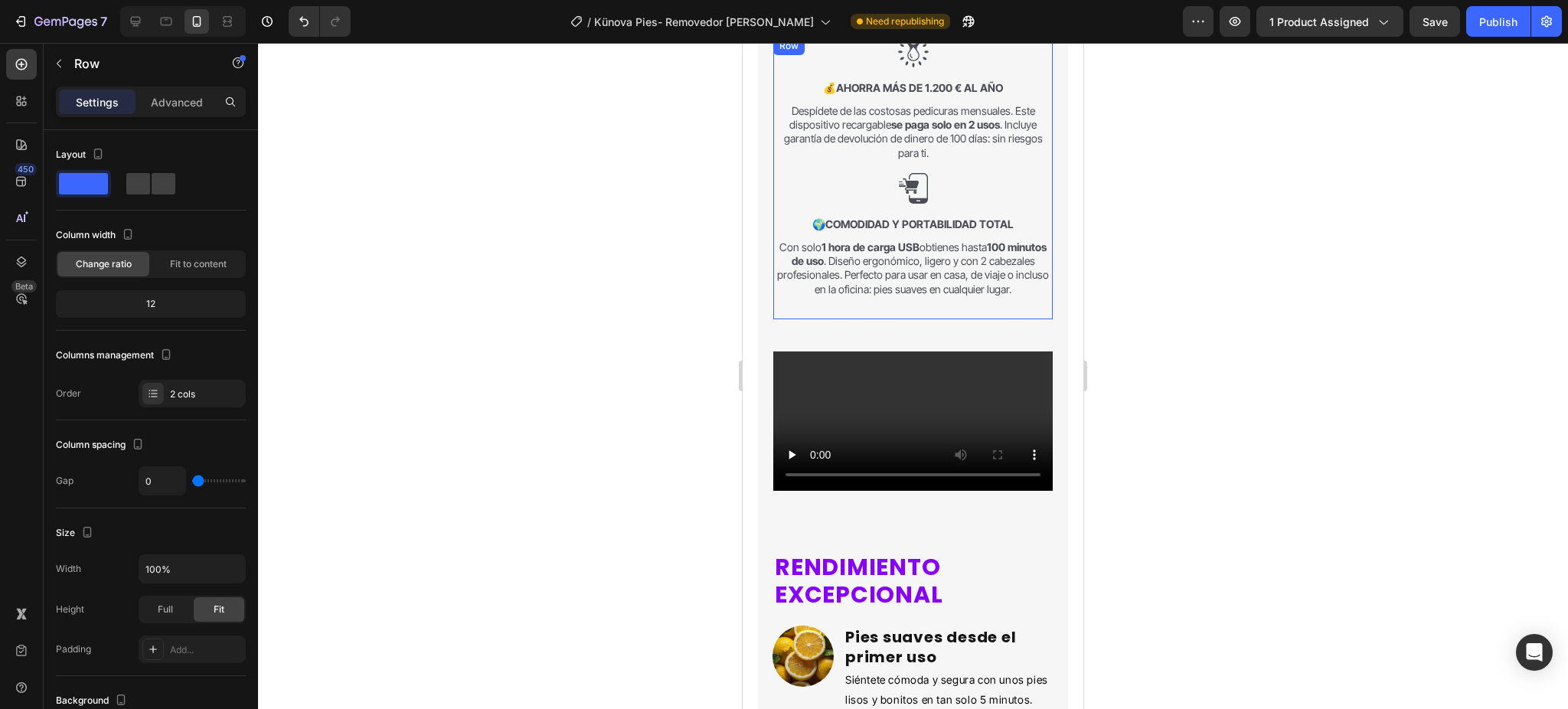
click at [935, 320] on div "Image 💰 Ahorra más de 1.200 € al año Text Block Despídete de las costosas pedic…" at bounding box center [912, 178] width 279 height 282
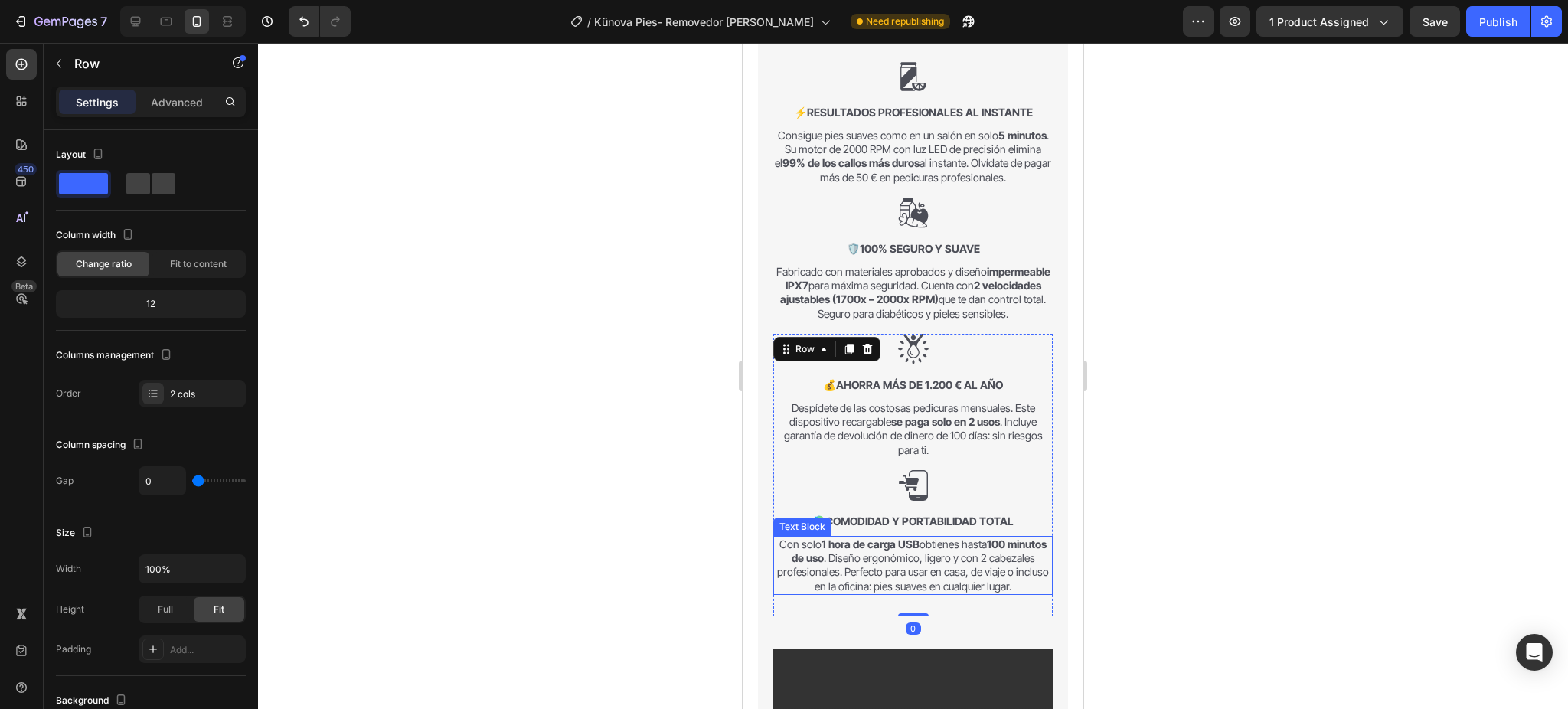
scroll to position [1572, 0]
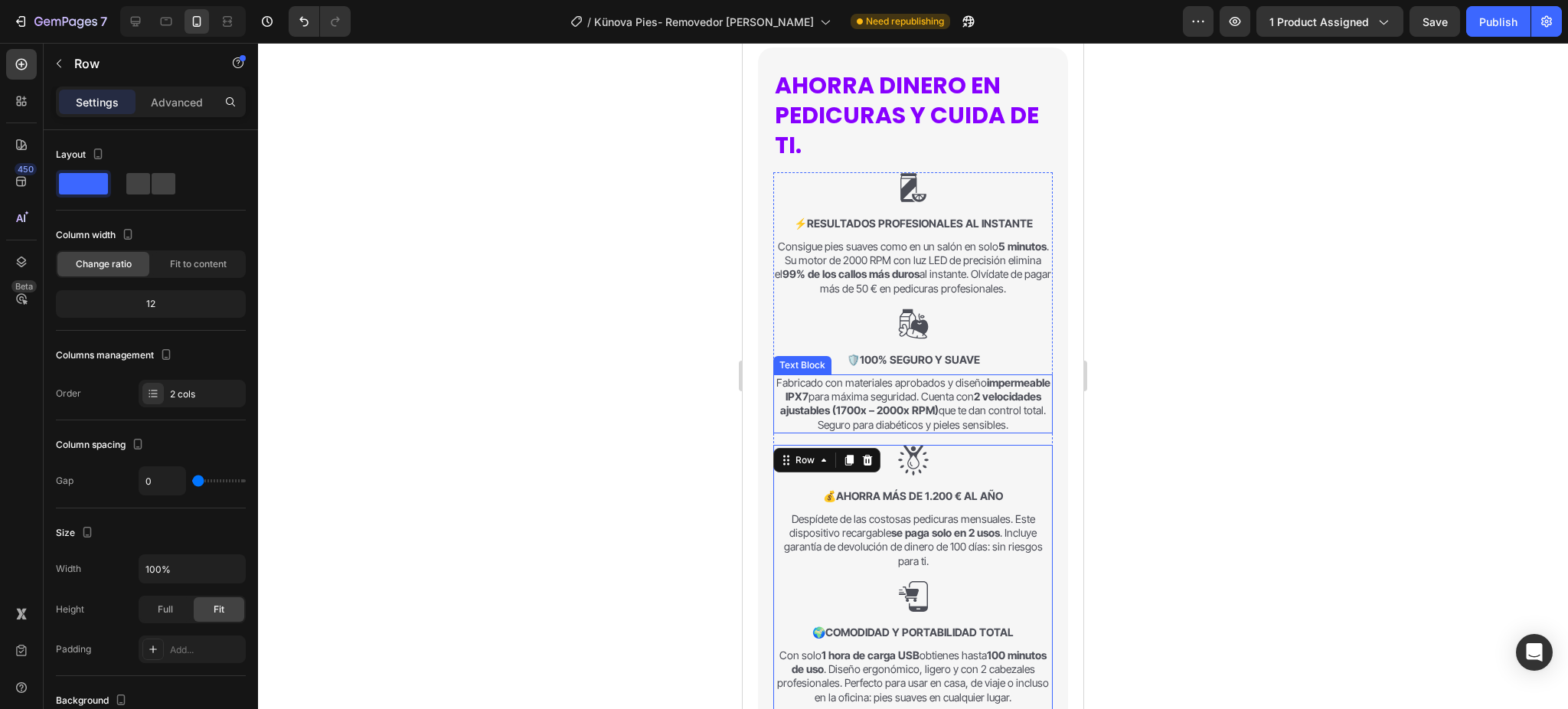
click at [949, 432] on p "Fabricado con materiales aprobados y diseño impermeable IPX7 para máxima seguri…" at bounding box center [912, 404] width 277 height 56
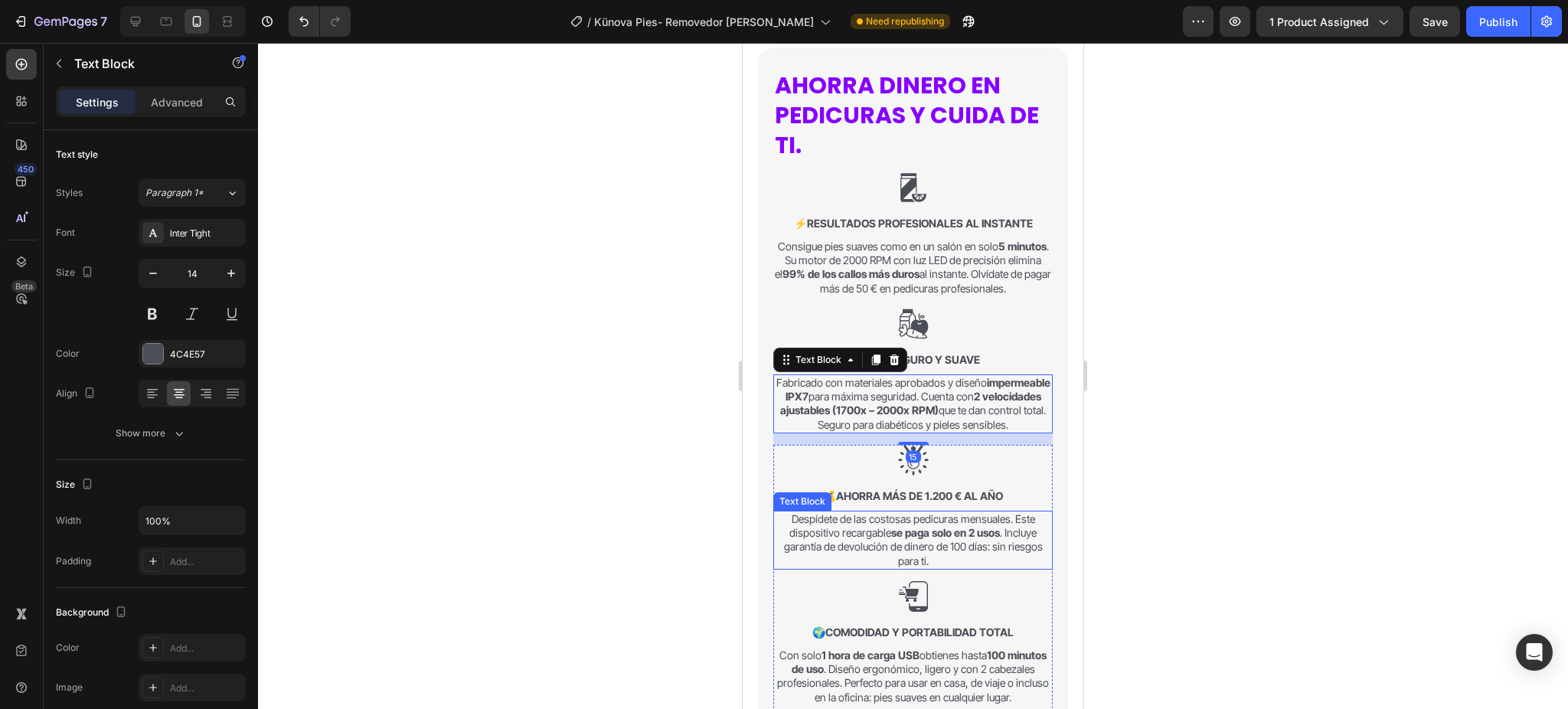
click at [948, 569] on p "Despídete de las costosas pedicuras mensuales. Este dispositivo recargable se p…" at bounding box center [912, 540] width 277 height 56
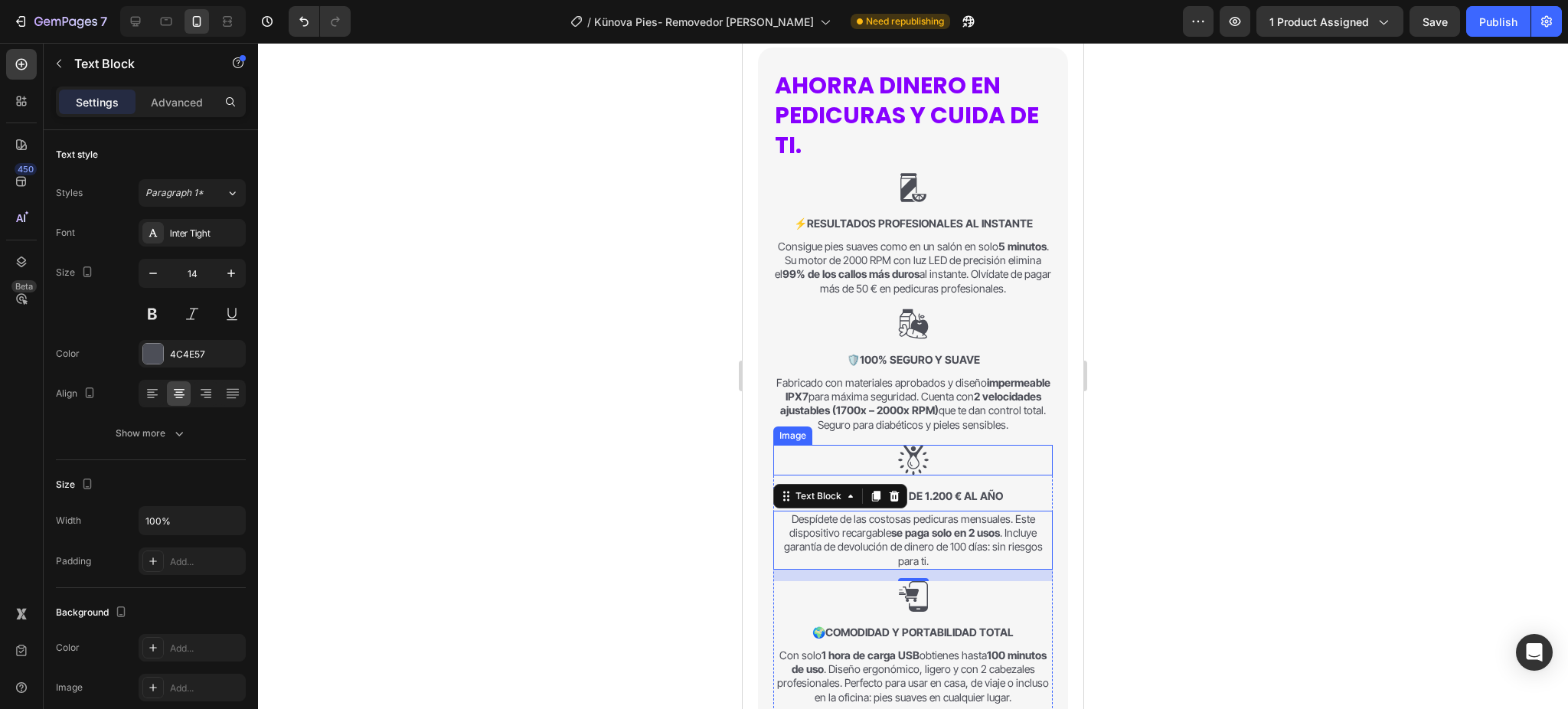
click at [931, 476] on div at bounding box center [912, 460] width 279 height 31
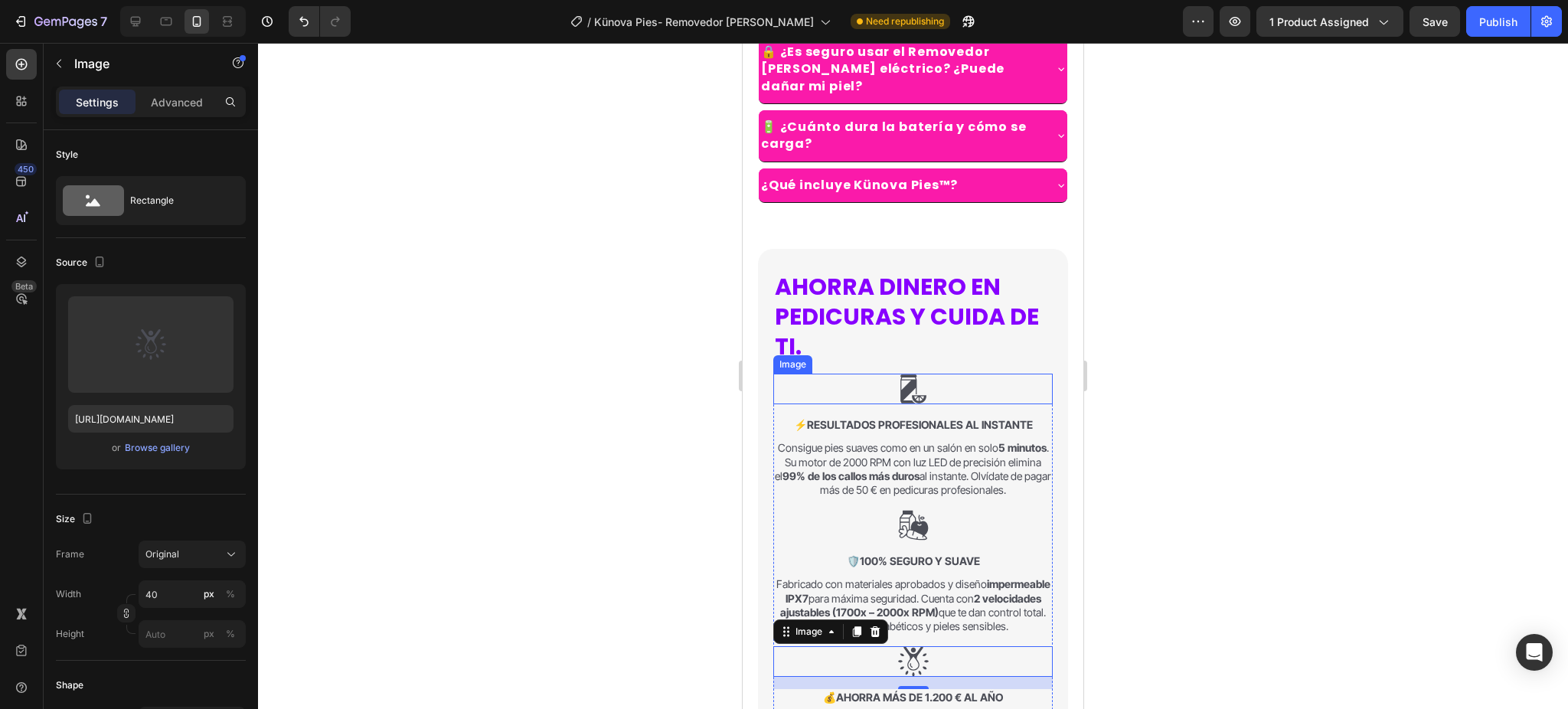
scroll to position [1165, 0]
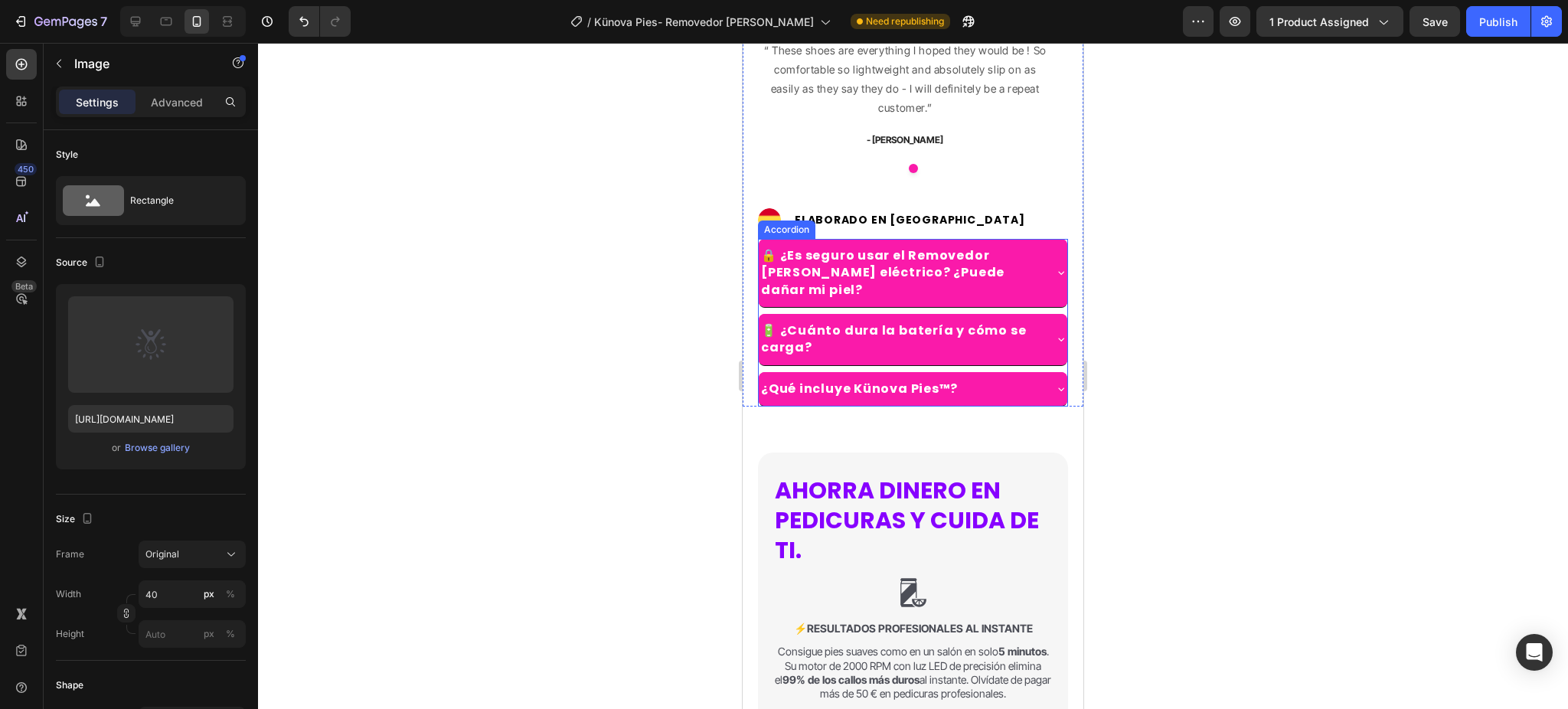
click at [1055, 271] on icon at bounding box center [1061, 272] width 12 height 12
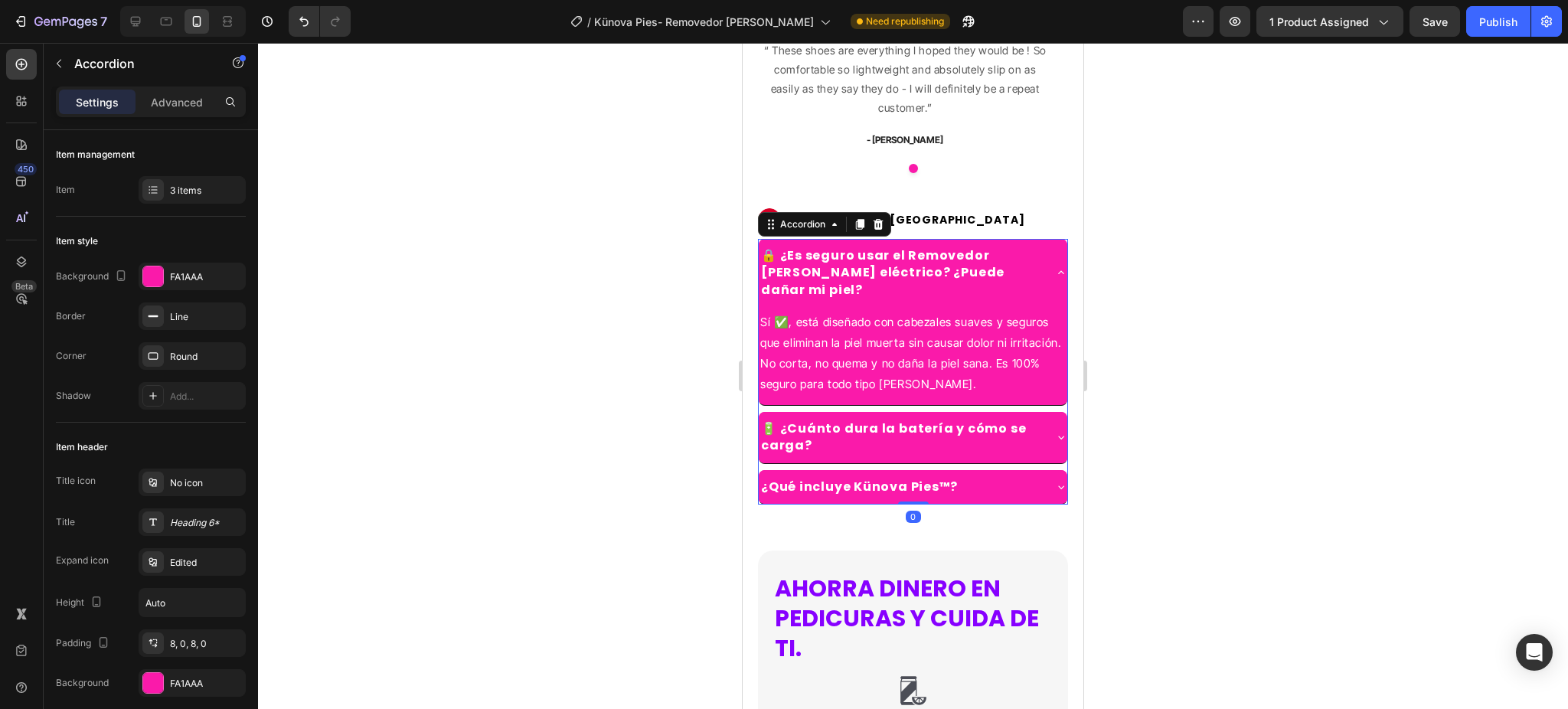
click at [1055, 271] on icon at bounding box center [1061, 272] width 12 height 12
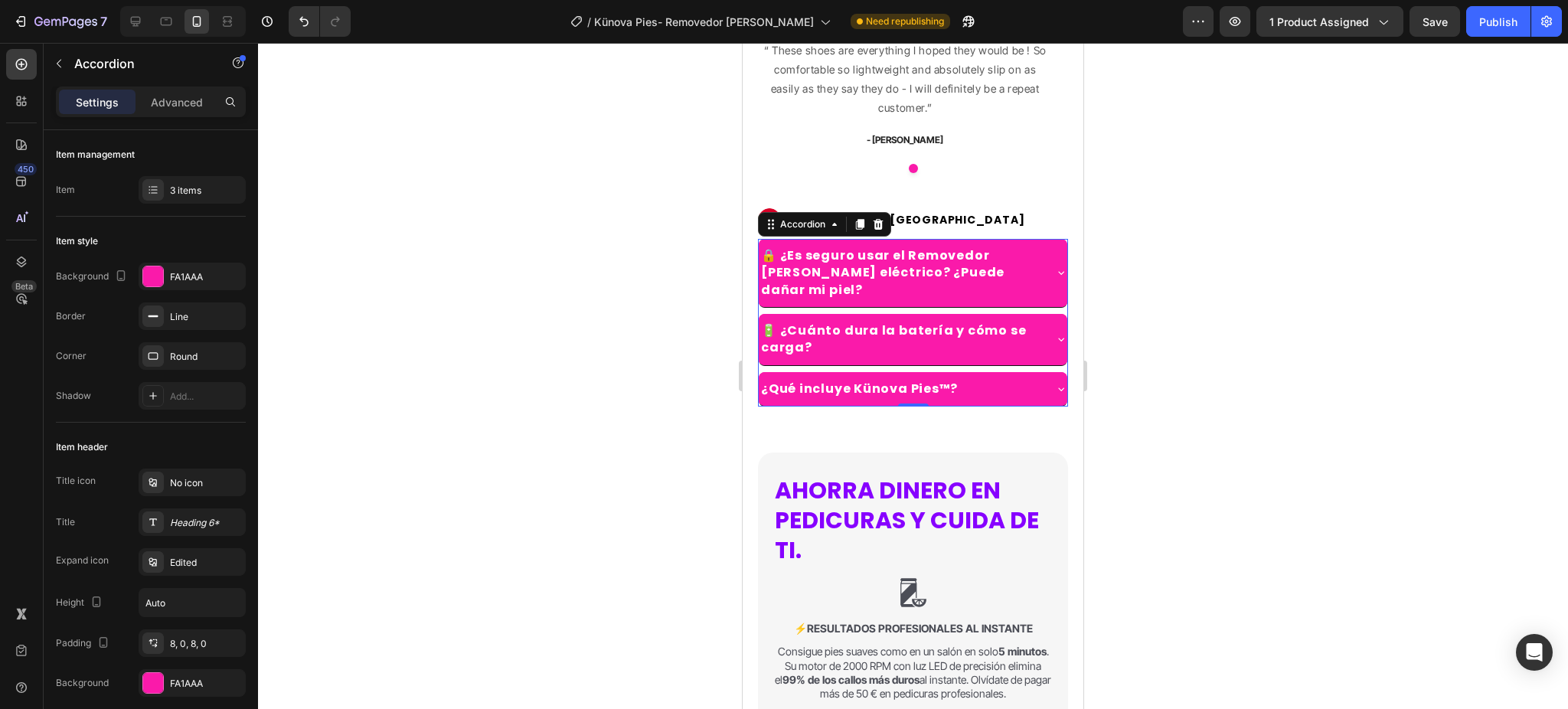
click at [1219, 354] on div at bounding box center [912, 376] width 1310 height 666
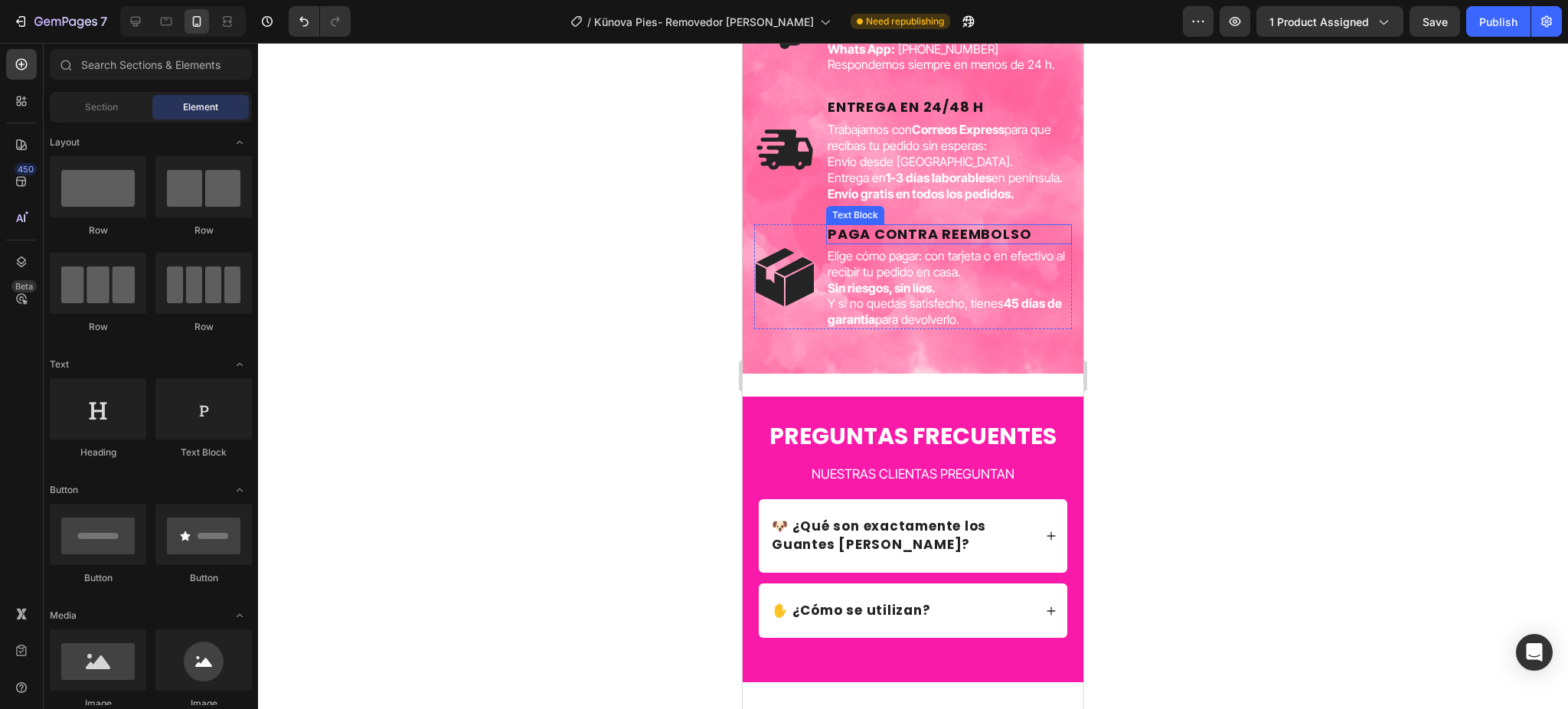
scroll to position [4636, 0]
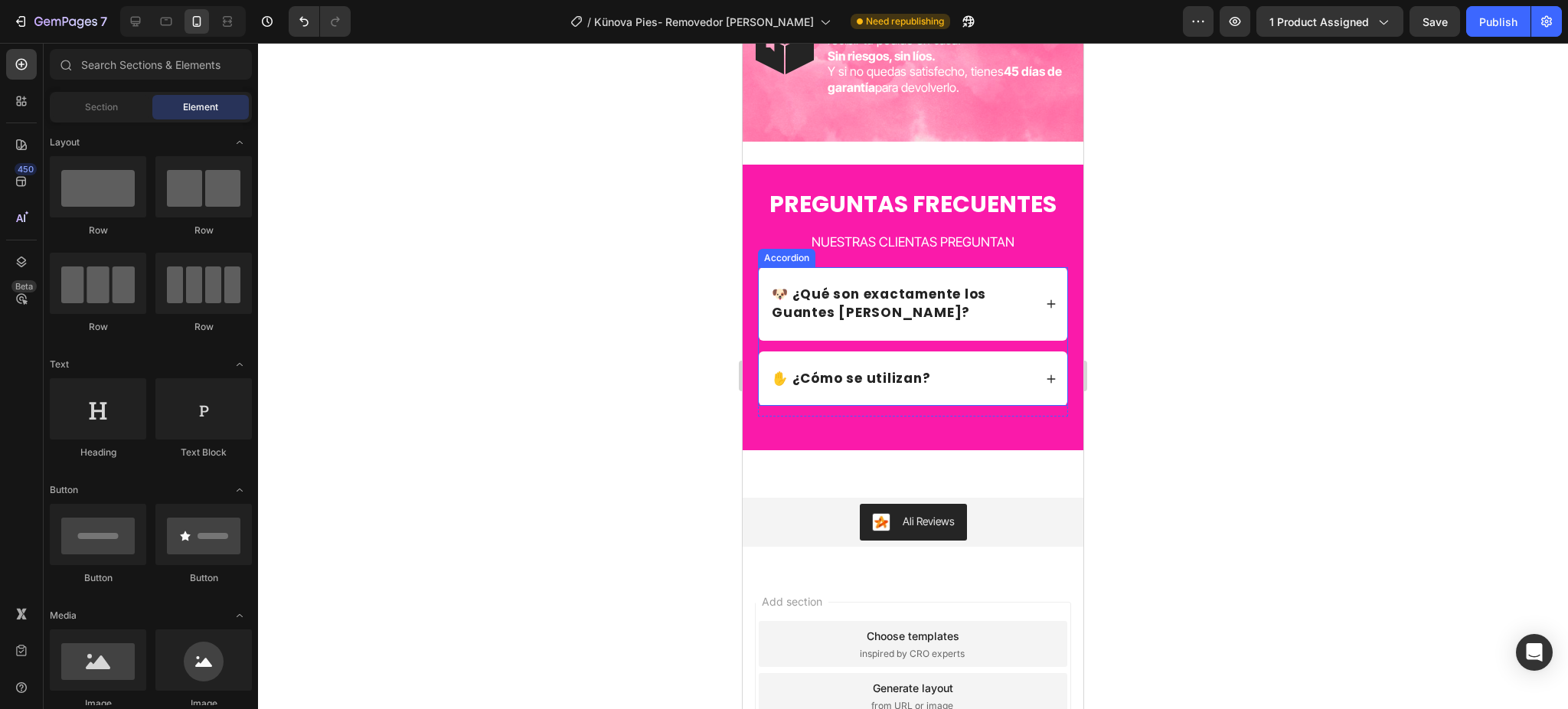
click at [893, 312] on p "🐶 ¿Qué son exactamente los Guantes [PERSON_NAME]?" at bounding box center [901, 304] width 259 height 36
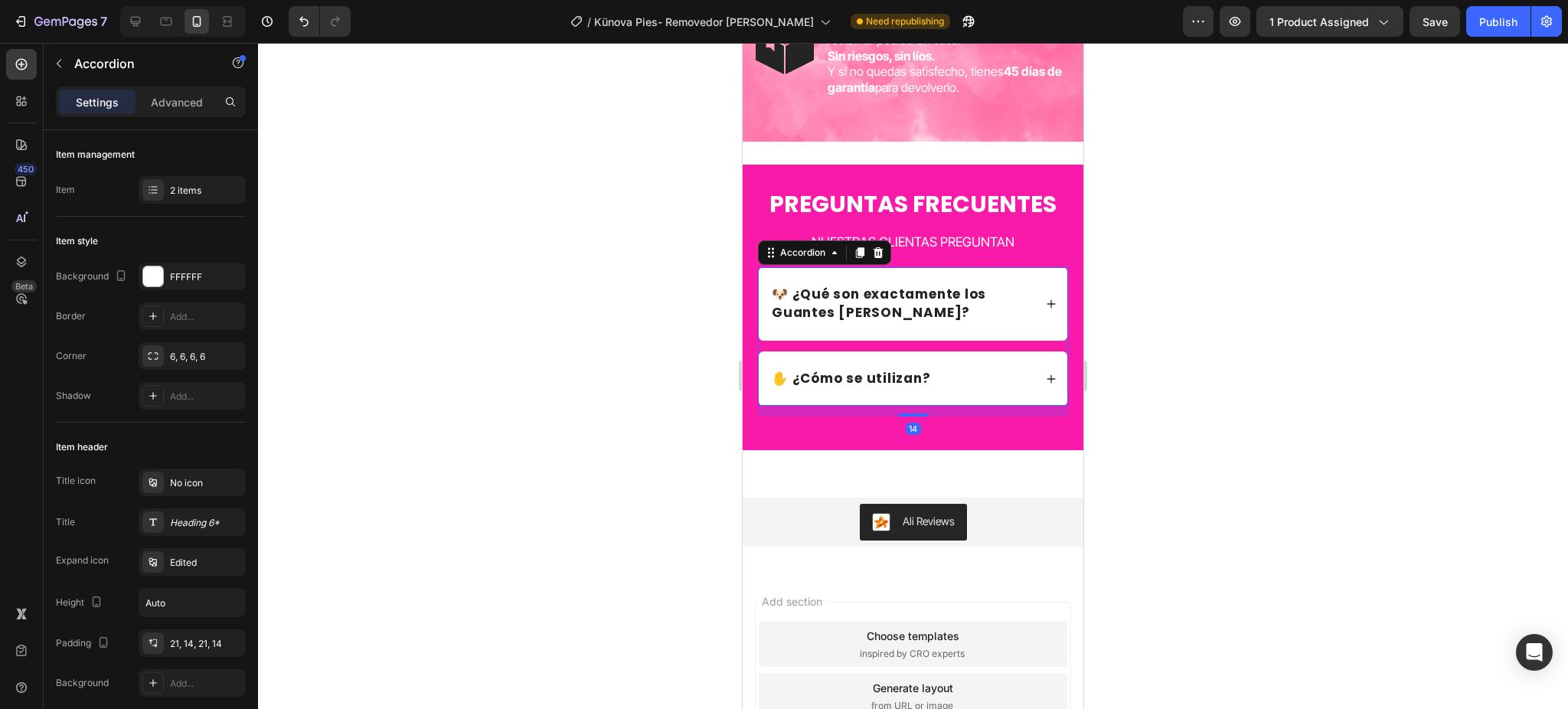
click at [893, 312] on p "🐶 ¿Qué son exactamente los Guantes [PERSON_NAME]?" at bounding box center [901, 304] width 259 height 36
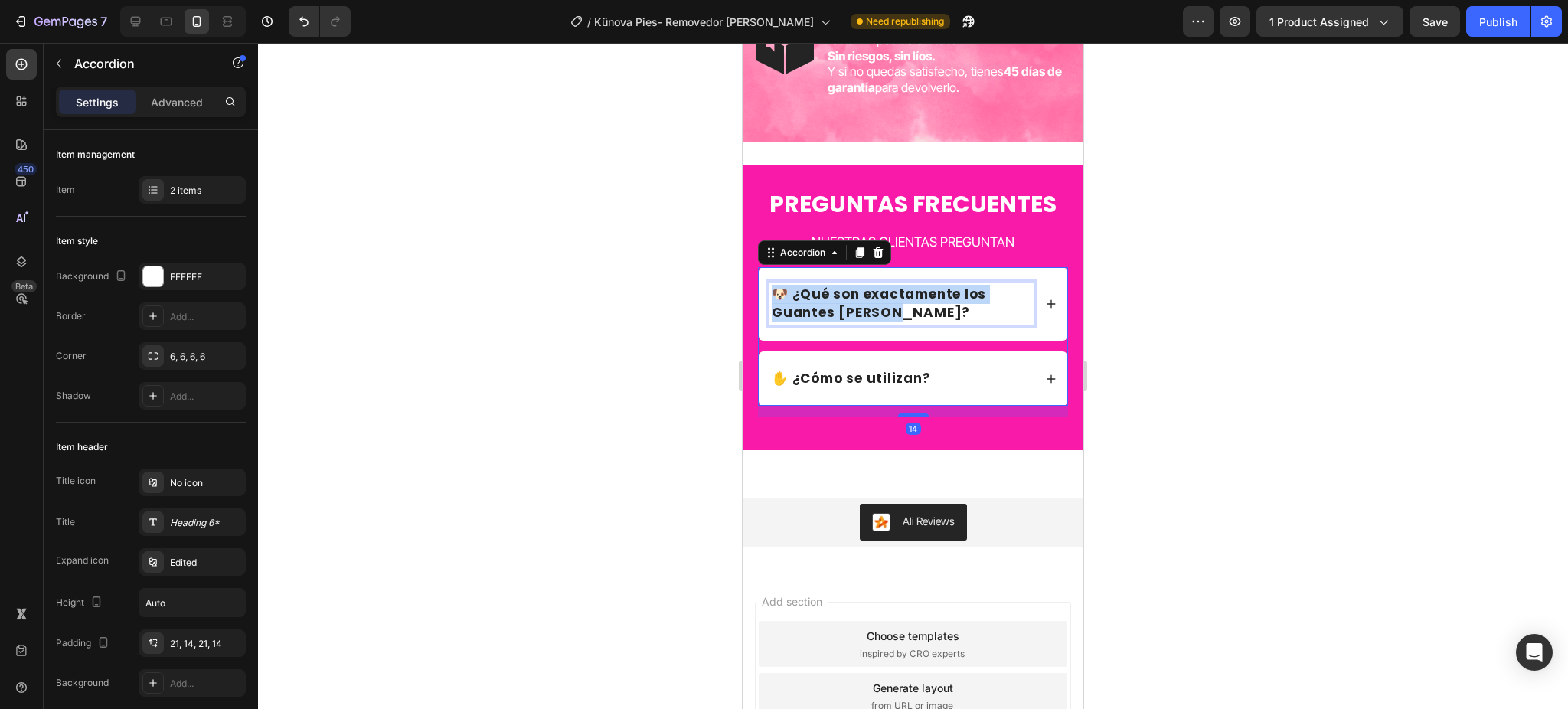
click at [893, 312] on p "🐶 ¿Qué son exactamente los Guantes [PERSON_NAME]?" at bounding box center [901, 304] width 259 height 36
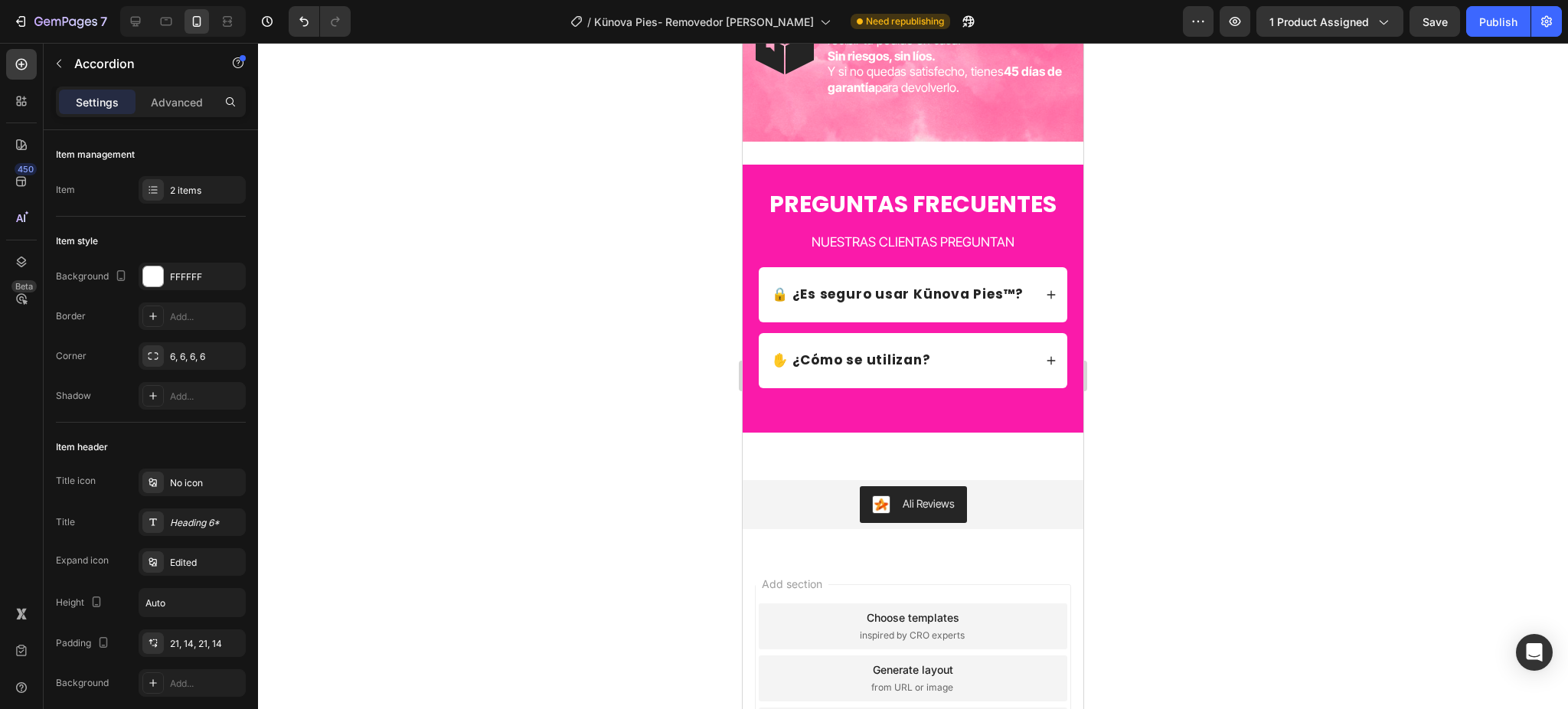
click at [1046, 301] on icon at bounding box center [1051, 295] width 11 height 11
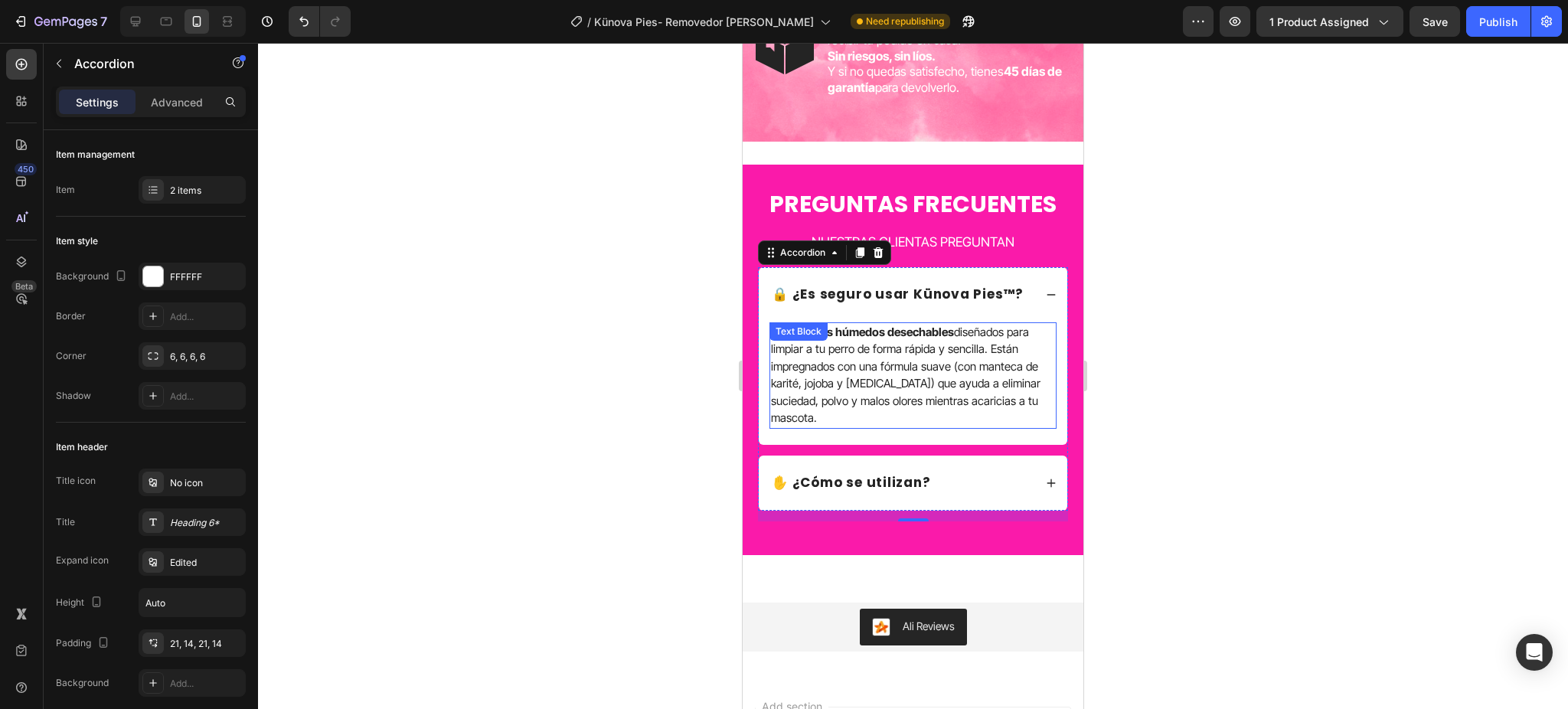
click at [904, 385] on p "Son guantes húmedos desechables diseñados para limpiar a tu perro de forma rápi…" at bounding box center [912, 375] width 284 height 103
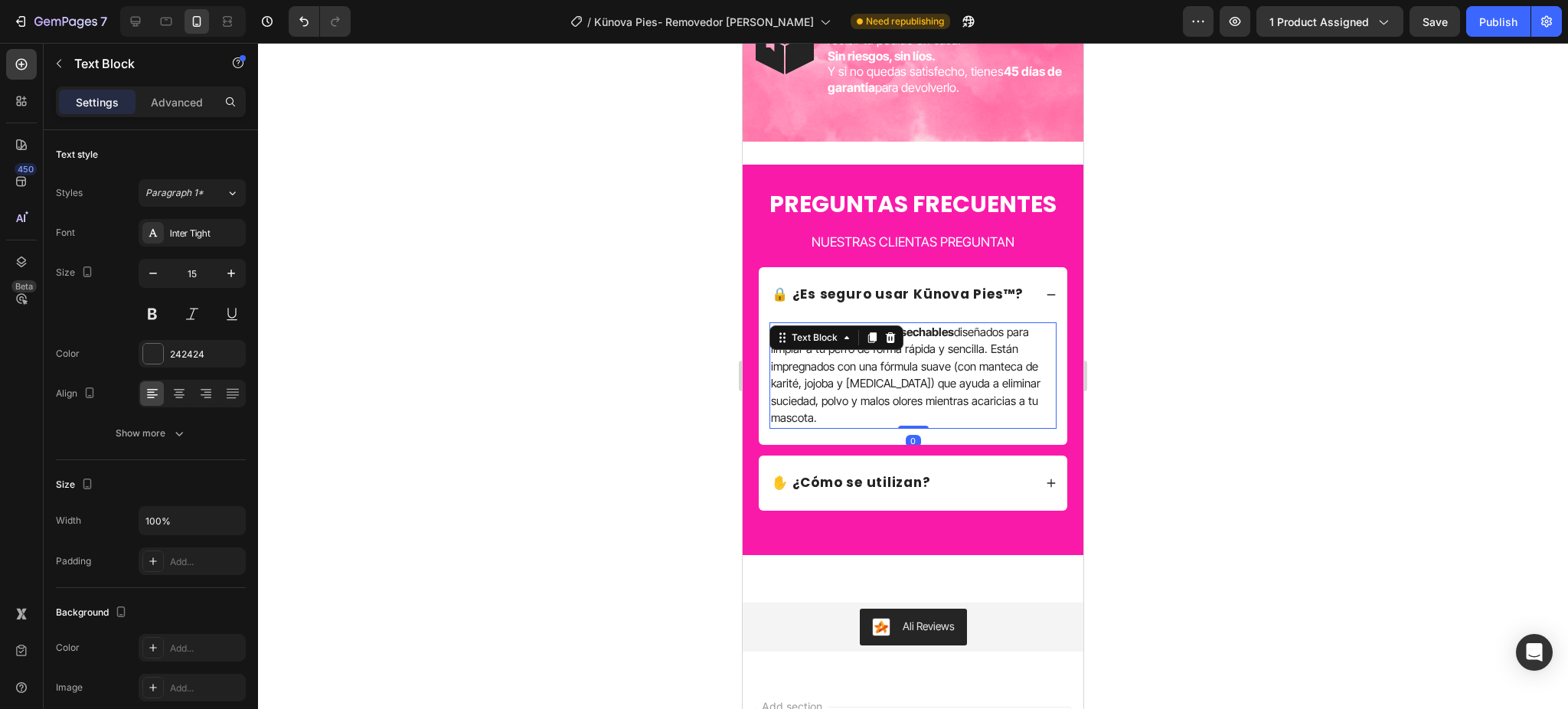
click at [904, 385] on p "Son guantes húmedos desechables diseñados para limpiar a tu perro de forma rápi…" at bounding box center [912, 375] width 284 height 103
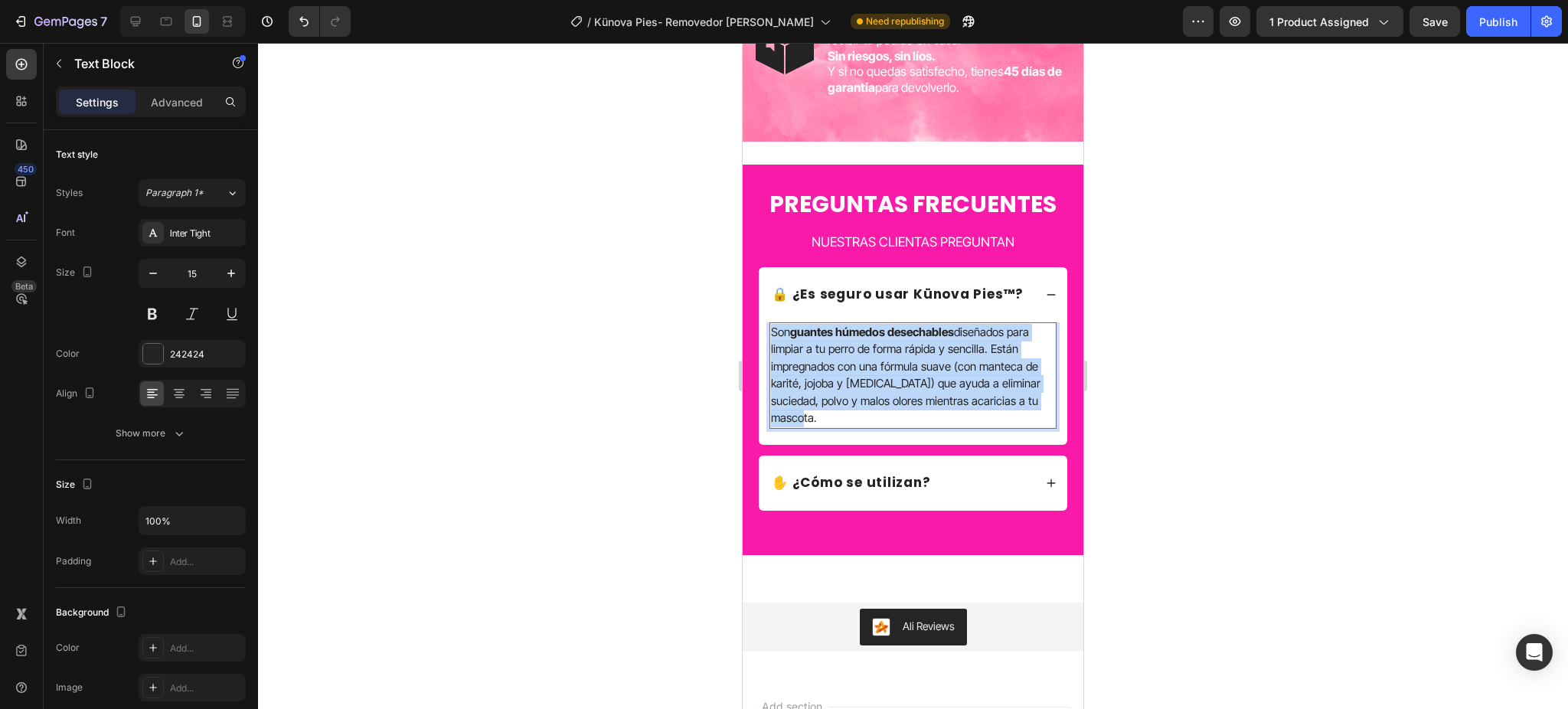
click at [904, 385] on p "Son guantes húmedos desechables diseñados para limpiar a tu perro de forma rápi…" at bounding box center [912, 375] width 284 height 103
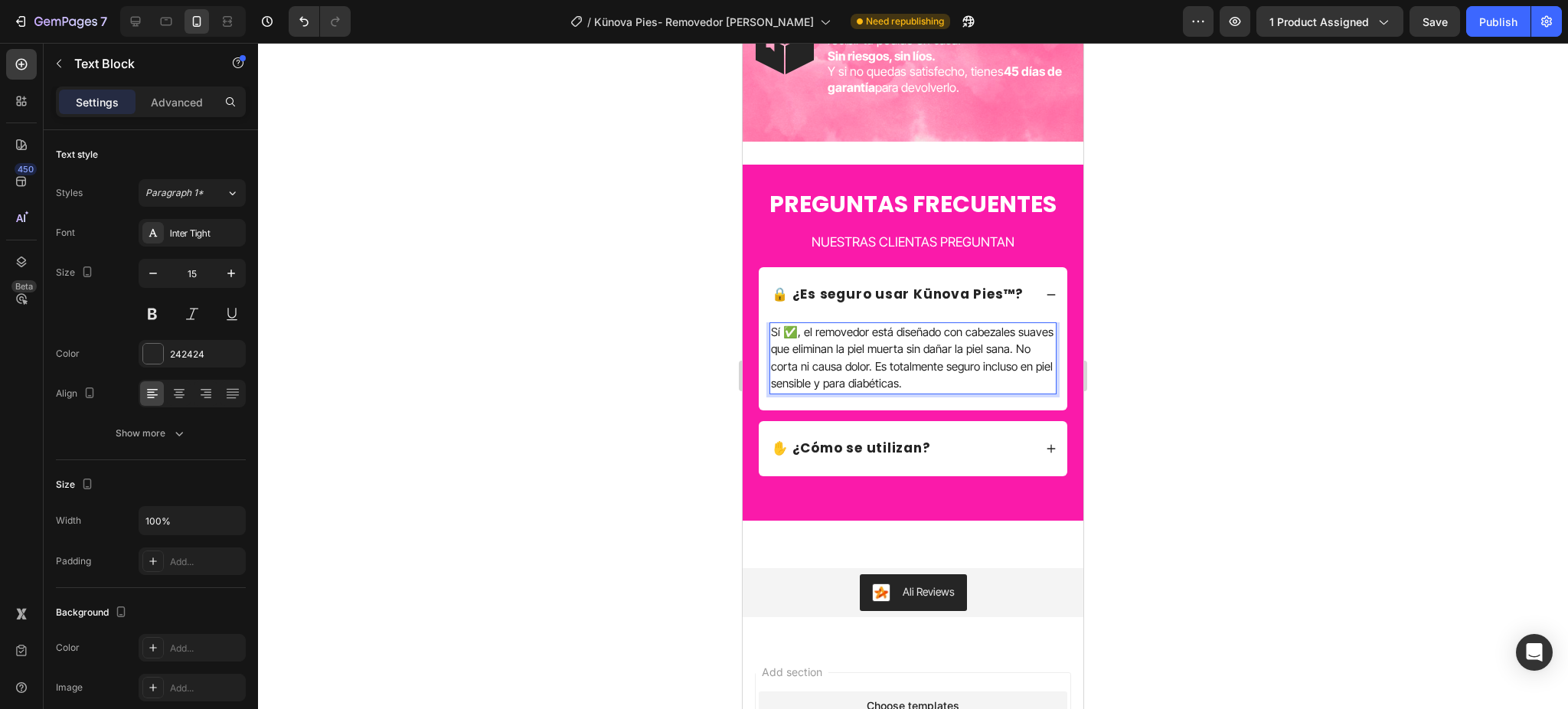
click at [1171, 397] on div at bounding box center [912, 376] width 1310 height 666
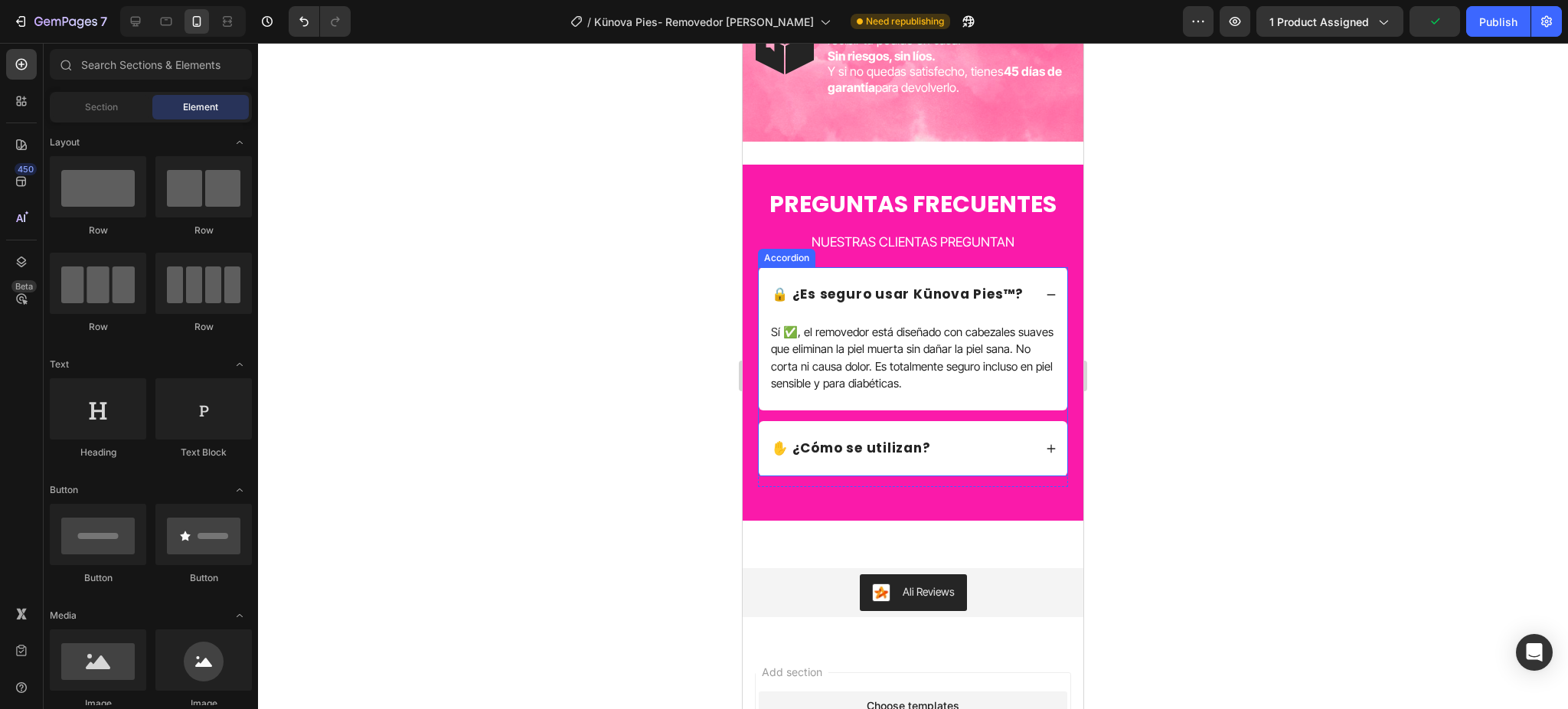
click at [887, 458] on p "✋ ¿Cómo se utilizan?" at bounding box center [851, 448] width 159 height 18
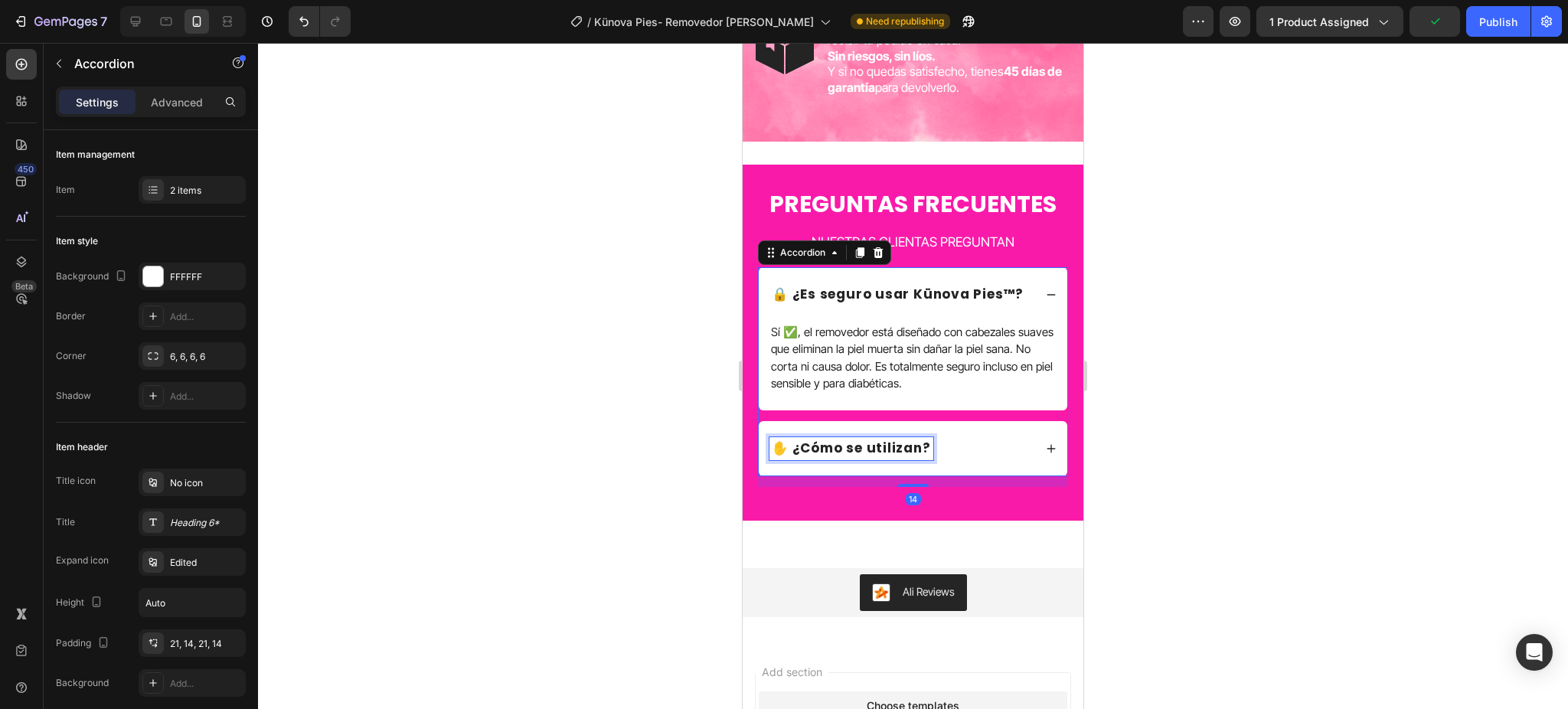
click at [886, 458] on p "✋ ¿Cómo se utilizan?" at bounding box center [851, 448] width 159 height 18
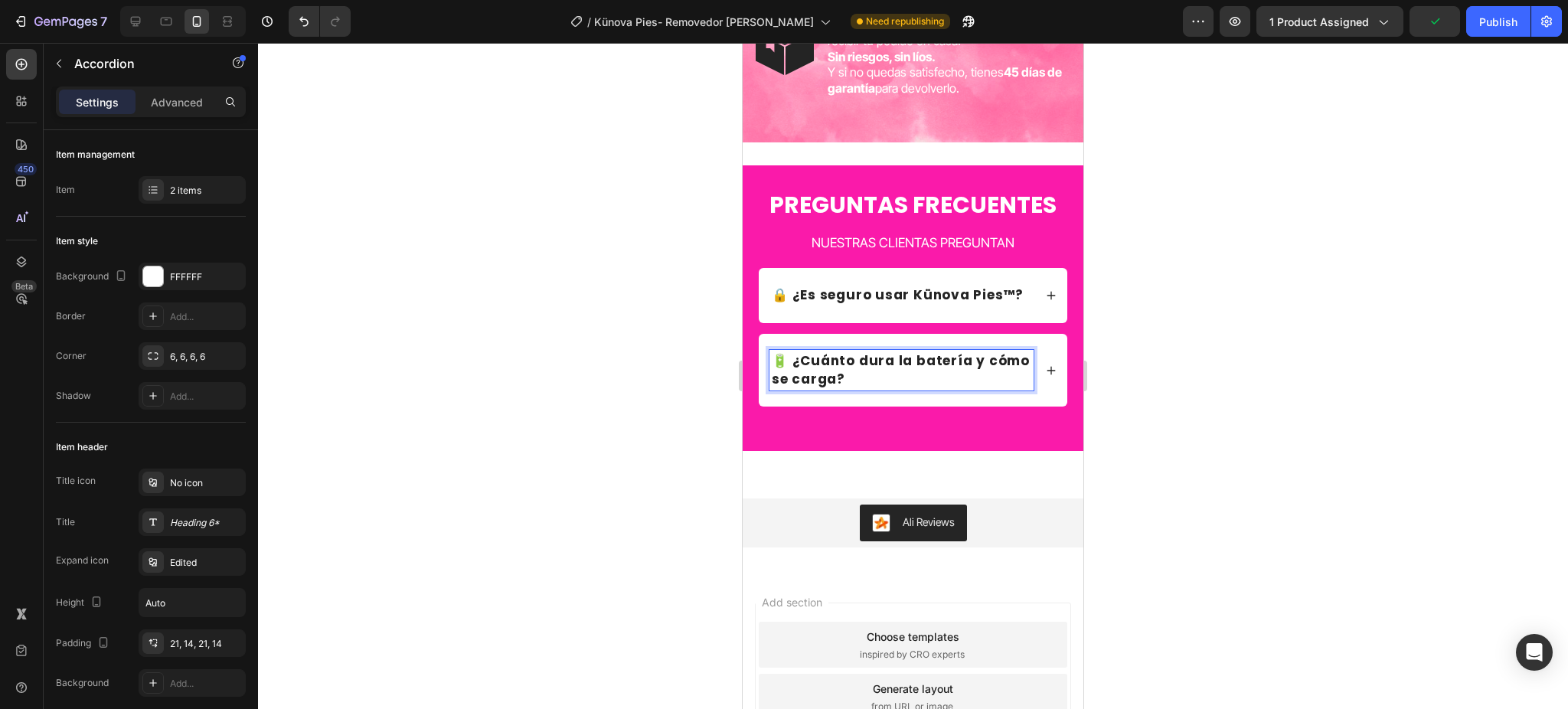
scroll to position [4628, 0]
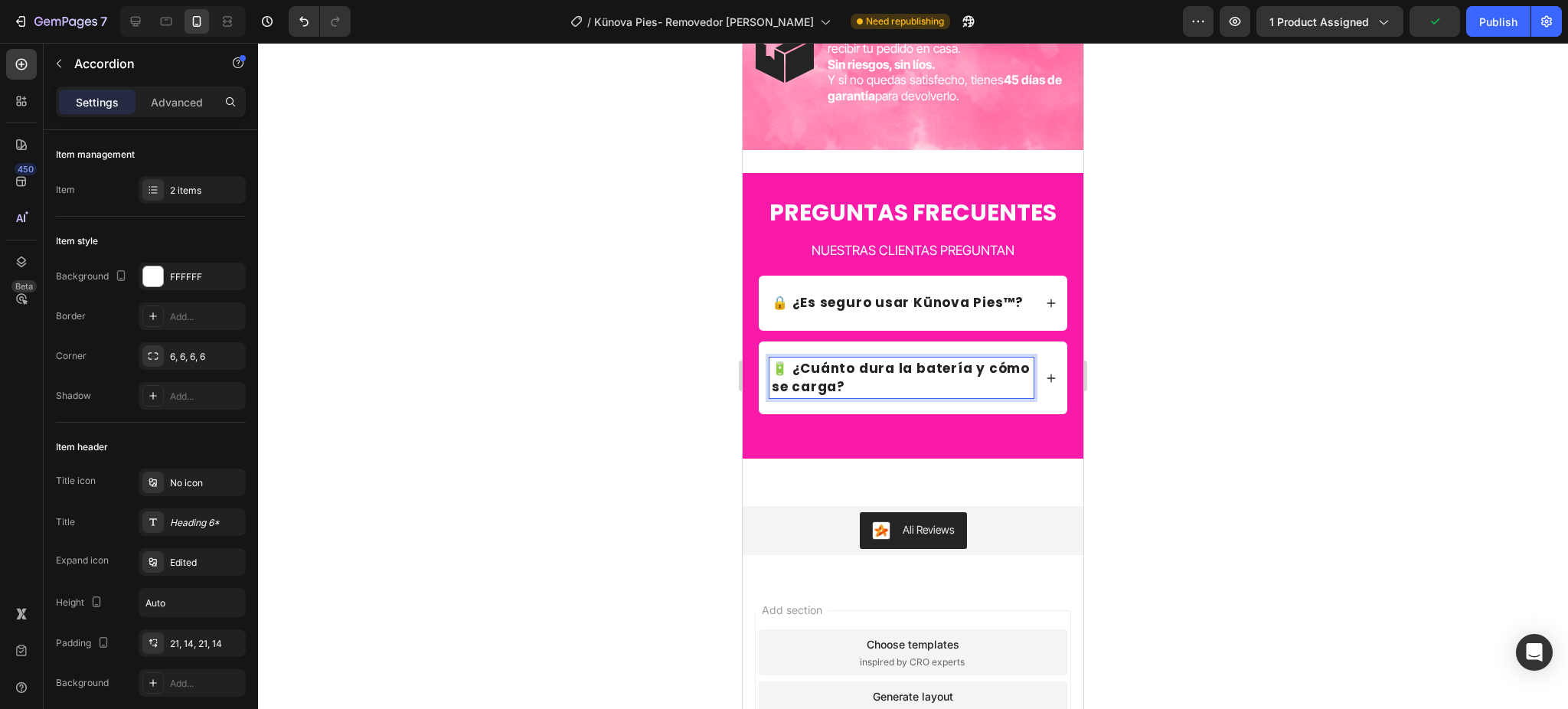
click at [1038, 415] on div "🔋 ¿Cuánto dura la batería y cómo se carga?" at bounding box center [912, 378] width 308 height 74
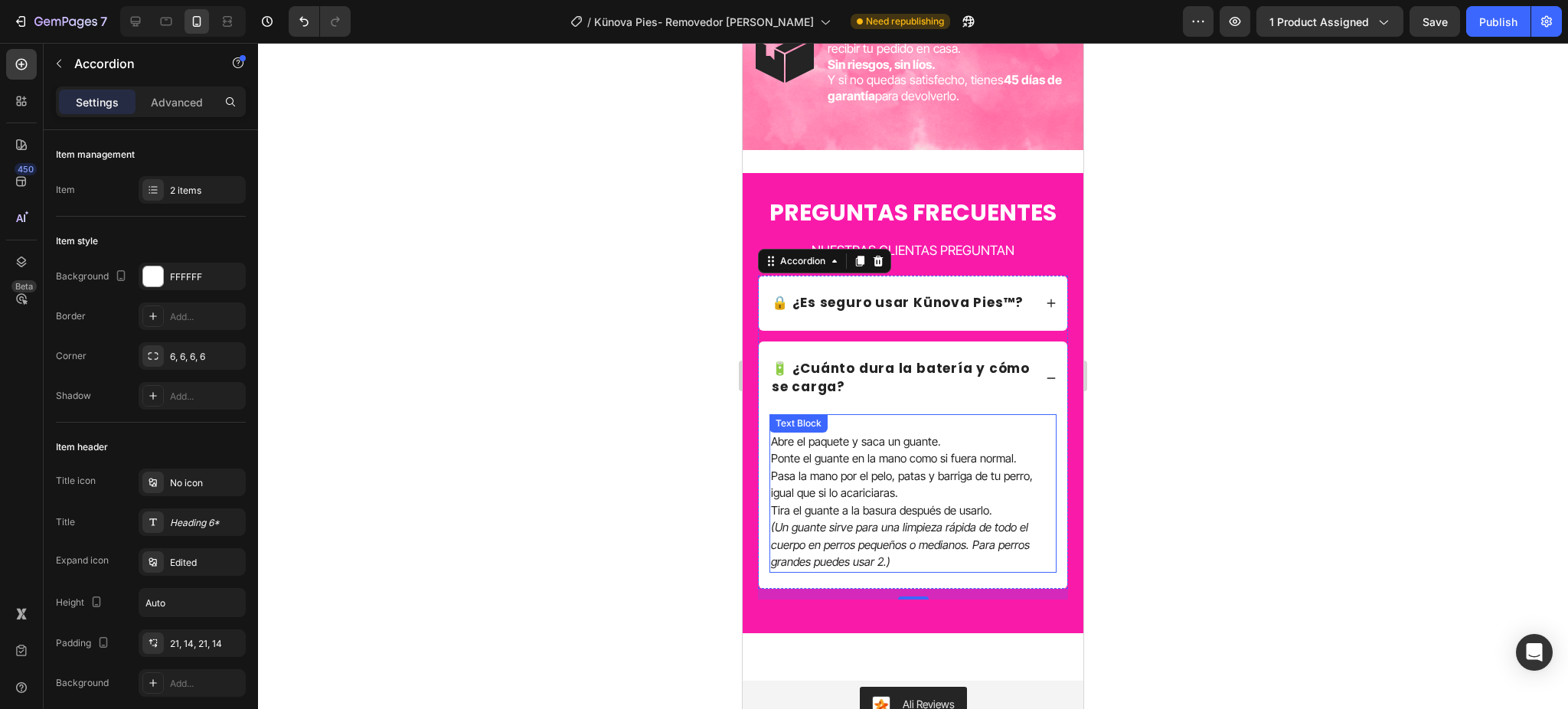
click at [927, 503] on p "Pasa la mano por el pelo, patas y barriga de tu perro, igual que si lo acaricia…" at bounding box center [912, 485] width 284 height 34
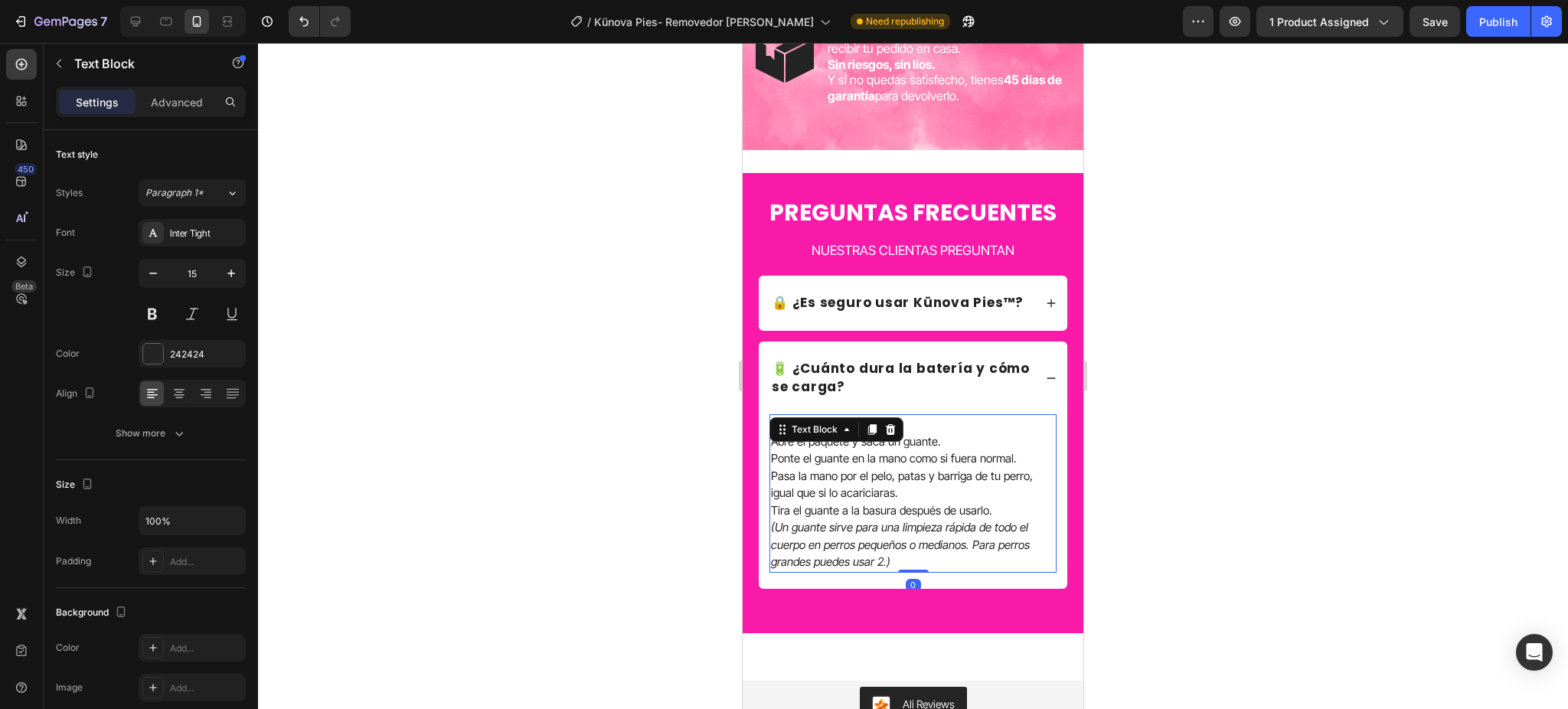
click at [927, 503] on p "Pasa la mano por el pelo, patas y barriga de tu perro, igual que si lo acaricia…" at bounding box center [912, 485] width 284 height 34
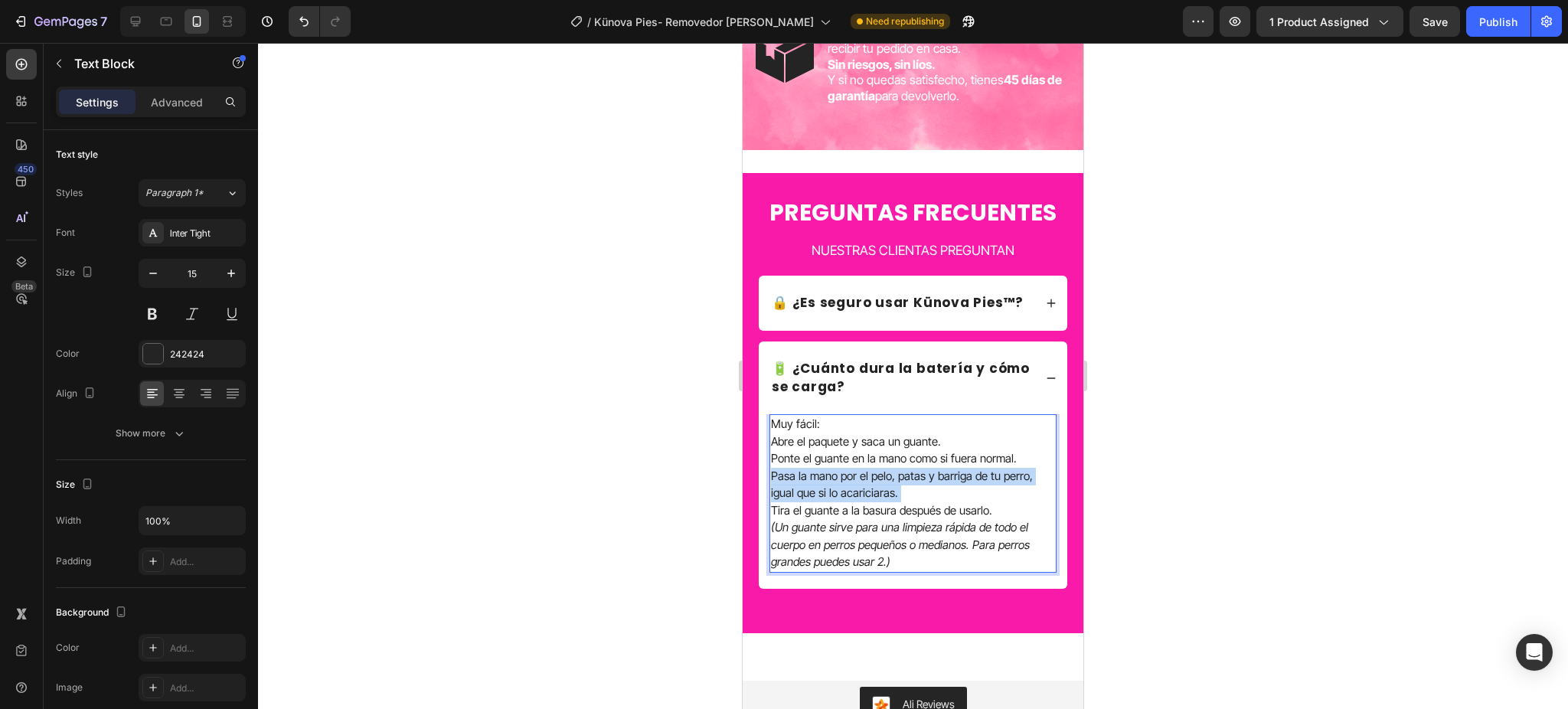
click at [927, 503] on p "Pasa la mano por el pelo, patas y barriga de tu perro, igual que si lo acaricia…" at bounding box center [912, 485] width 284 height 34
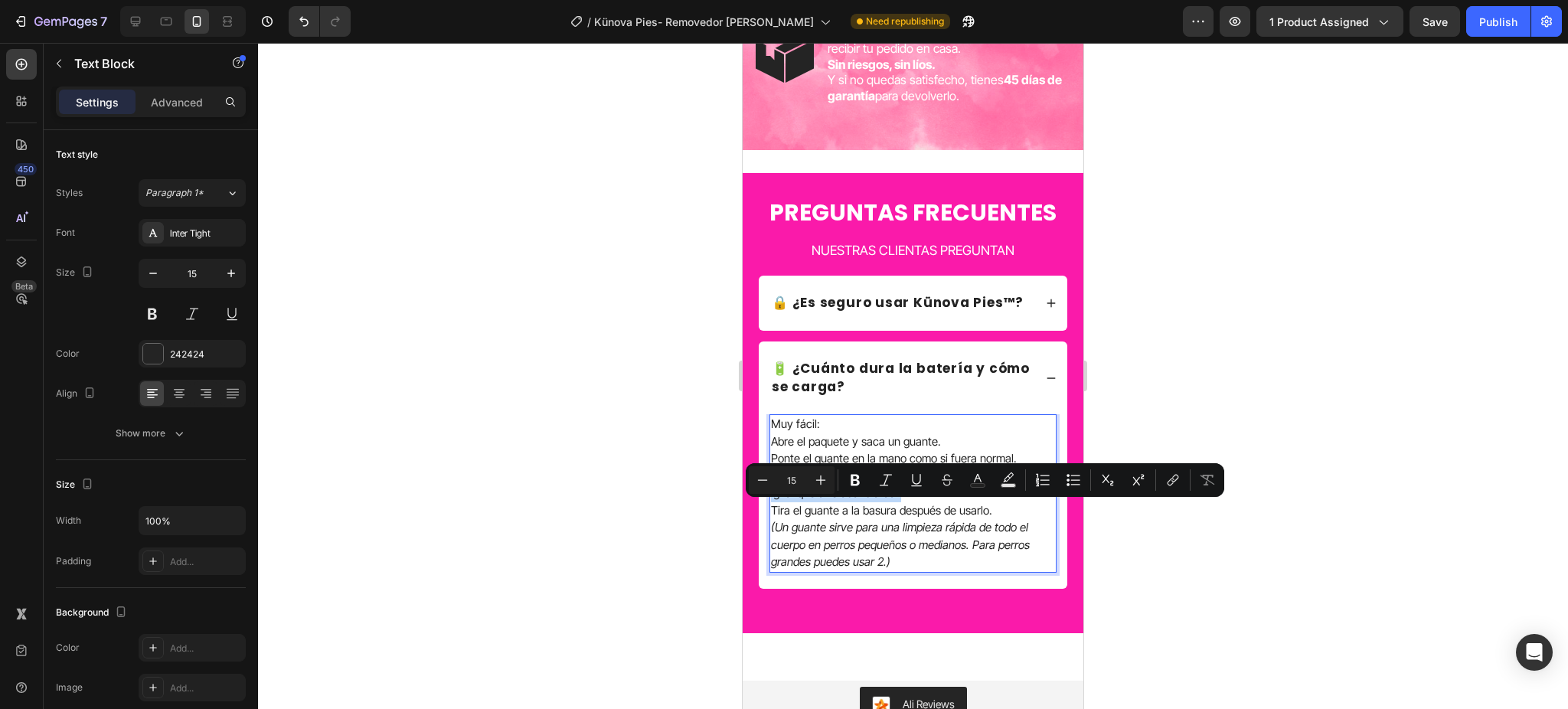
click at [929, 503] on p "Pasa la mano por el pelo, patas y barriga de tu perro, igual que si lo acaricia…" at bounding box center [912, 485] width 284 height 34
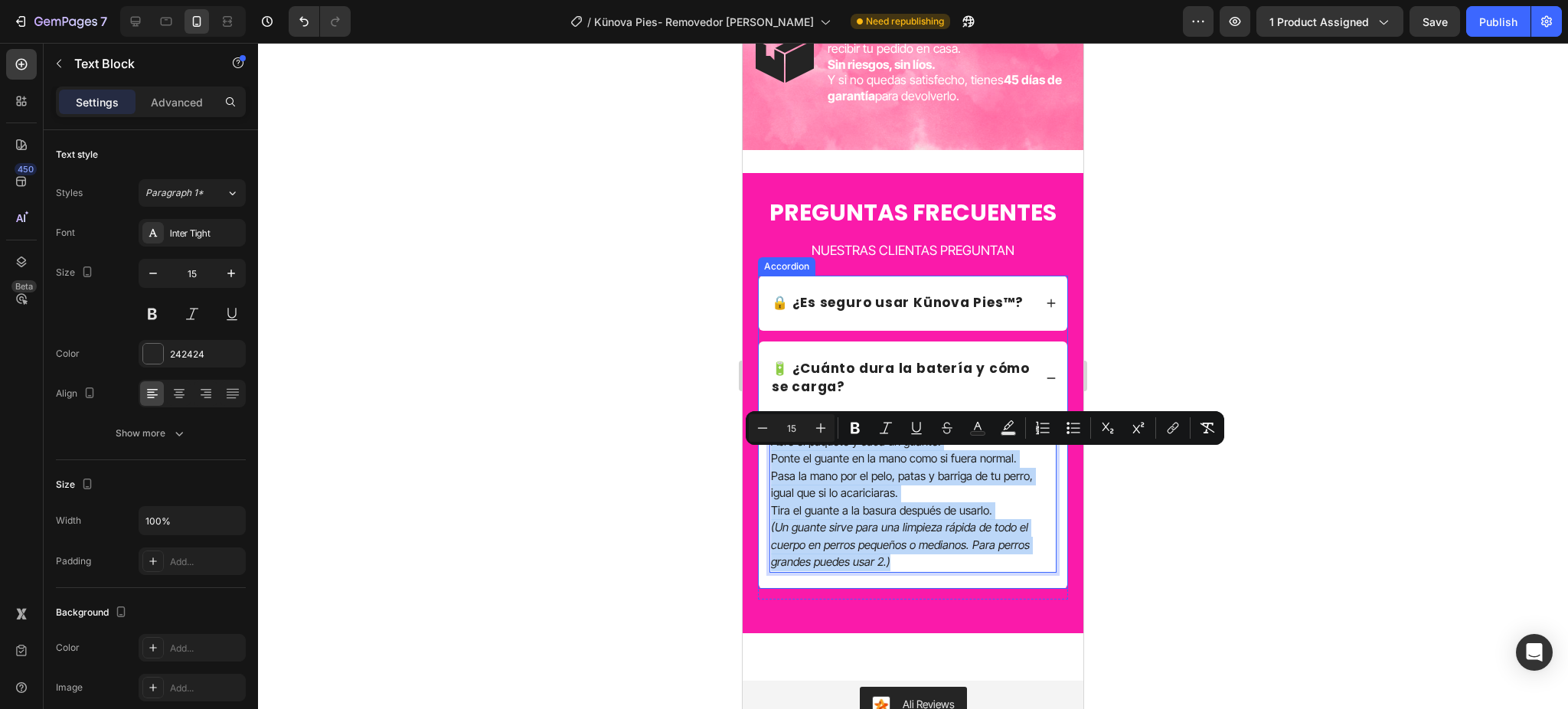
drag, startPoint x: 899, startPoint y: 600, endPoint x: 766, endPoint y: 465, distance: 189.5
click at [766, 465] on div "Muy fácil: Abre el paquete y saca un guante. Ponte el guante en la mano como si…" at bounding box center [912, 501] width 308 height 174
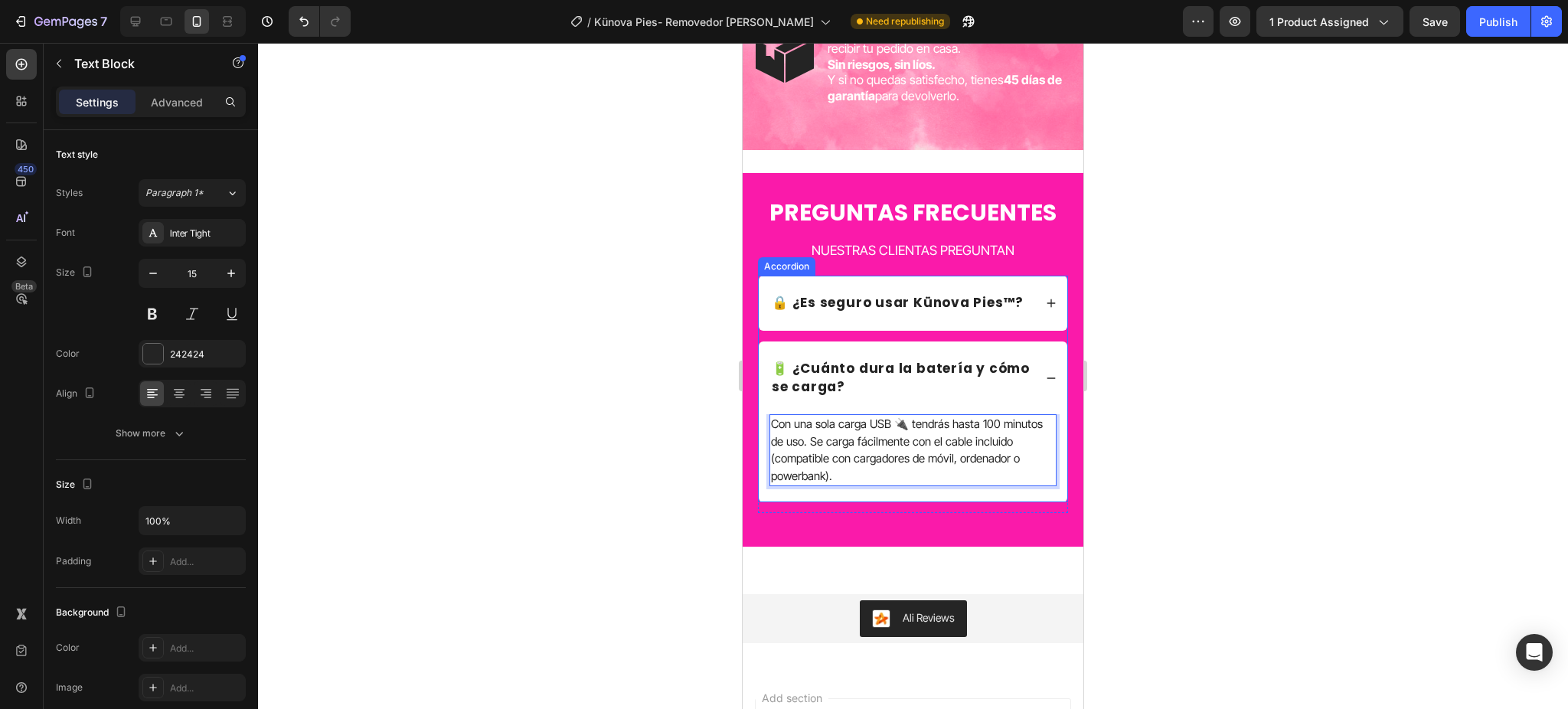
click at [1046, 384] on icon at bounding box center [1051, 378] width 11 height 11
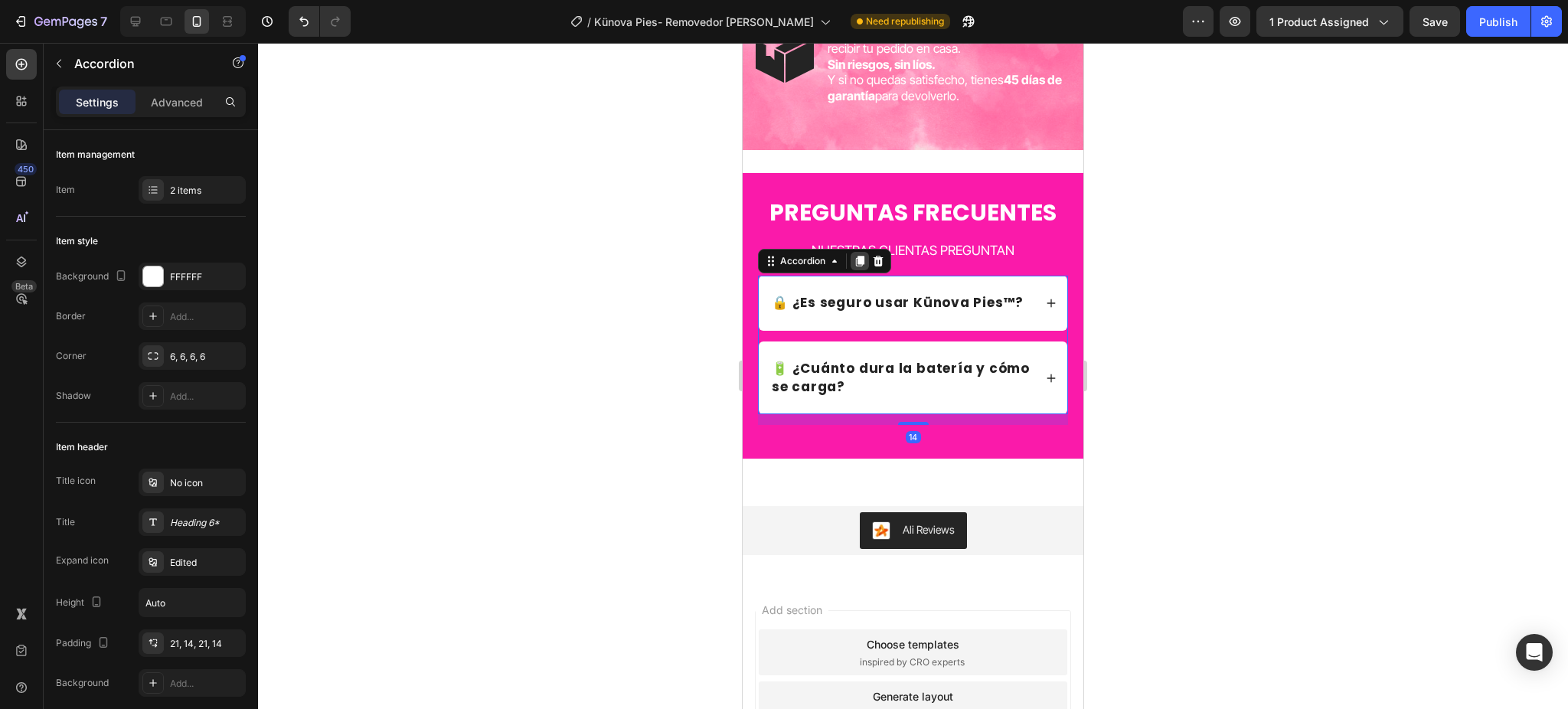
click at [861, 266] on icon at bounding box center [860, 262] width 9 height 11
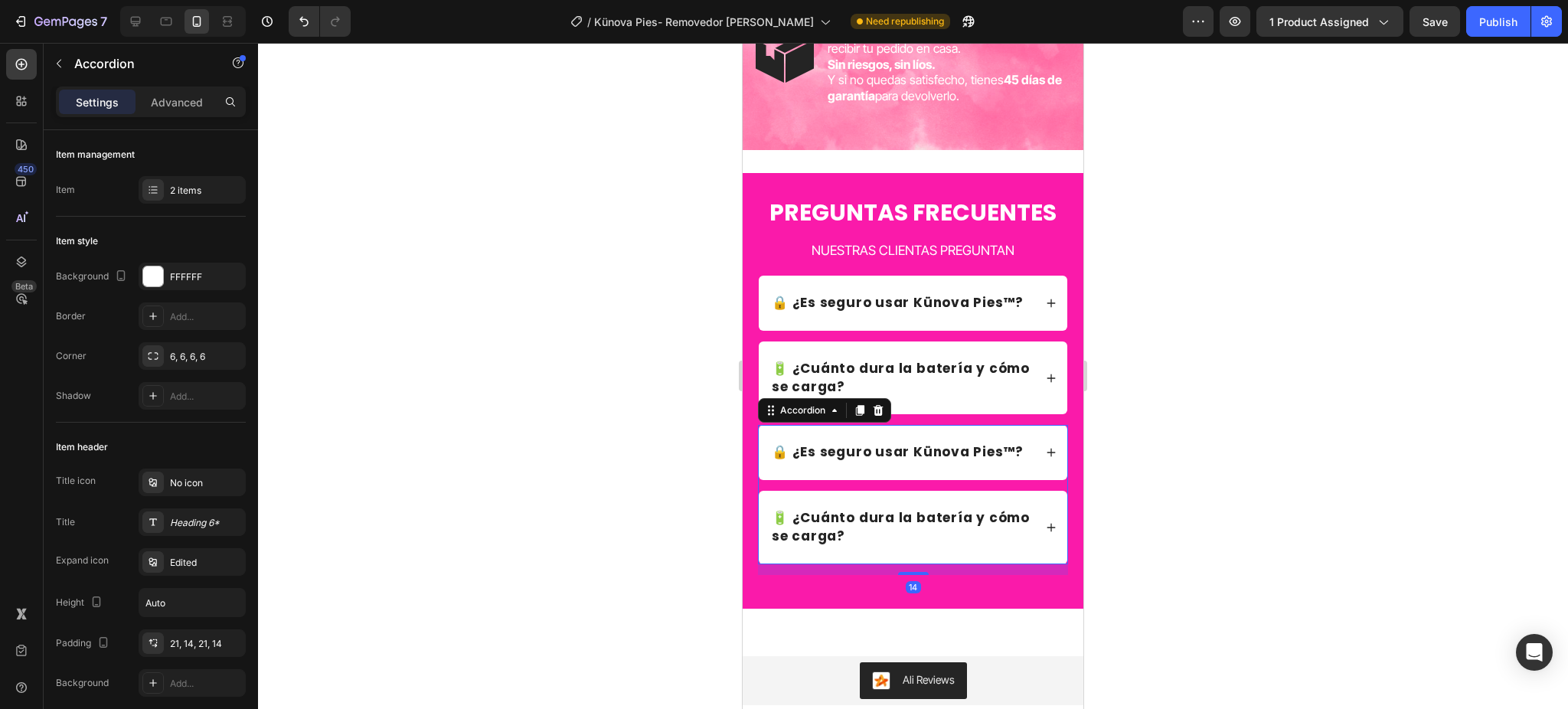
click at [880, 462] on p "🔒 ¿Es seguro usar Künova Pies™?" at bounding box center [897, 452] width 252 height 18
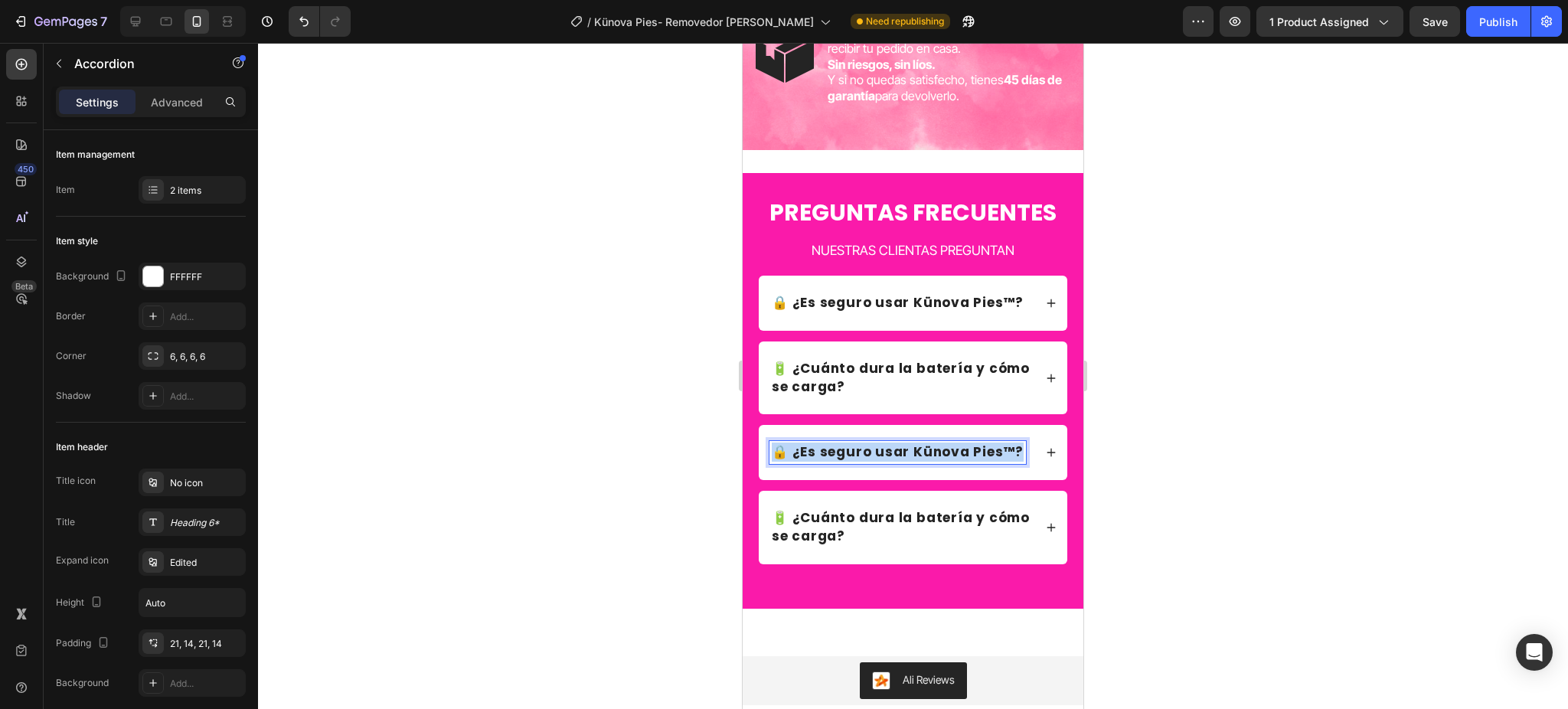
click at [880, 462] on p "🔒 ¿Es seguro usar Künova Pies™?" at bounding box center [897, 452] width 252 height 18
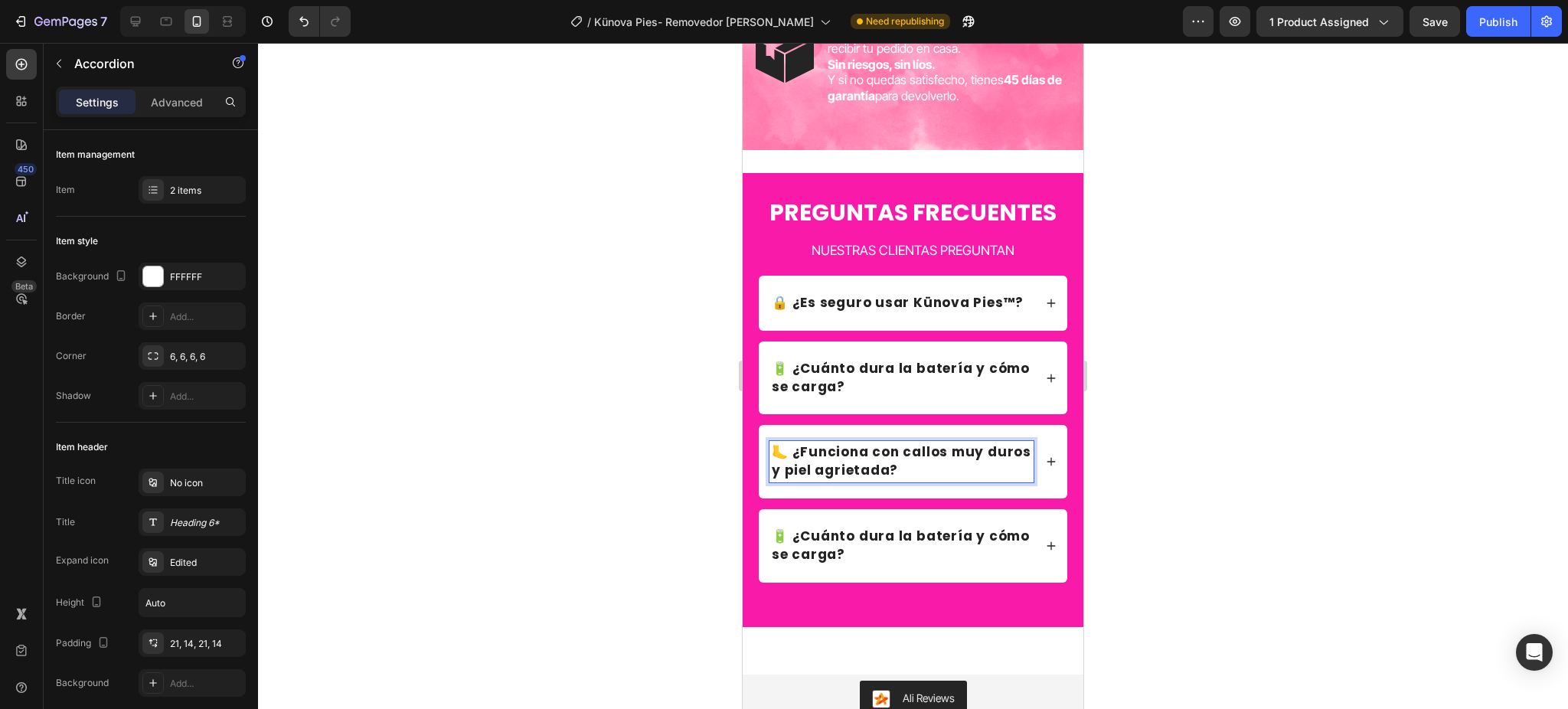
click at [1046, 467] on icon at bounding box center [1051, 462] width 11 height 11
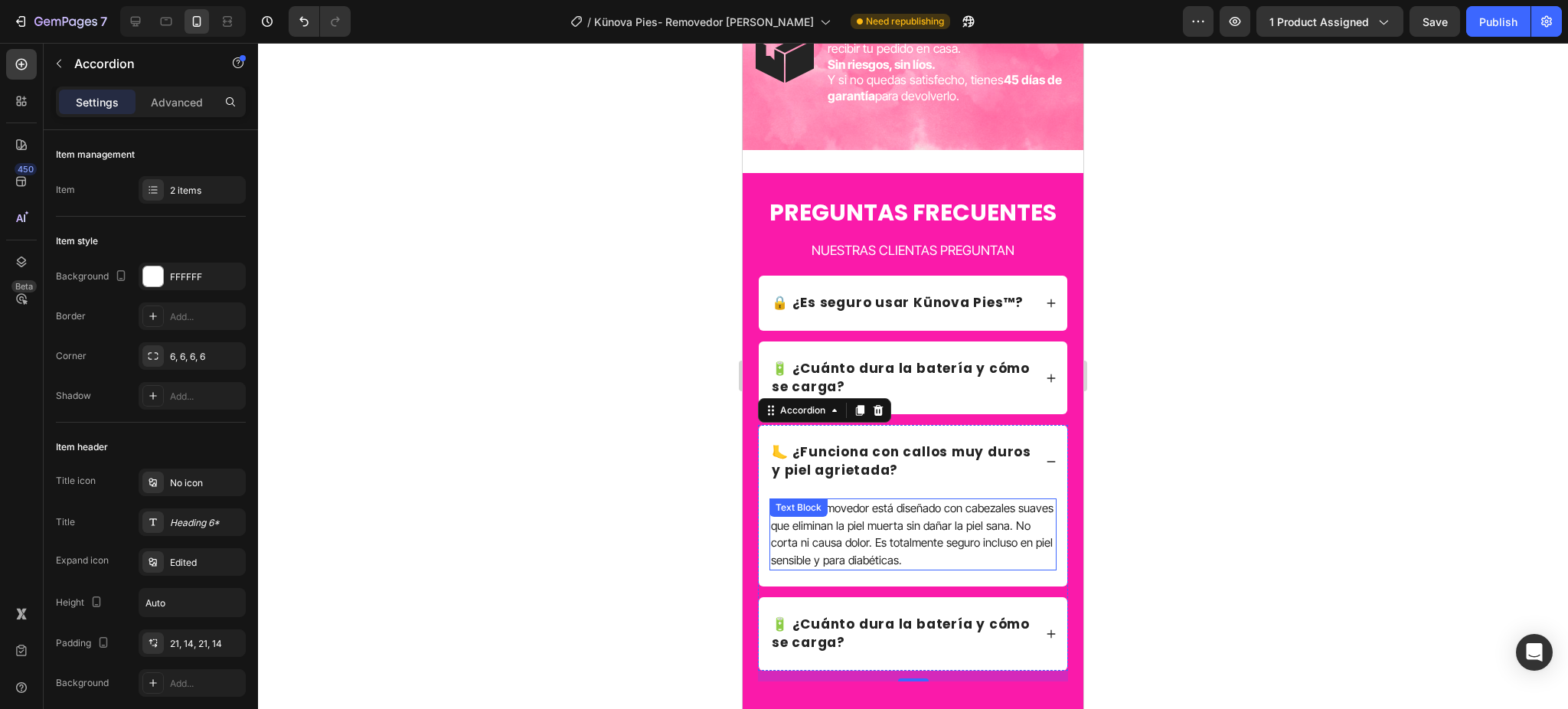
click at [939, 565] on p "Sí ✅, el removedor está diseñado con cabezales suaves que eliminan la piel muer…" at bounding box center [912, 535] width 284 height 69
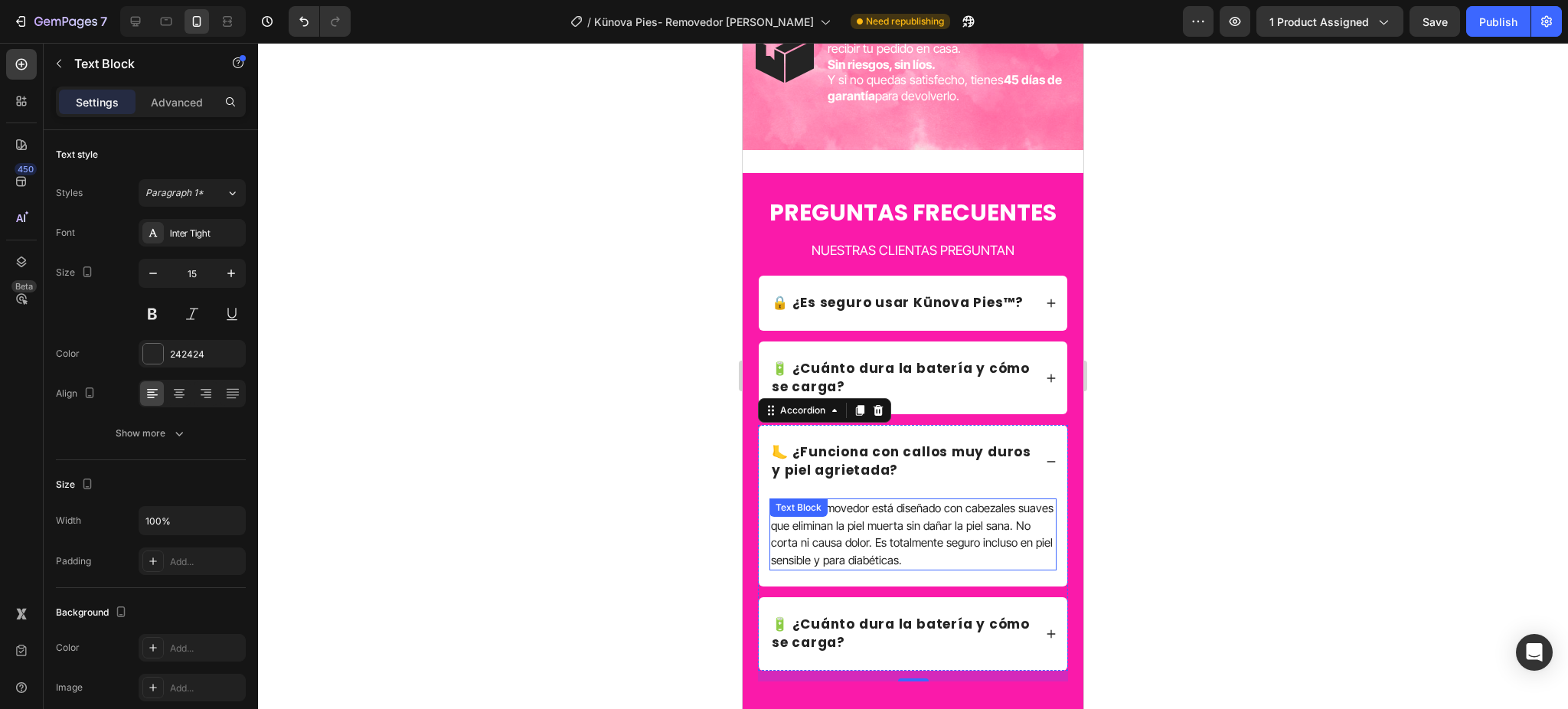
click at [939, 565] on p "Sí ✅, el removedor está diseñado con cabezales suaves que eliminan la piel muer…" at bounding box center [912, 535] width 284 height 69
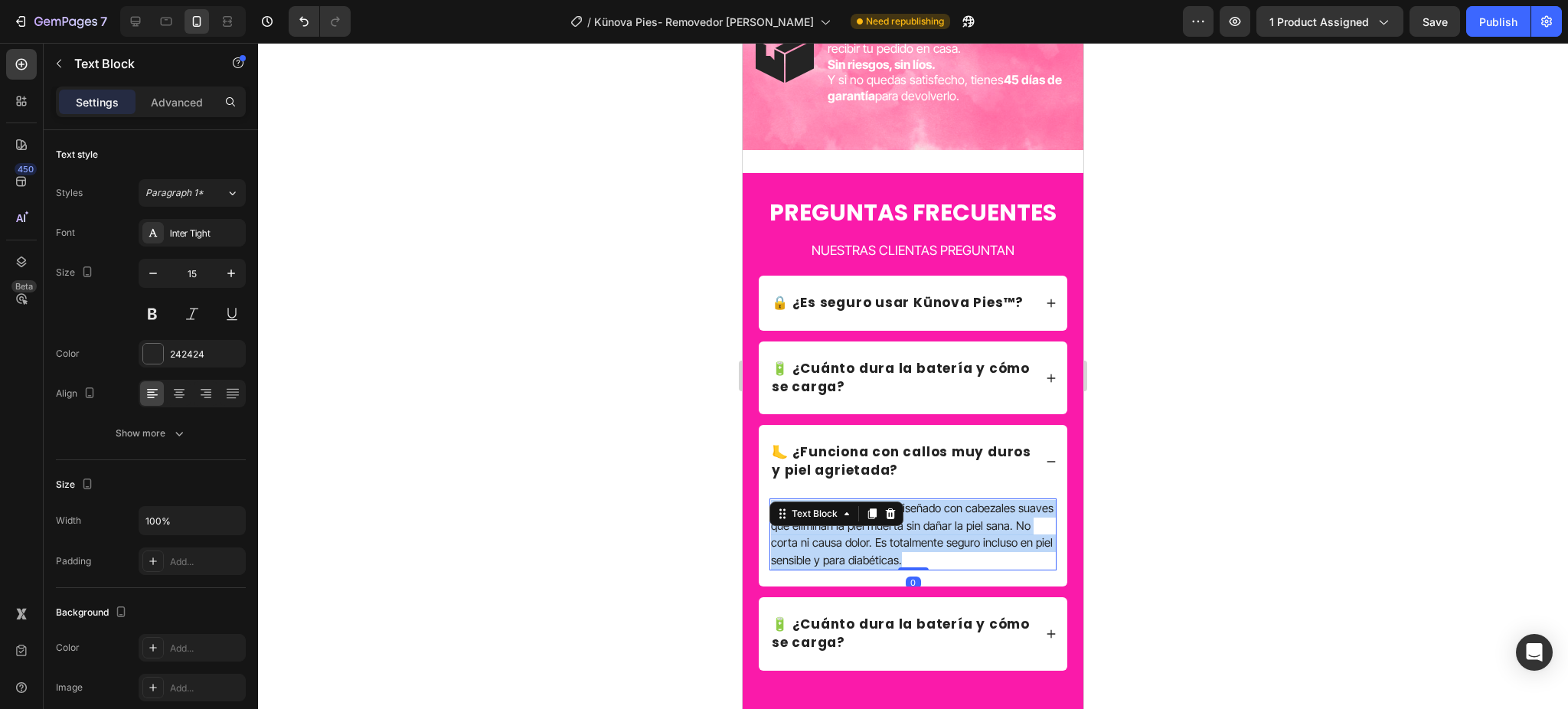
click at [939, 565] on p "Sí ✅, el removedor está diseñado con cabezales suaves que eliminan la piel muer…" at bounding box center [912, 535] width 284 height 69
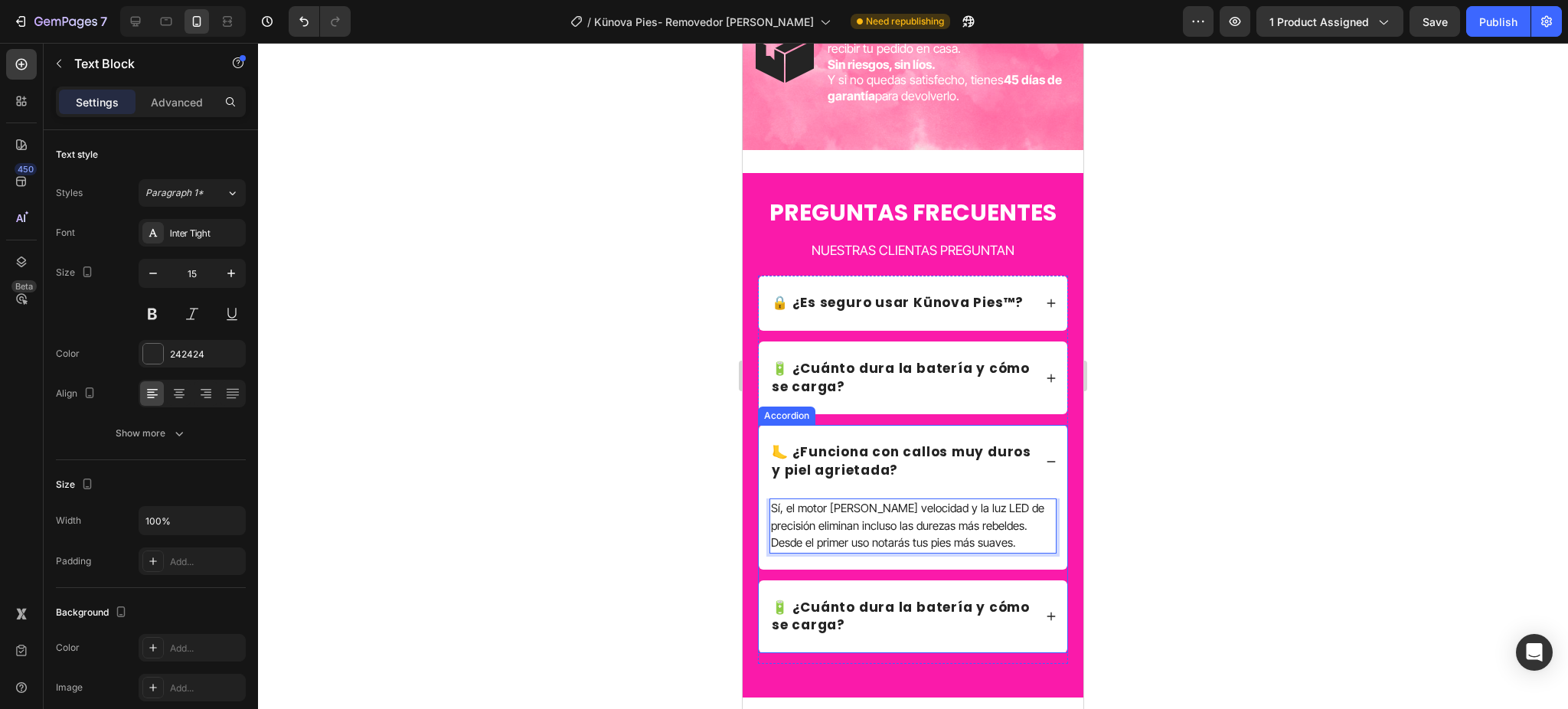
click at [858, 636] on p "🔋 ¿Cuánto dura la batería y cómo se carga?" at bounding box center [901, 617] width 259 height 36
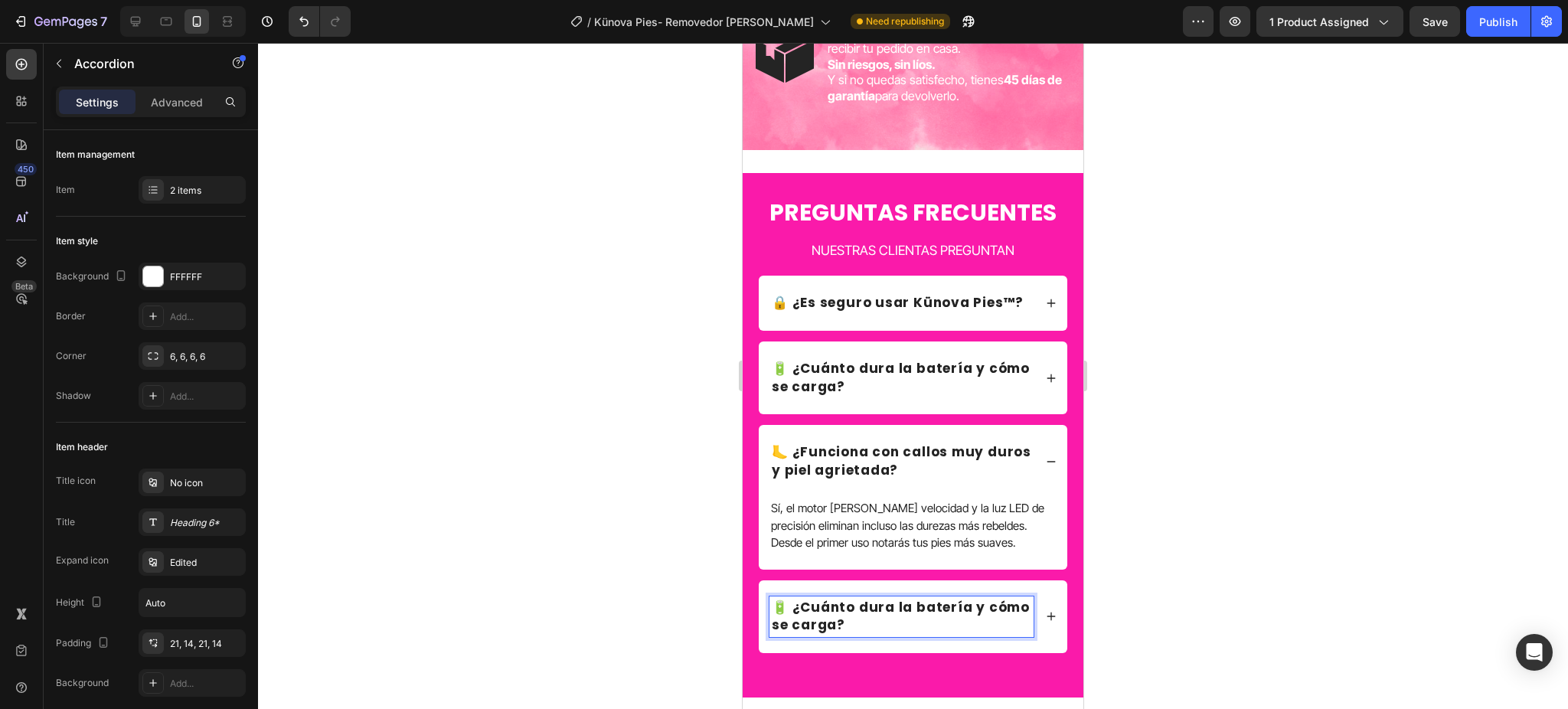
click at [858, 636] on p "🔋 ¿Cuánto dura la batería y cómo se carga?" at bounding box center [901, 617] width 259 height 36
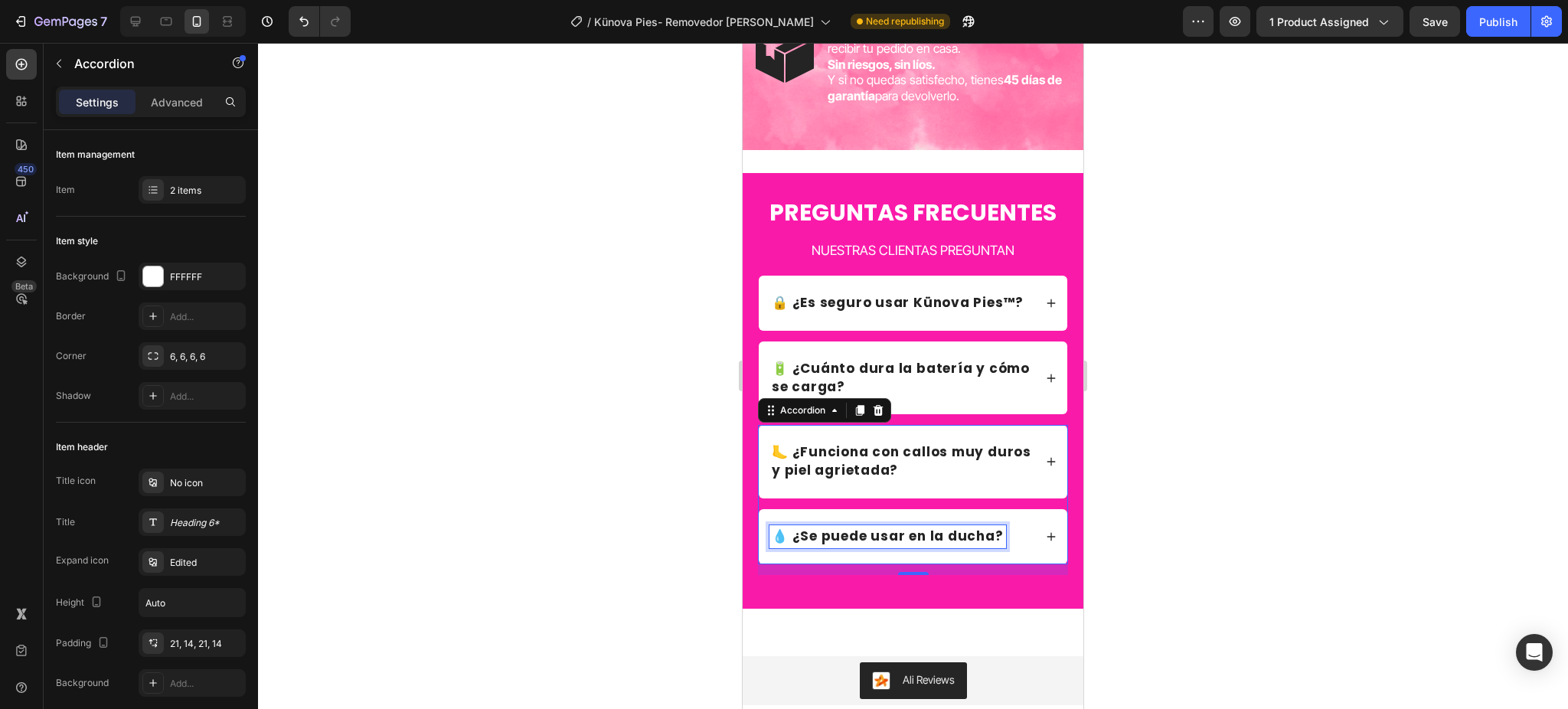
scroll to position [4557, 0]
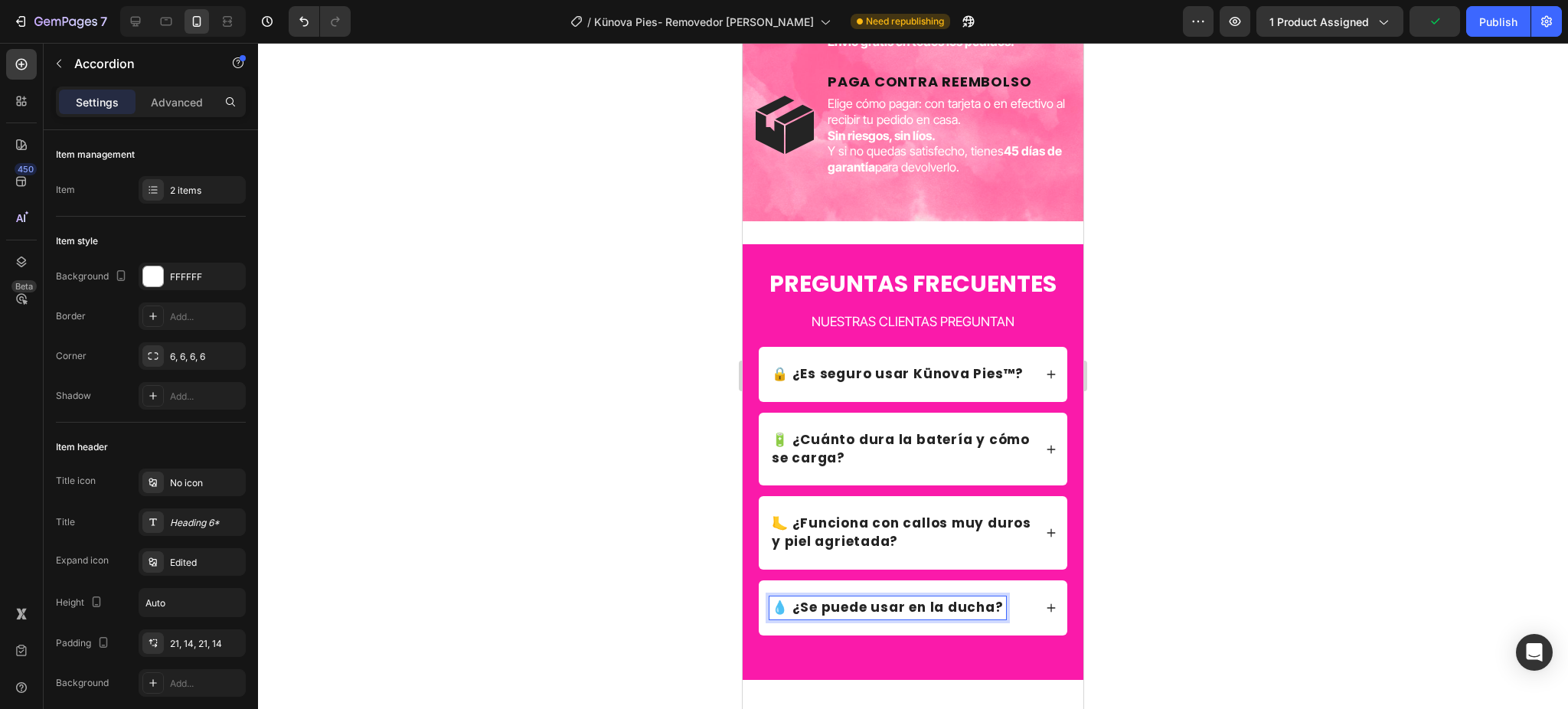
click at [1024, 630] on div "💧 ¿Se puede usar en la ducha?" at bounding box center [912, 608] width 308 height 56
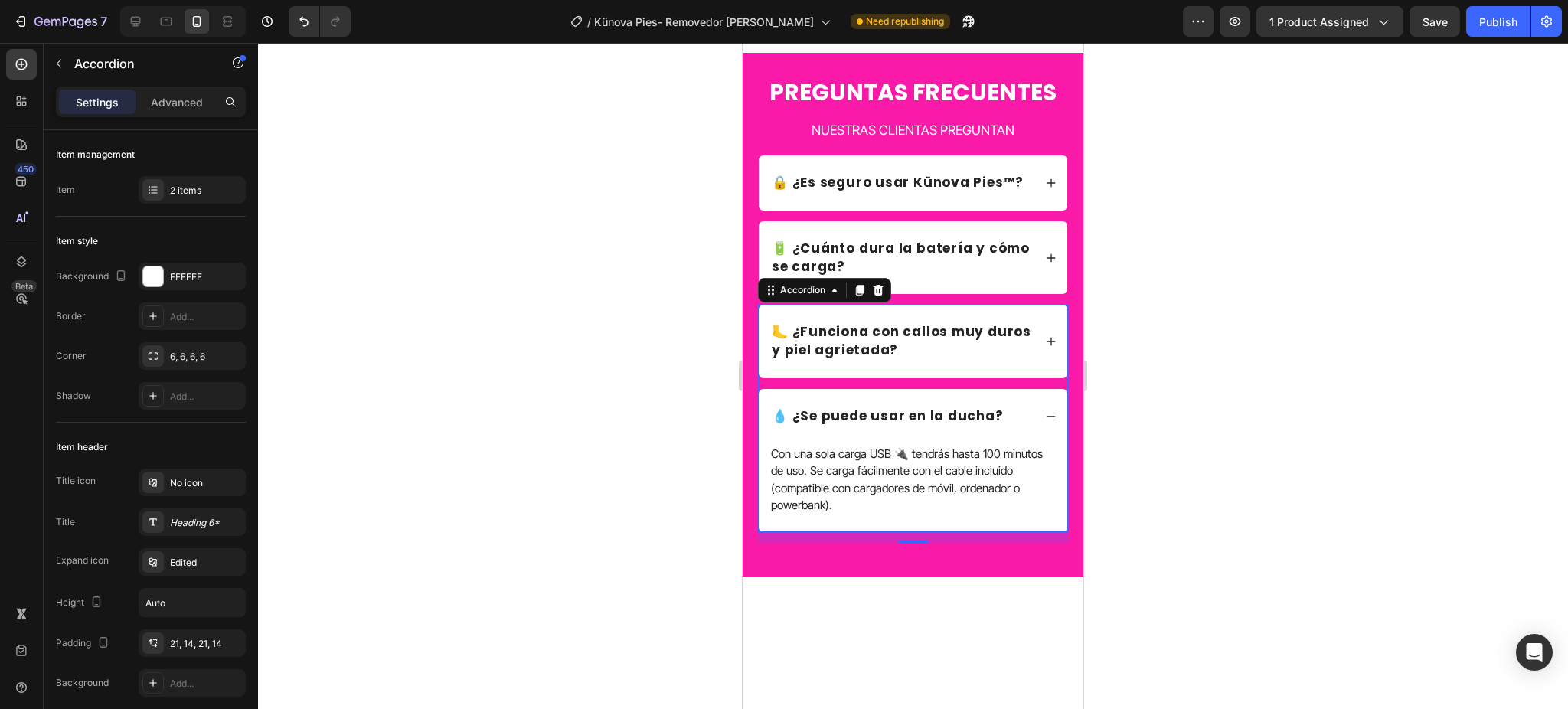
scroll to position [4762, 0]
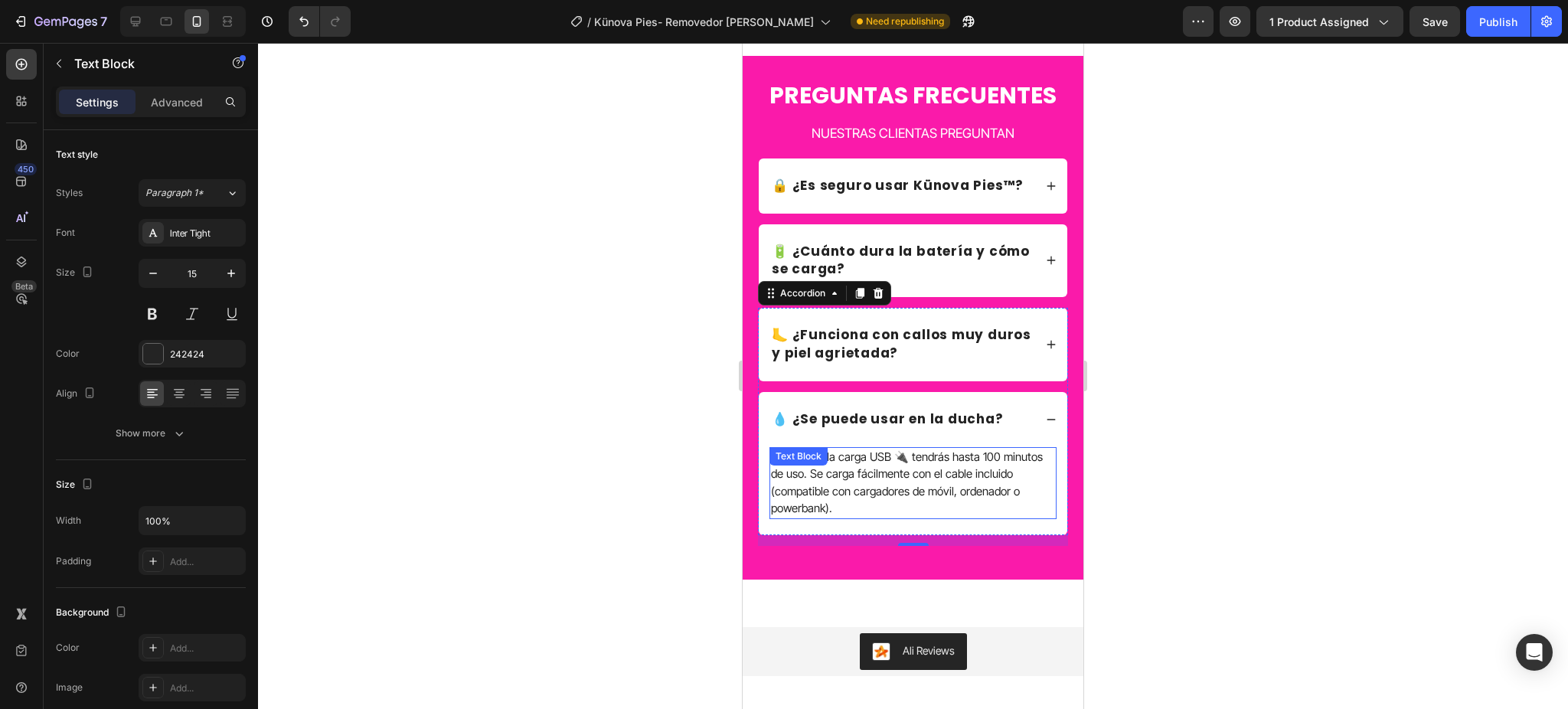
click at [928, 511] on p "Con una sola carga USB 🔌 tendrás hasta 100 minutos de uso. Se carga fácilmente …" at bounding box center [912, 483] width 284 height 69
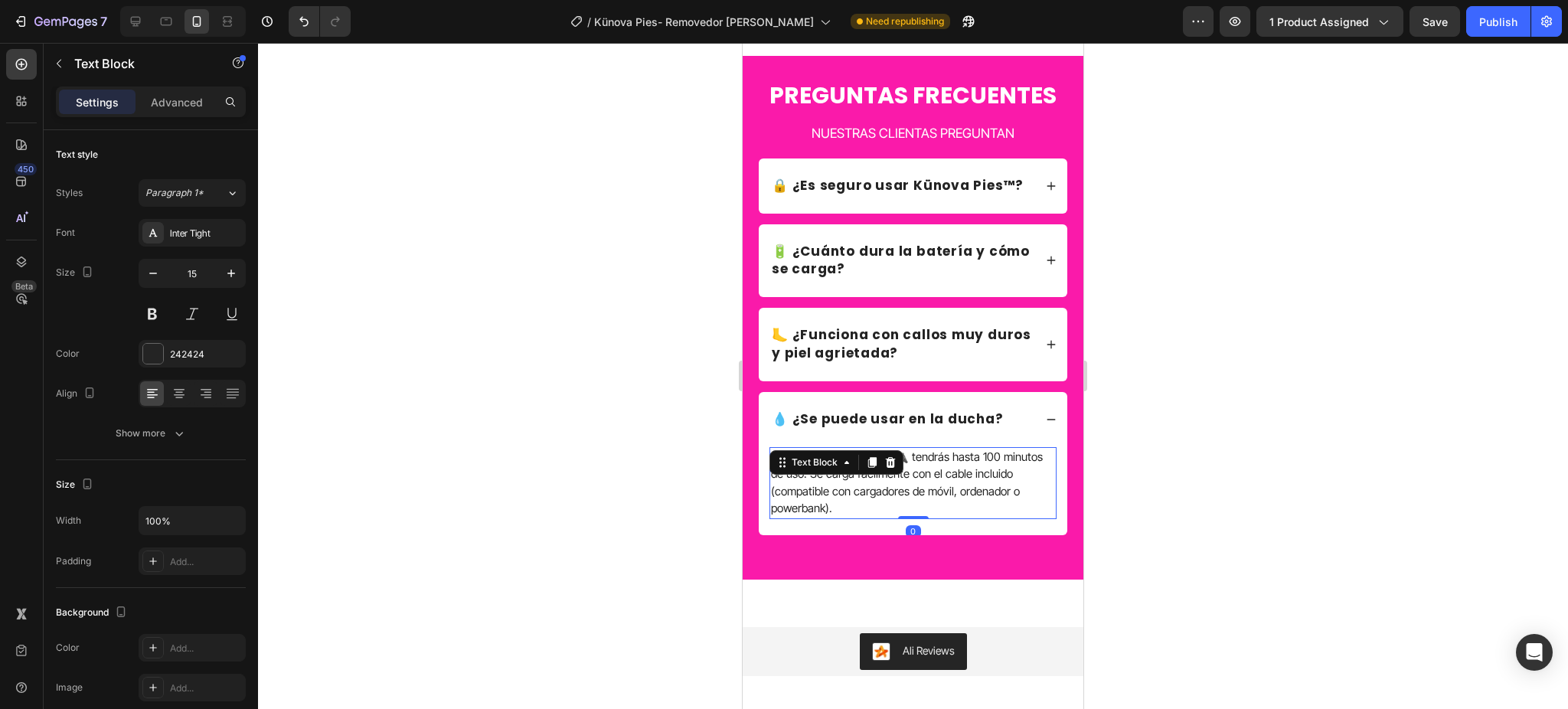
click at [928, 511] on p "Con una sola carga USB 🔌 tendrás hasta 100 minutos de uso. Se carga fácilmente …" at bounding box center [912, 483] width 284 height 69
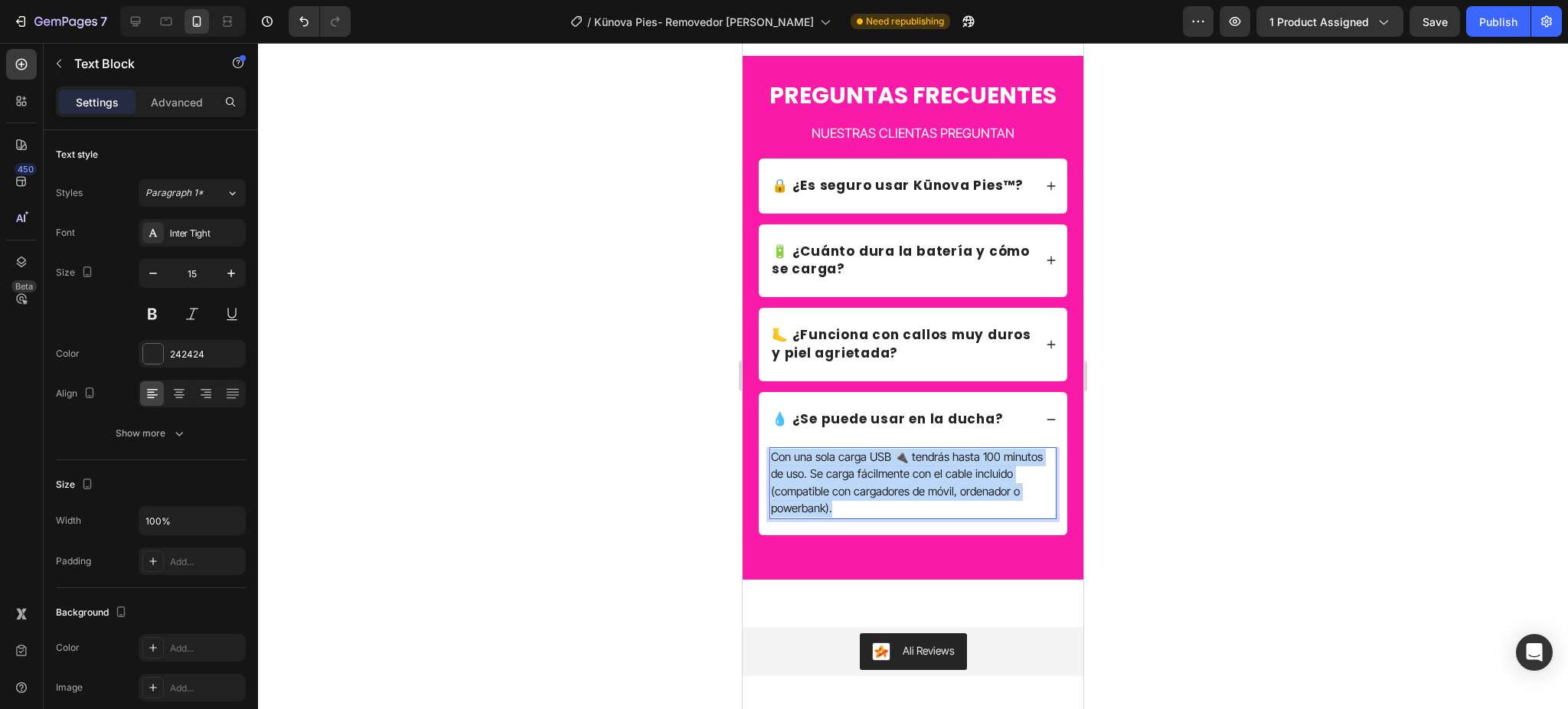
click at [928, 511] on p "Con una sola carga USB 🔌 tendrás hasta 100 minutos de uso. Se carga fácilmente …" at bounding box center [912, 483] width 284 height 69
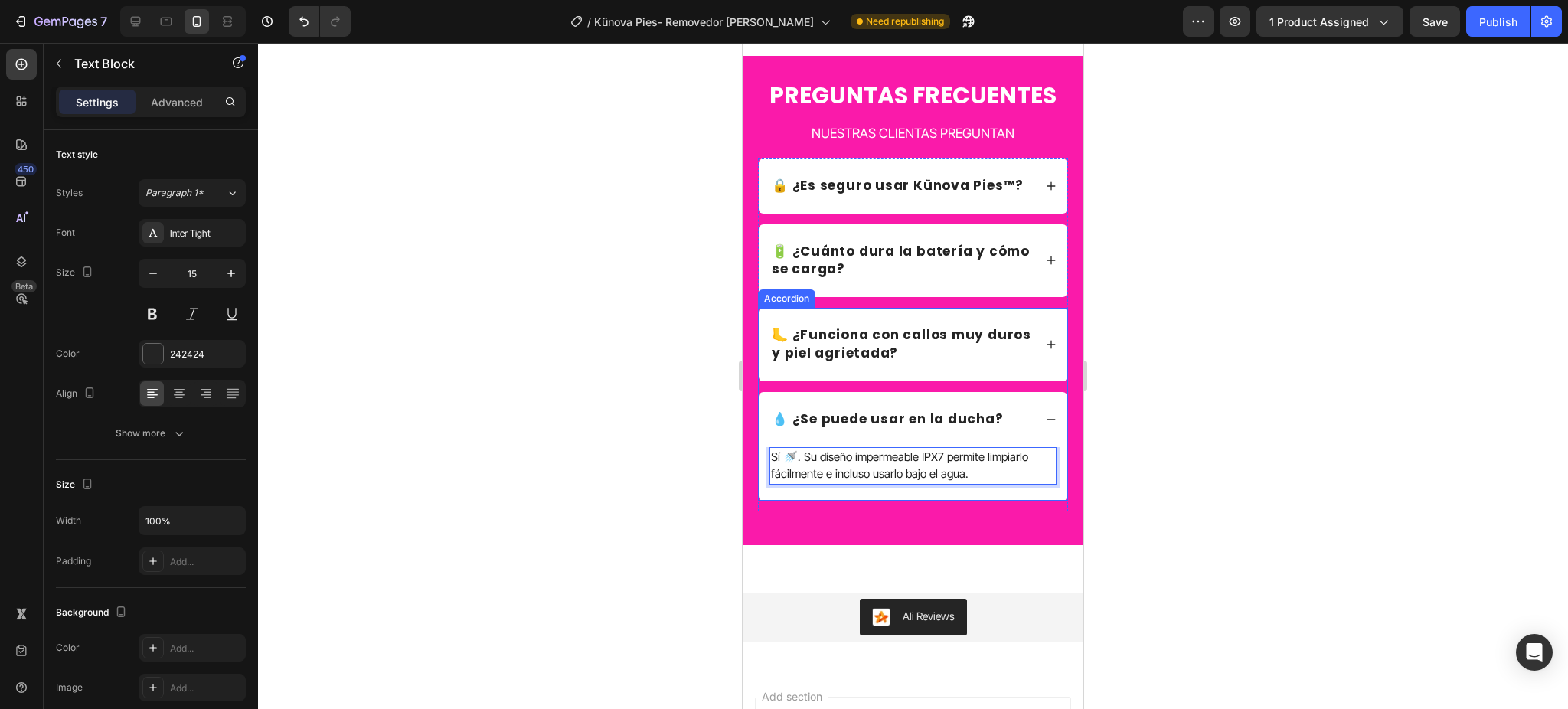
click at [1027, 435] on div "💧 ¿Se puede usar en la ducha?" at bounding box center [912, 420] width 308 height 56
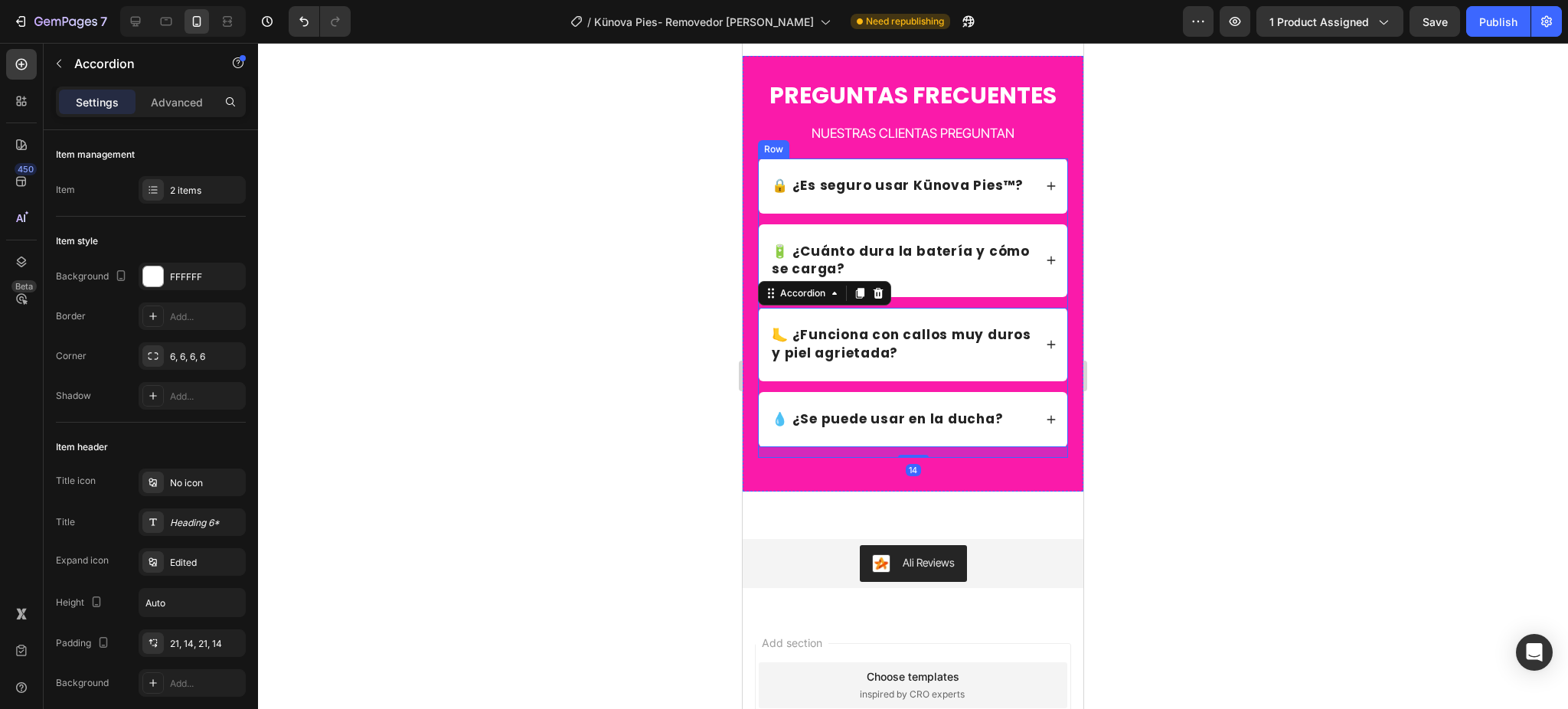
click at [854, 324] on div "🔒 ¿Es seguro usar Künova Pies™? 🔋 ¿Cuánto dura la batería y cómo se carga? Acco…" at bounding box center [912, 309] width 310 height 300
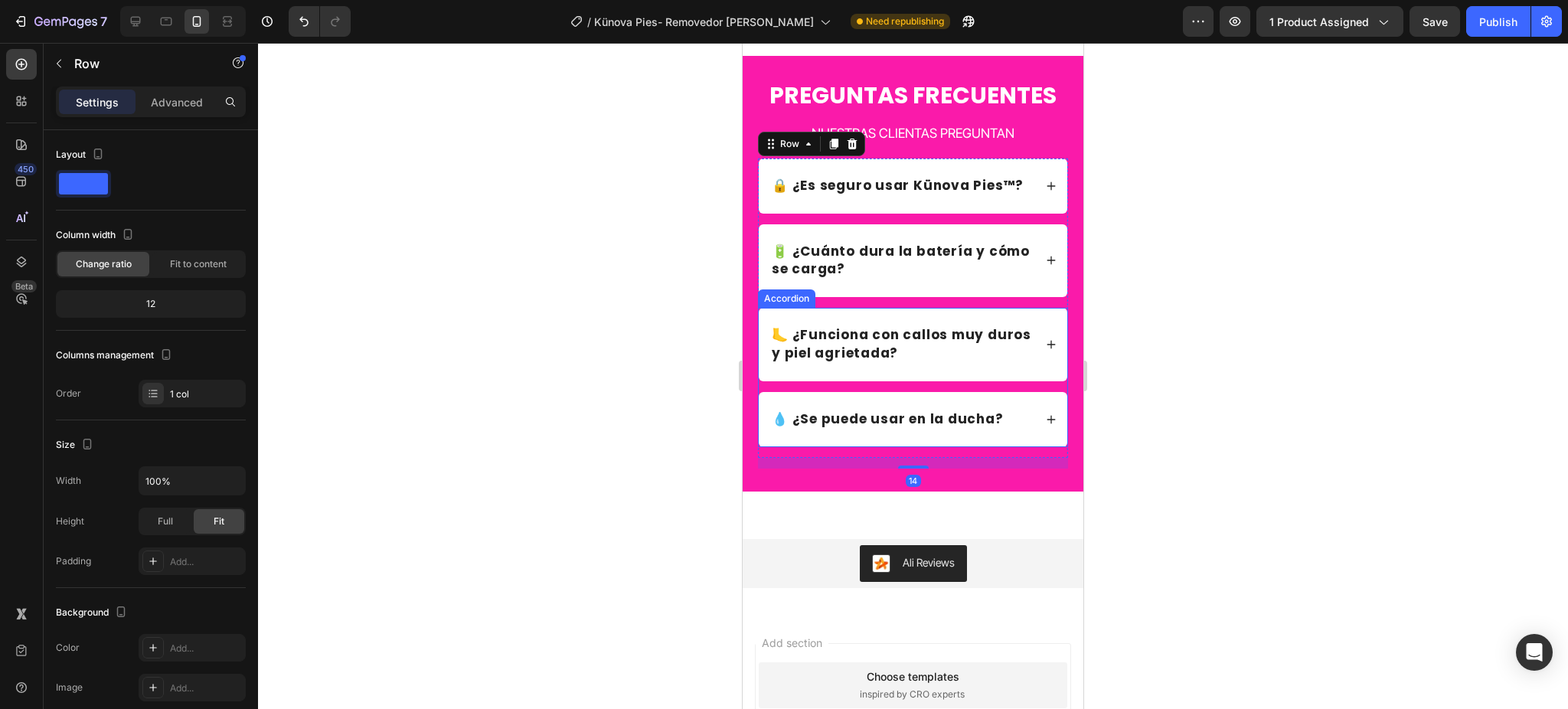
click at [975, 381] on div "🦶 ¿Funciona con callos muy duros y piel agrietada?" at bounding box center [912, 344] width 308 height 74
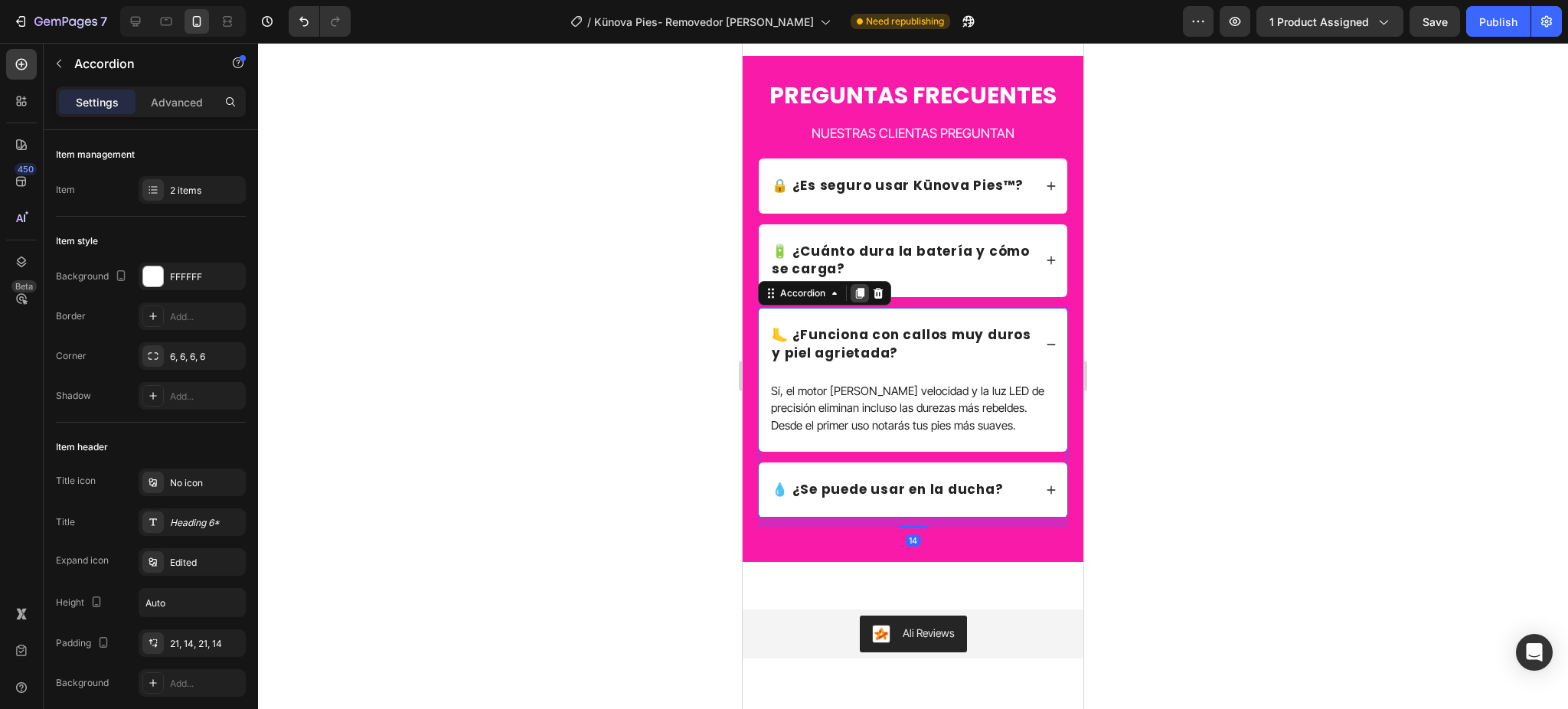
click at [856, 300] on icon at bounding box center [859, 293] width 12 height 12
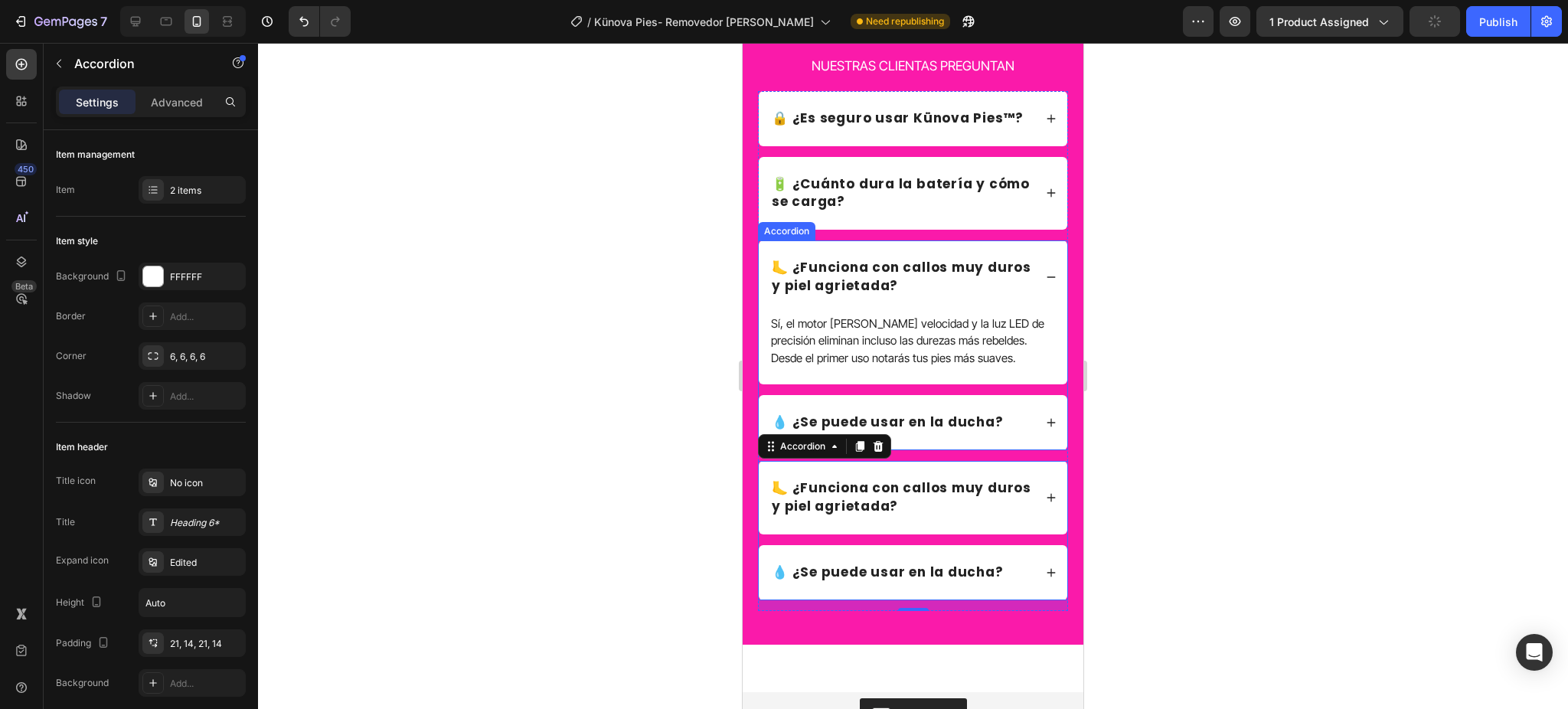
scroll to position [4863, 0]
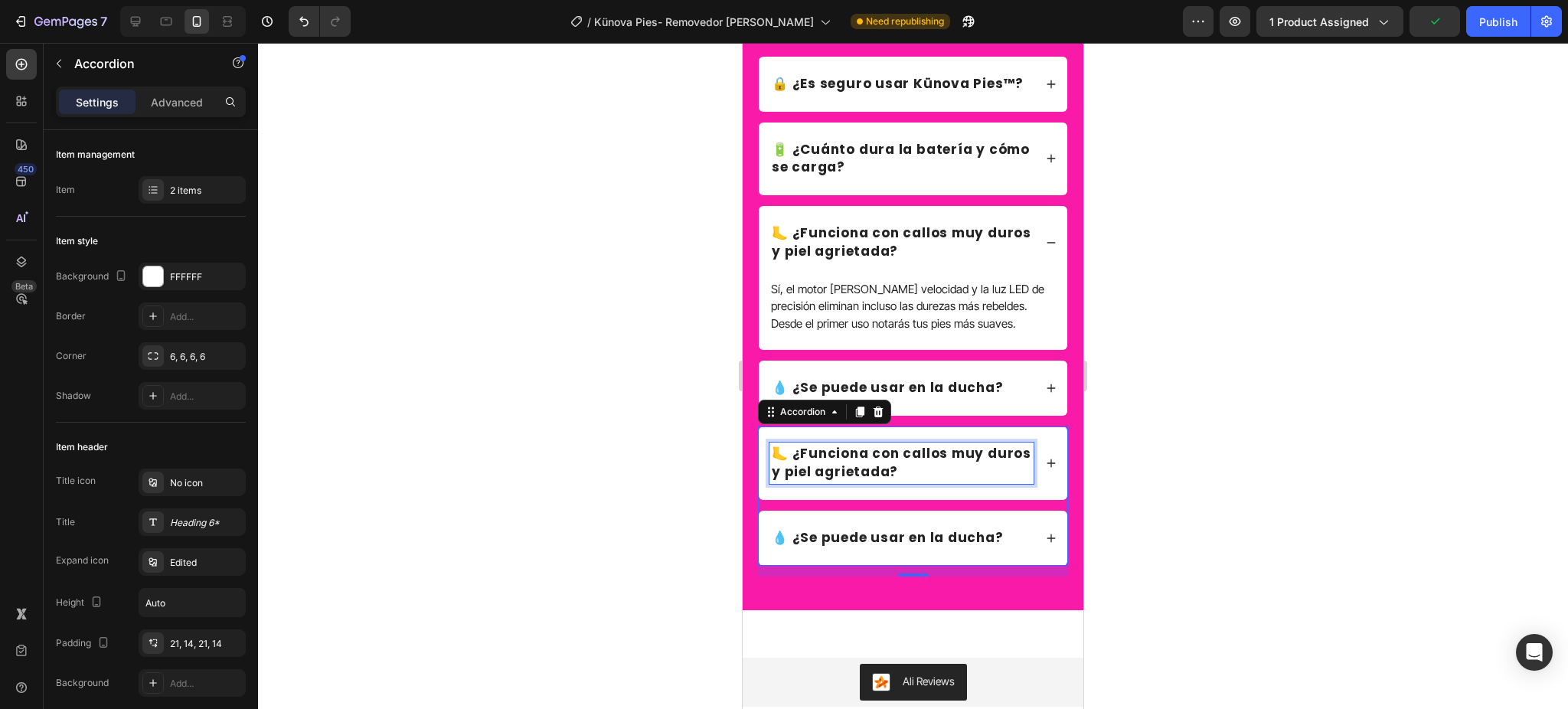
click at [946, 481] on p "🦶 ¿Funciona con callos muy duros y piel agrietada?" at bounding box center [901, 463] width 259 height 36
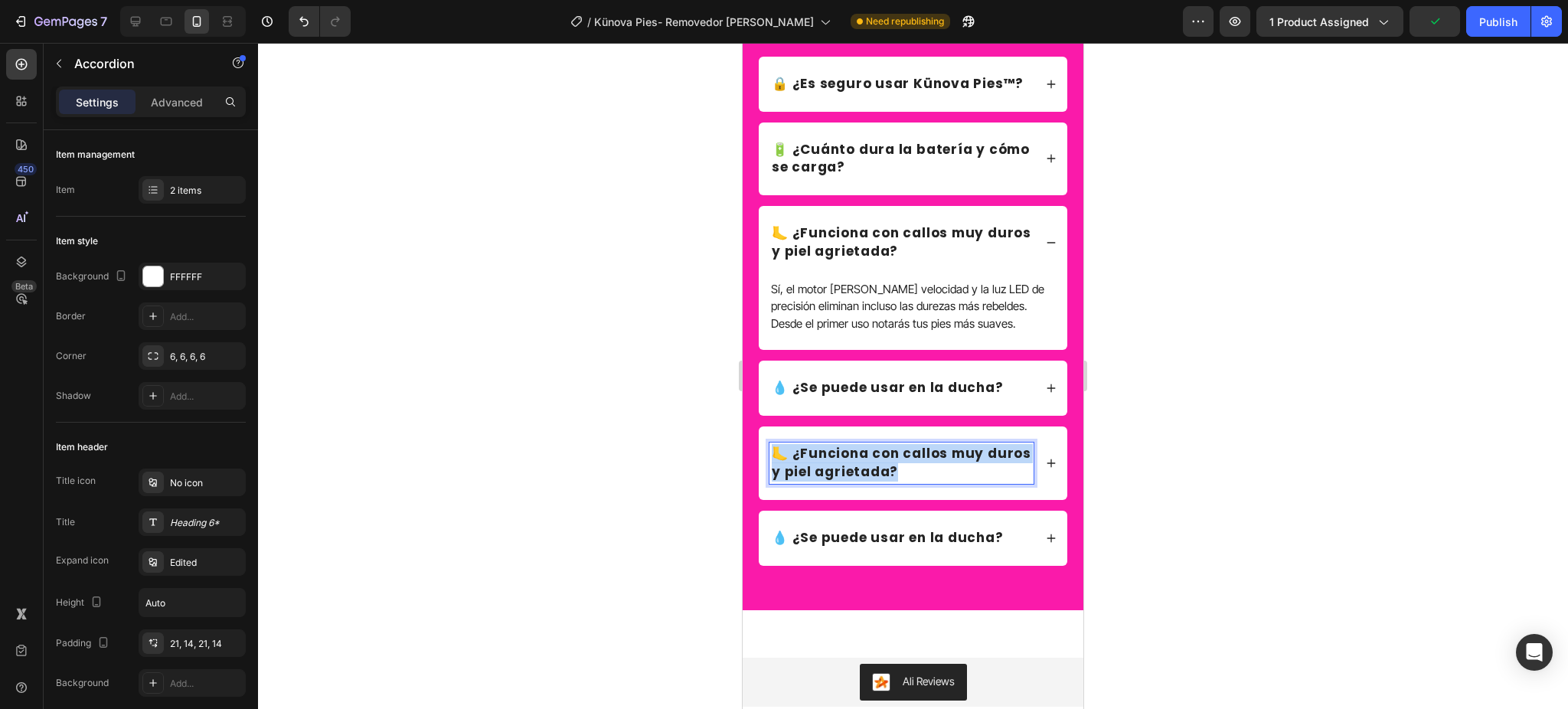
click at [946, 481] on p "🦶 ¿Funciona con callos muy duros y piel agrietada?" at bounding box center [901, 463] width 259 height 36
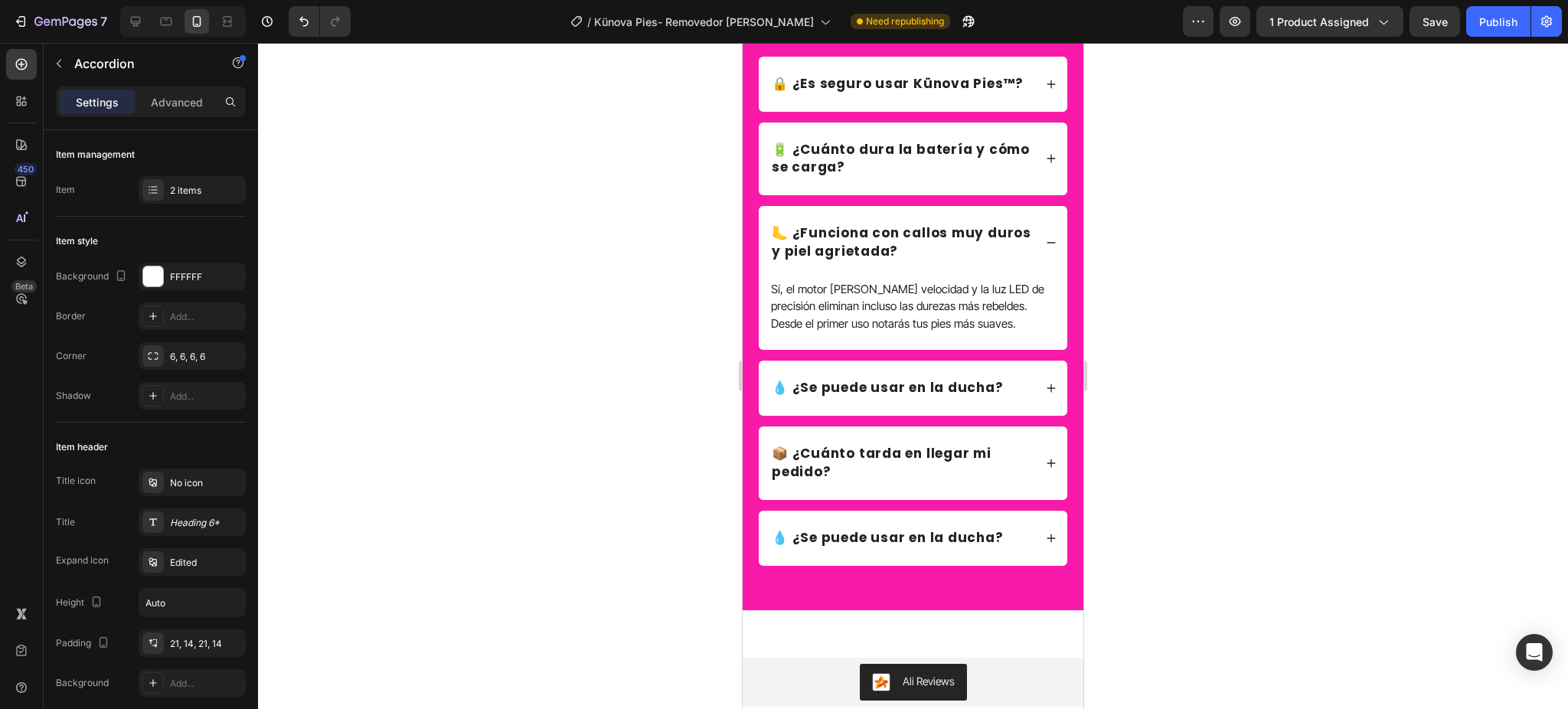
click at [1038, 491] on div "📦 ¿Cuánto tarda en llegar mi pedido?" at bounding box center [912, 463] width 308 height 74
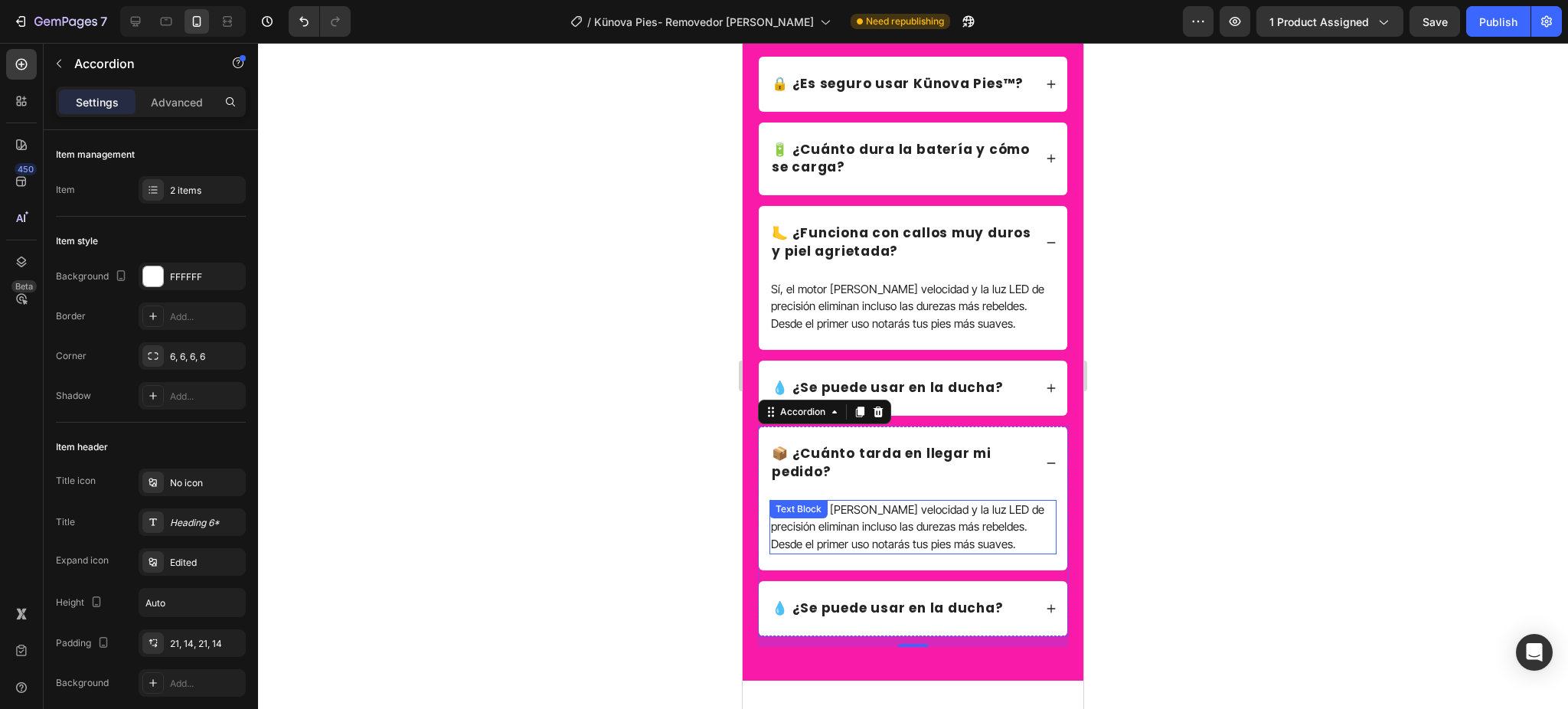
click at [951, 543] on p "Sí, el motor de doble velocidad y la luz LED de precisión eliminan incluso las …" at bounding box center [912, 528] width 284 height 52
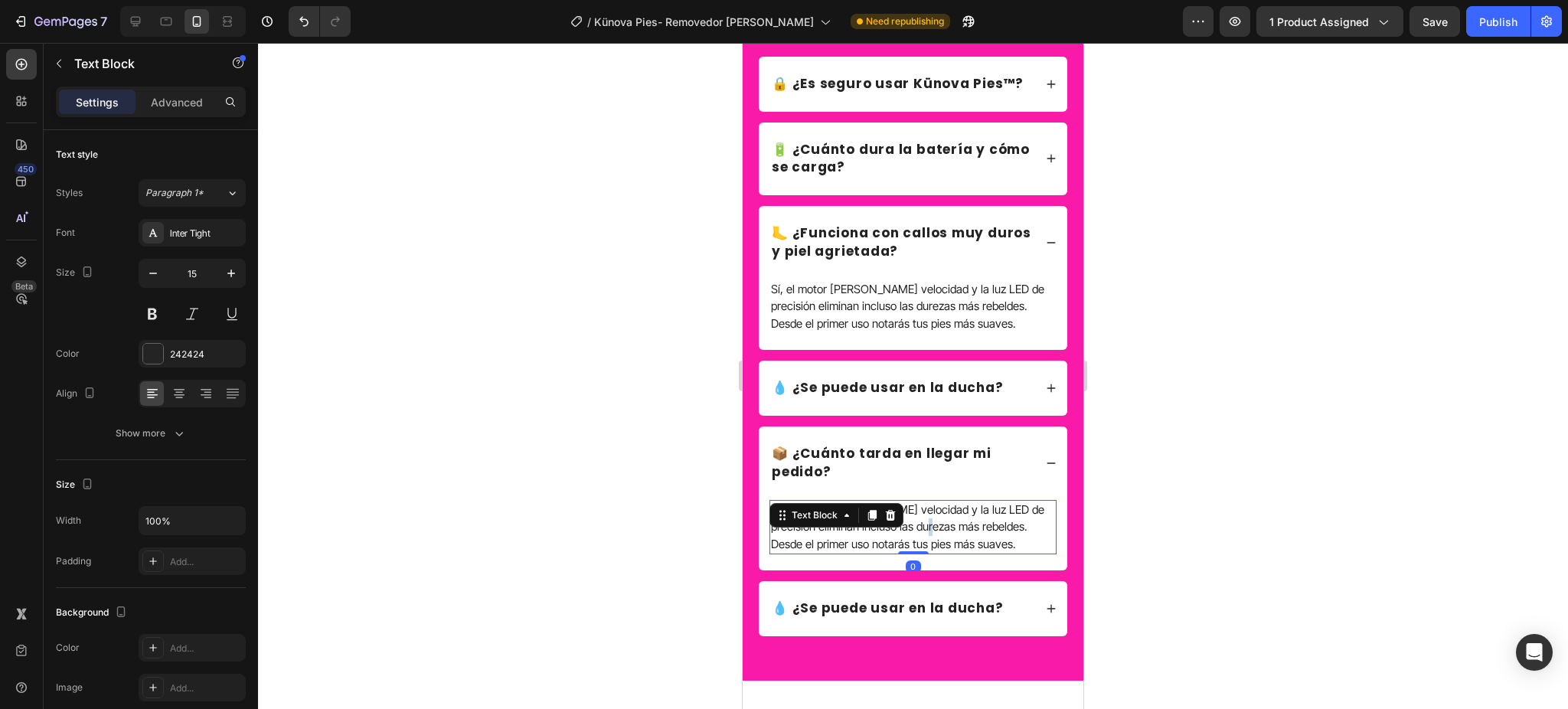
click at [951, 543] on p "Sí, el motor de doble velocidad y la luz LED de precisión eliminan incluso las …" at bounding box center [912, 528] width 284 height 52
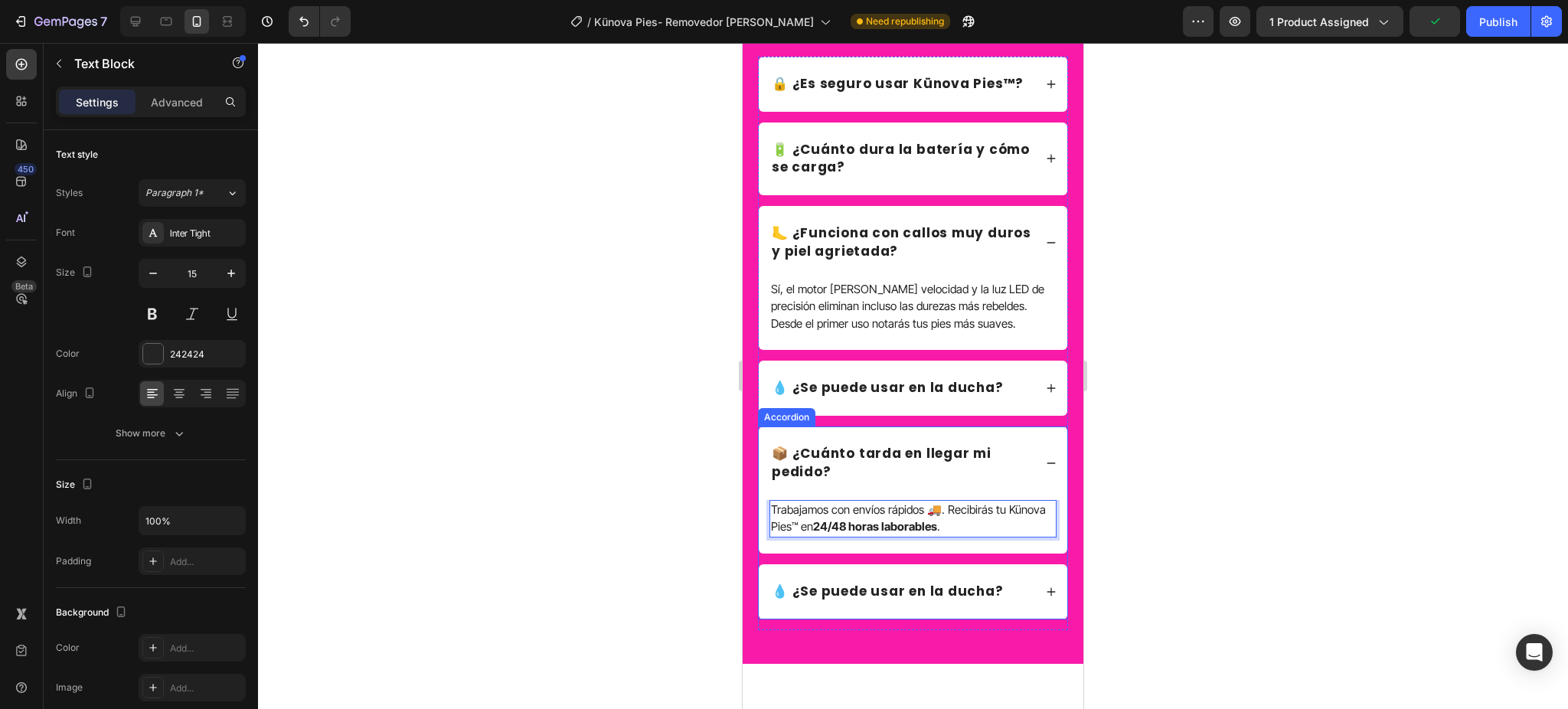
click at [904, 600] on p "💧 ¿Se puede usar en la ducha?" at bounding box center [887, 592] width 232 height 18
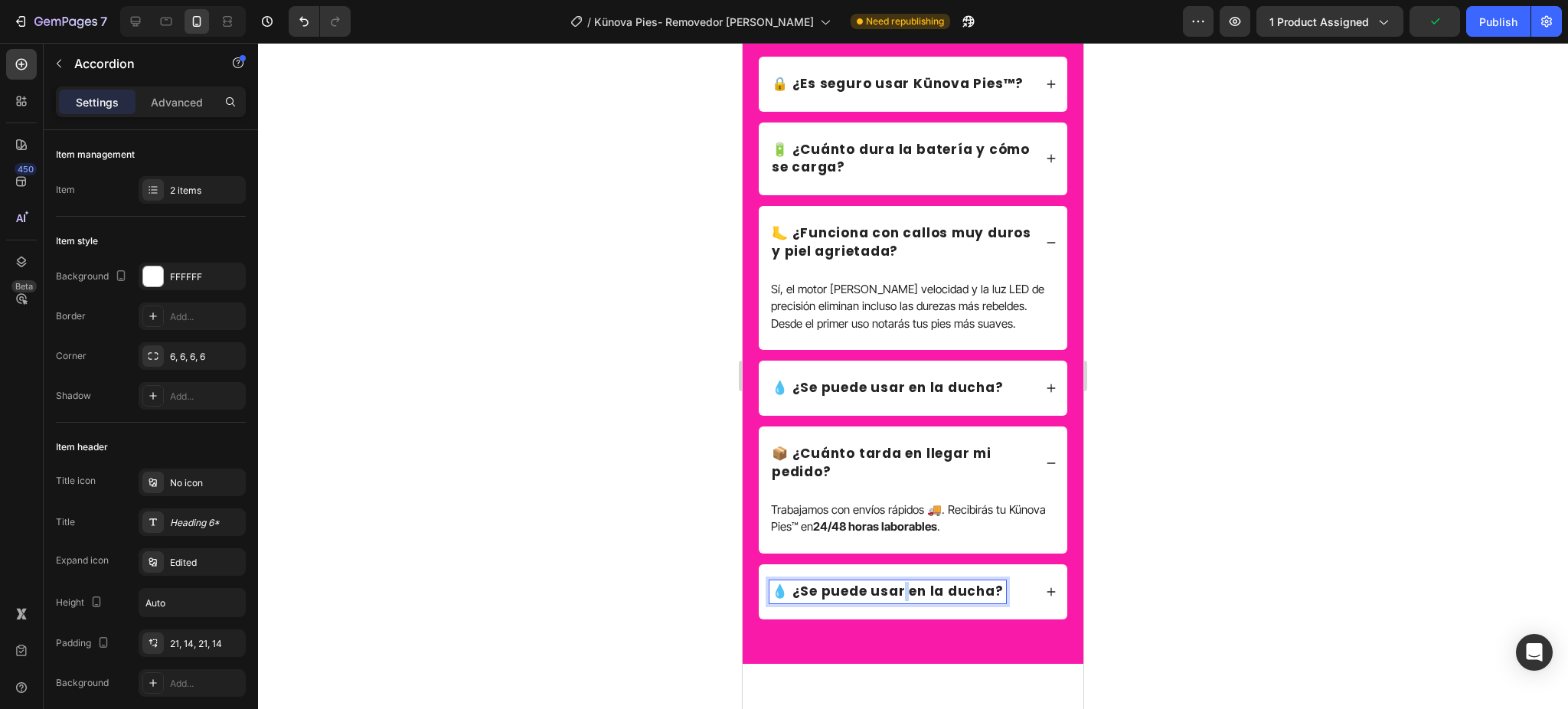
click at [904, 601] on p "💧 ¿Se puede usar en la ducha?" at bounding box center [887, 592] width 232 height 18
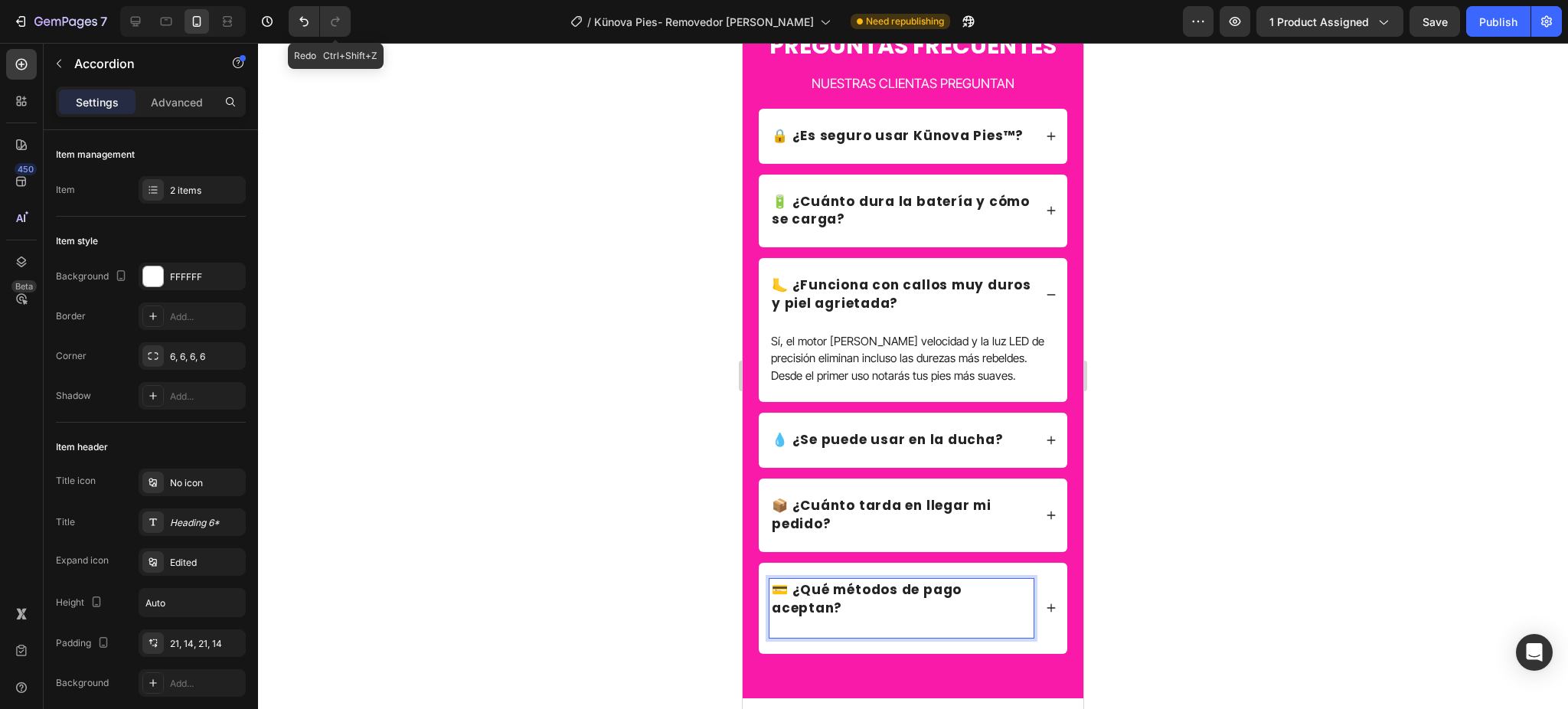
scroll to position [4810, 0]
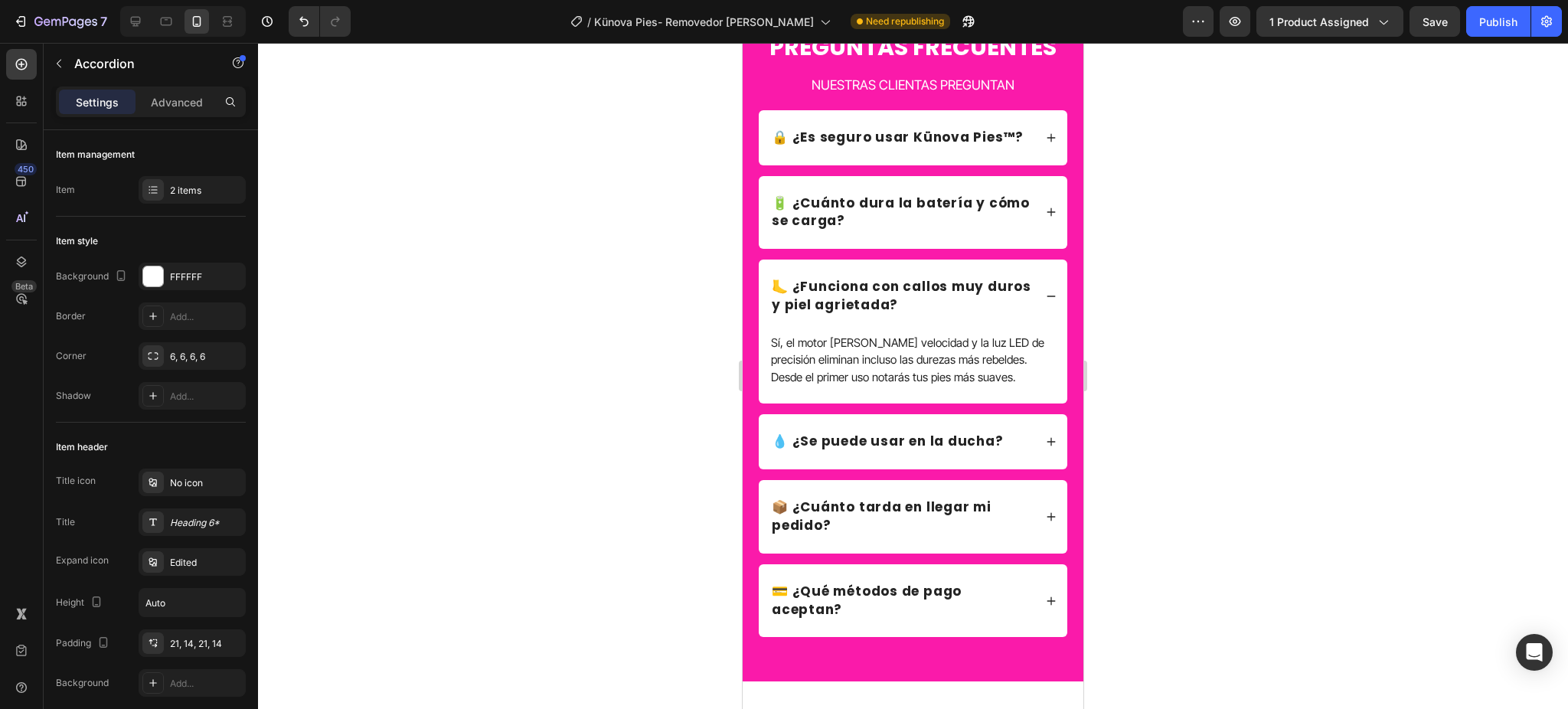
click at [1041, 623] on div "💳 ¿Qué métodos de pago aceptan?" at bounding box center [912, 601] width 308 height 74
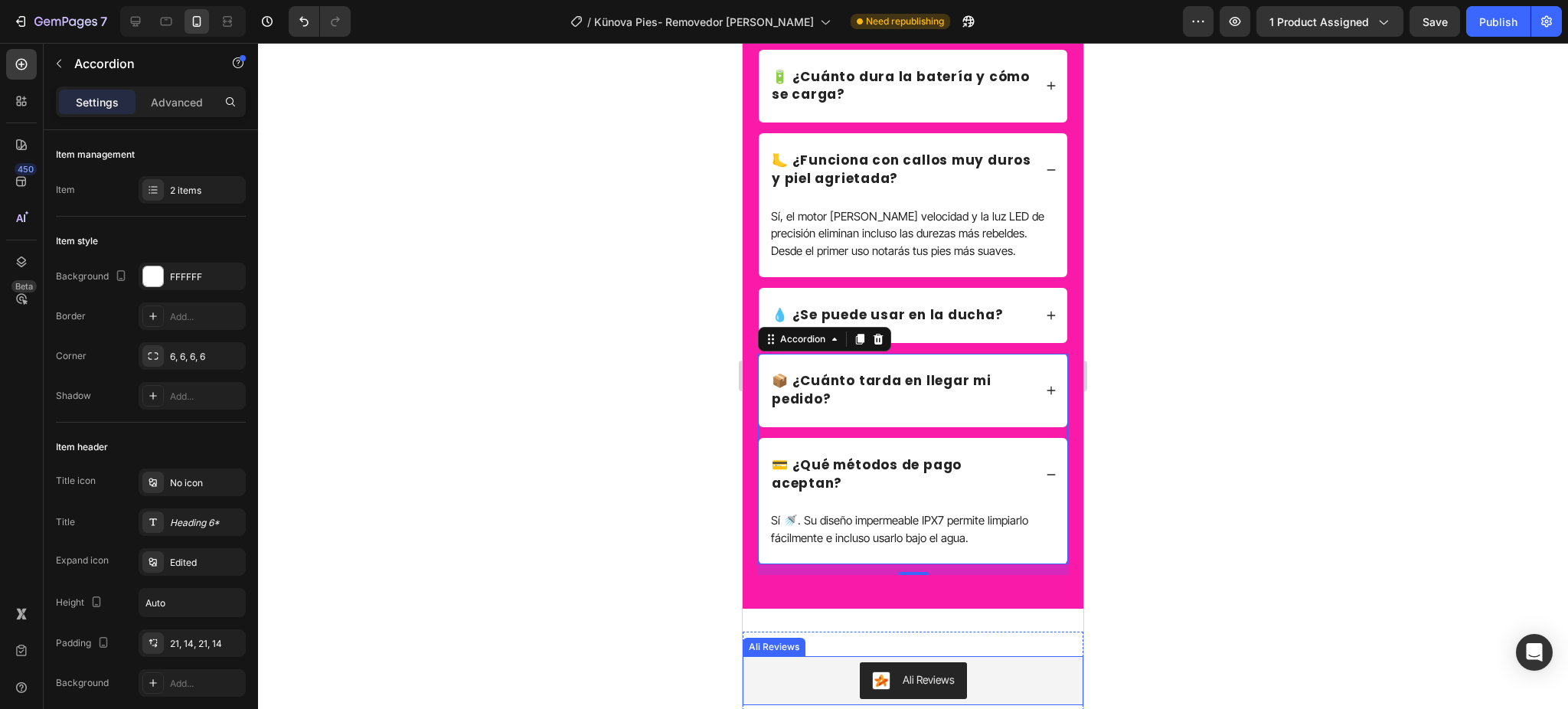
scroll to position [5014, 0]
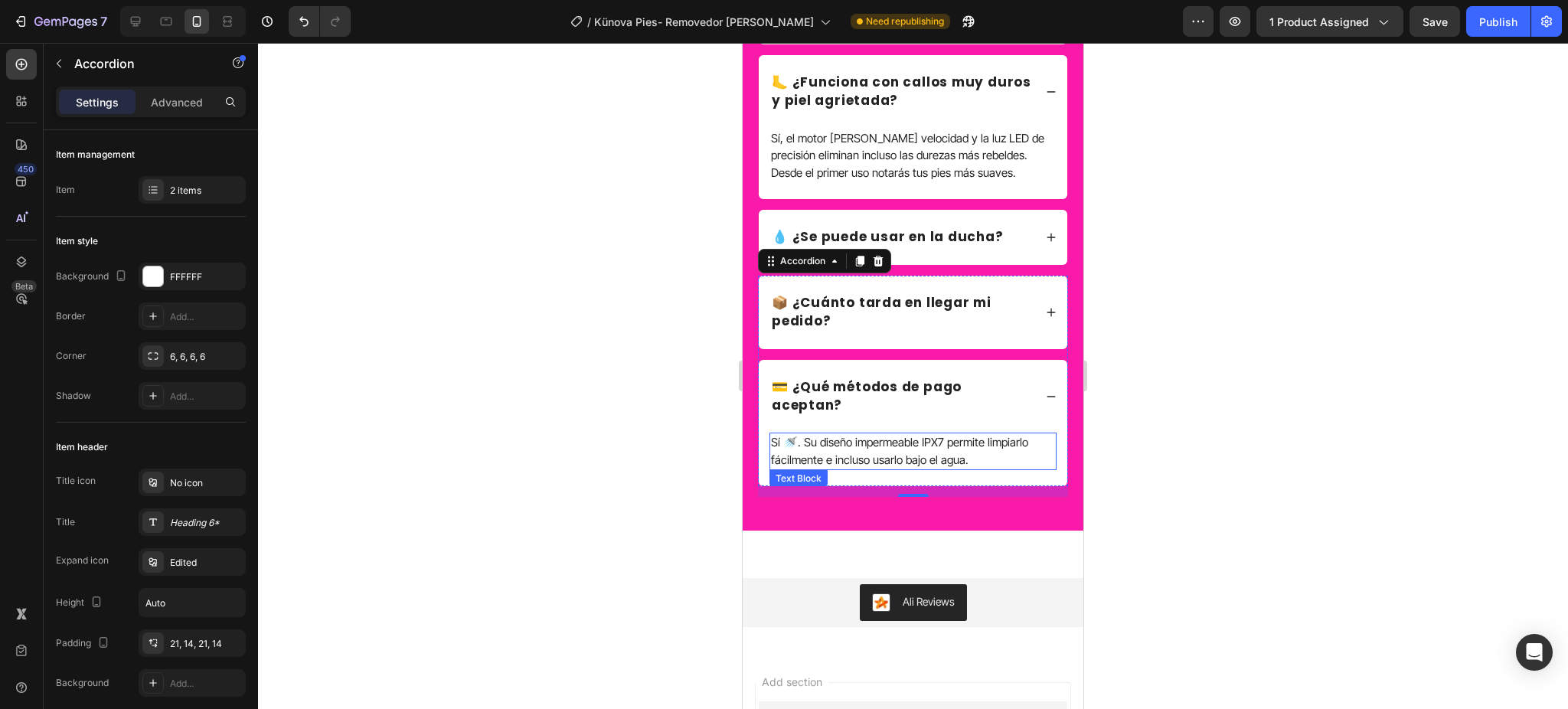
click at [864, 454] on p "Sí 🚿. Su diseño impermeable IPX7 permite limpiarlo fácilmente e incluso usarlo …" at bounding box center [912, 451] width 284 height 34
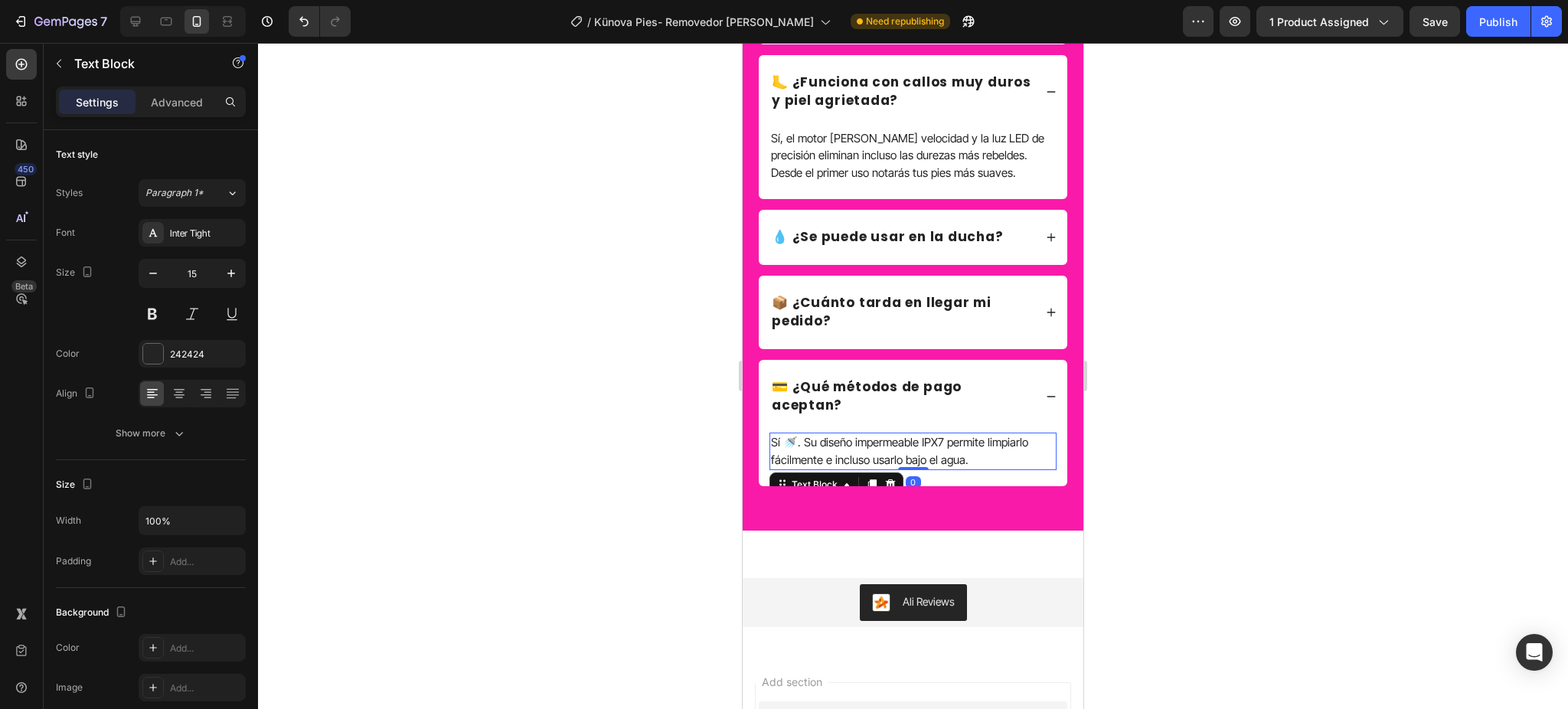
click at [864, 454] on p "Sí 🚿. Su diseño impermeable IPX7 permite limpiarlo fácilmente e incluso usarlo …" at bounding box center [912, 451] width 284 height 34
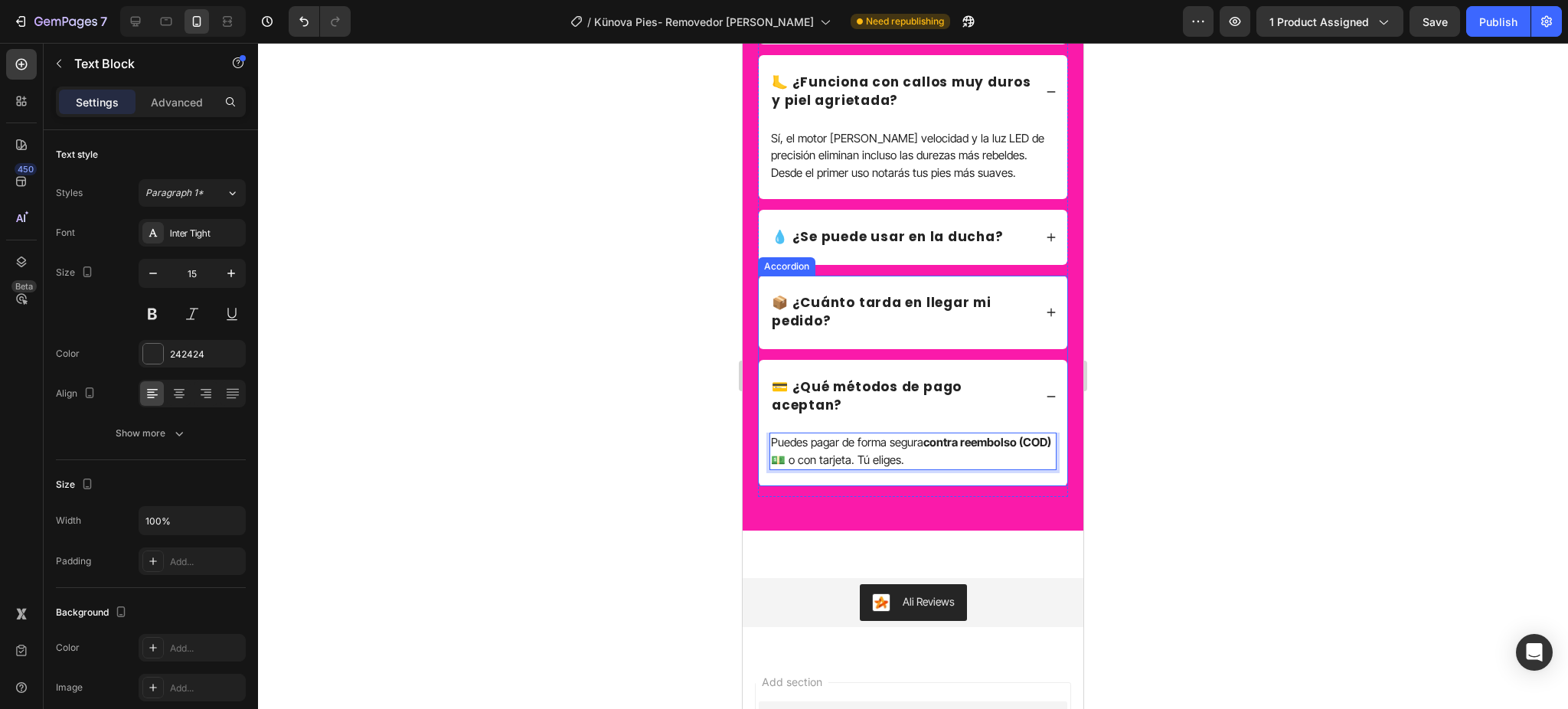
click at [1046, 402] on icon at bounding box center [1051, 397] width 11 height 11
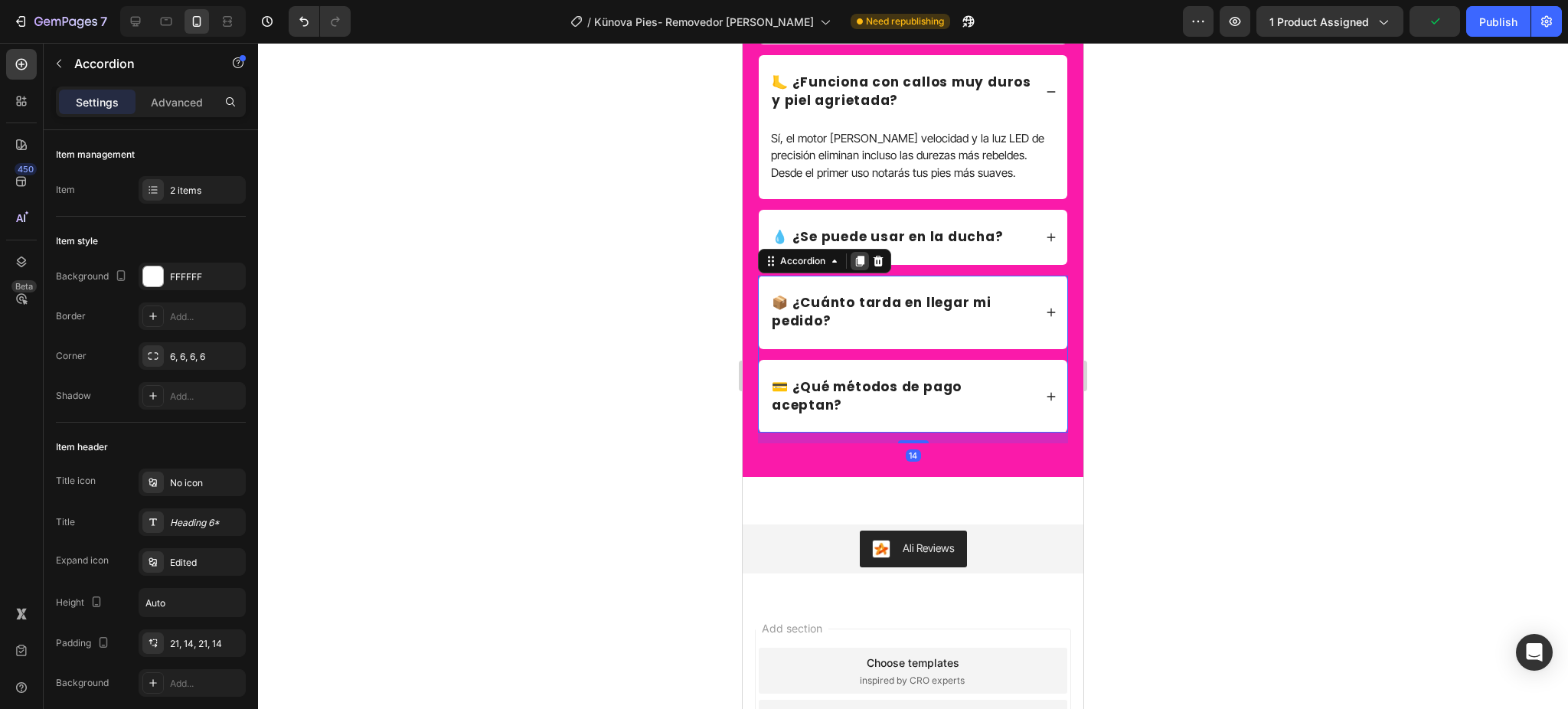
click at [855, 267] on icon at bounding box center [859, 261] width 12 height 12
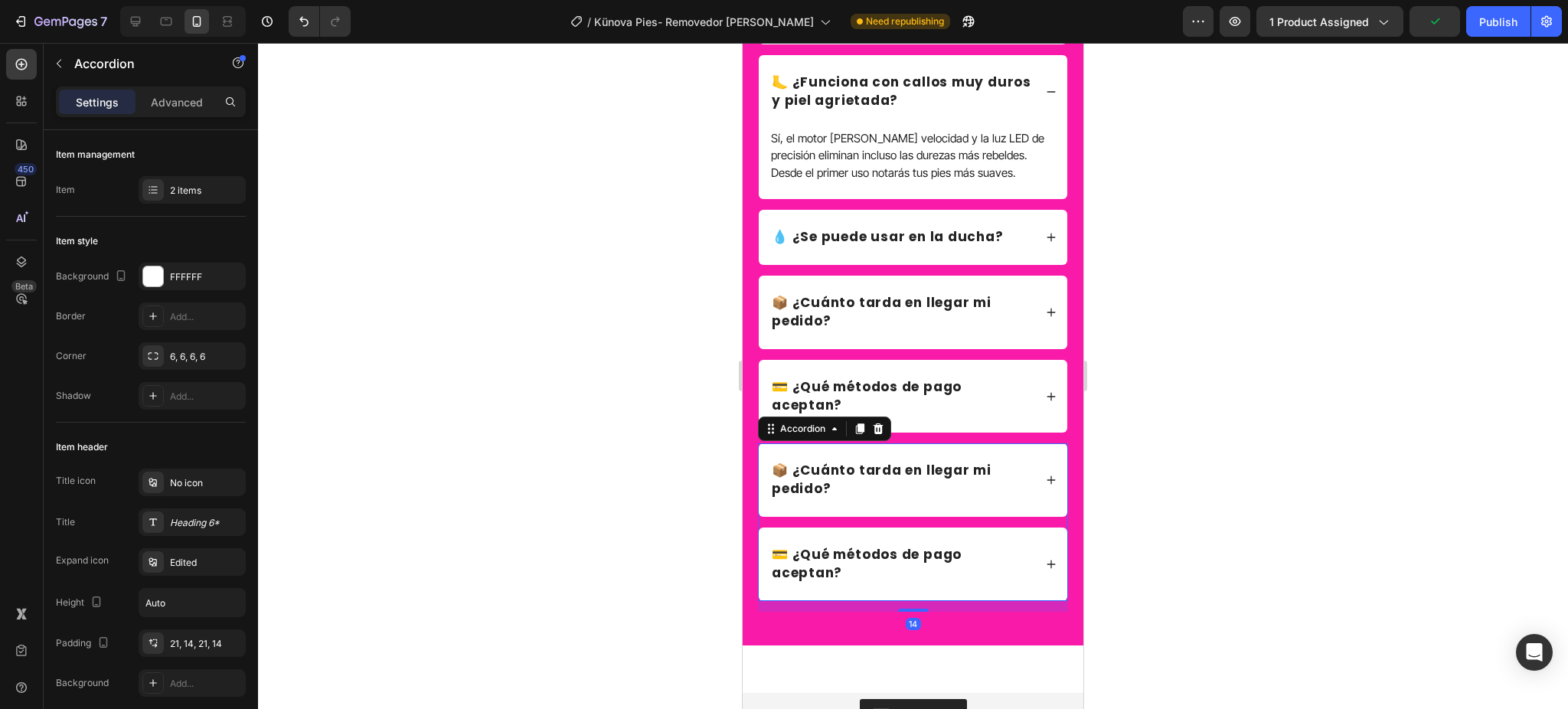
click at [877, 491] on p "📦 ¿Cuánto tarda en llegar mi pedido?" at bounding box center [901, 480] width 259 height 36
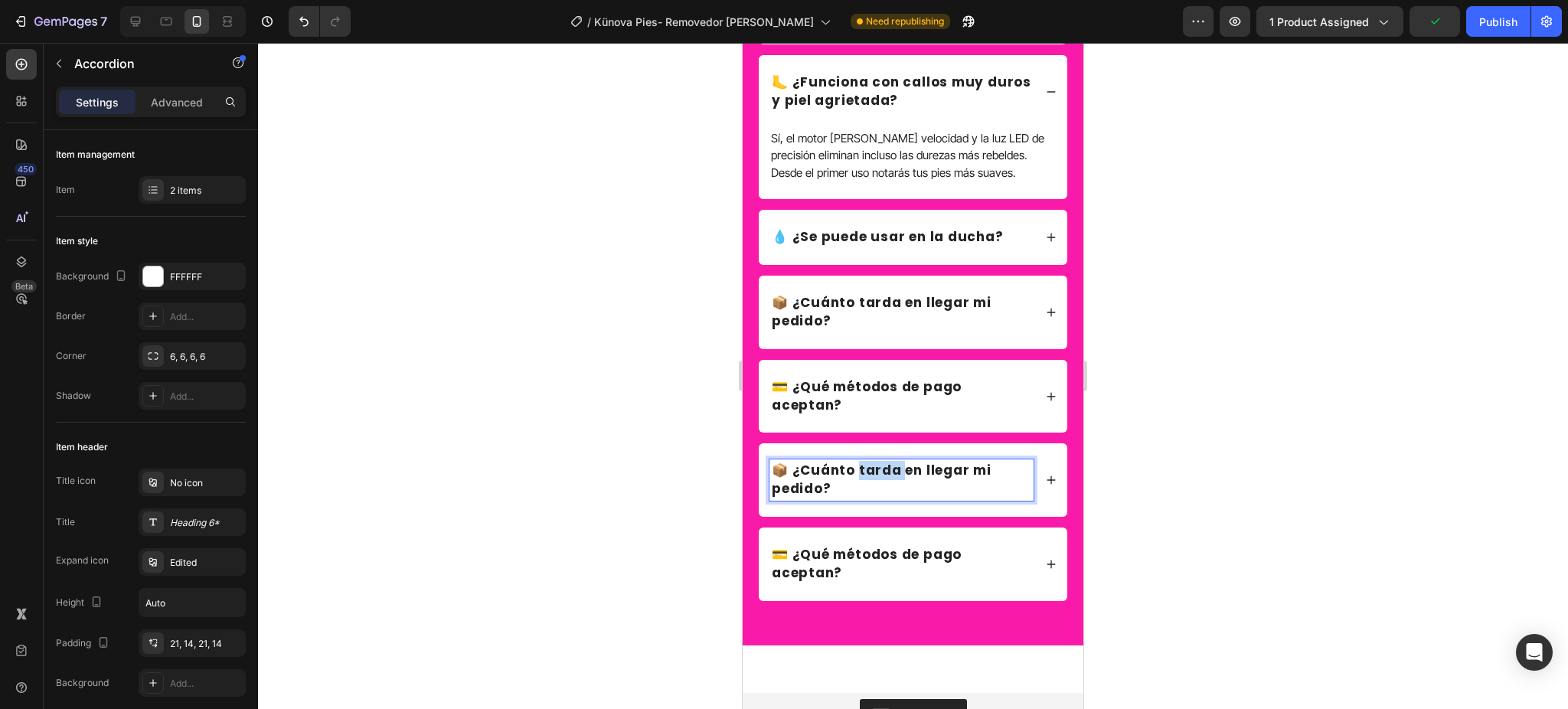
click at [877, 491] on p "📦 ¿Cuánto tarda en llegar mi pedido?" at bounding box center [901, 480] width 259 height 36
click at [1046, 485] on icon at bounding box center [1051, 481] width 11 height 11
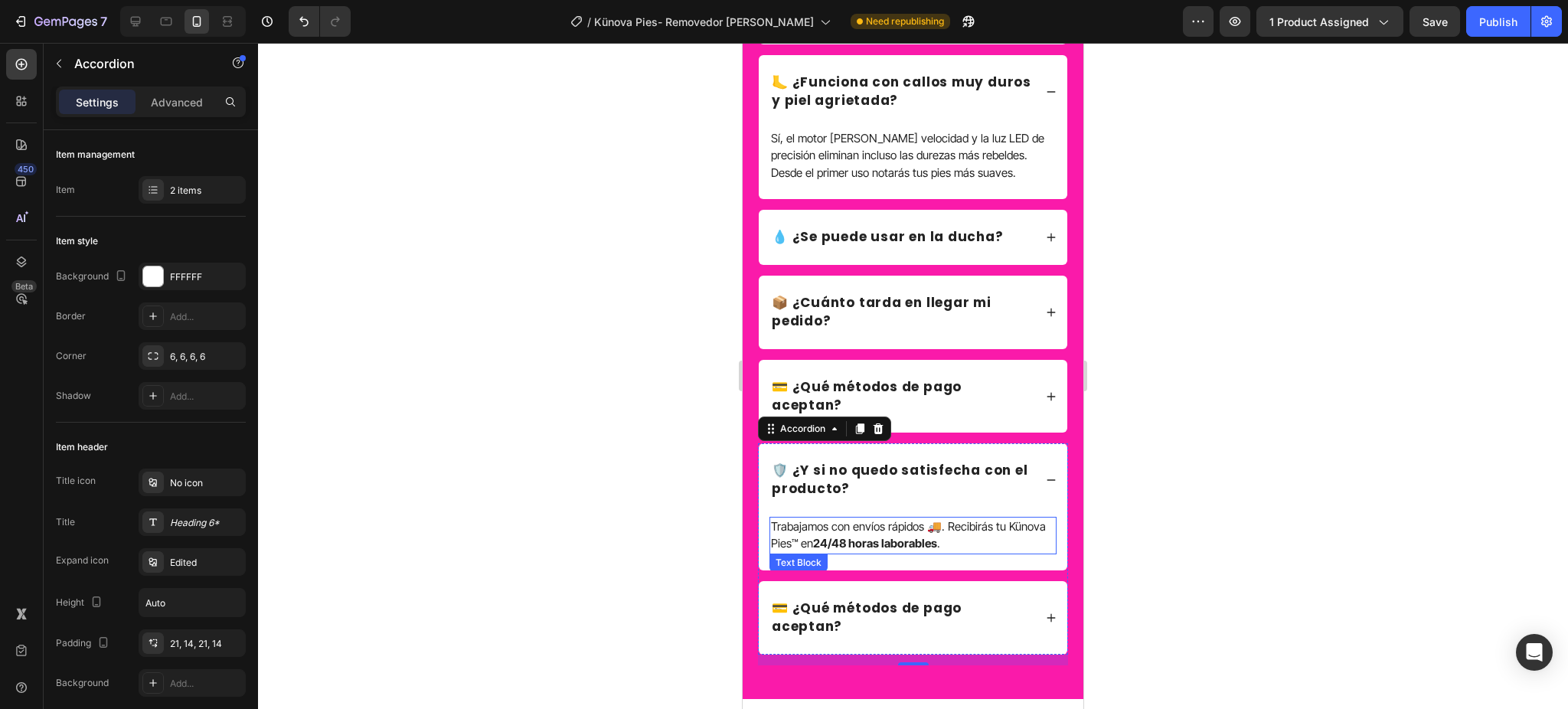
click at [926, 550] on p "Trabajamos con envíos rápidos 🚚. Recibirás tu Künova Pies™ en 24/48 horas labor…" at bounding box center [912, 535] width 284 height 34
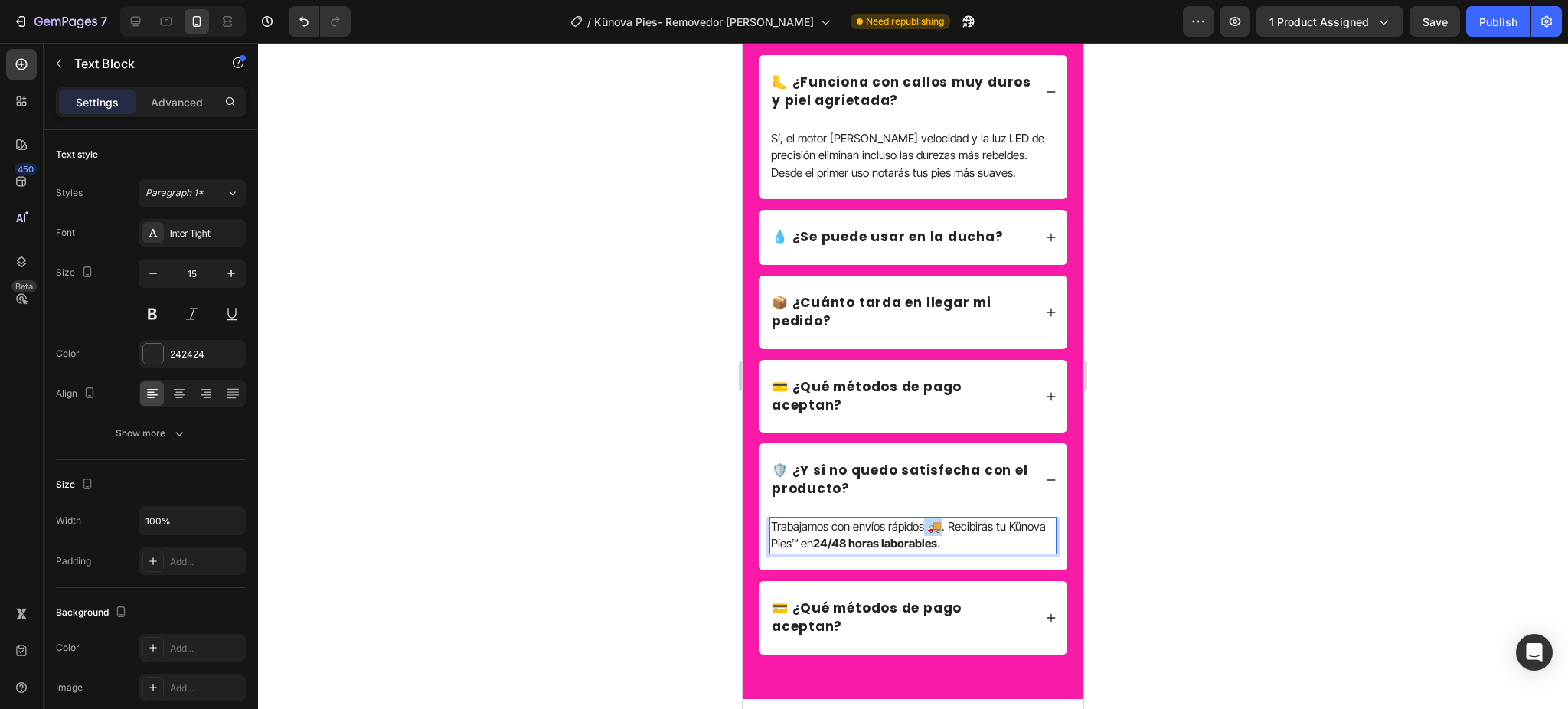
click at [926, 550] on p "Trabajamos con envíos rápidos 🚚. Recibirás tu Künova Pies™ en 24/48 horas labor…" at bounding box center [912, 535] width 284 height 34
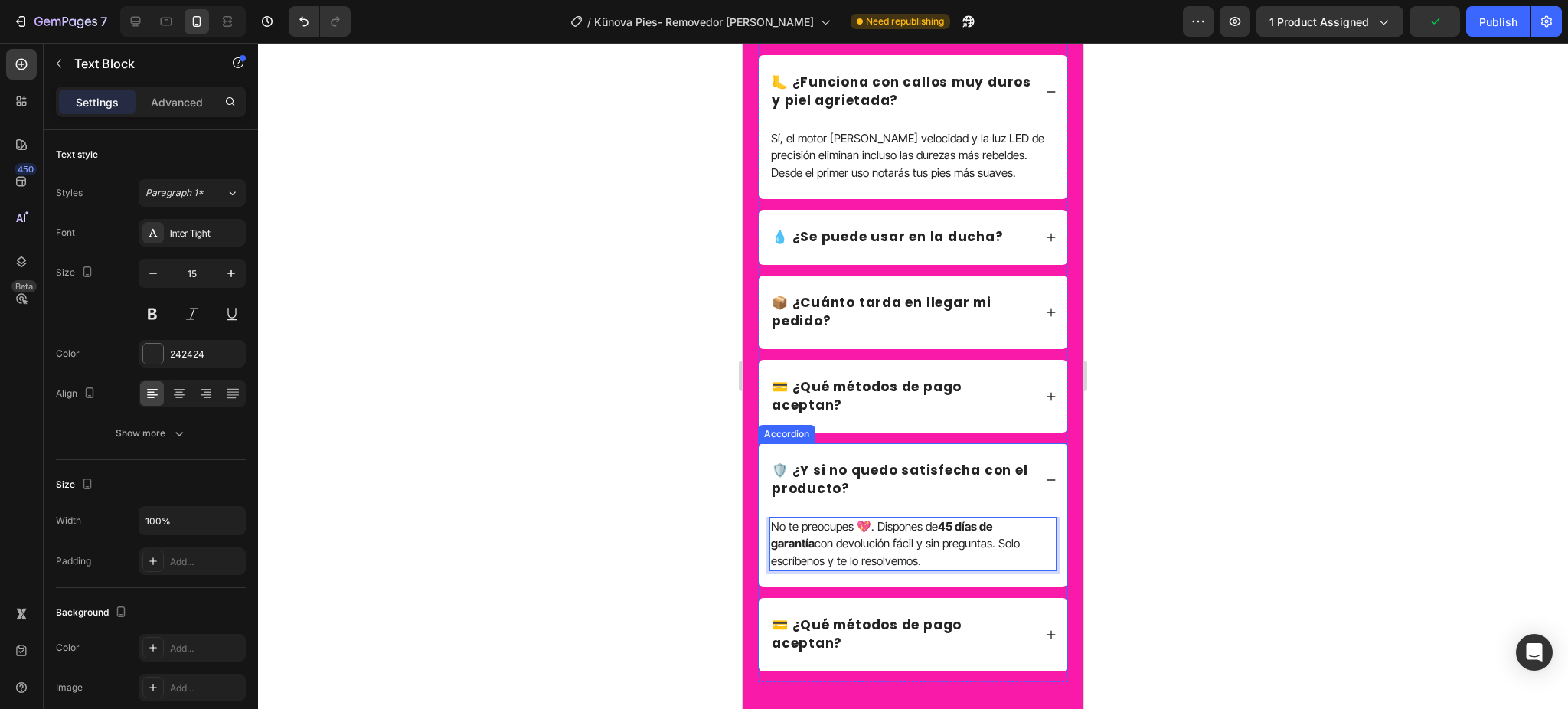
click at [901, 653] on p "💳 ¿Qué métodos de pago aceptan?" at bounding box center [901, 634] width 259 height 36
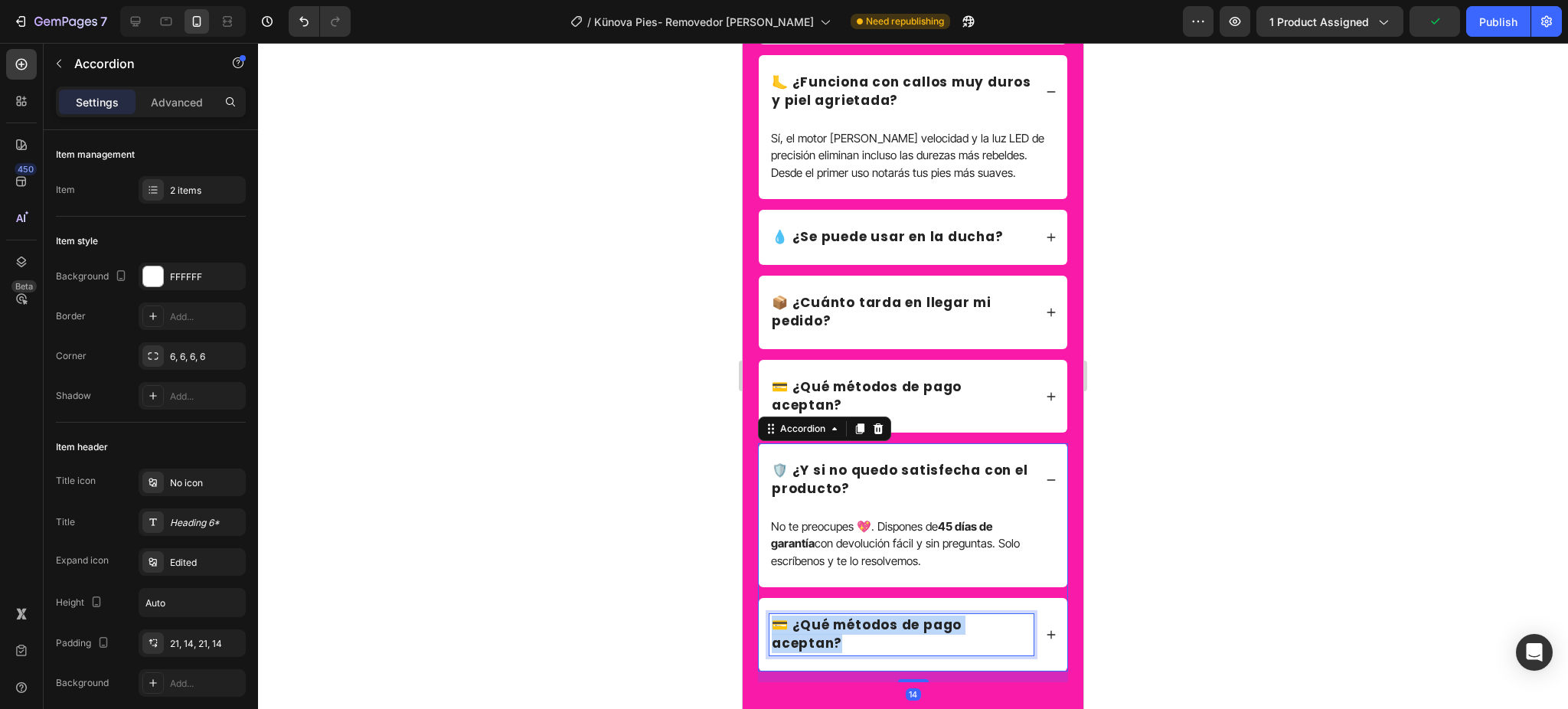
click at [901, 653] on p "💳 ¿Qué métodos de pago aceptan?" at bounding box center [901, 634] width 259 height 36
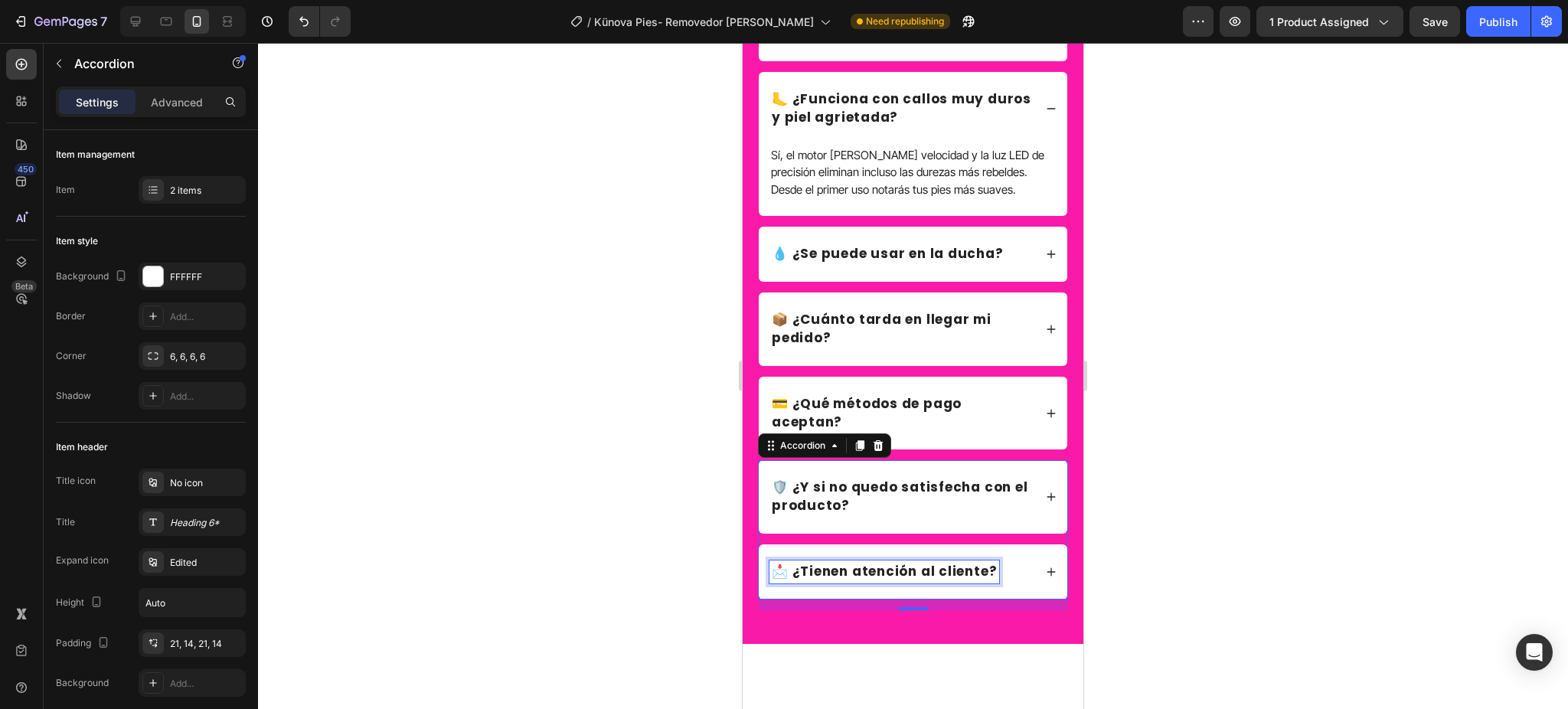
scroll to position [4943, 0]
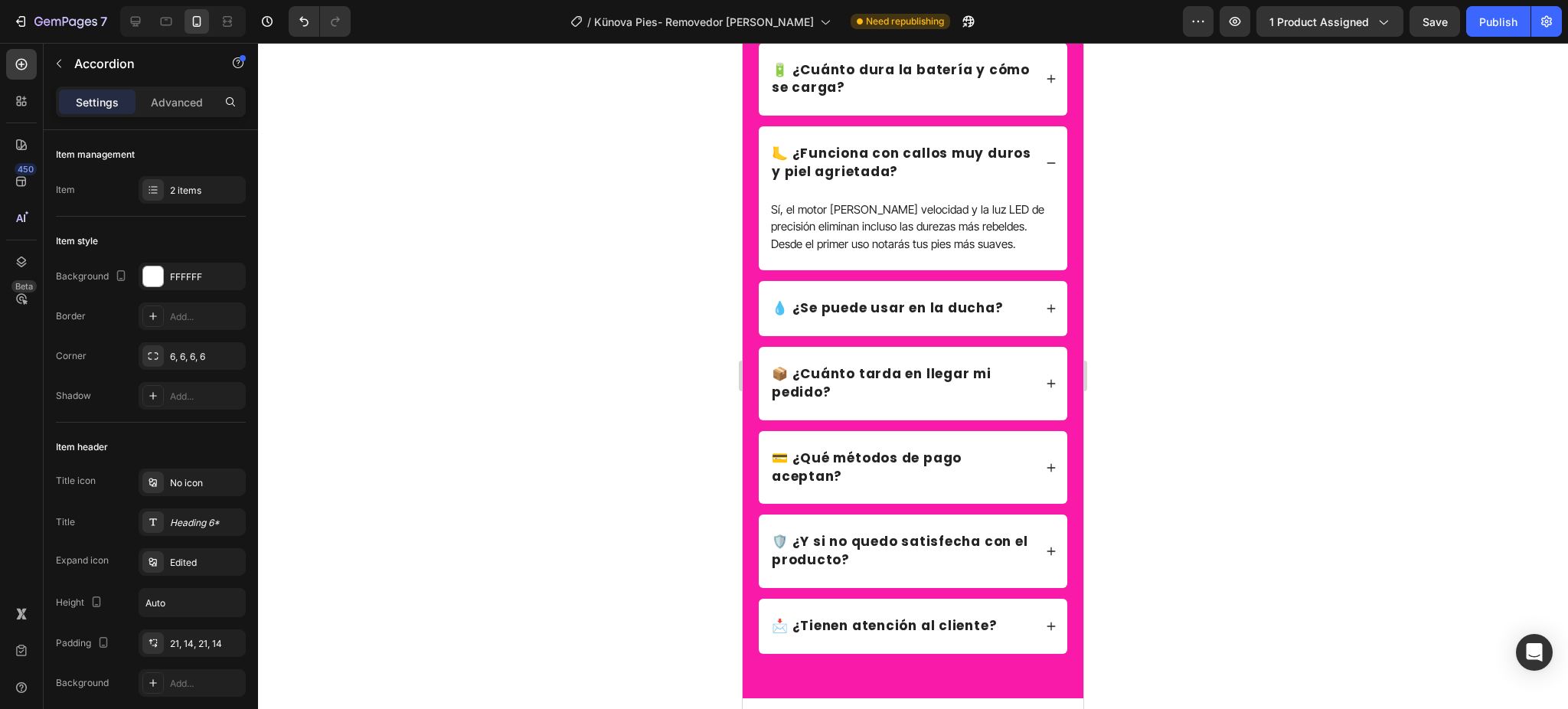
click at [1046, 632] on icon at bounding box center [1051, 627] width 11 height 11
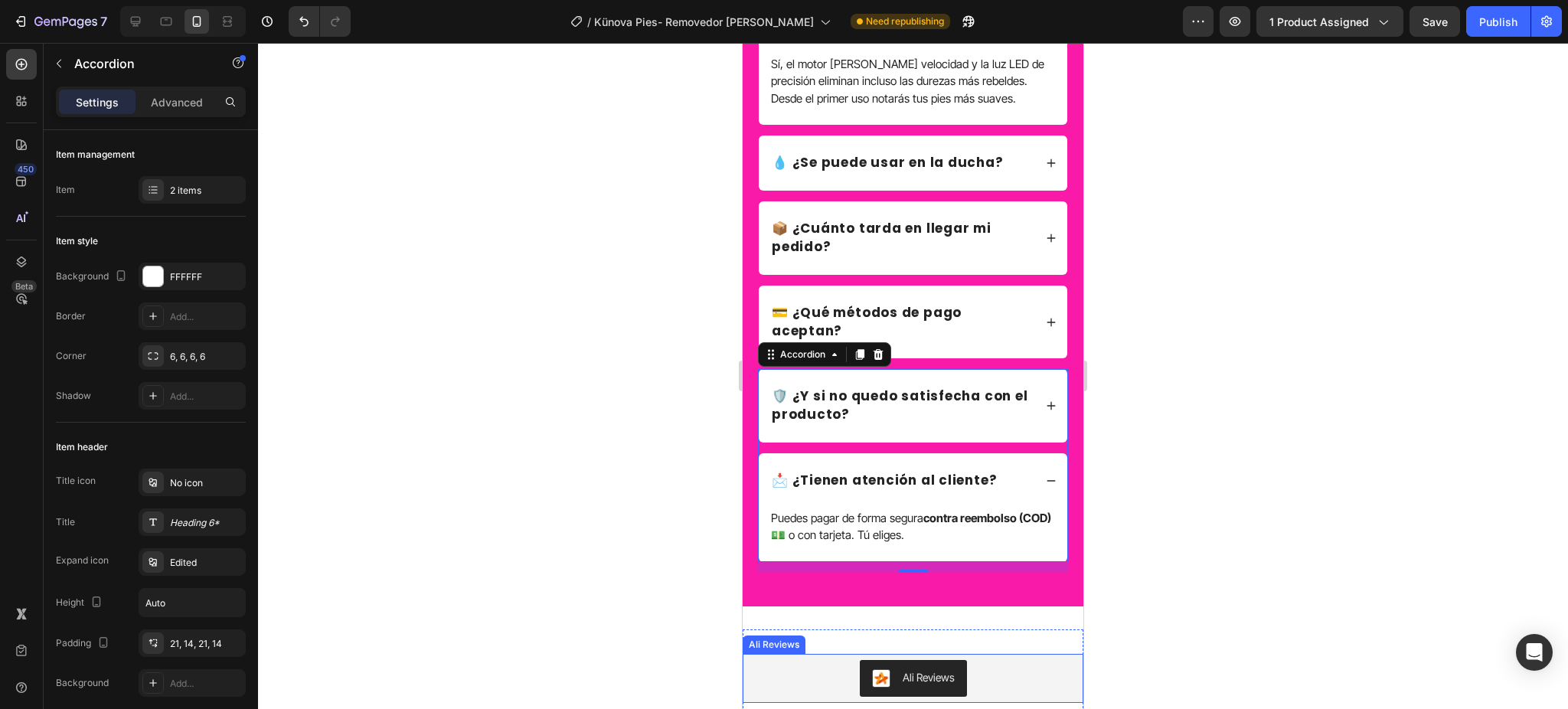
scroll to position [5147, 0]
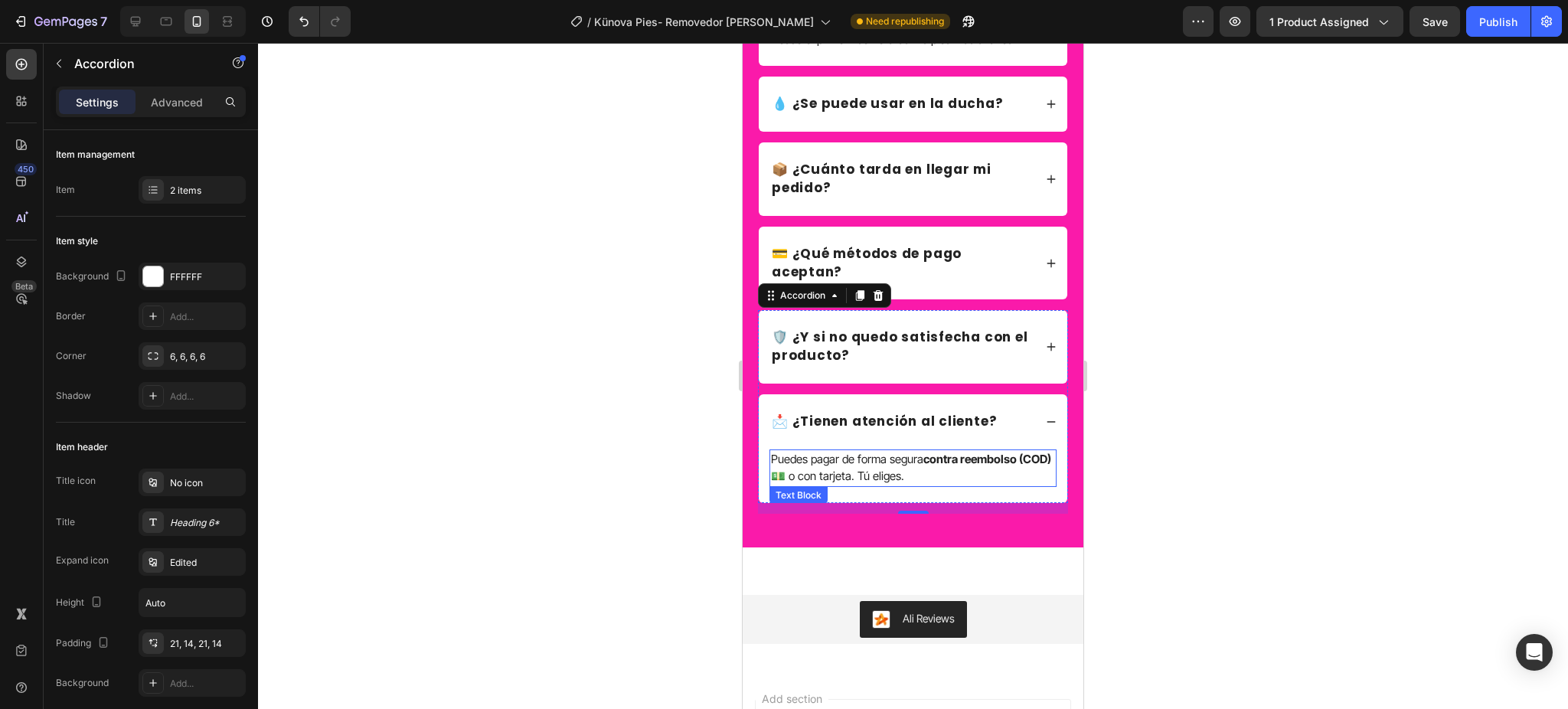
click at [910, 485] on p "Puedes pagar de forma segura contra reembolso (COD) 💵 o con tarjeta. Tú eliges." at bounding box center [912, 468] width 284 height 34
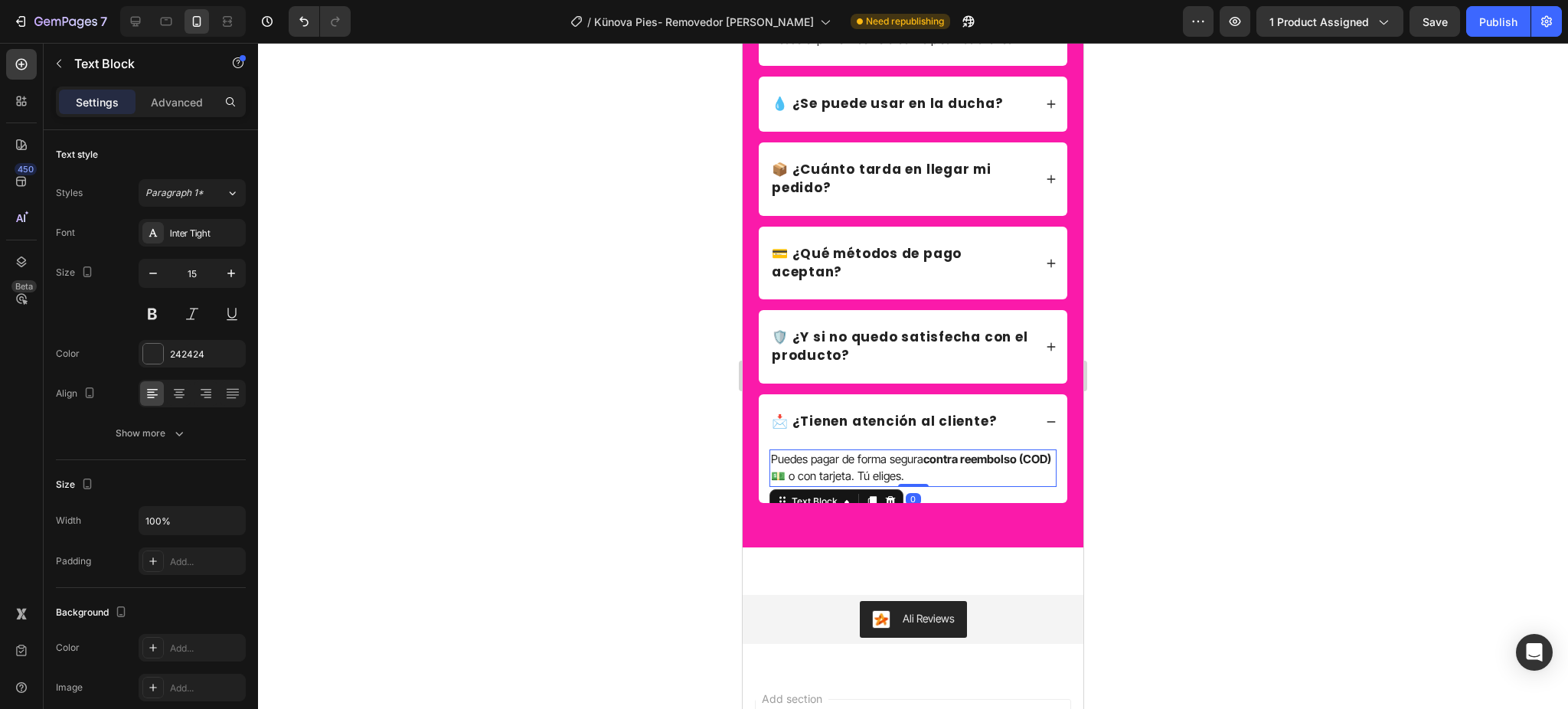
click at [910, 485] on p "Puedes pagar de forma segura contra reembolso (COD) 💵 o con tarjeta. Tú eliges." at bounding box center [912, 468] width 284 height 34
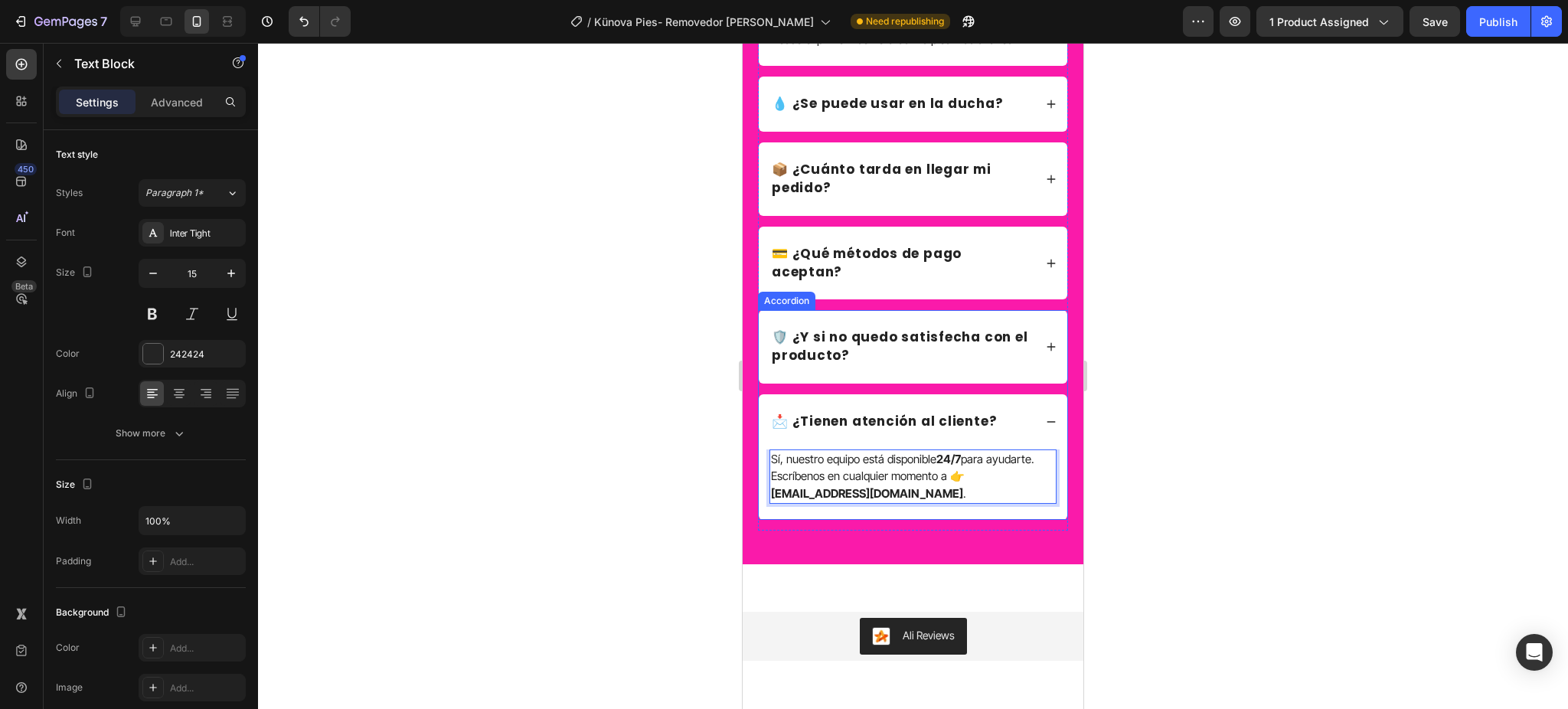
click at [1046, 427] on icon at bounding box center [1051, 422] width 11 height 11
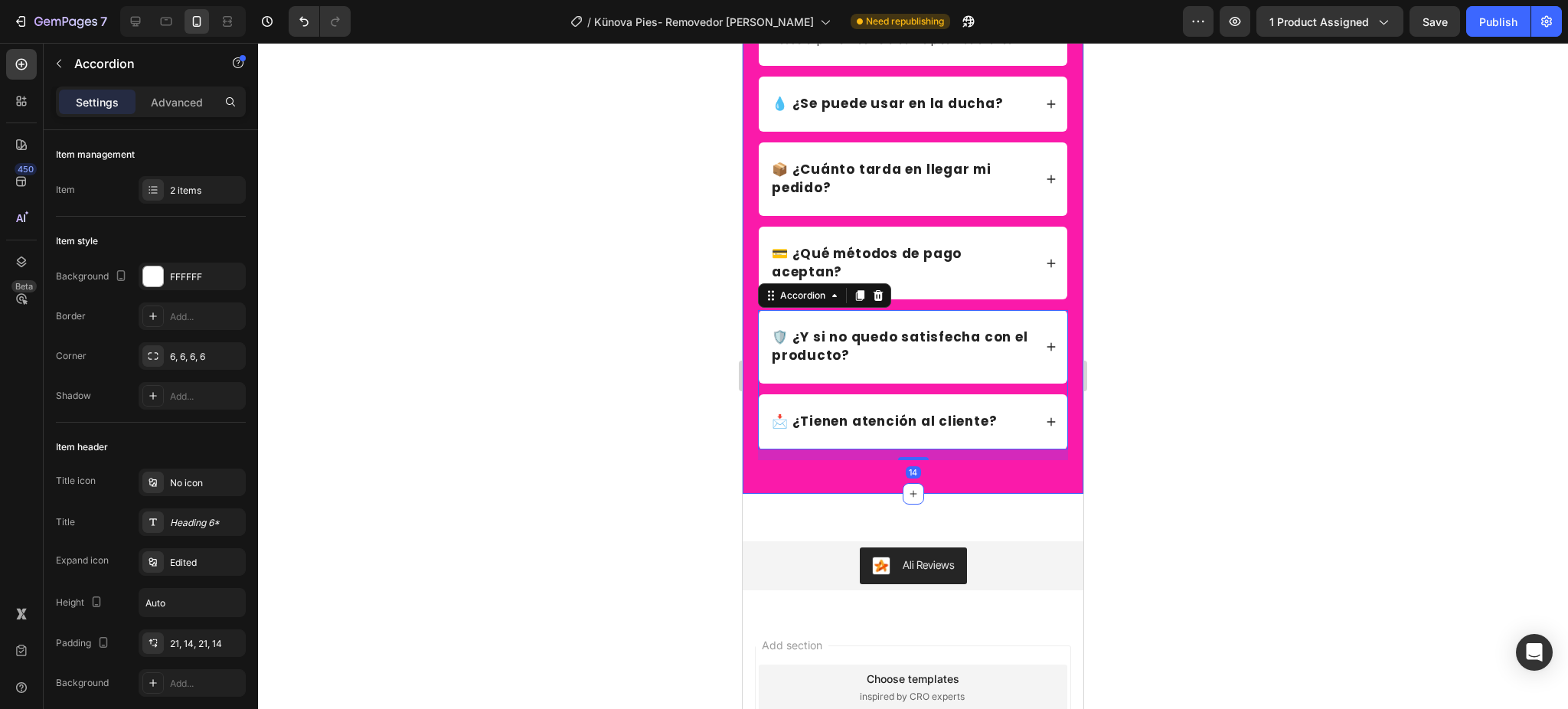
click at [1251, 404] on div at bounding box center [912, 376] width 1310 height 666
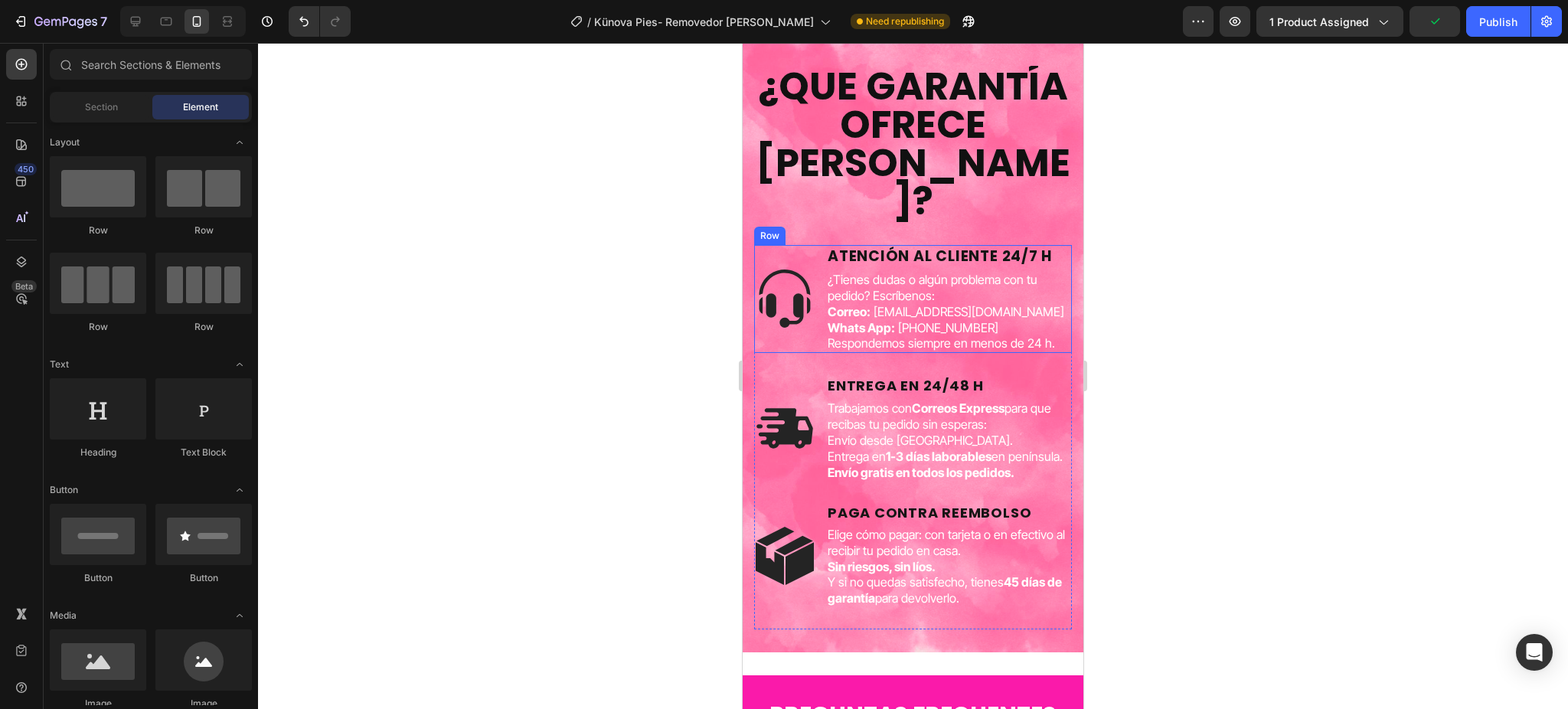
scroll to position [4024, 0]
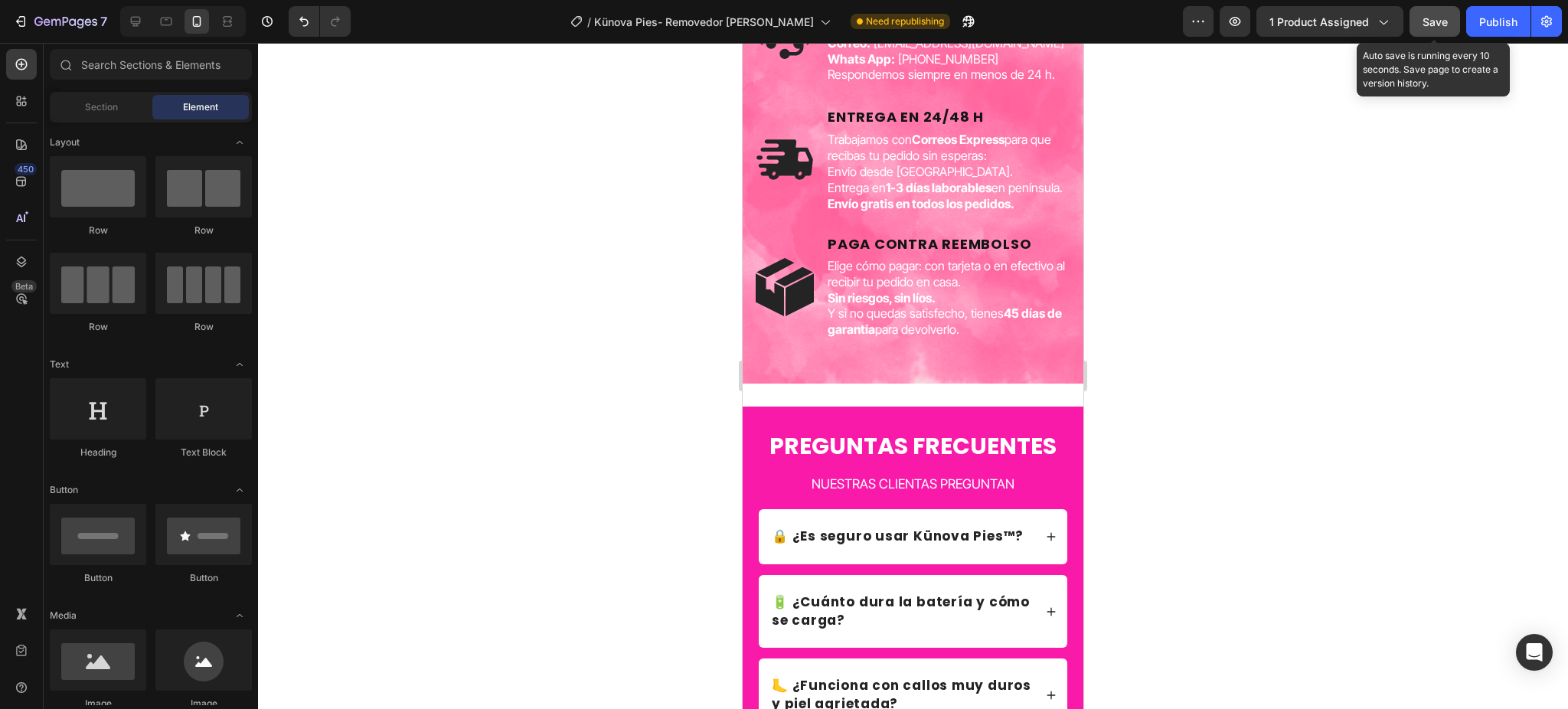
click at [1427, 21] on span "Save" at bounding box center [1435, 21] width 25 height 13
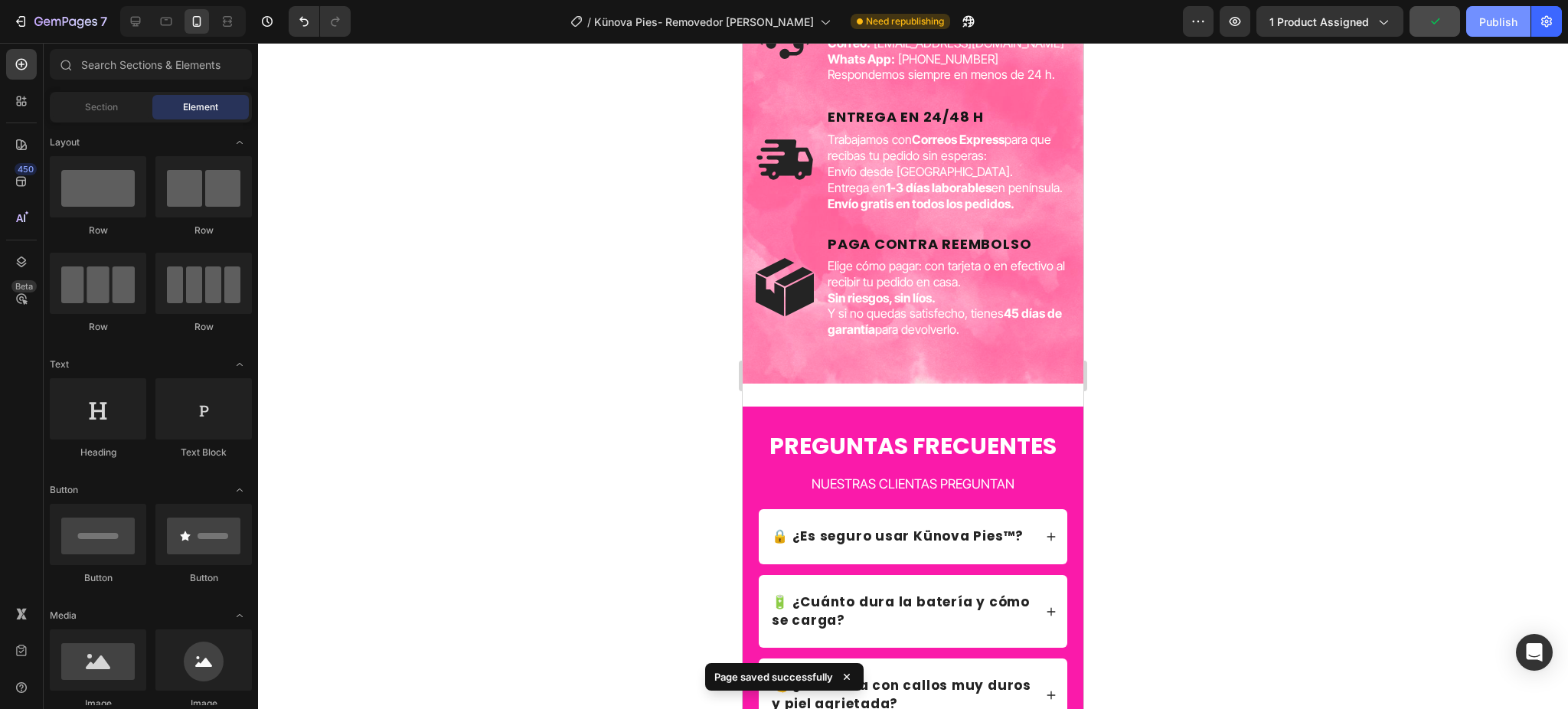
click at [1467, 30] on button "Publish" at bounding box center [1497, 21] width 64 height 31
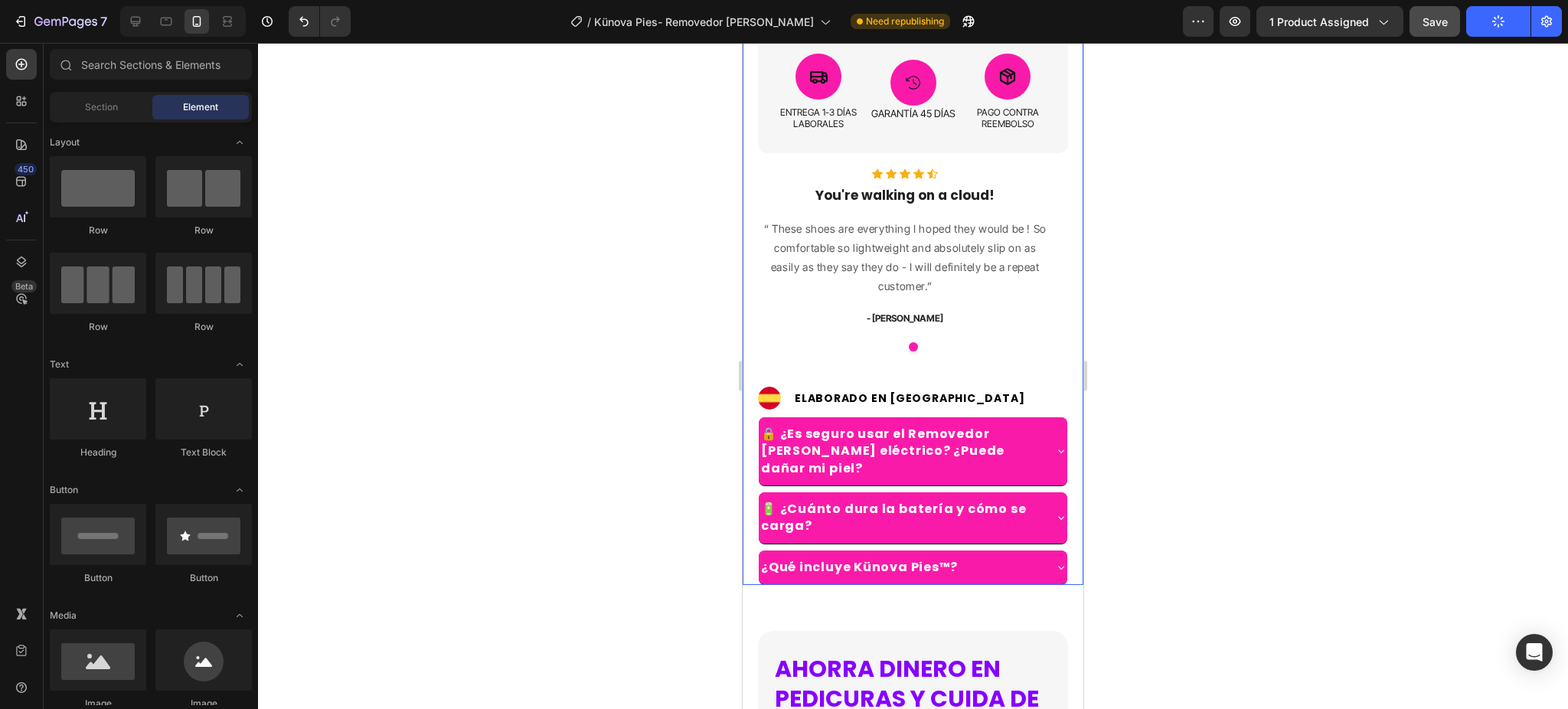
scroll to position [891, 0]
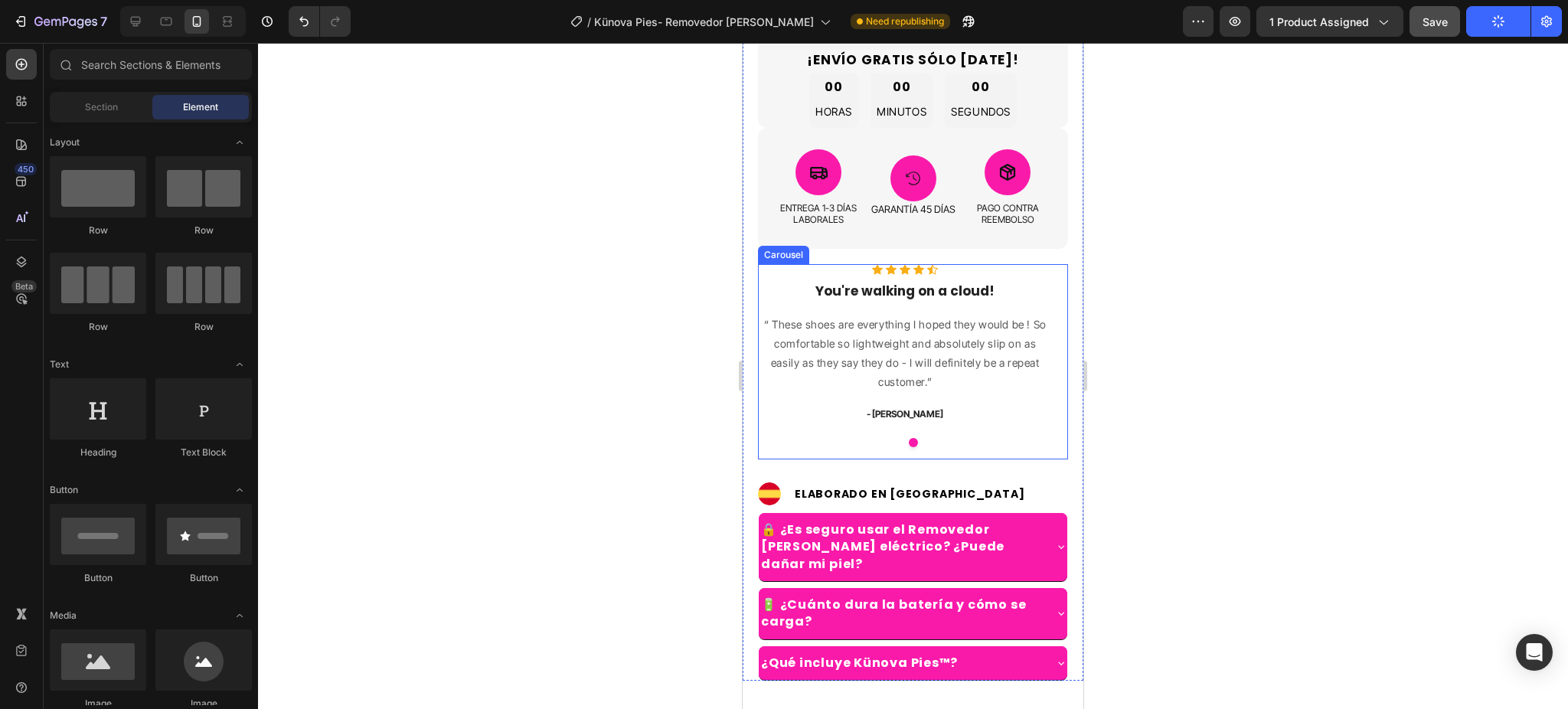
click at [957, 458] on div "Icon Icon Icon Icon Icon Icon List Hoz You're walking on a cloud! Heading “ The…" at bounding box center [905, 362] width 295 height 195
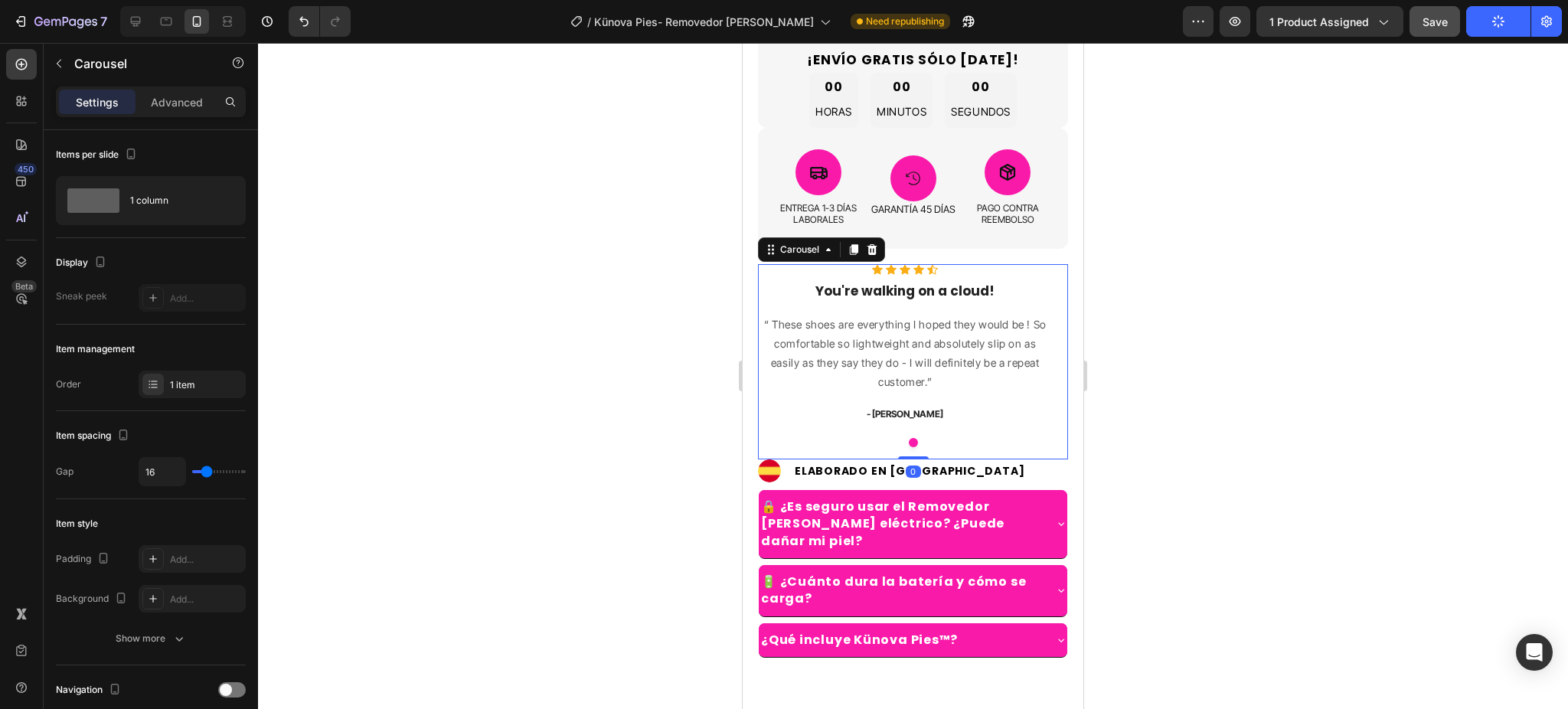
drag, startPoint x: 916, startPoint y: 478, endPoint x: 1029, endPoint y: 408, distance: 132.9
click at [933, 436] on div "Icon Icon Icon Icon Icon Icon List Hoz You're walking on a cloud! Heading “ The…" at bounding box center [912, 362] width 310 height 195
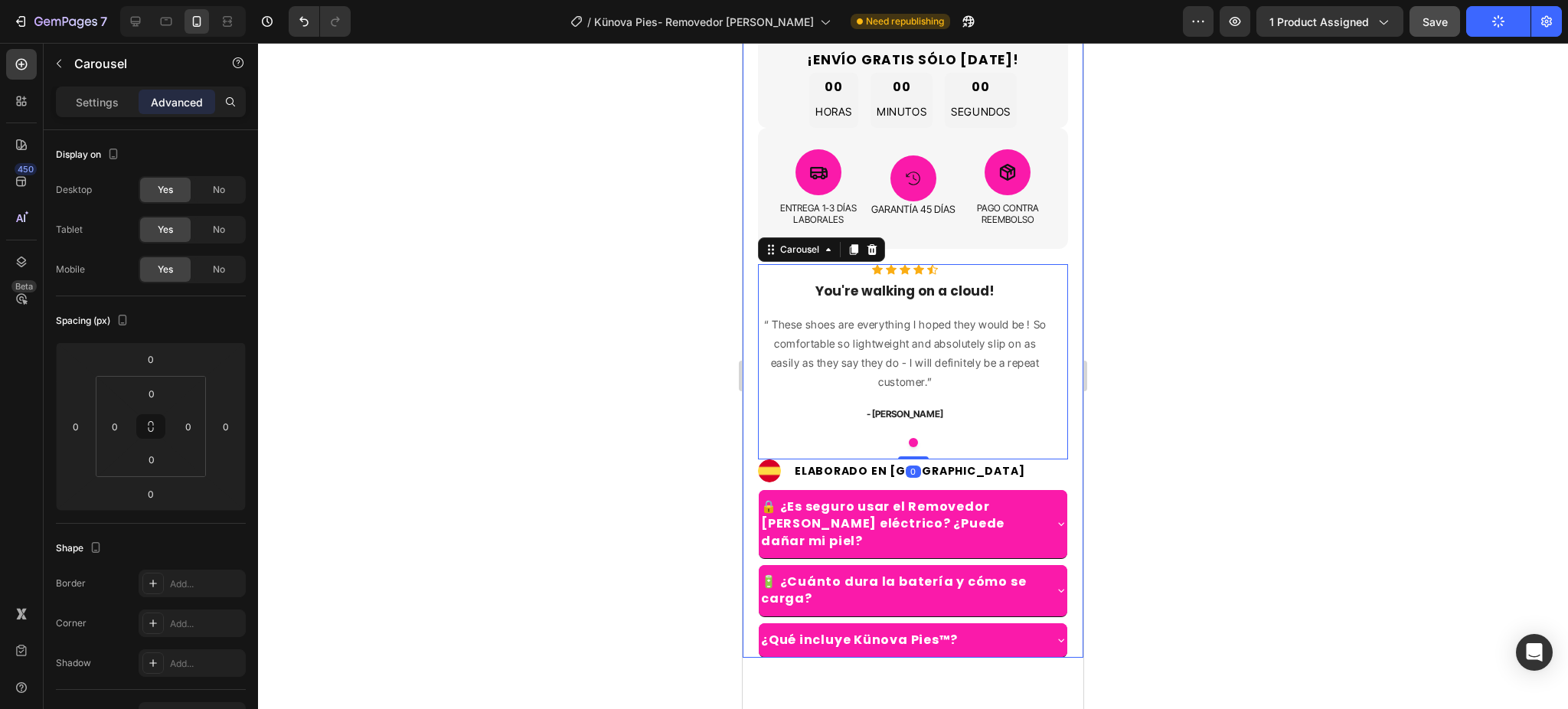
click at [1157, 385] on div at bounding box center [912, 376] width 1310 height 666
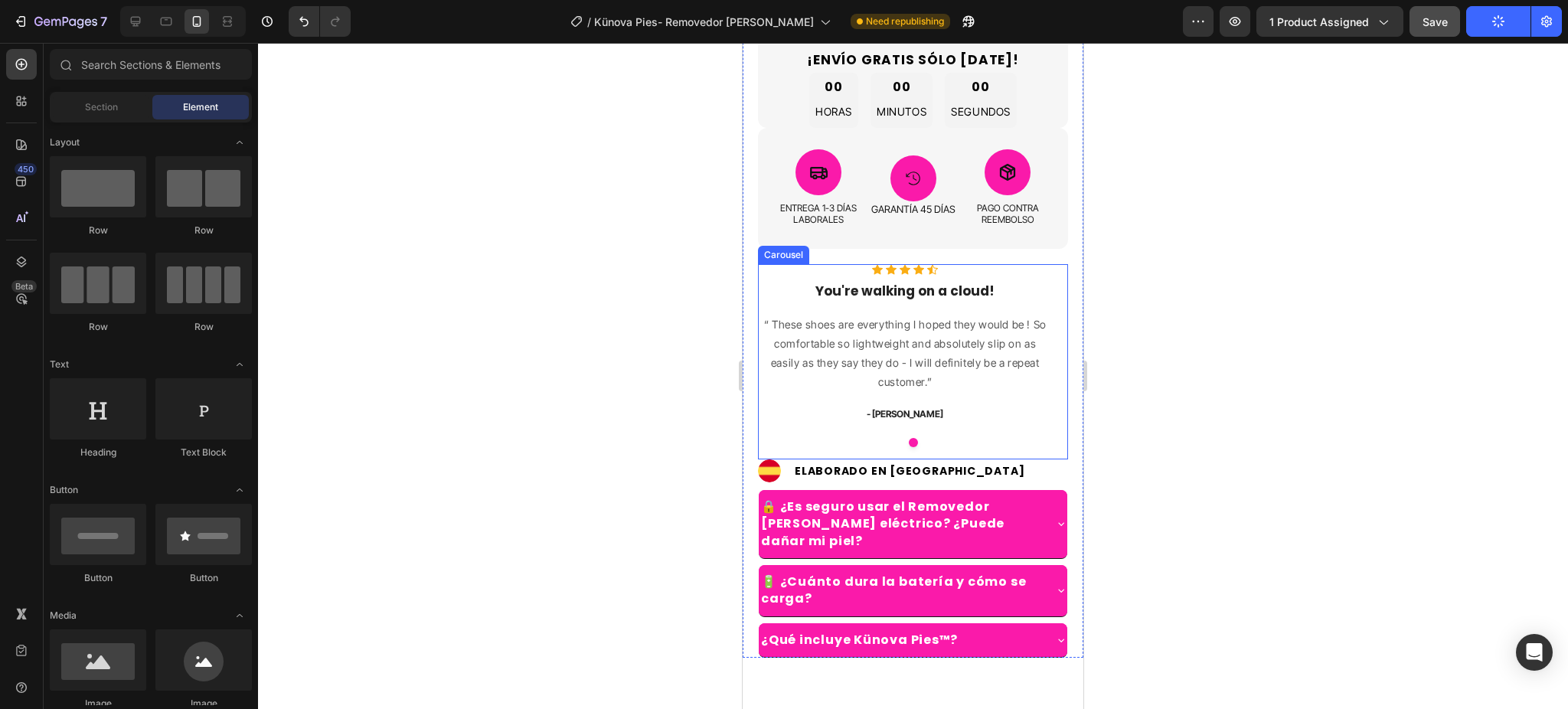
click at [980, 433] on div "Icon Icon Icon Icon Icon Icon List Hoz You're walking on a cloud! Heading “ The…" at bounding box center [905, 362] width 295 height 195
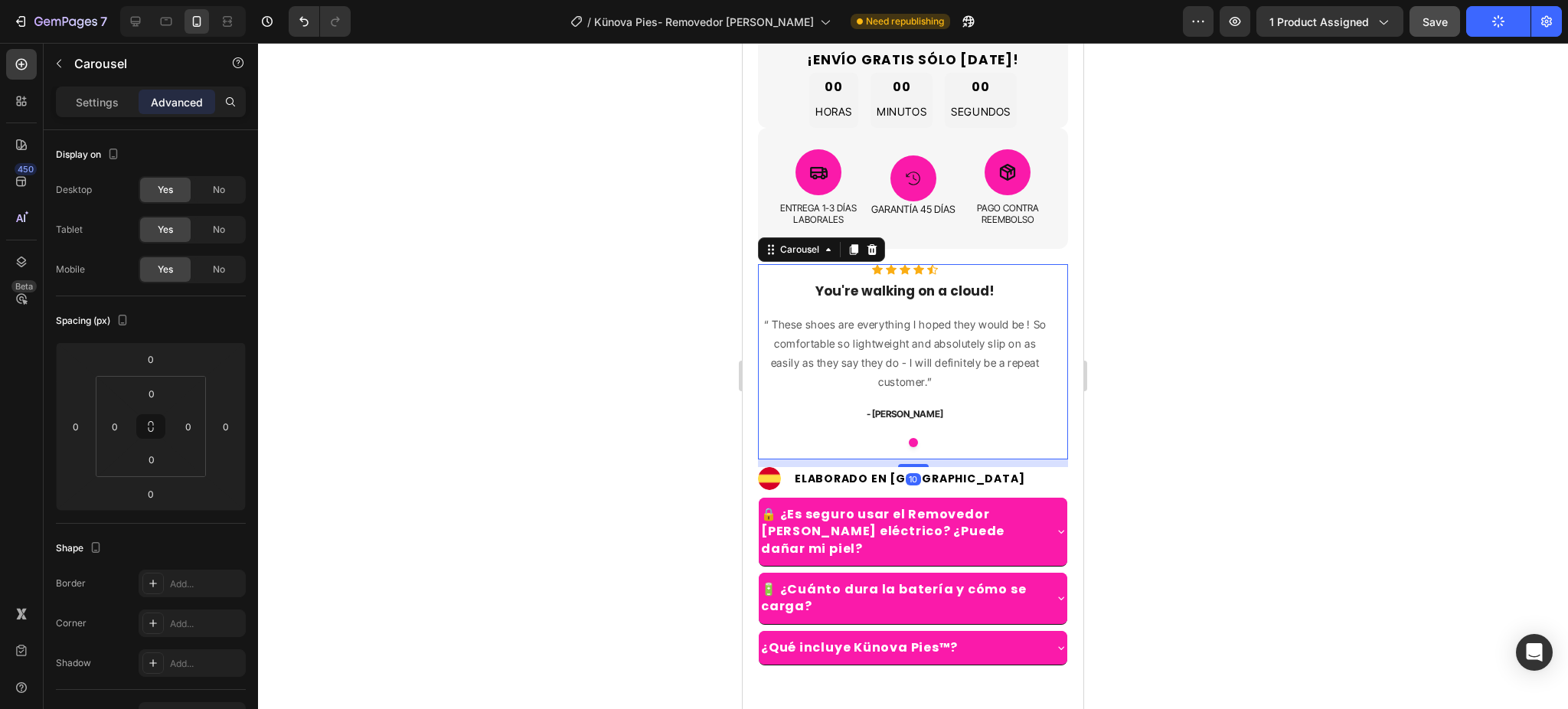
drag, startPoint x: 908, startPoint y: 457, endPoint x: 922, endPoint y: 464, distance: 15.7
click at [922, 459] on div "10" at bounding box center [912, 459] width 310 height 0
type input "10"
click at [1280, 398] on div at bounding box center [912, 376] width 1310 height 666
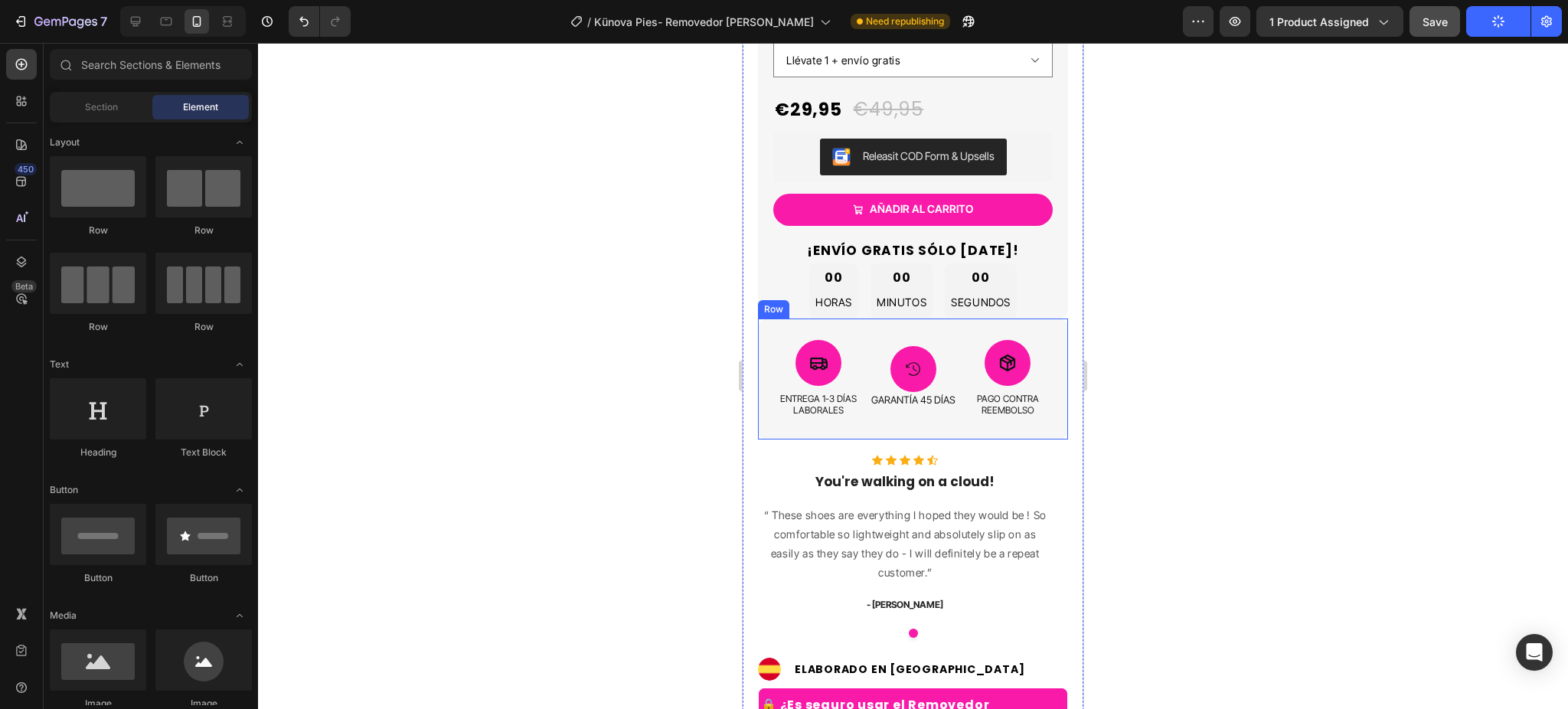
scroll to position [687, 0]
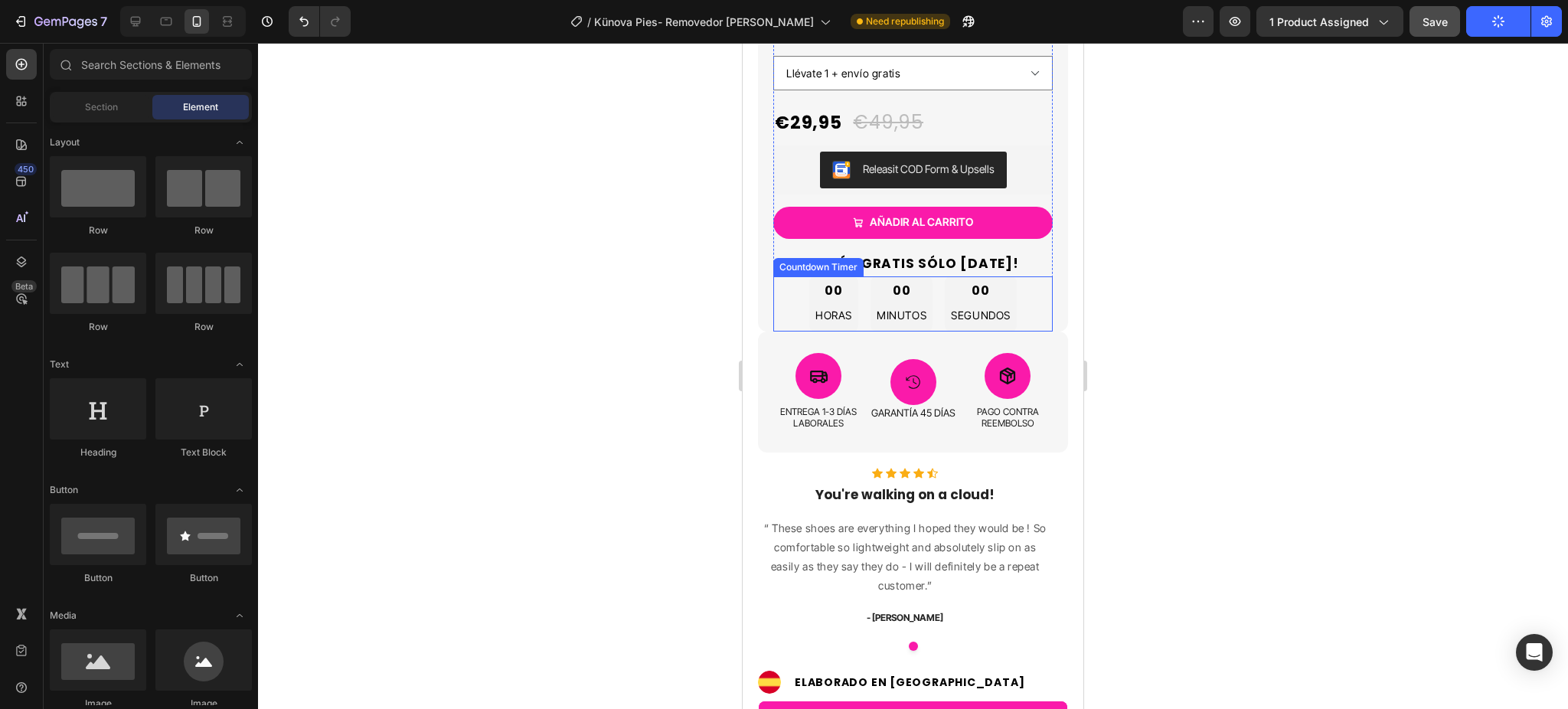
click at [926, 287] on div "00 HORAS 00 MINUTOS 00 SEGUNDOS" at bounding box center [913, 305] width 208 height 56
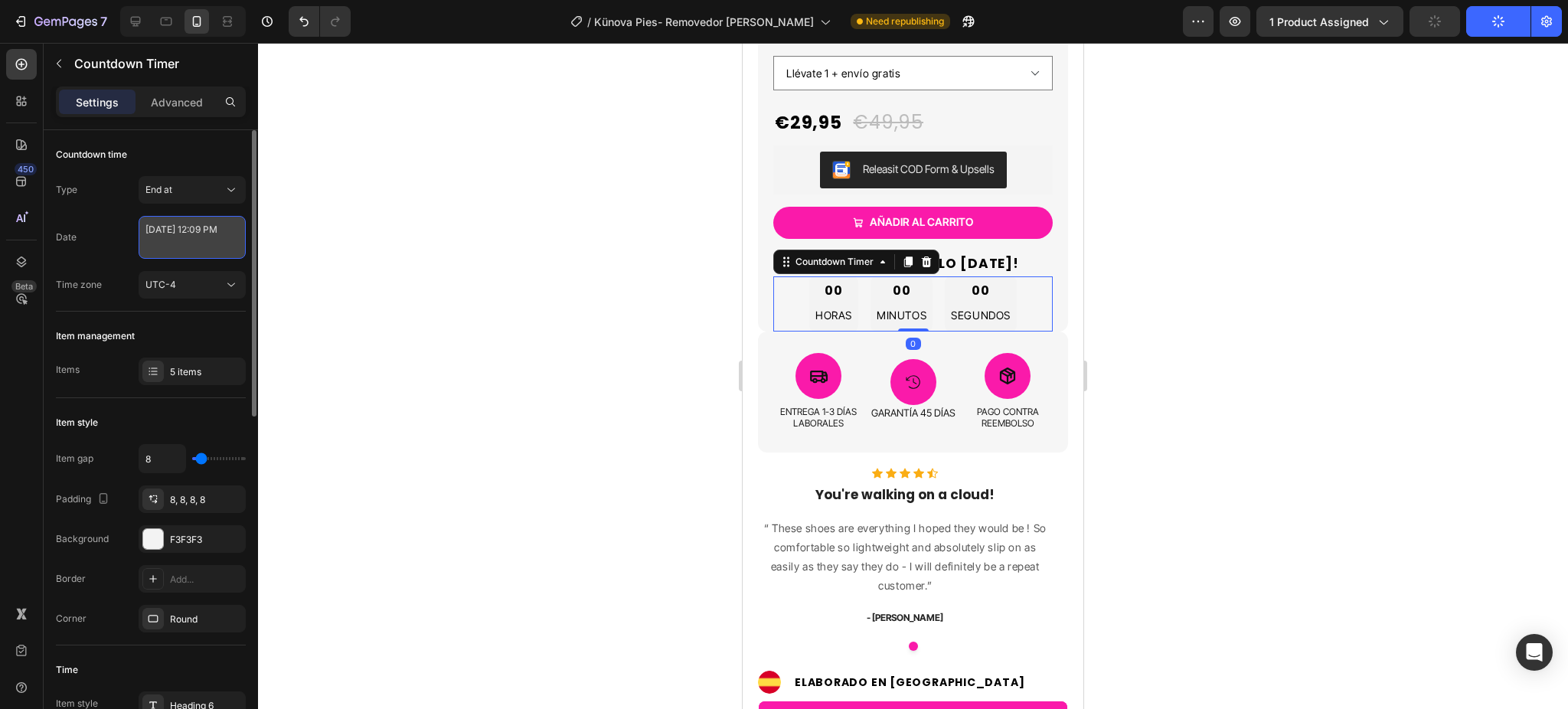
click at [185, 252] on textarea "August 25 2025 12:09 PM" at bounding box center [192, 237] width 107 height 43
select select "9"
select select "false"
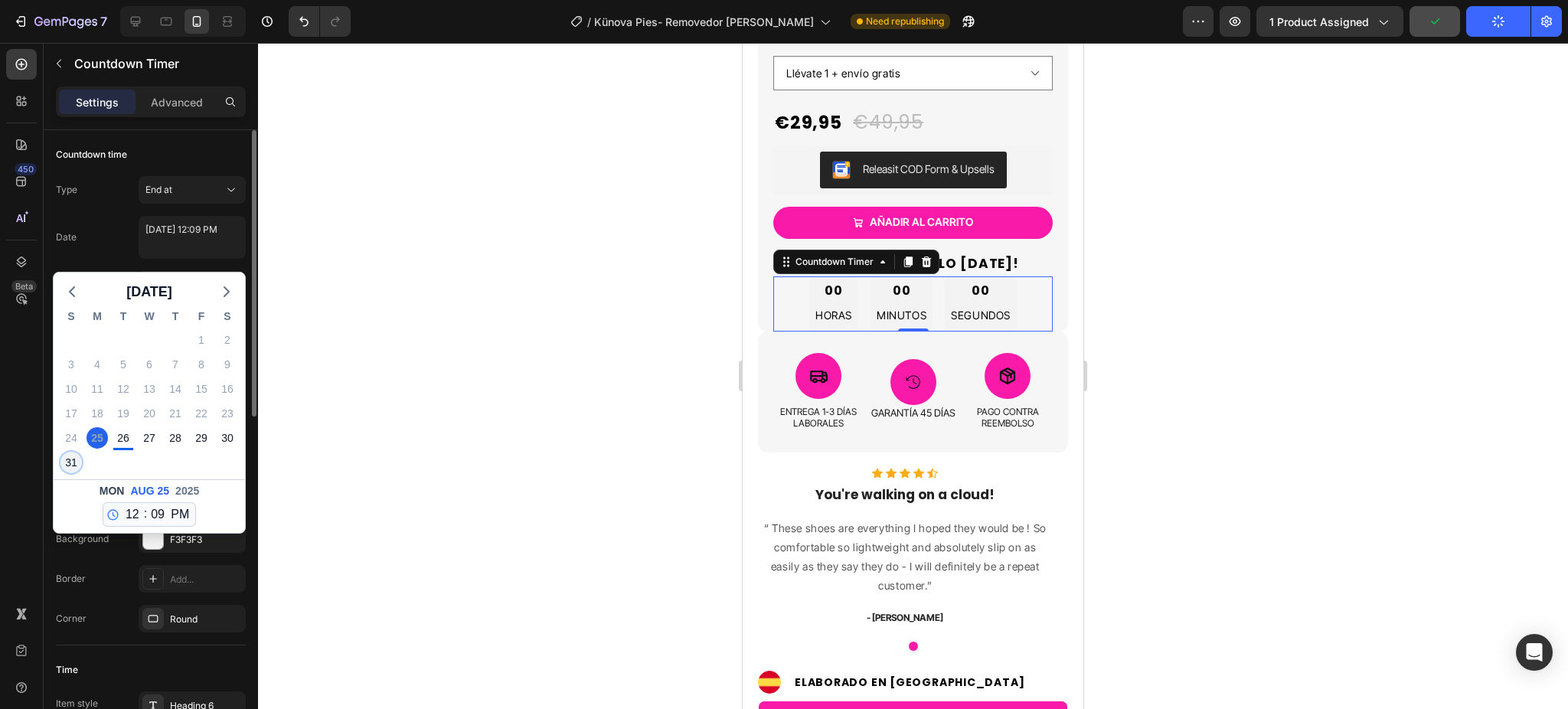
click at [76, 458] on div "31" at bounding box center [71, 462] width 21 height 21
type textarea "August 31 2025 12:09 PM"
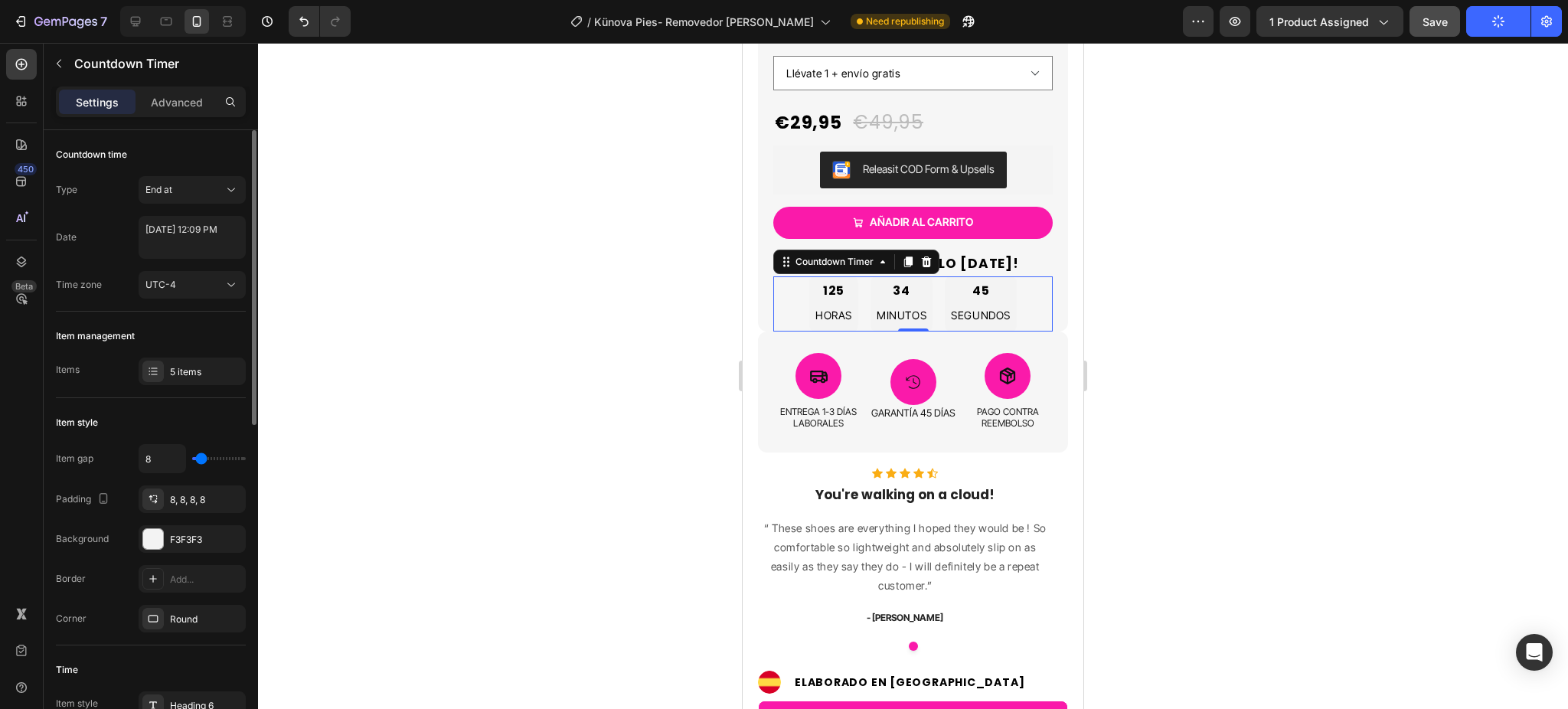
click at [498, 377] on div at bounding box center [912, 376] width 1310 height 666
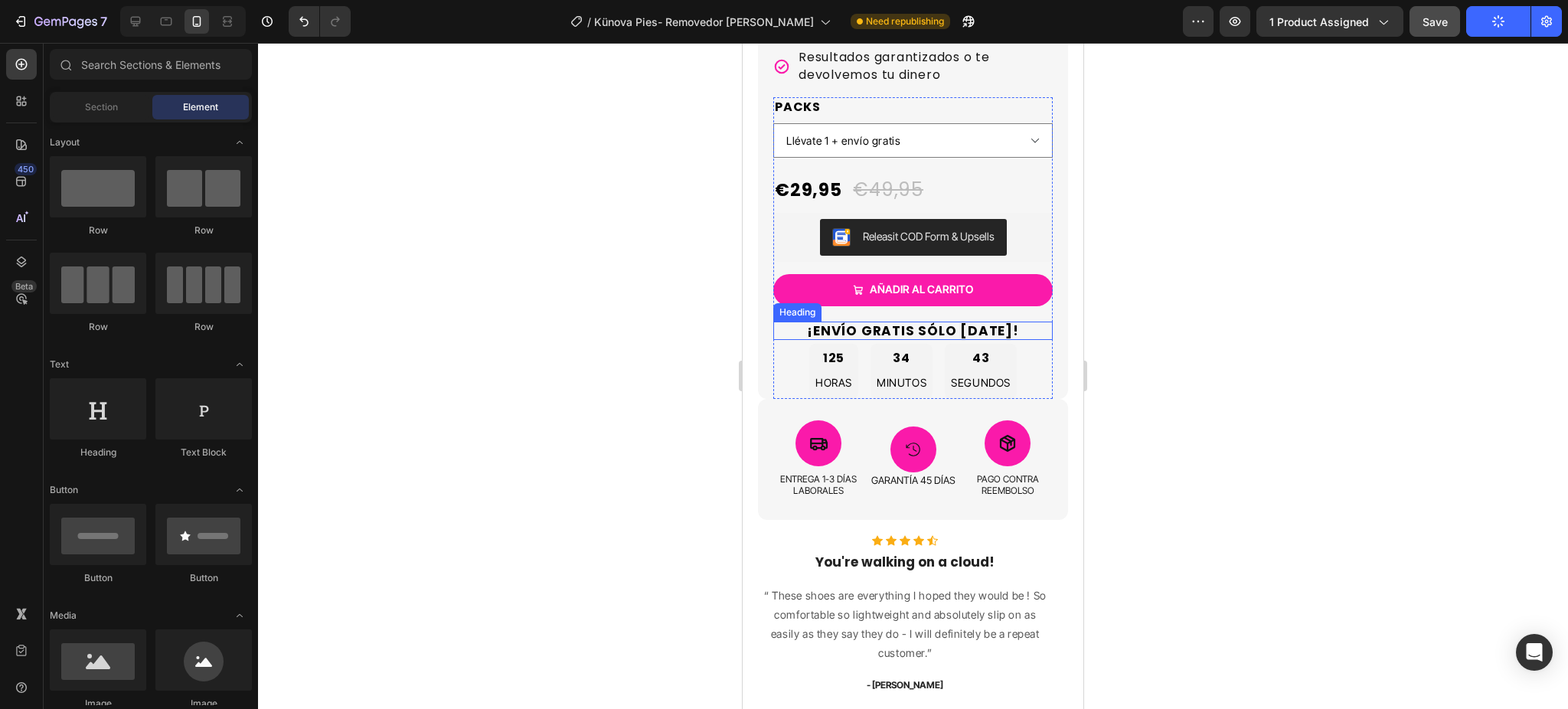
scroll to position [584, 0]
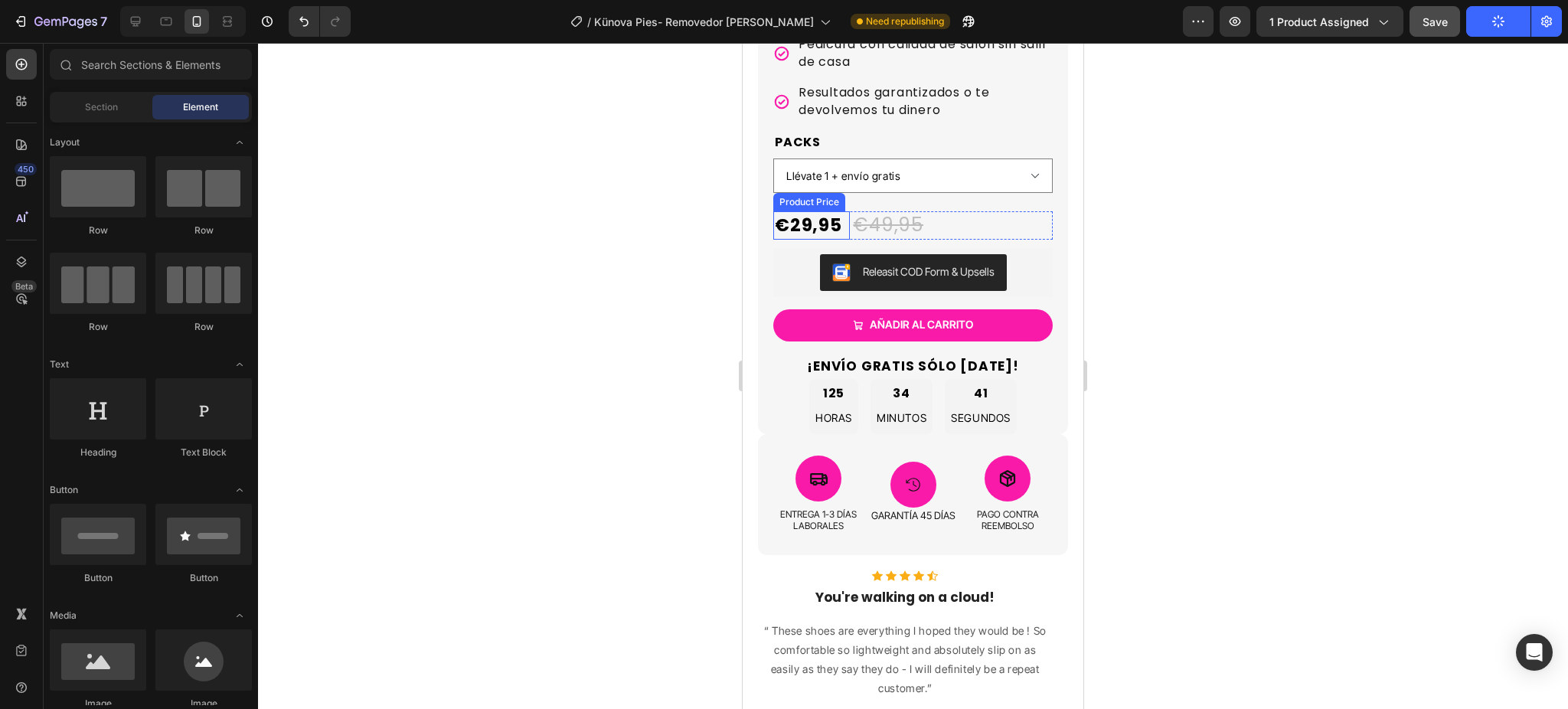
click at [828, 232] on div "€29,95" at bounding box center [811, 225] width 77 height 28
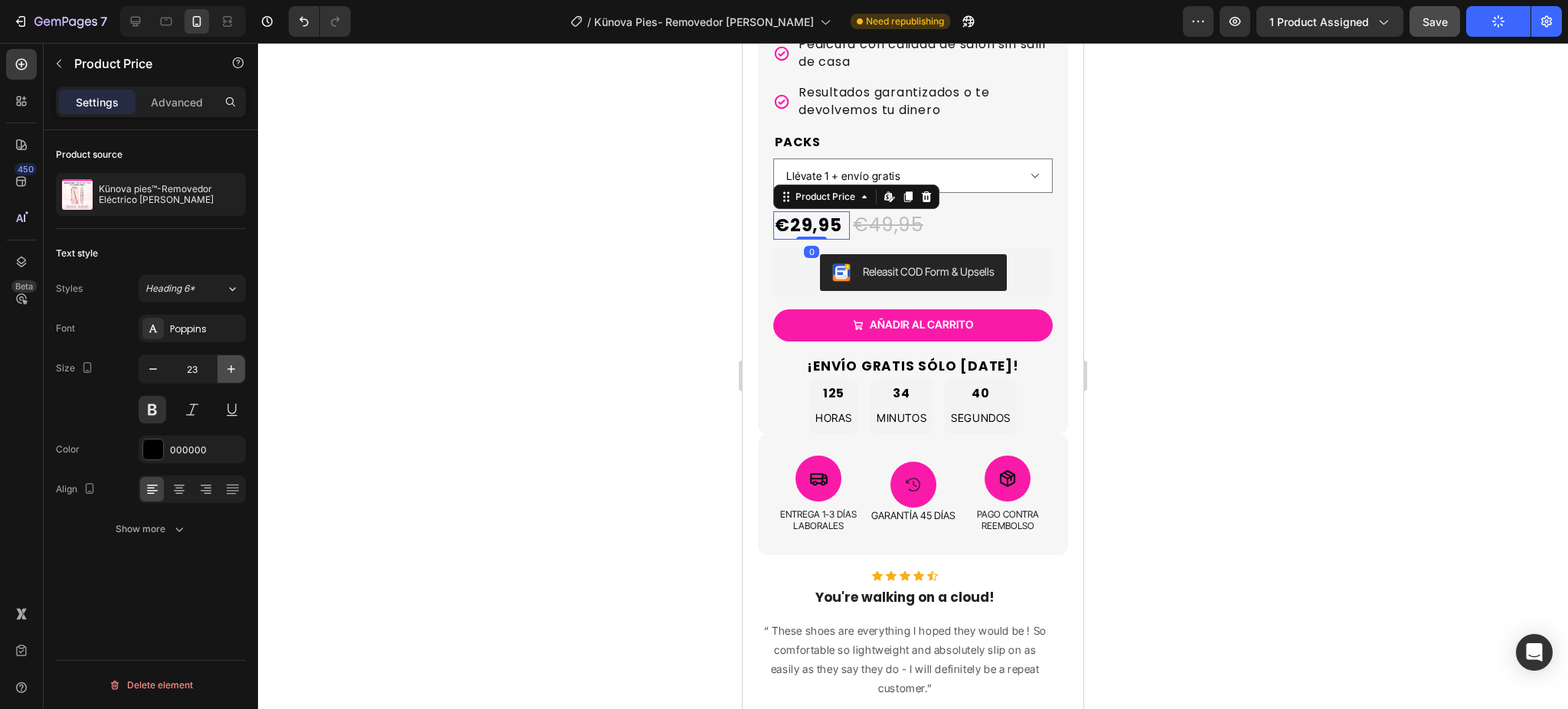
click at [234, 374] on icon "button" at bounding box center [231, 369] width 15 height 15
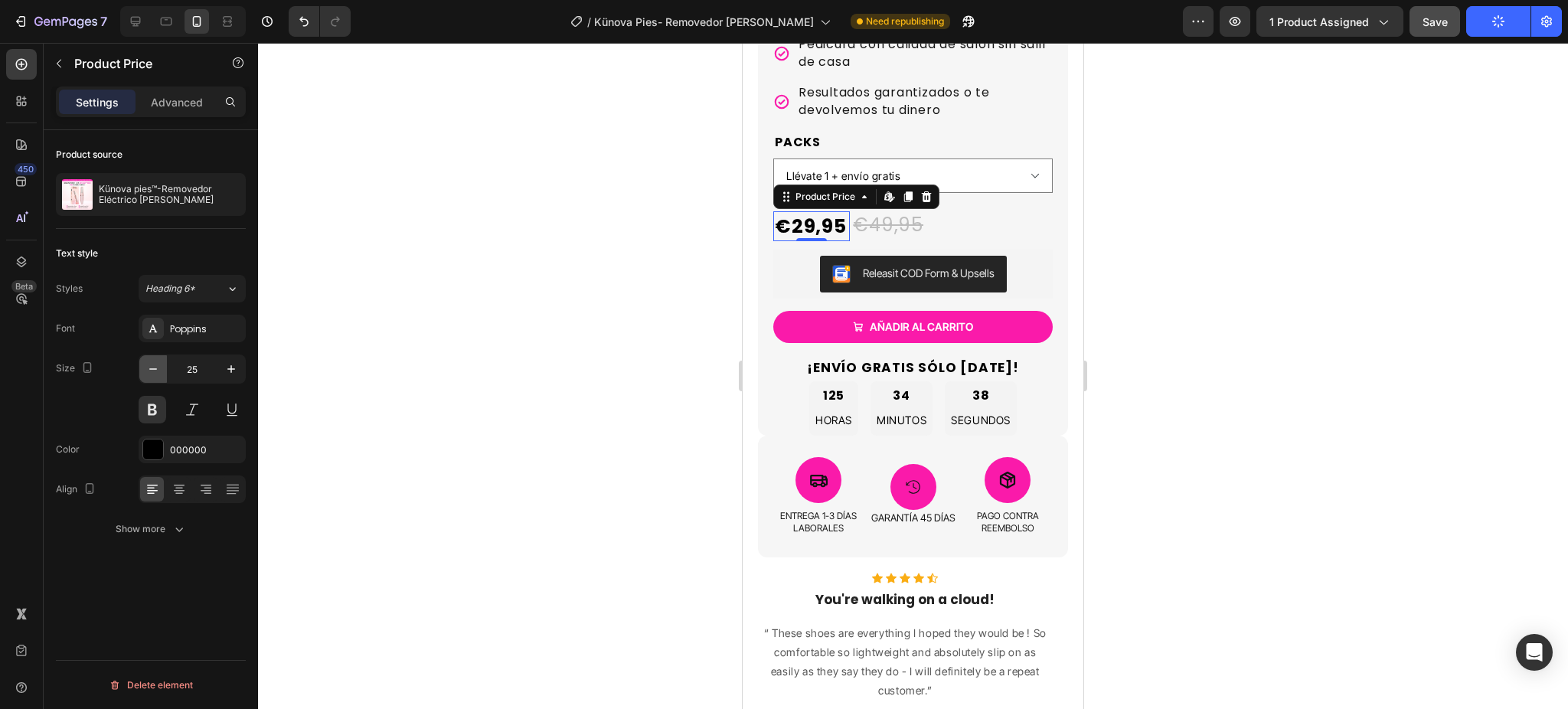
click at [155, 376] on icon "button" at bounding box center [152, 369] width 15 height 15
type input "24"
click at [874, 224] on div "€49,95" at bounding box center [940, 225] width 178 height 25
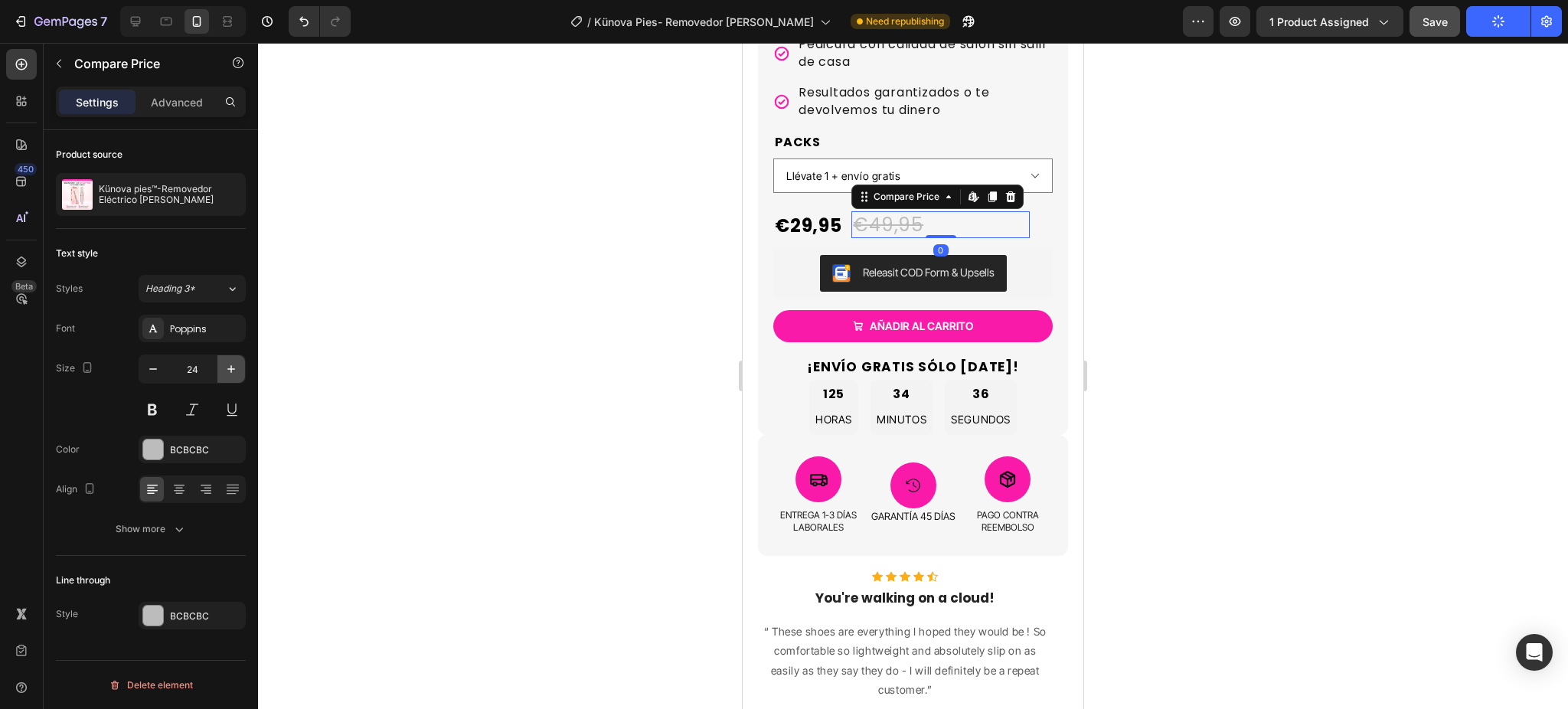
click at [234, 369] on icon "button" at bounding box center [231, 370] width 8 height 8
type input "25"
click at [499, 369] on div at bounding box center [912, 376] width 1310 height 666
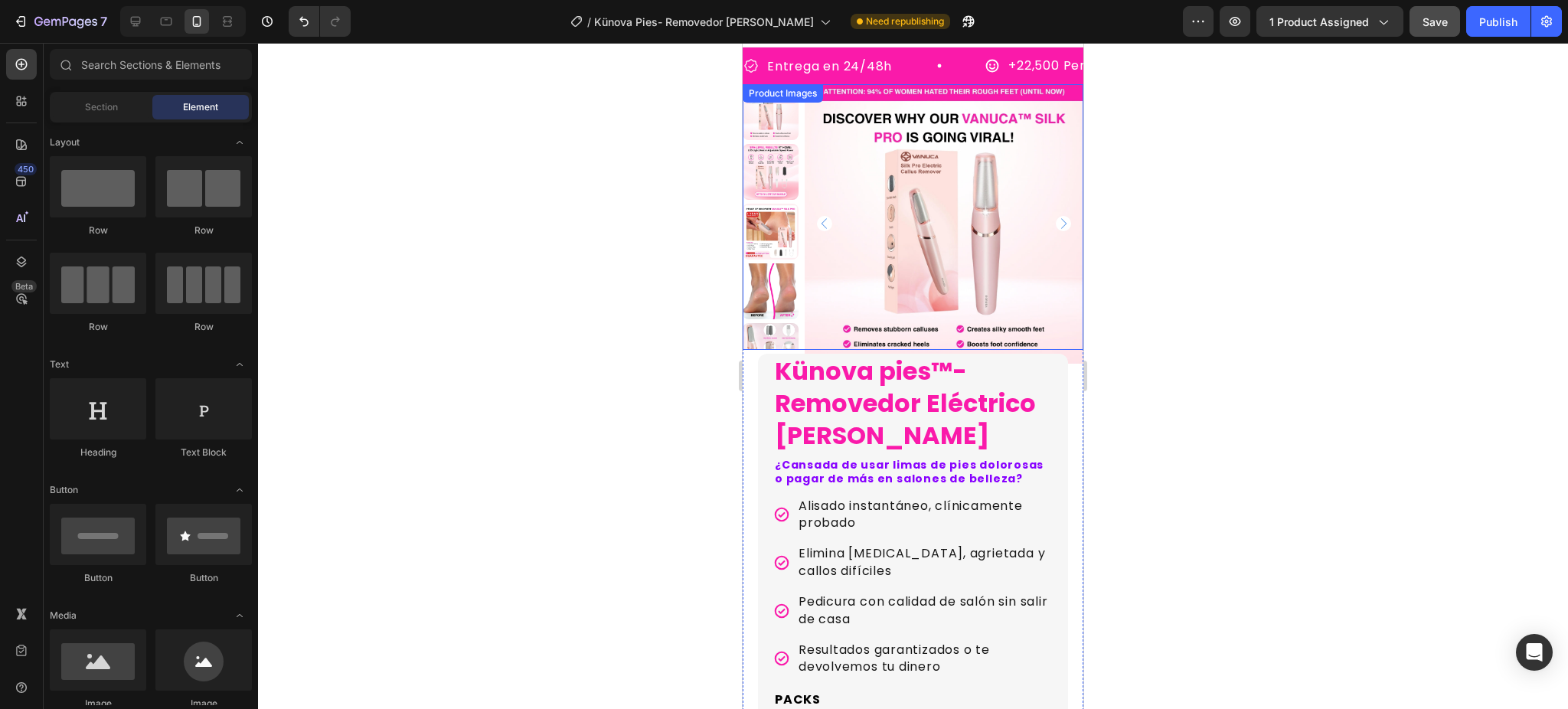
scroll to position [0, 0]
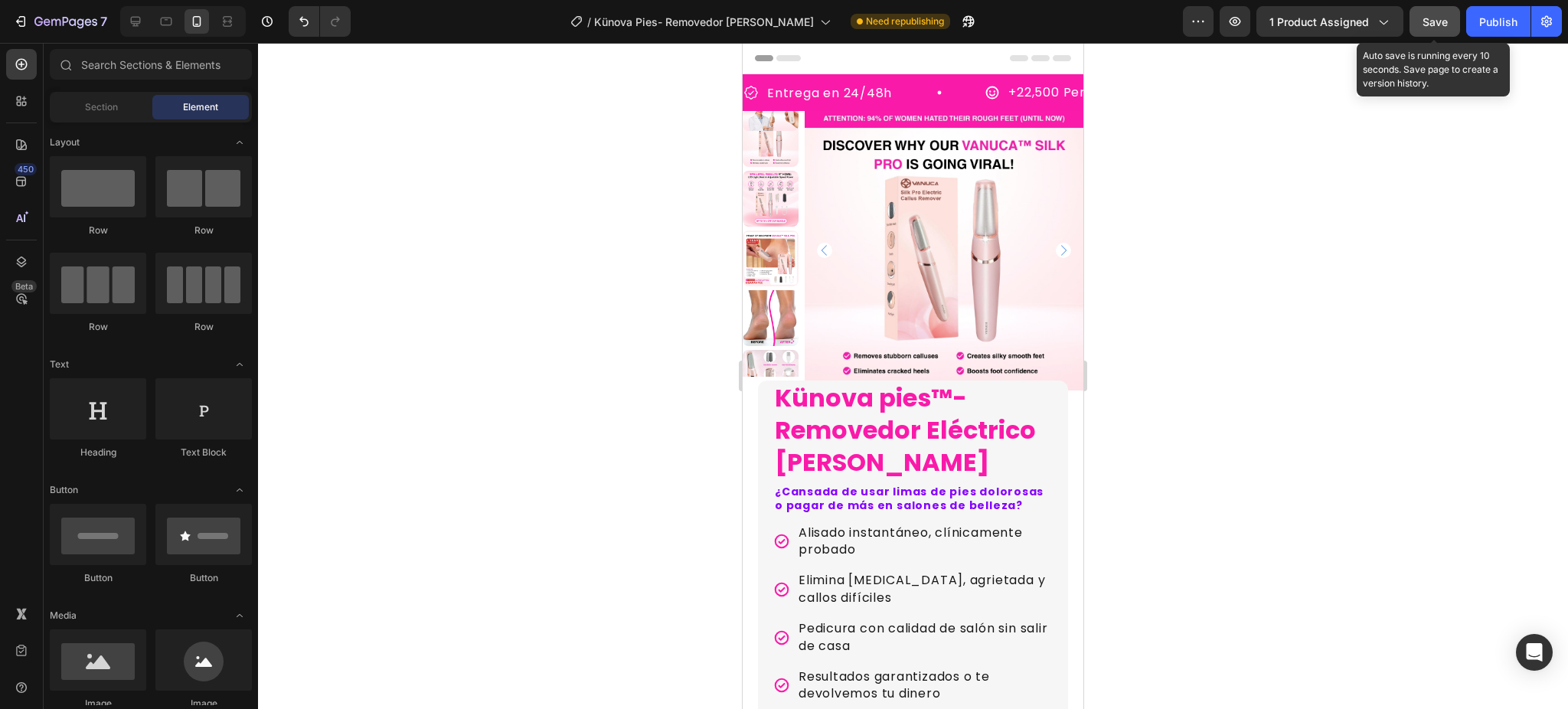
click at [1428, 23] on span "Save" at bounding box center [1435, 21] width 25 height 13
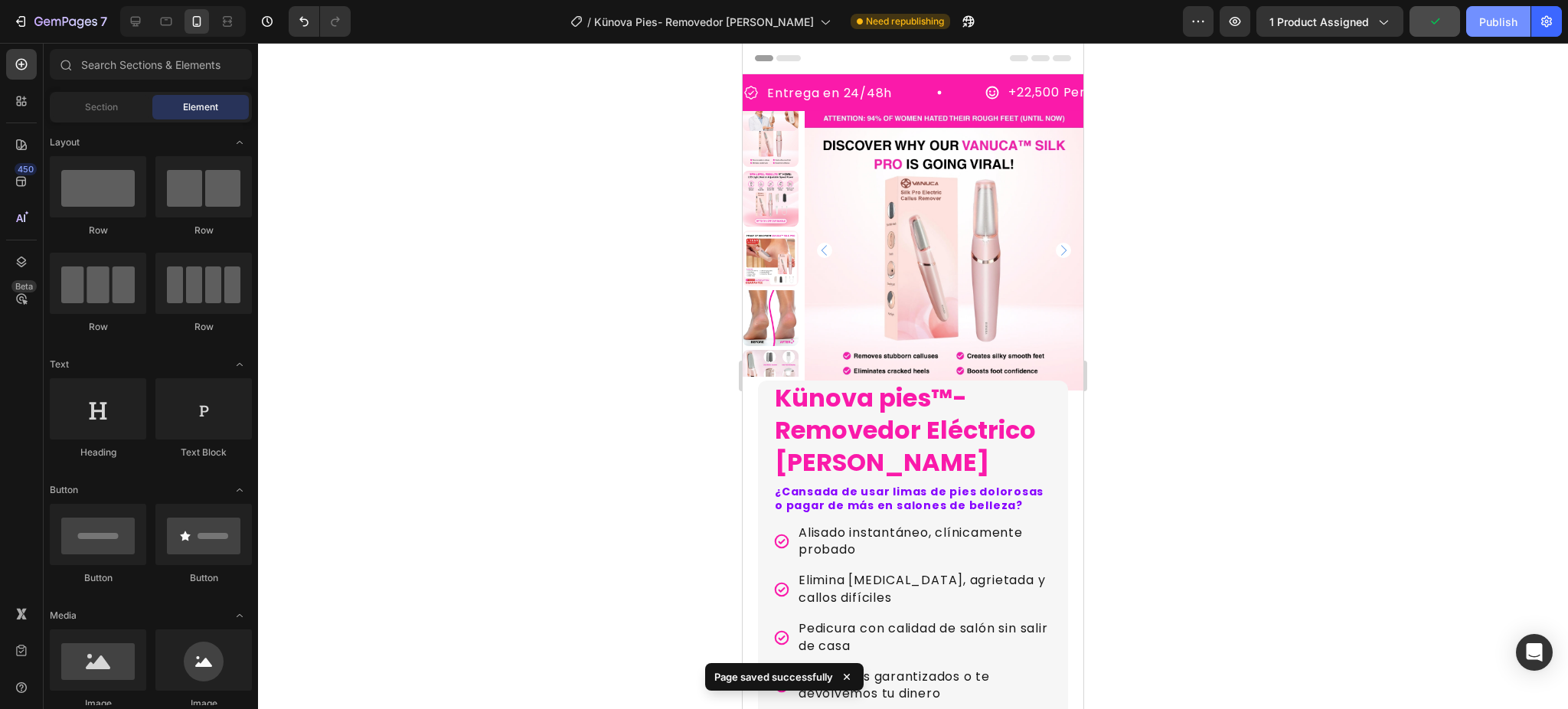
click at [1491, 29] on div "Publish" at bounding box center [1498, 21] width 38 height 16
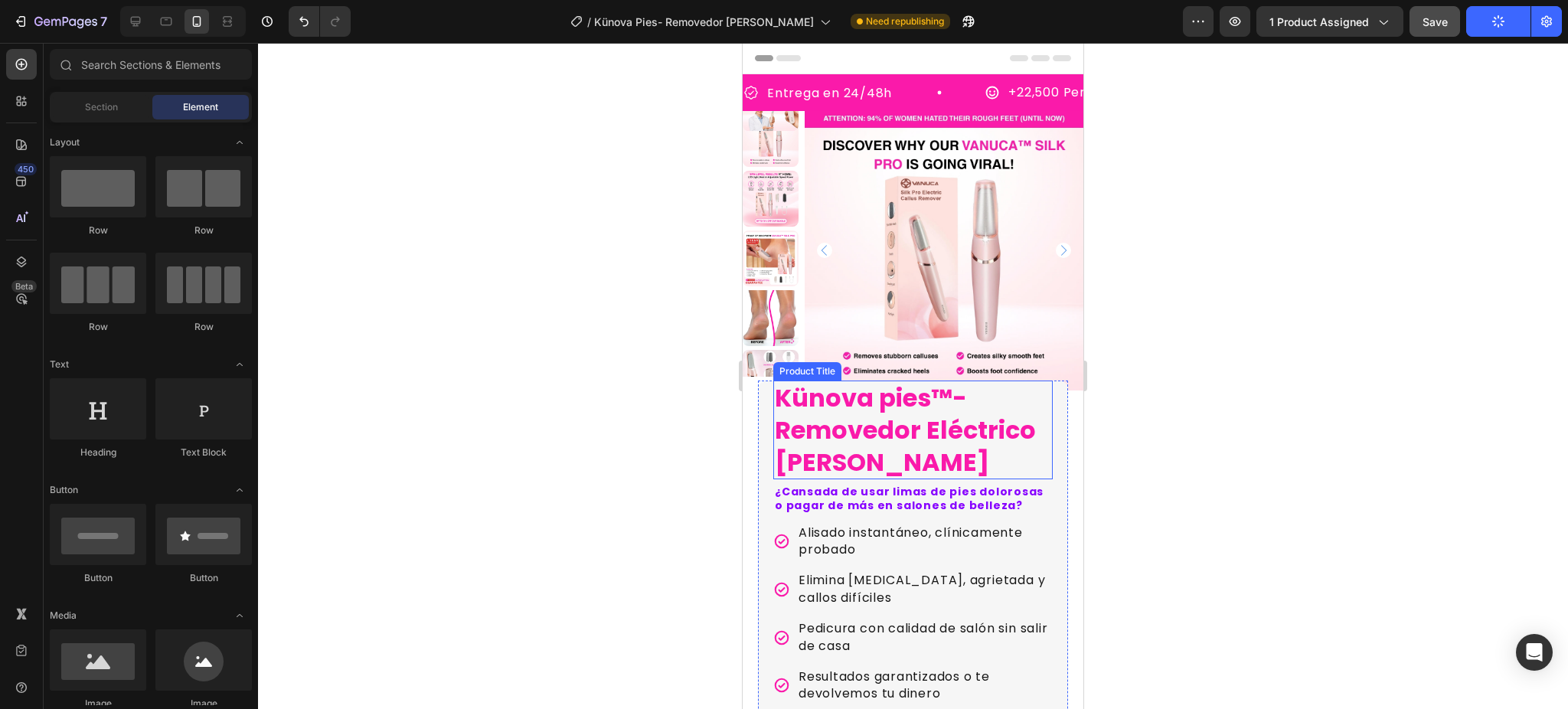
click at [950, 443] on h1 "Künova pies™-Removedor Eléctrico [PERSON_NAME]" at bounding box center [912, 430] width 279 height 99
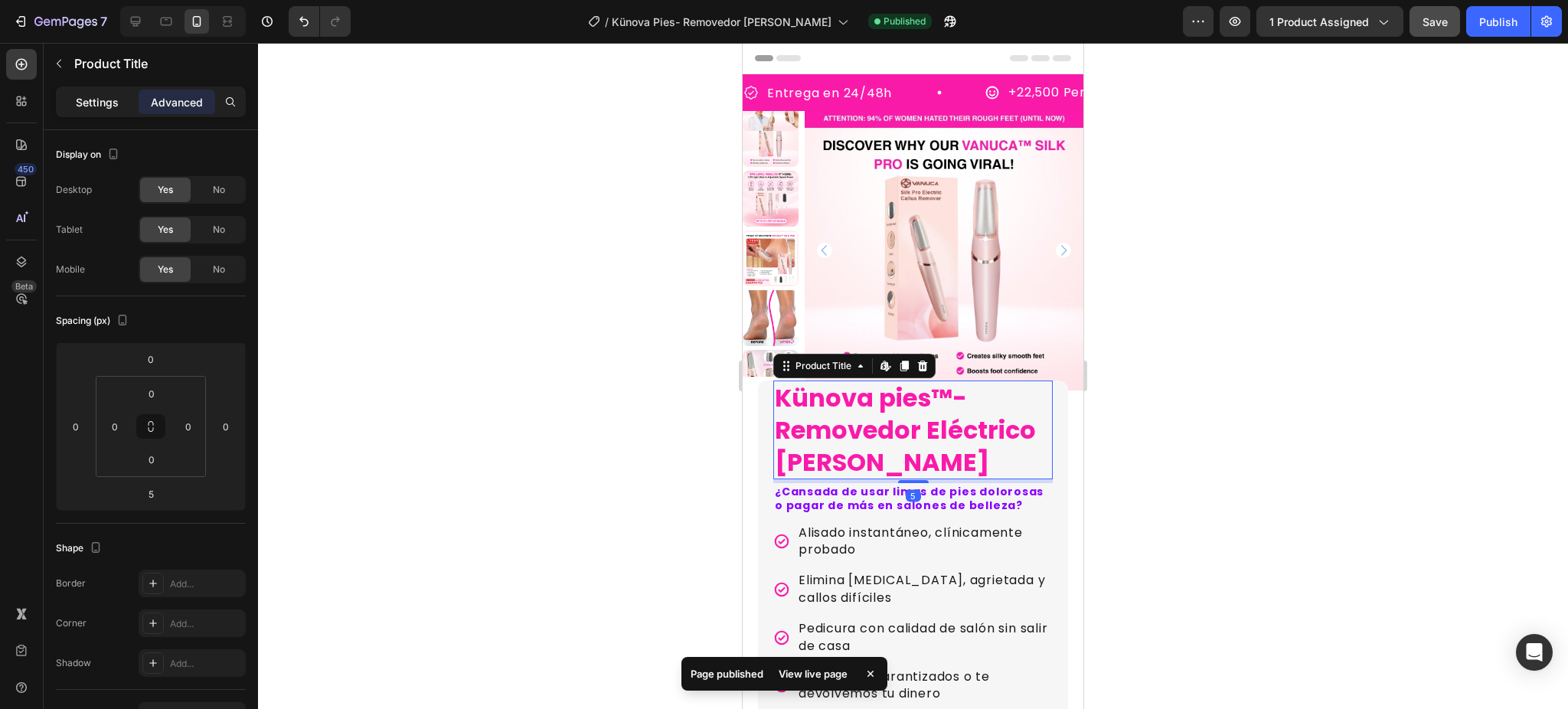
click at [86, 98] on p "Settings" at bounding box center [98, 102] width 43 height 16
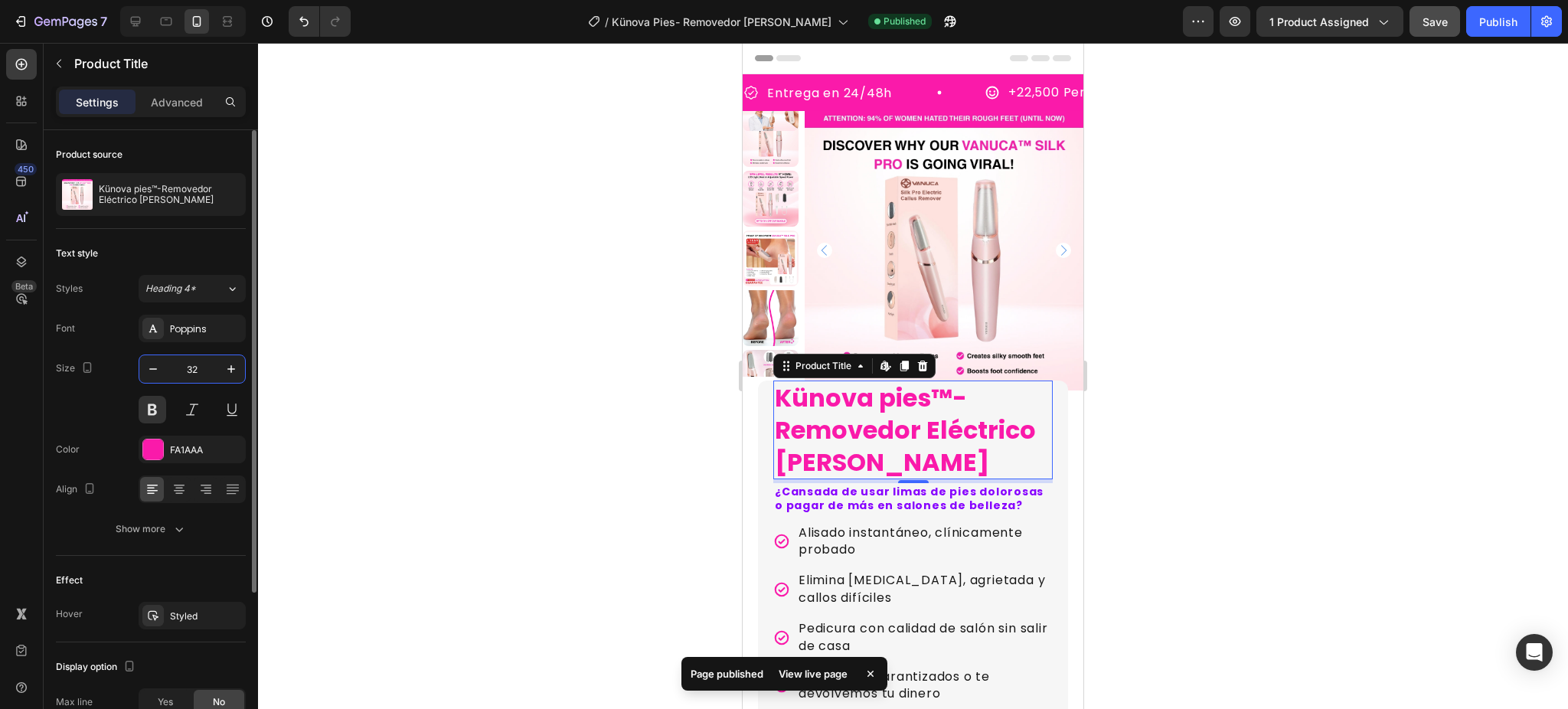
click at [192, 363] on input "32" at bounding box center [193, 369] width 51 height 28
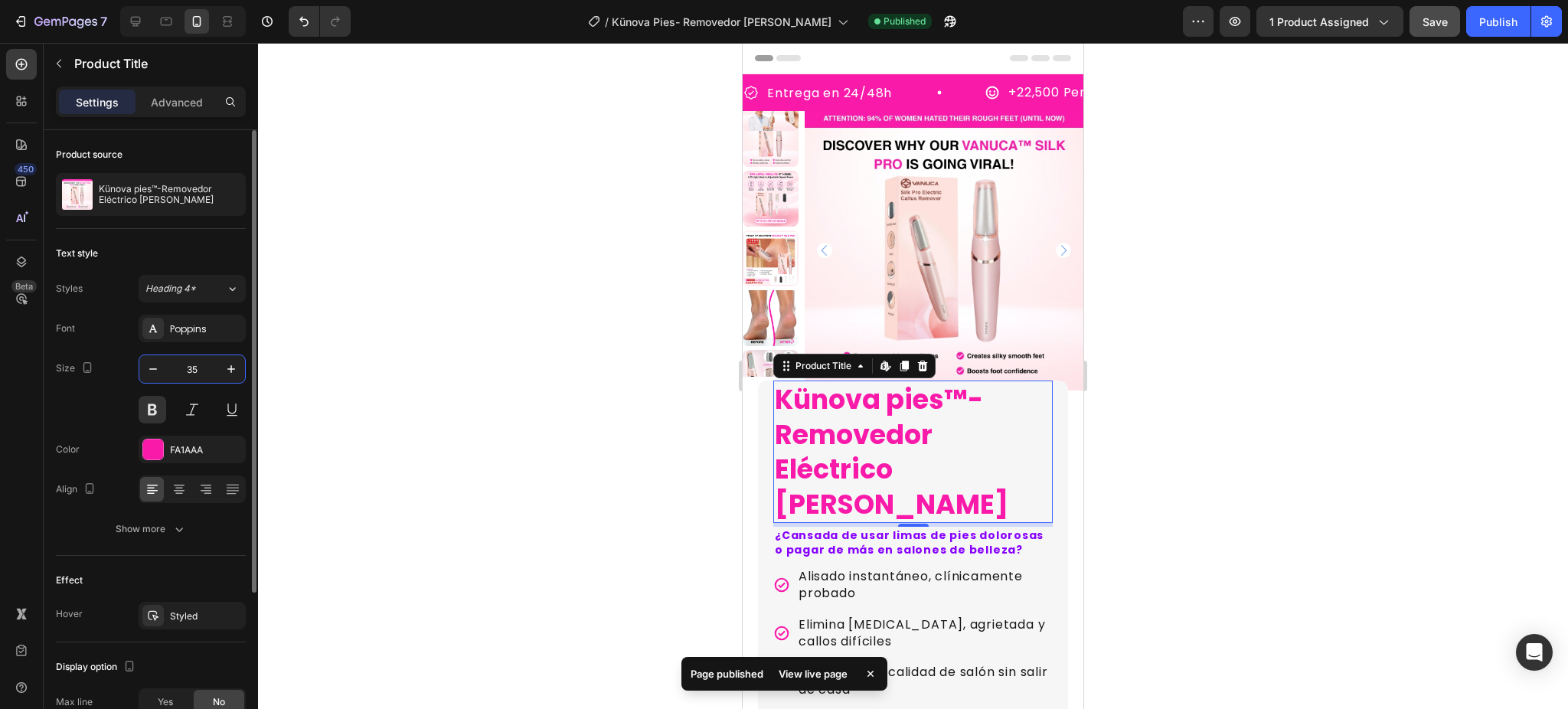
type input "35"
click at [467, 555] on div at bounding box center [912, 376] width 1310 height 666
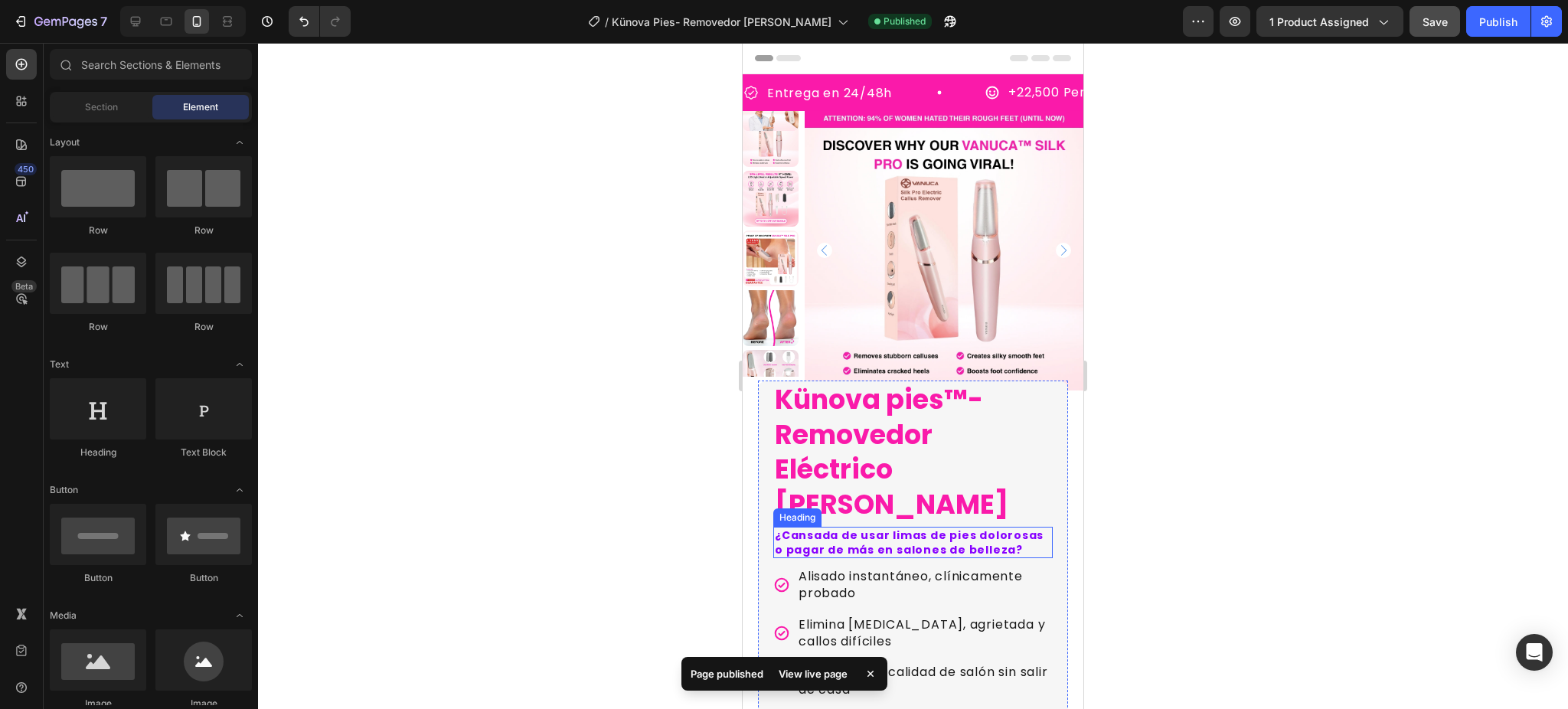
click at [852, 527] on h2 "¿Cansada de usar limas de pies dolorosas o pagar de más en salones de belleza?" at bounding box center [912, 542] width 279 height 31
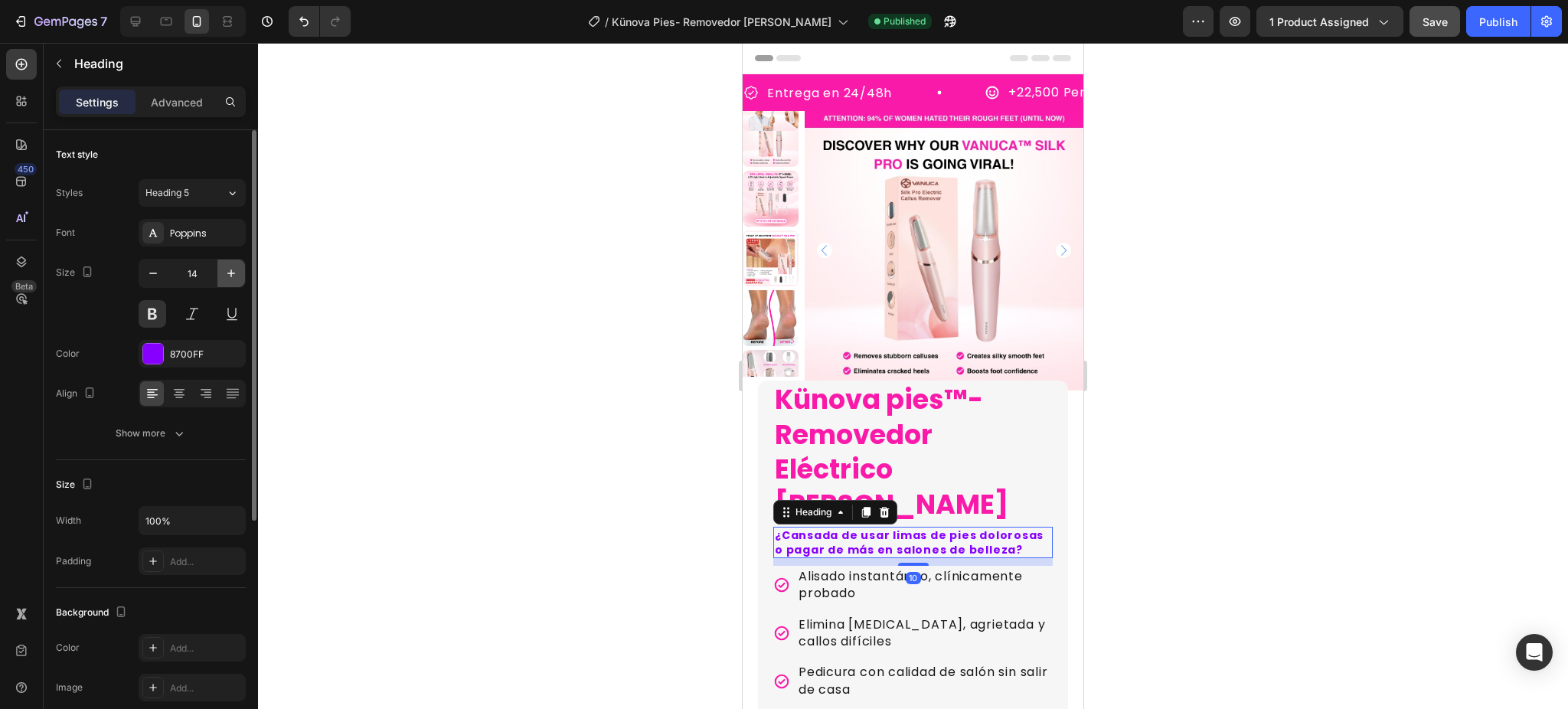
click at [224, 280] on icon "button" at bounding box center [231, 273] width 15 height 15
type input "15"
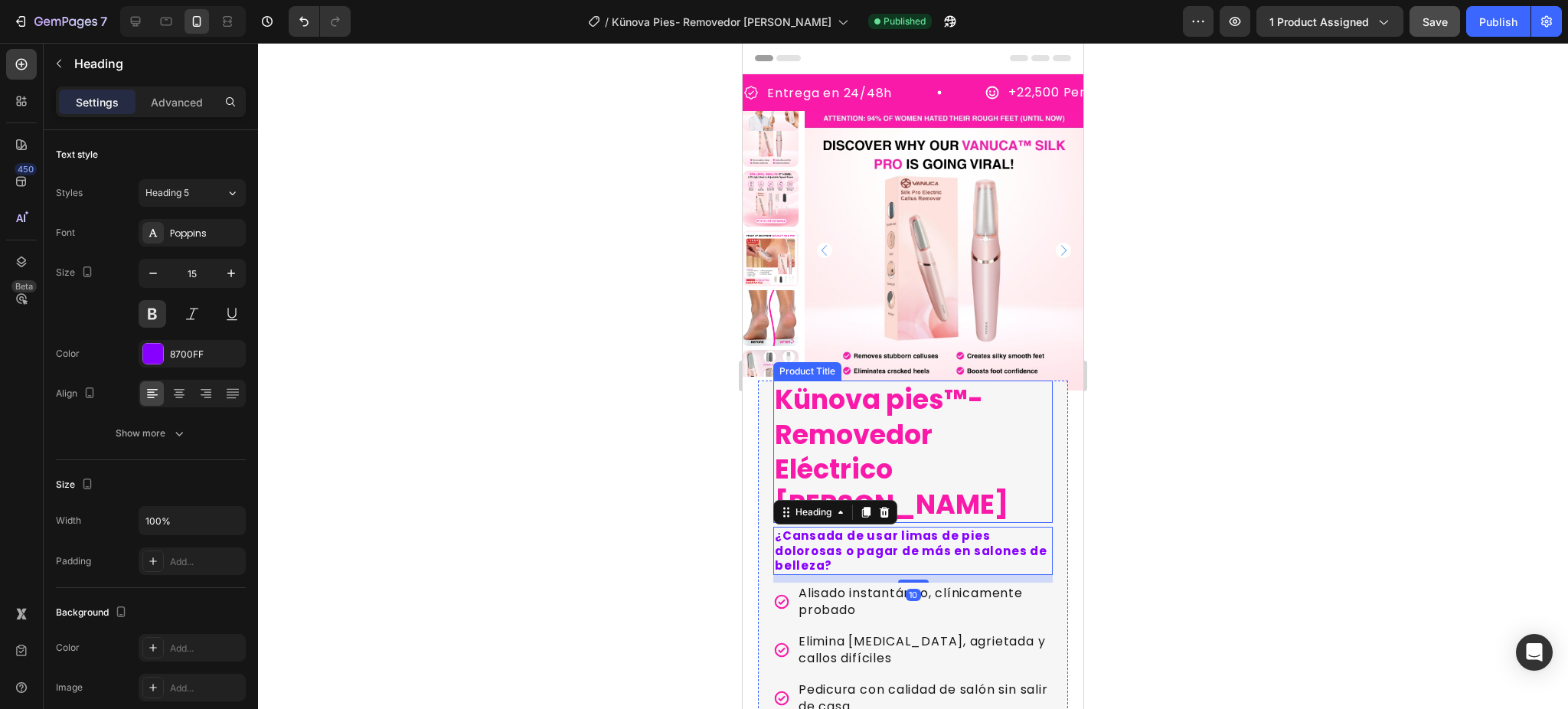
click at [976, 451] on h1 "Künova pies™-Removedor Eléctrico [PERSON_NAME]" at bounding box center [912, 452] width 279 height 143
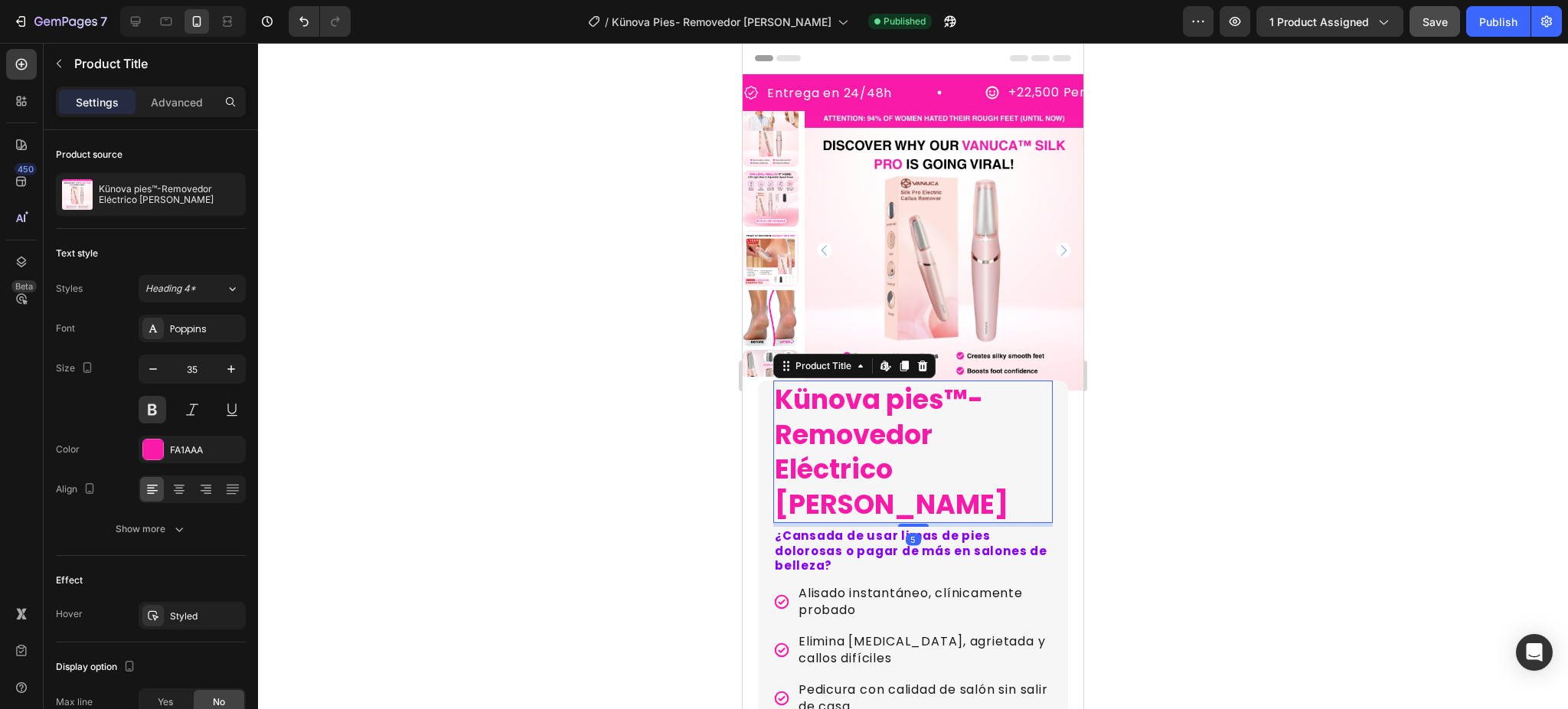
click at [1128, 454] on div at bounding box center [912, 376] width 1310 height 666
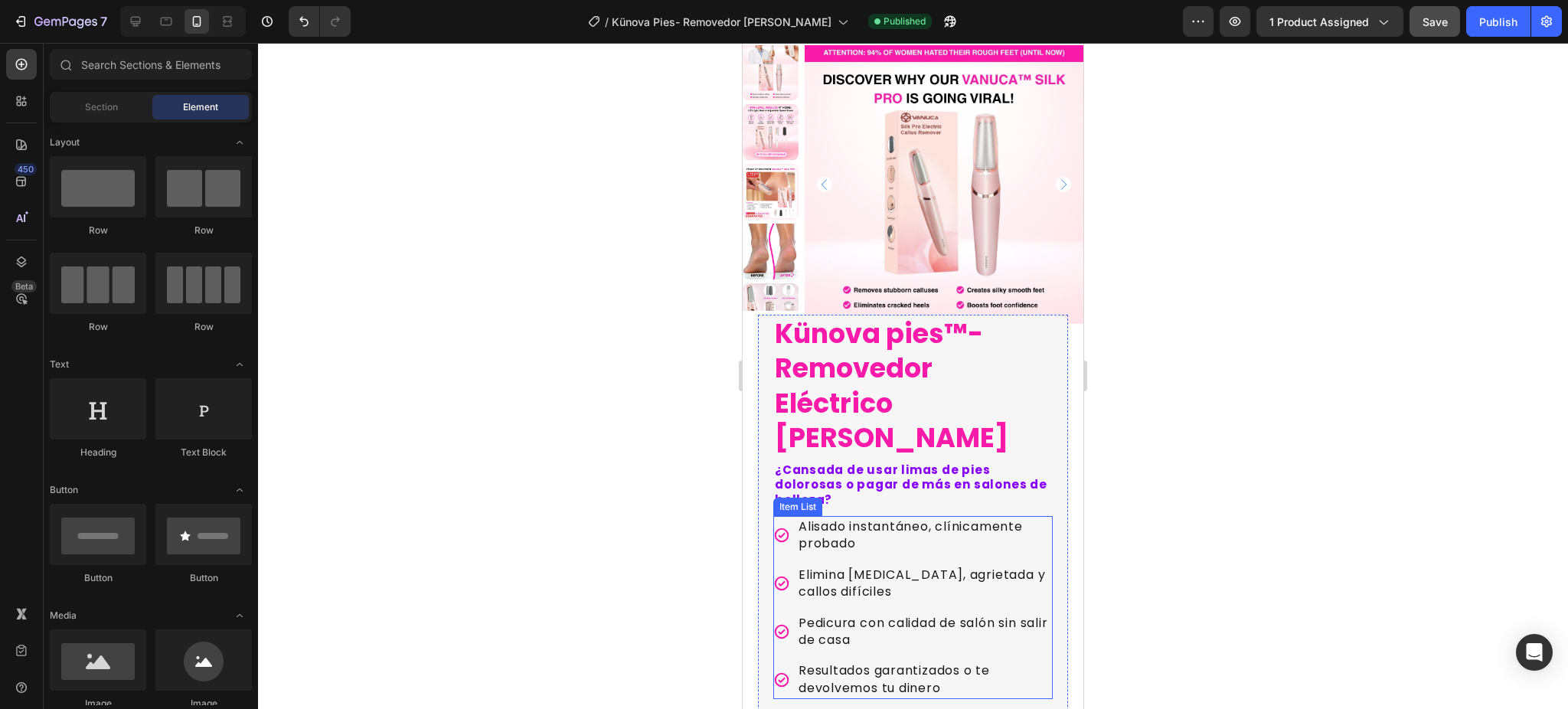
scroll to position [102, 0]
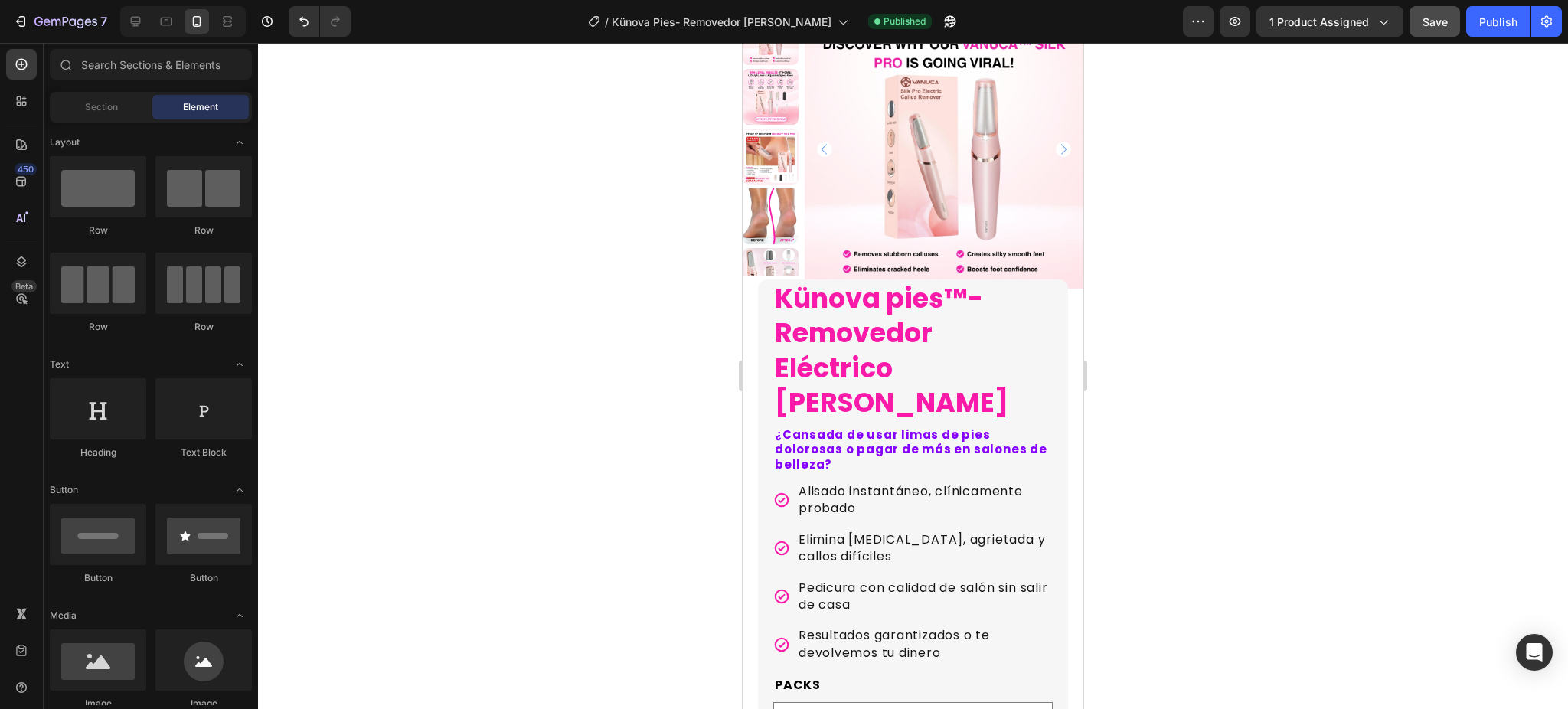
click at [982, 330] on h1 "Künova pies™-Removedor Eléctrico [PERSON_NAME]" at bounding box center [912, 351] width 279 height 143
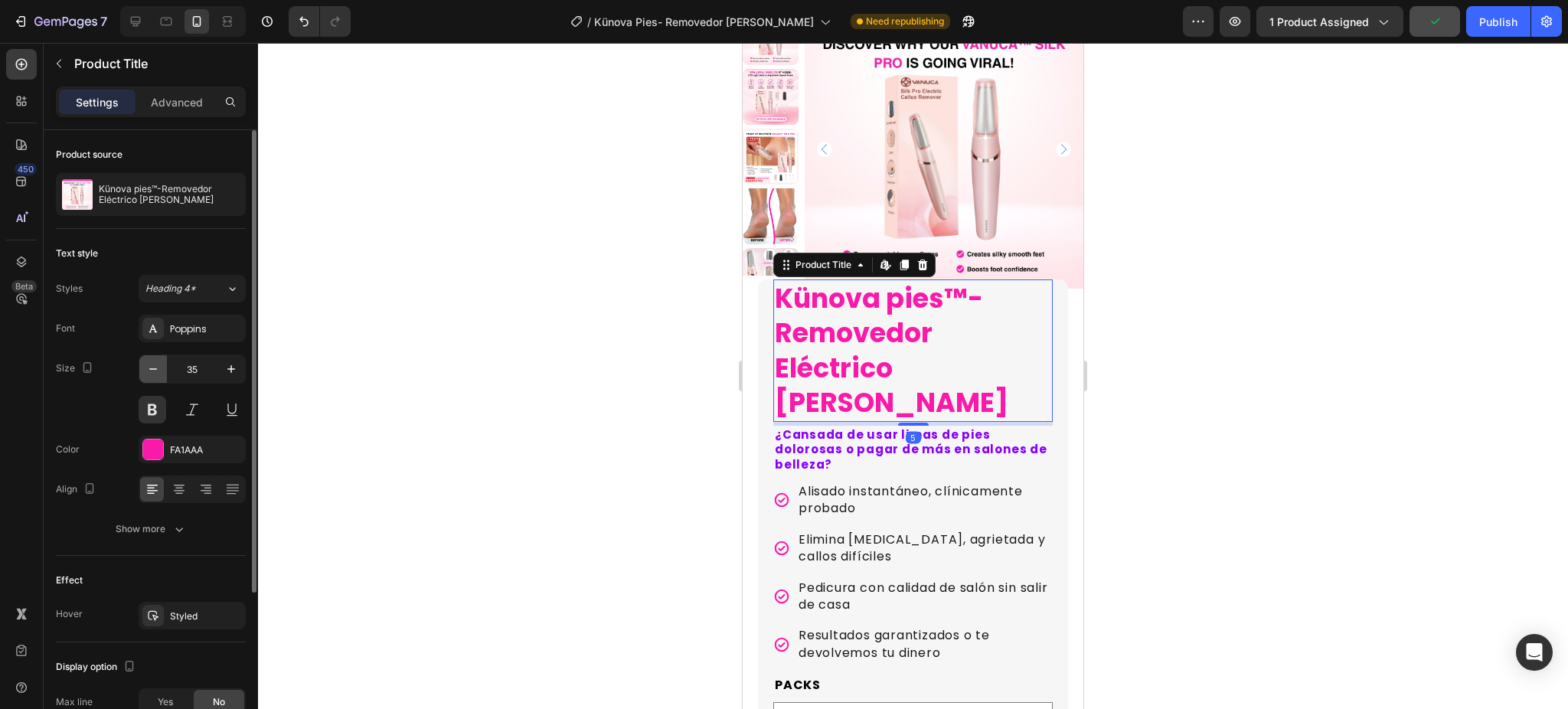
click at [154, 368] on icon "button" at bounding box center [152, 369] width 15 height 15
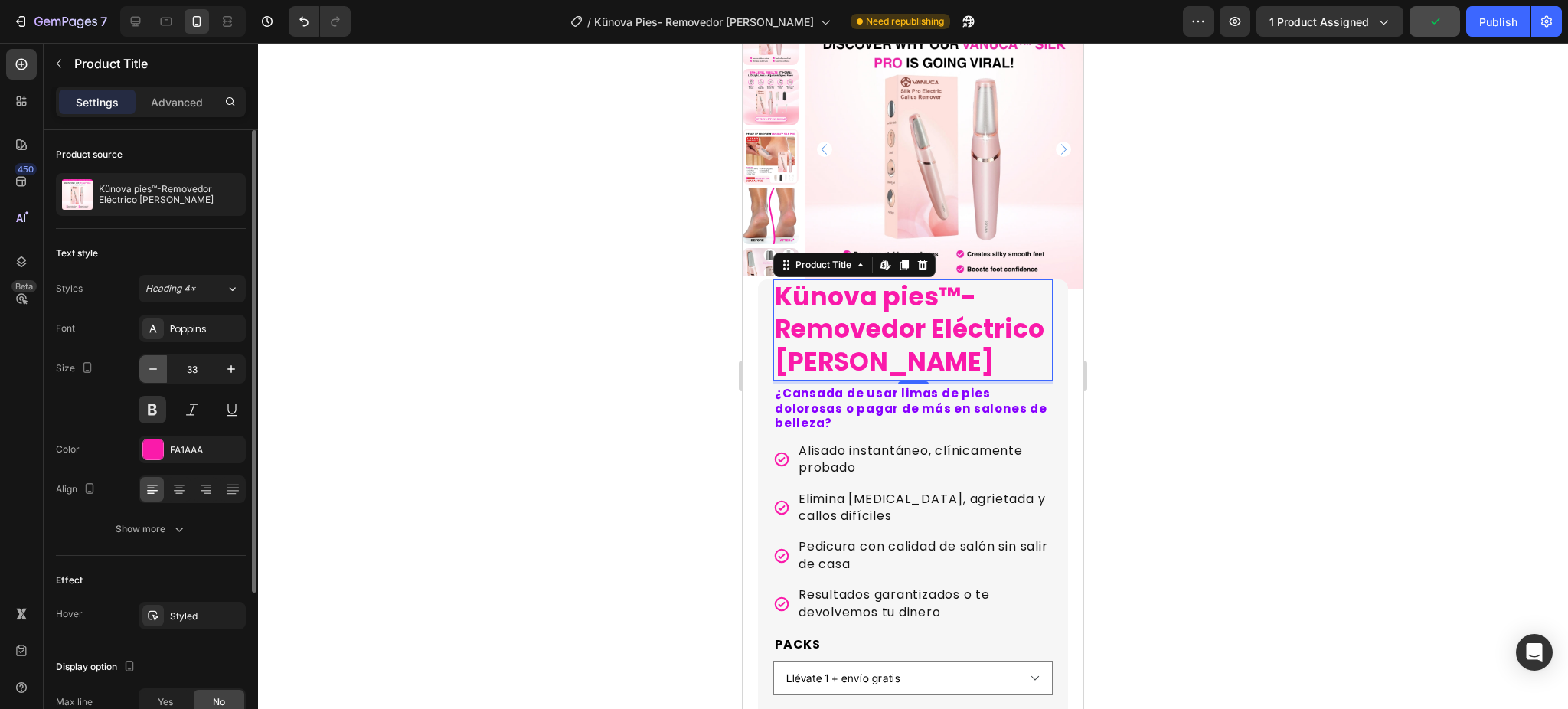
click at [156, 369] on icon "button" at bounding box center [152, 369] width 15 height 15
click at [235, 372] on icon "button" at bounding box center [231, 369] width 15 height 15
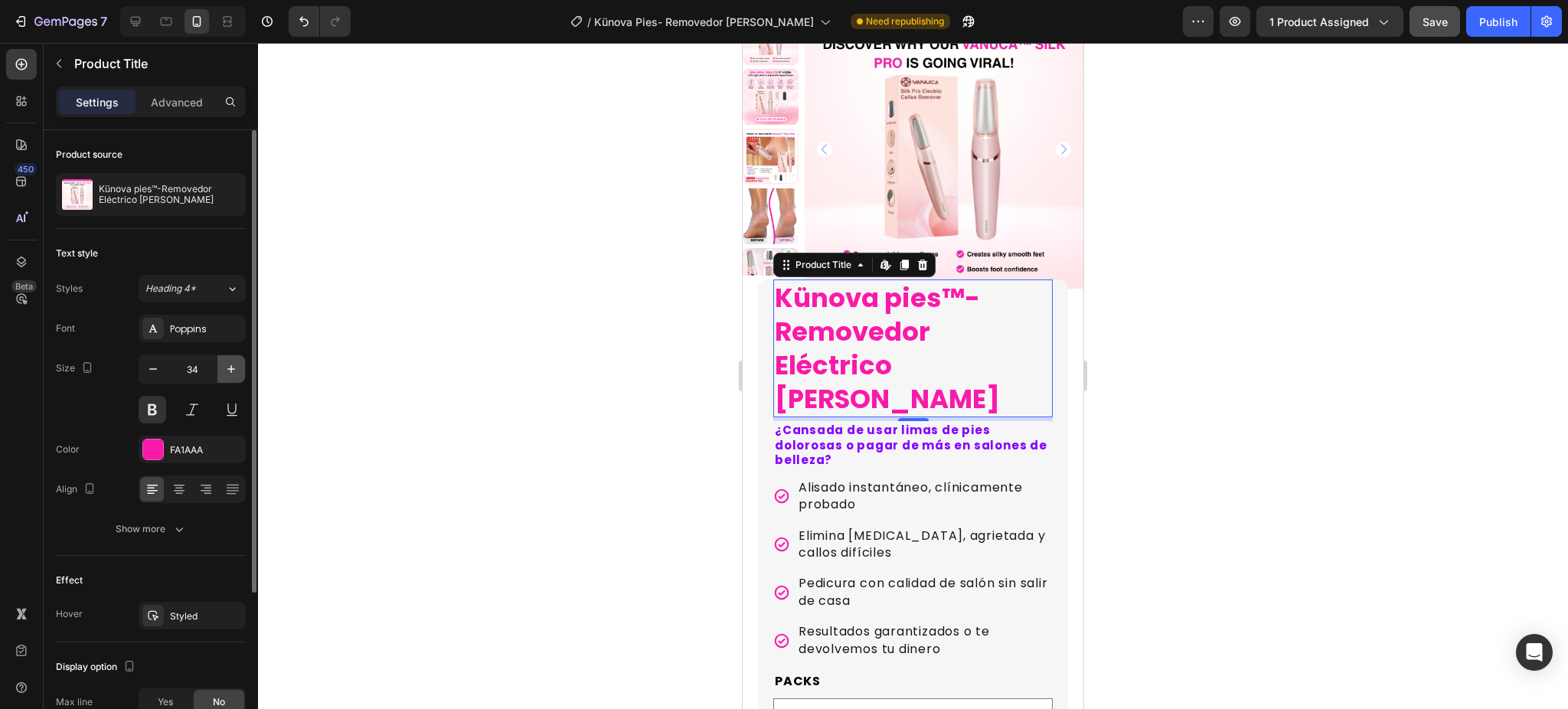
click at [235, 372] on icon "button" at bounding box center [231, 369] width 15 height 15
type input "35"
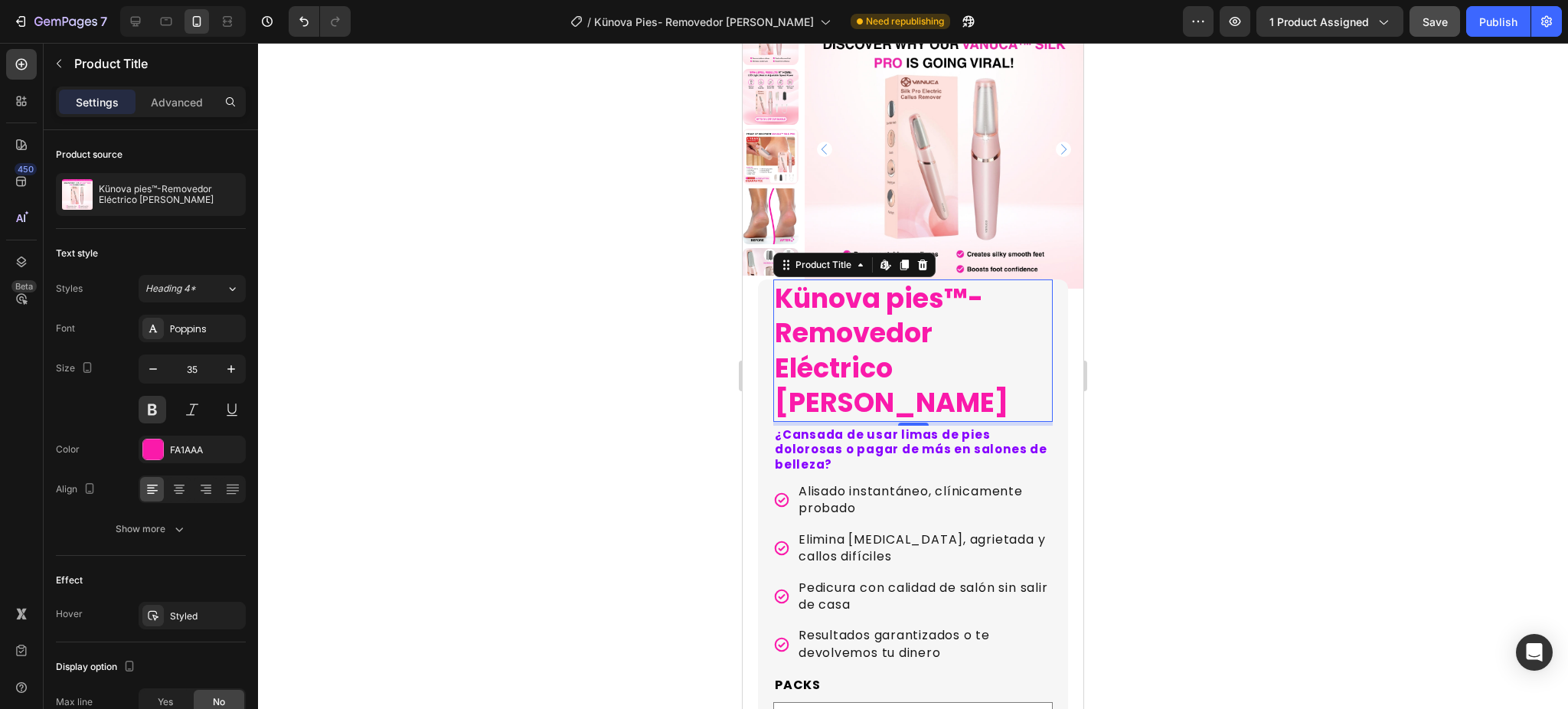
click at [400, 372] on div at bounding box center [912, 376] width 1310 height 666
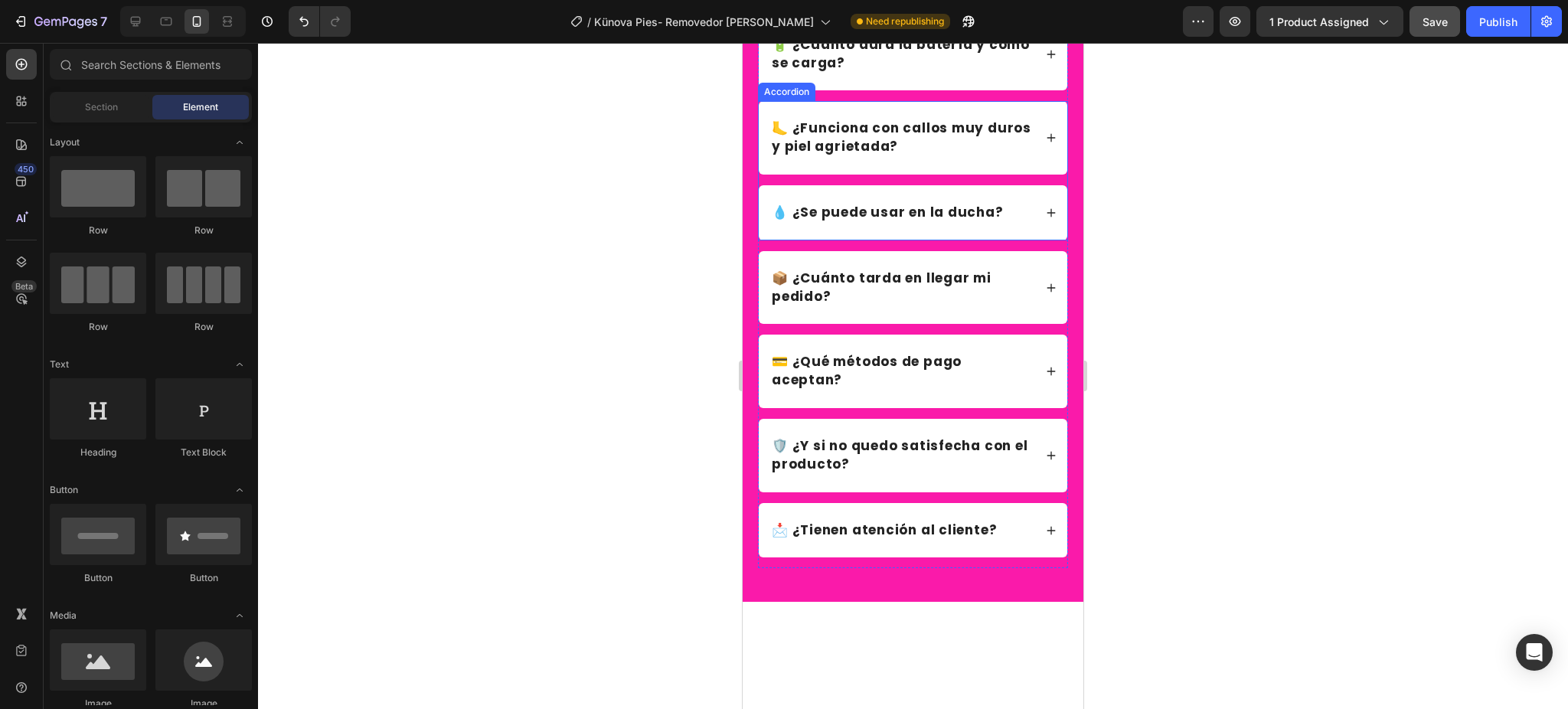
scroll to position [5003, 0]
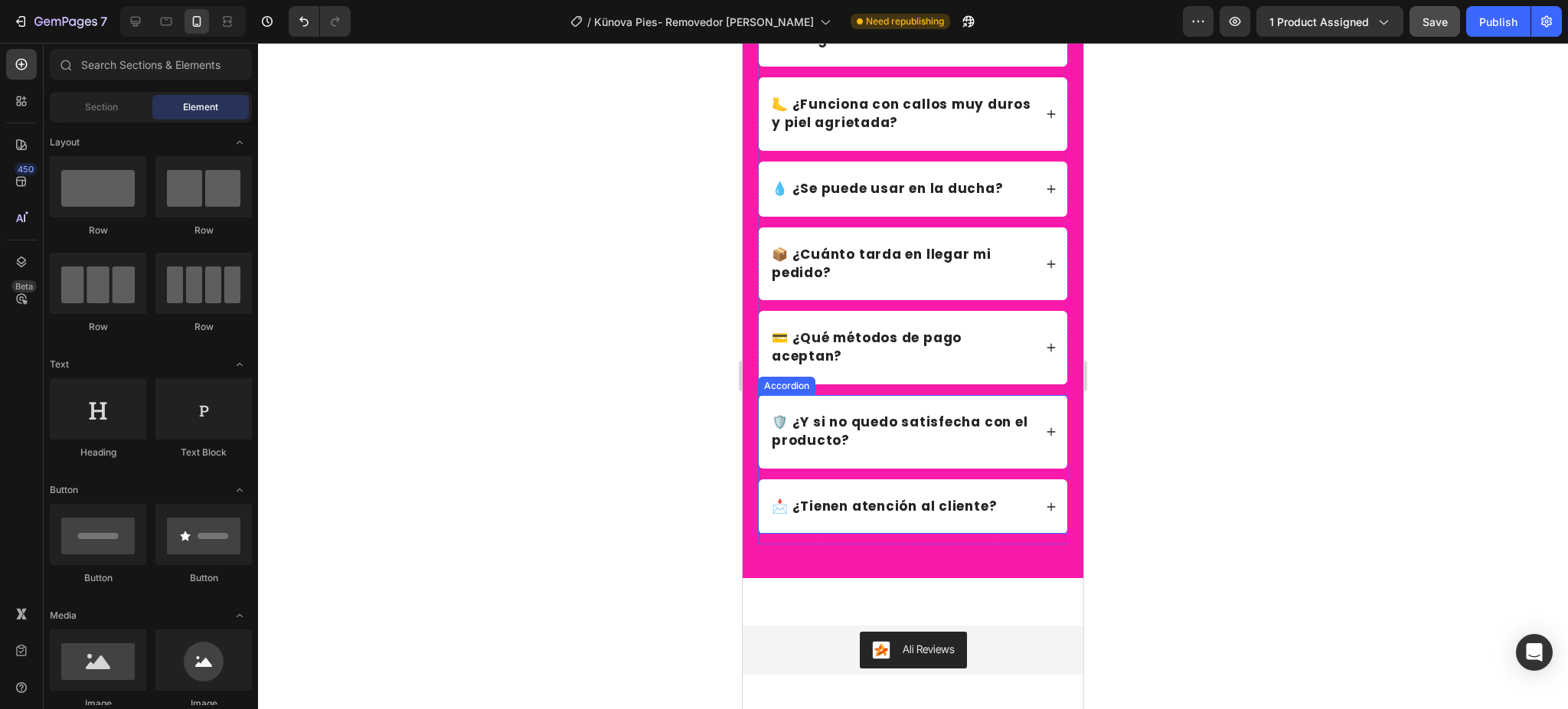
click at [1046, 512] on icon at bounding box center [1051, 508] width 11 height 11
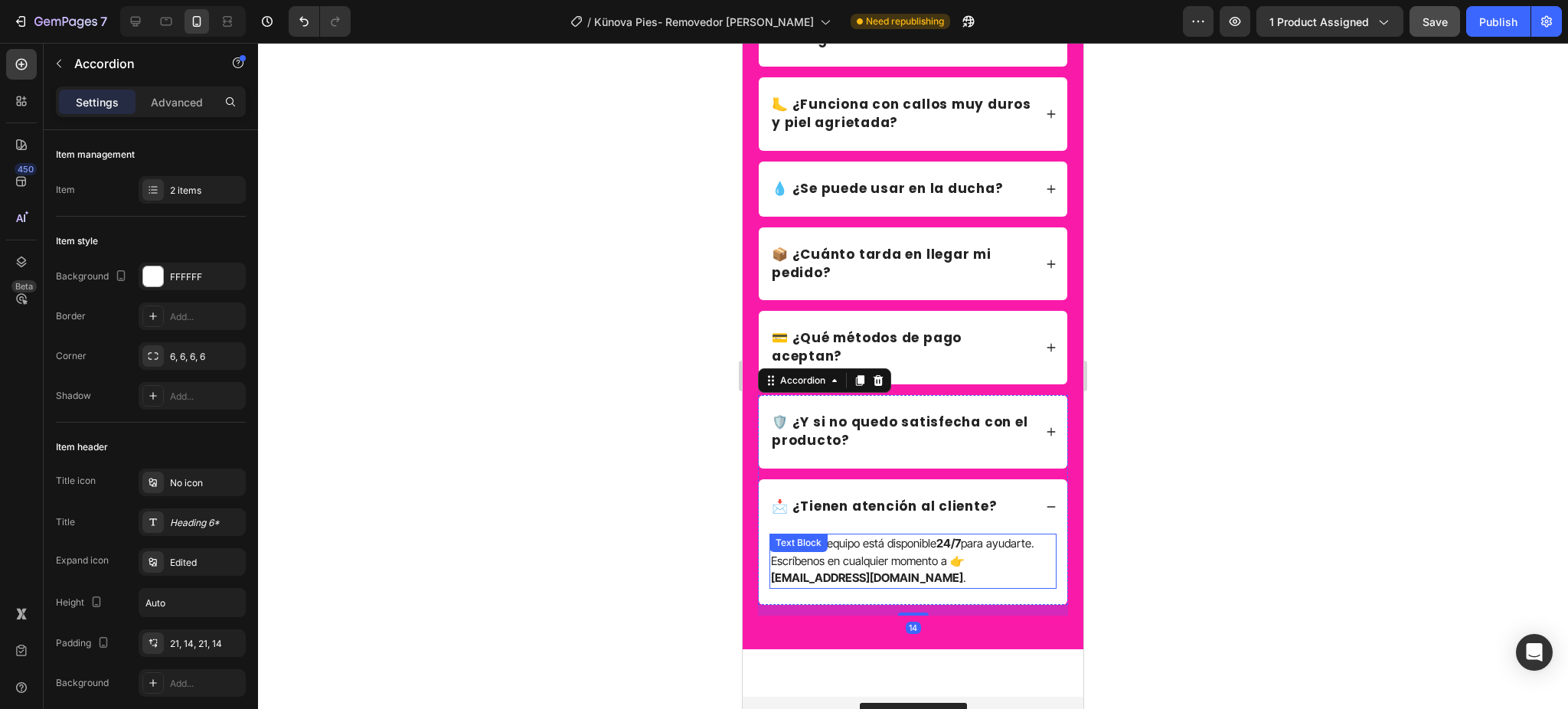
click at [970, 581] on p "Sí, nuestro equipo está disponible 24/7 para ayudarte. Escríbenos en cualquier …" at bounding box center [912, 561] width 284 height 52
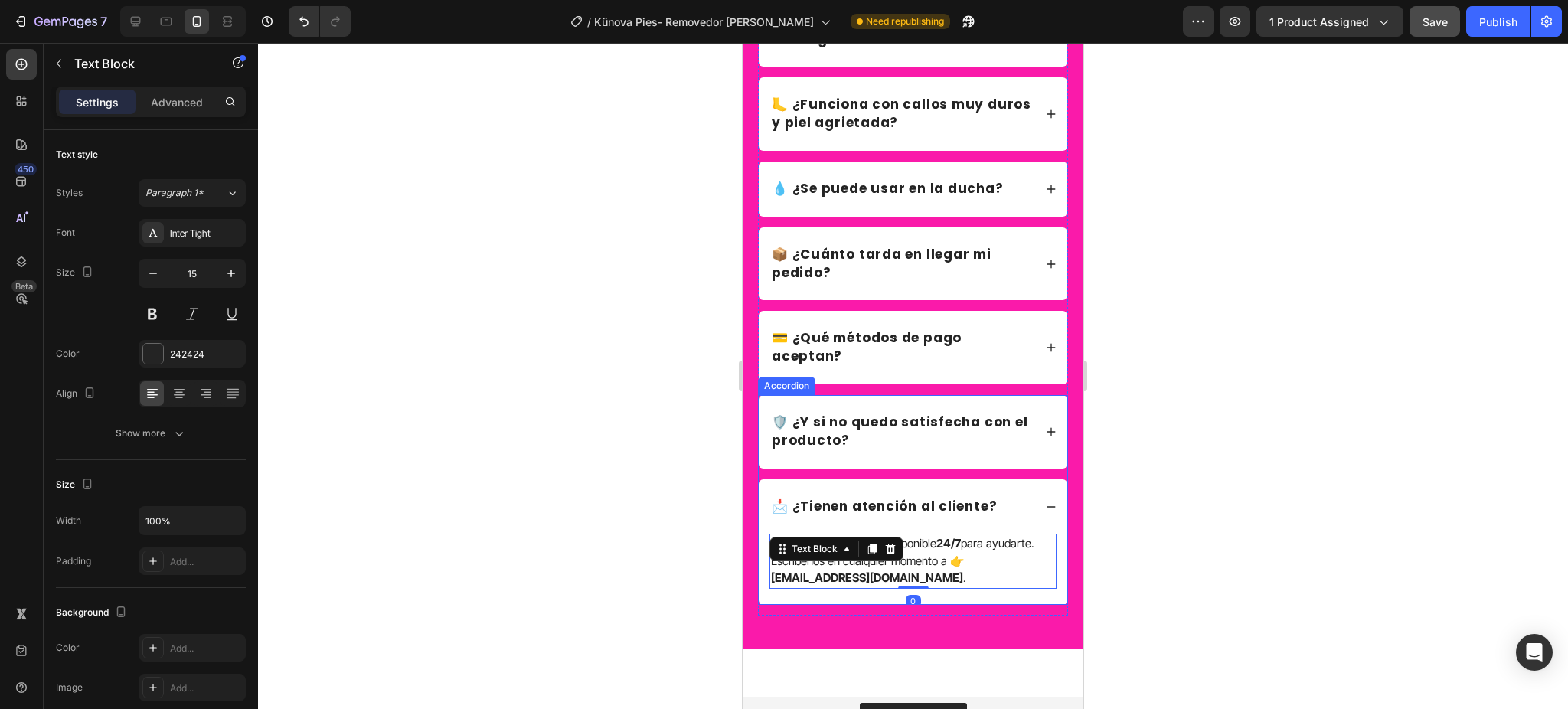
click at [1033, 515] on div "📩 ¿Tienen atención al cliente?" at bounding box center [912, 508] width 308 height 56
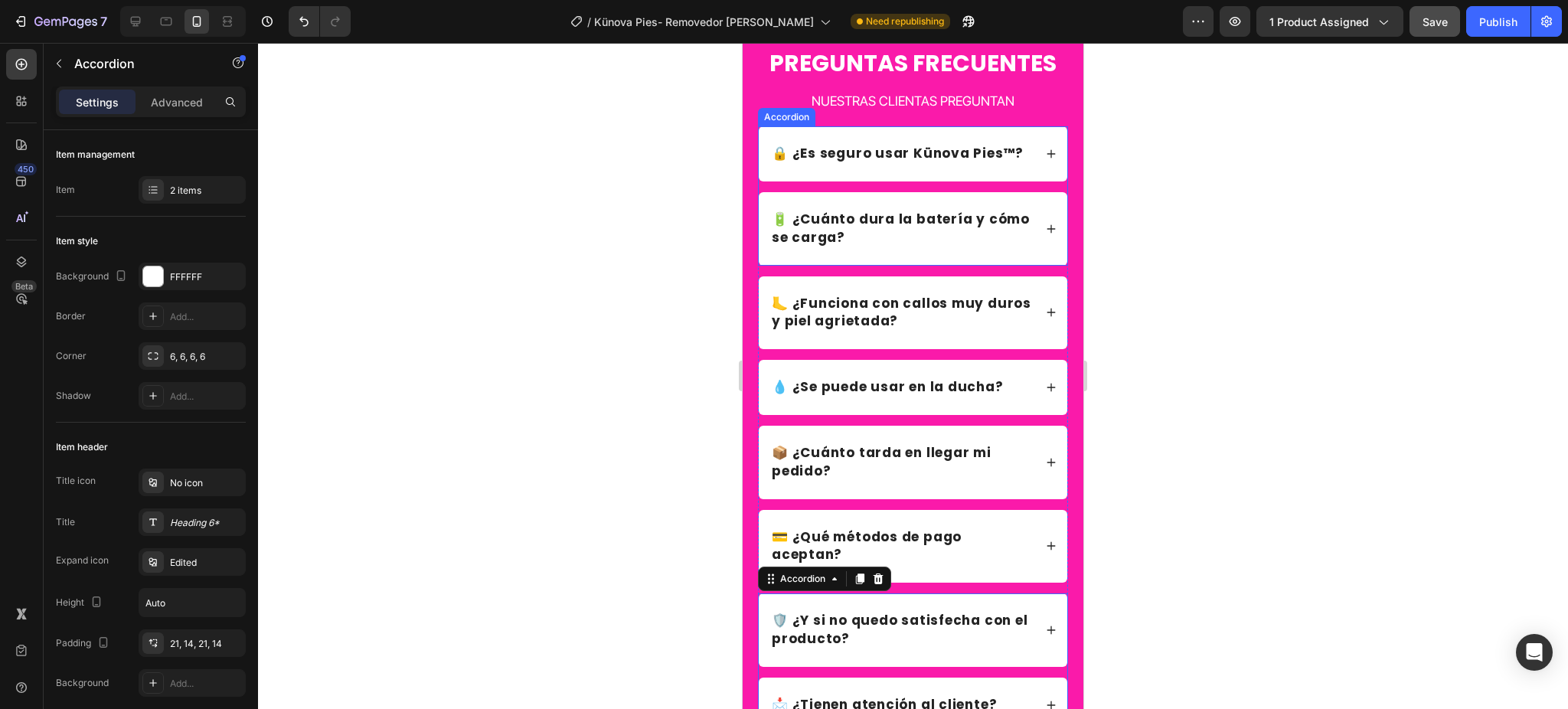
scroll to position [4595, 0]
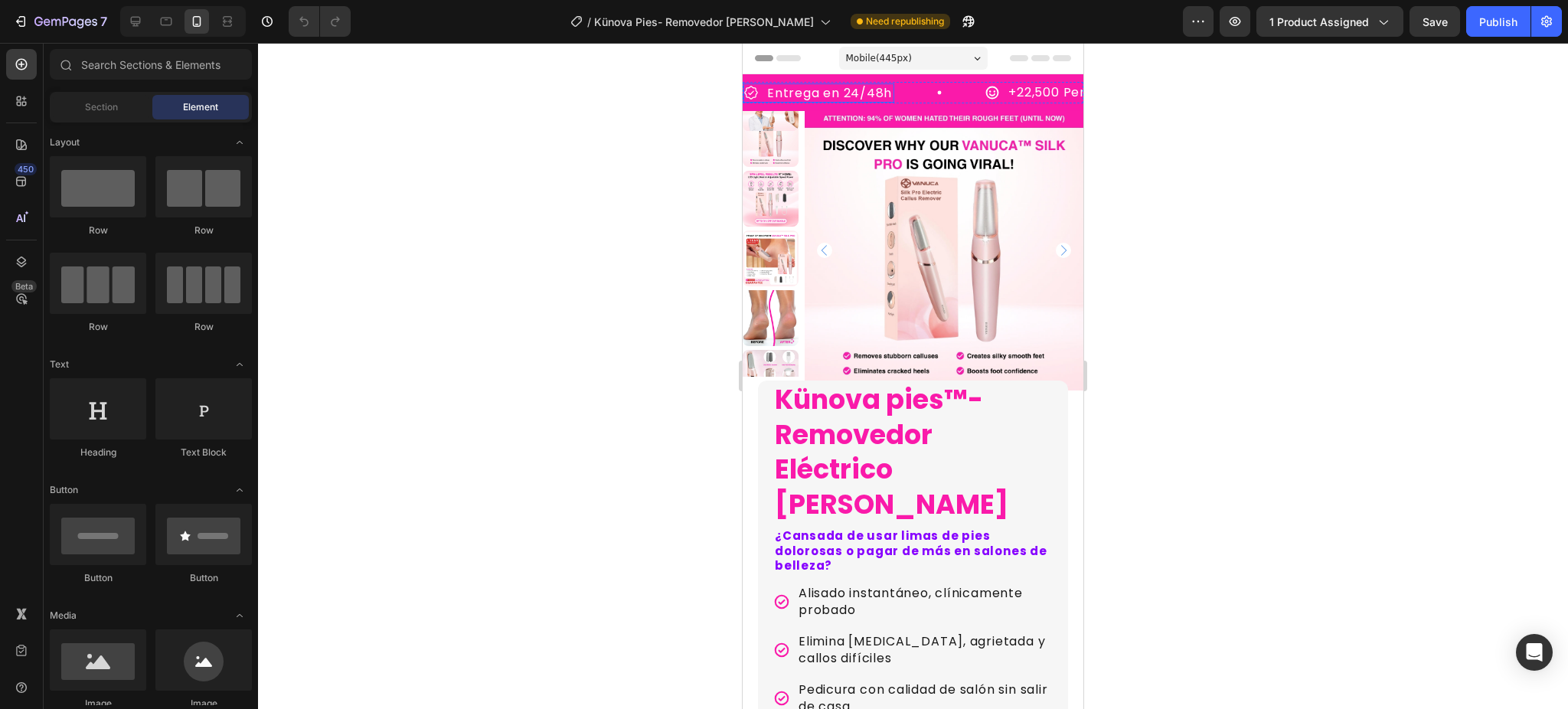
click at [862, 89] on p "Entrega en 24/48h" at bounding box center [829, 93] width 124 height 14
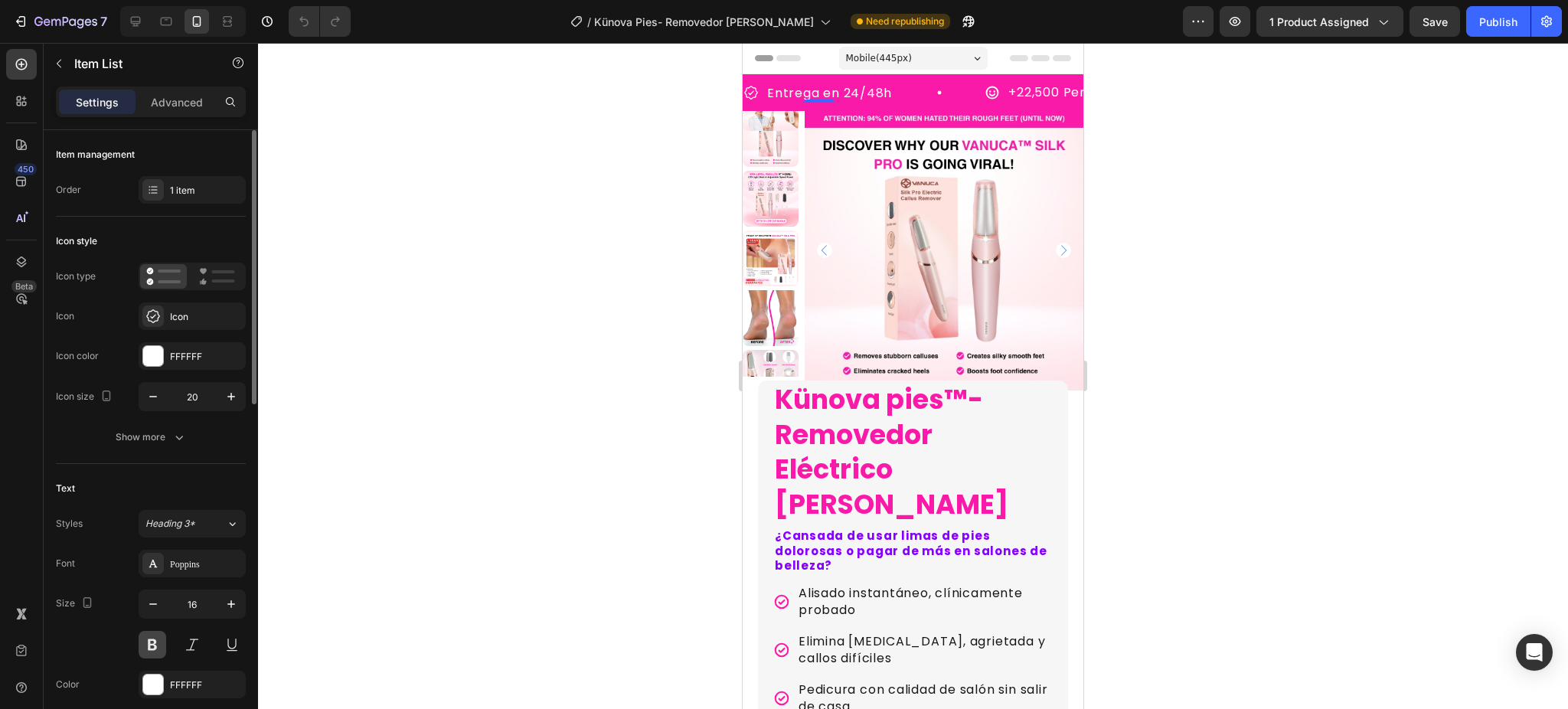
click at [151, 644] on button at bounding box center [152, 645] width 28 height 28
click at [1045, 90] on p "+22,500 Perrunos satisfechos" at bounding box center [1110, 93] width 193 height 16
click at [157, 654] on button at bounding box center [152, 645] width 28 height 28
click at [675, 226] on div at bounding box center [912, 376] width 1310 height 666
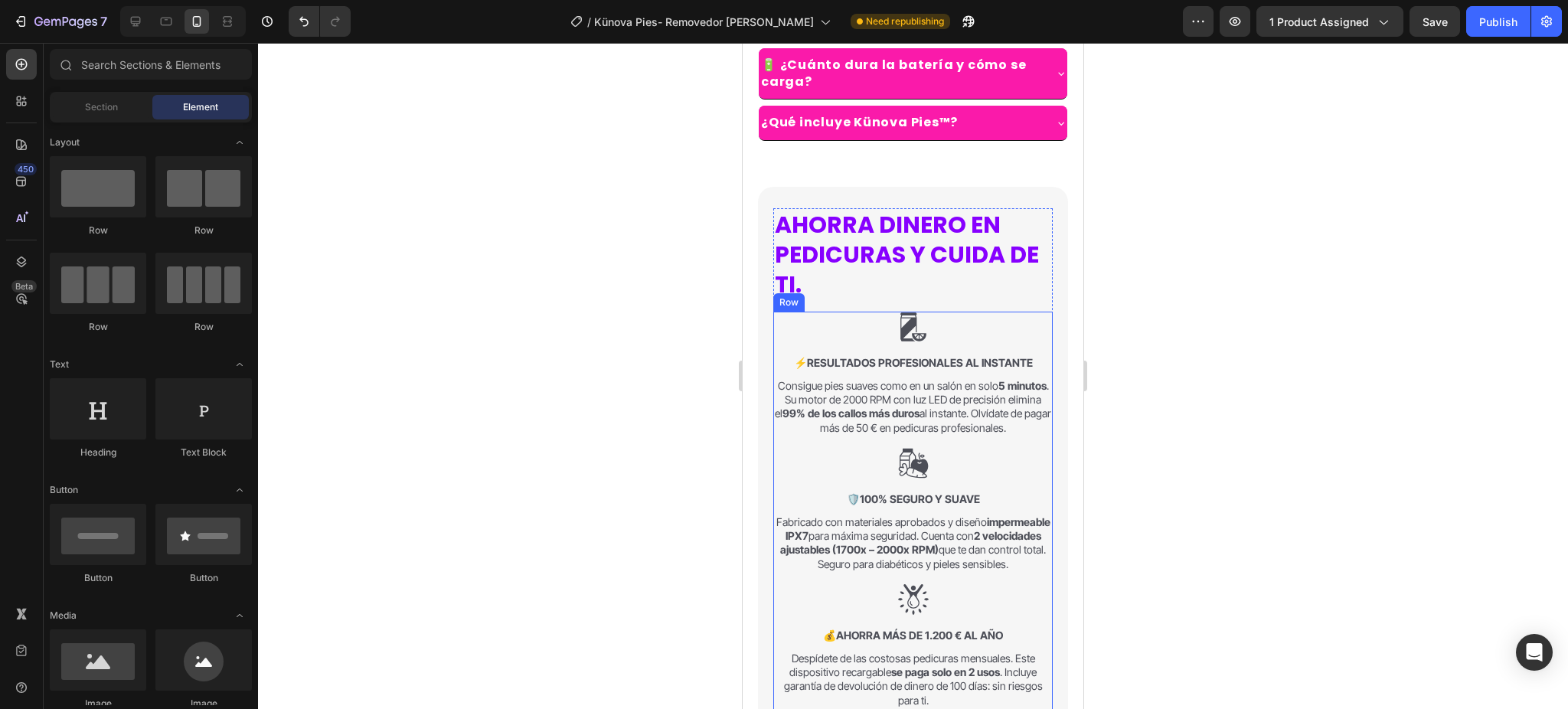
scroll to position [1531, 0]
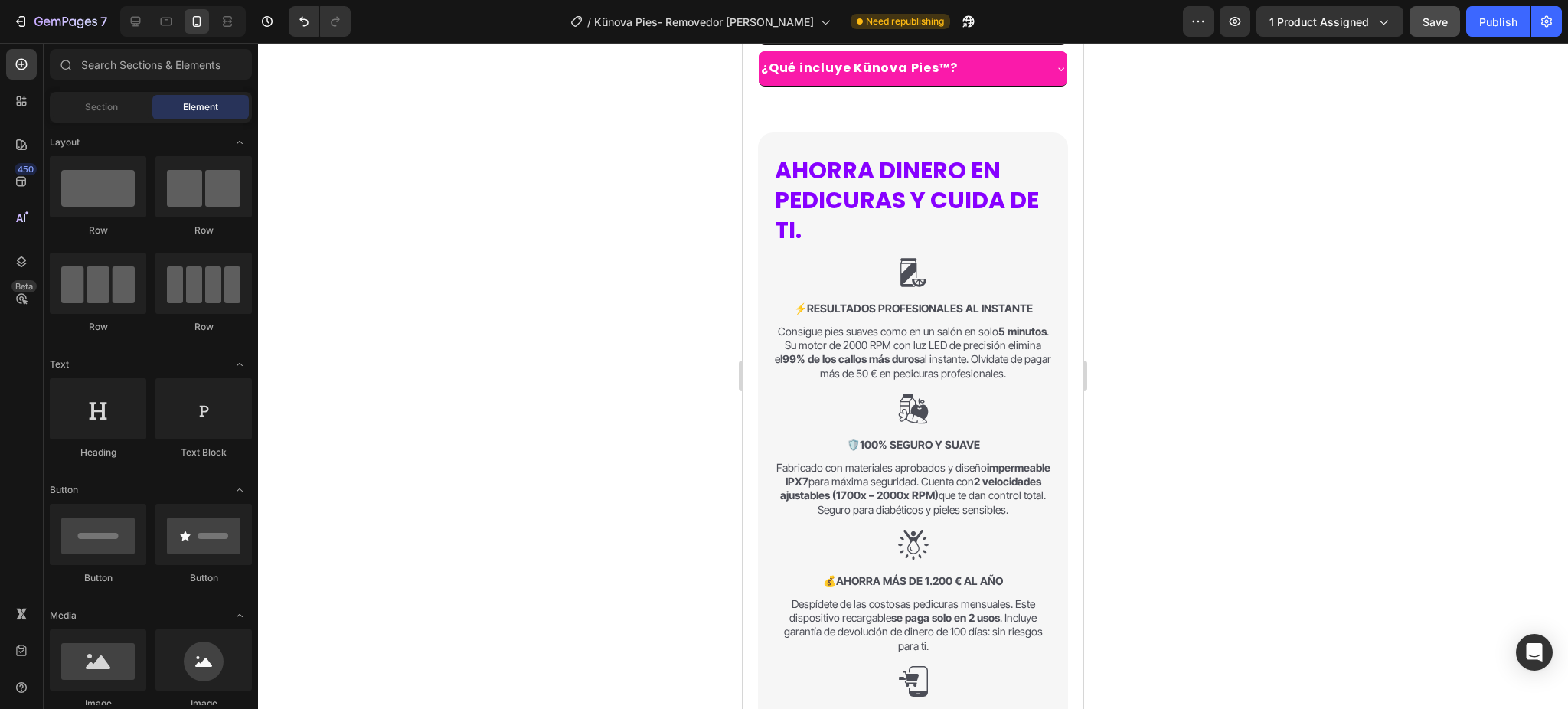
click at [1425, 28] on div "Save" at bounding box center [1435, 21] width 25 height 16
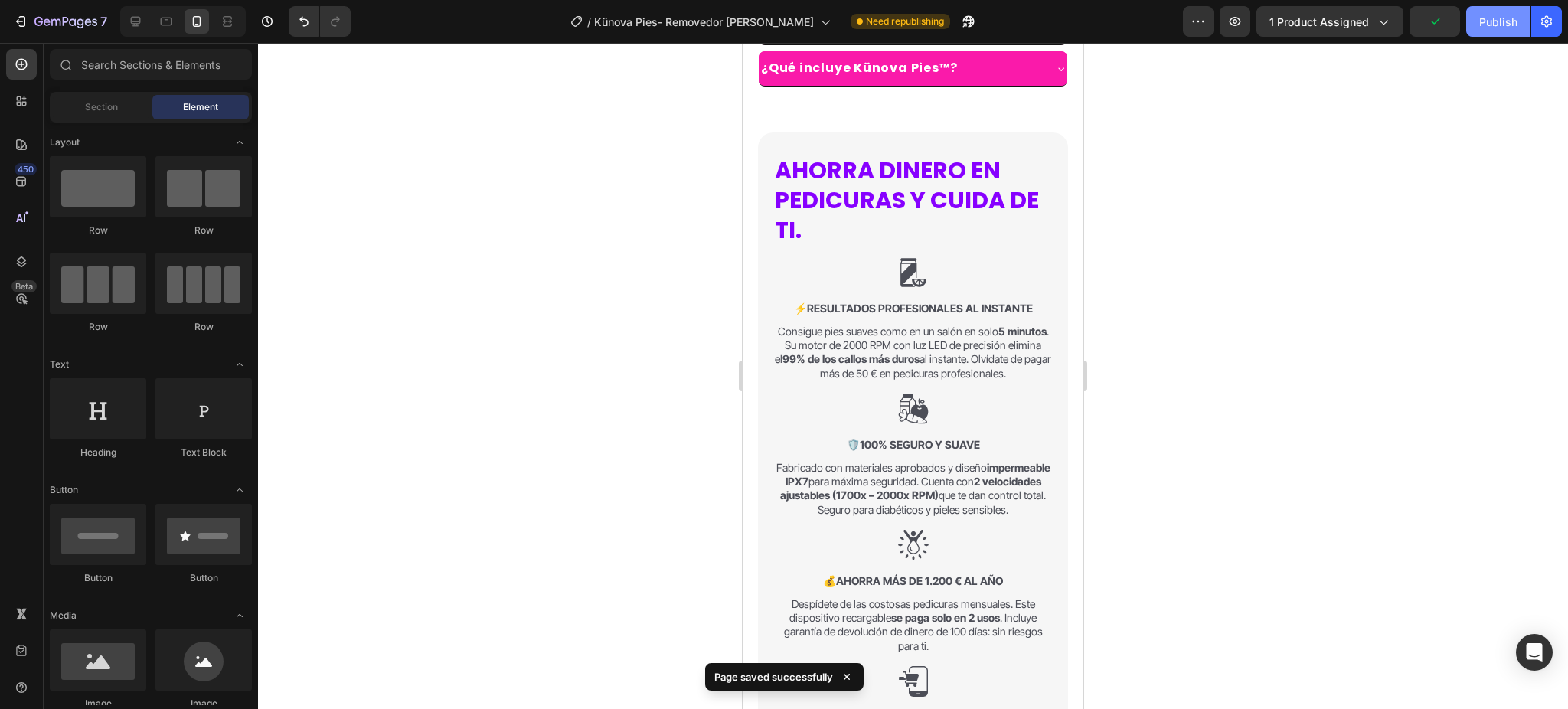
click at [1485, 28] on div "Publish" at bounding box center [1498, 21] width 38 height 16
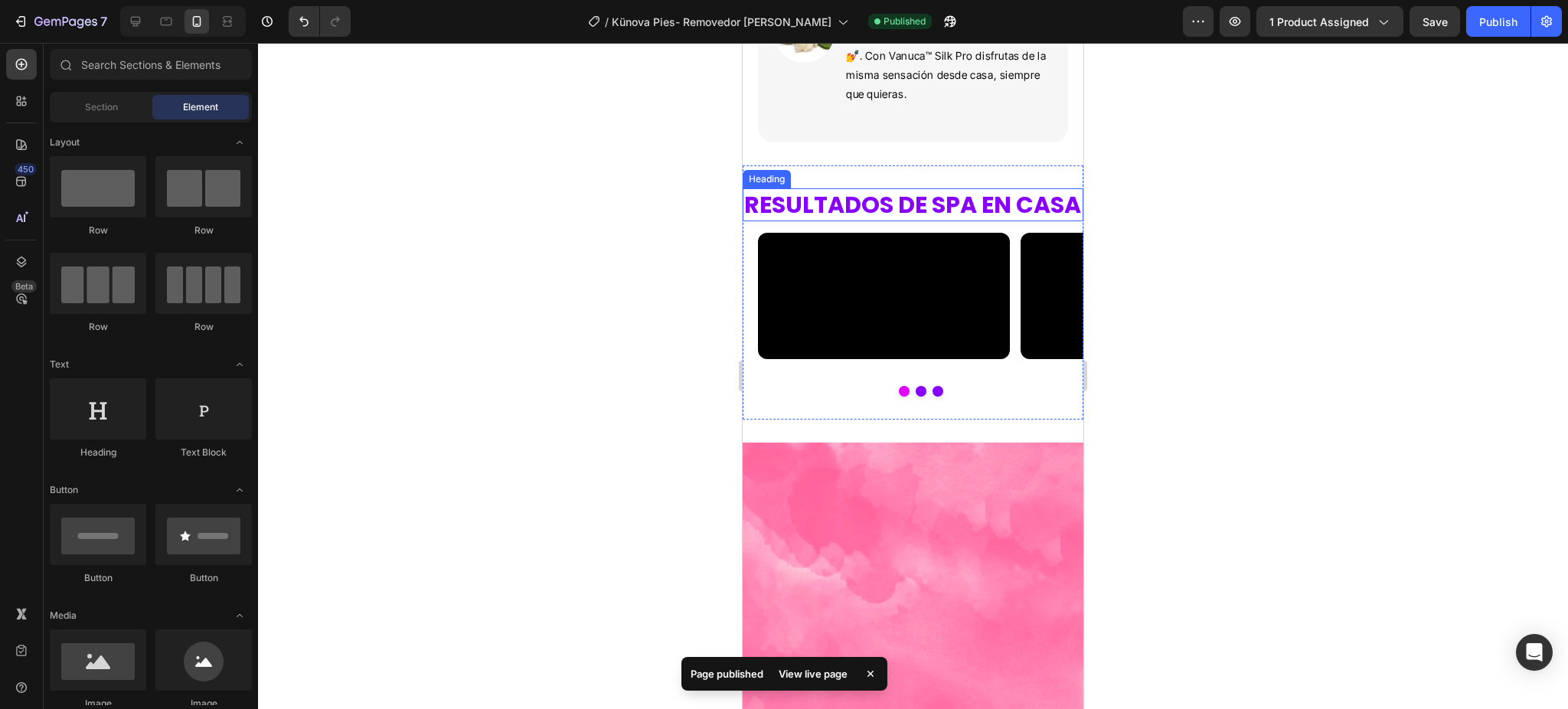
scroll to position [2892, 0]
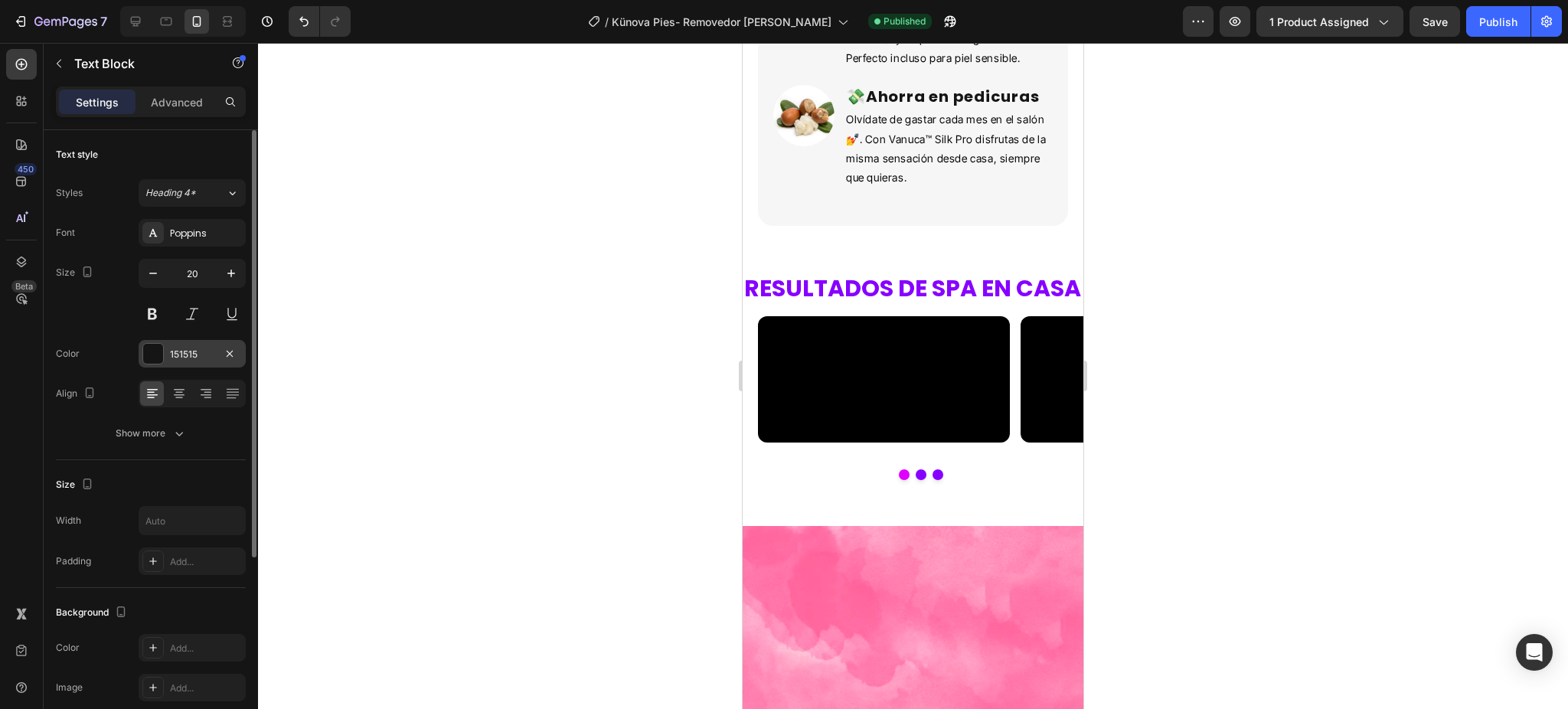
click at [154, 348] on div at bounding box center [153, 354] width 20 height 20
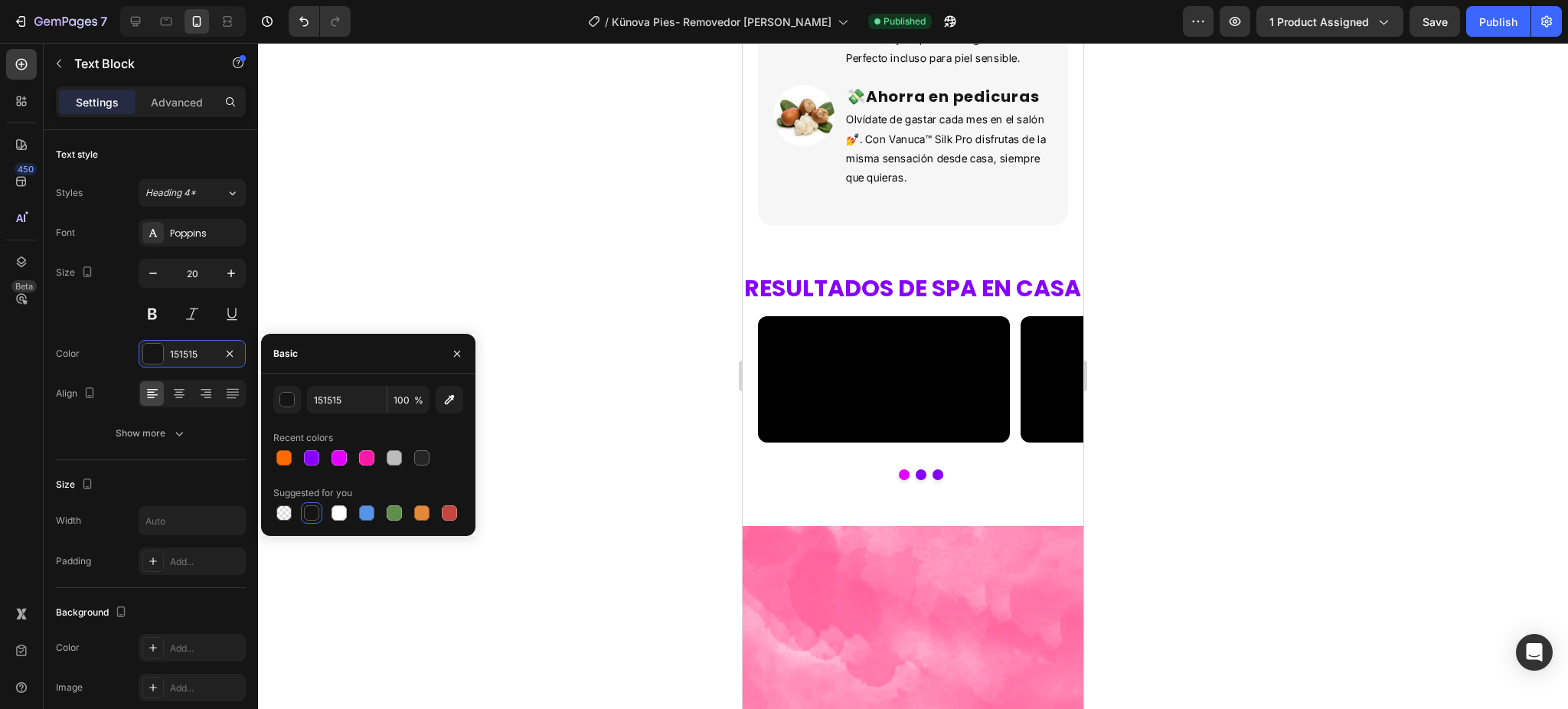
click at [300, 446] on div "Recent colors" at bounding box center [368, 438] width 189 height 25
click at [306, 447] on div at bounding box center [312, 458] width 21 height 21
click at [308, 505] on div at bounding box center [311, 512] width 15 height 15
type input "151515"
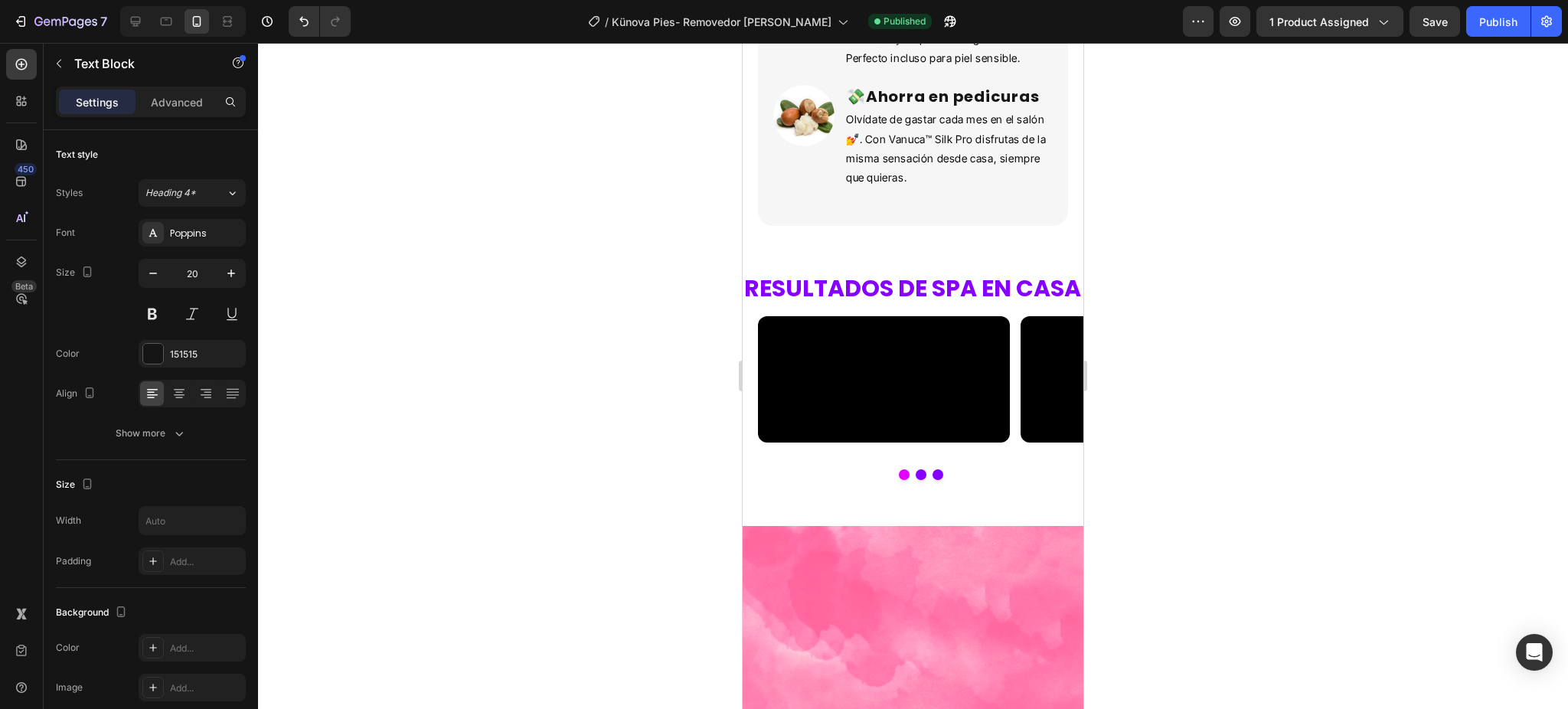
click at [369, 255] on div at bounding box center [912, 376] width 1310 height 666
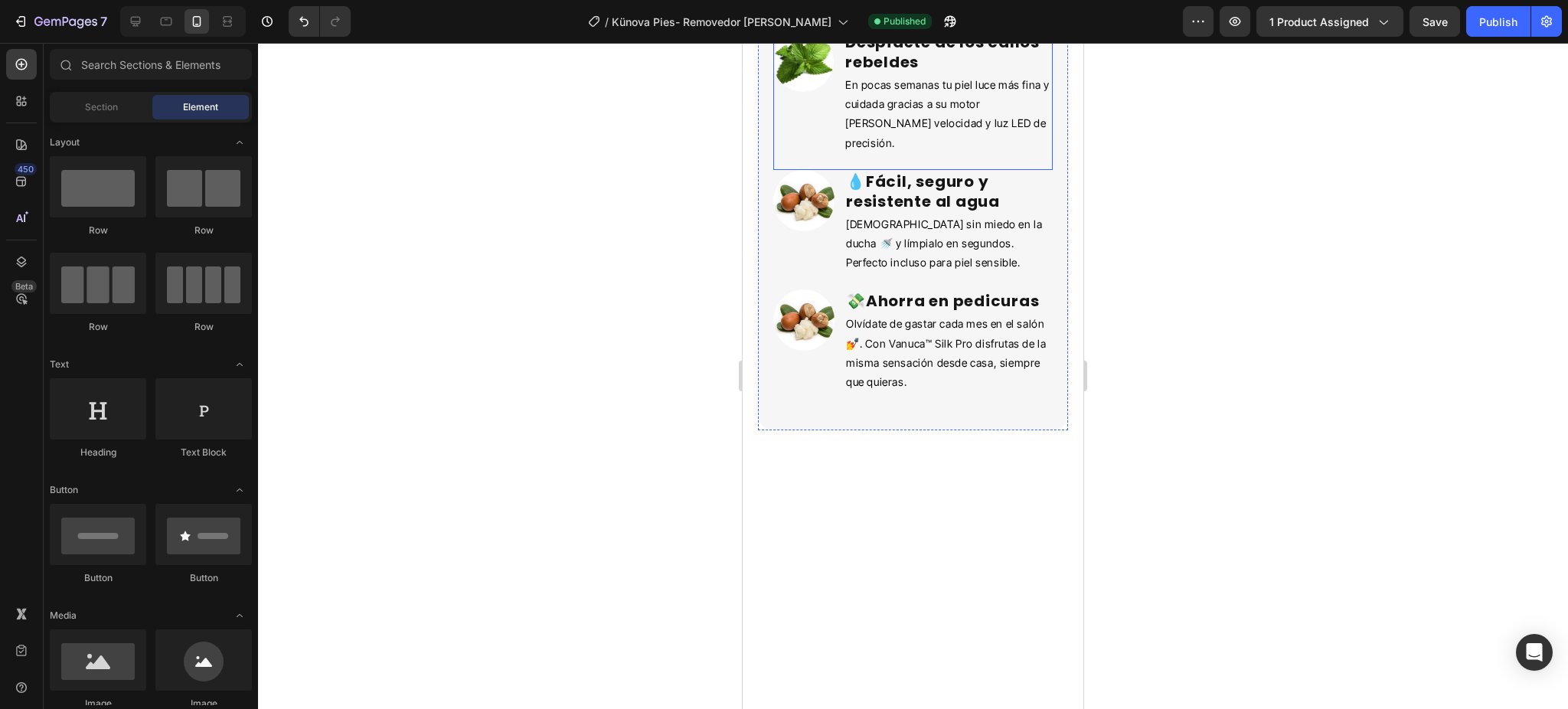
scroll to position [2381, 0]
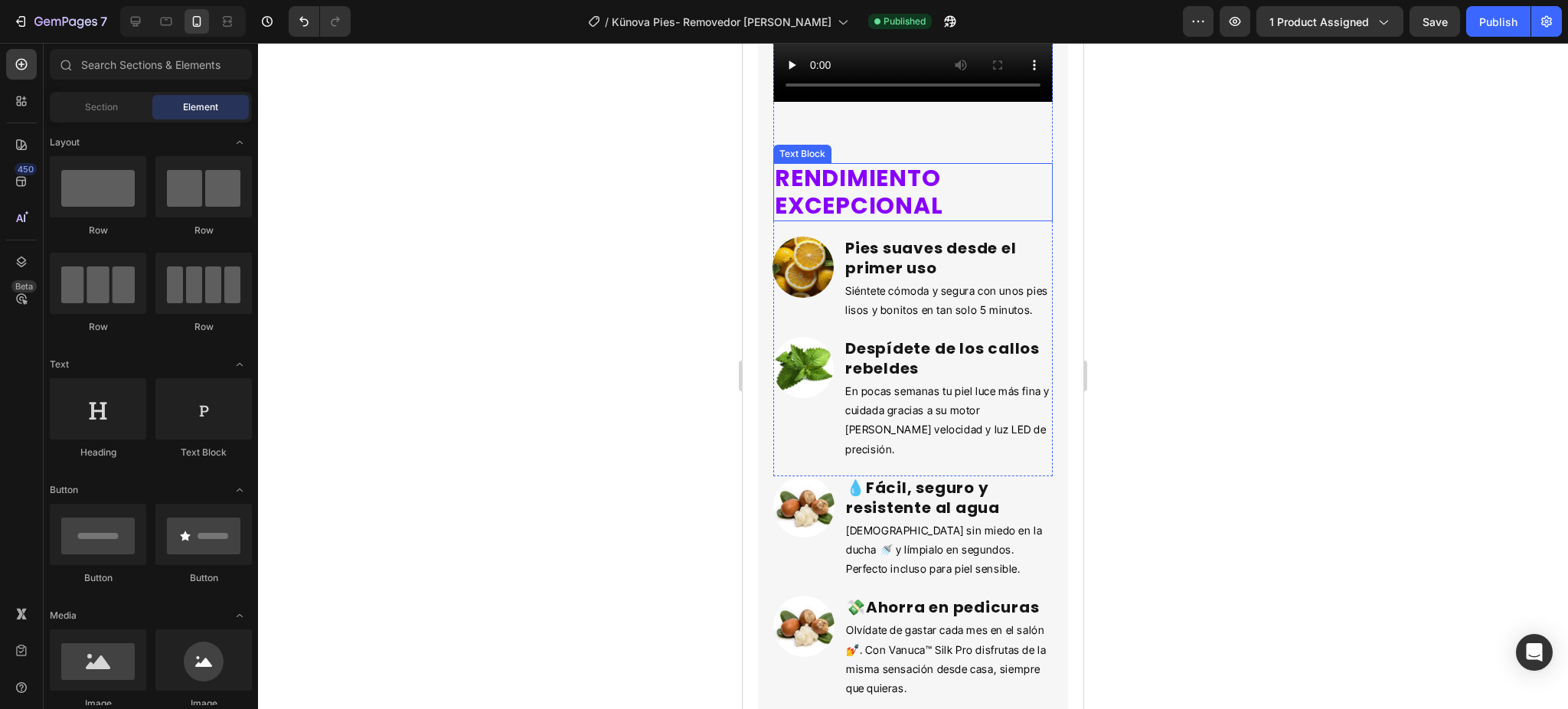
click at [956, 220] on p "RENDIMIENTO EXCEPCIONAL" at bounding box center [912, 193] width 277 height 56
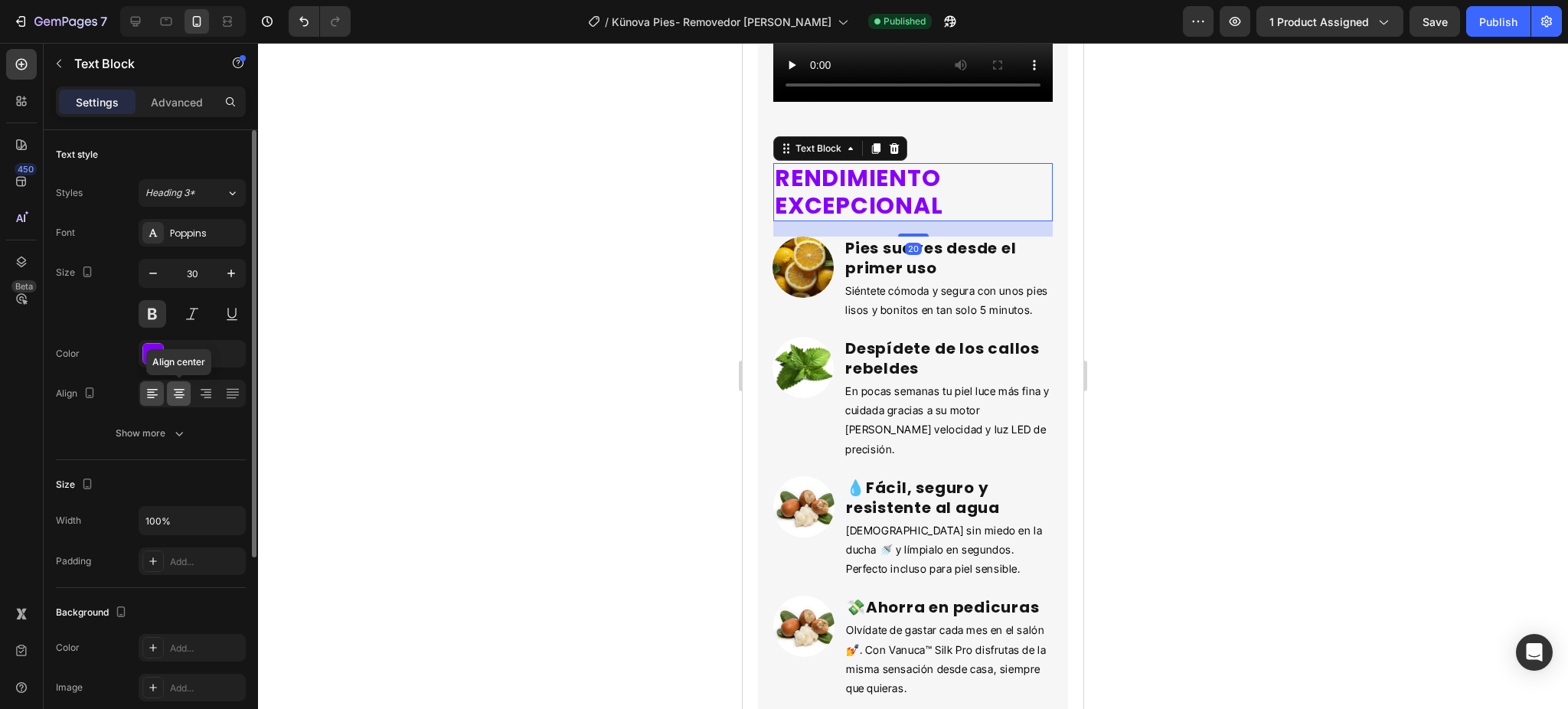
click at [167, 391] on div at bounding box center [179, 393] width 24 height 25
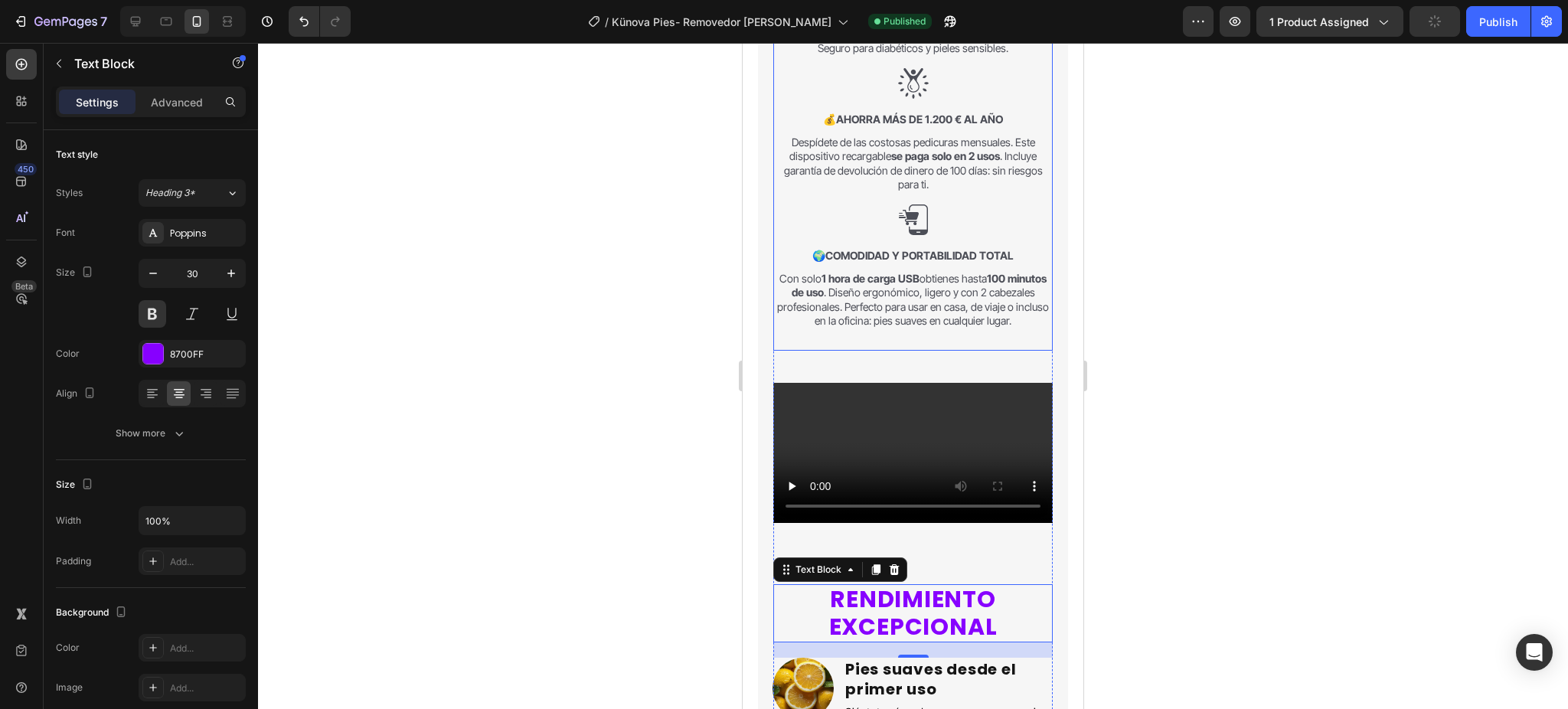
scroll to position [1462, 0]
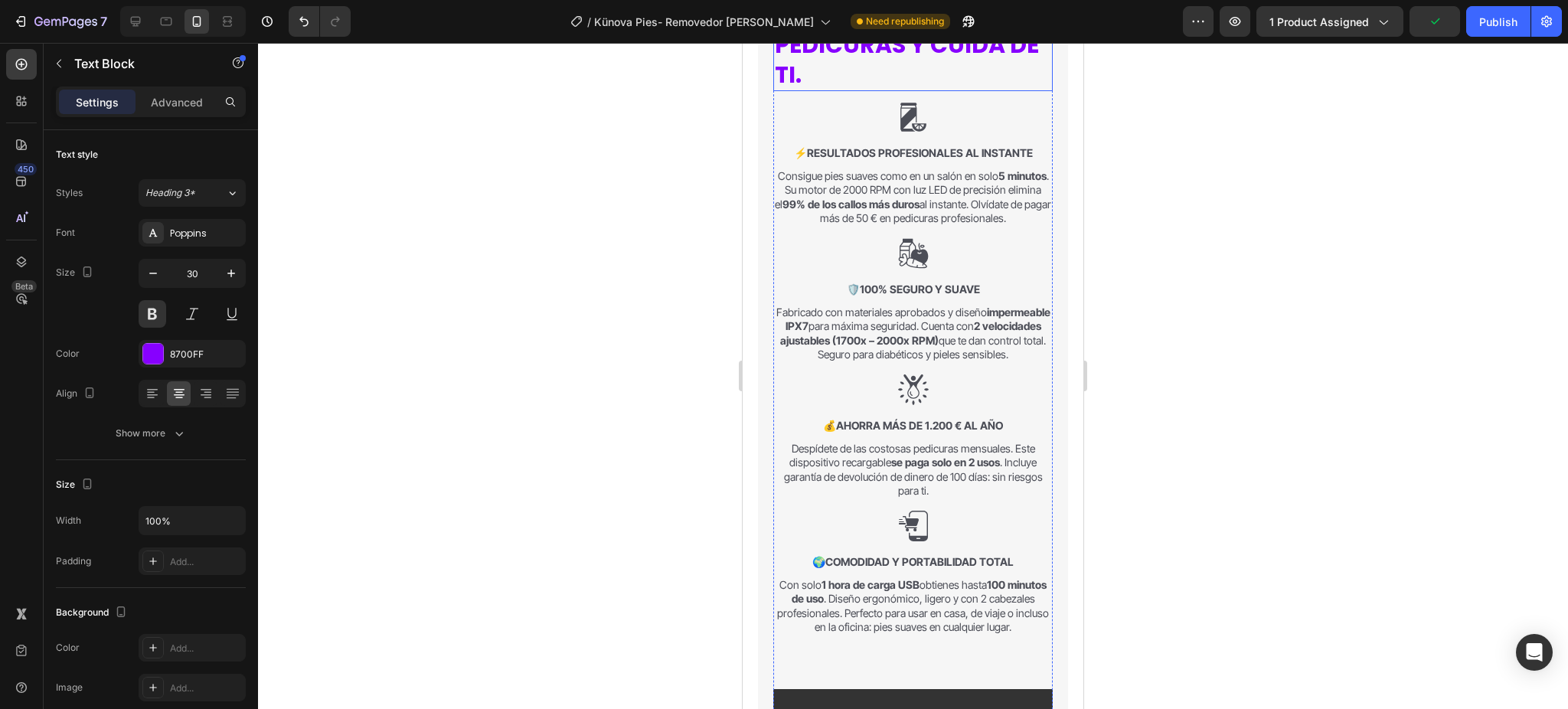
click at [867, 85] on h2 "AHORRA DINERO EN PEDICURAS Y CUIDA DE TI." at bounding box center [912, 44] width 279 height 93
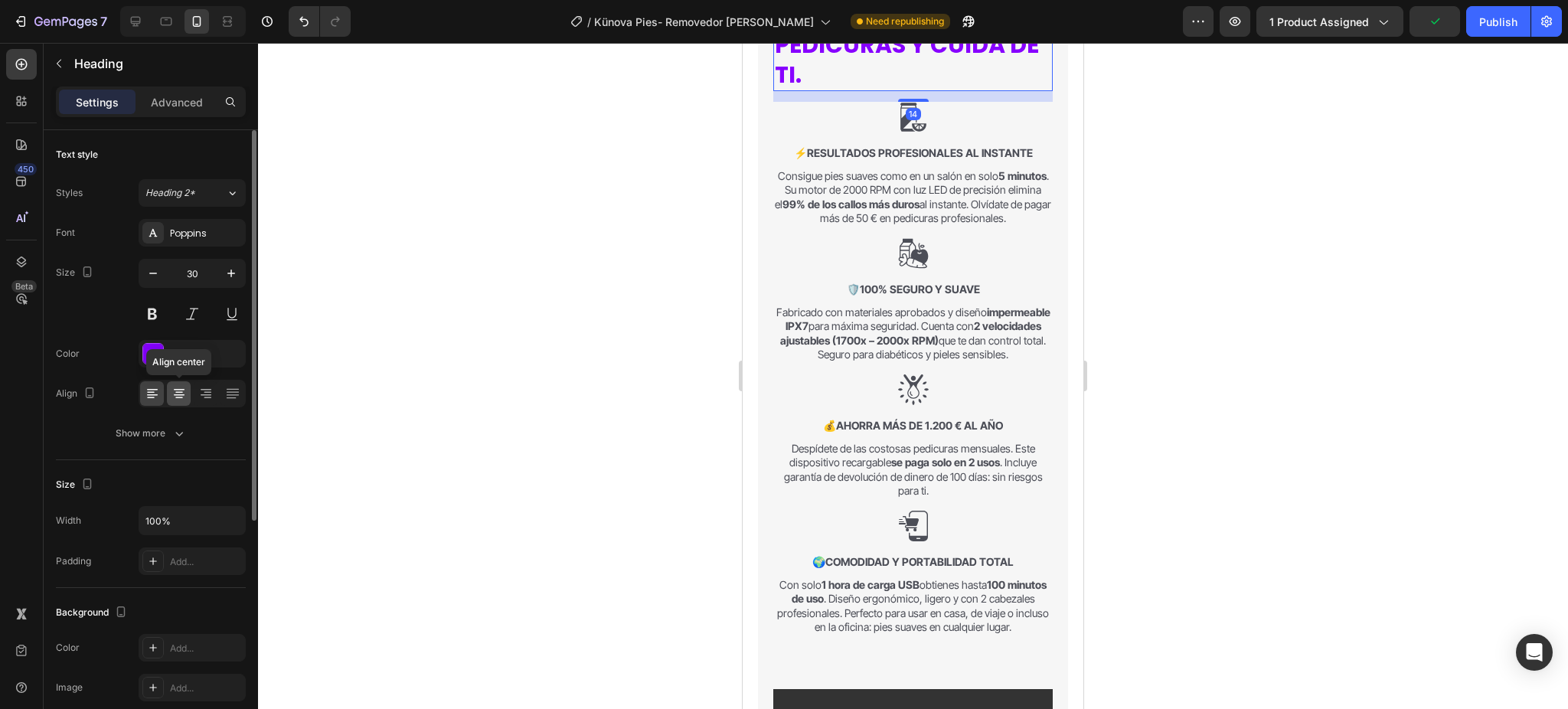
click at [184, 391] on icon at bounding box center [178, 393] width 15 height 15
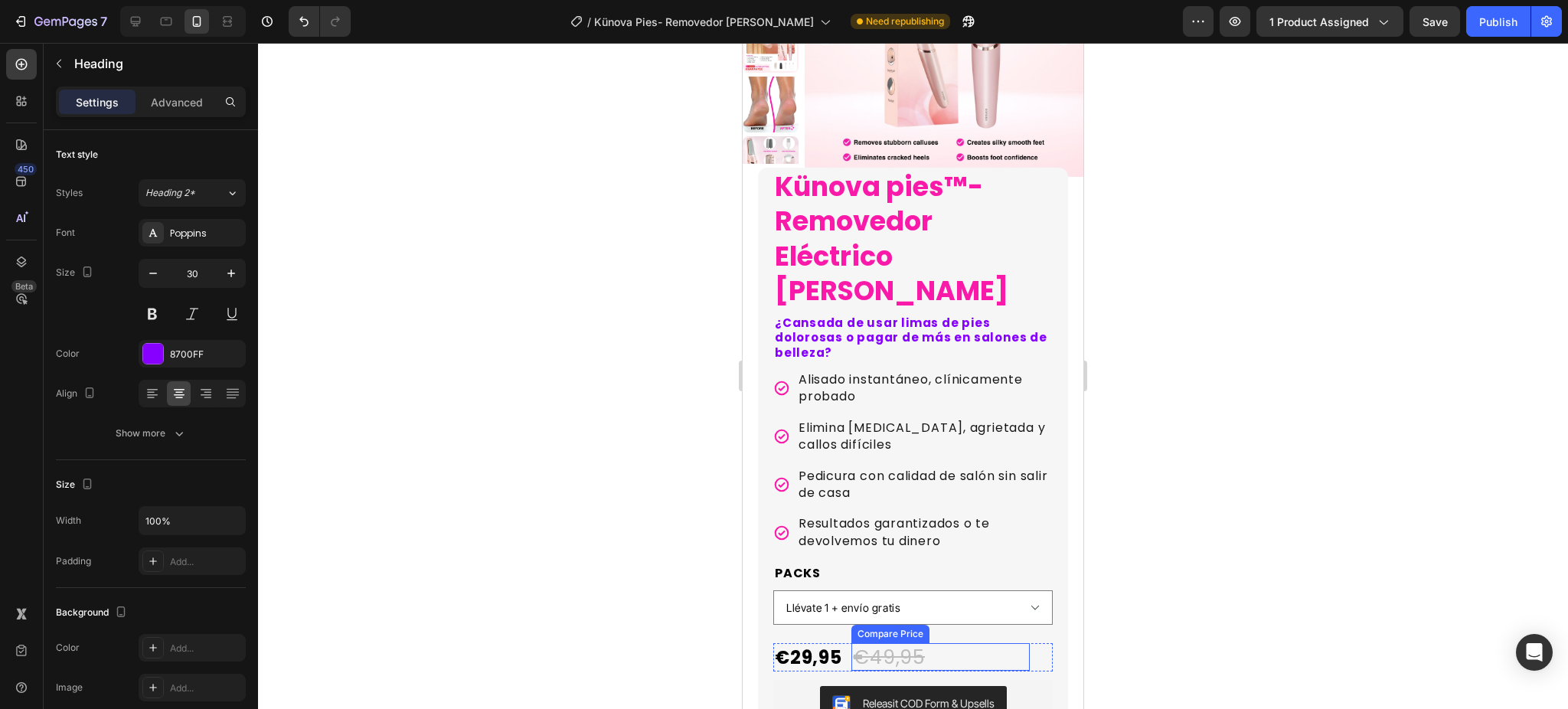
scroll to position [119, 0]
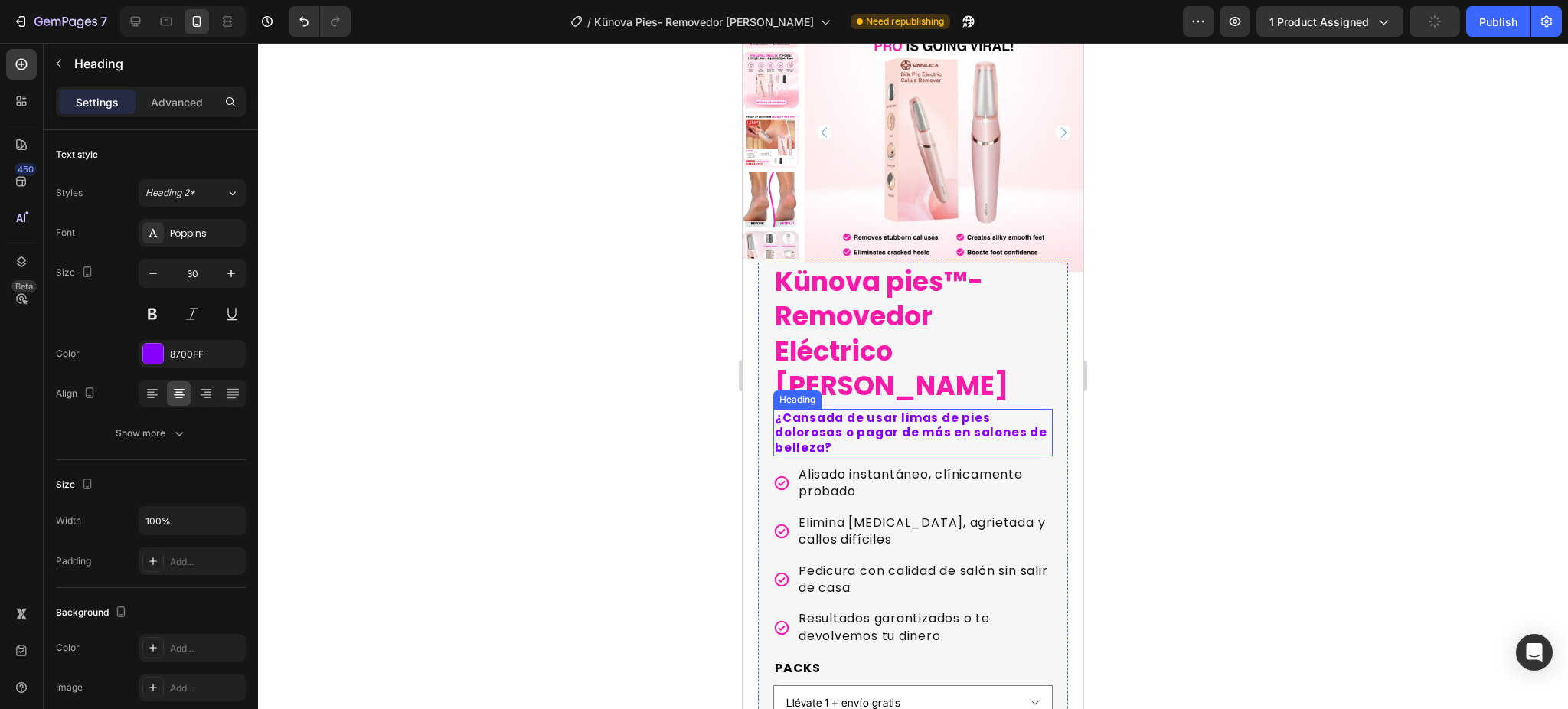
click at [915, 345] on h1 "Künova pies™-Removedor Eléctrico [PERSON_NAME]" at bounding box center [912, 334] width 279 height 143
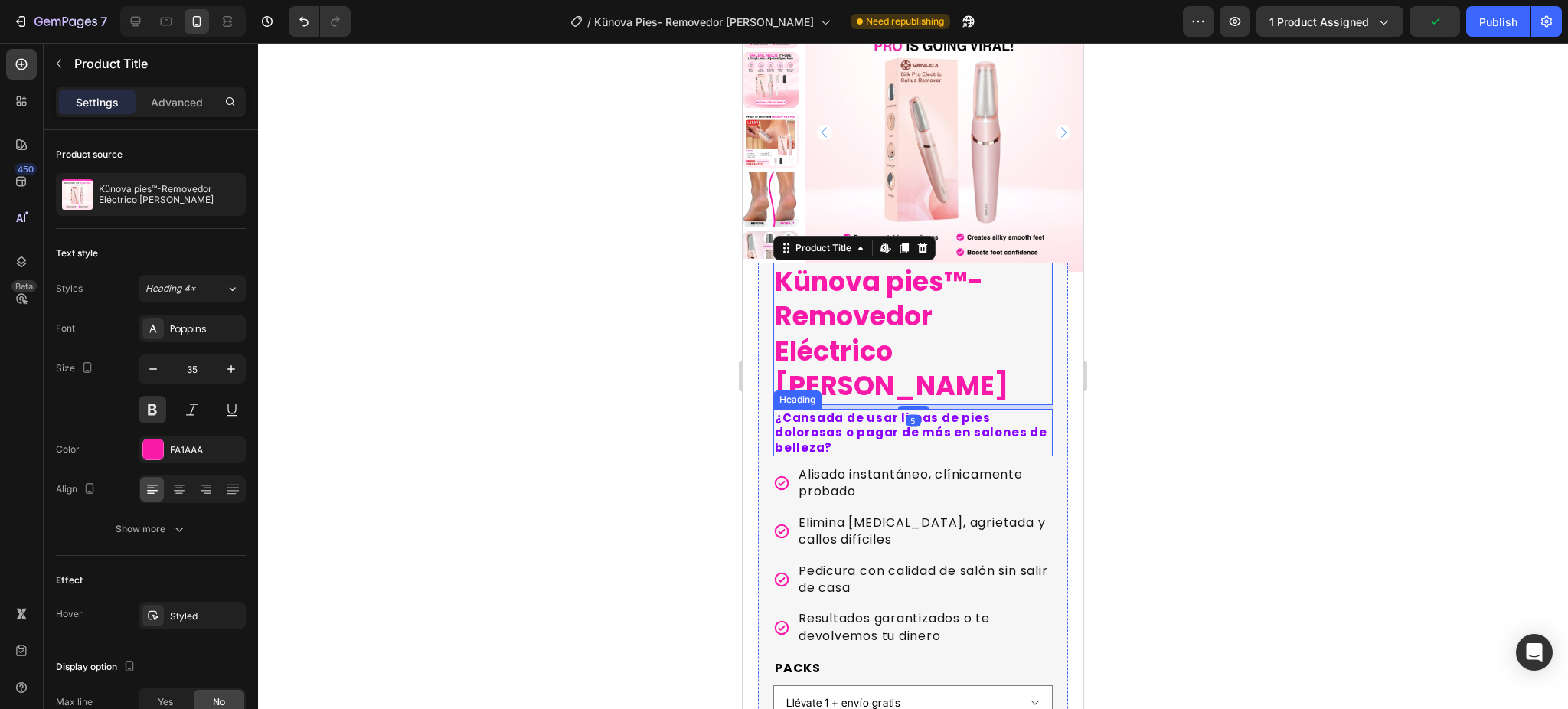
click at [912, 409] on h2 "¿Cansada de usar limas de pies dolorosas o pagar de más en salones de belleza?" at bounding box center [912, 433] width 279 height 48
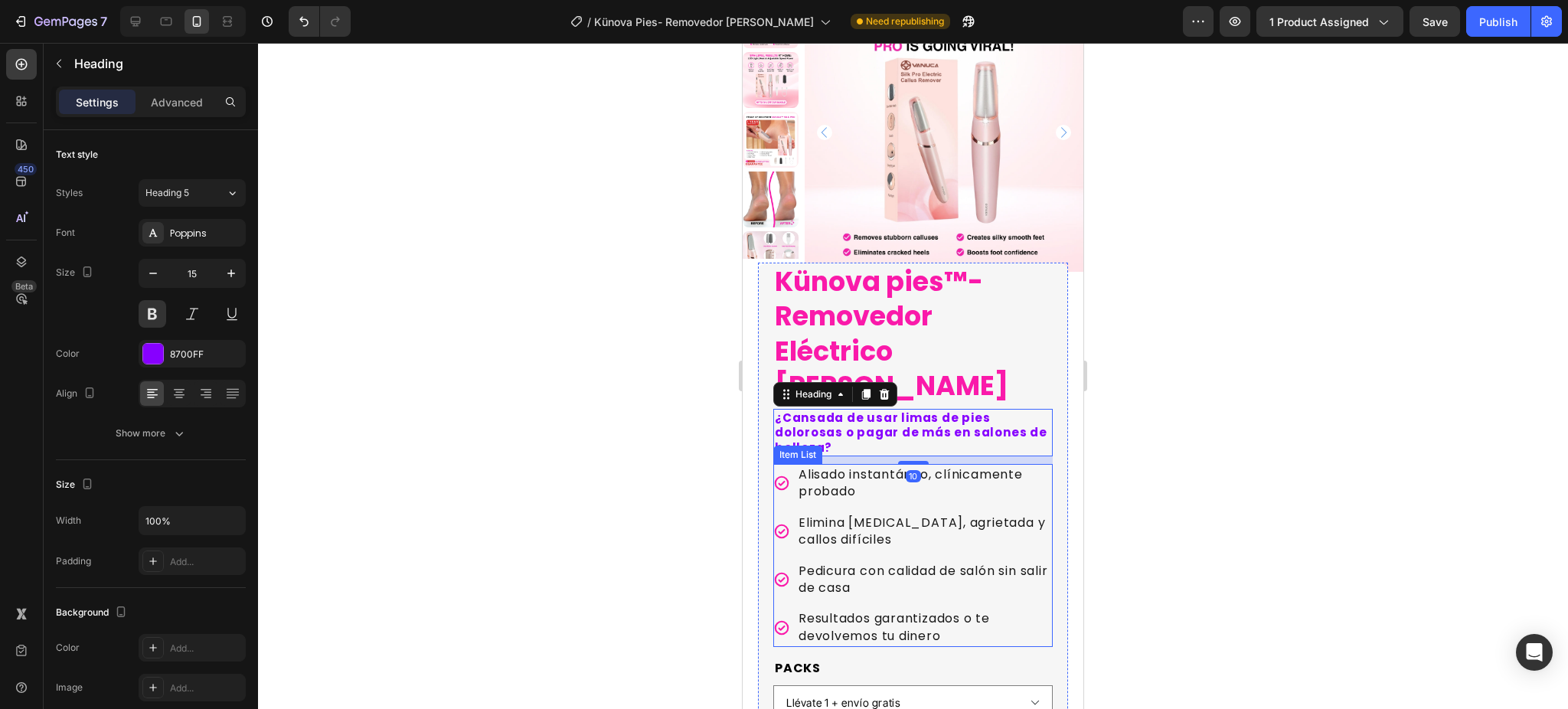
click at [862, 466] on p "Alisado instantáneo, clínicamente probado" at bounding box center [924, 483] width 252 height 34
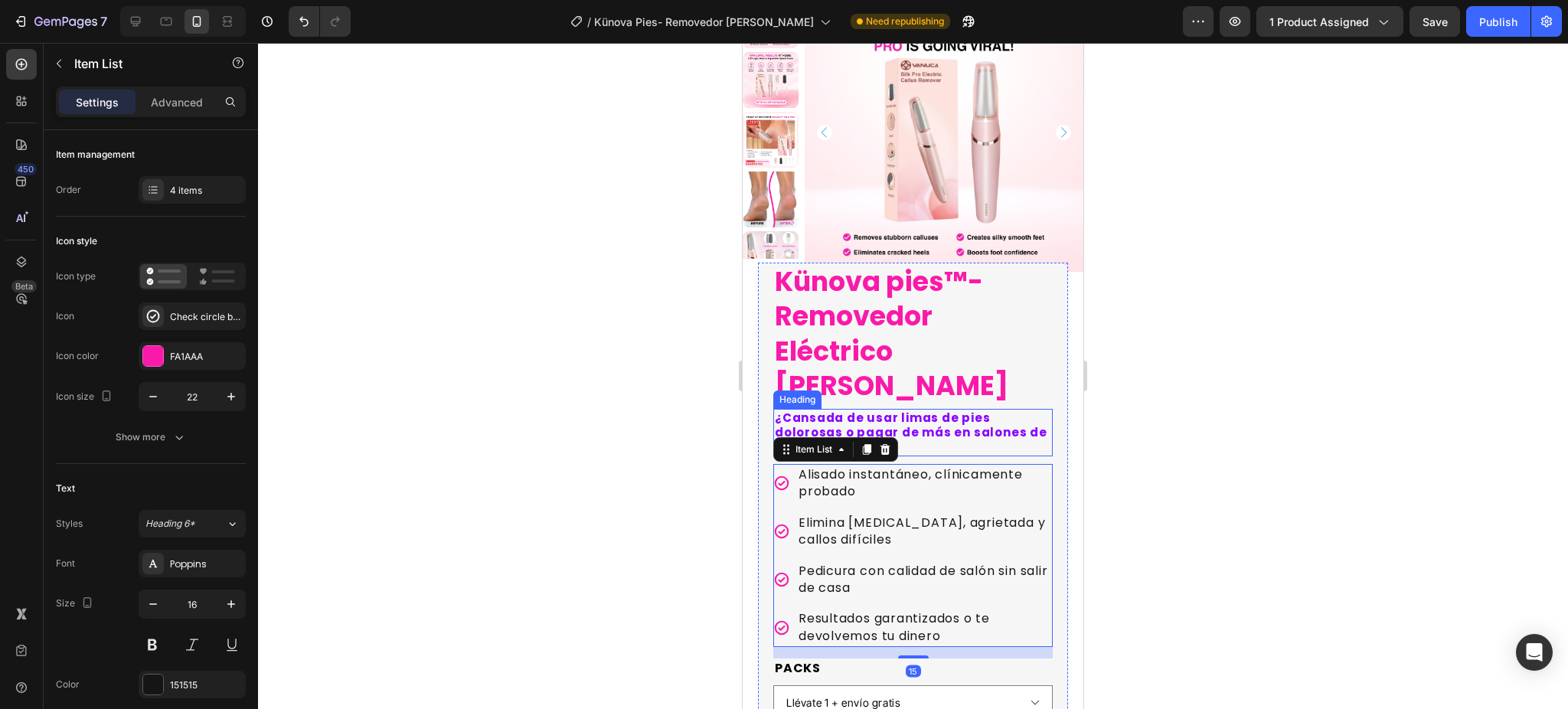
click at [950, 409] on h2 "¿Cansada de usar limas de pies dolorosas o pagar de más en salones de belleza?" at bounding box center [912, 433] width 279 height 48
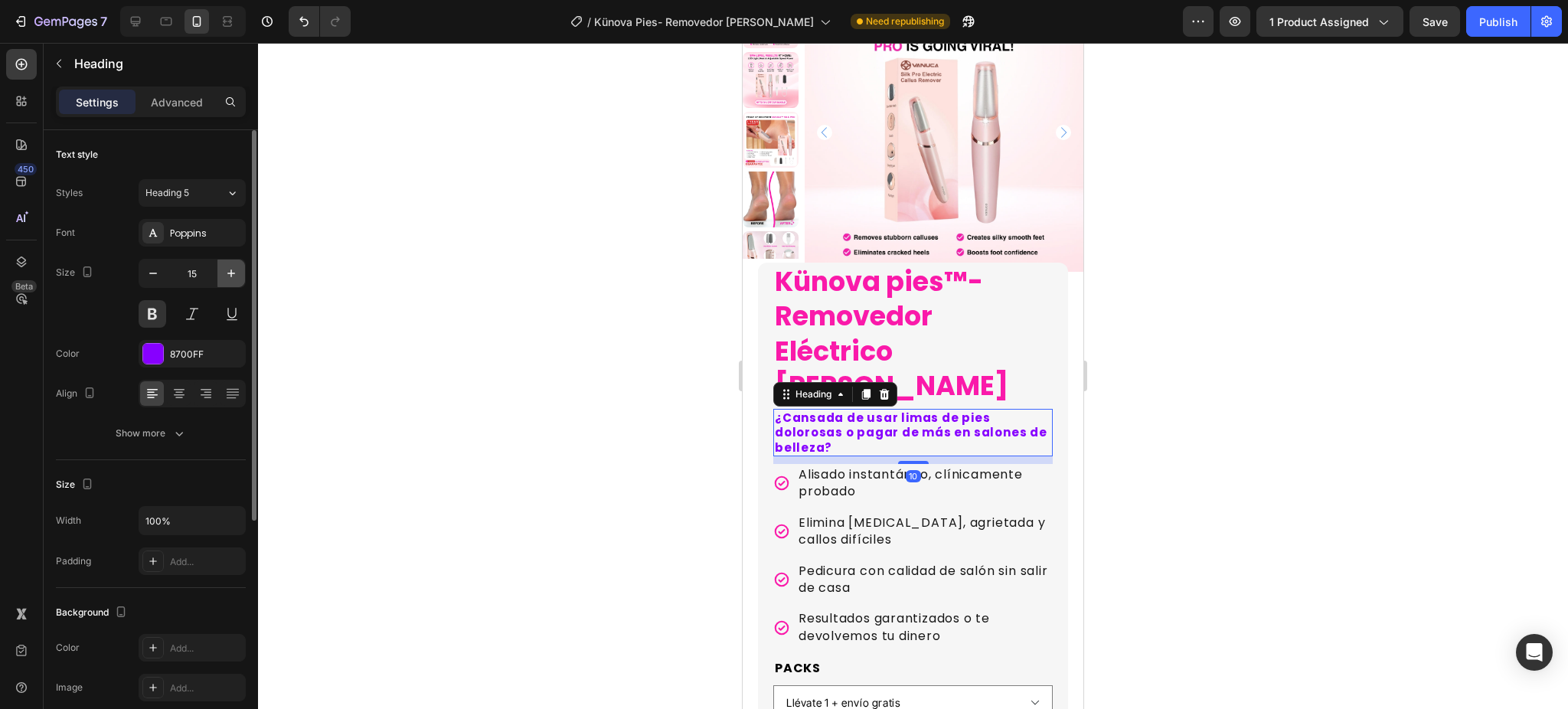
click at [222, 277] on button "button" at bounding box center [231, 273] width 28 height 28
type input "16"
click at [587, 366] on div at bounding box center [912, 376] width 1310 height 666
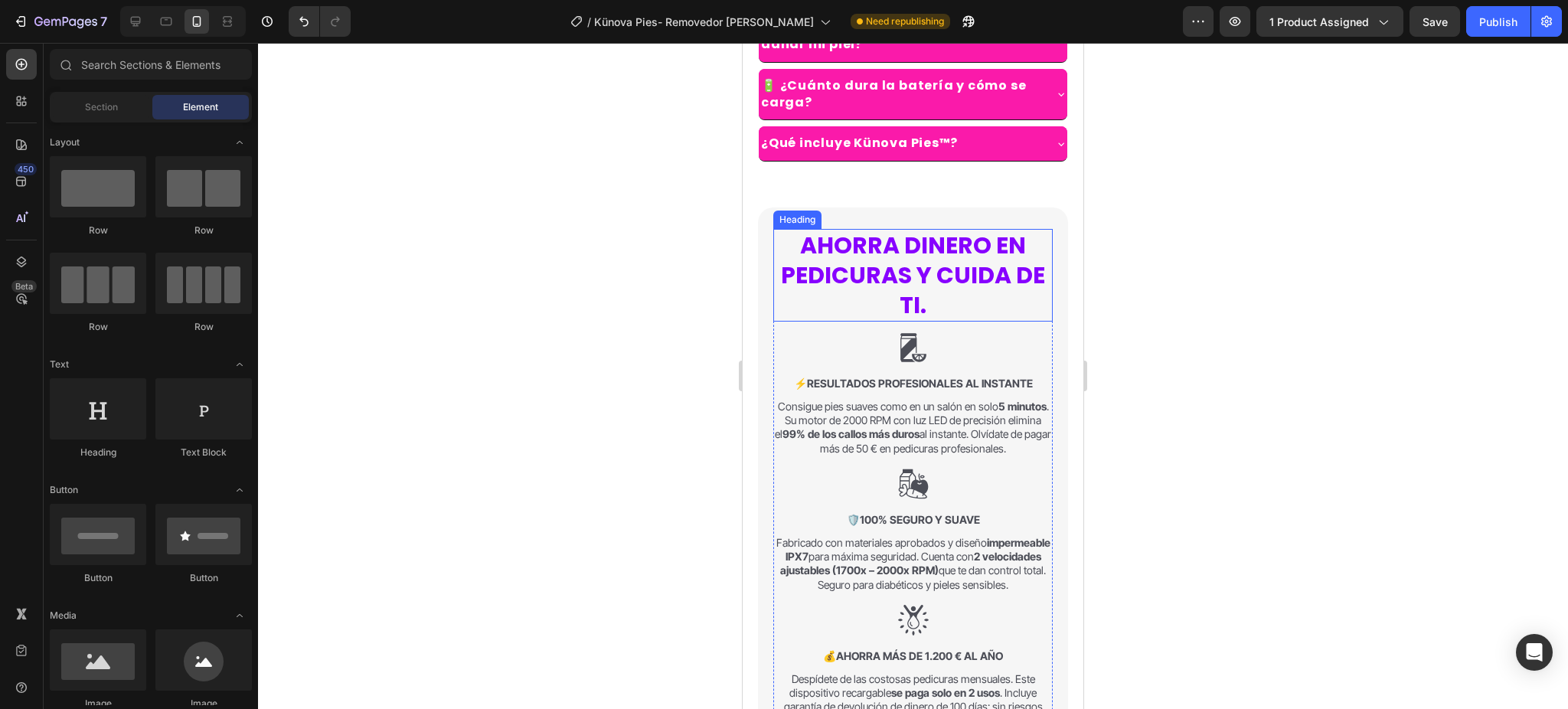
scroll to position [1516, 0]
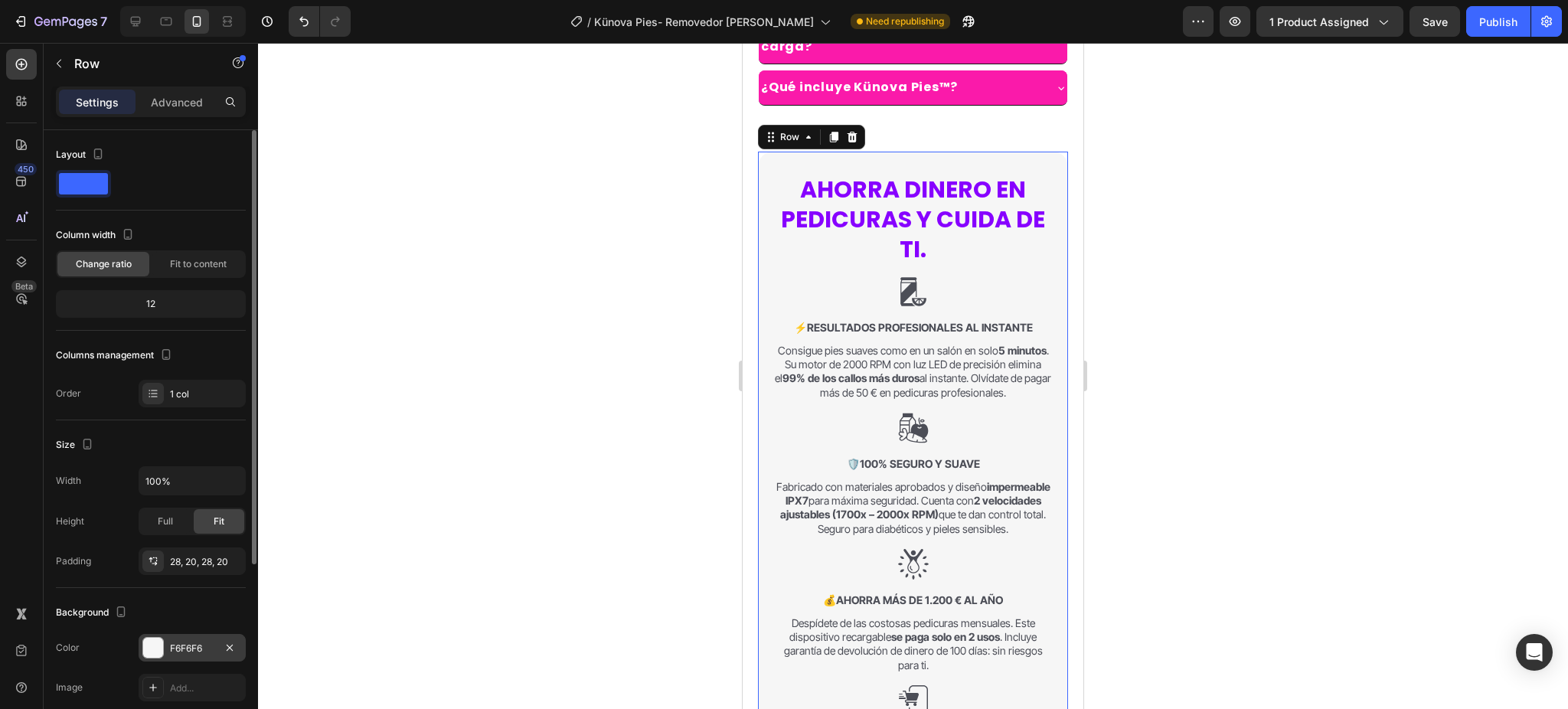
click at [164, 646] on div "F6F6F6" at bounding box center [192, 648] width 107 height 28
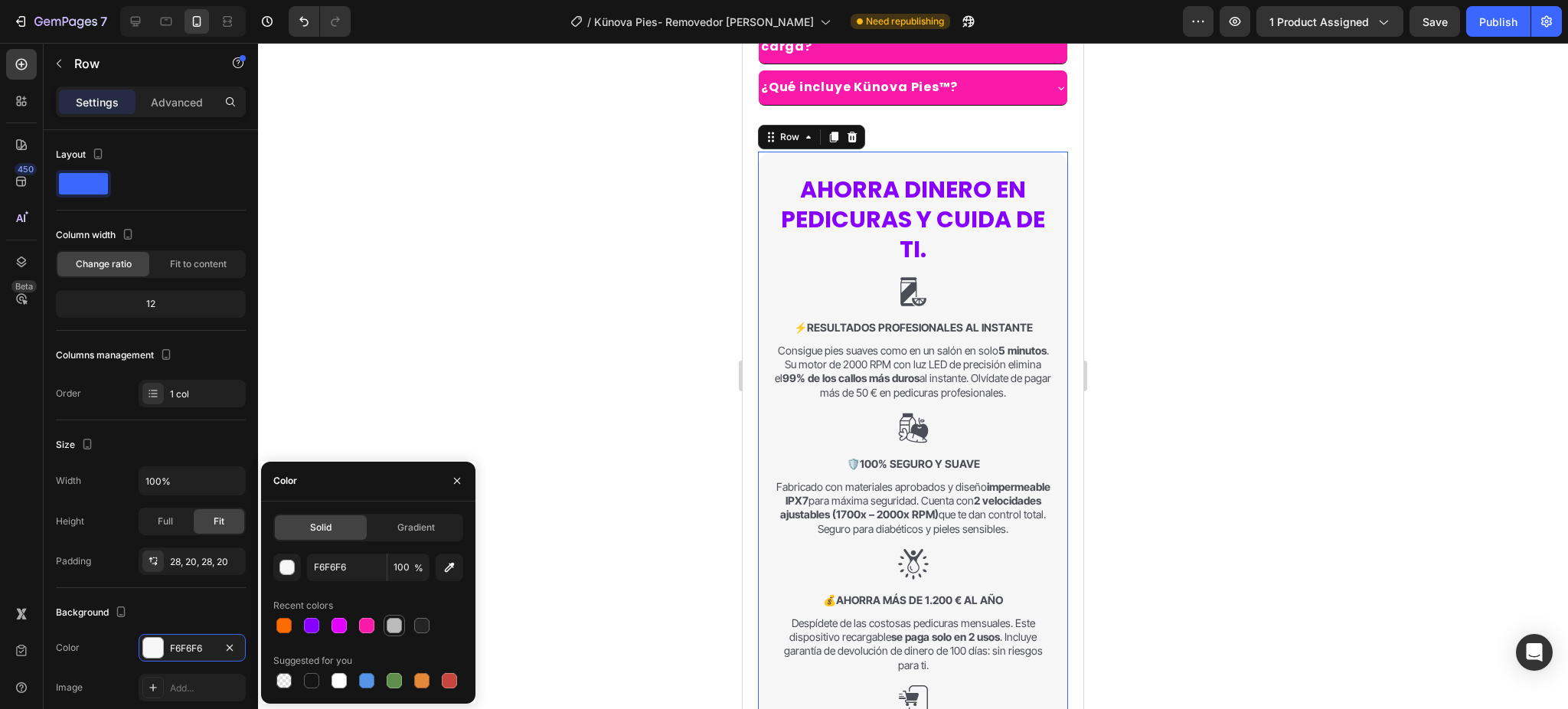
click at [388, 619] on div at bounding box center [394, 625] width 15 height 15
type input "BCBCBC"
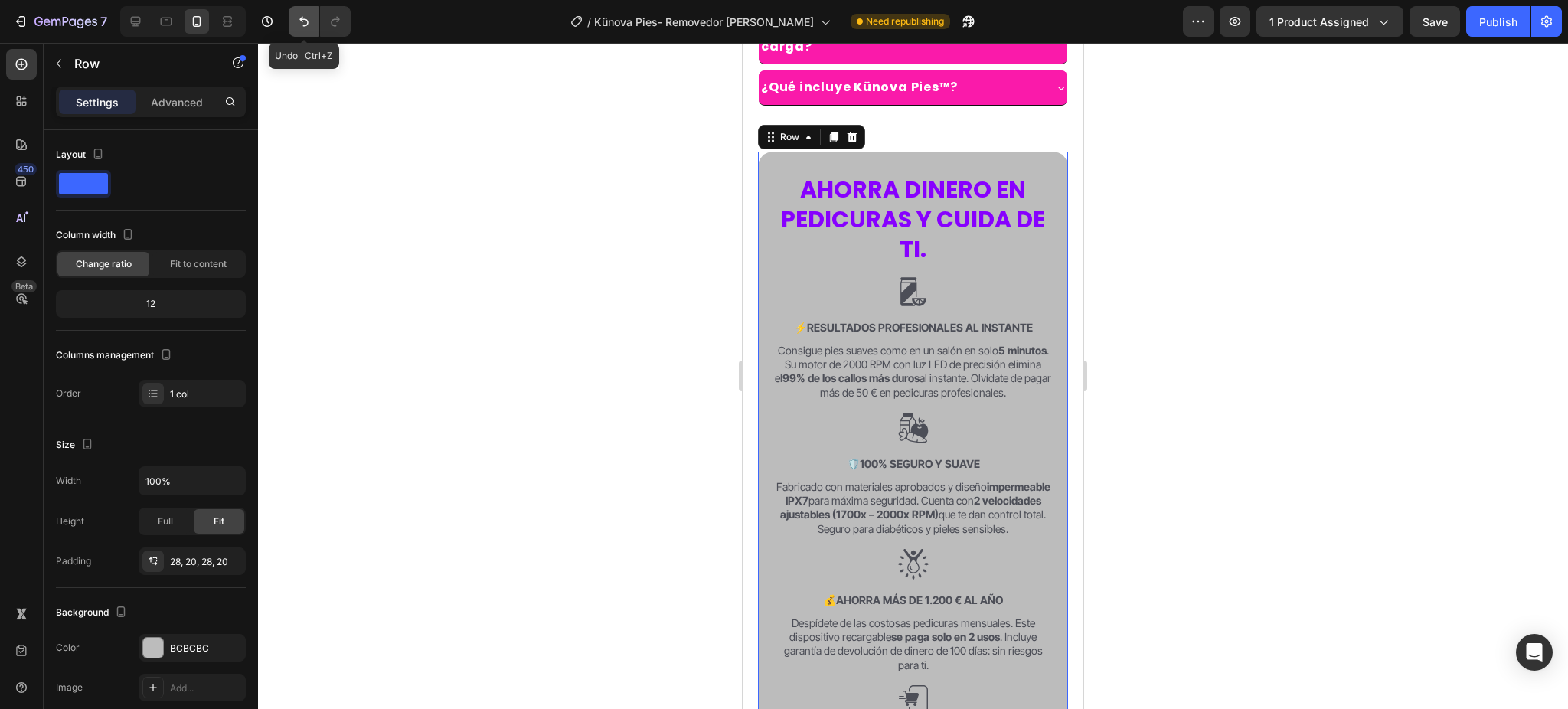
click at [312, 16] on button "Undo/Redo" at bounding box center [304, 21] width 31 height 31
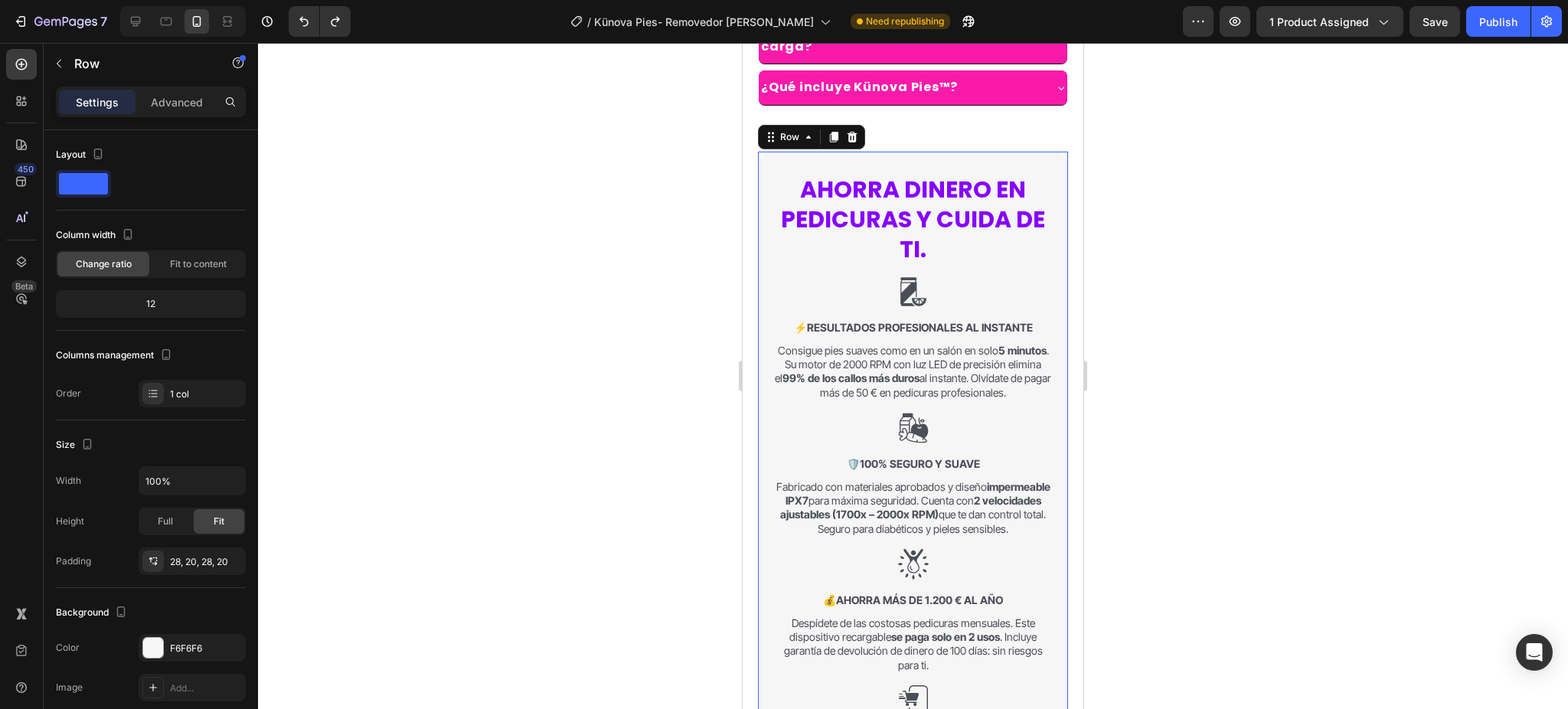
click at [602, 244] on div at bounding box center [912, 376] width 1310 height 666
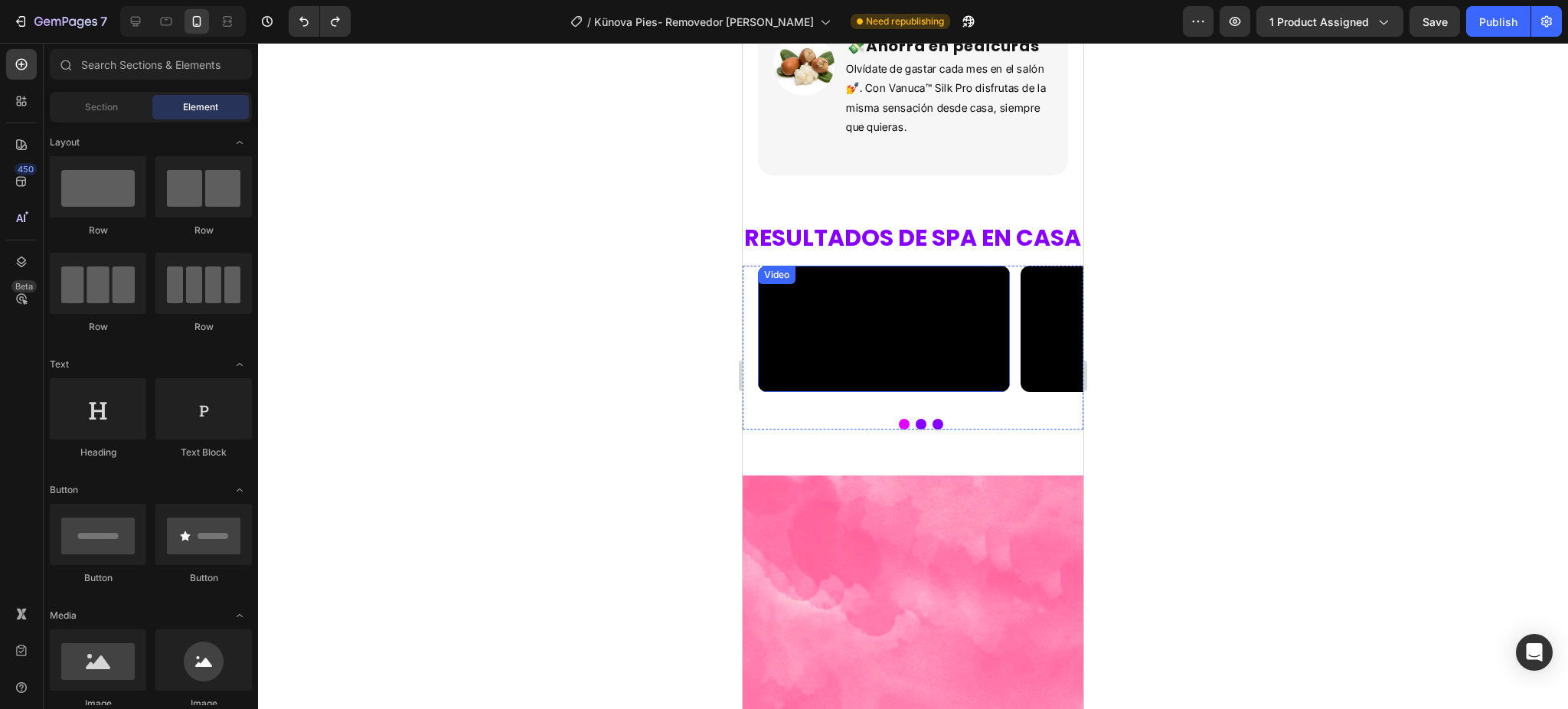
scroll to position [3300, 0]
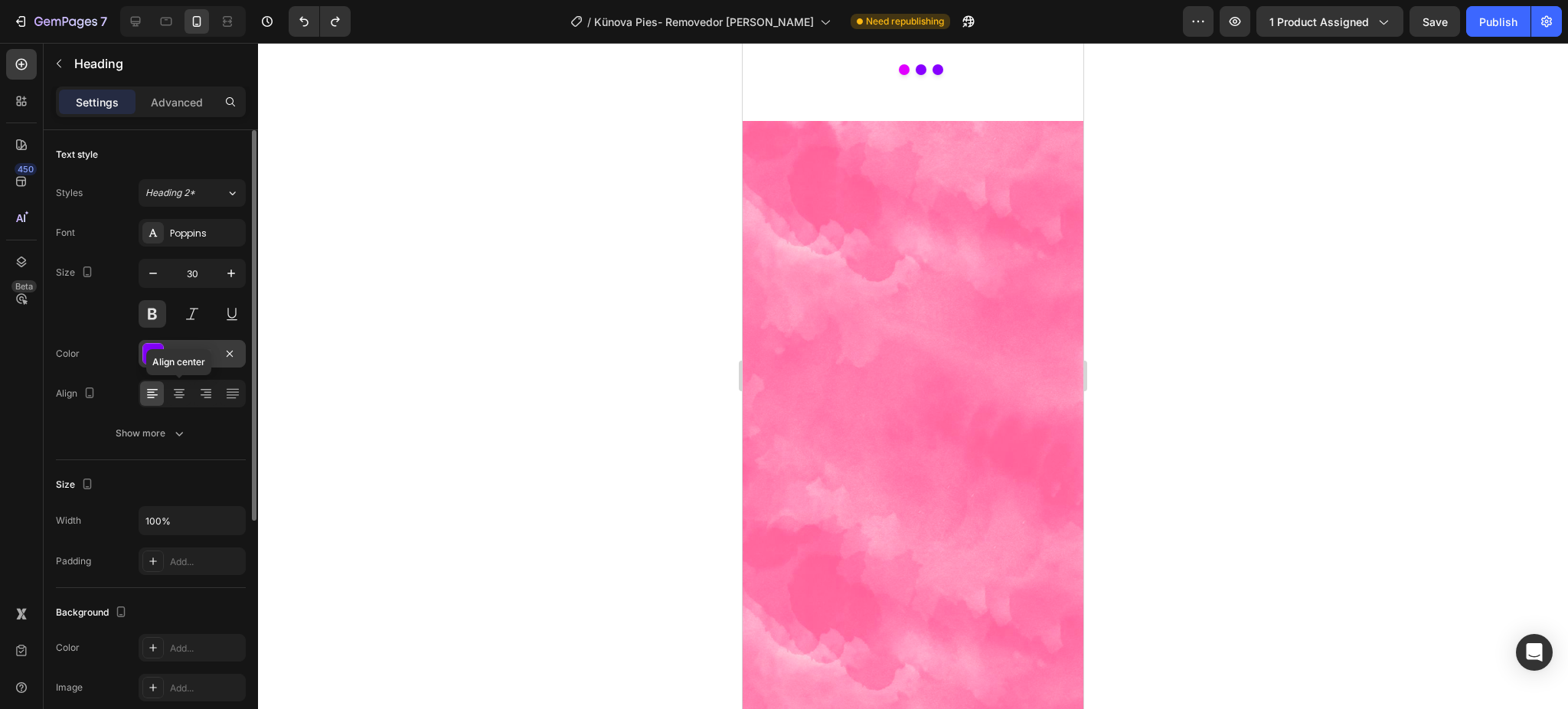
drag, startPoint x: 184, startPoint y: 383, endPoint x: 192, endPoint y: 347, distance: 36.9
click at [182, 384] on div at bounding box center [179, 393] width 24 height 25
click at [189, 317] on button at bounding box center [192, 314] width 28 height 28
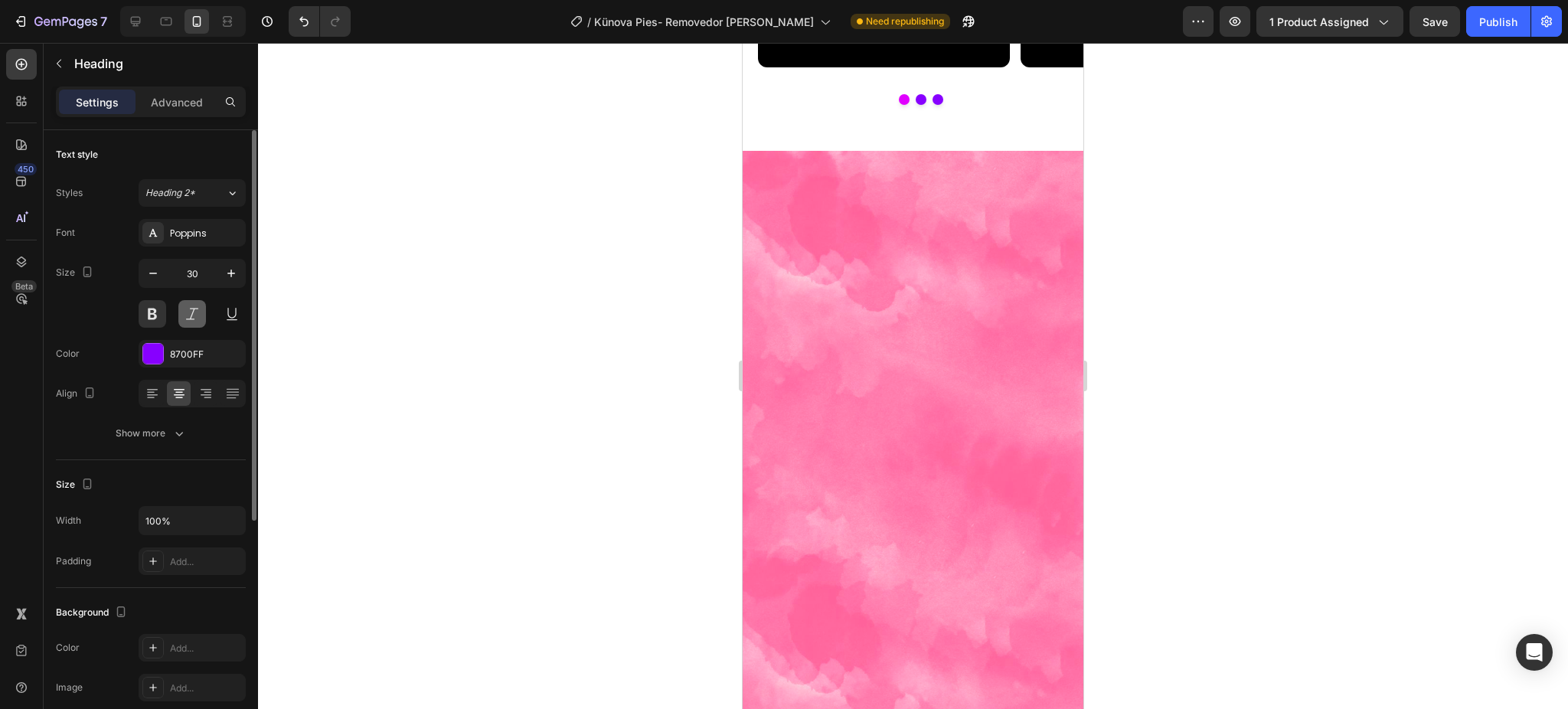
click at [189, 316] on button at bounding box center [192, 314] width 28 height 28
